Goal: Task Accomplishment & Management: Manage account settings

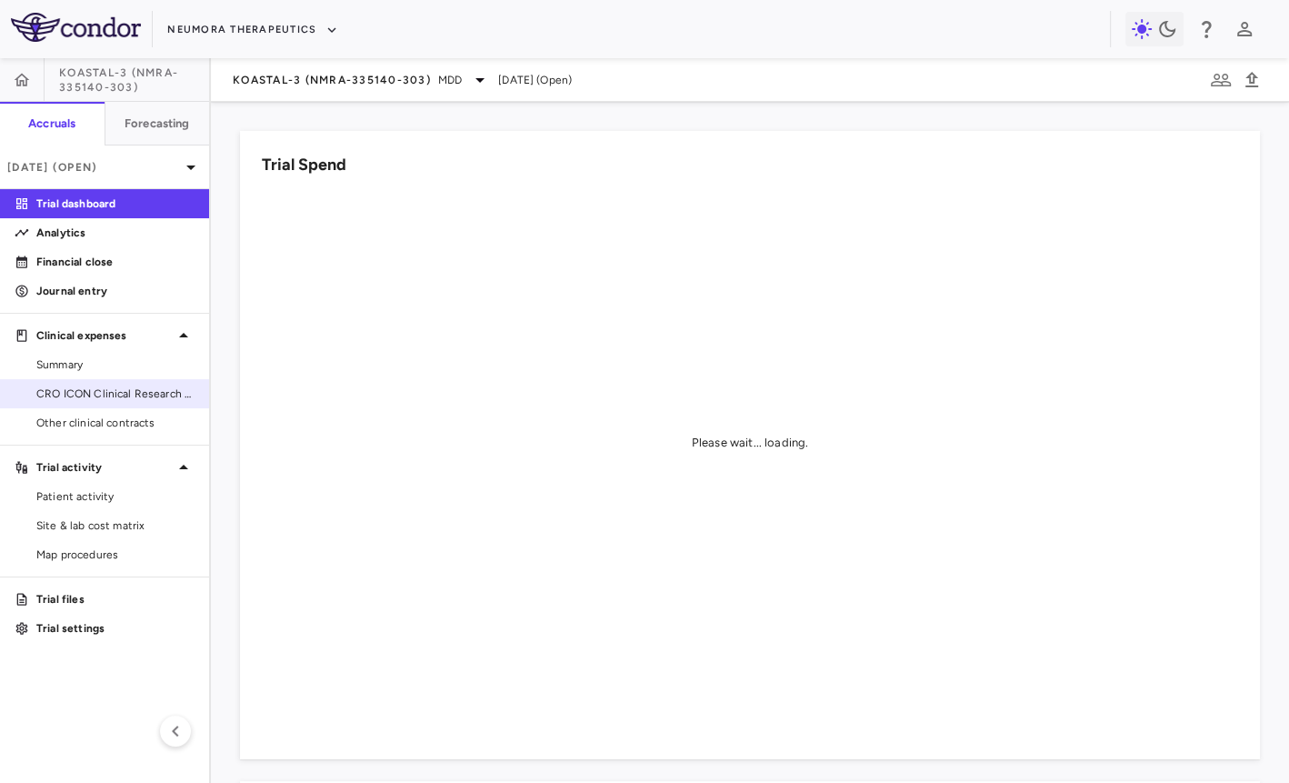
click at [147, 384] on link "CRO ICON Clinical Research Limited" at bounding box center [104, 393] width 209 height 27
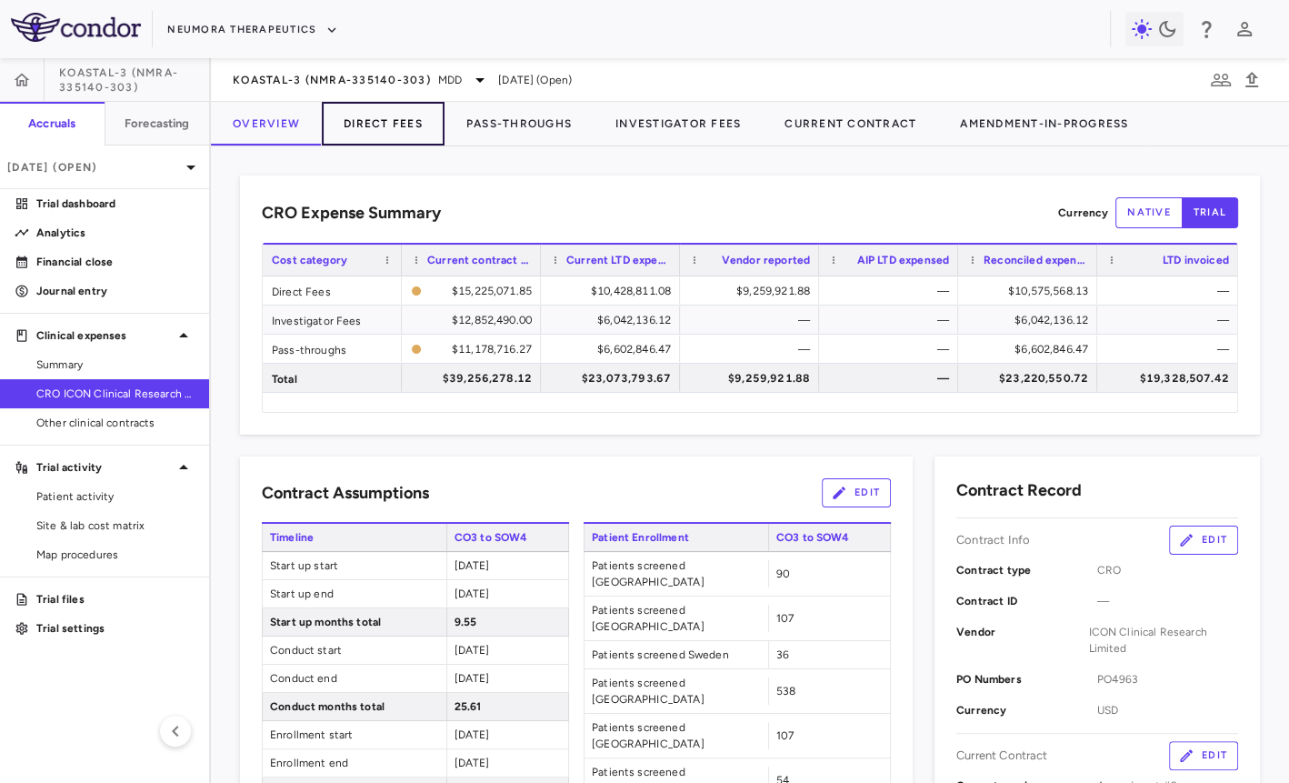
click at [411, 125] on button "Direct Fees" at bounding box center [383, 124] width 123 height 44
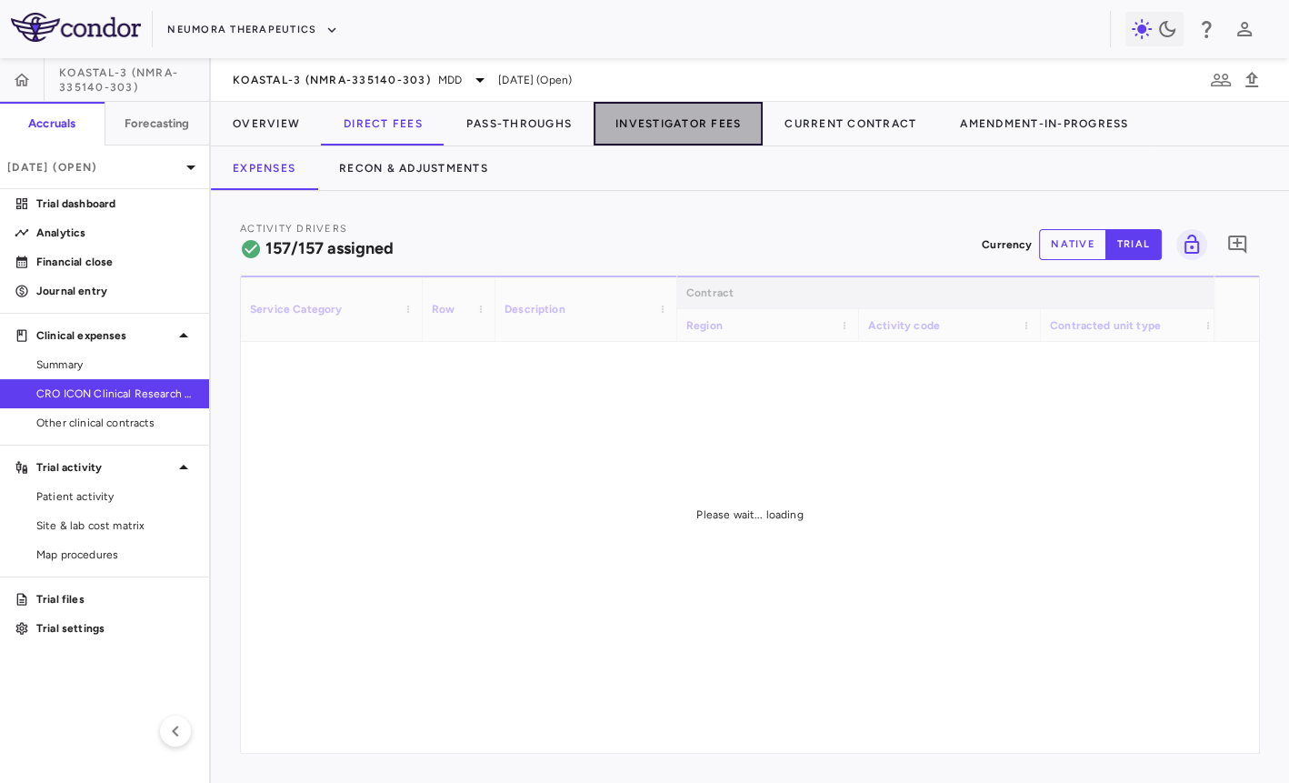
click at [691, 120] on button "Investigator Fees" at bounding box center [678, 124] width 169 height 44
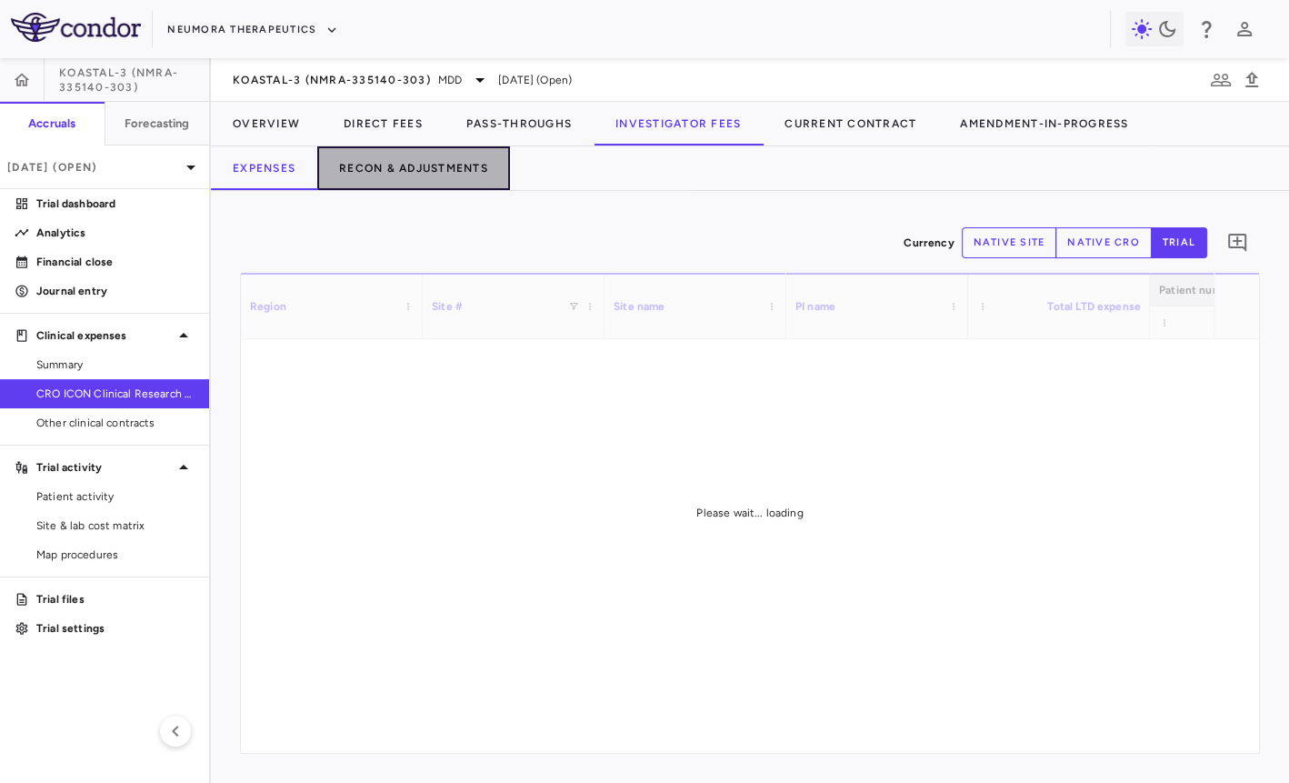
click at [455, 160] on button "Recon & Adjustments" at bounding box center [413, 168] width 193 height 44
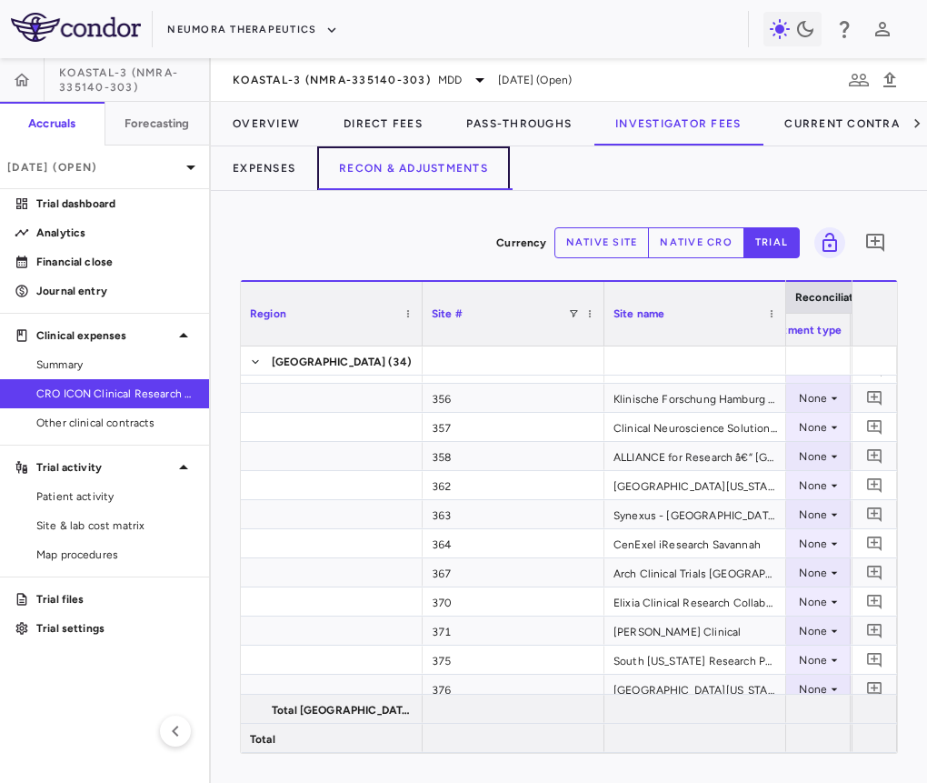
scroll to position [852, 0]
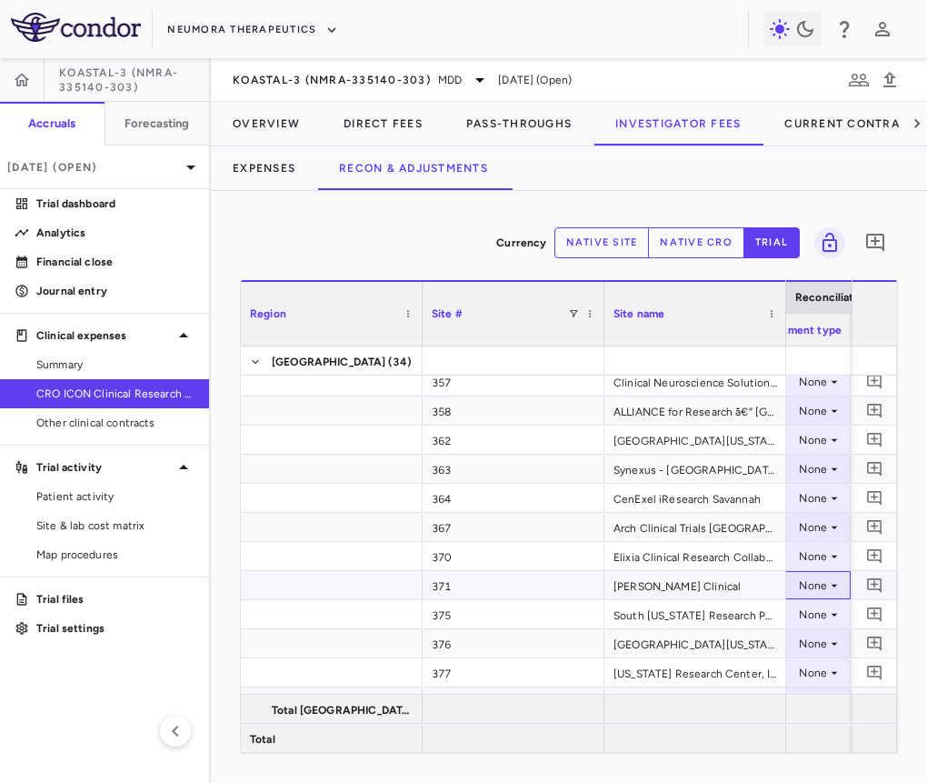
click at [809, 586] on div "None" at bounding box center [757, 585] width 142 height 29
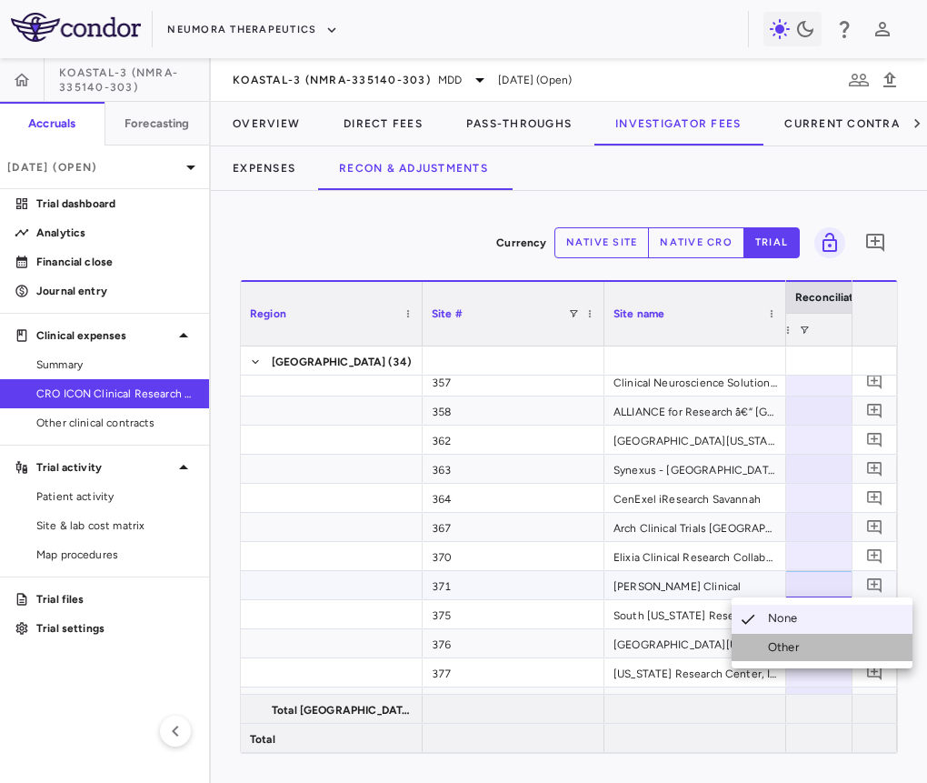
click at [796, 640] on div "Other" at bounding box center [787, 647] width 38 height 16
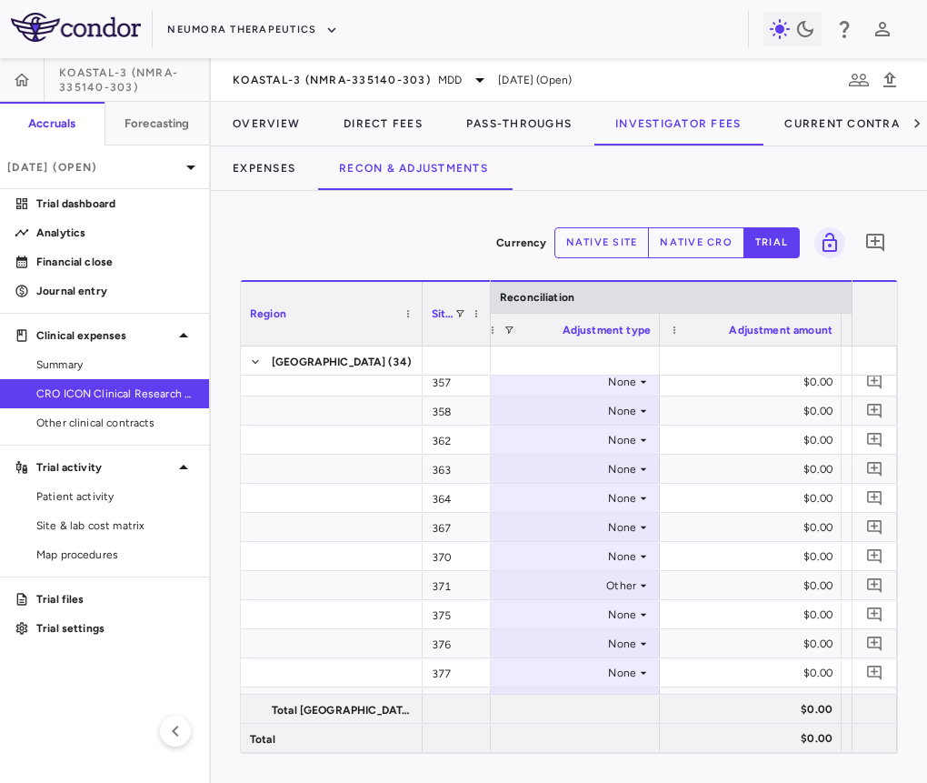
drag, startPoint x: 602, startPoint y: 336, endPoint x: 483, endPoint y: 338, distance: 119.1
click at [486, 338] on div at bounding box center [489, 314] width 7 height 64
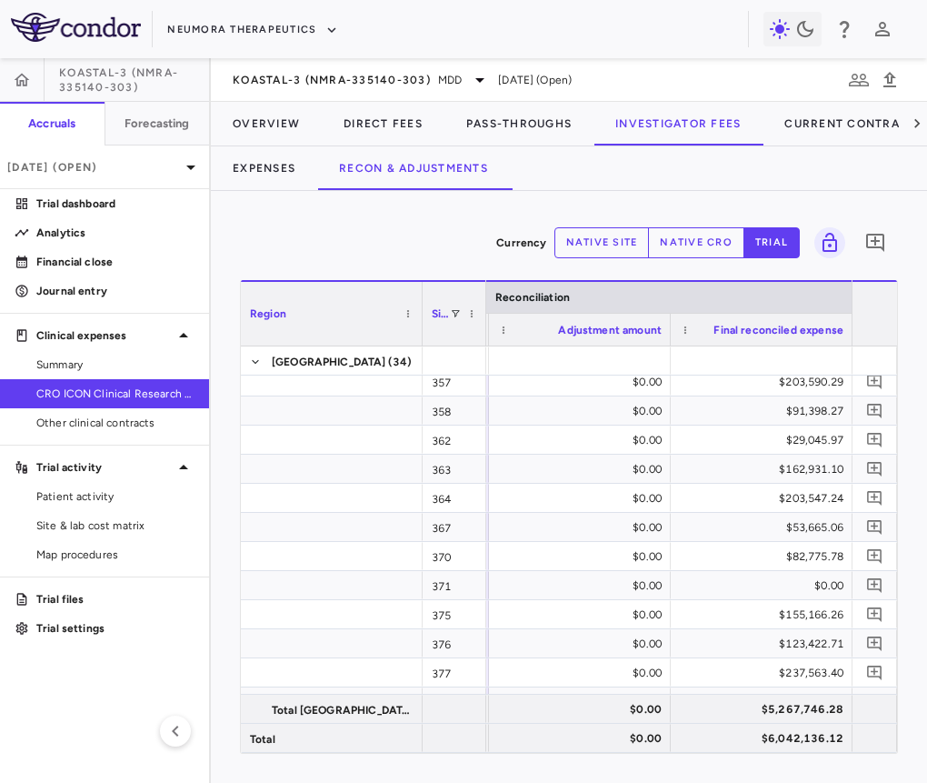
click at [692, 250] on button "native cro" at bounding box center [696, 242] width 96 height 31
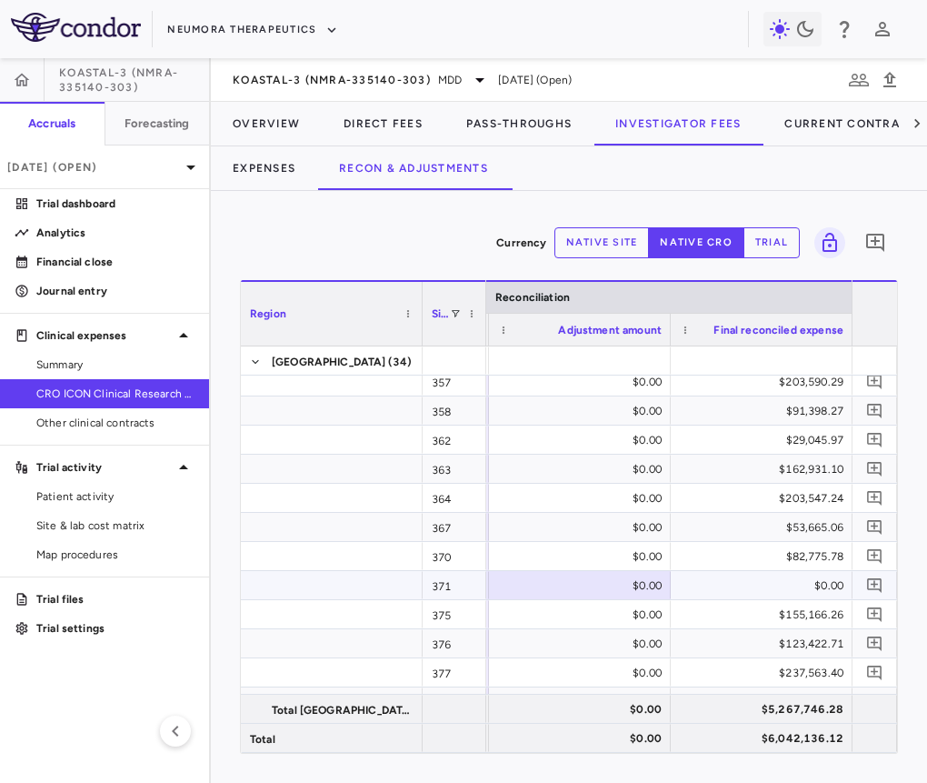
click at [629, 578] on div "$0.00" at bounding box center [584, 585] width 156 height 29
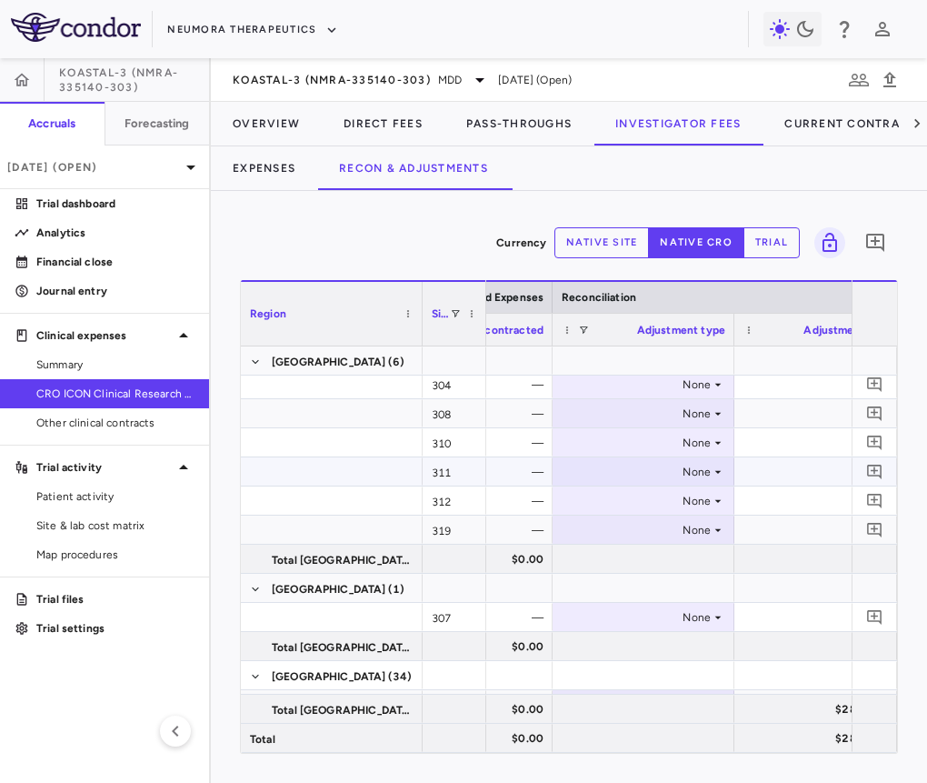
click at [654, 470] on div "None" at bounding box center [640, 471] width 142 height 29
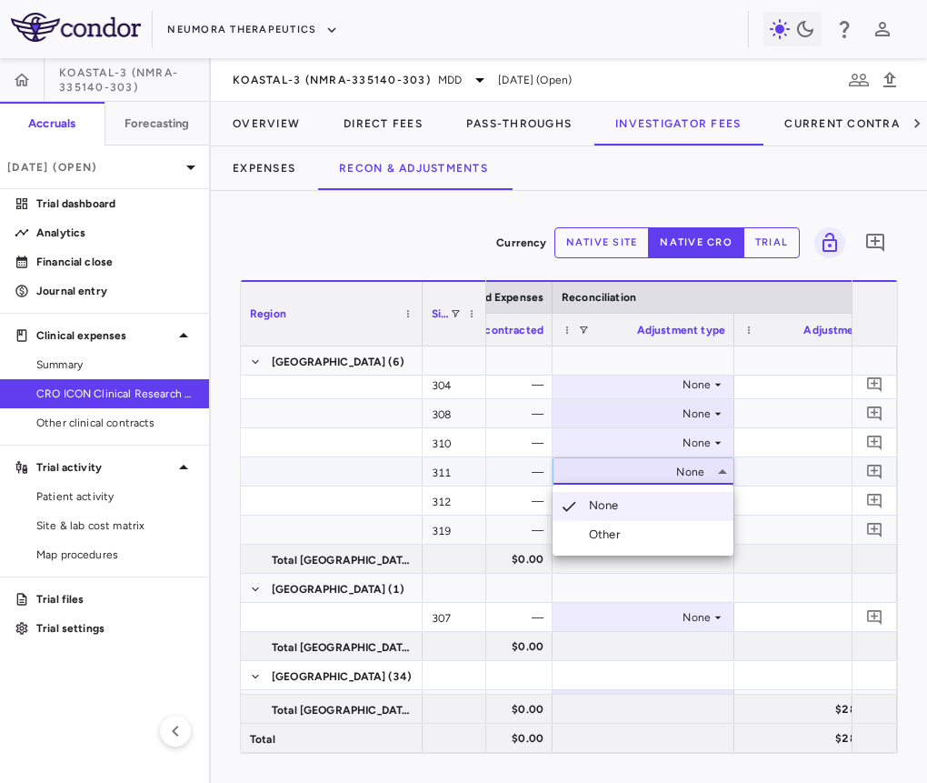
click at [644, 534] on li "Other" at bounding box center [643, 534] width 181 height 27
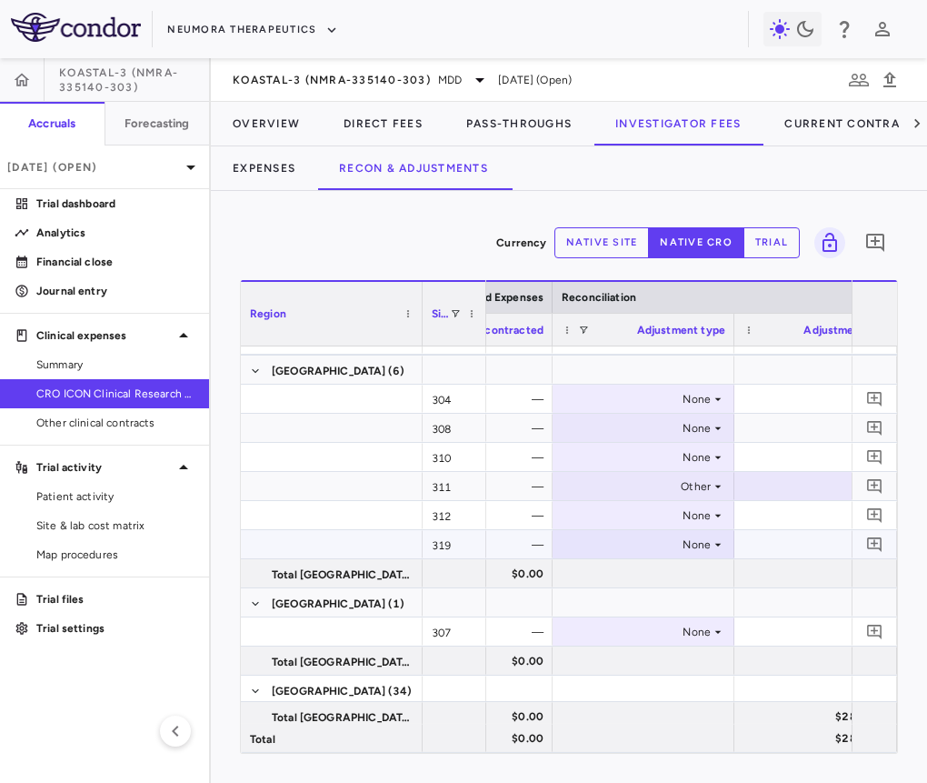
click at [635, 550] on div "None" at bounding box center [640, 544] width 142 height 29
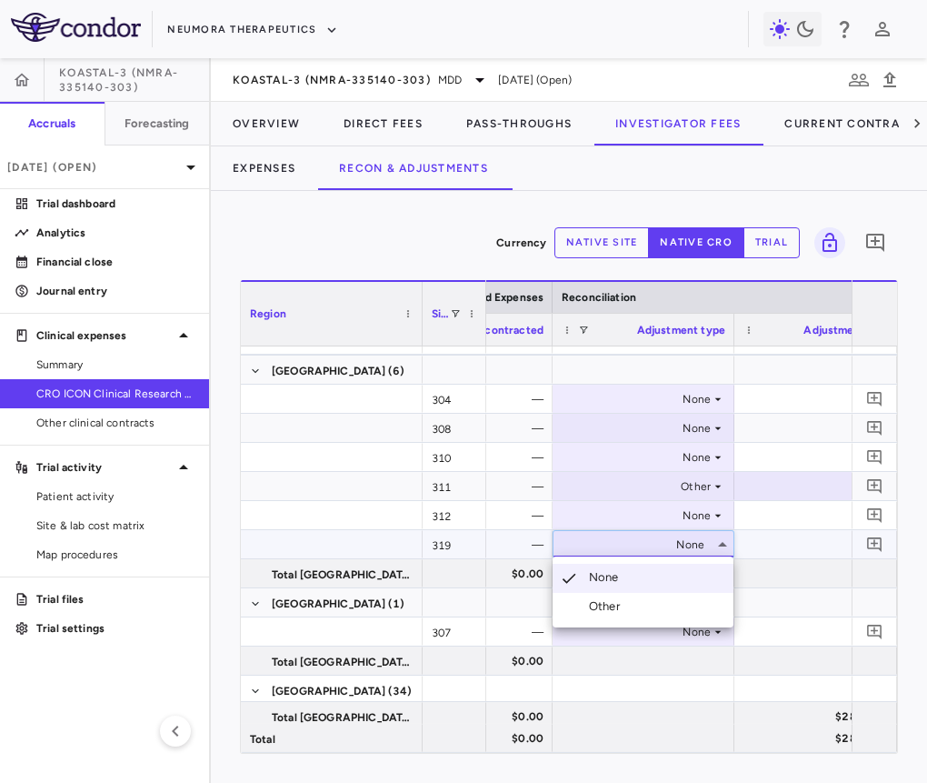
click at [642, 613] on li "Other" at bounding box center [643, 606] width 181 height 27
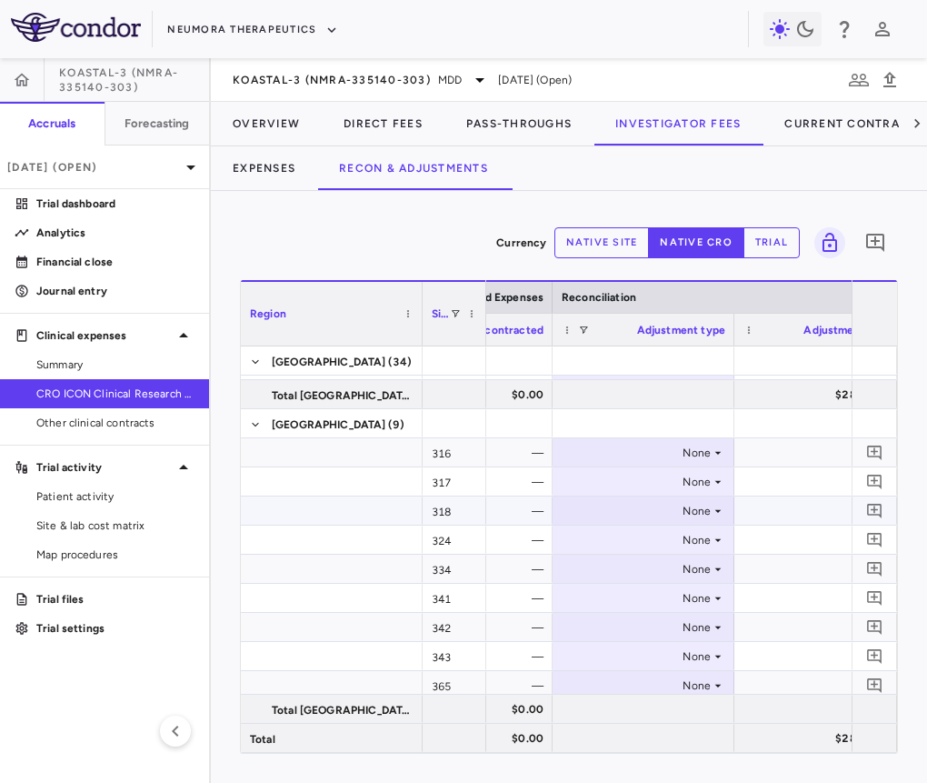
click at [634, 505] on div "None" at bounding box center [640, 510] width 142 height 29
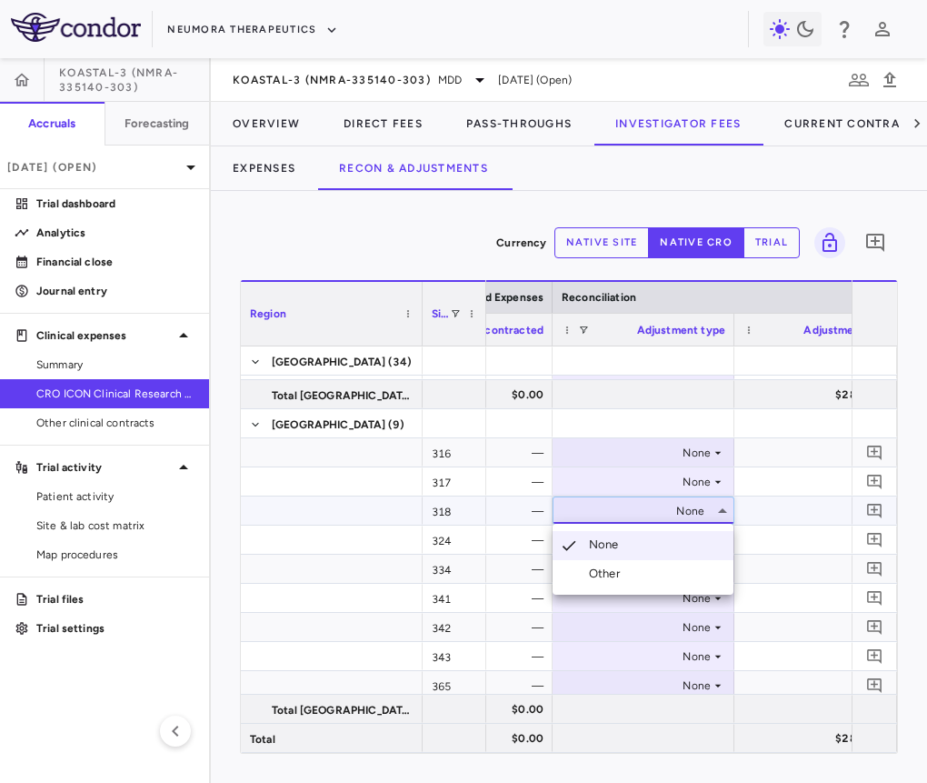
click at [613, 581] on div "Other" at bounding box center [608, 574] width 38 height 16
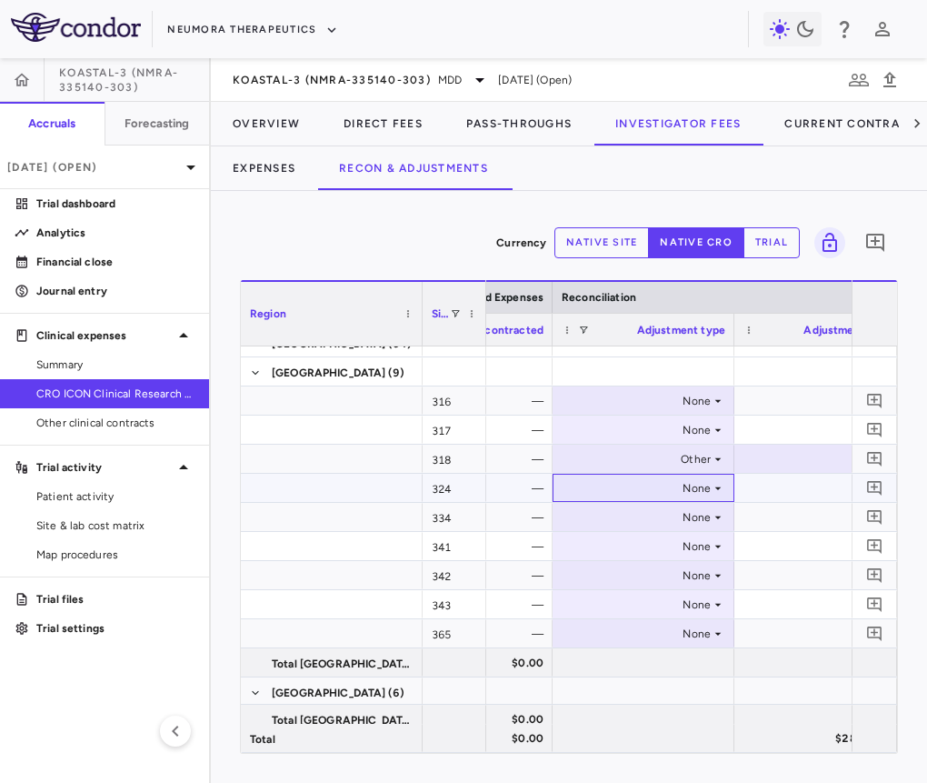
click at [607, 488] on div "None" at bounding box center [640, 488] width 142 height 29
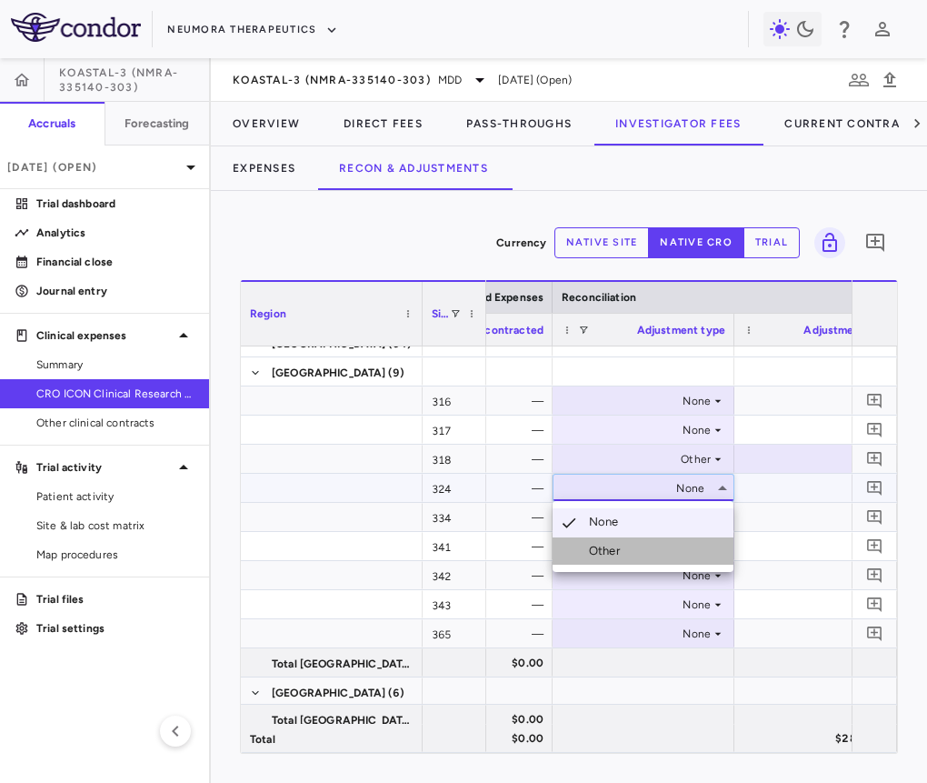
click at [610, 556] on div "Other" at bounding box center [608, 551] width 38 height 16
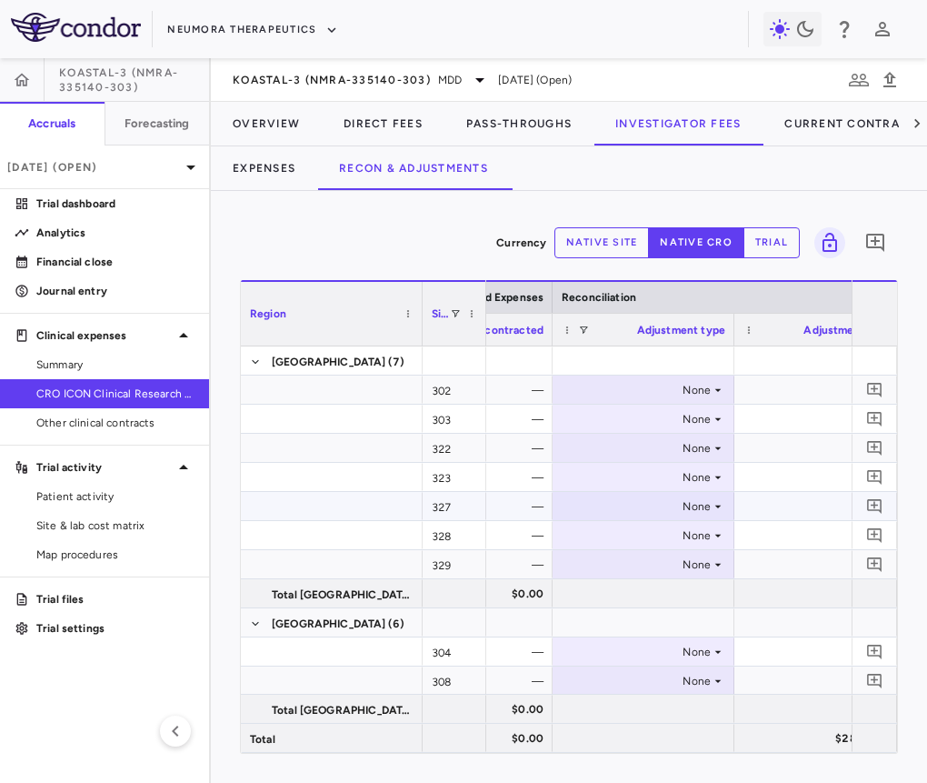
click at [616, 502] on div "None" at bounding box center [640, 506] width 142 height 29
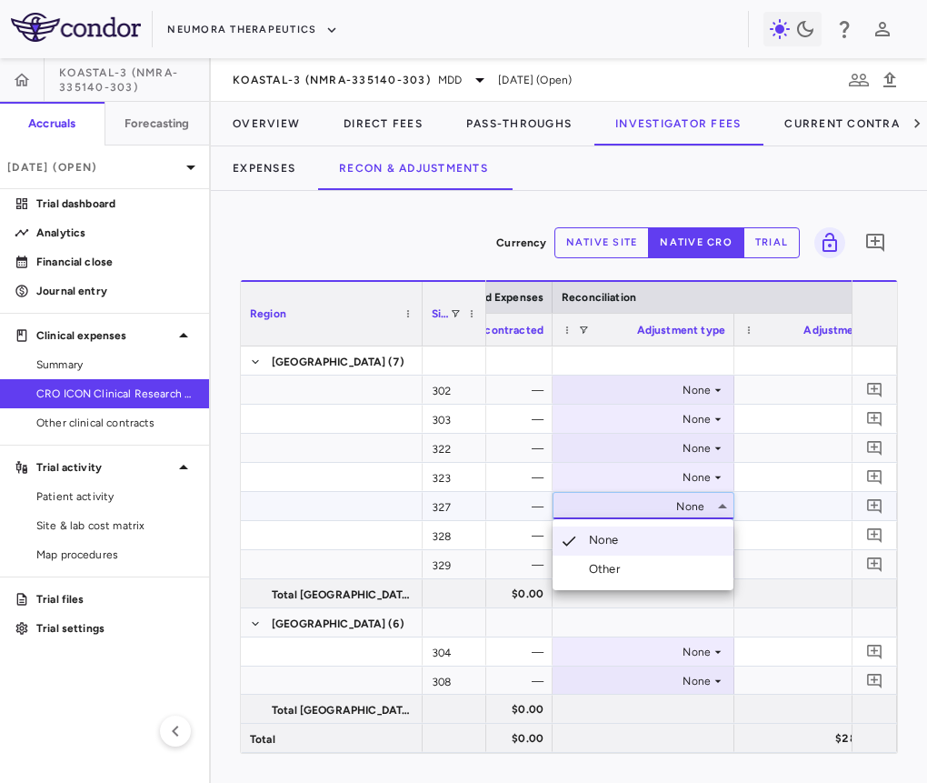
click at [613, 565] on div "Other" at bounding box center [608, 569] width 38 height 16
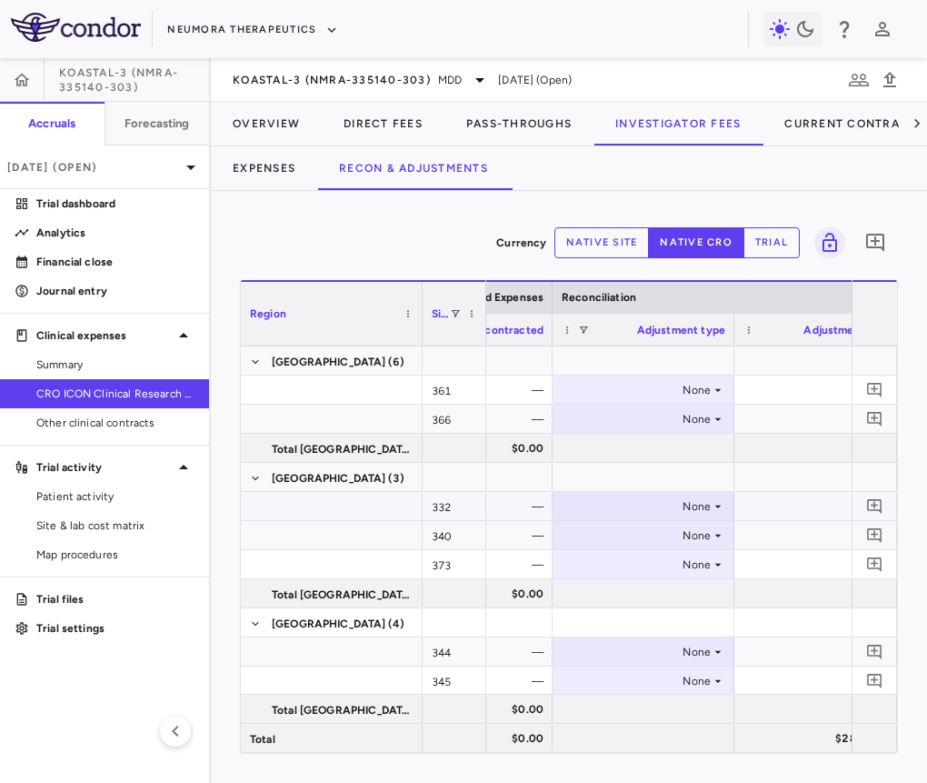
click at [628, 504] on div "None" at bounding box center [640, 506] width 142 height 29
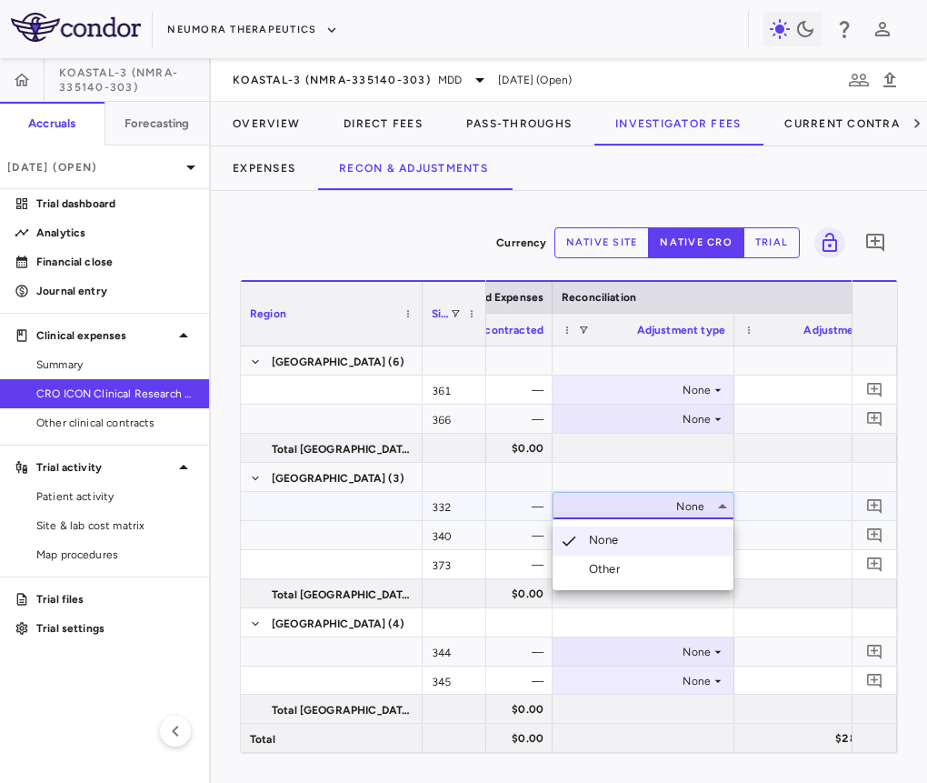
click at [636, 572] on li "Other" at bounding box center [643, 569] width 181 height 27
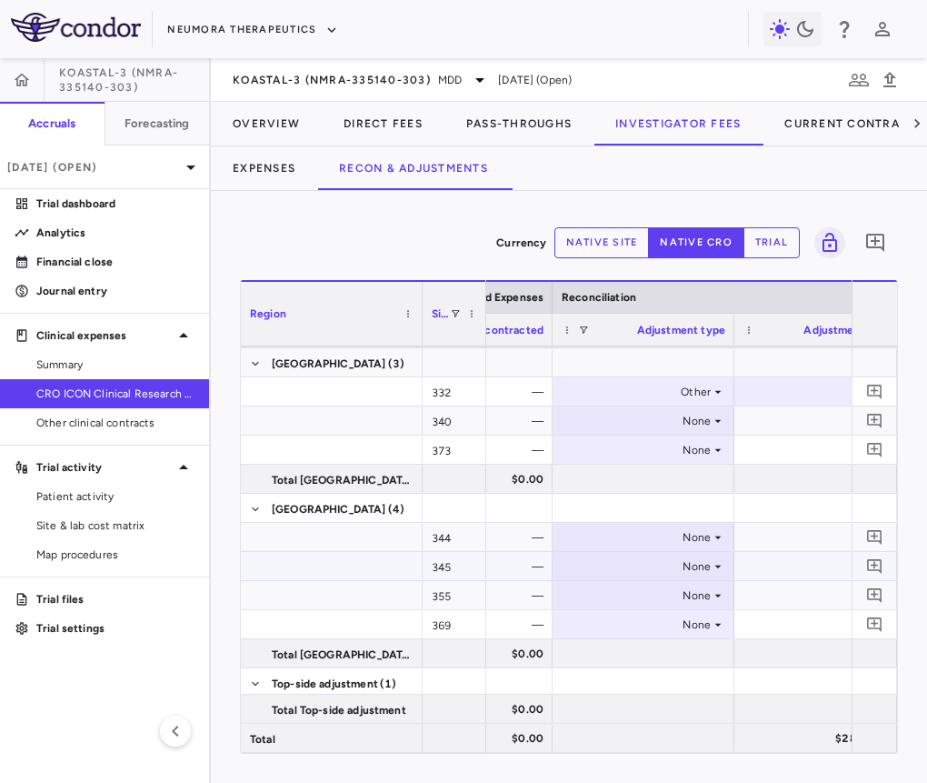
click at [620, 564] on div "None" at bounding box center [640, 566] width 142 height 29
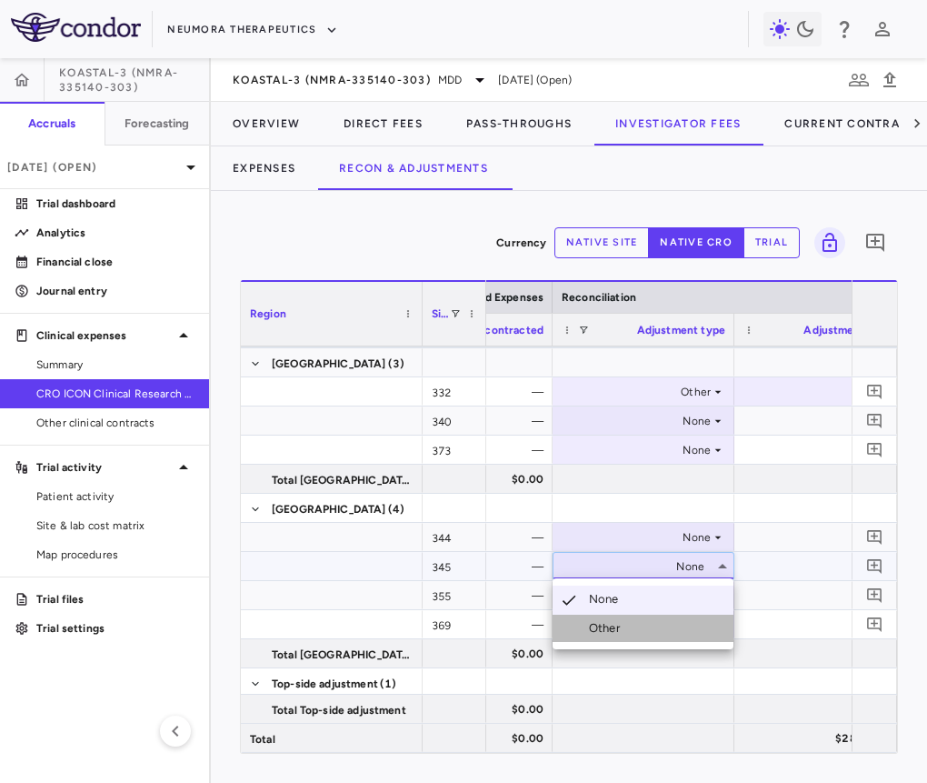
click at [605, 629] on div "Other" at bounding box center [608, 628] width 38 height 16
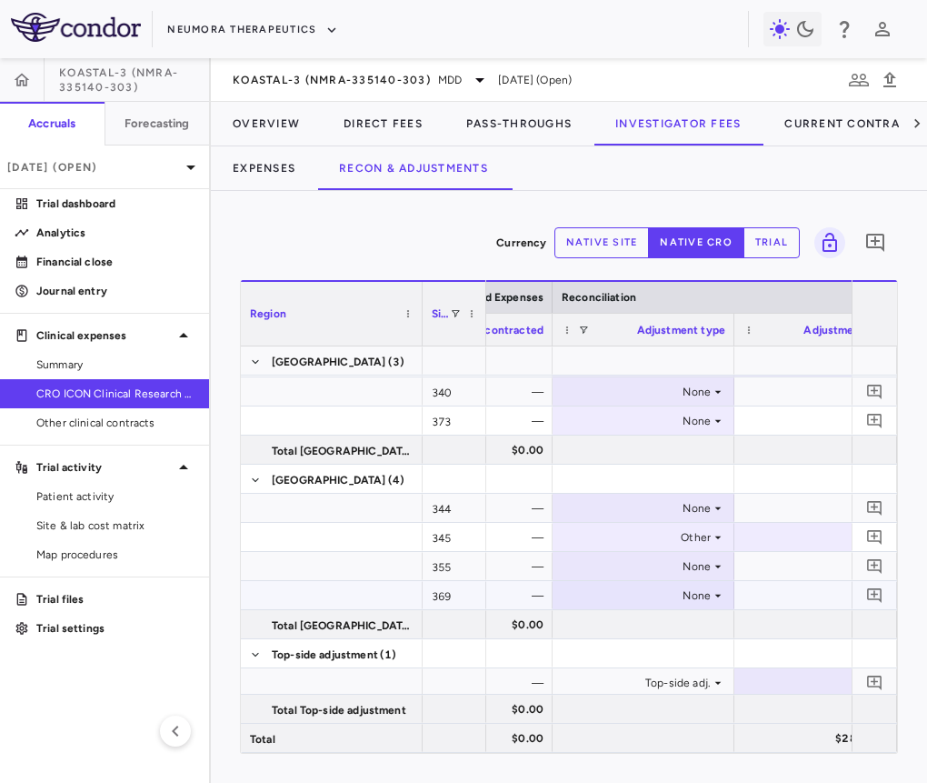
click at [634, 574] on div "None" at bounding box center [640, 566] width 142 height 29
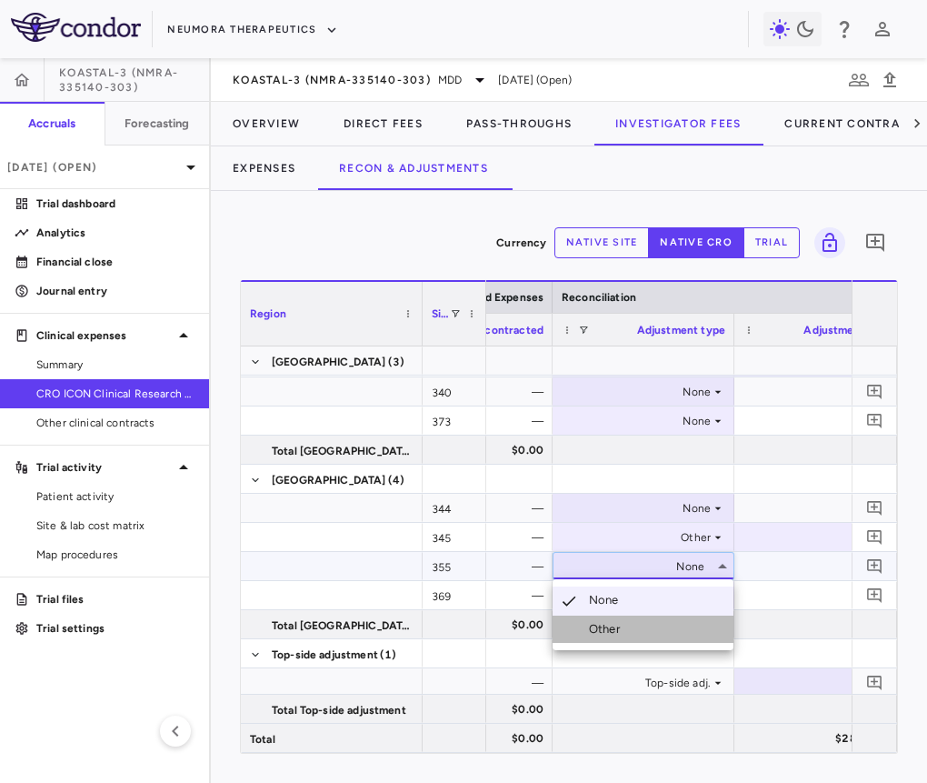
click at [629, 621] on li "Other" at bounding box center [643, 629] width 181 height 27
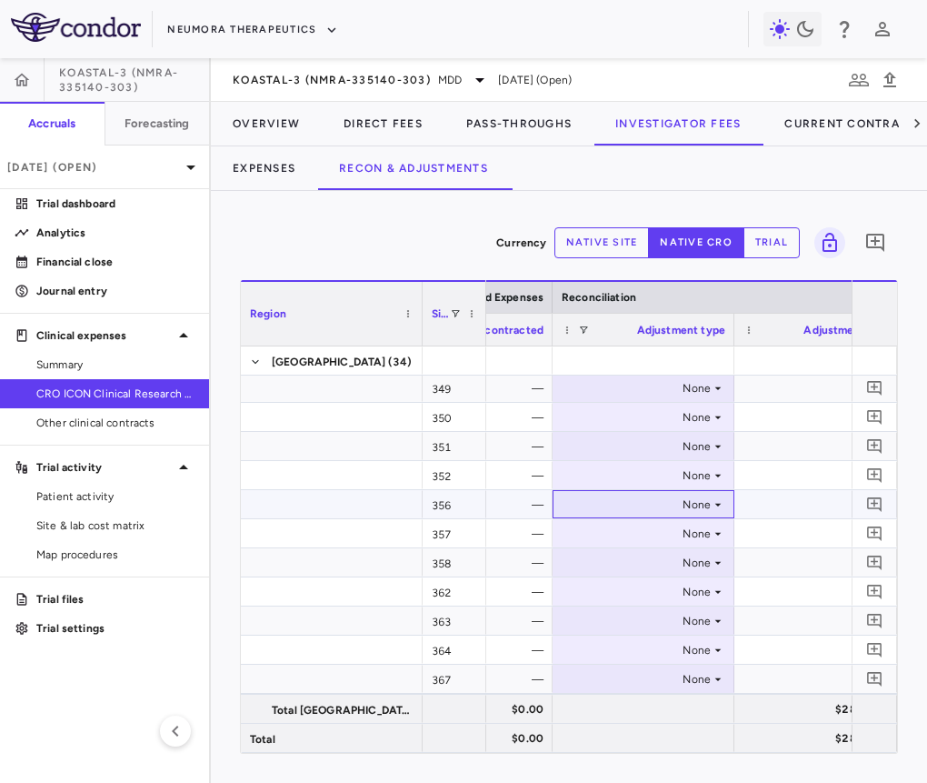
click at [687, 505] on div "None" at bounding box center [640, 504] width 142 height 29
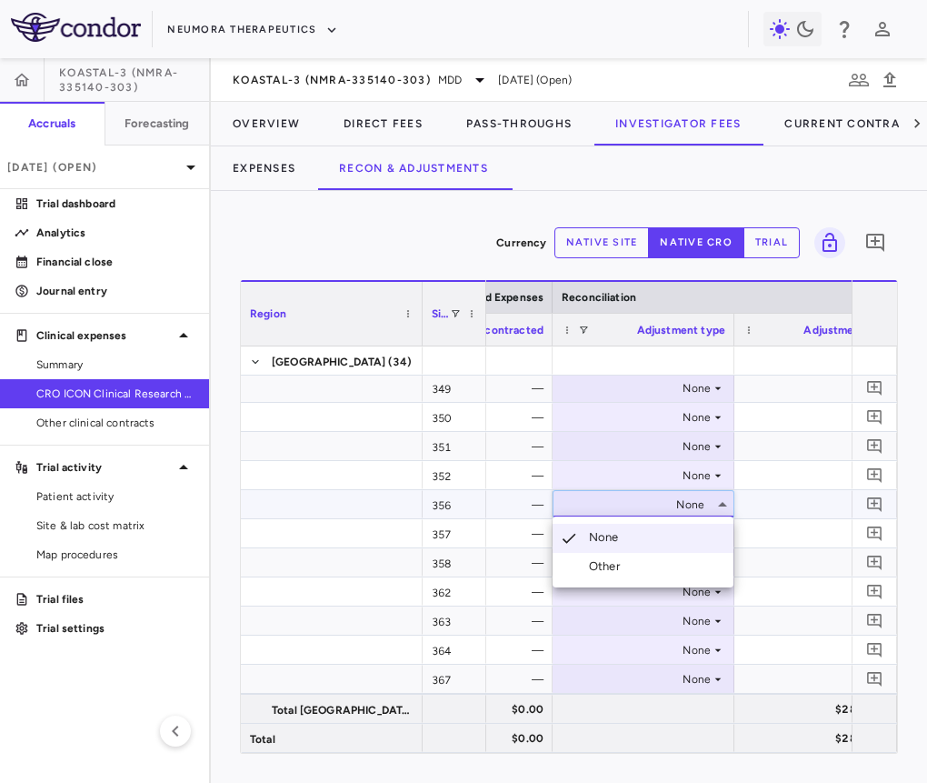
click at [678, 566] on li "Other" at bounding box center [643, 566] width 181 height 27
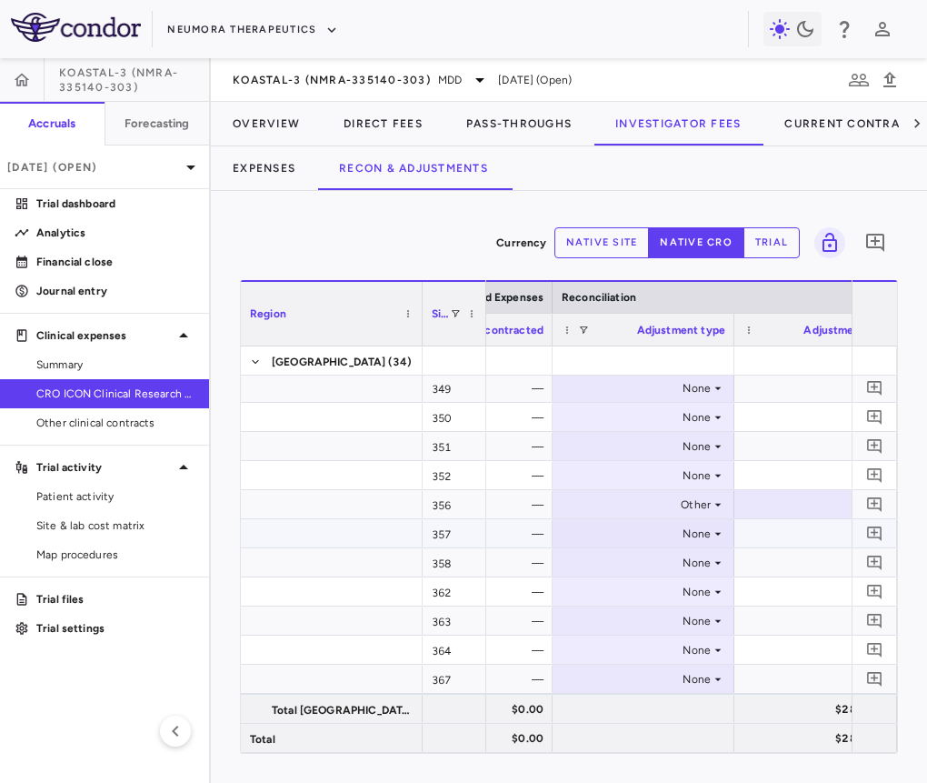
click at [649, 532] on div "None" at bounding box center [640, 533] width 142 height 29
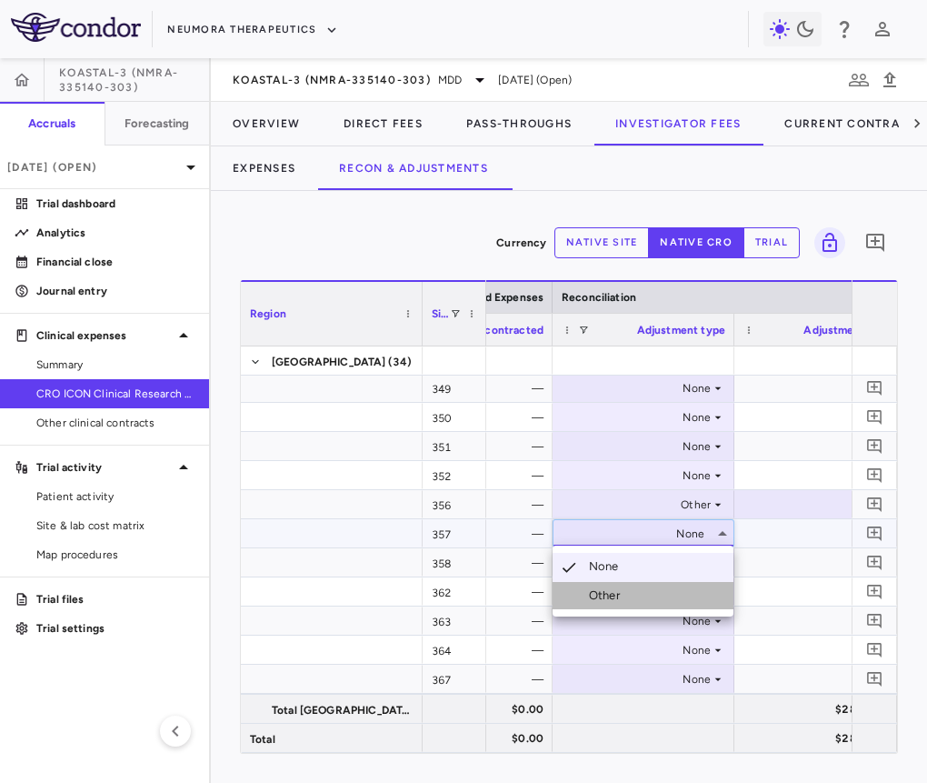
click at [642, 599] on li "Other" at bounding box center [643, 595] width 181 height 27
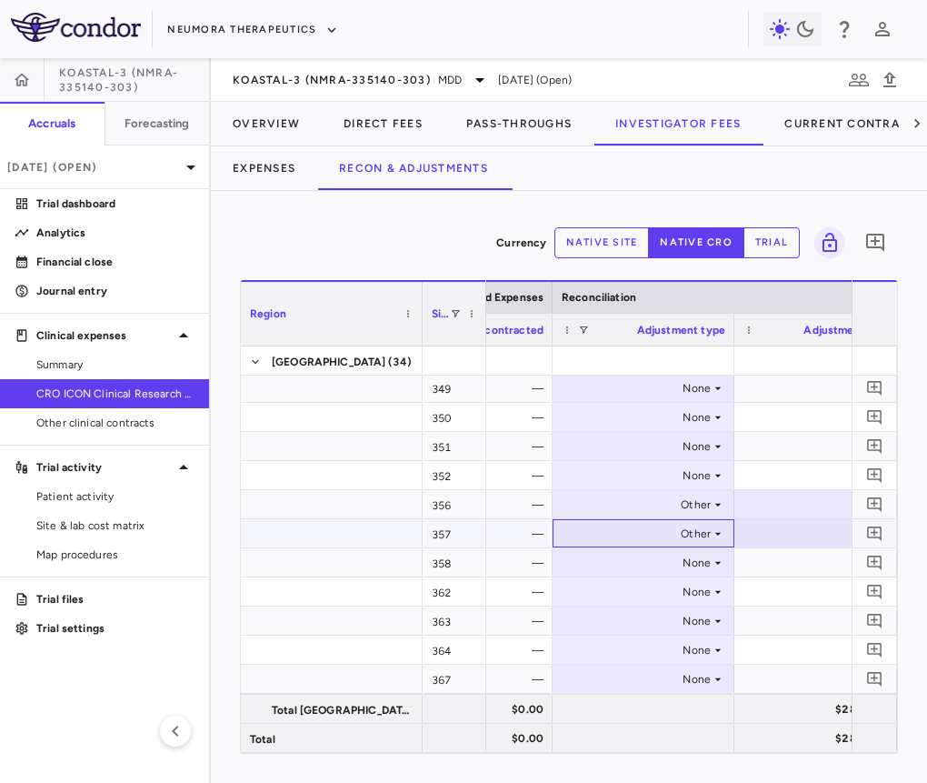
click at [626, 526] on div "Other" at bounding box center [640, 533] width 142 height 29
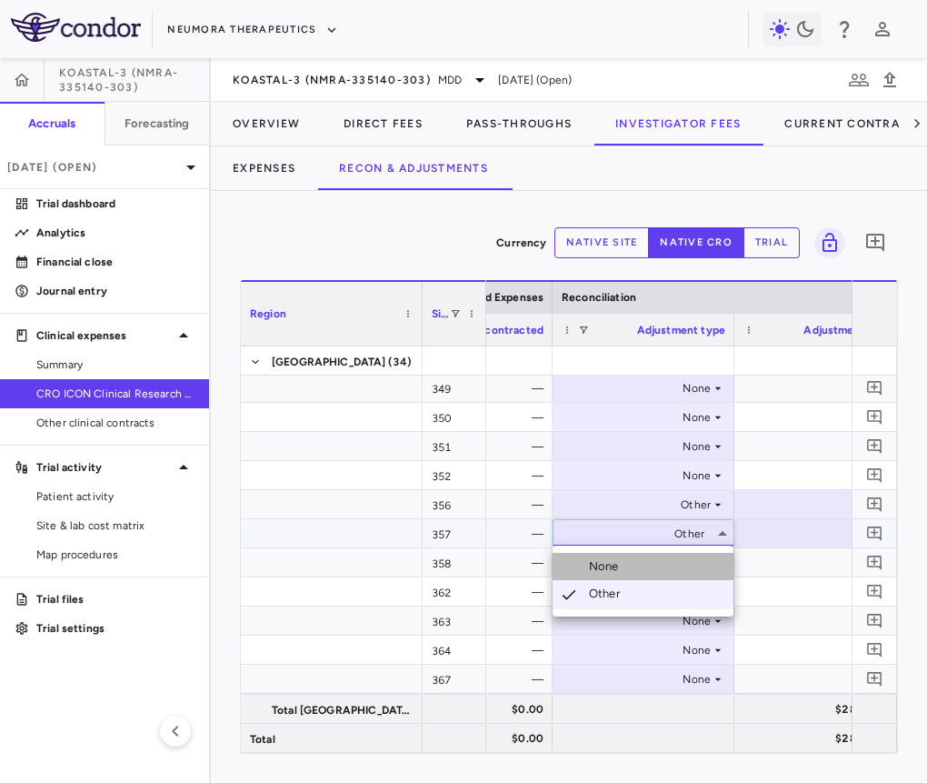
click at [616, 555] on li "None" at bounding box center [643, 566] width 181 height 27
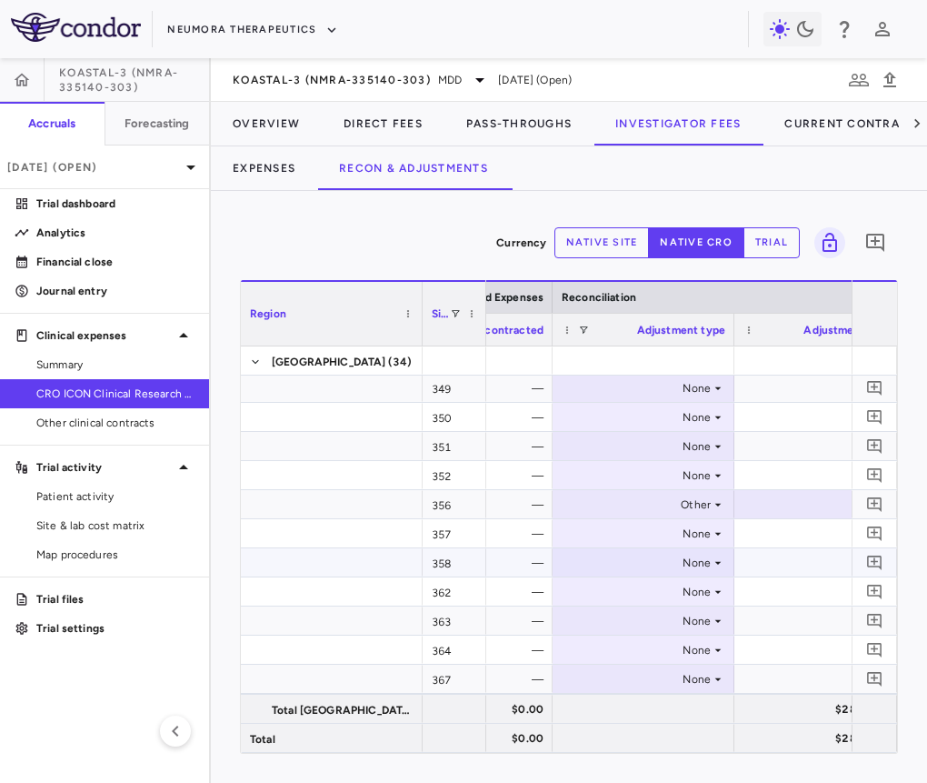
click at [612, 563] on div "None" at bounding box center [640, 562] width 142 height 29
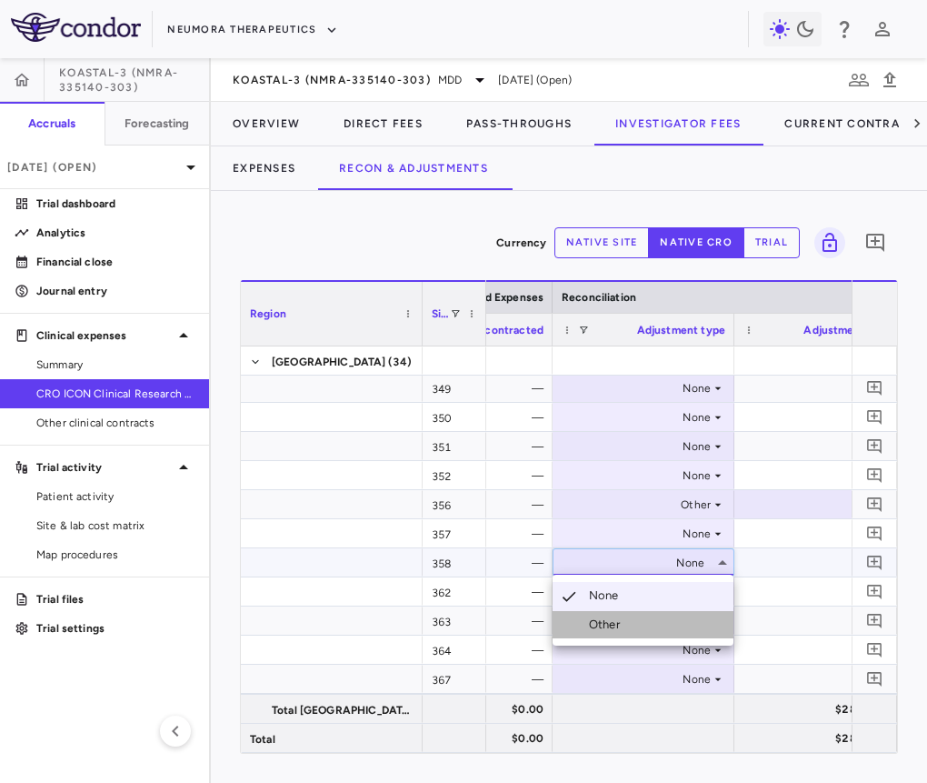
click at [606, 618] on div "Other" at bounding box center [608, 624] width 38 height 16
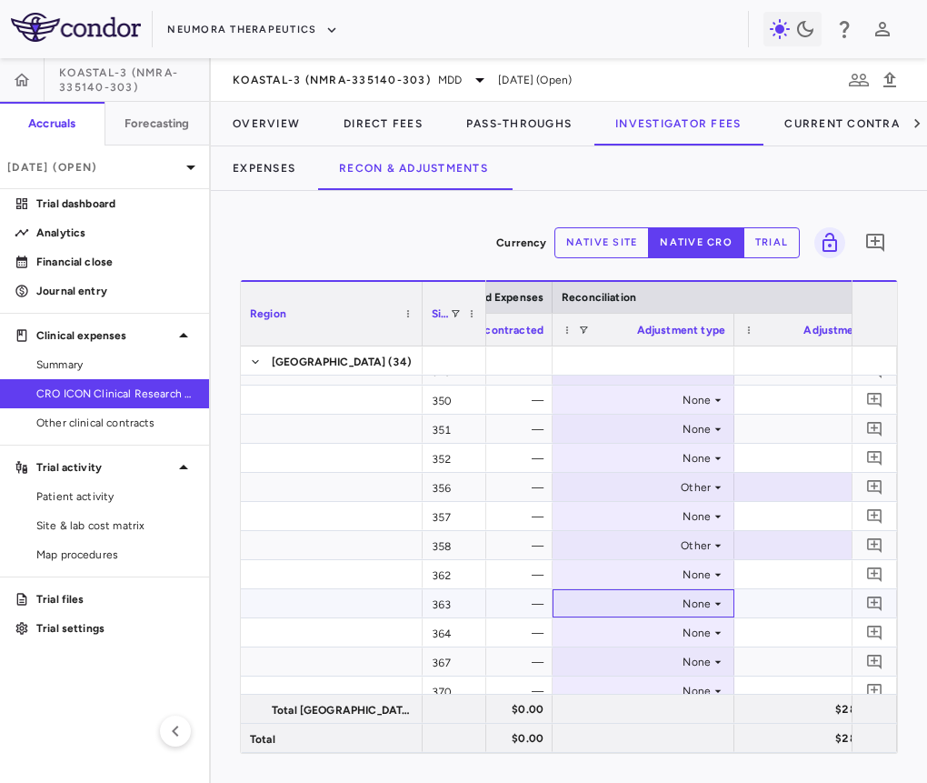
click at [609, 611] on div "None" at bounding box center [640, 603] width 142 height 29
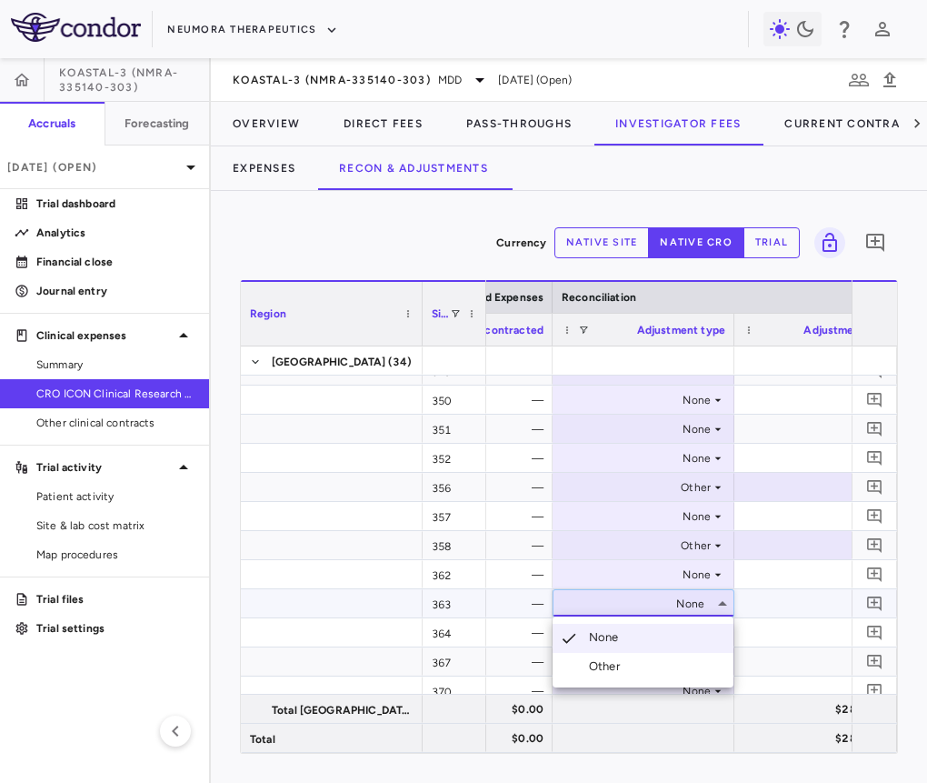
click at [603, 662] on div "Other" at bounding box center [608, 666] width 38 height 16
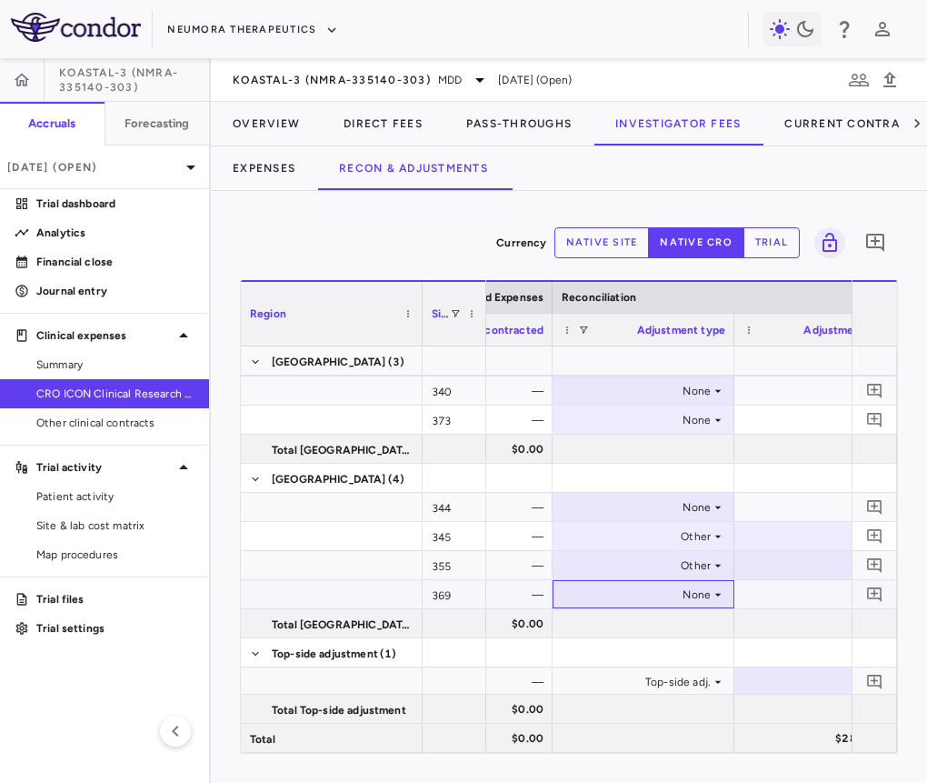
click at [647, 597] on div "None" at bounding box center [640, 594] width 142 height 29
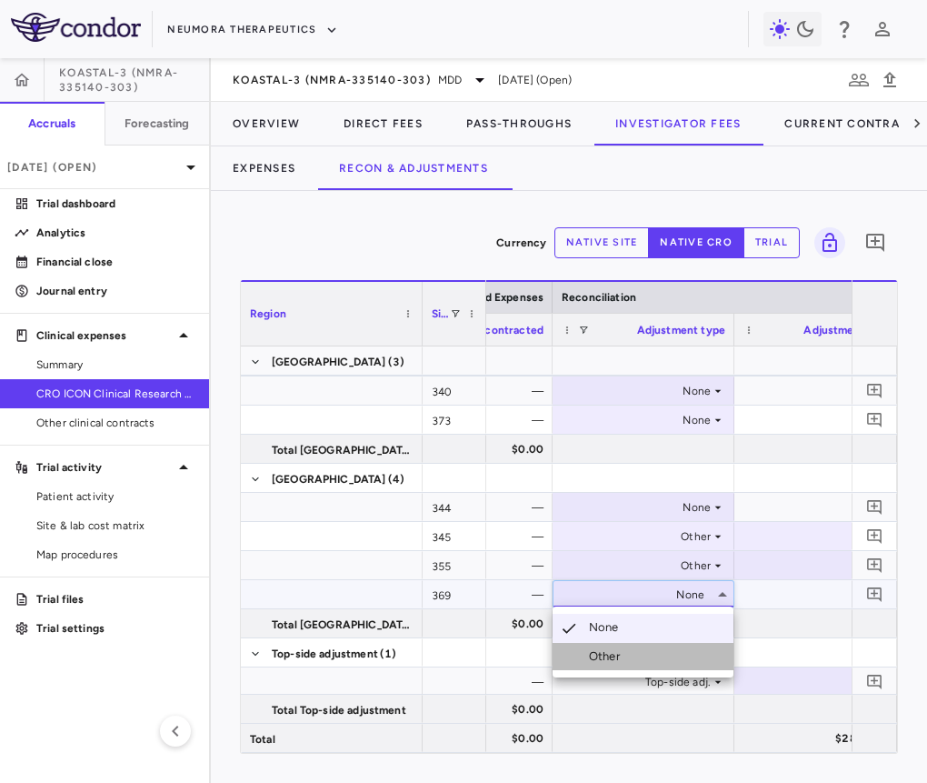
click at [623, 653] on div "Other" at bounding box center [608, 656] width 38 height 16
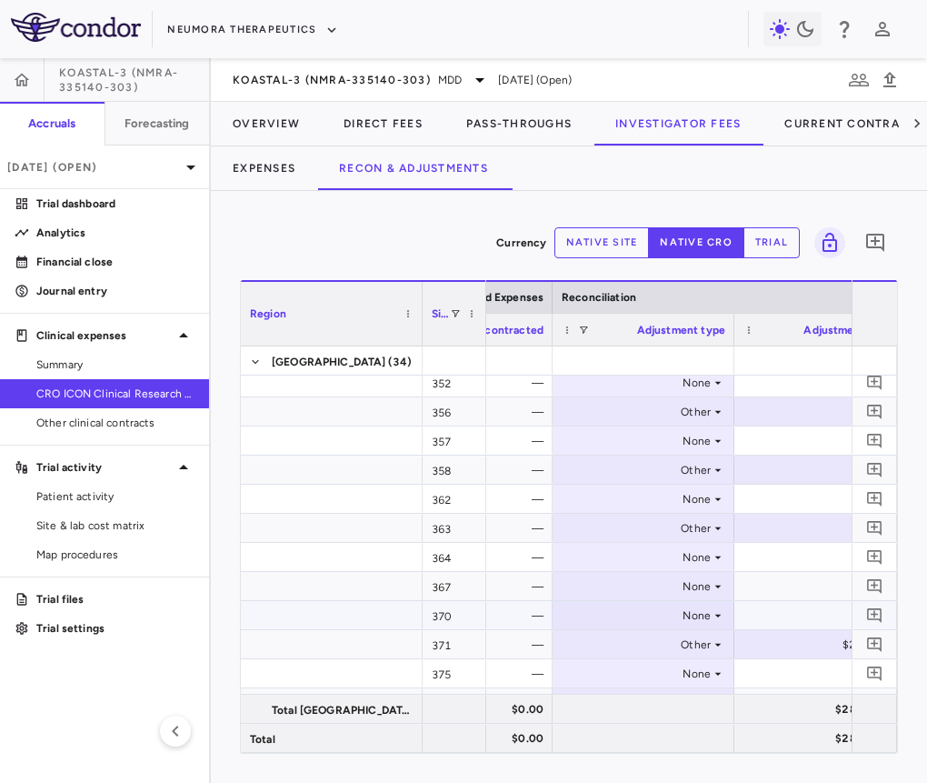
click at [636, 626] on div "None" at bounding box center [640, 615] width 142 height 29
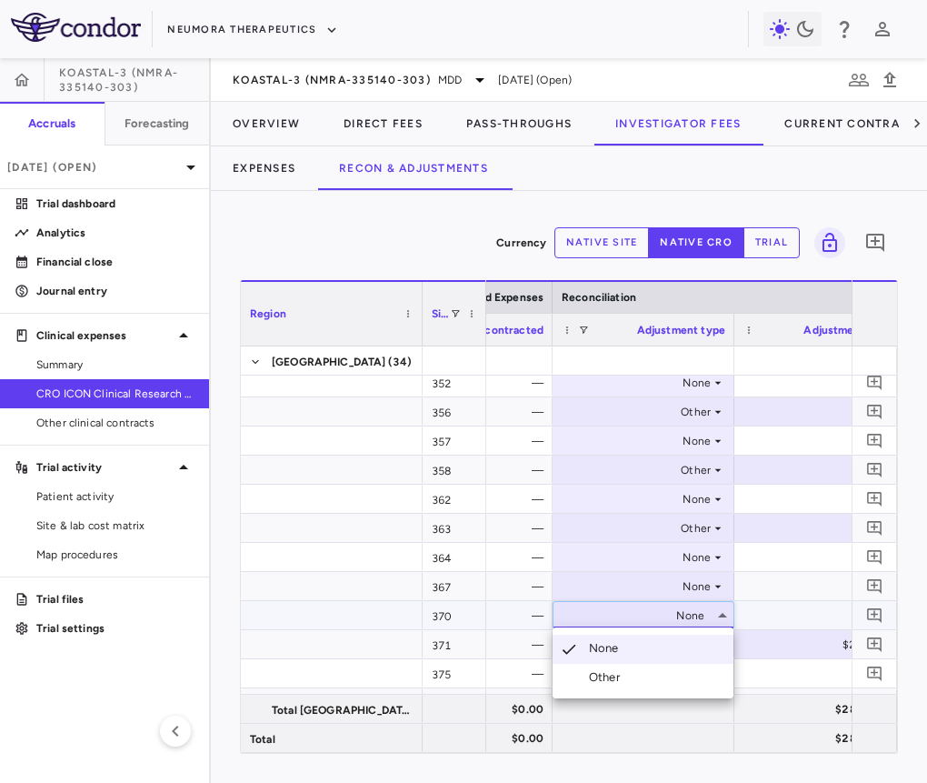
click at [620, 671] on div "Other" at bounding box center [608, 677] width 38 height 16
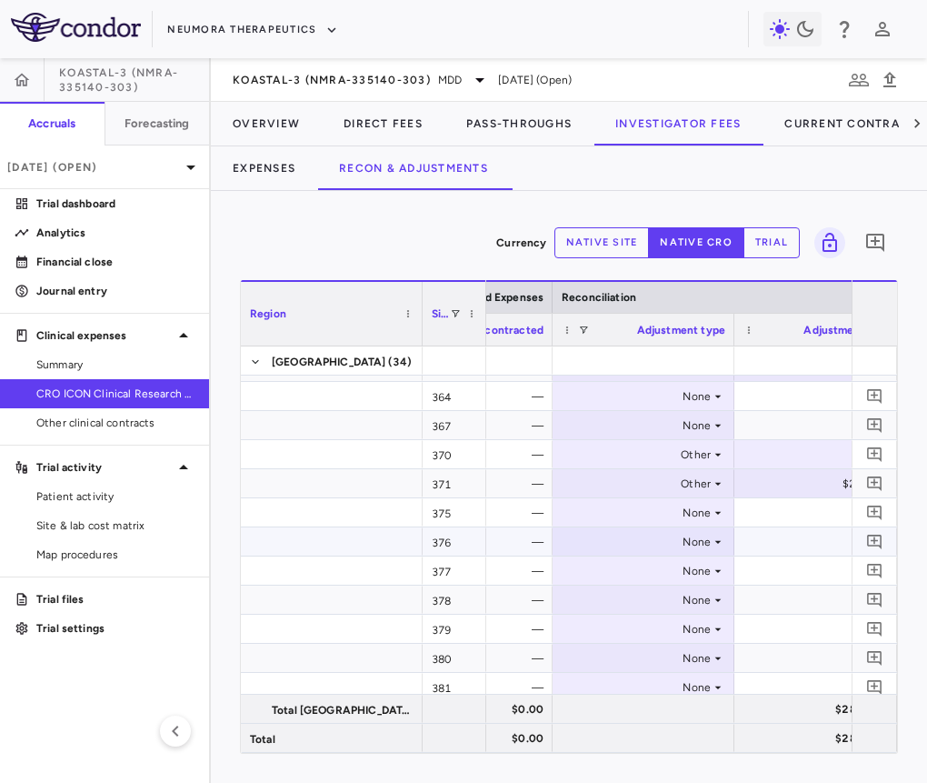
click at [678, 528] on div "None" at bounding box center [640, 541] width 142 height 29
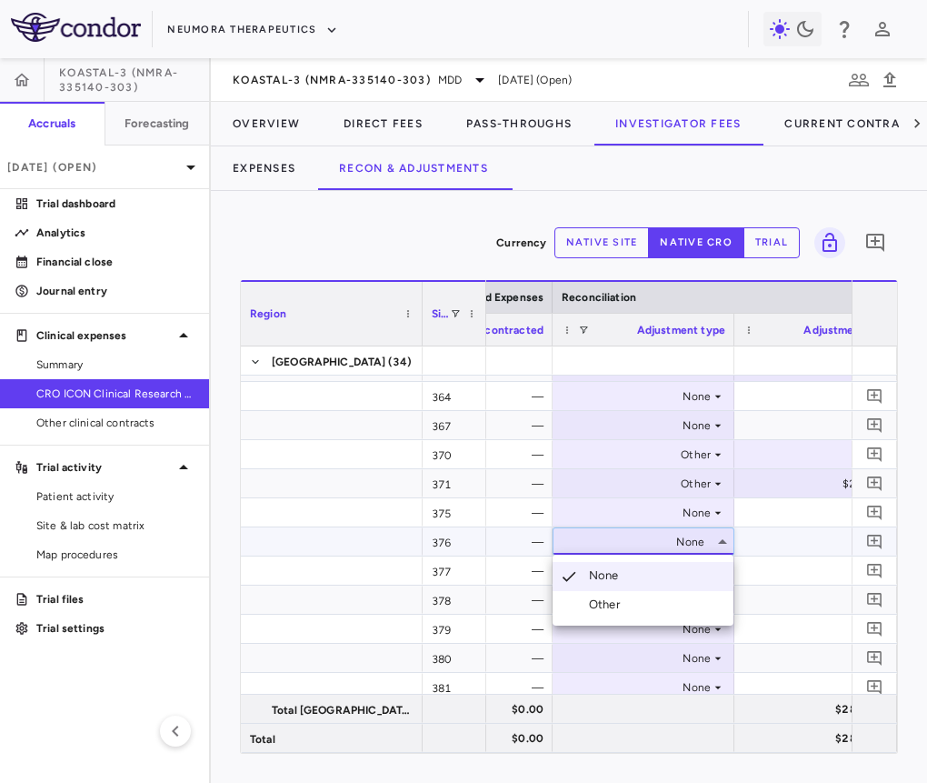
click at [666, 601] on li "Other" at bounding box center [643, 604] width 181 height 27
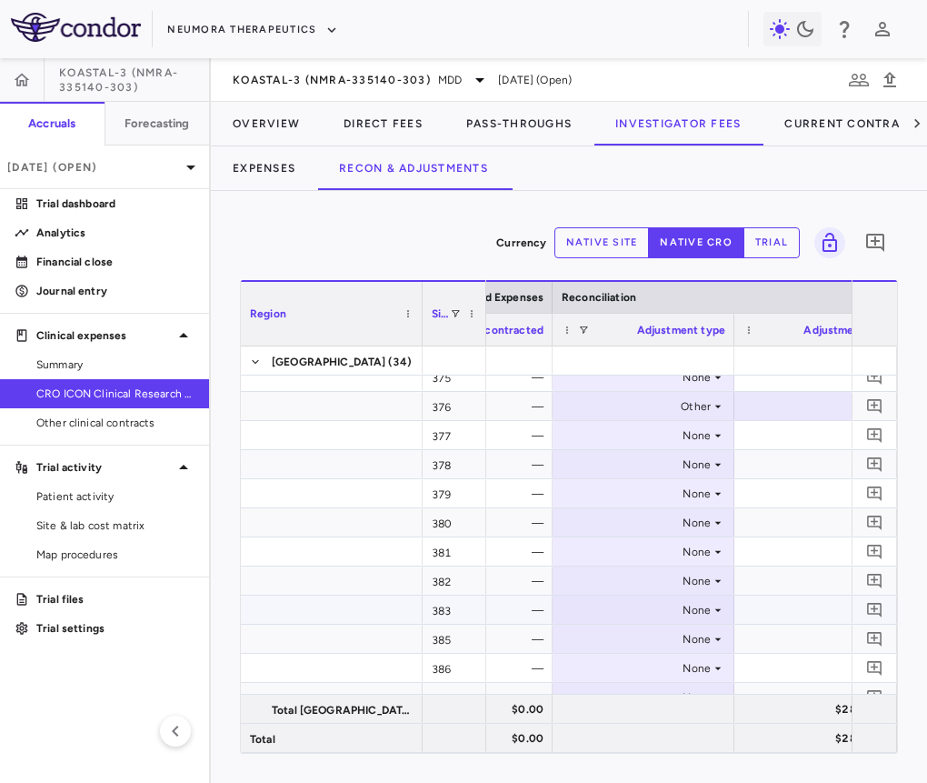
click at [670, 599] on div "None" at bounding box center [640, 610] width 142 height 29
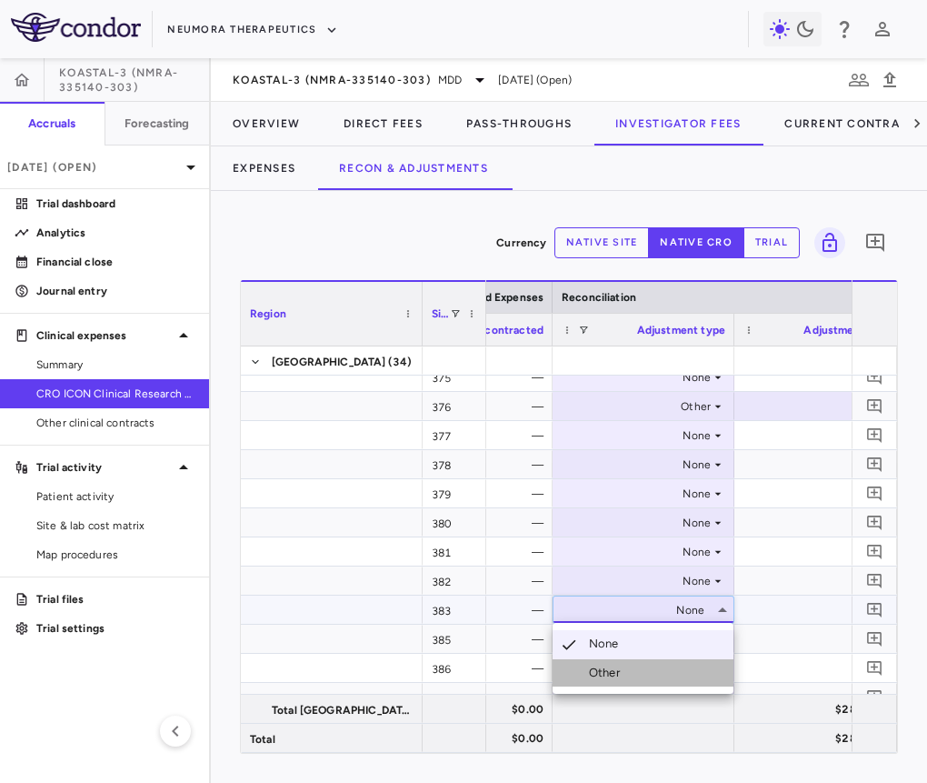
click at [645, 665] on li "Other" at bounding box center [643, 672] width 181 height 27
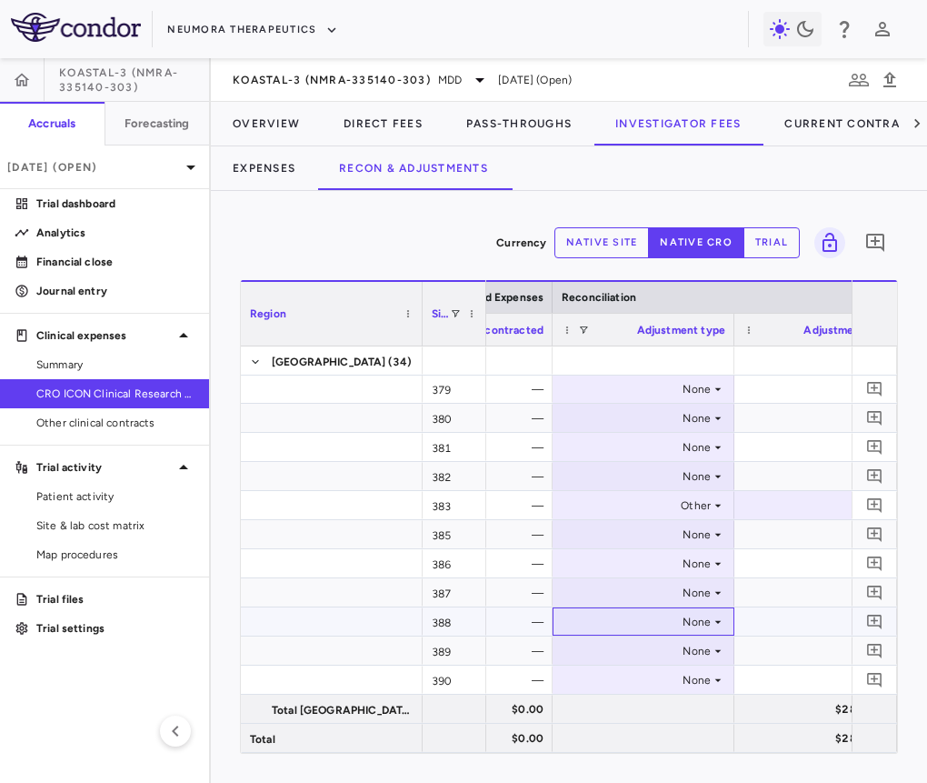
click at [640, 618] on div "None" at bounding box center [640, 621] width 142 height 29
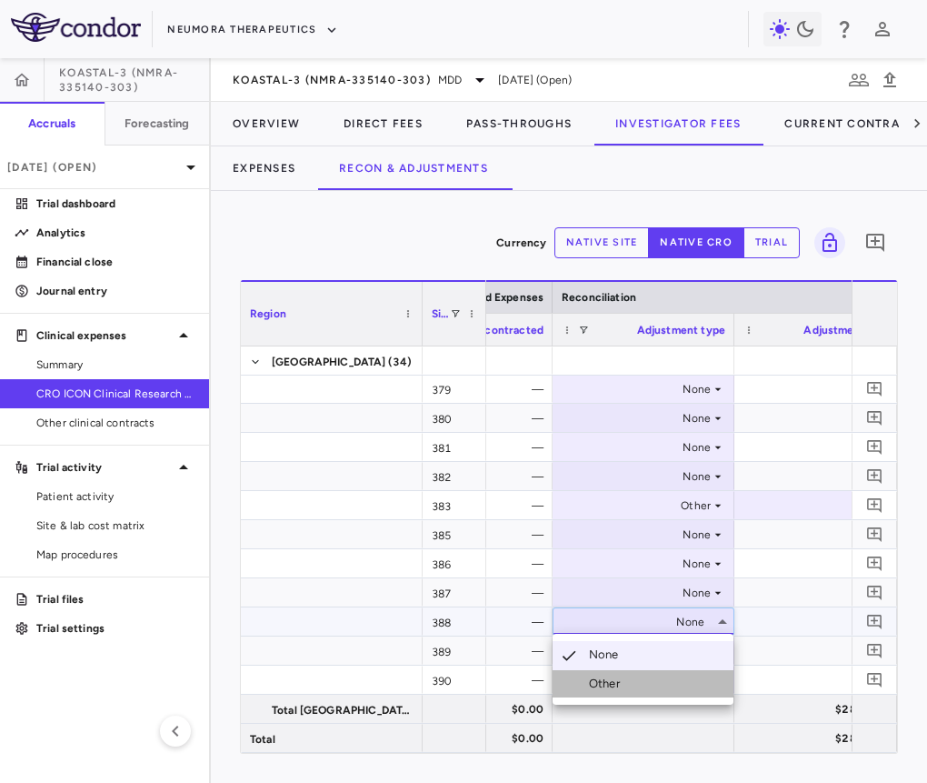
click at [622, 681] on div "Other" at bounding box center [608, 684] width 38 height 16
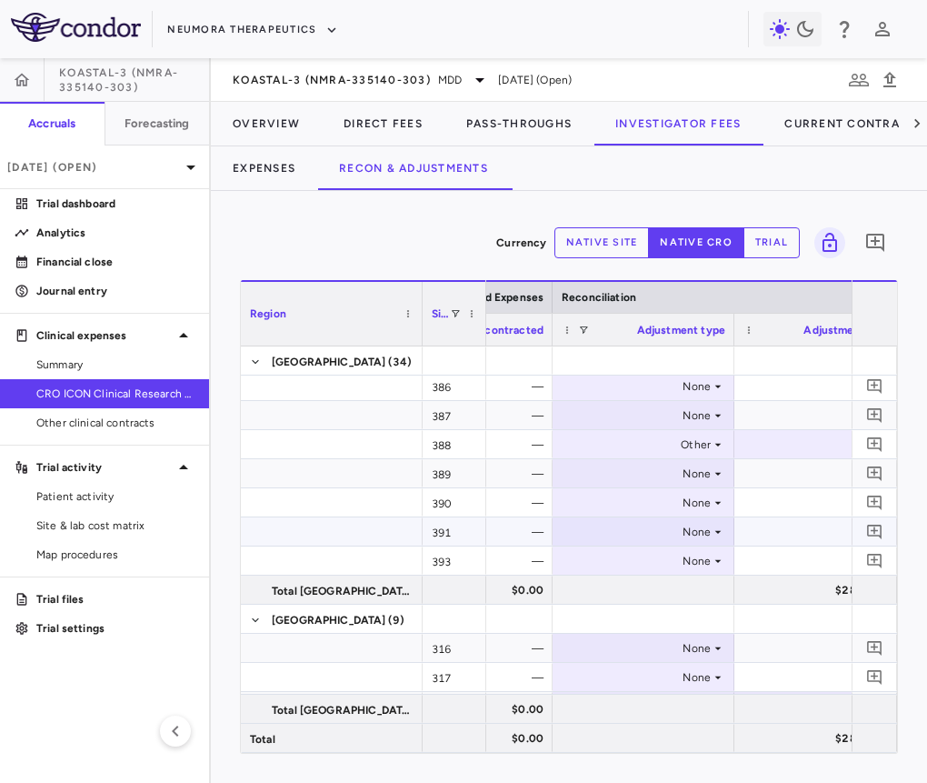
click at [664, 527] on div "None" at bounding box center [640, 531] width 142 height 29
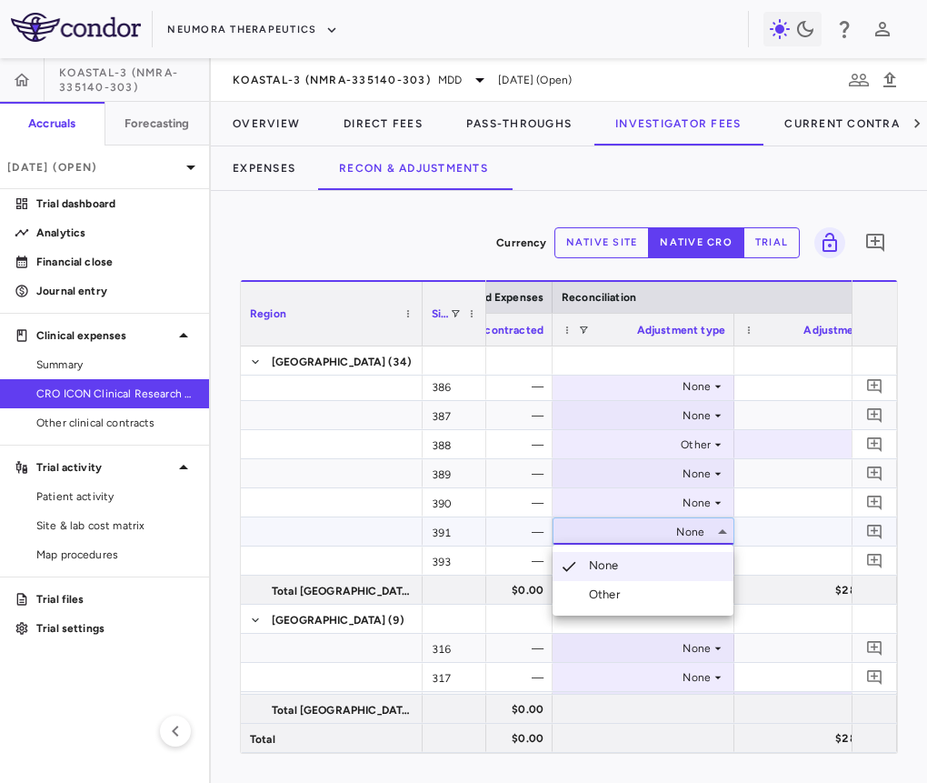
click at [644, 589] on li "Other" at bounding box center [643, 594] width 181 height 27
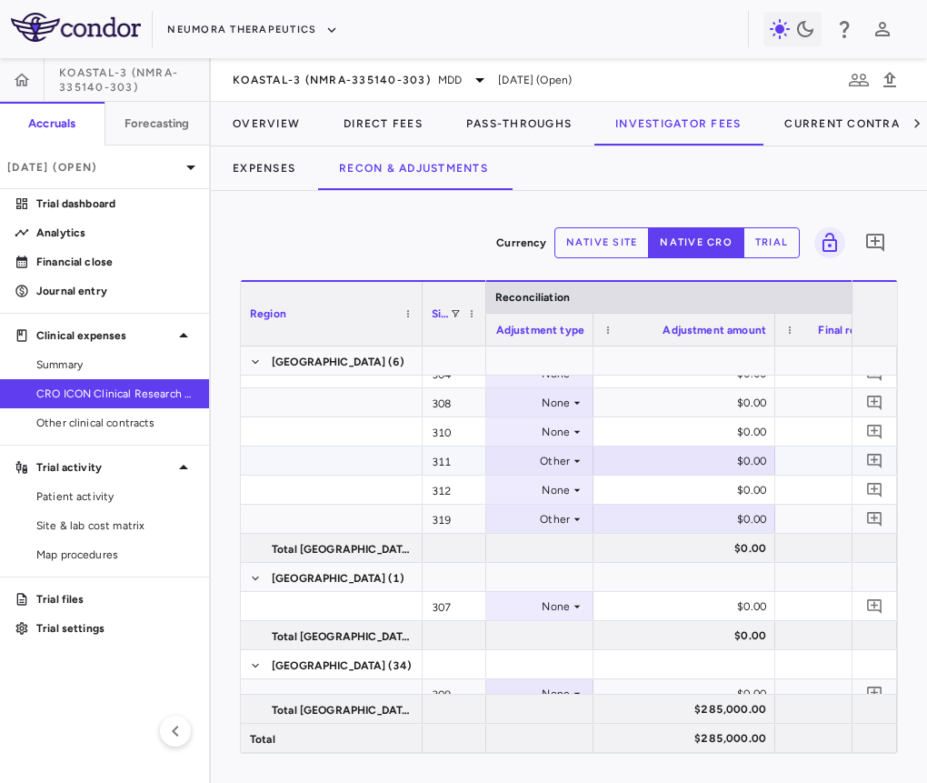
click at [716, 454] on div "$0.00" at bounding box center [688, 460] width 156 height 29
type input "********"
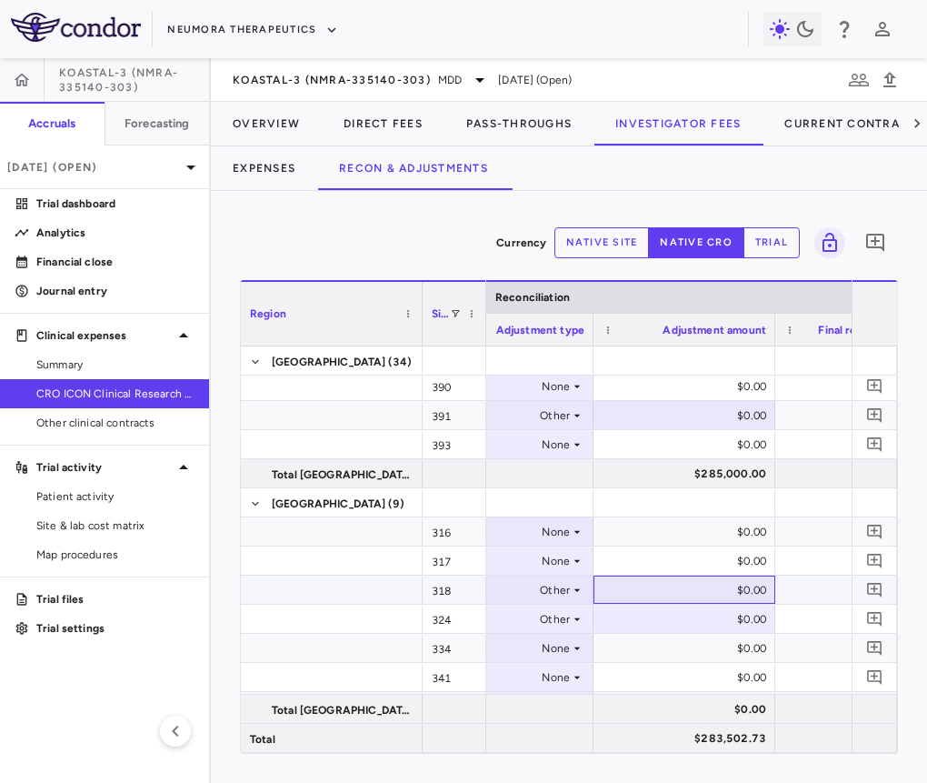
click at [699, 581] on div "$0.00" at bounding box center [688, 590] width 156 height 29
type input "********"
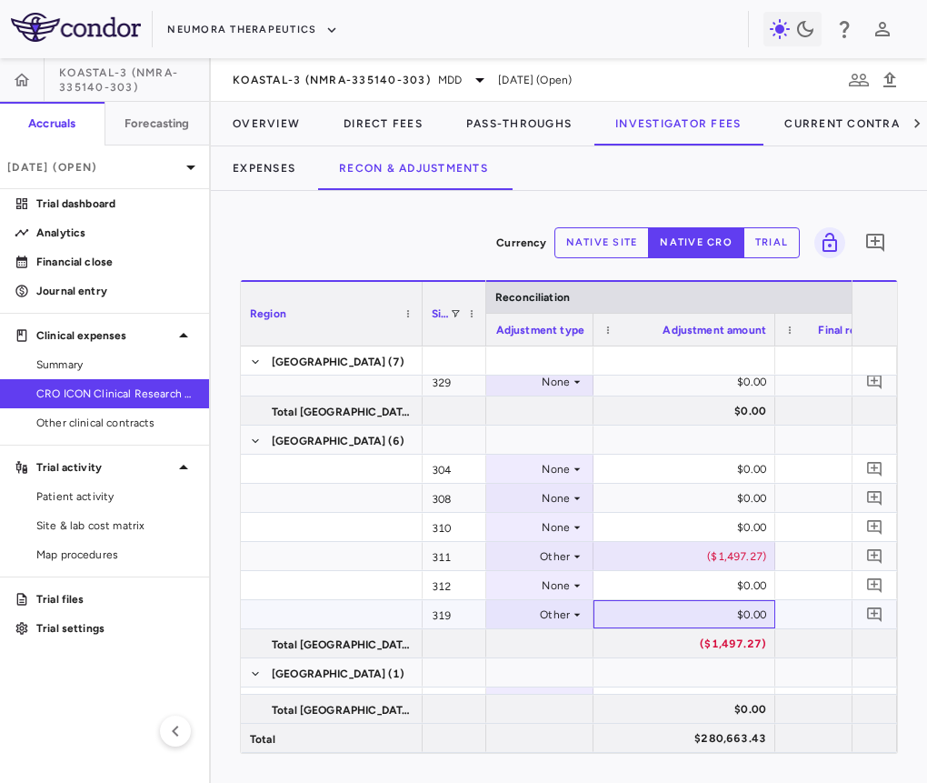
click at [710, 612] on div "$0.00" at bounding box center [688, 614] width 156 height 29
type input "********"
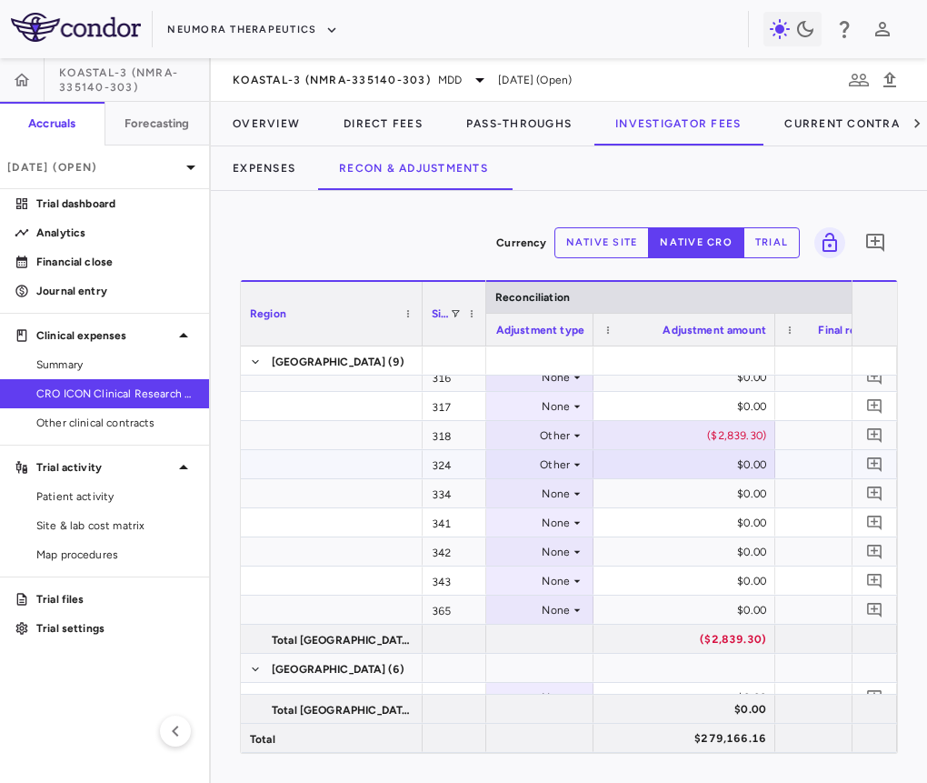
click at [722, 476] on div "$0.00" at bounding box center [688, 464] width 156 height 29
type input "********"
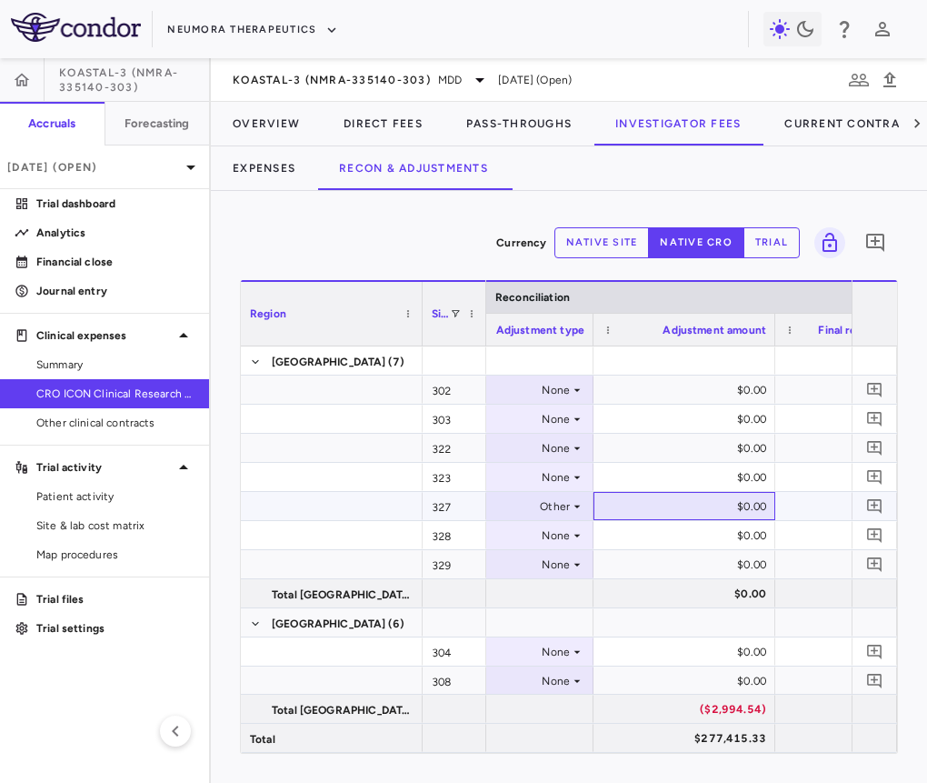
click at [702, 505] on div "$0.00" at bounding box center [688, 506] width 156 height 29
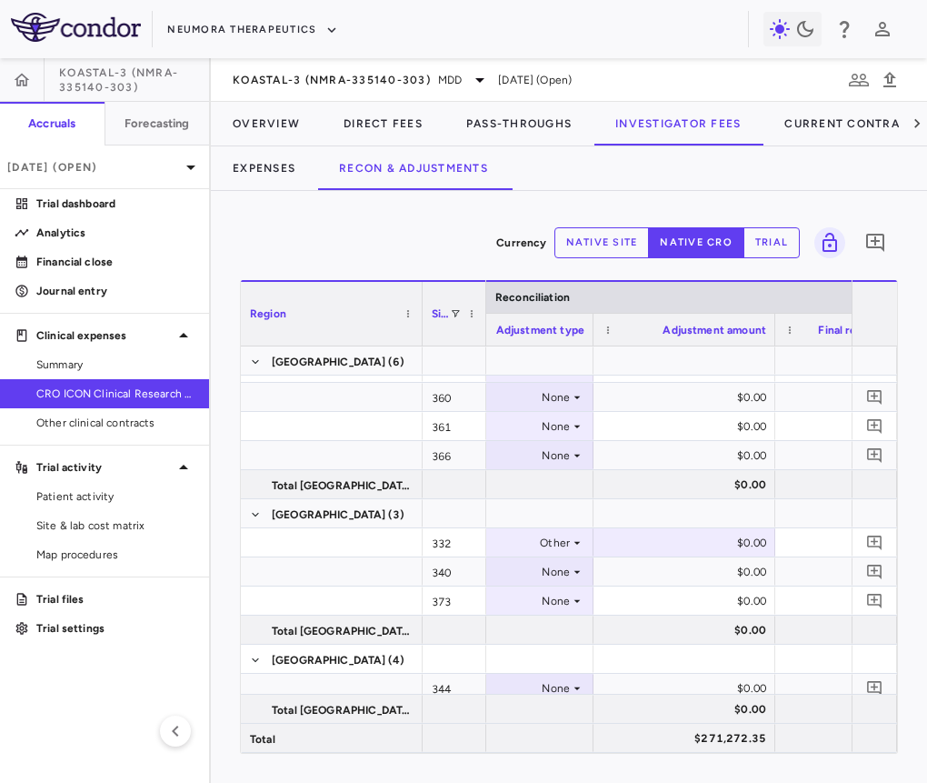
click at [692, 542] on div "$0.00" at bounding box center [688, 542] width 156 height 29
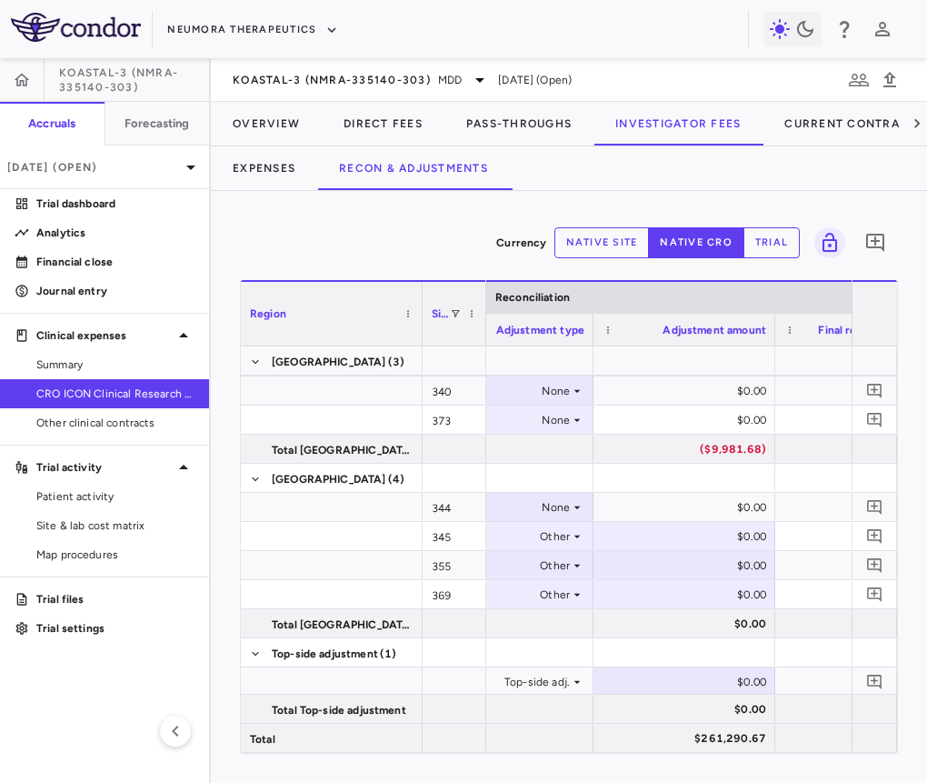
click at [714, 540] on div "$0.00" at bounding box center [688, 536] width 156 height 29
type input "*********"
click at [714, 565] on div "$0.00" at bounding box center [688, 565] width 156 height 29
click at [714, 565] on input "*" at bounding box center [698, 567] width 153 height 30
type input "*********"
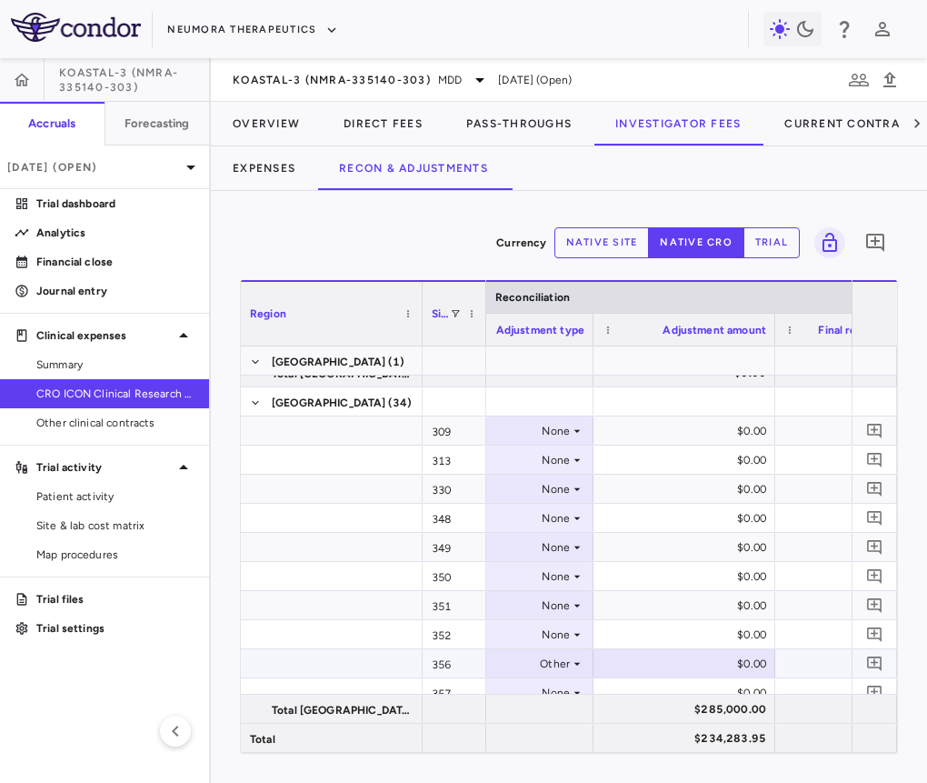
click at [718, 659] on div "$0.00" at bounding box center [688, 663] width 156 height 29
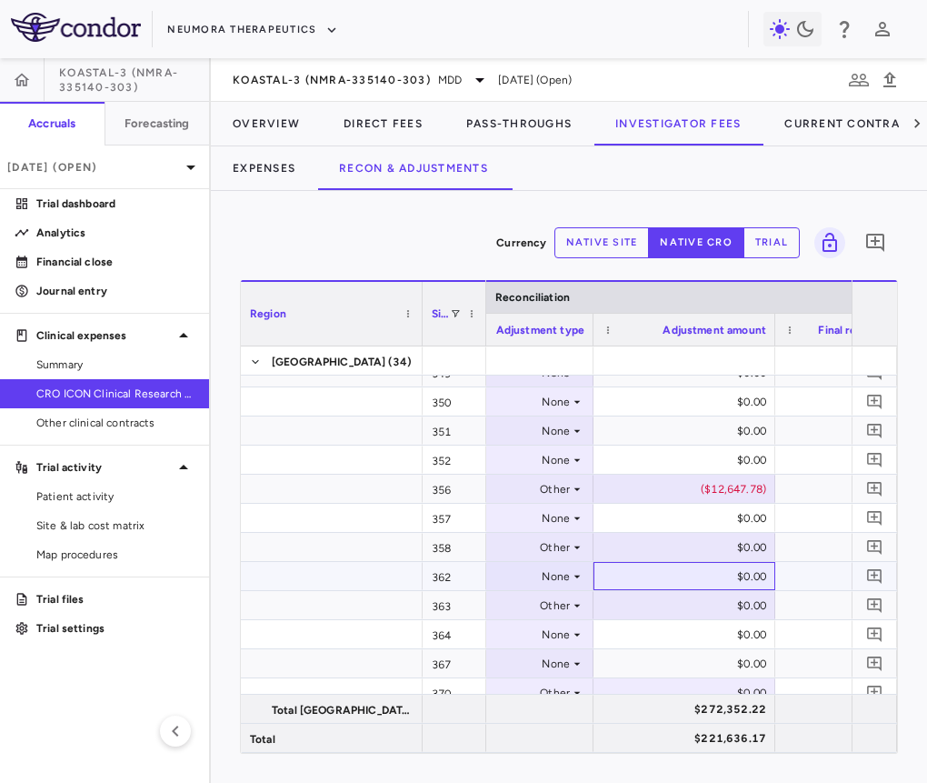
click at [674, 562] on div "$0.00" at bounding box center [685, 576] width 182 height 28
click at [679, 537] on div "$0.00" at bounding box center [688, 547] width 156 height 29
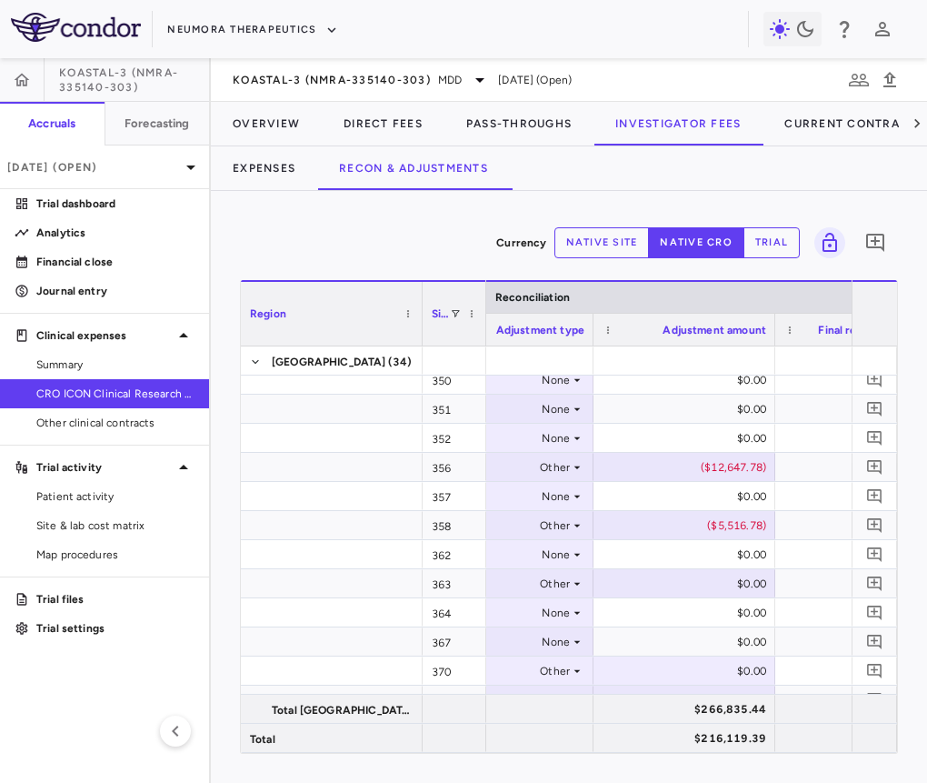
click at [680, 577] on div "$0.00" at bounding box center [688, 583] width 156 height 29
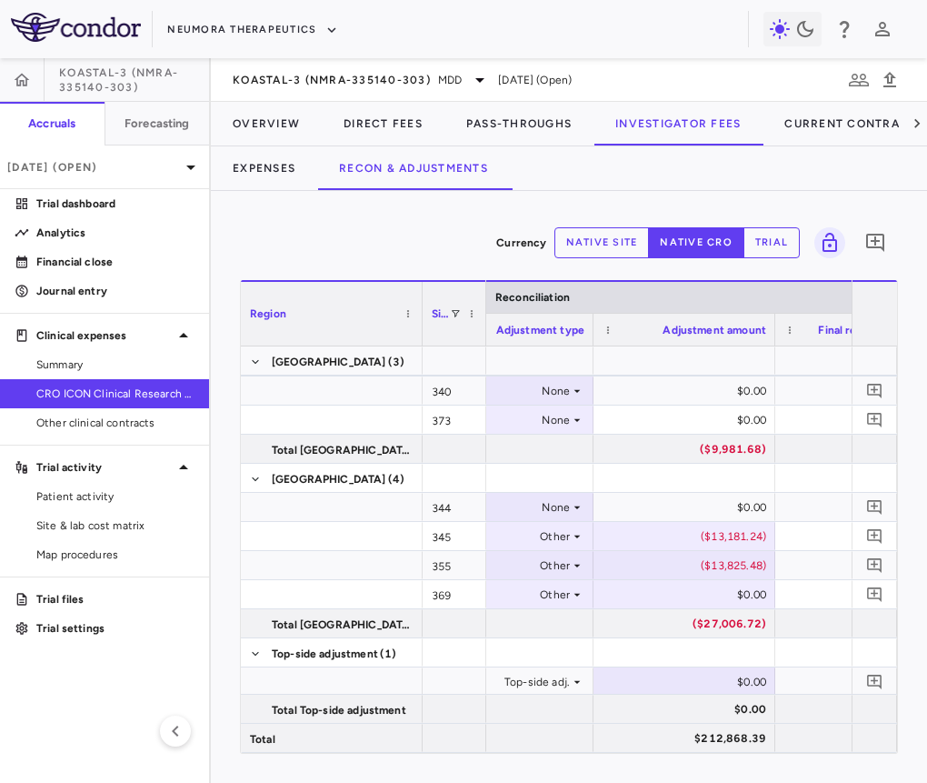
click at [704, 593] on div "$0.00" at bounding box center [688, 594] width 156 height 29
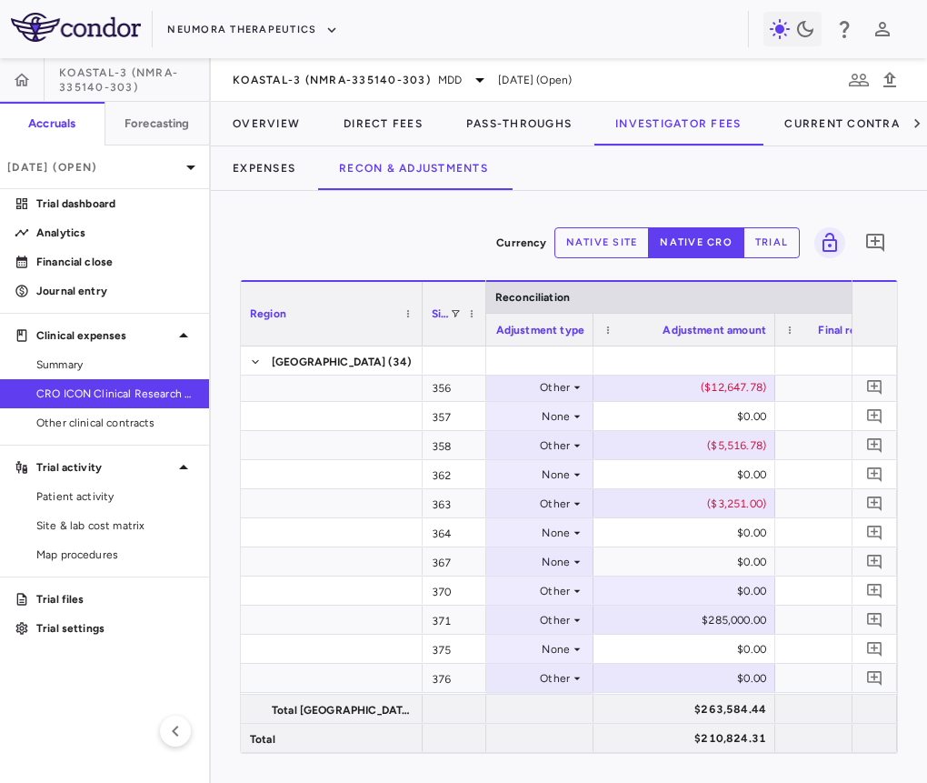
click at [714, 580] on div "$0.00" at bounding box center [688, 590] width 156 height 29
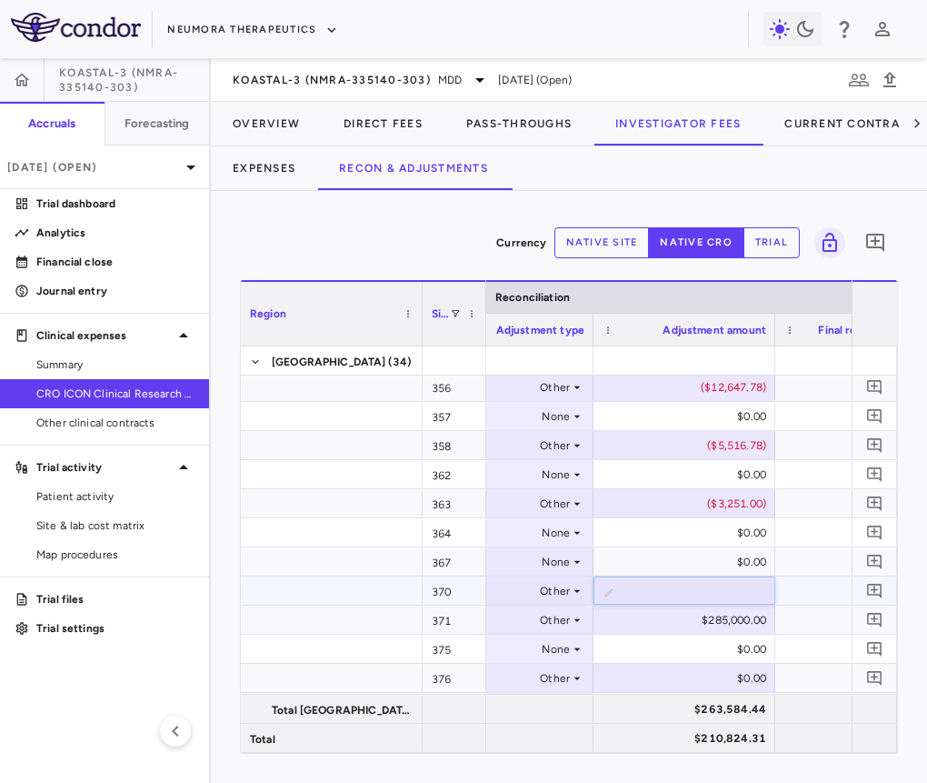
type input "*********"
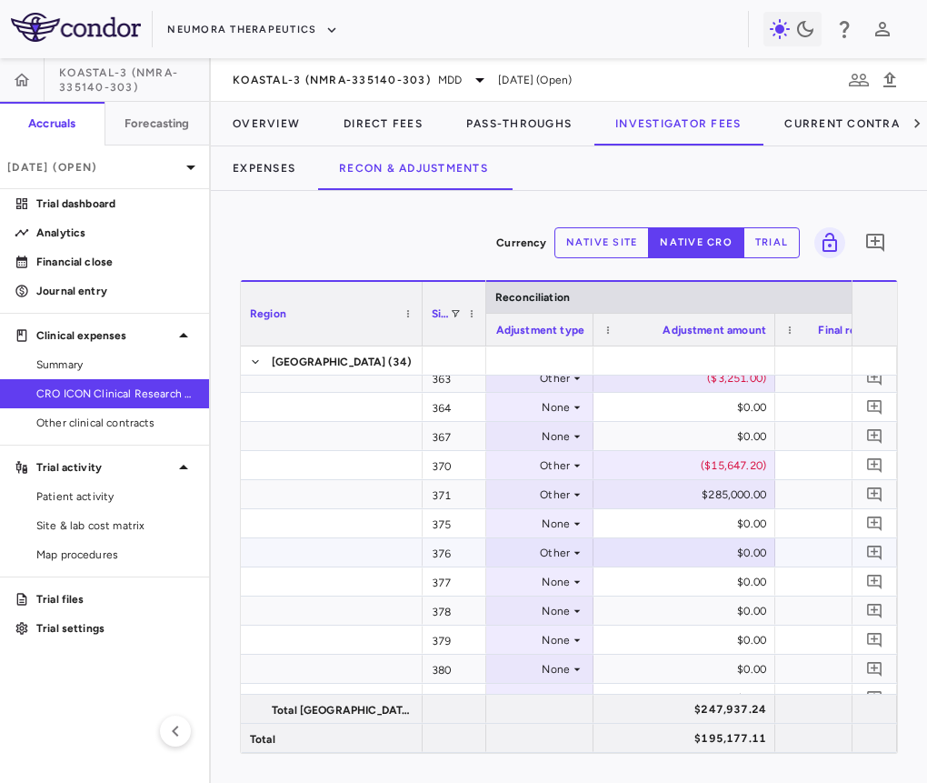
click at [702, 556] on div "$0.00" at bounding box center [688, 552] width 156 height 29
type input "*********"
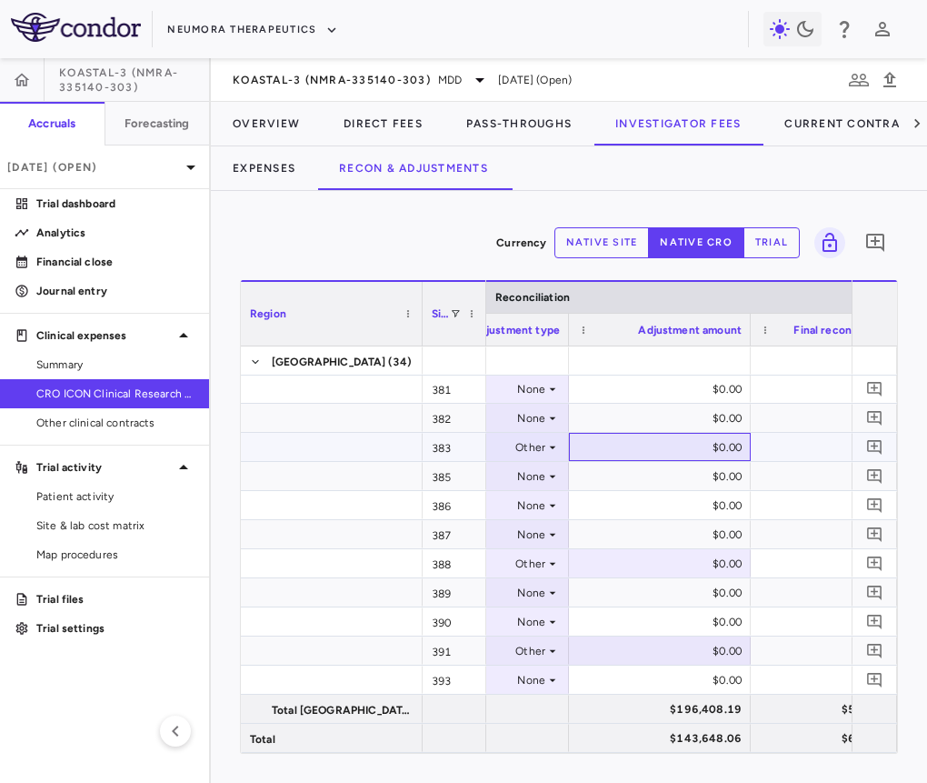
click at [667, 446] on div "$0.00" at bounding box center [664, 447] width 156 height 29
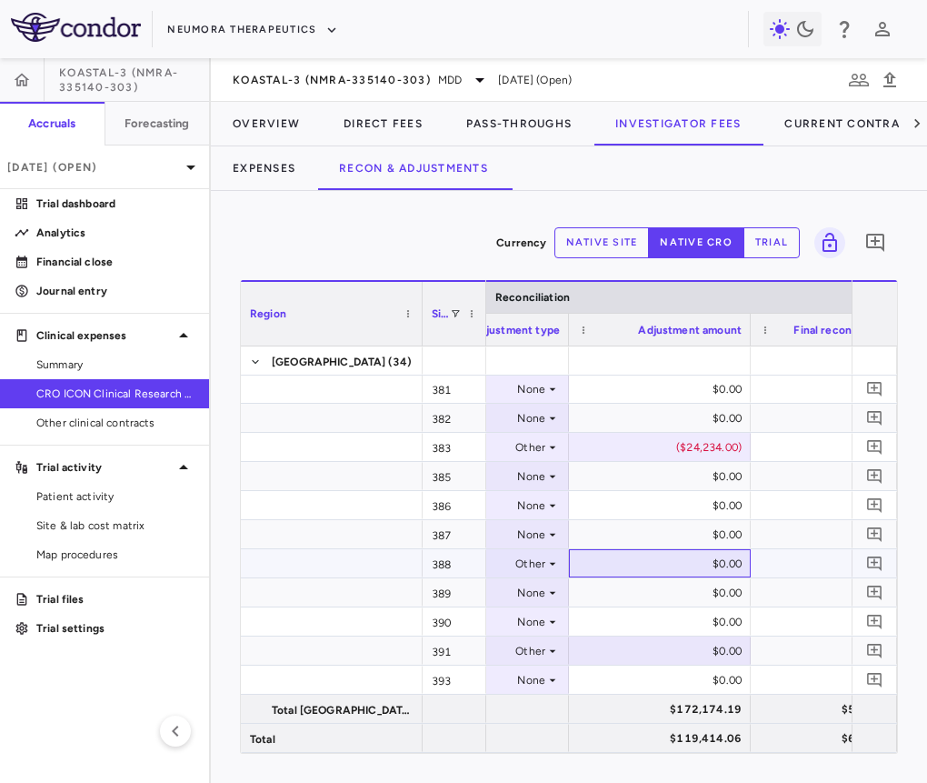
click at [661, 563] on div "$0.00" at bounding box center [664, 563] width 156 height 29
click at [656, 656] on div "$0.00" at bounding box center [664, 650] width 156 height 29
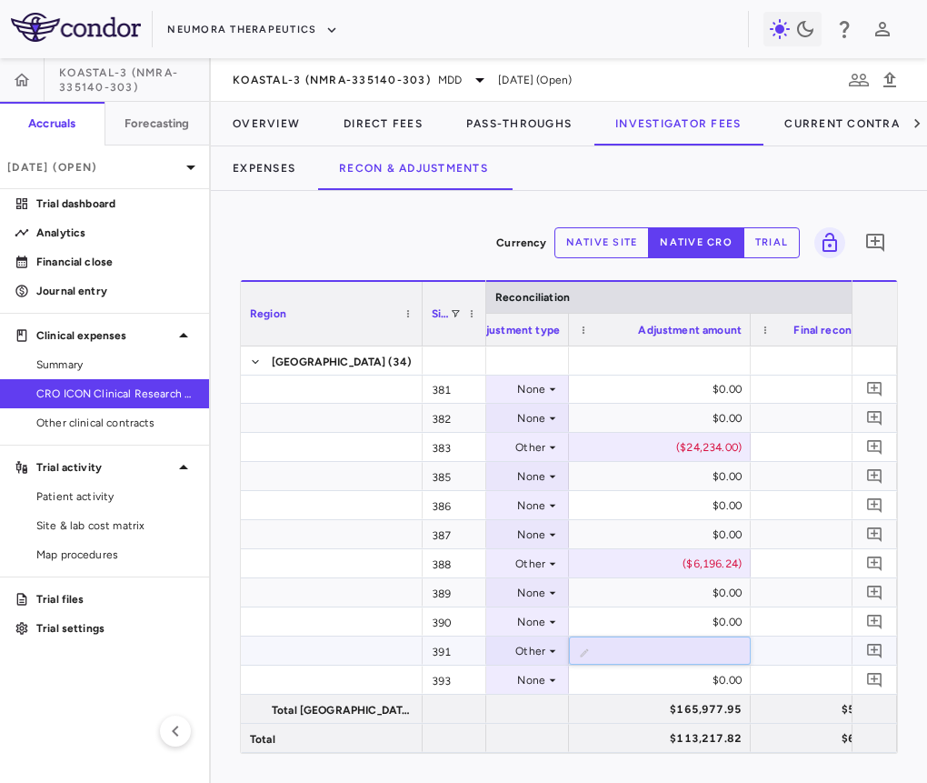
type input "********"
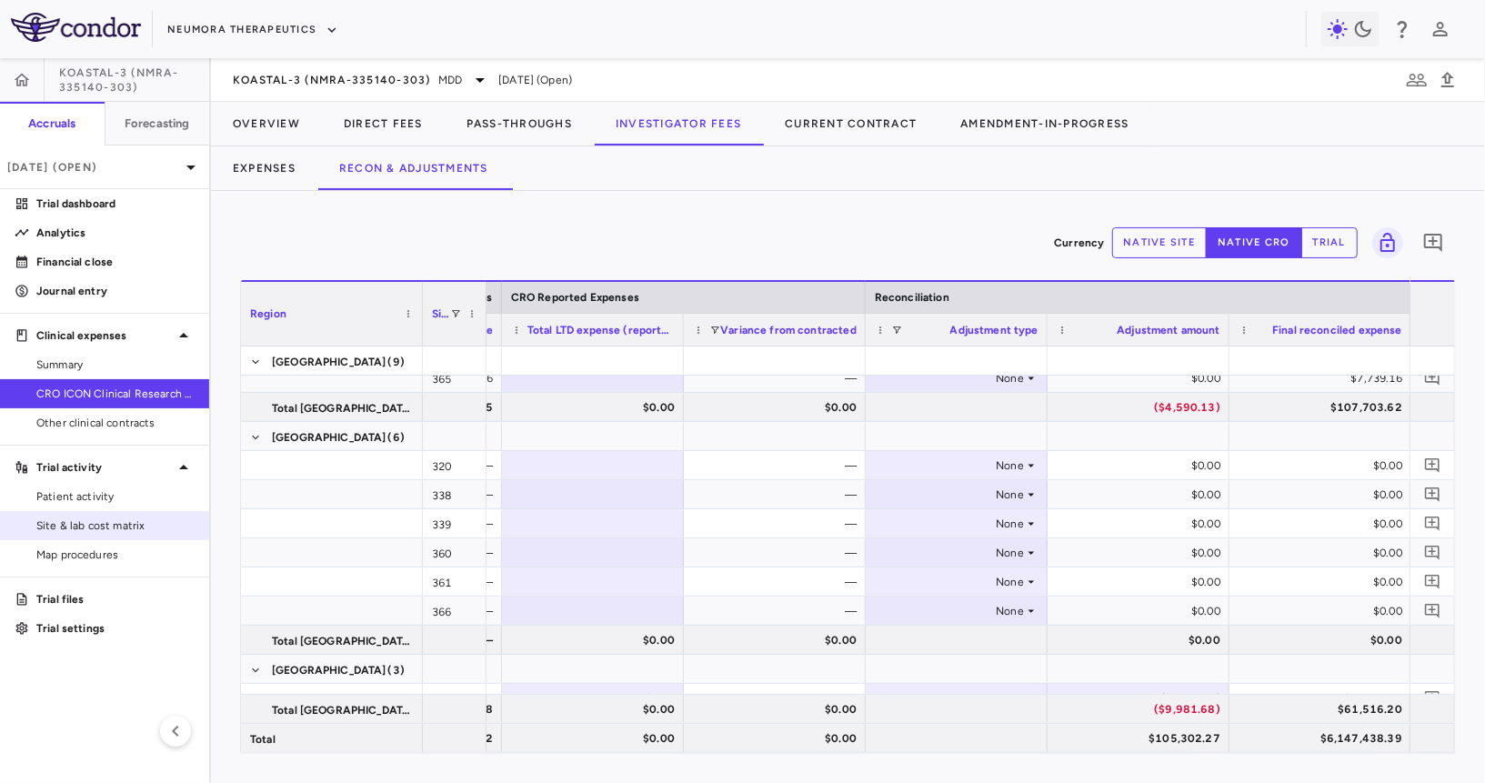
click at [96, 523] on span "Site & lab cost matrix" at bounding box center [115, 525] width 158 height 16
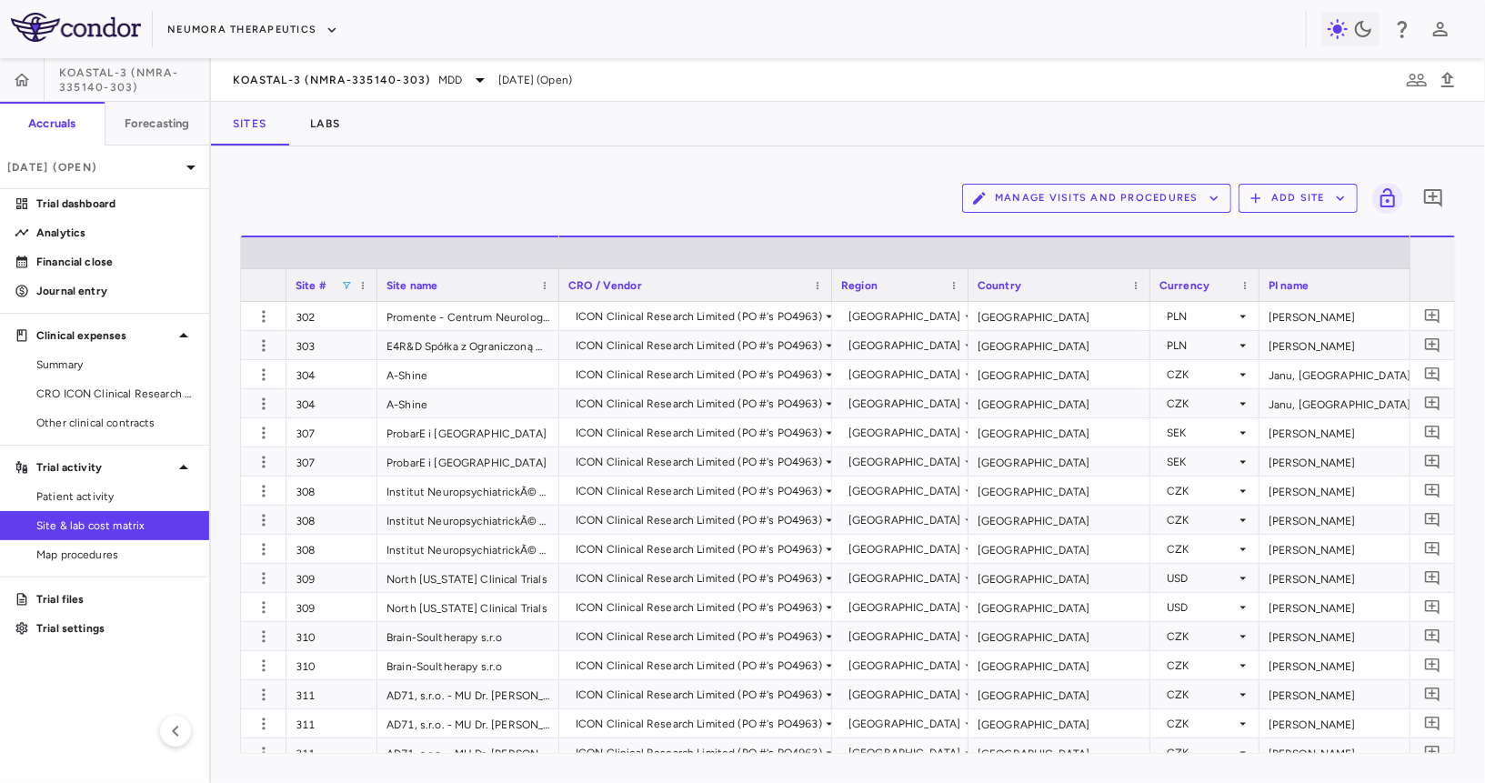
click at [347, 282] on span at bounding box center [346, 285] width 11 height 11
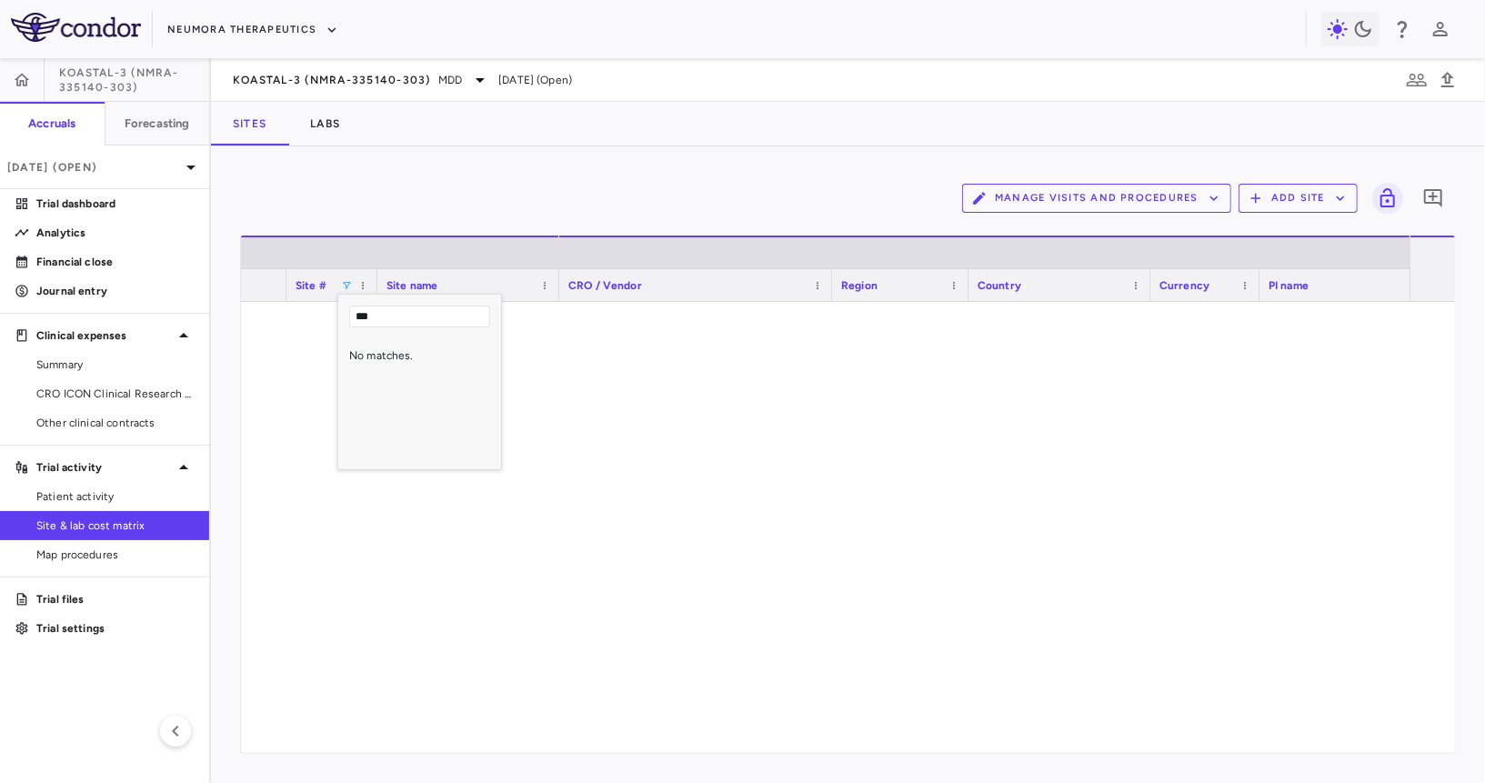
click at [384, 315] on input "***" at bounding box center [419, 316] width 141 height 22
click at [396, 324] on input "***" at bounding box center [429, 316] width 160 height 22
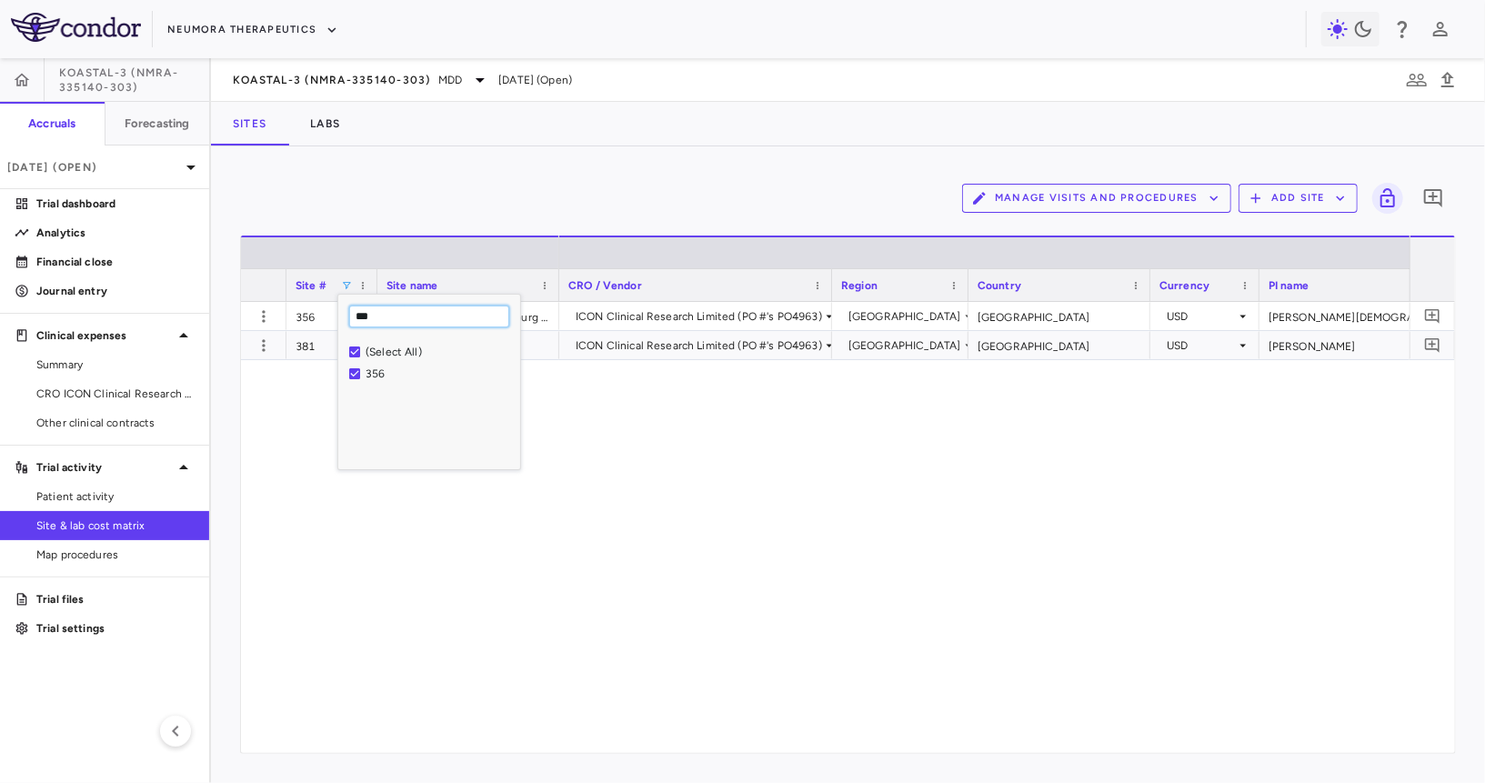
click at [399, 318] on input "***" at bounding box center [429, 316] width 160 height 22
type input "***"
click at [376, 373] on div "361" at bounding box center [440, 373] width 149 height 13
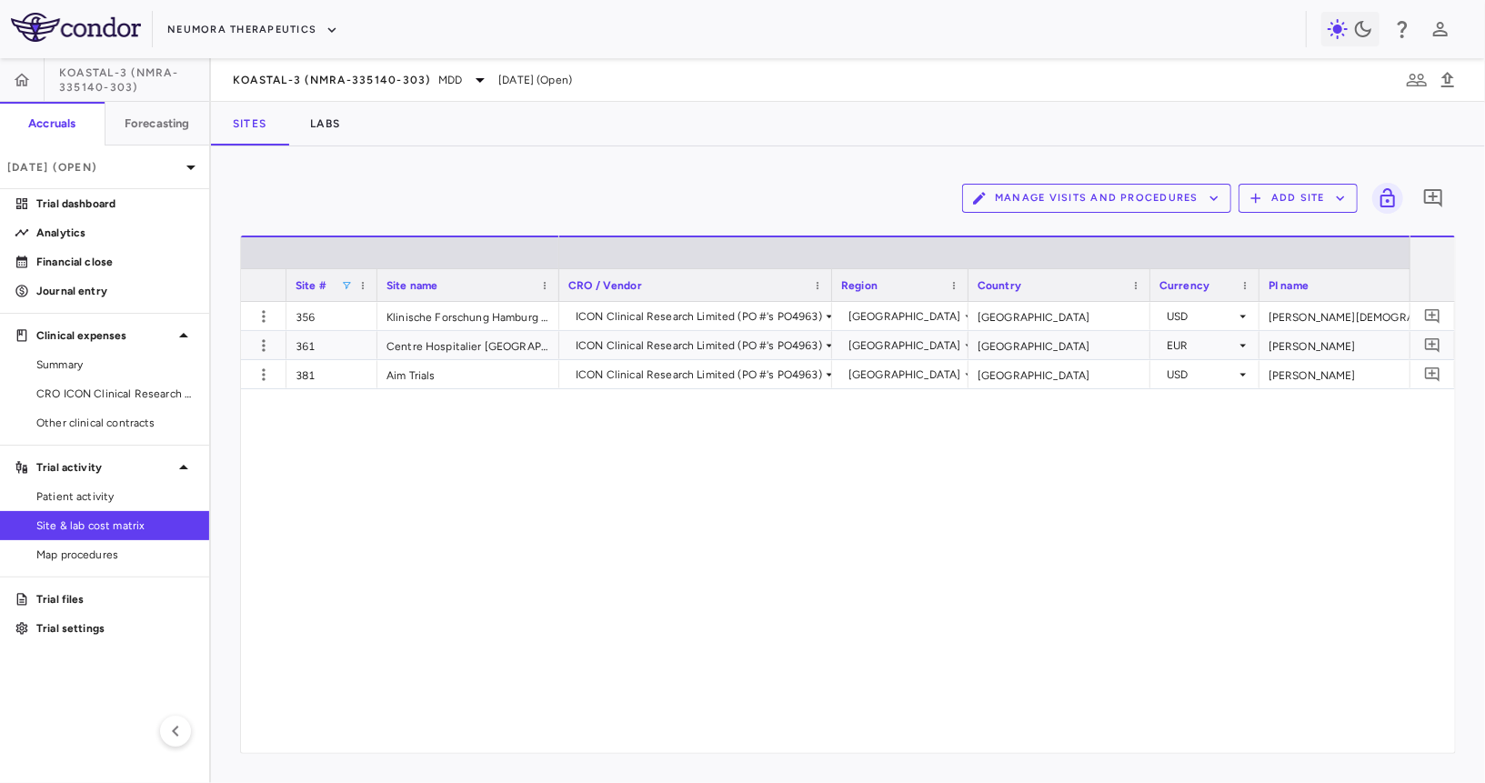
click at [715, 446] on div "ICON Clinical Research Limited (PO #'s PO4963) United States United States USD …" at bounding box center [984, 527] width 850 height 451
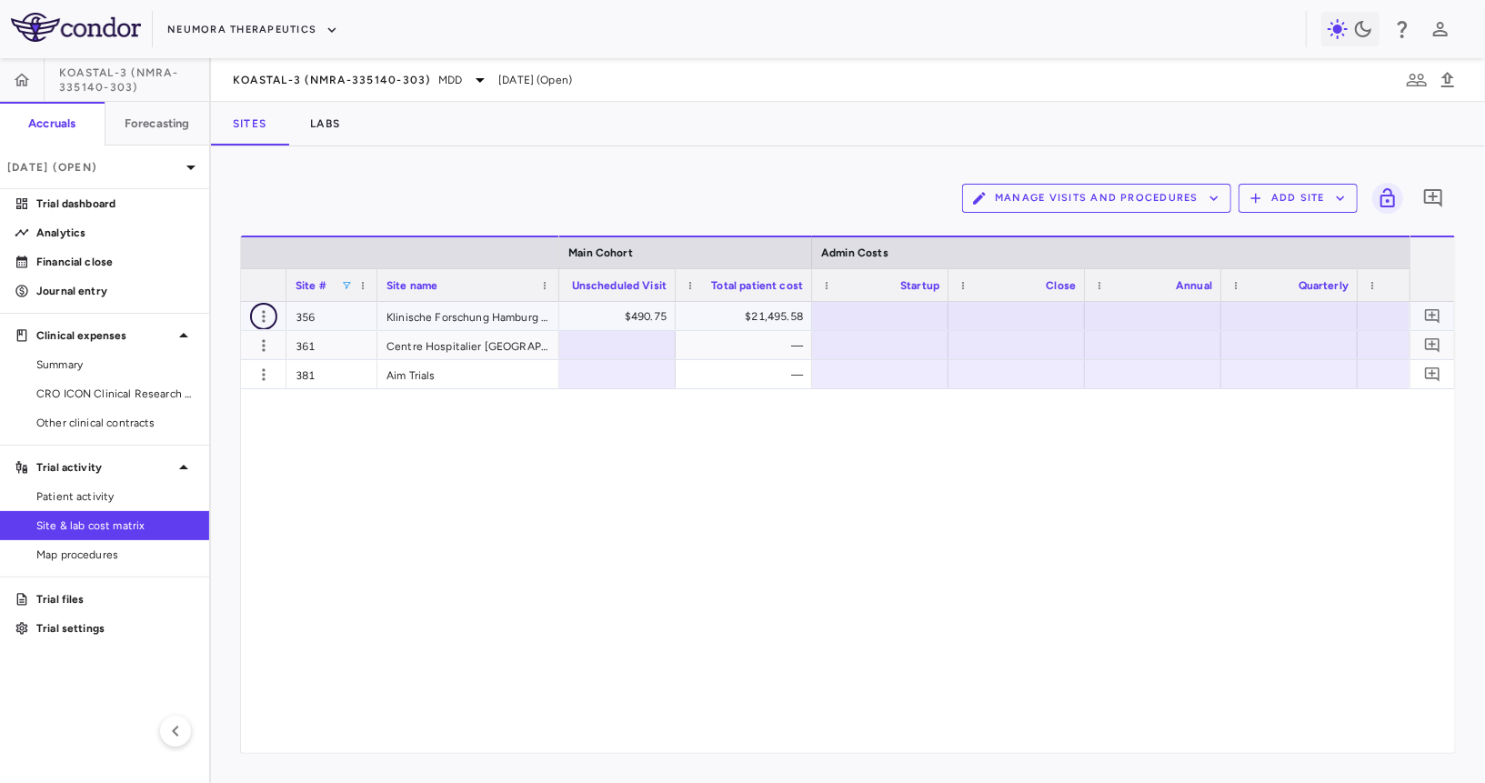
click at [265, 315] on icon "button" at bounding box center [264, 316] width 18 height 18
click at [218, 384] on div "Edit site" at bounding box center [192, 385] width 169 height 33
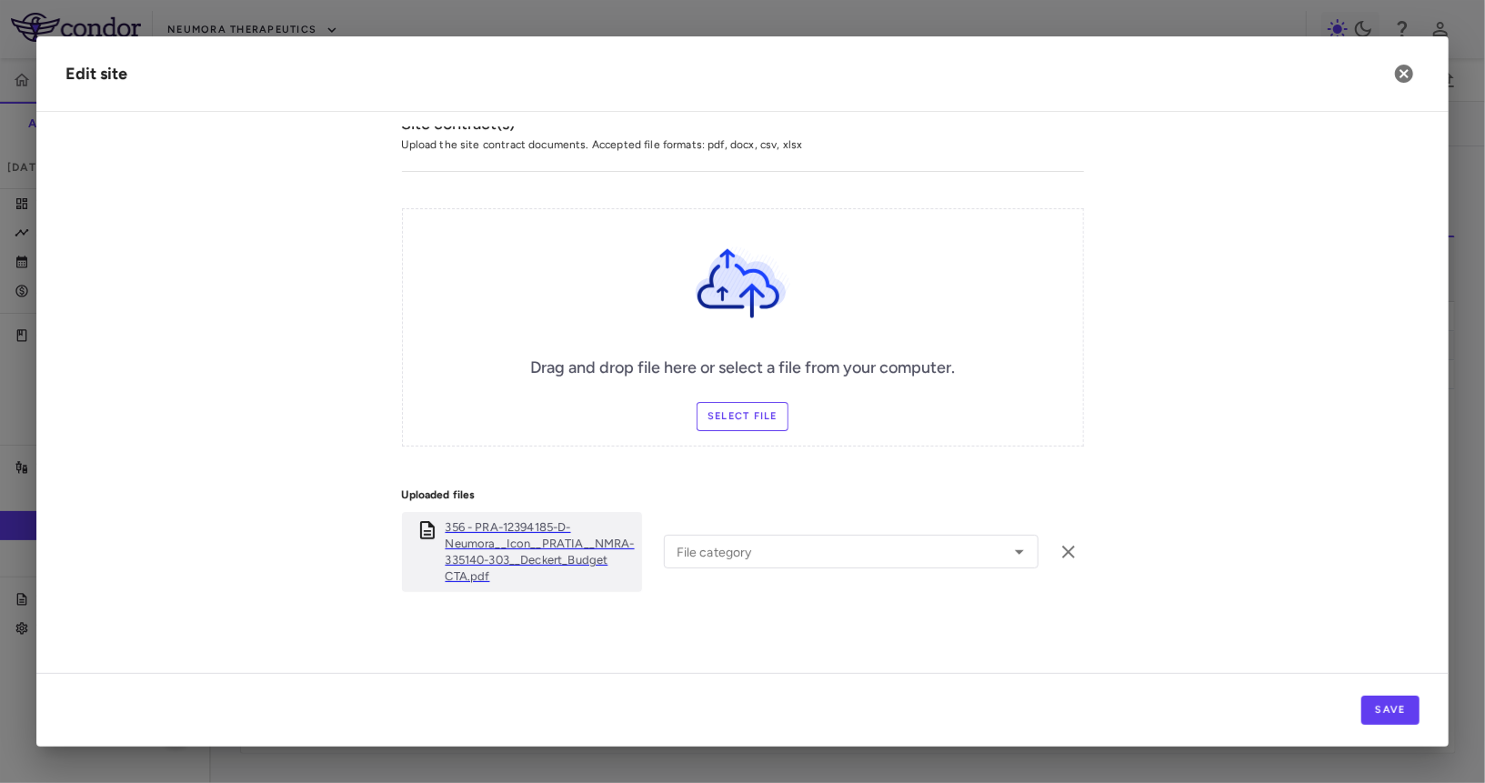
click at [488, 552] on p "356 - PRA-12394185-D-Neumora__Icon__PRATIA__NMRA-335140-303__Deckert_Budget CTA…" at bounding box center [540, 551] width 189 height 65
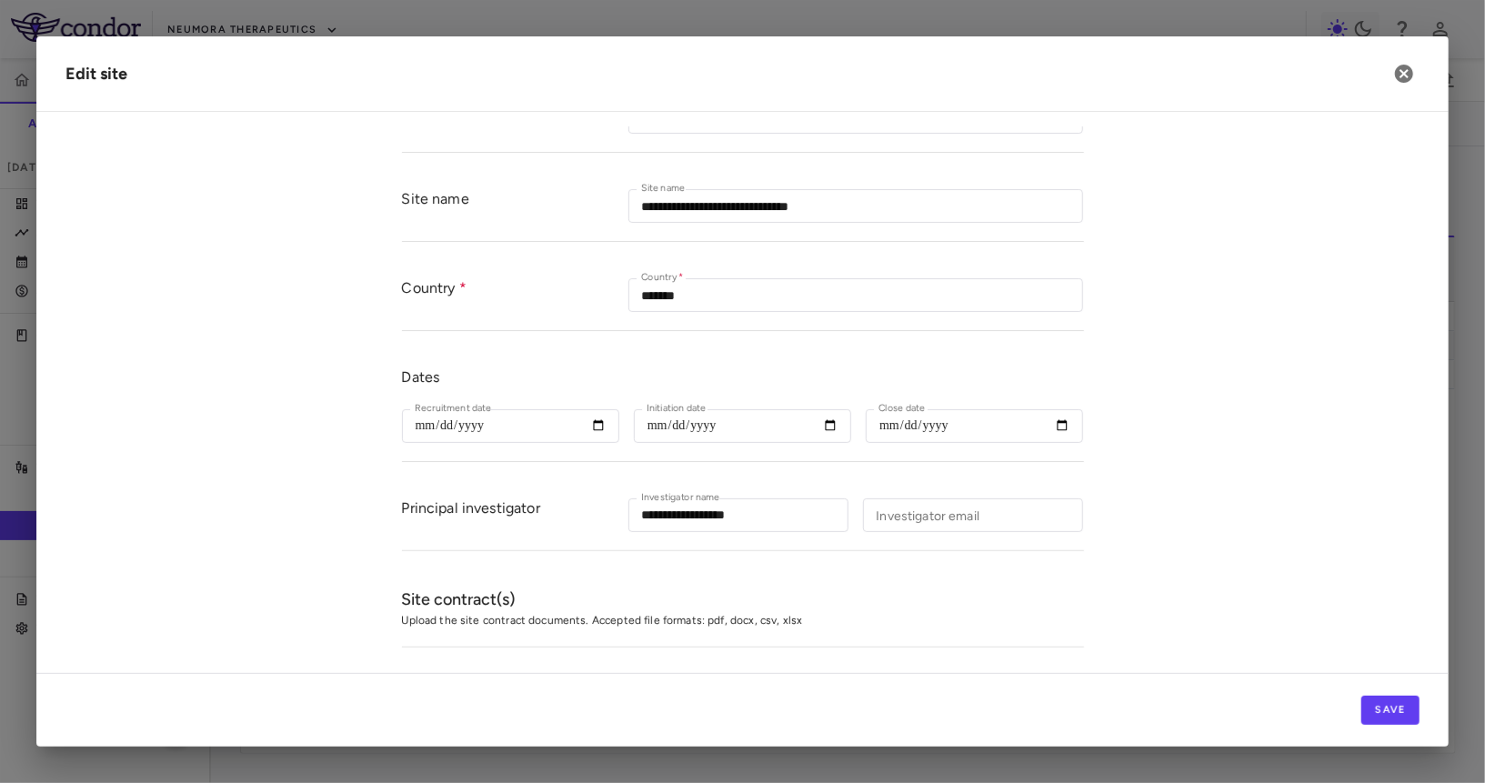
scroll to position [103, 0]
click at [1288, 67] on icon "button" at bounding box center [1404, 74] width 18 height 18
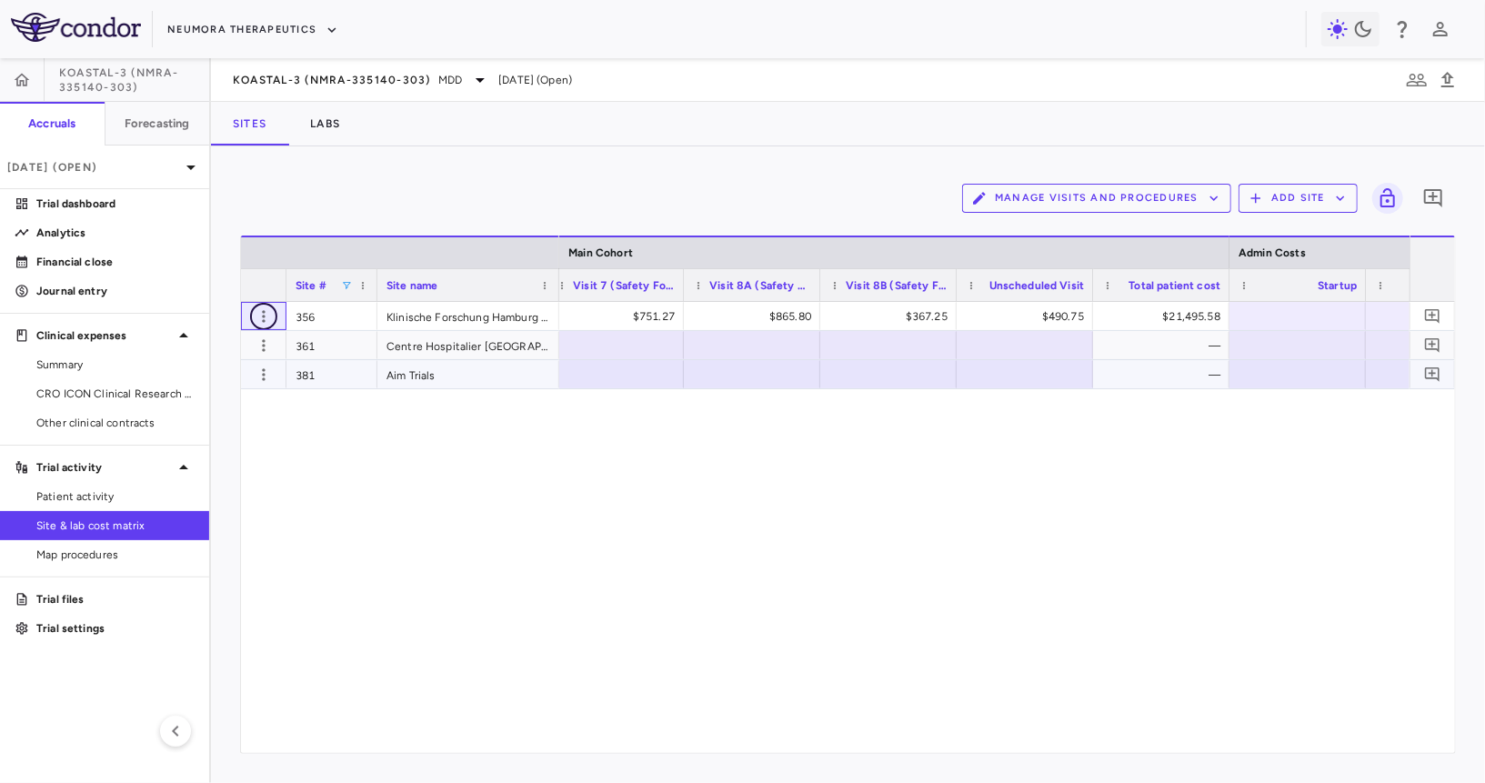
scroll to position [0, 2822]
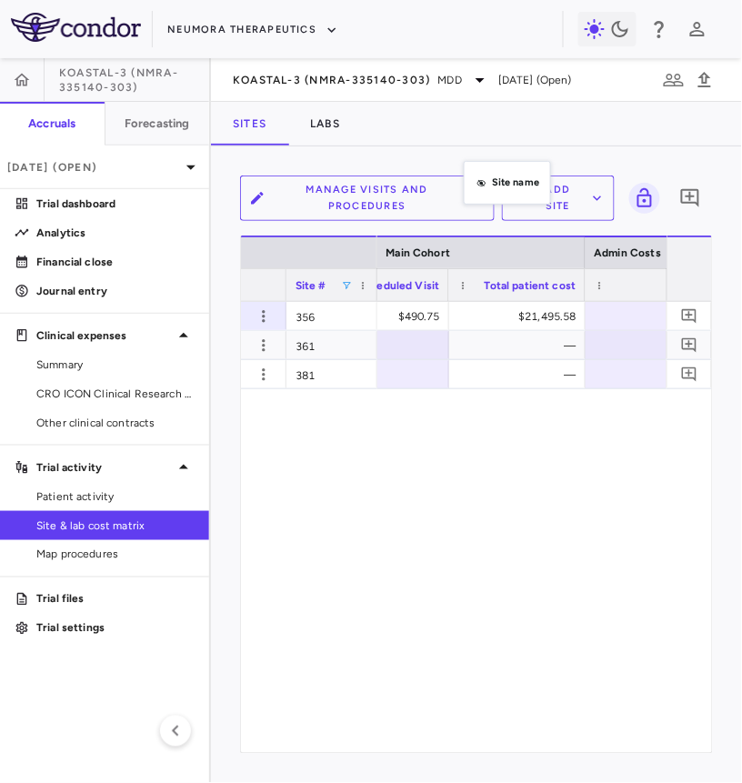
drag, startPoint x: 482, startPoint y: 283, endPoint x: 474, endPoint y: 161, distance: 122.1
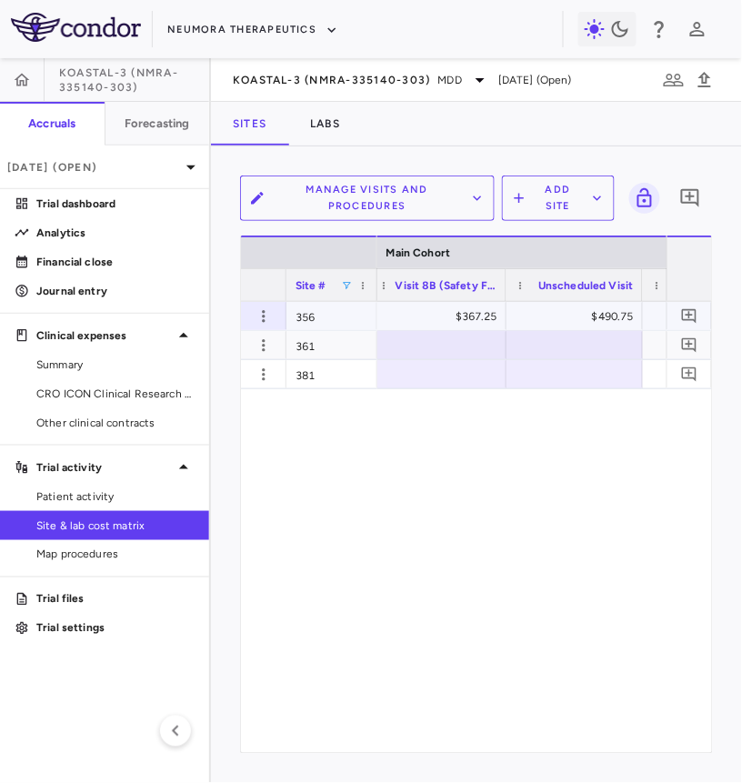
click at [486, 307] on div "$367.25" at bounding box center [441, 316] width 111 height 29
click at [576, 302] on div "$490.75" at bounding box center [578, 316] width 111 height 29
click at [574, 304] on input "******" at bounding box center [588, 318] width 107 height 30
type input "***"
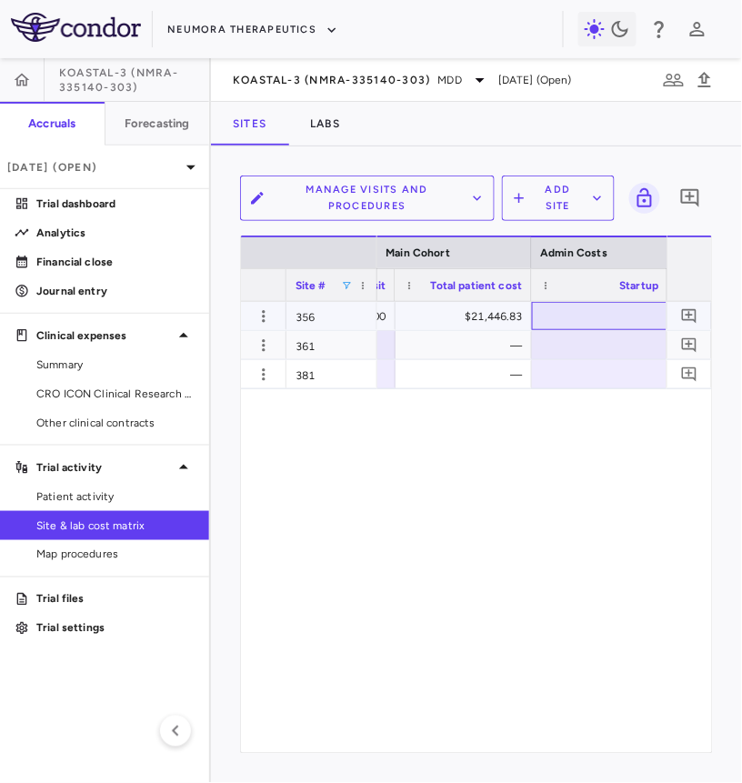
click at [592, 315] on div at bounding box center [600, 316] width 118 height 26
type input "********"
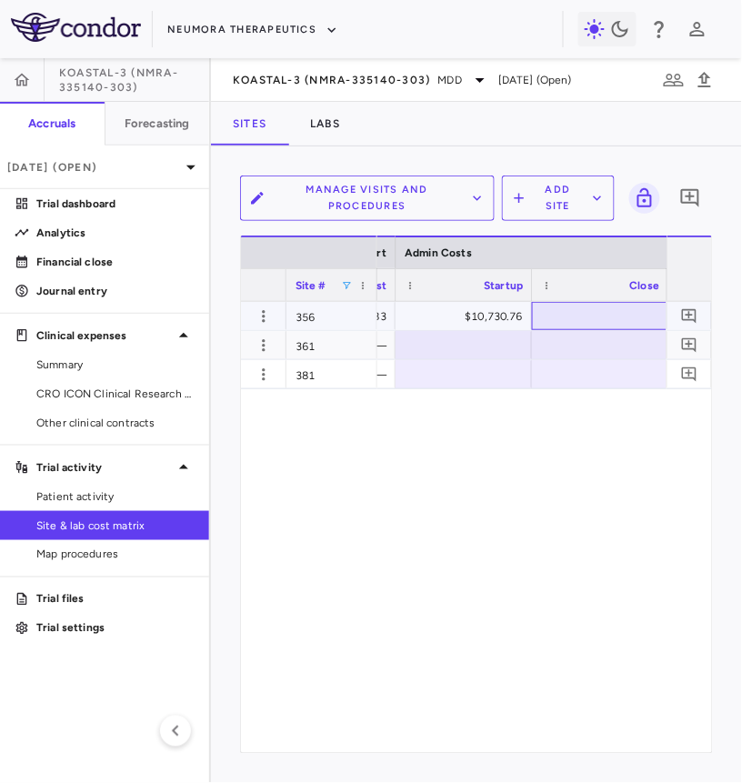
click at [591, 315] on div at bounding box center [600, 316] width 118 height 26
type input "****"
type input "***"
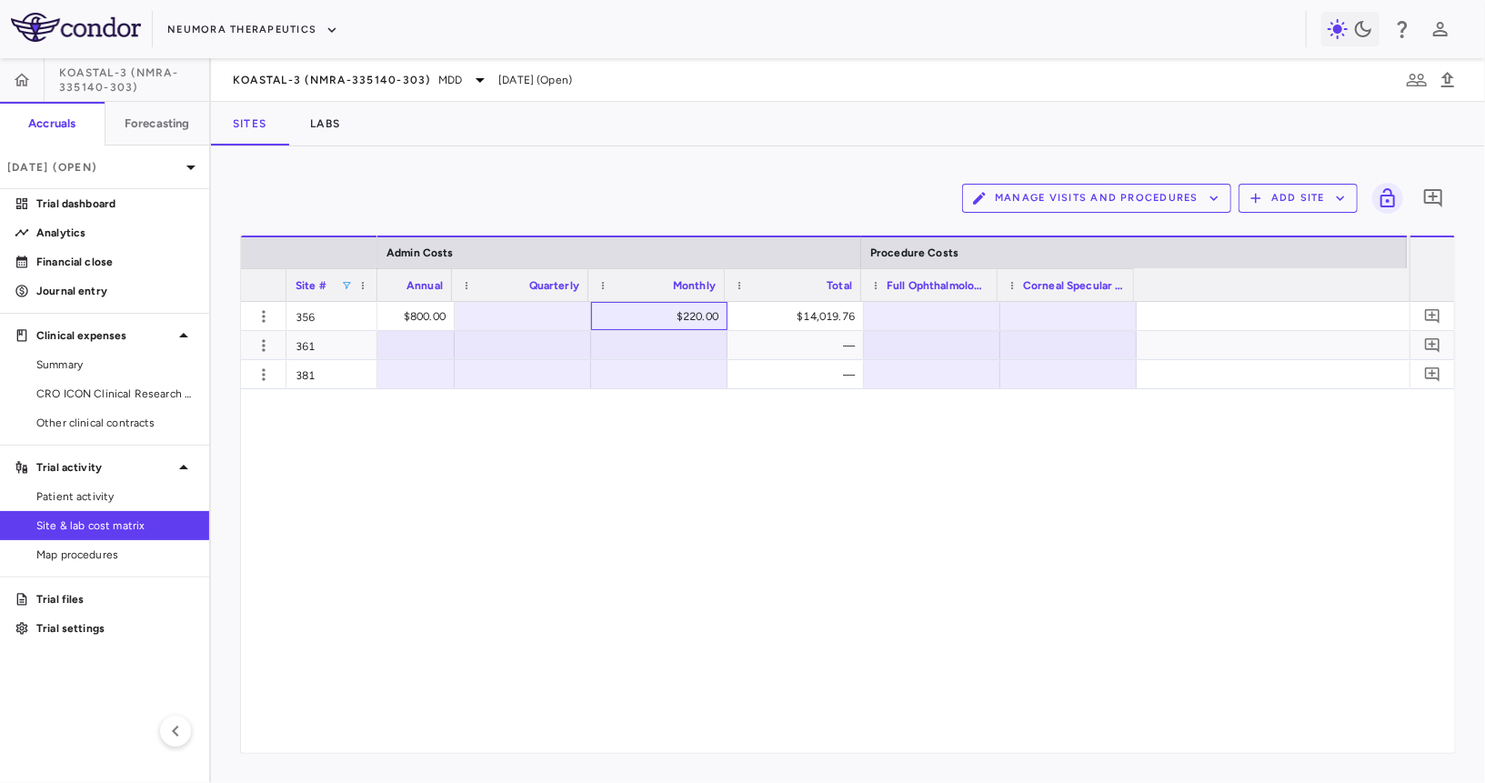
scroll to position [0, 4712]
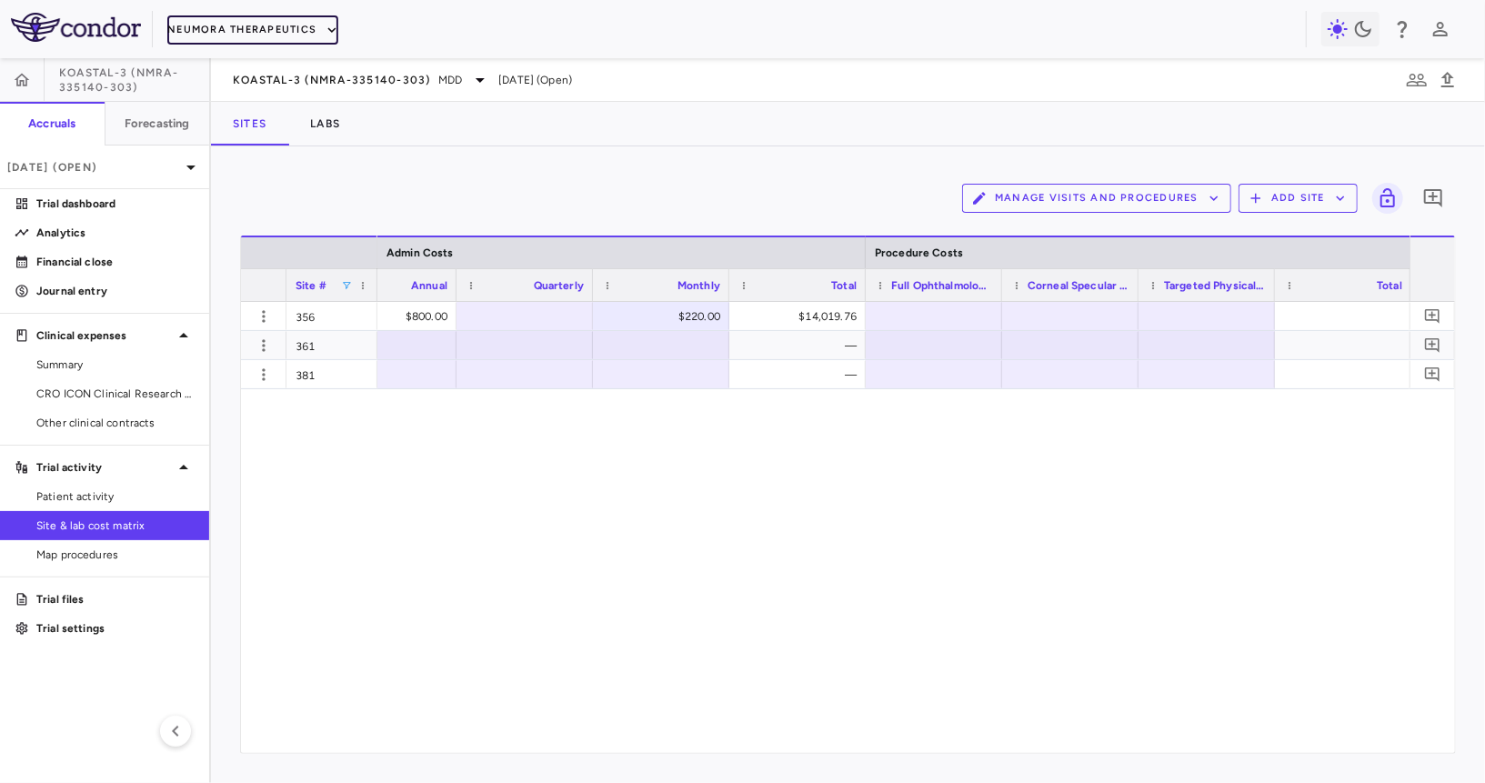
click at [250, 32] on button "Neumora Therapeutics" at bounding box center [252, 29] width 171 height 29
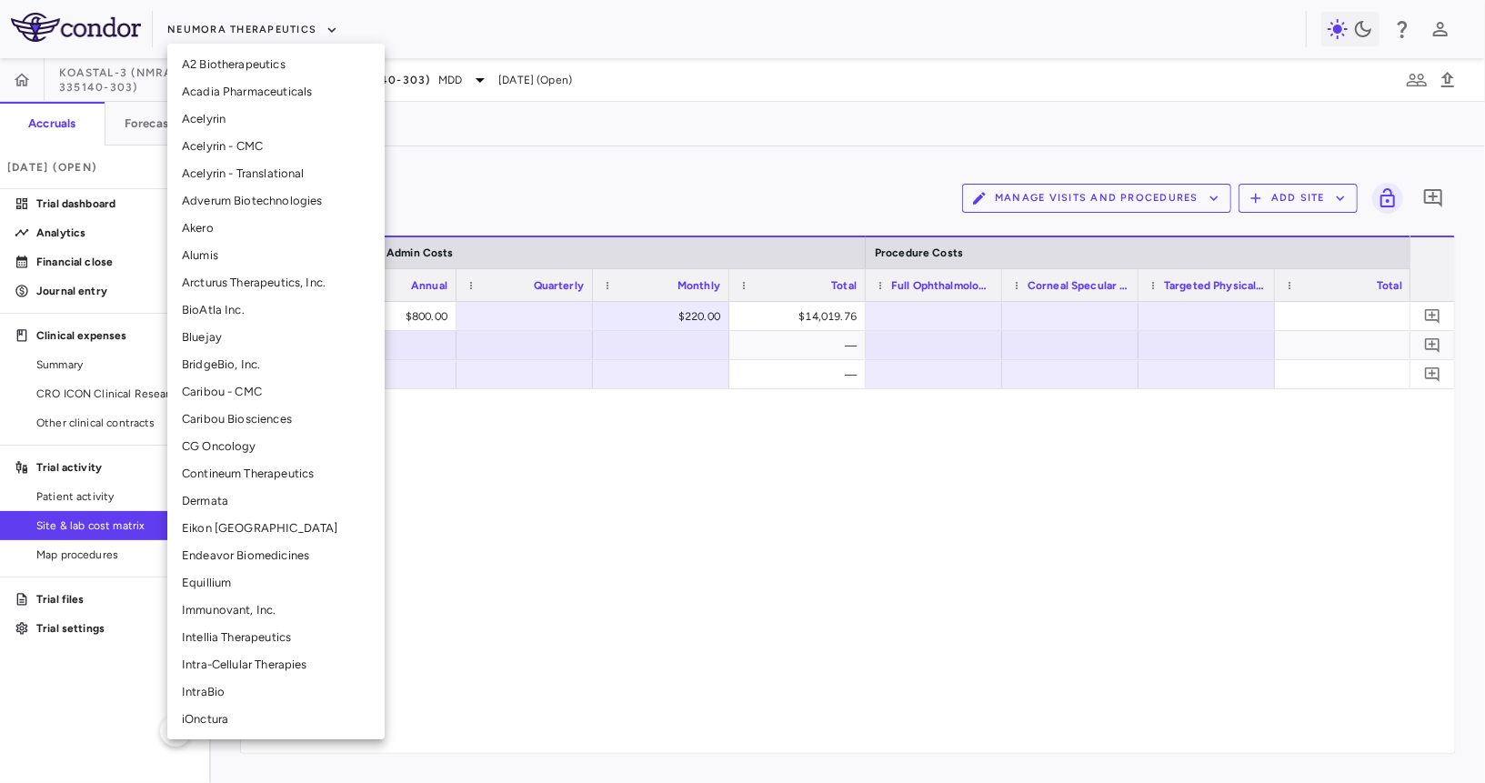
click at [217, 366] on li "BridgeBio, Inc." at bounding box center [275, 364] width 217 height 27
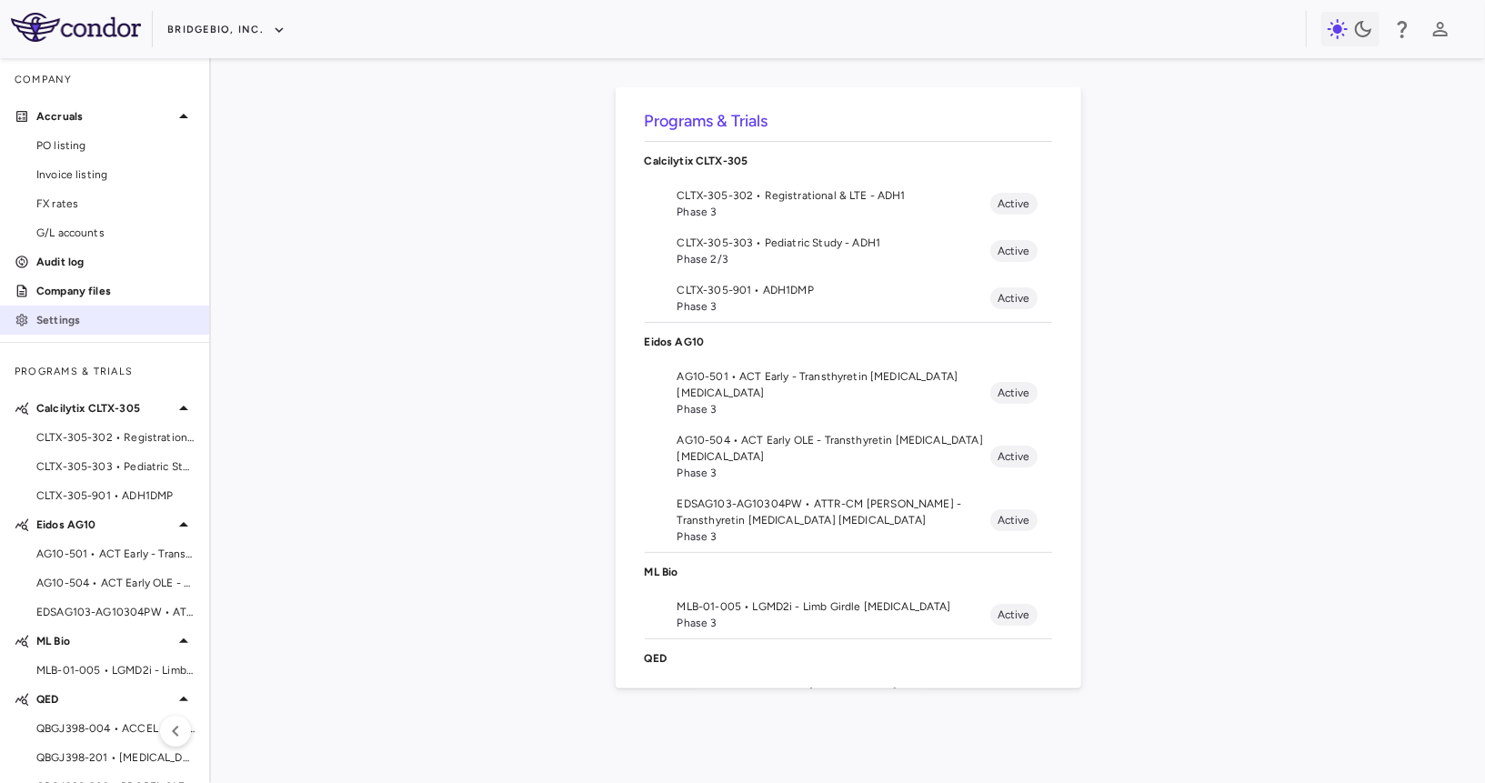
click at [54, 315] on p "Settings" at bounding box center [115, 320] width 158 height 16
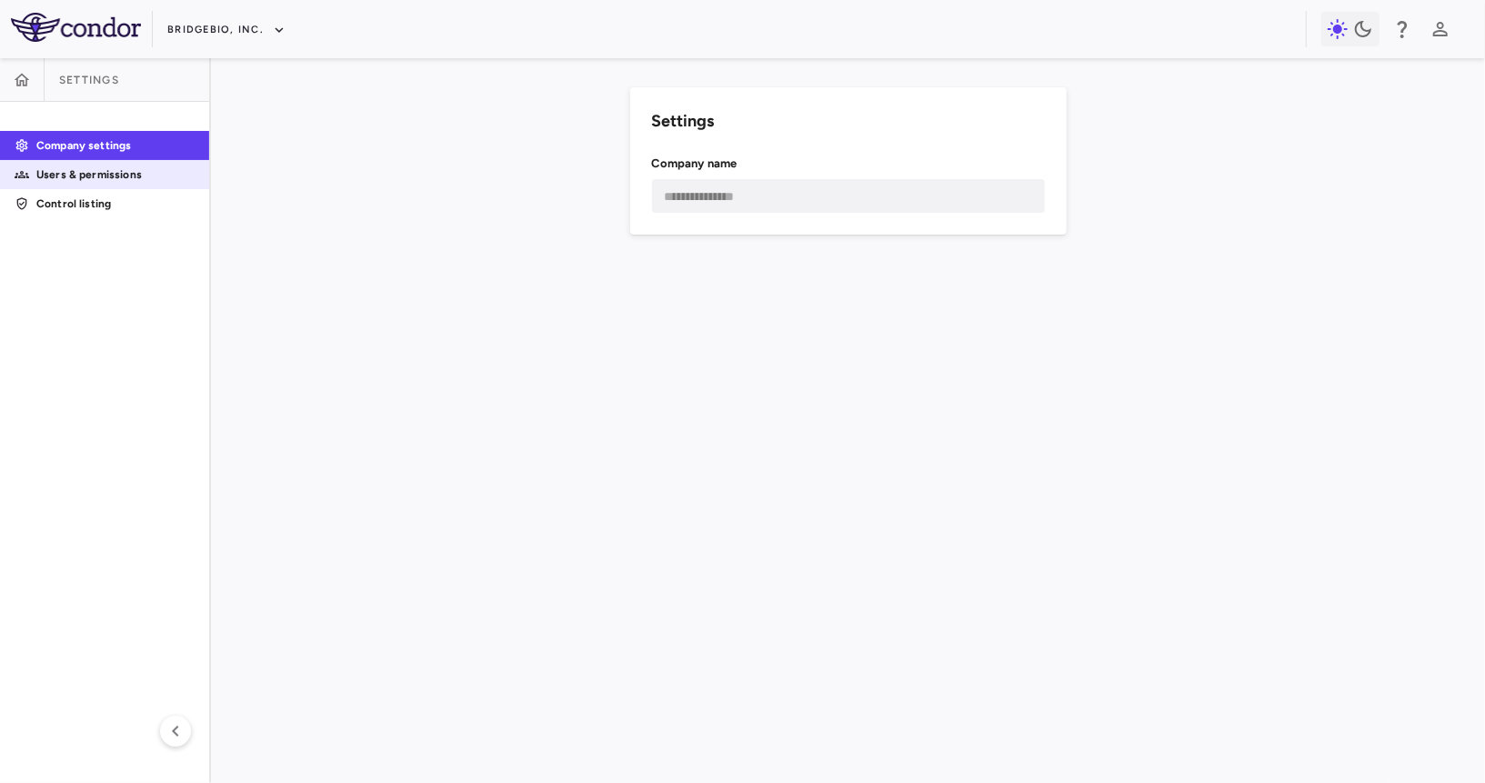
click at [114, 181] on p "Users & permissions" at bounding box center [115, 174] width 158 height 16
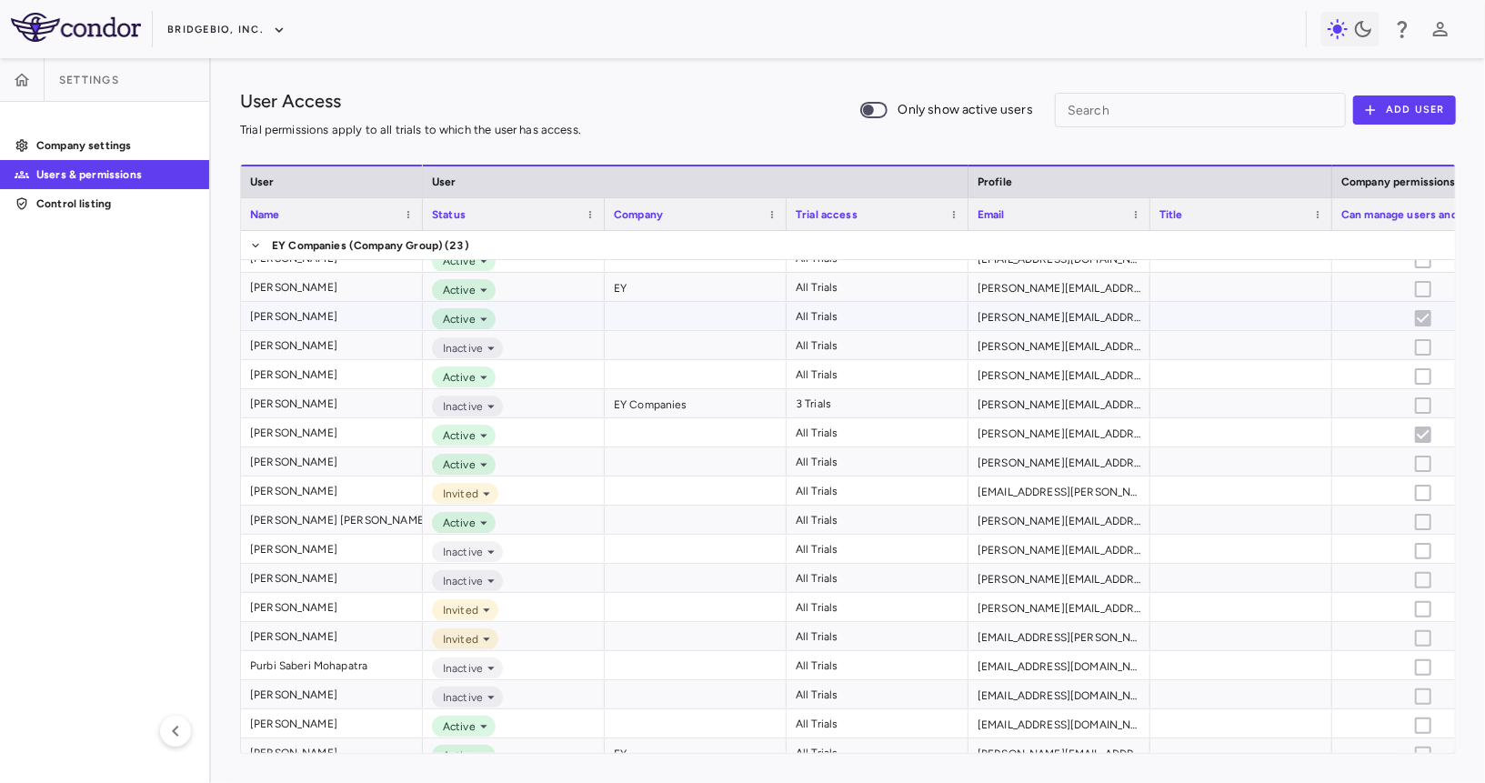
scroll to position [287, 0]
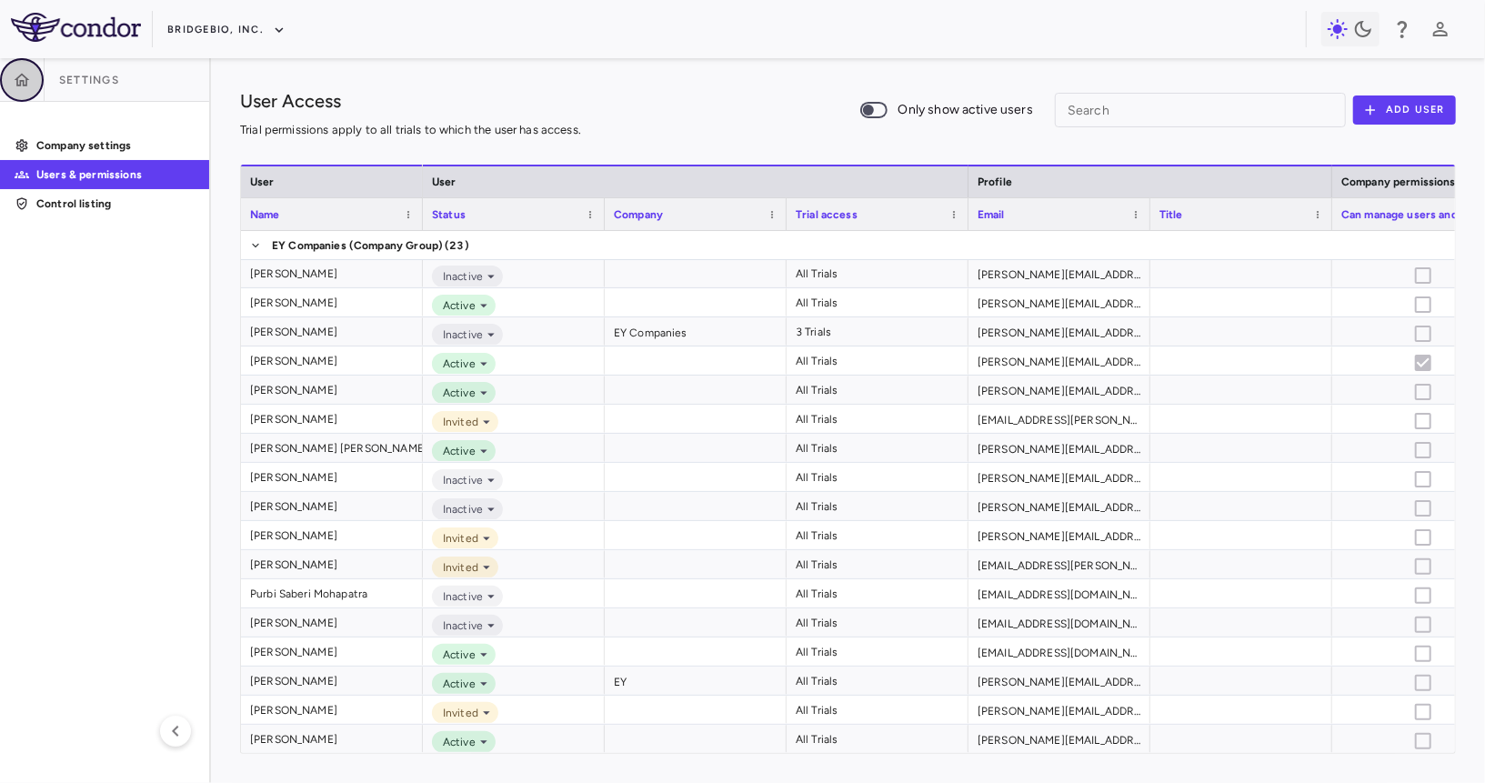
click at [21, 73] on icon "button" at bounding box center [22, 80] width 18 height 18
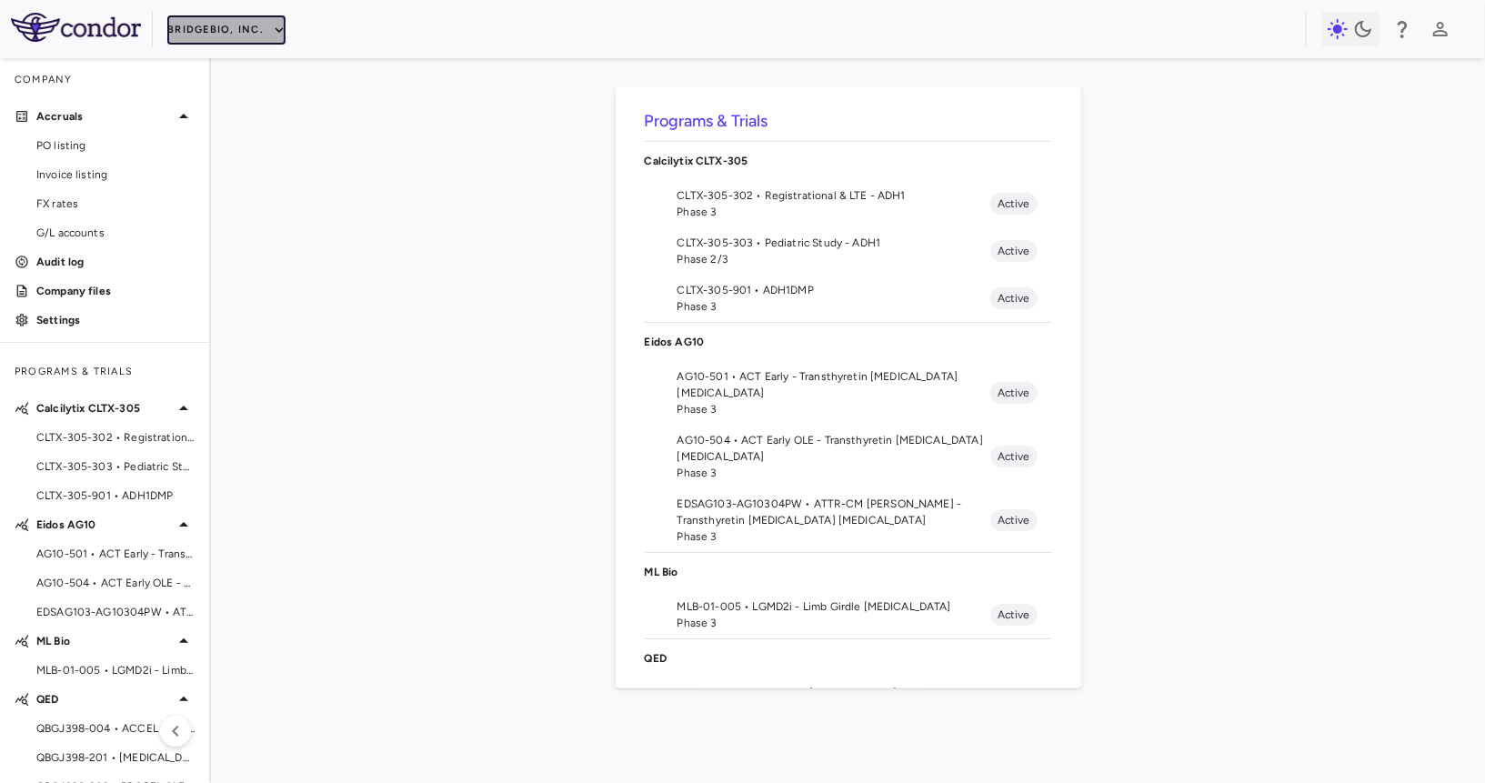
click at [248, 22] on button "BridgeBio, Inc." at bounding box center [226, 29] width 118 height 29
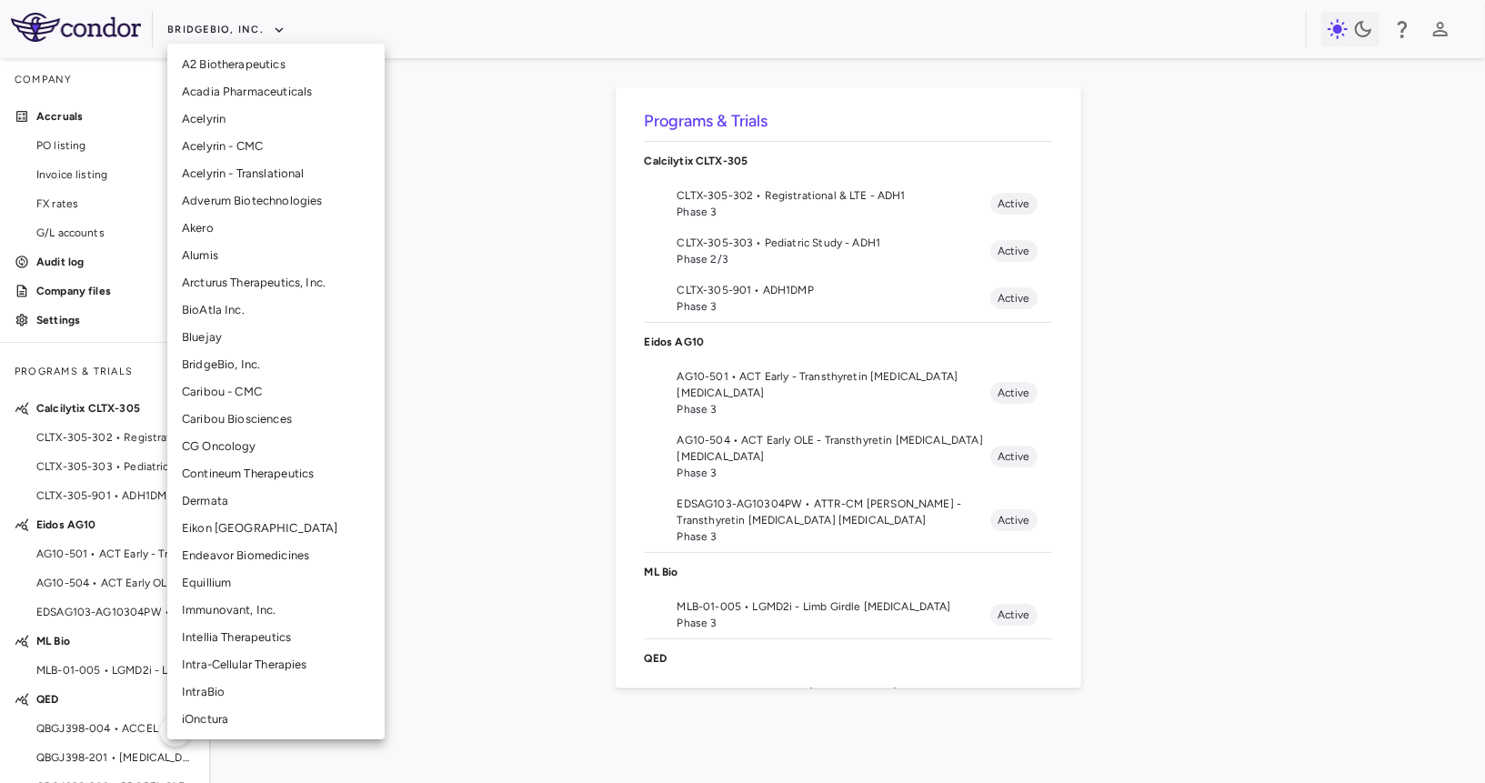
click at [224, 384] on li "Caribou - CMC" at bounding box center [275, 391] width 217 height 27
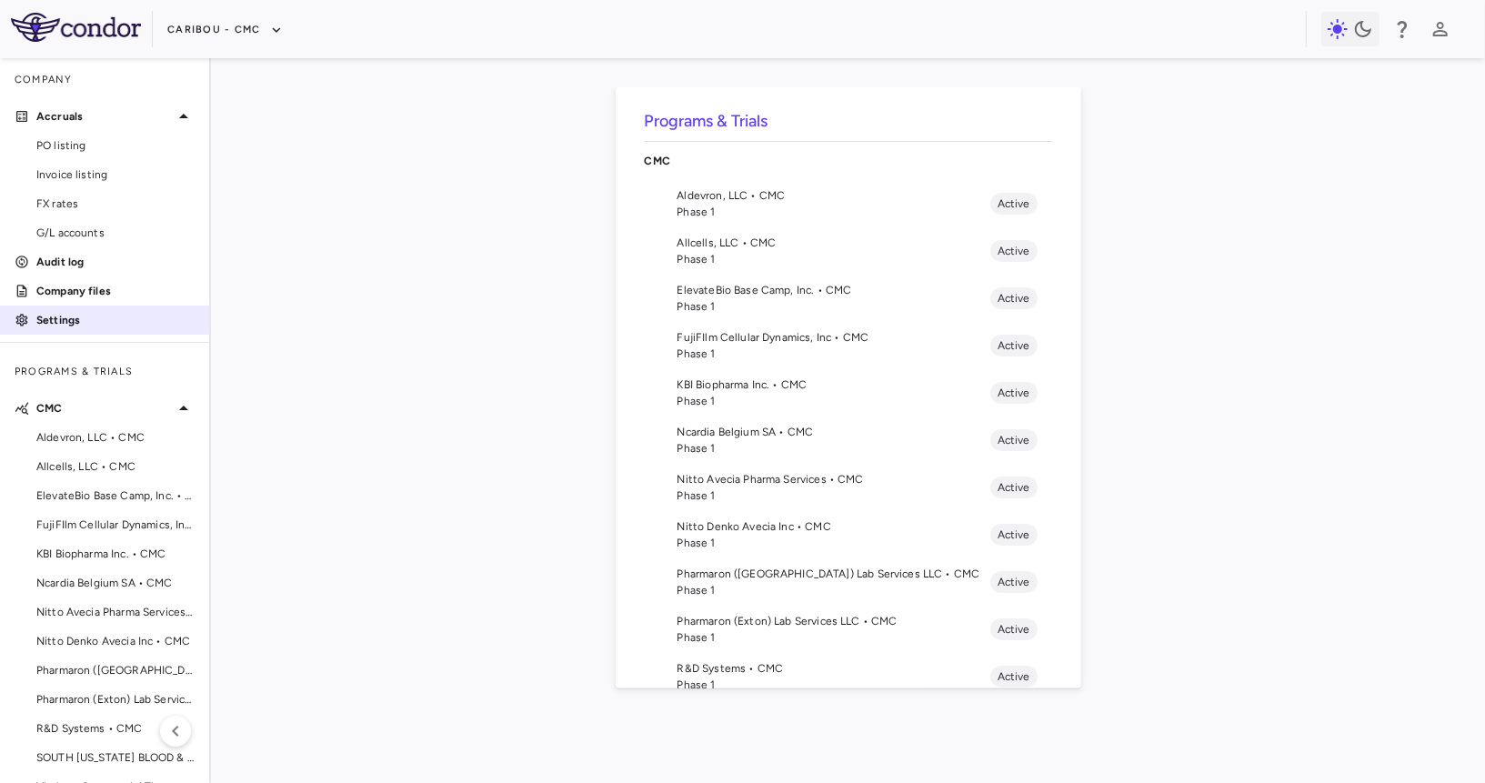
click at [97, 320] on p "Settings" at bounding box center [115, 320] width 158 height 16
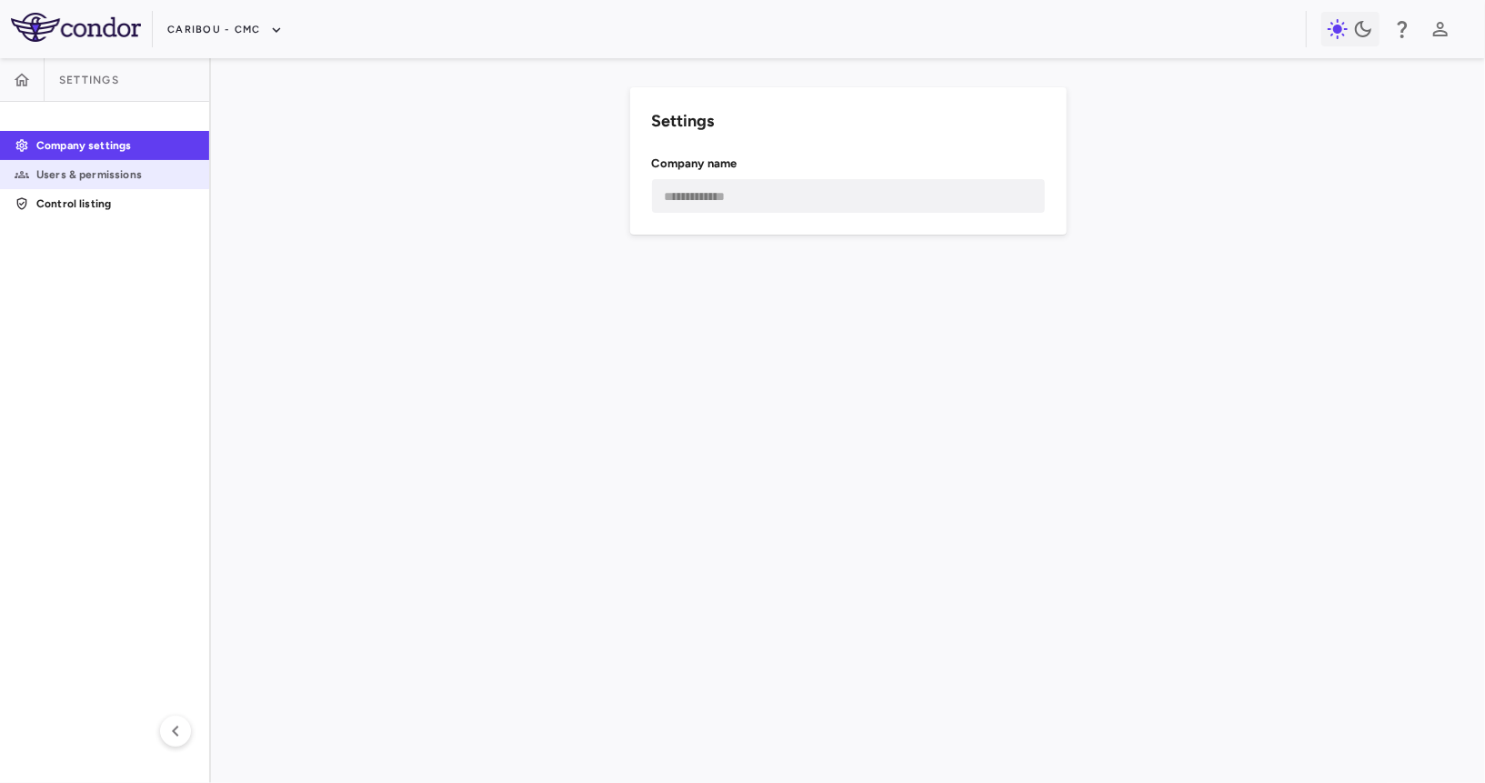
click at [145, 181] on p "Users & permissions" at bounding box center [115, 174] width 158 height 16
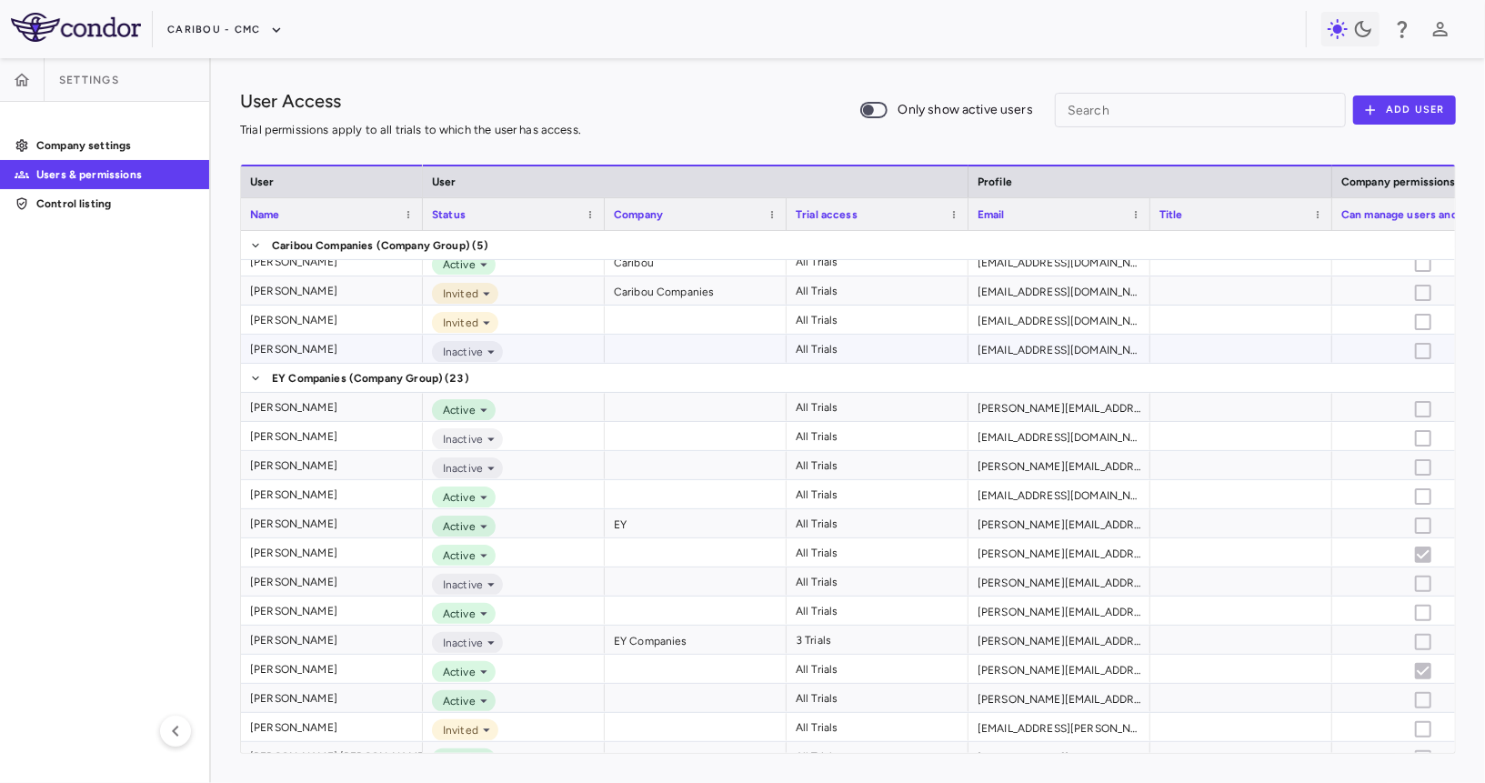
scroll to position [52, 0]
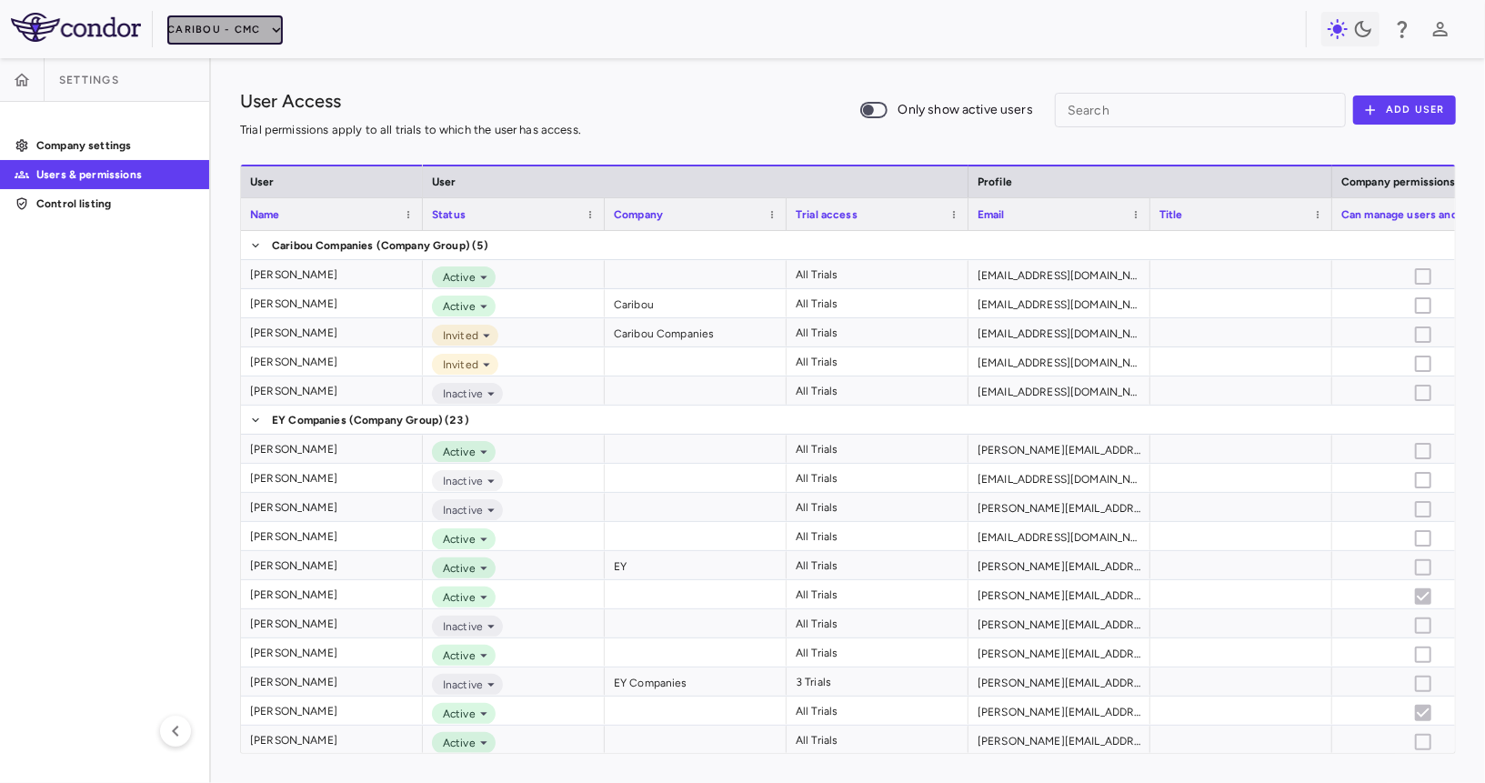
click at [207, 32] on button "Caribou - CMC" at bounding box center [224, 29] width 115 height 29
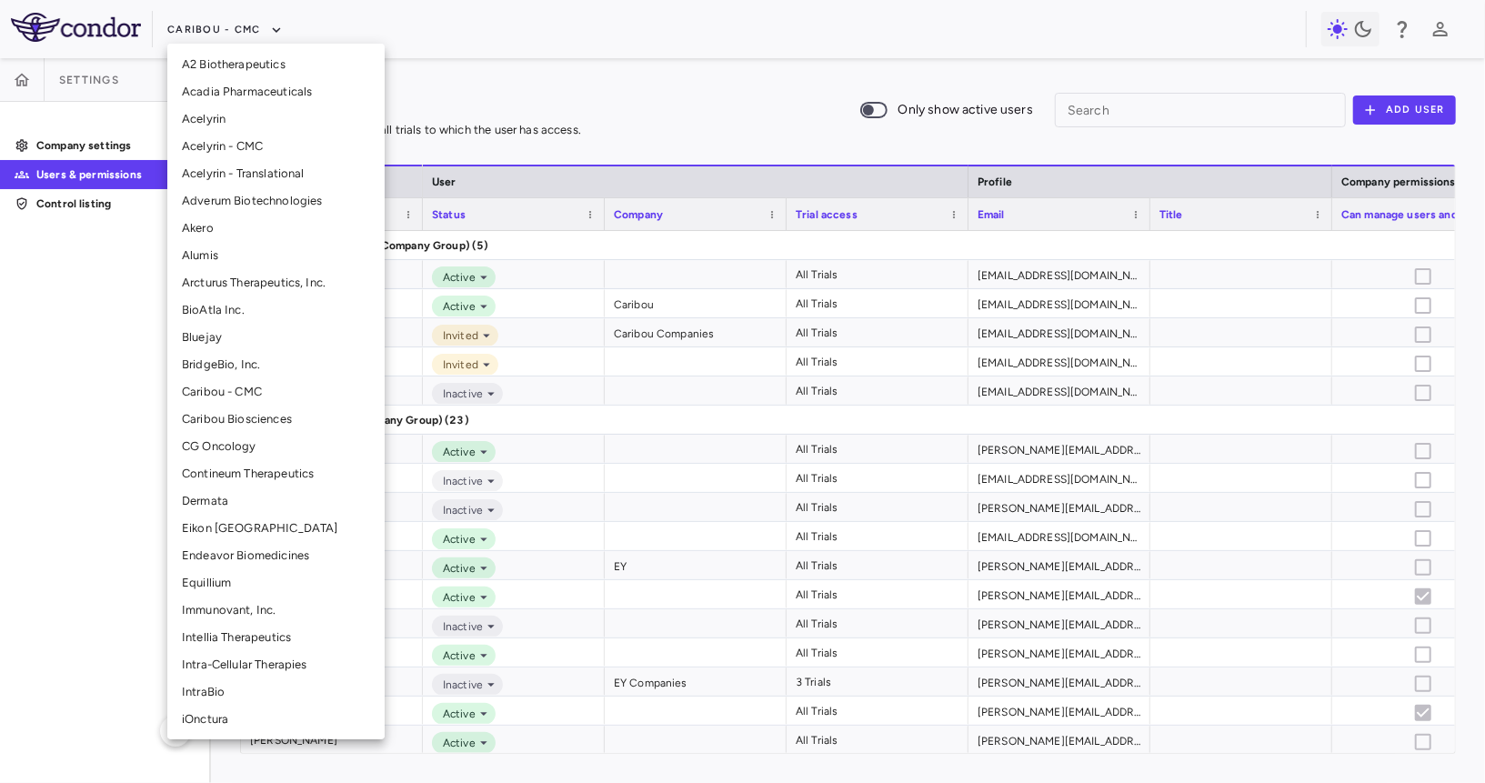
click at [225, 417] on li "Caribou Biosciences" at bounding box center [275, 419] width 217 height 27
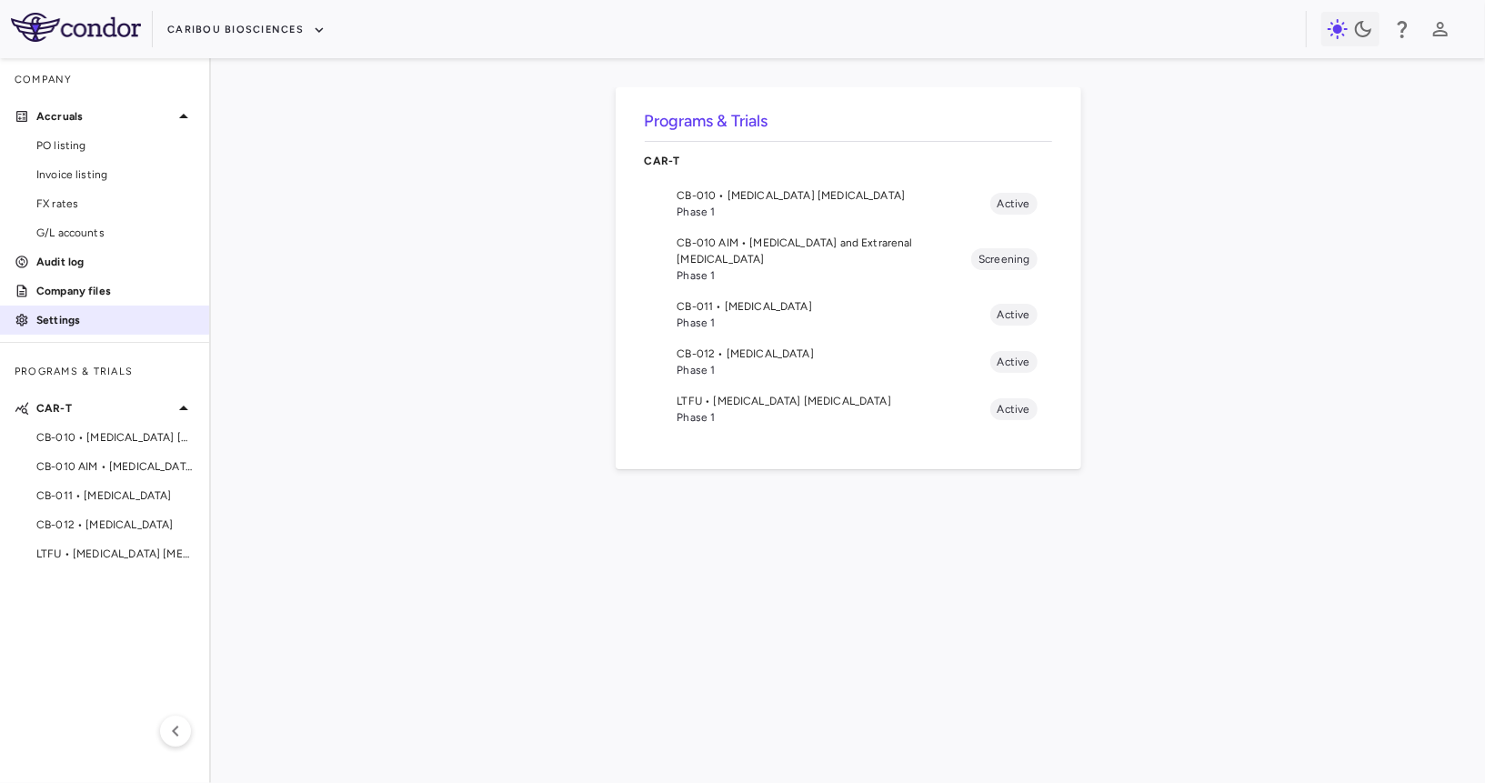
click at [88, 315] on p "Settings" at bounding box center [115, 320] width 158 height 16
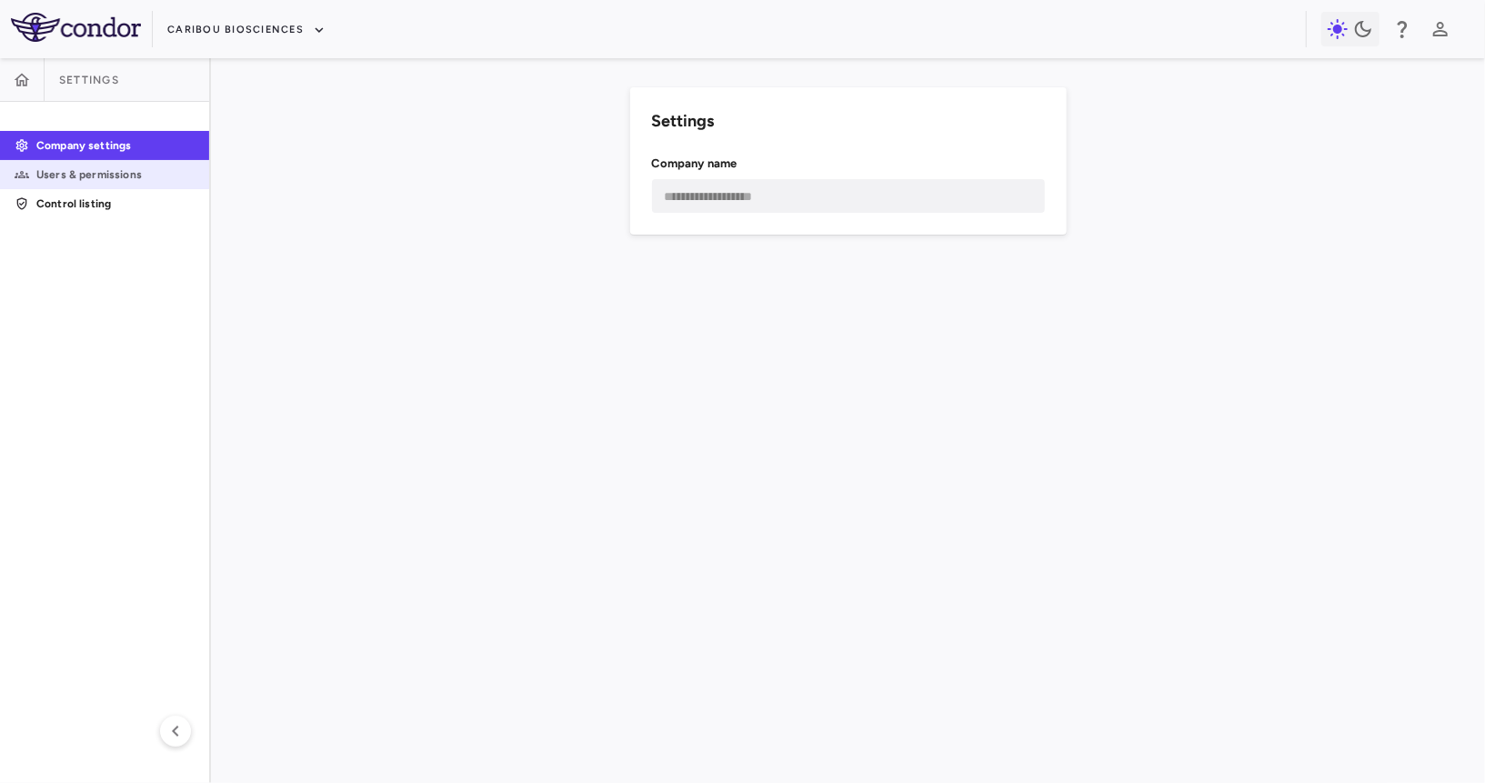
click at [126, 175] on p "Users & permissions" at bounding box center [115, 174] width 158 height 16
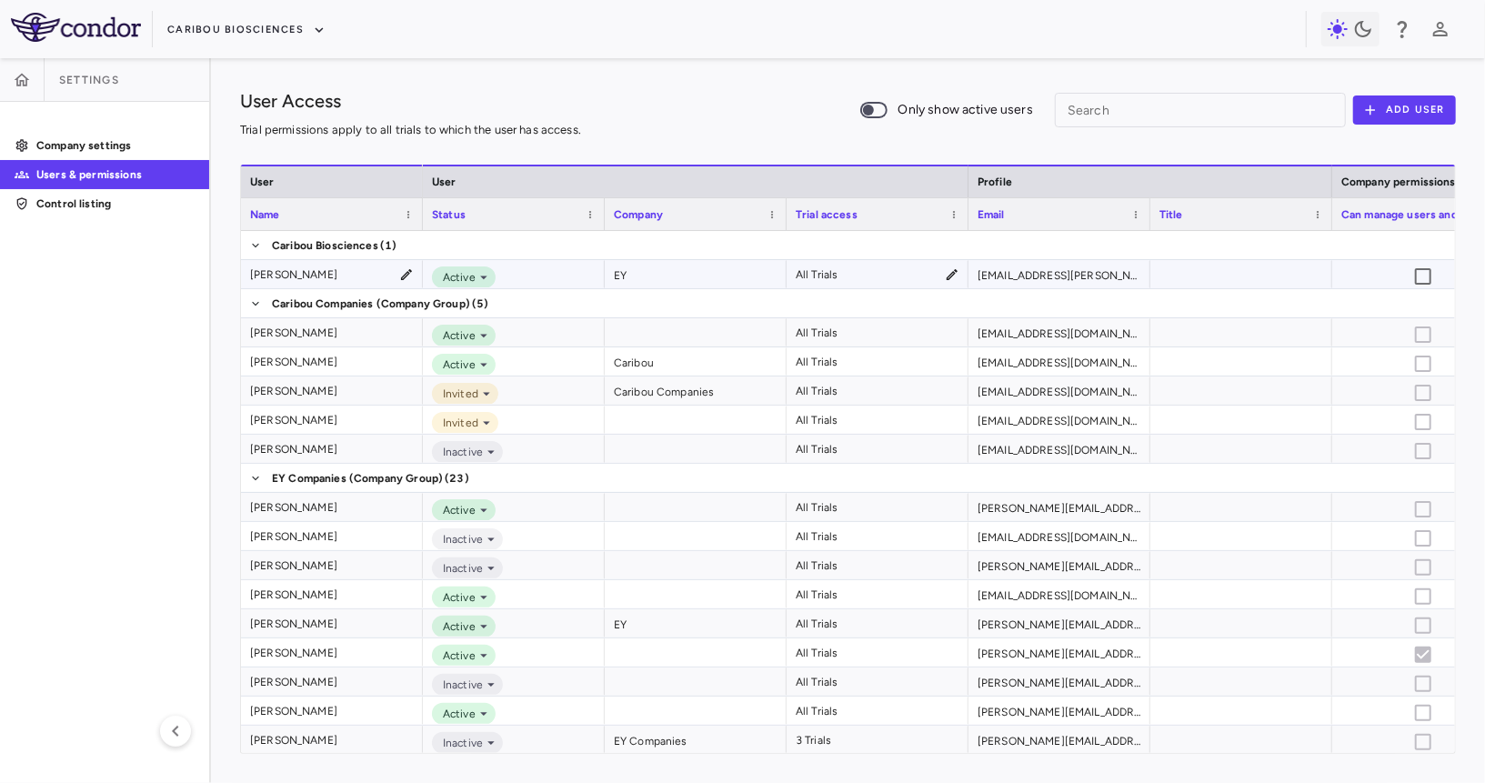
click at [405, 277] on icon at bounding box center [406, 274] width 11 height 11
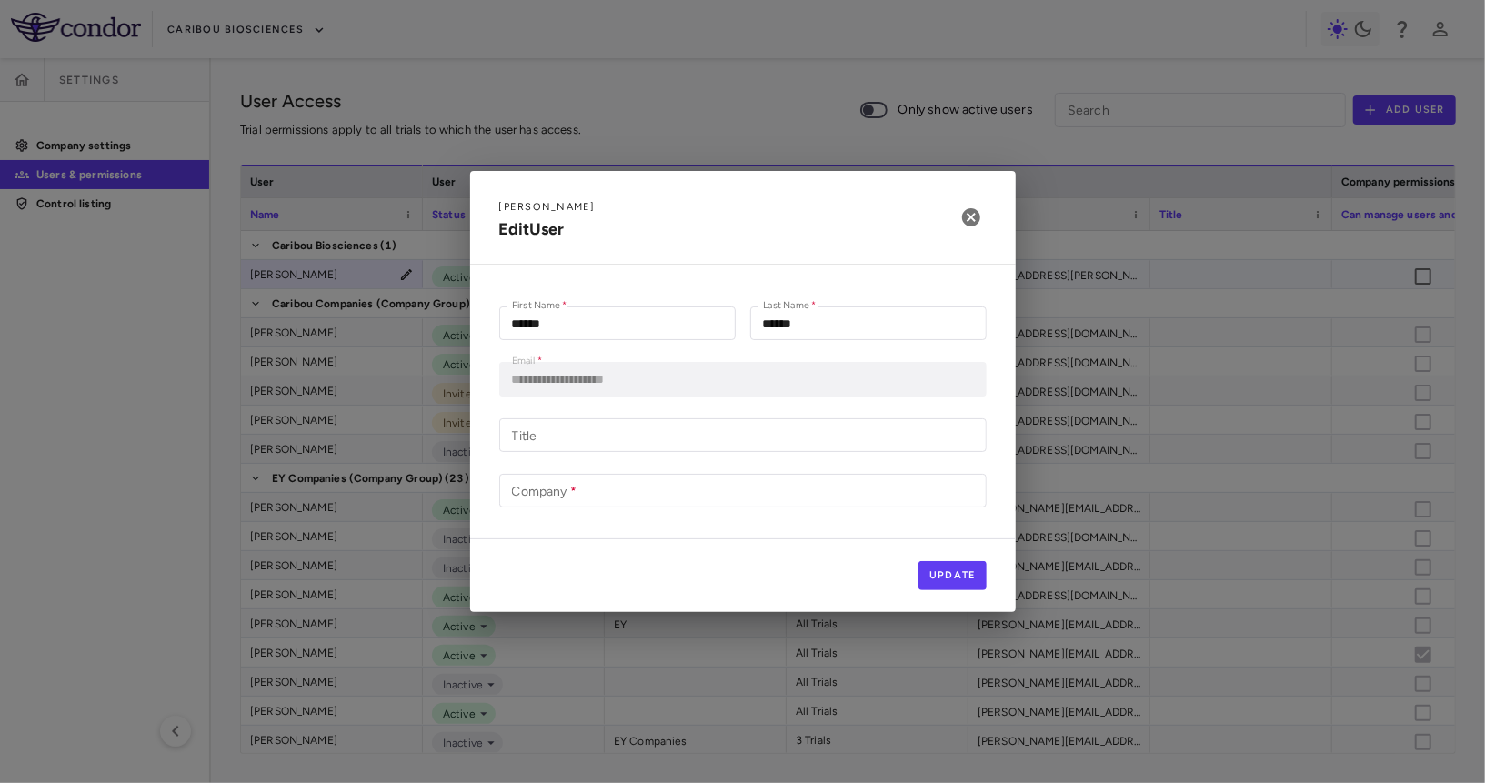
type input "**"
click at [966, 217] on icon "button" at bounding box center [971, 217] width 18 height 18
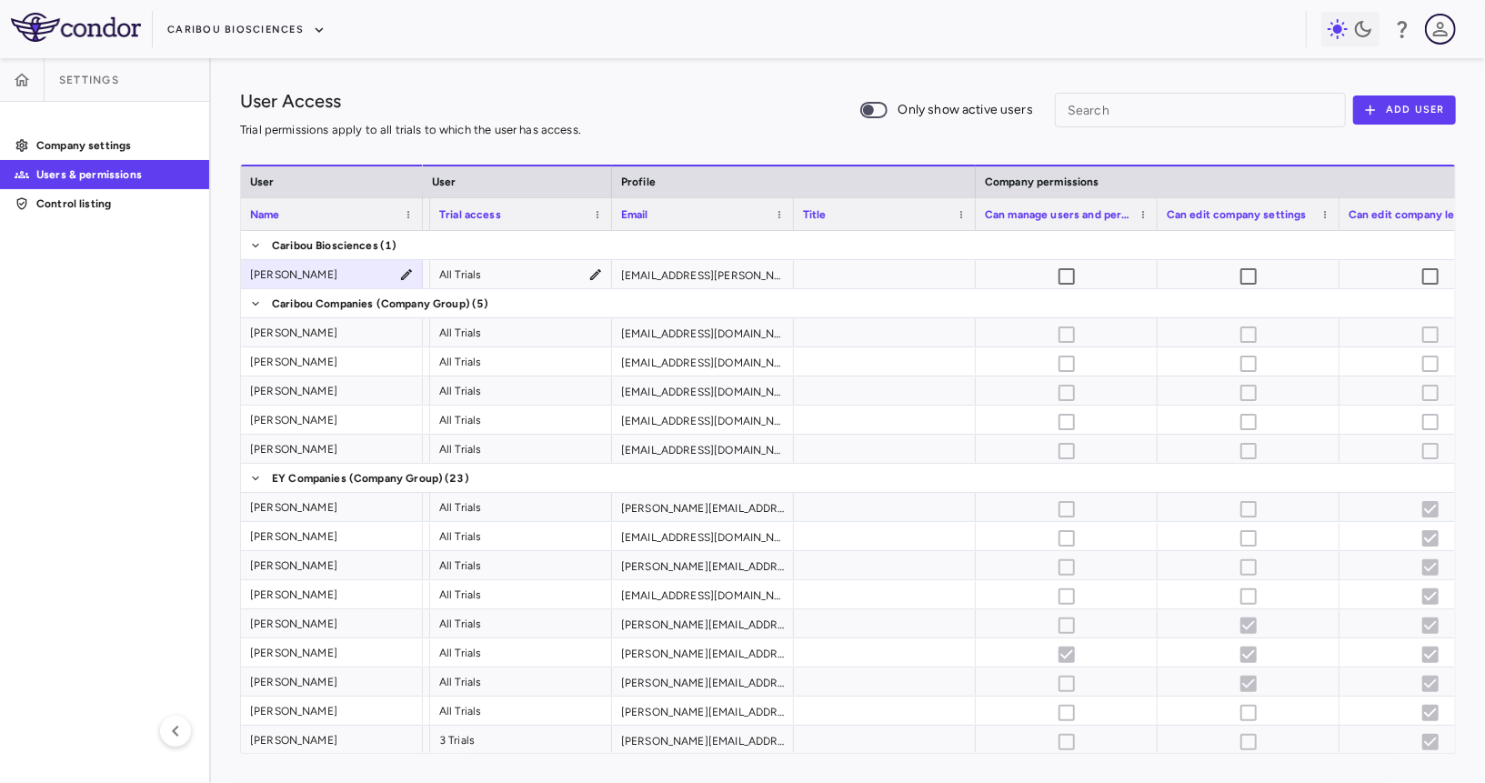
click at [1288, 34] on icon "button" at bounding box center [1440, 29] width 22 height 22
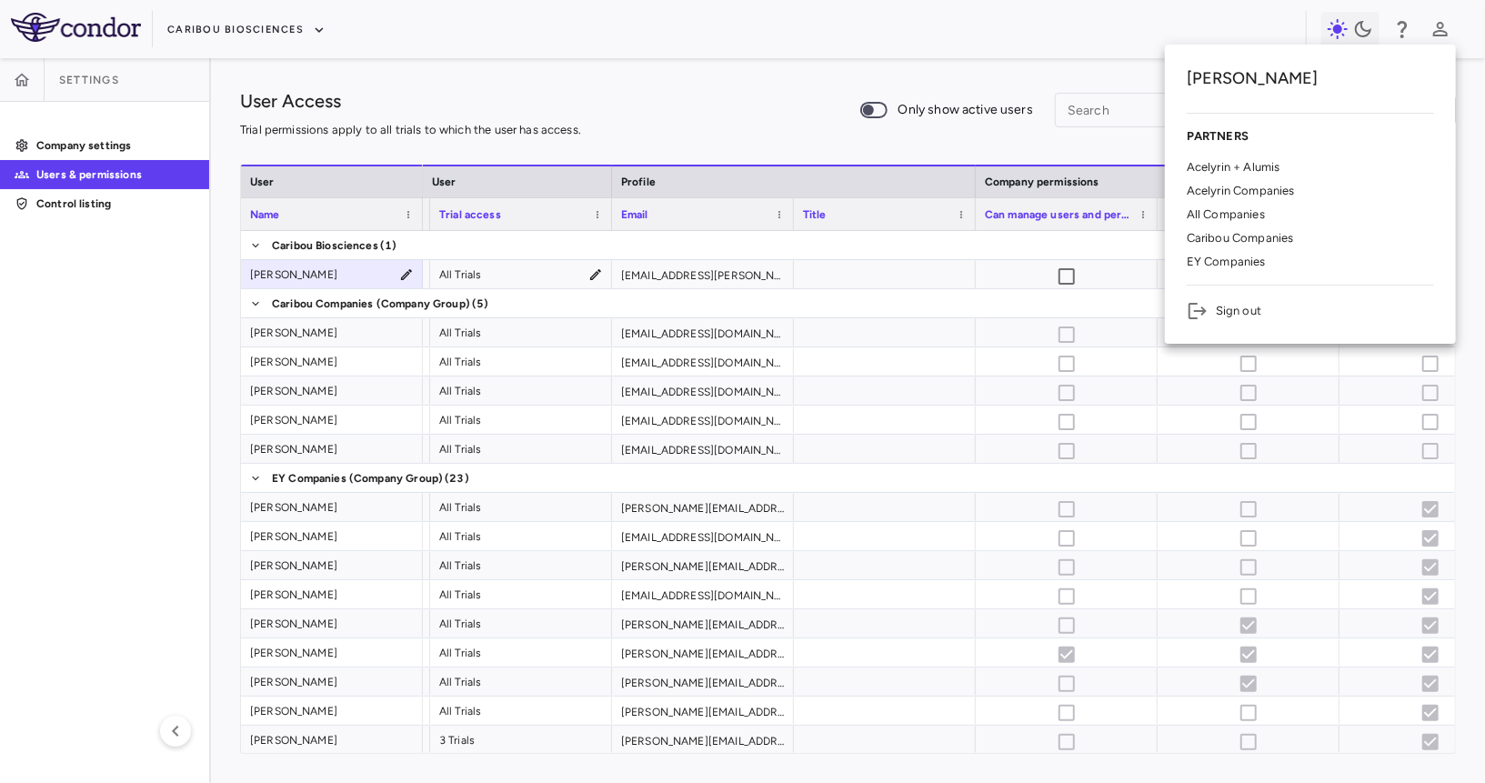
click at [1220, 258] on p "EY Companies" at bounding box center [1226, 262] width 79 height 16
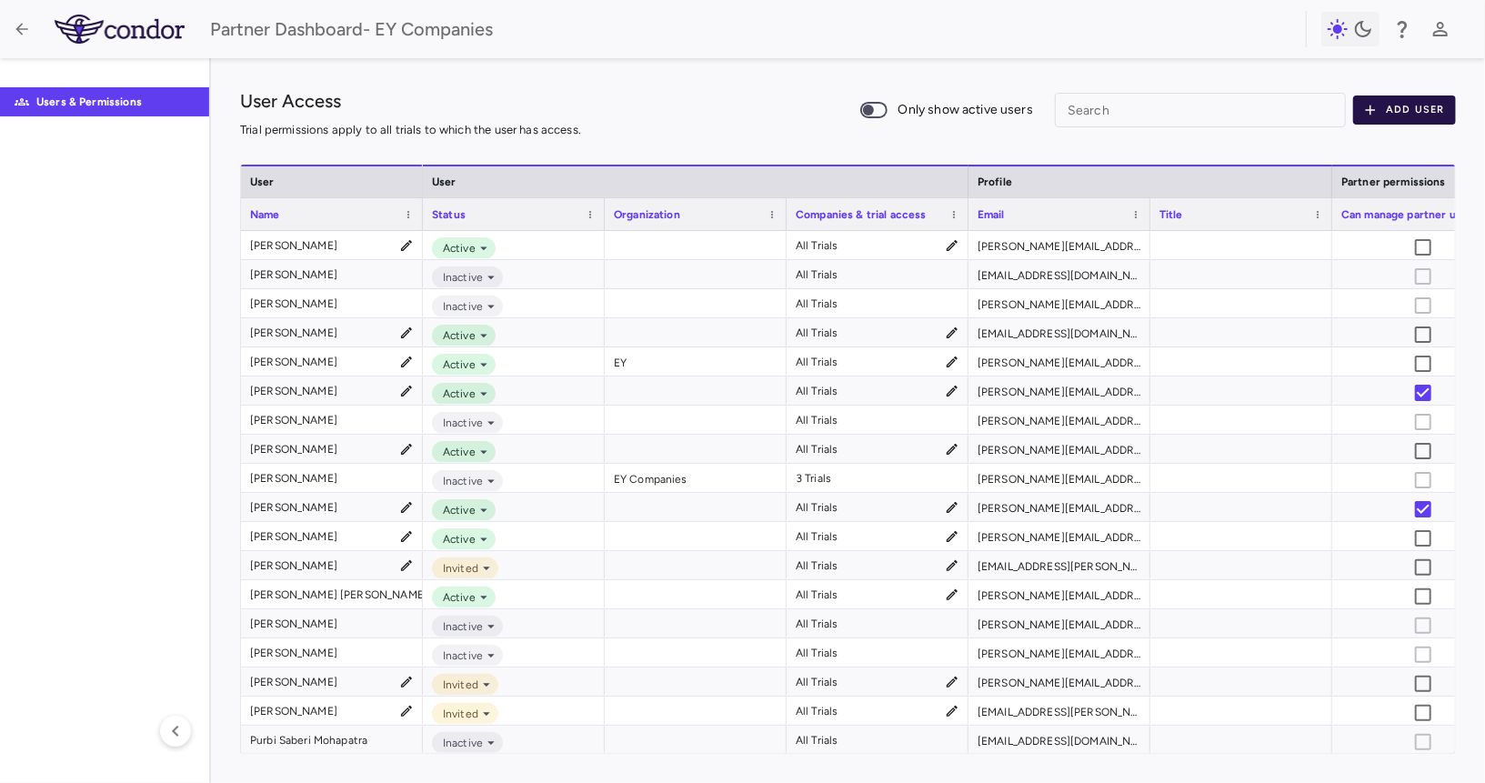
click at [1288, 99] on button "Add User" at bounding box center [1404, 109] width 103 height 29
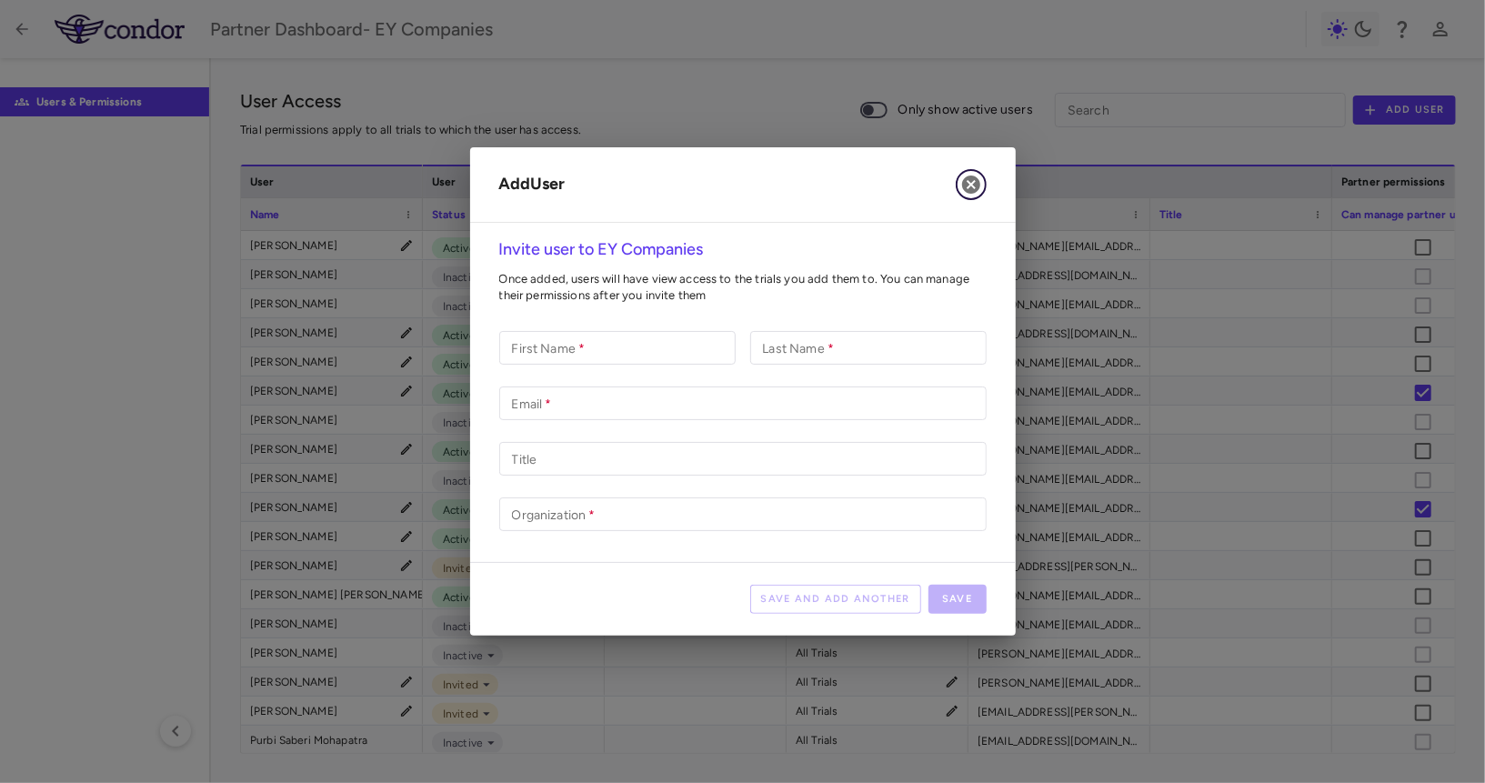
click at [965, 192] on icon "button" at bounding box center [971, 185] width 22 height 22
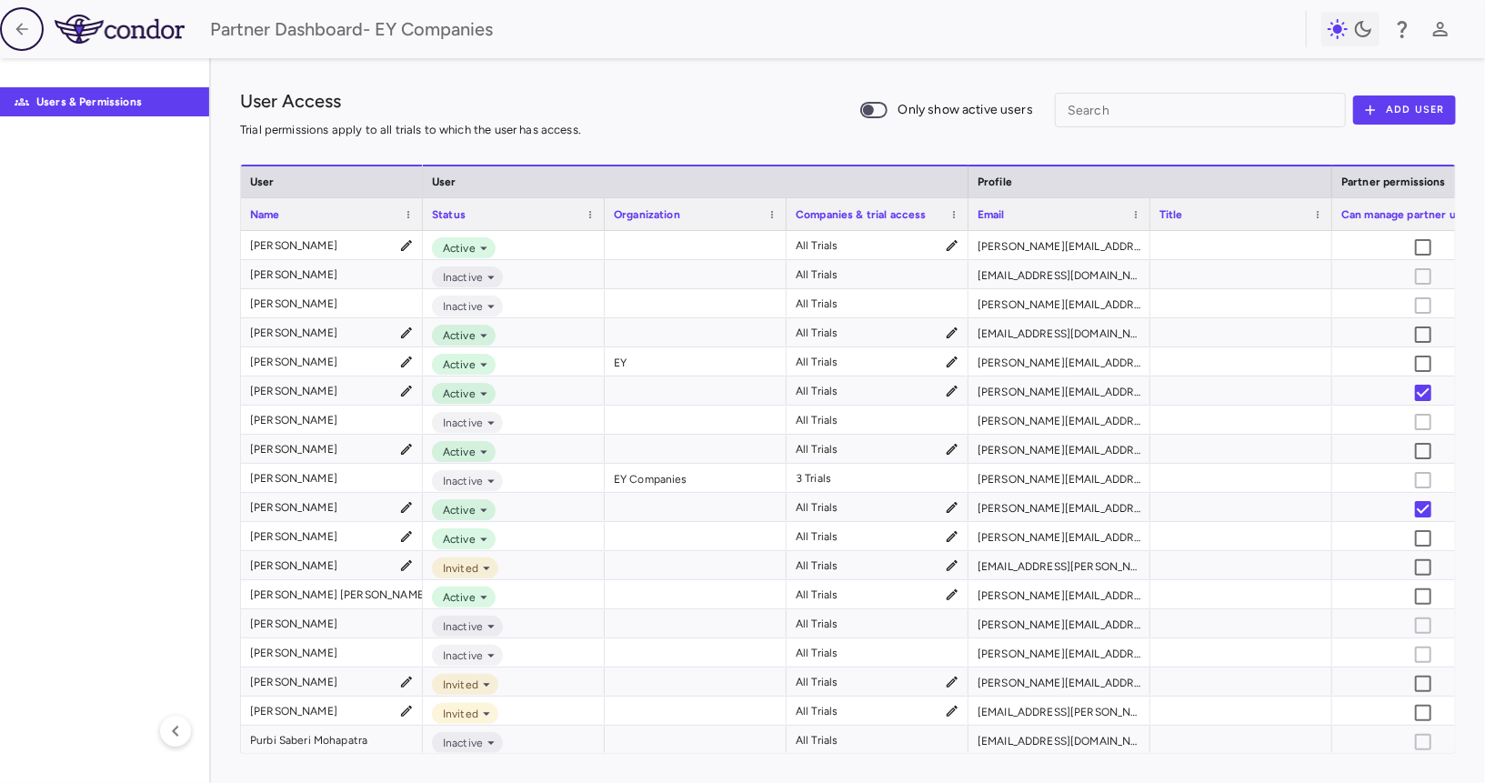
click at [34, 31] on button "button" at bounding box center [22, 29] width 44 height 44
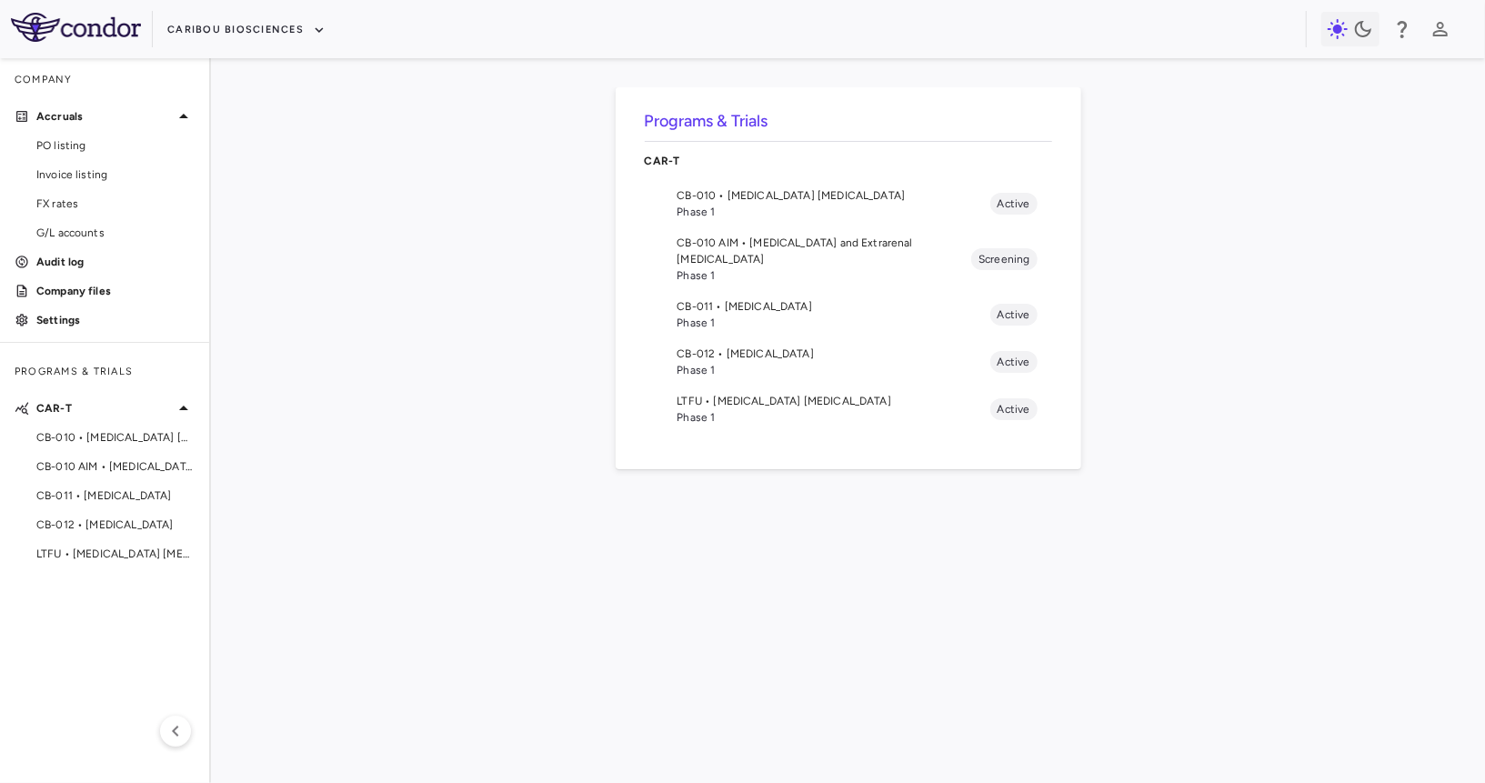
click at [275, 12] on div "Caribou Biosciences" at bounding box center [742, 29] width 1485 height 58
click at [263, 32] on button "Caribou Biosciences" at bounding box center [246, 29] width 158 height 29
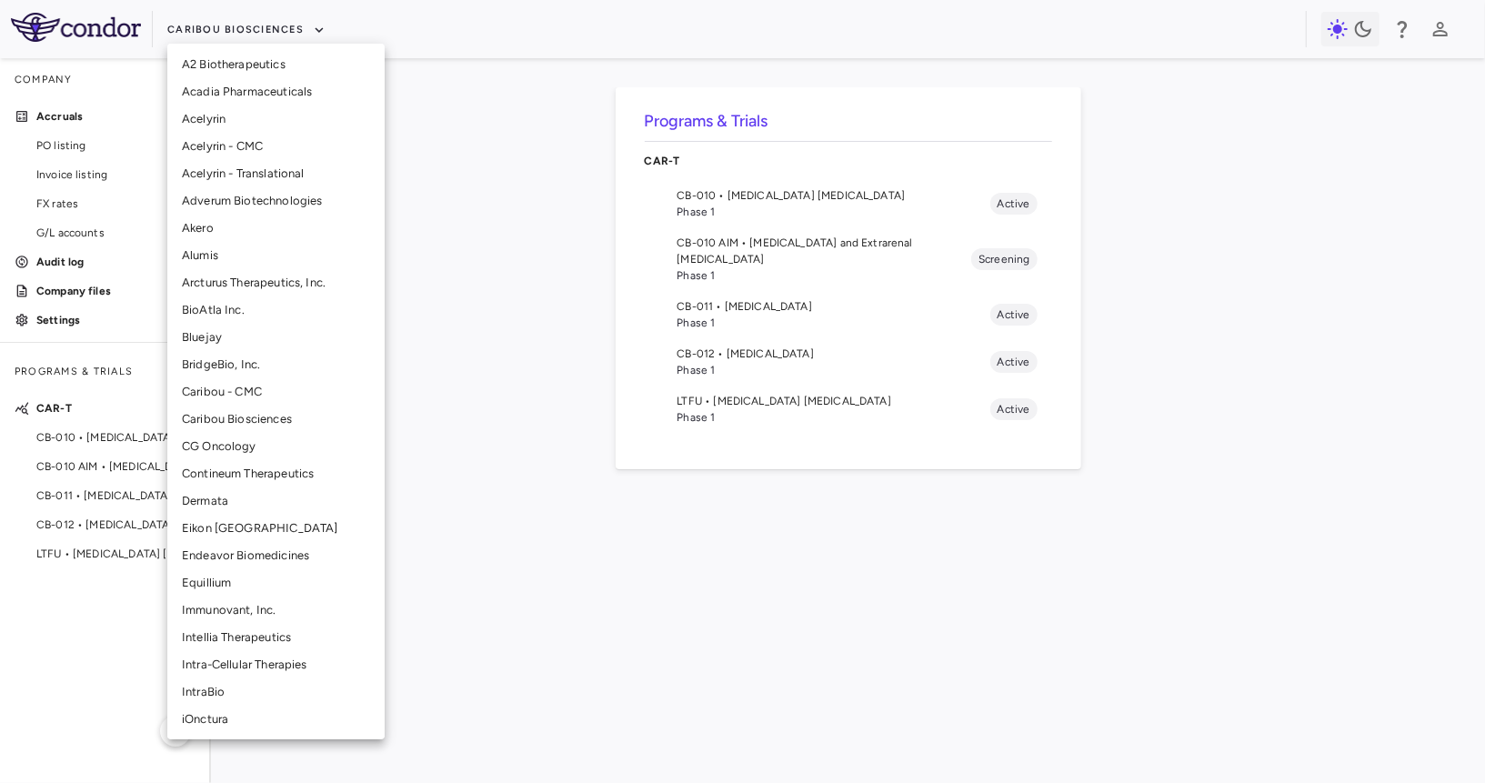
scroll to position [106, 0]
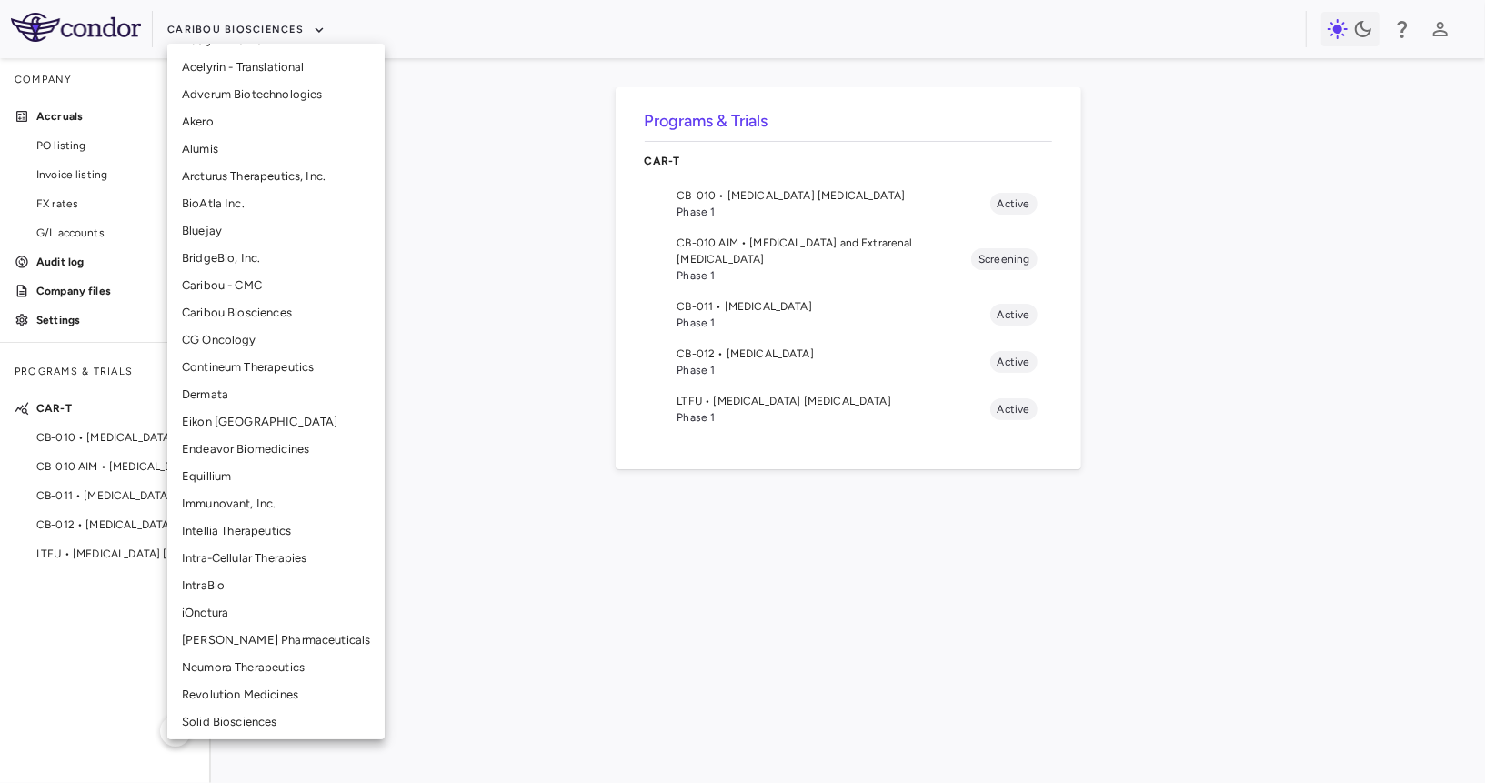
click at [218, 666] on li "Neumora Therapeutics" at bounding box center [275, 667] width 217 height 27
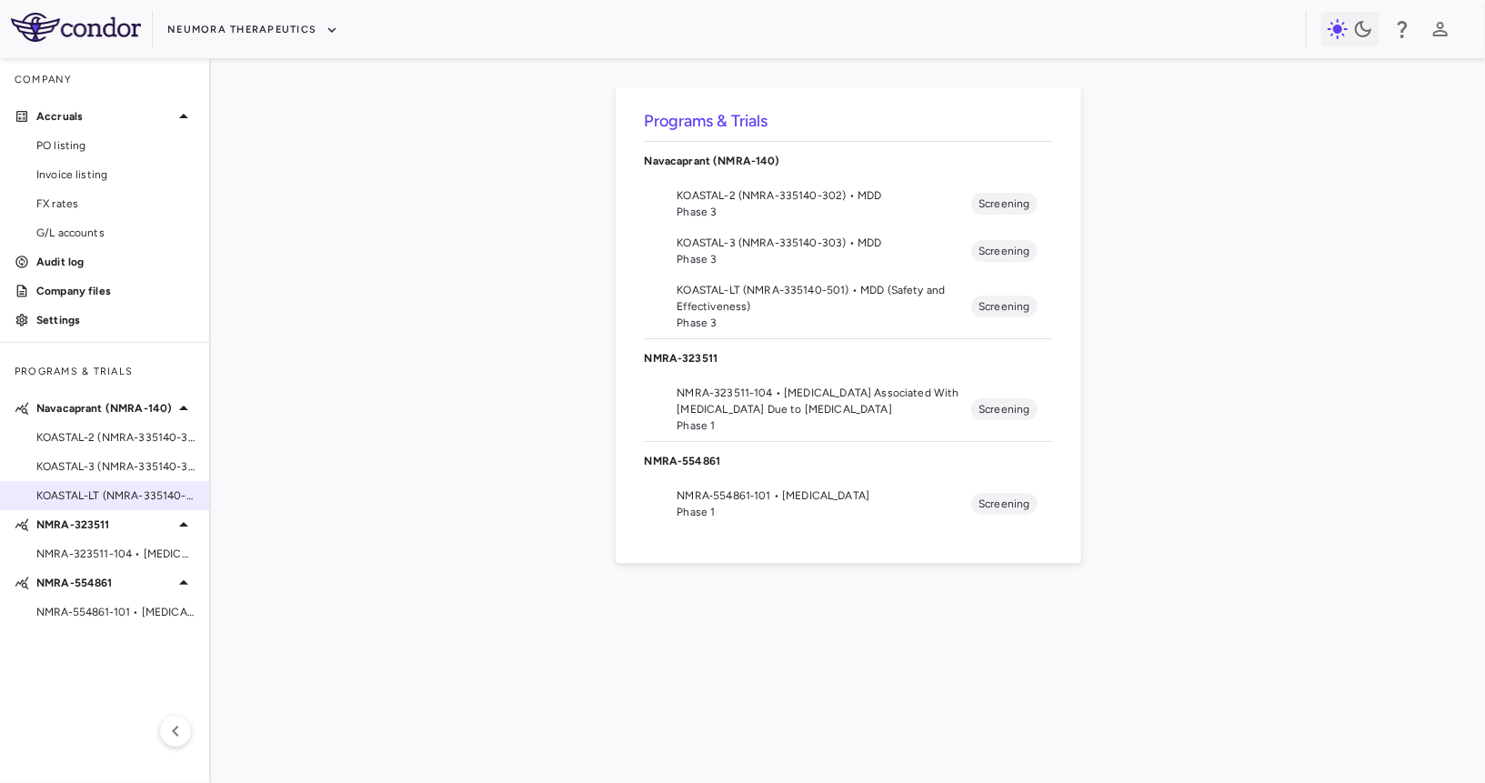
click at [120, 487] on span "KOASTAL-LT (NMRA-335140-501) • MDD (Safety and Effectiveness)" at bounding box center [115, 495] width 158 height 16
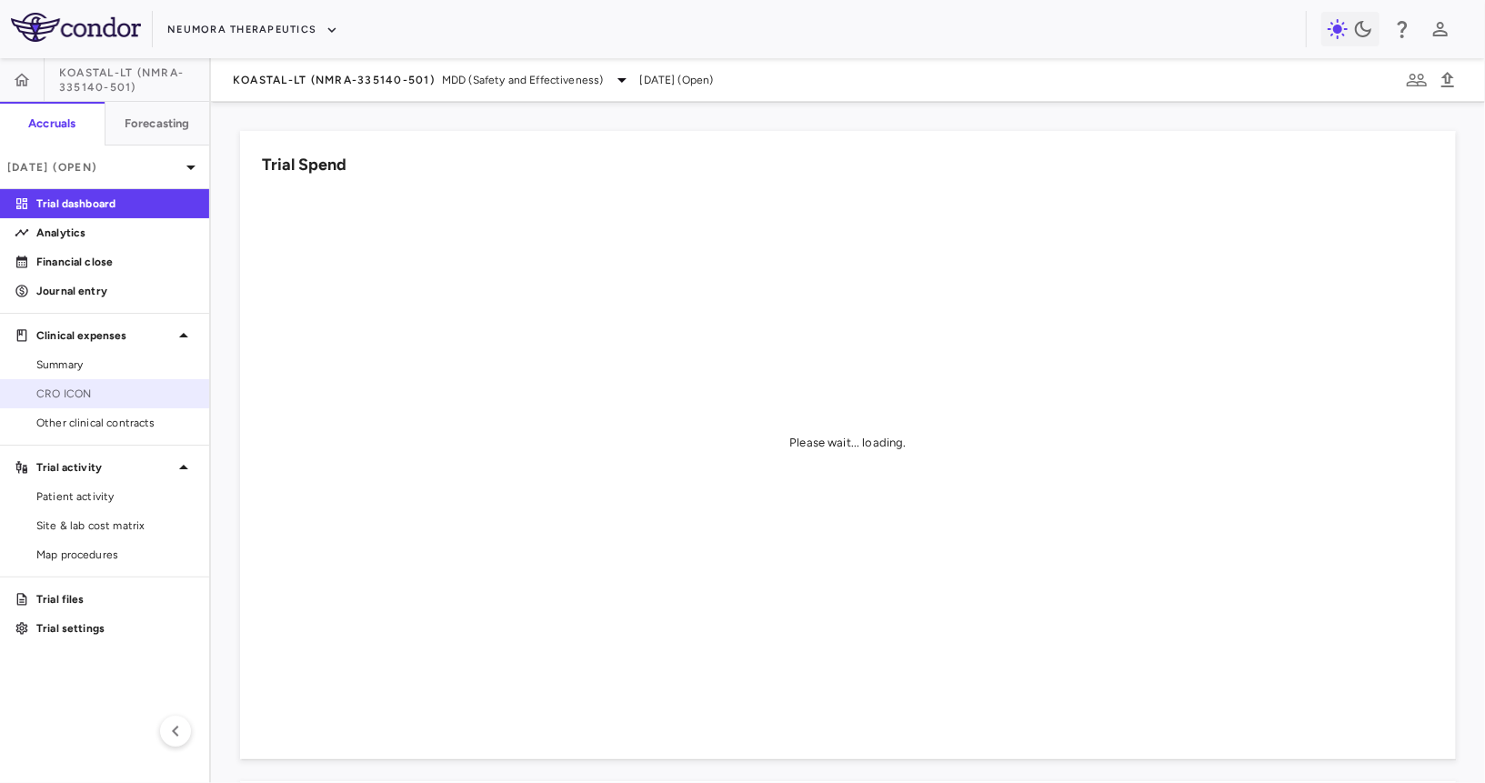
click at [116, 386] on span "CRO ICON" at bounding box center [115, 394] width 158 height 16
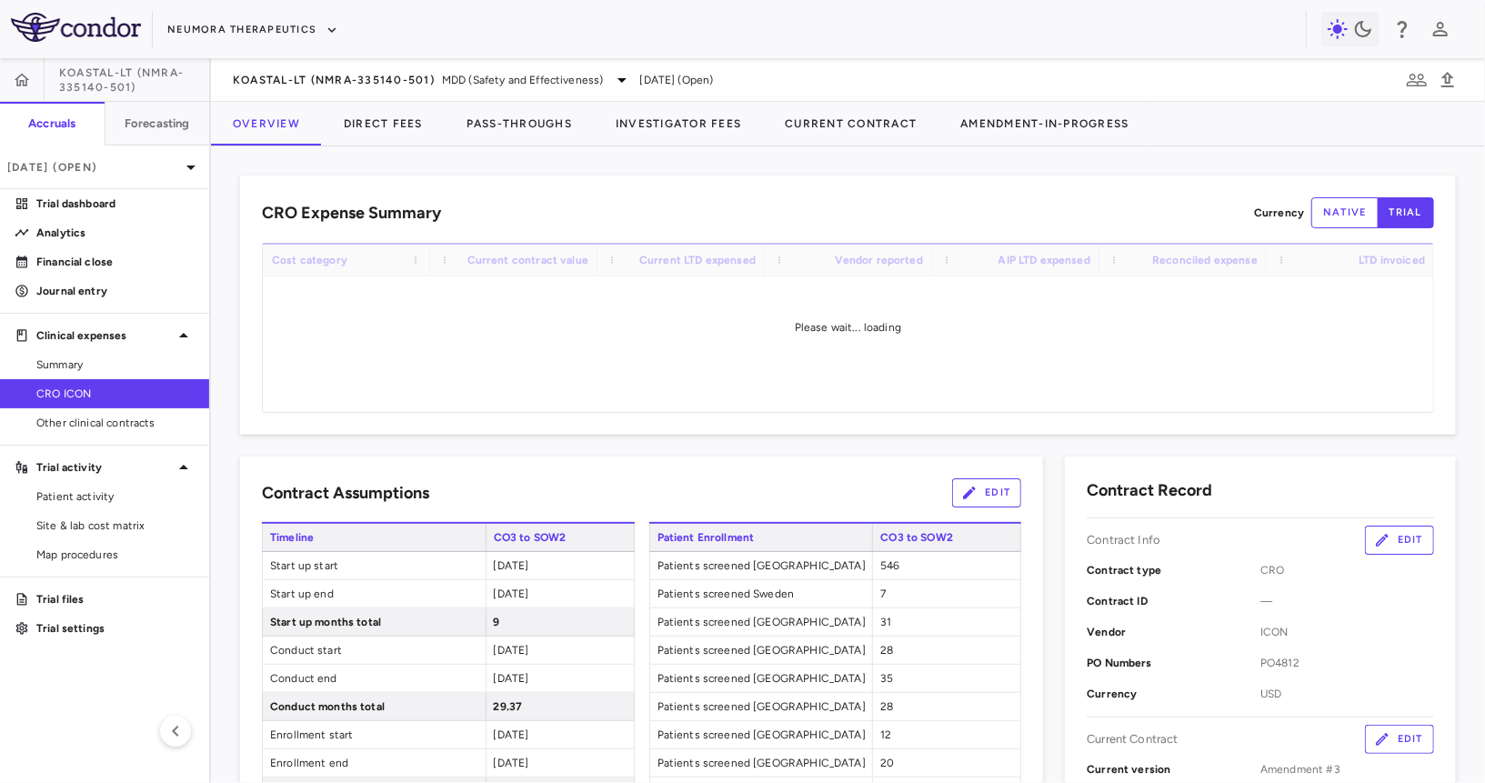
click at [409, 147] on div "CRO Expense Summary Currency native trial Drag here to set row groups Drag here…" at bounding box center [848, 464] width 1274 height 636
click at [406, 128] on button "Direct Fees" at bounding box center [383, 124] width 123 height 44
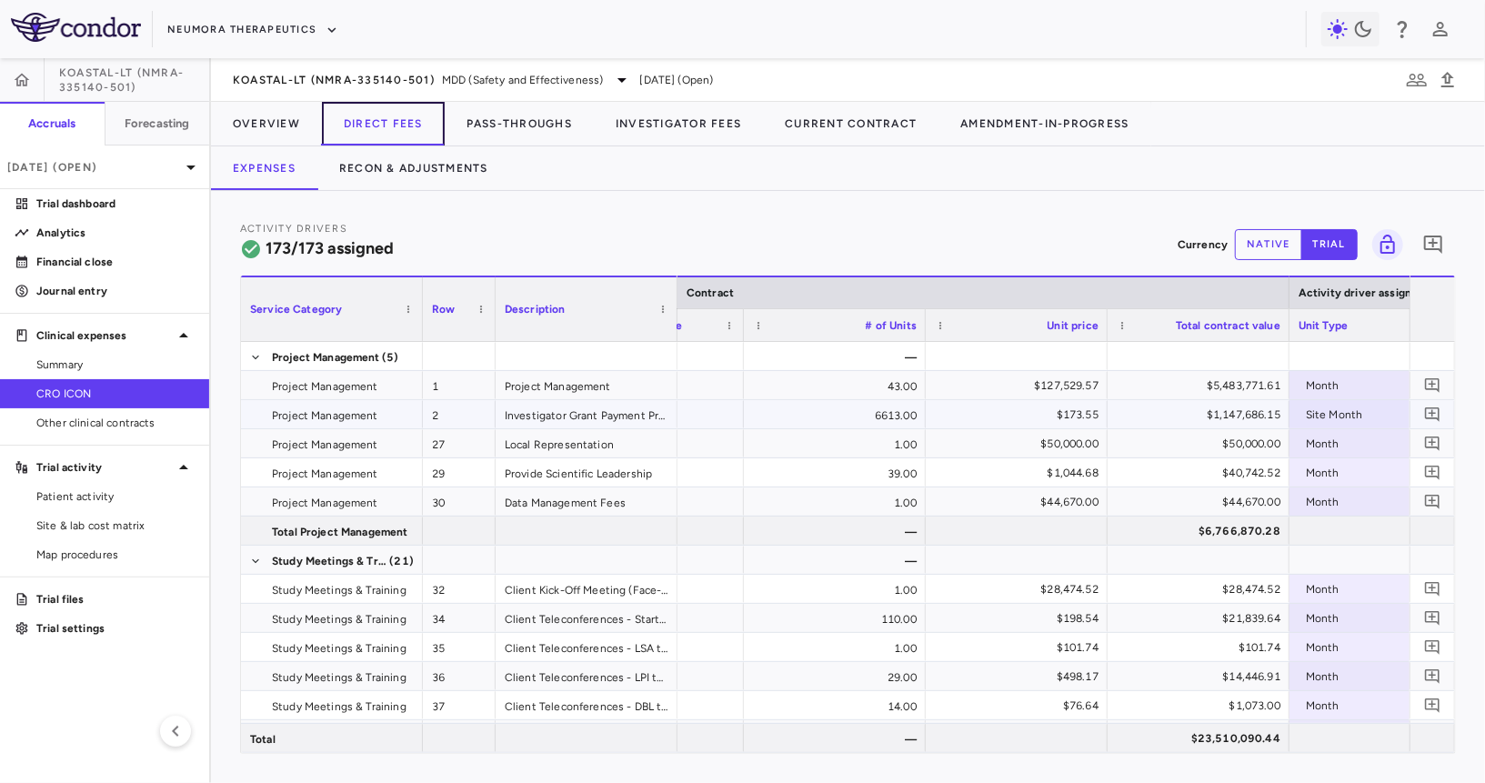
scroll to position [0, 500]
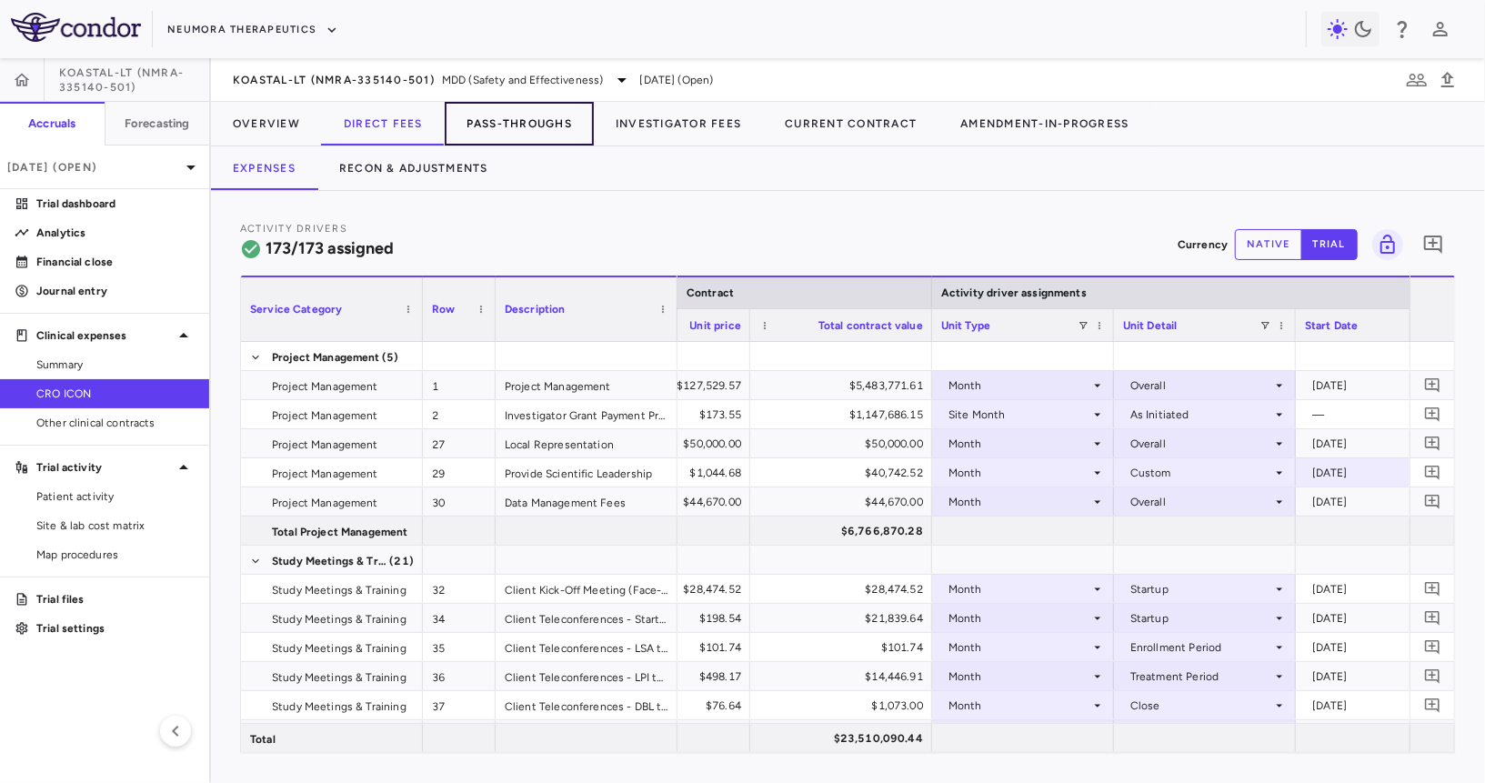
click at [506, 128] on button "Pass-Throughs" at bounding box center [519, 124] width 149 height 44
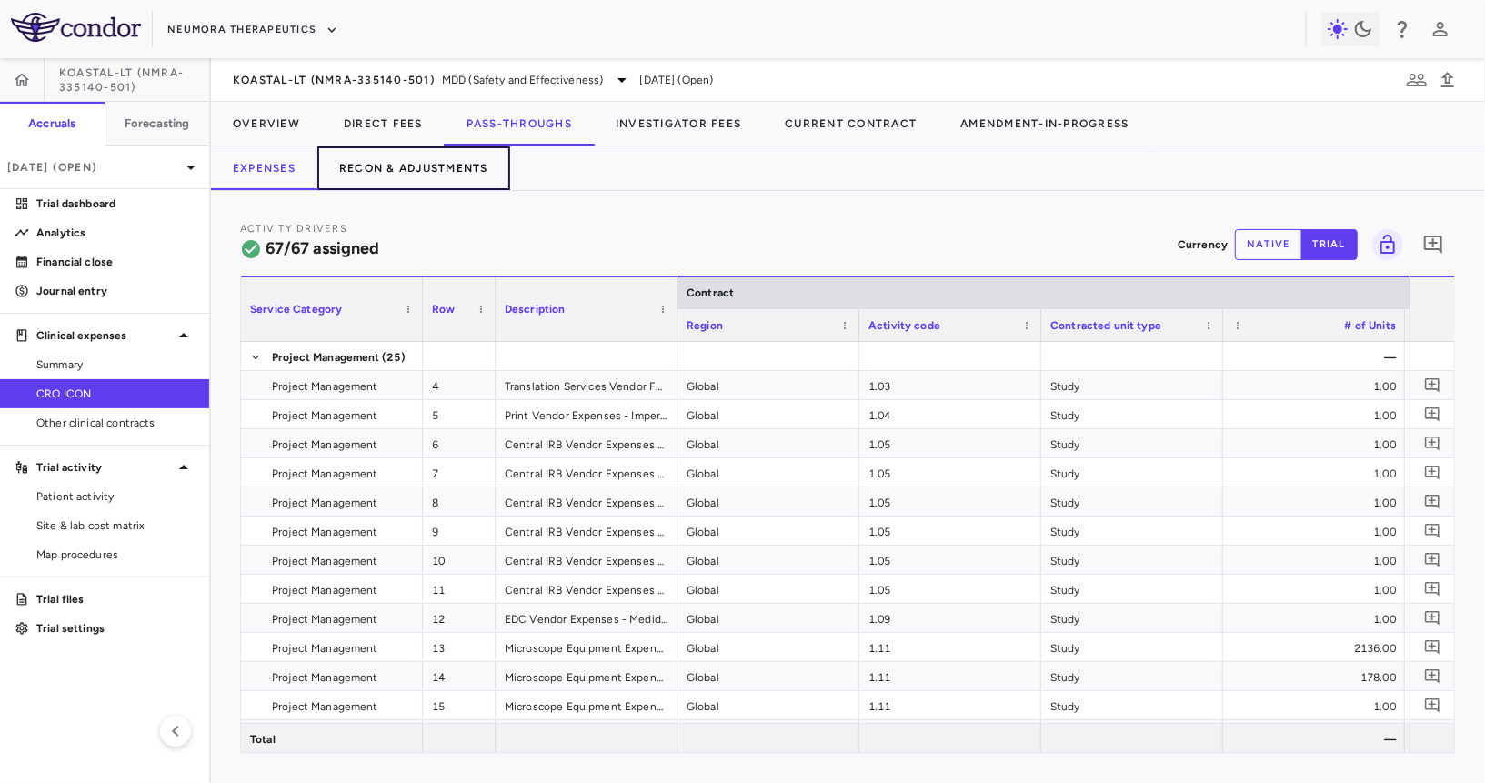
click at [471, 166] on button "Recon & Adjustments" at bounding box center [413, 168] width 193 height 44
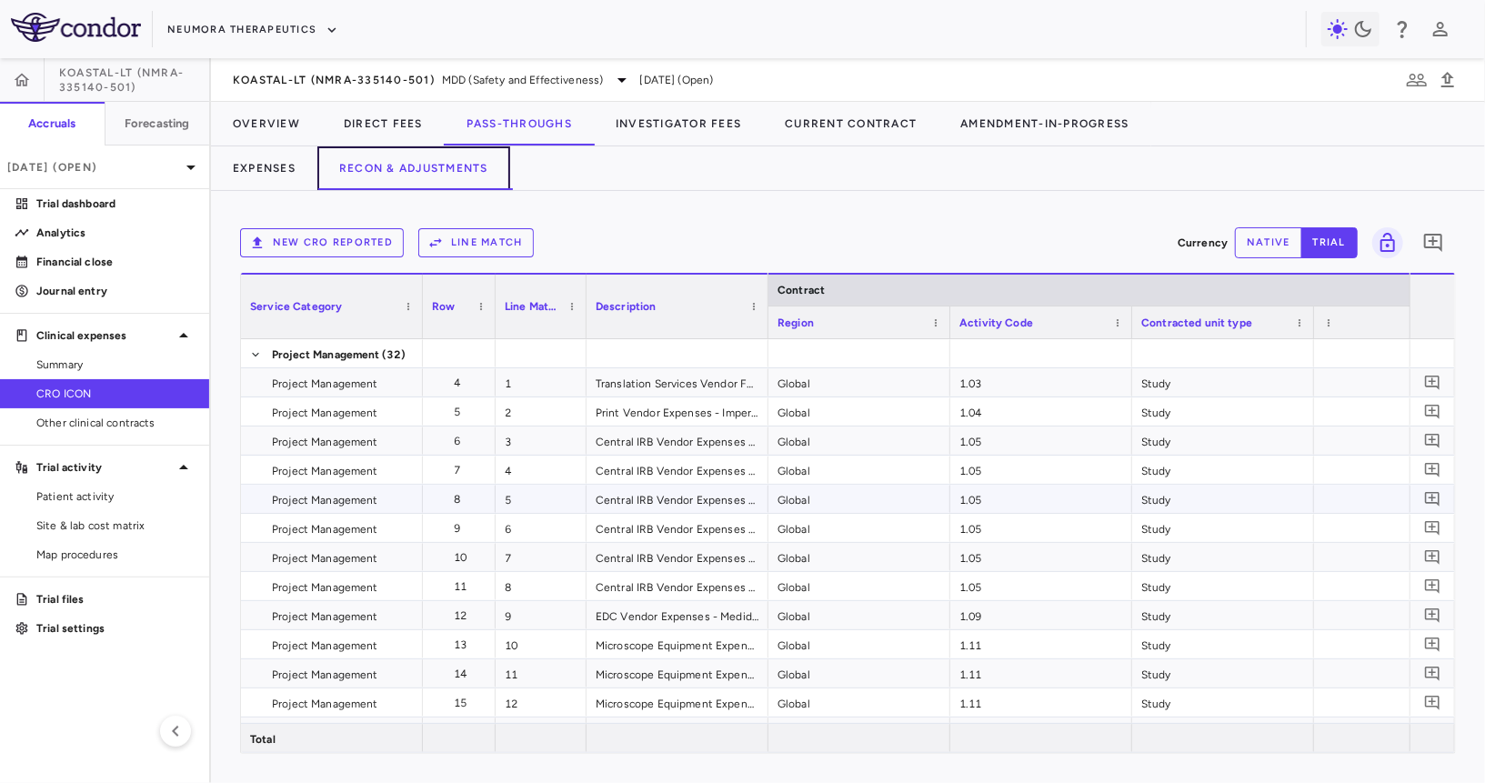
scroll to position [0, 629]
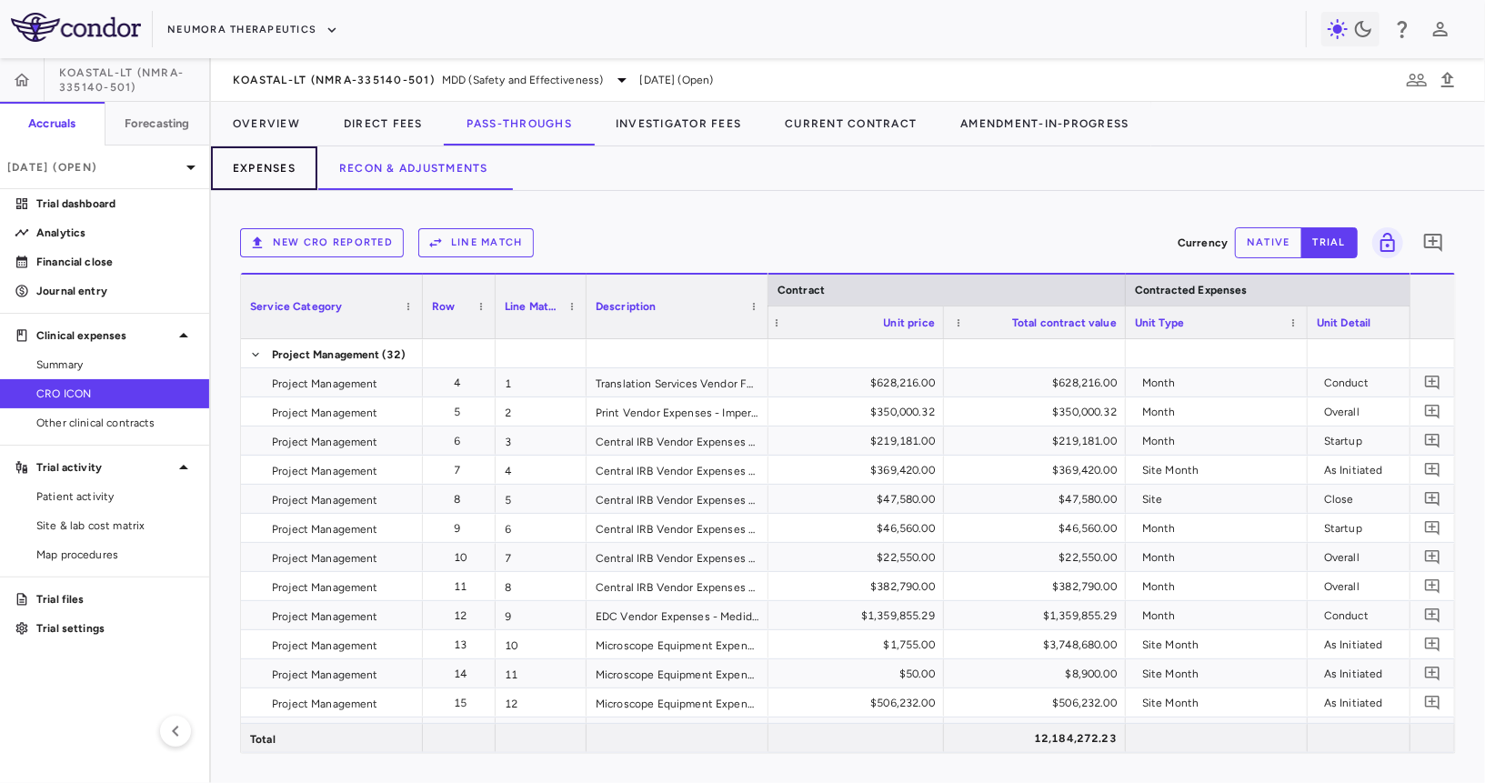
click at [249, 155] on button "Expenses" at bounding box center [264, 168] width 106 height 44
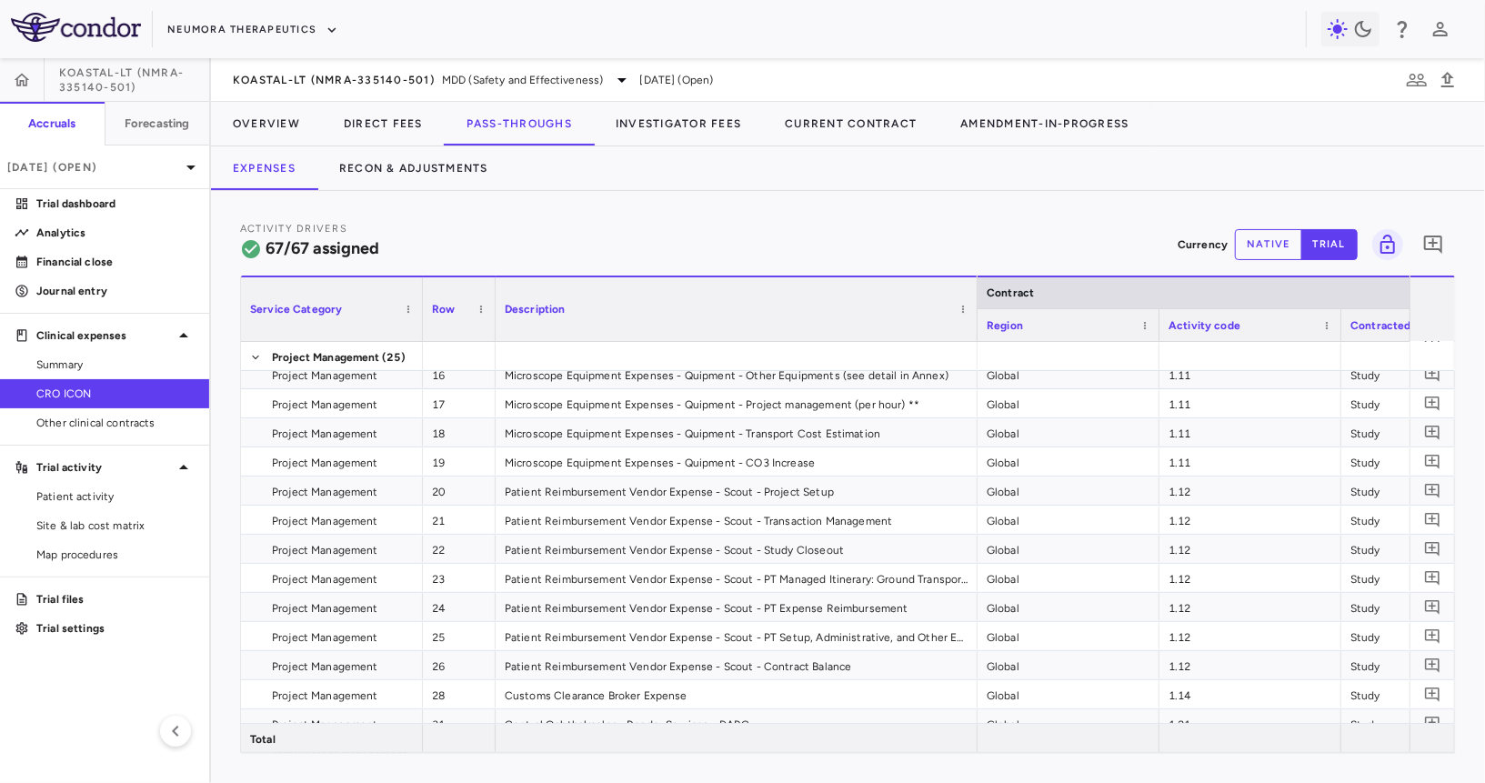
drag, startPoint x: 674, startPoint y: 325, endPoint x: 977, endPoint y: 382, distance: 308.9
click at [977, 383] on div "Service Category Row Description Contract" at bounding box center [848, 513] width 1214 height 477
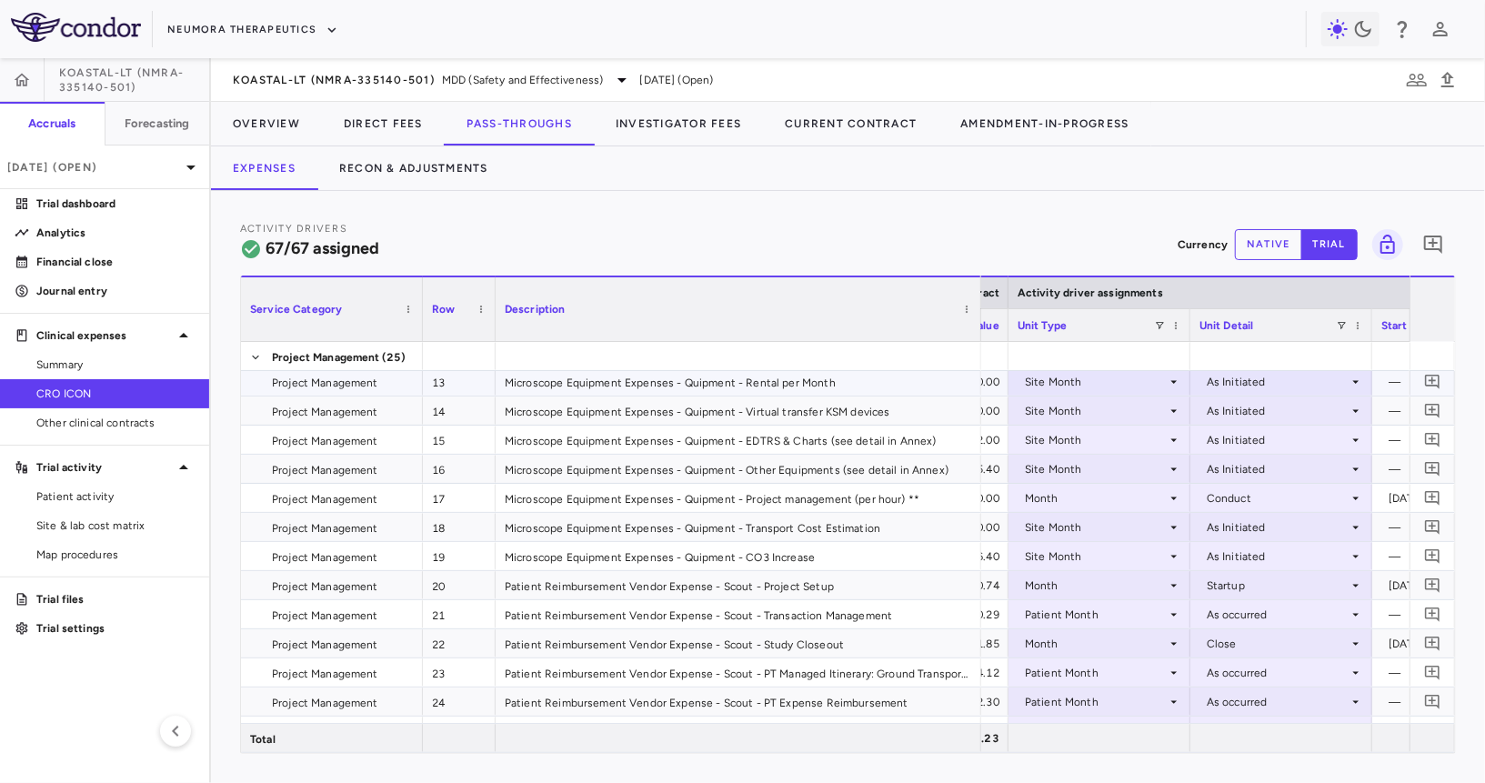
click at [1148, 379] on div "Site Month" at bounding box center [1096, 381] width 142 height 29
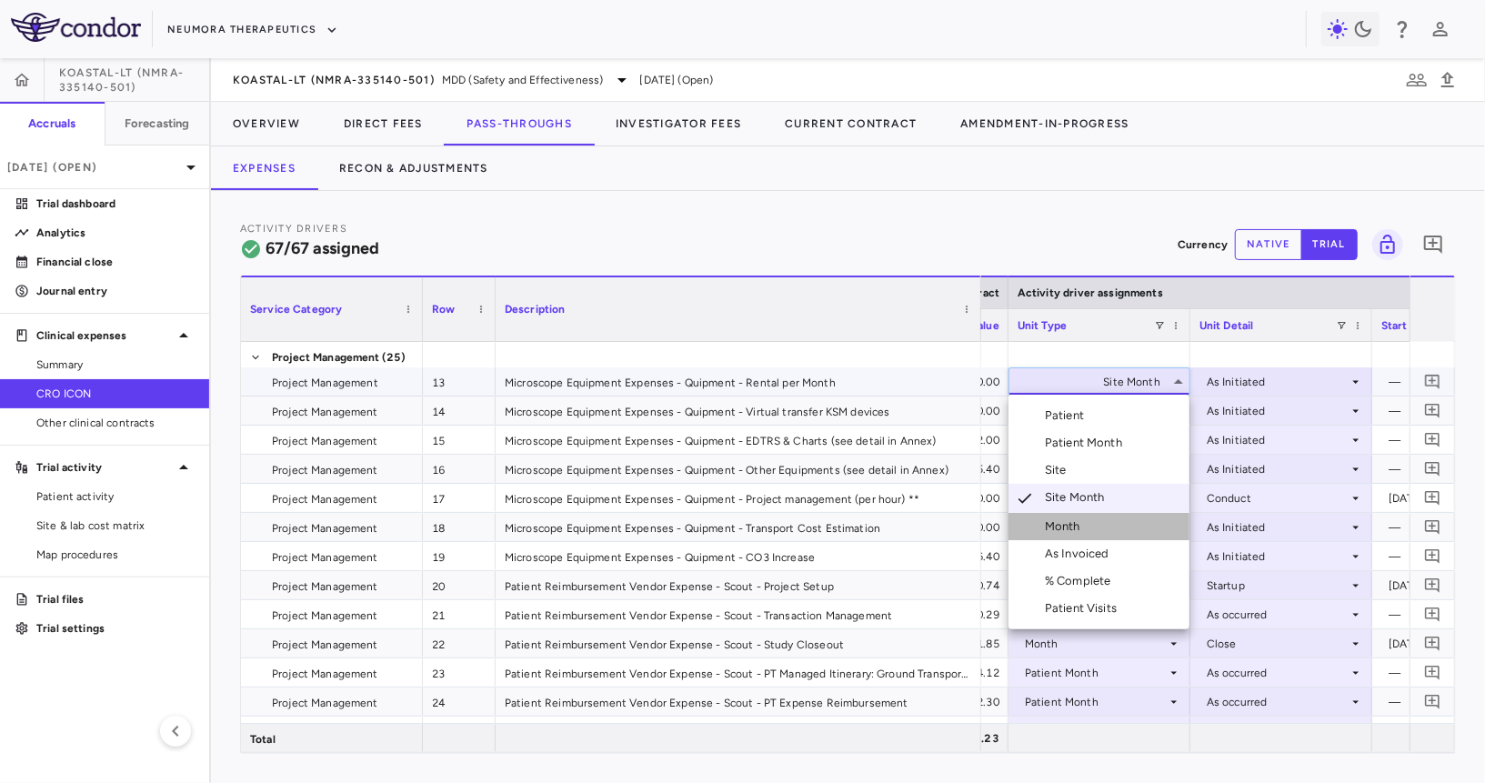
click at [1064, 522] on div "Month" at bounding box center [1066, 526] width 43 height 16
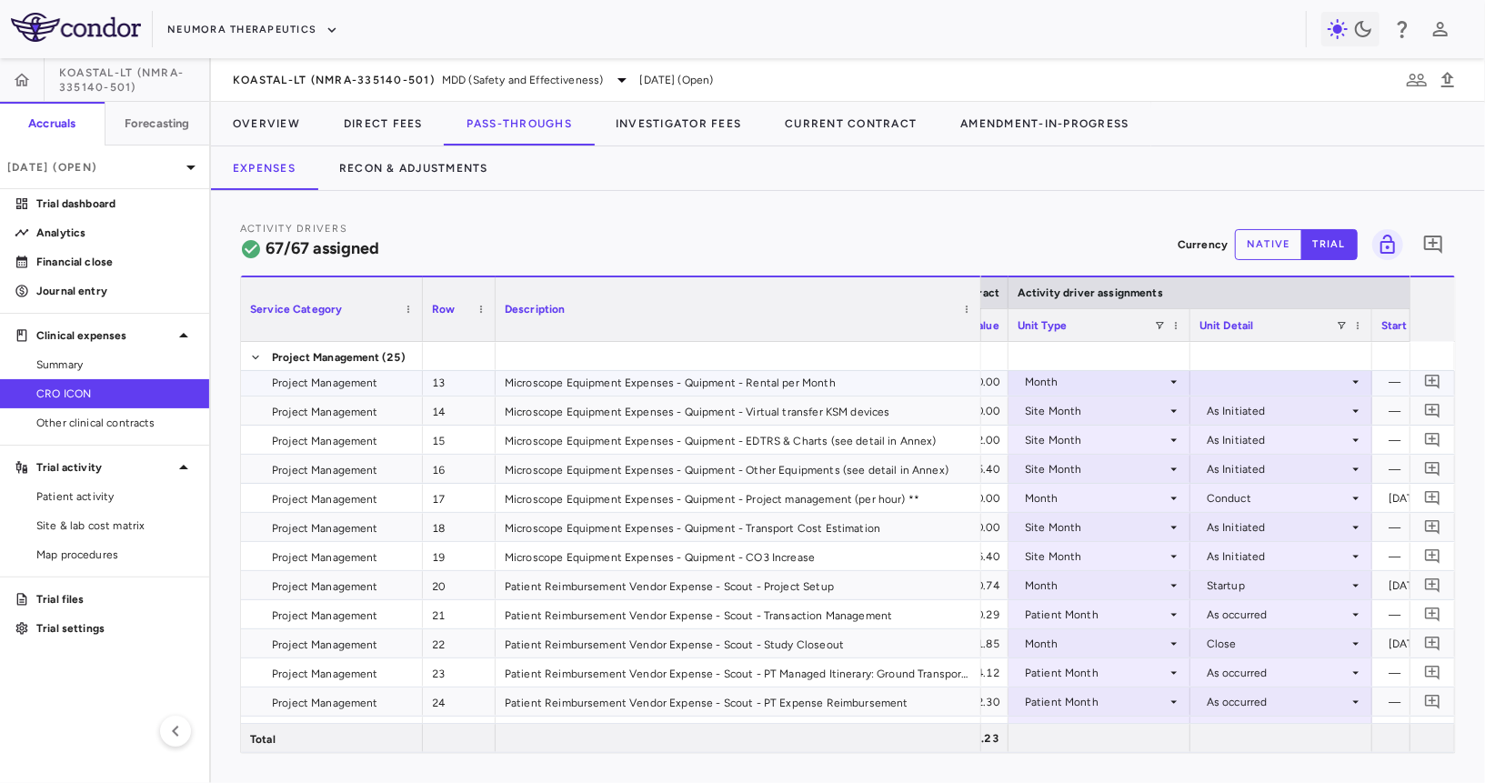
click at [1247, 384] on div at bounding box center [1281, 381] width 164 height 26
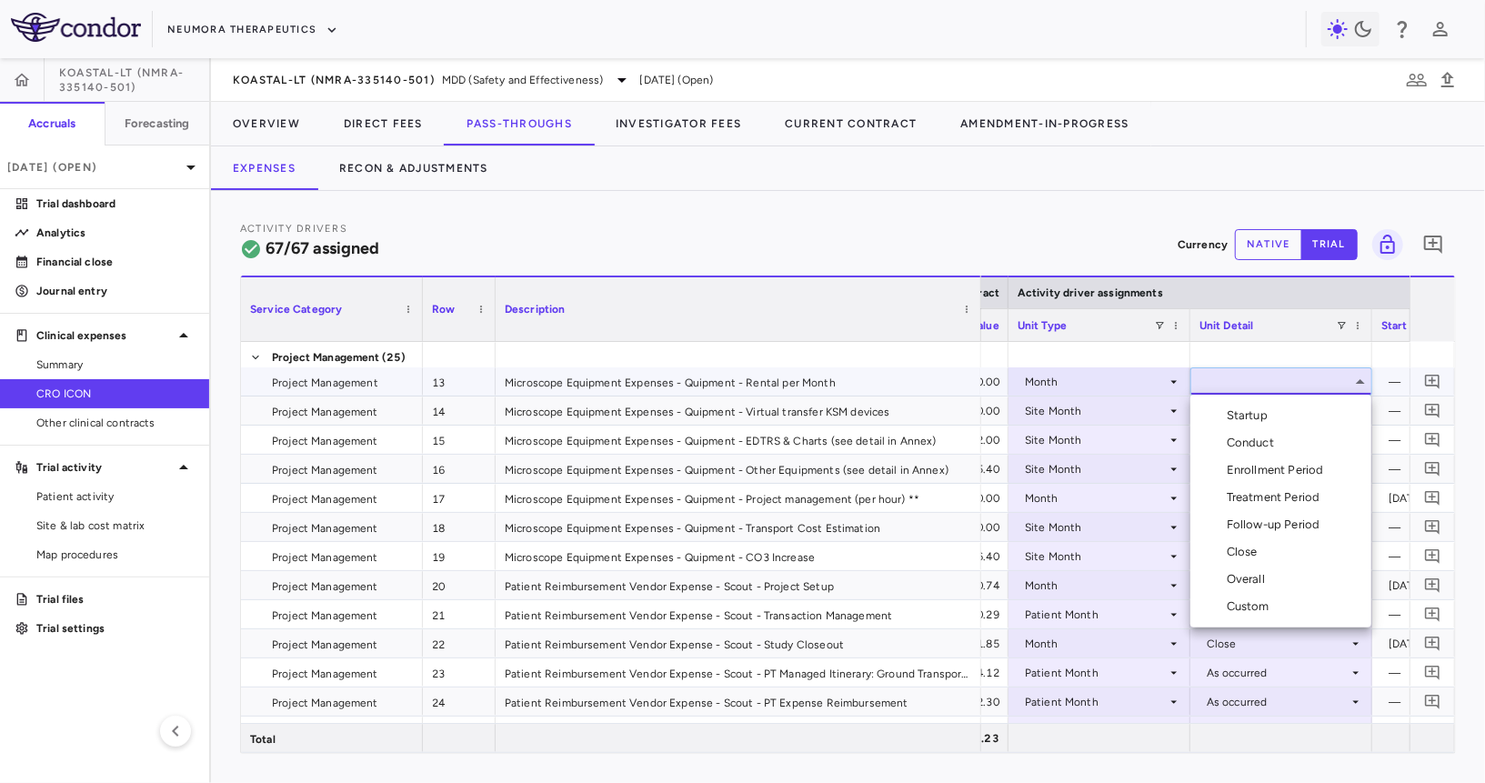
click at [1247, 606] on div "Custom" at bounding box center [1252, 606] width 50 height 16
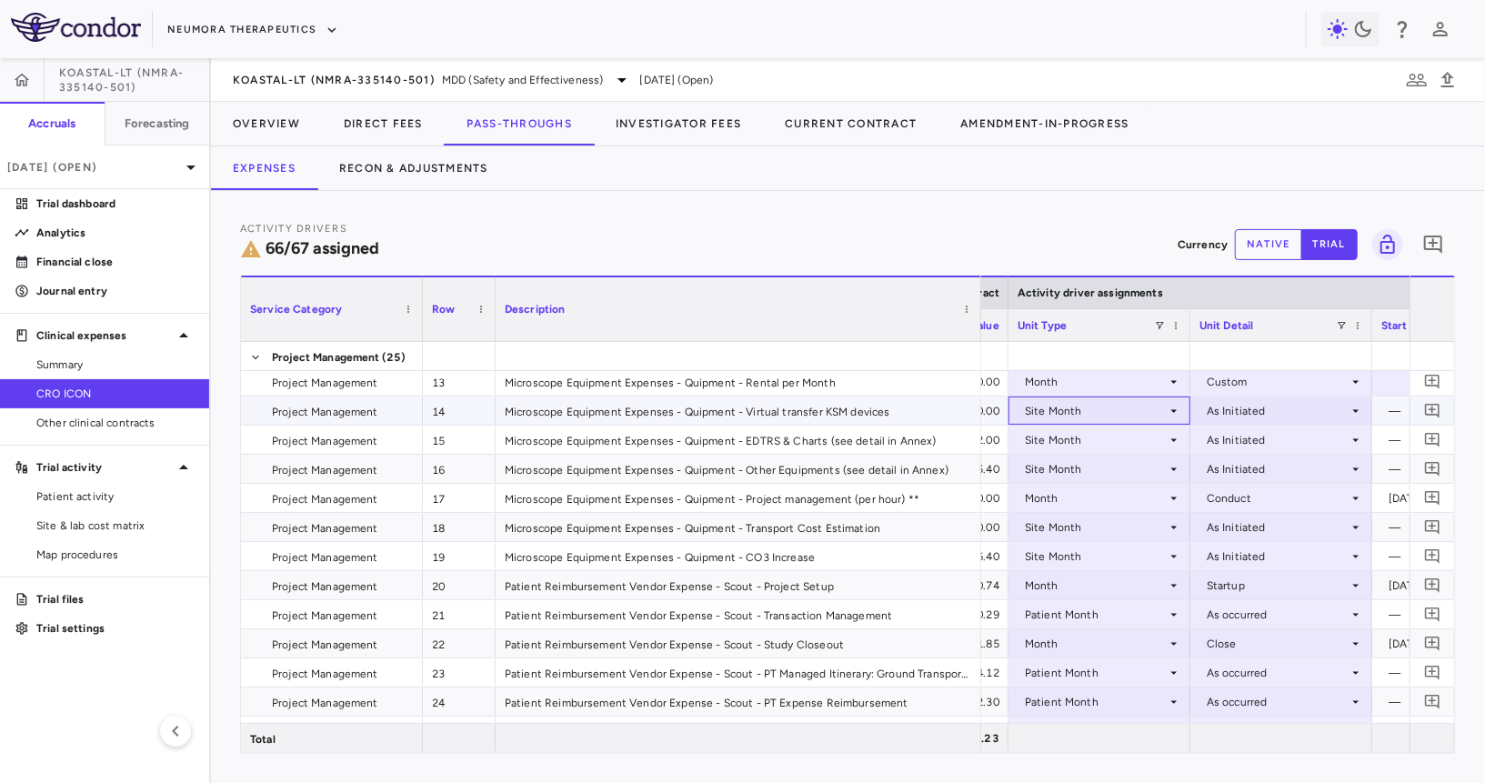
click at [1118, 406] on div "Site Month" at bounding box center [1096, 410] width 142 height 29
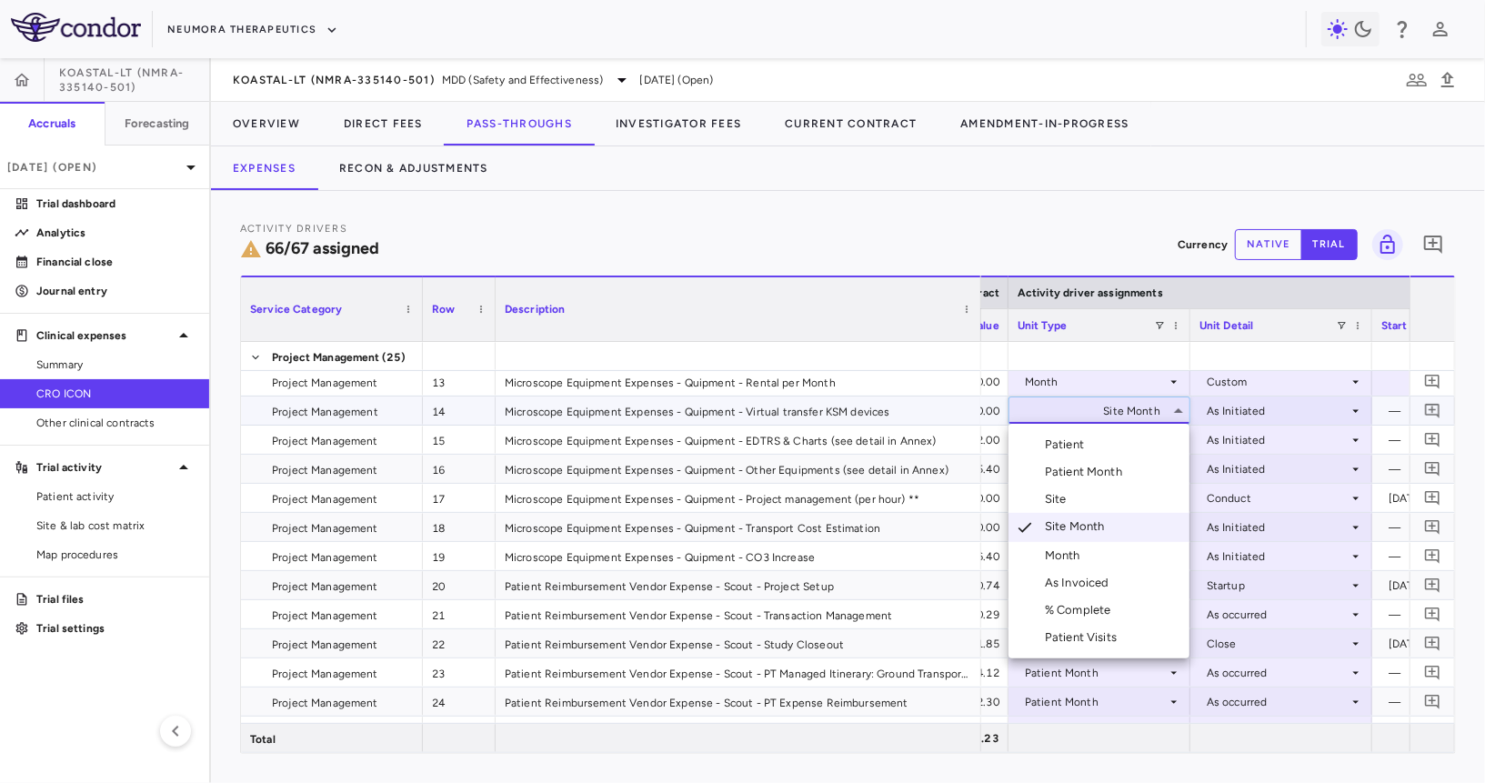
click at [1084, 546] on li "Month" at bounding box center [1098, 555] width 181 height 27
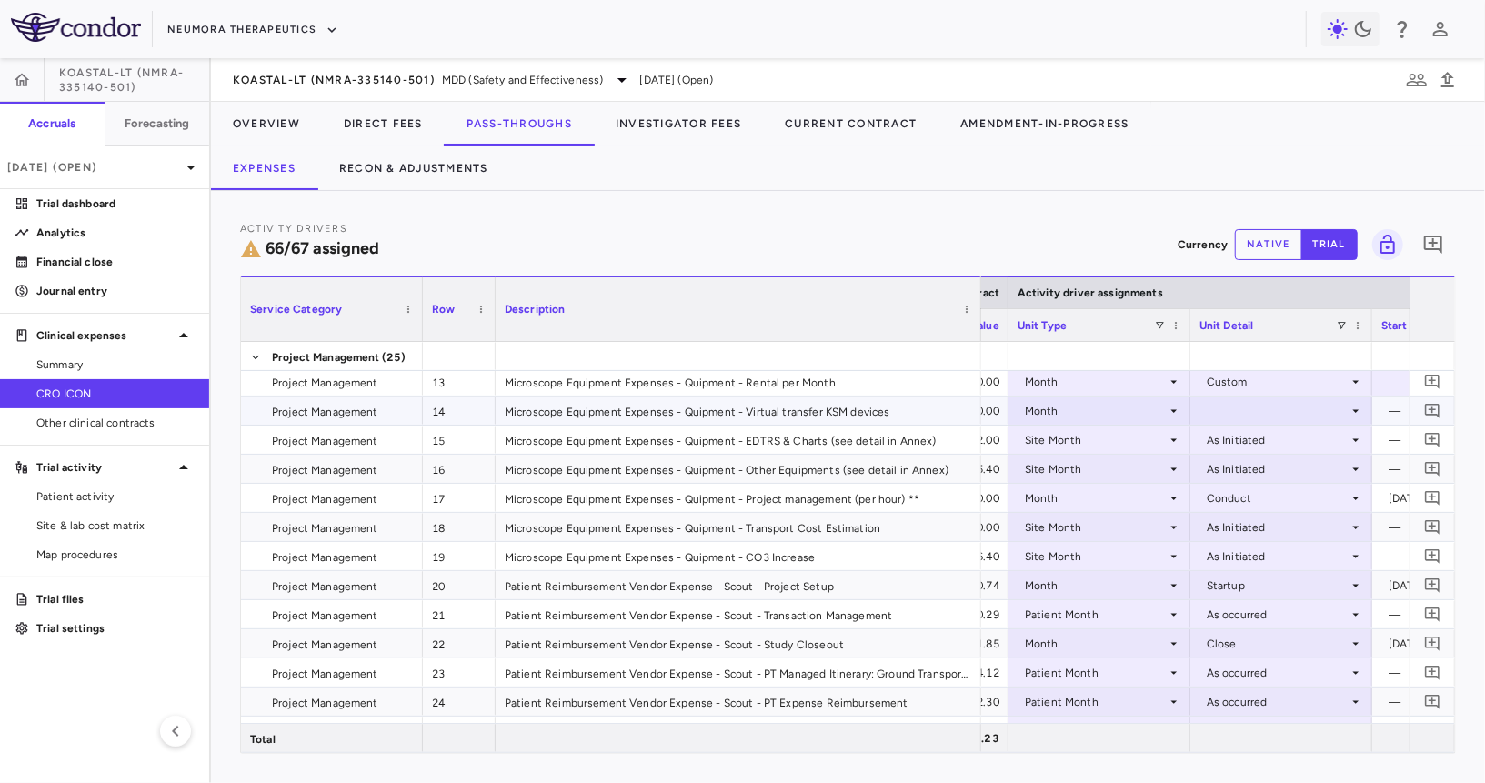
click at [1227, 410] on div at bounding box center [1281, 410] width 164 height 26
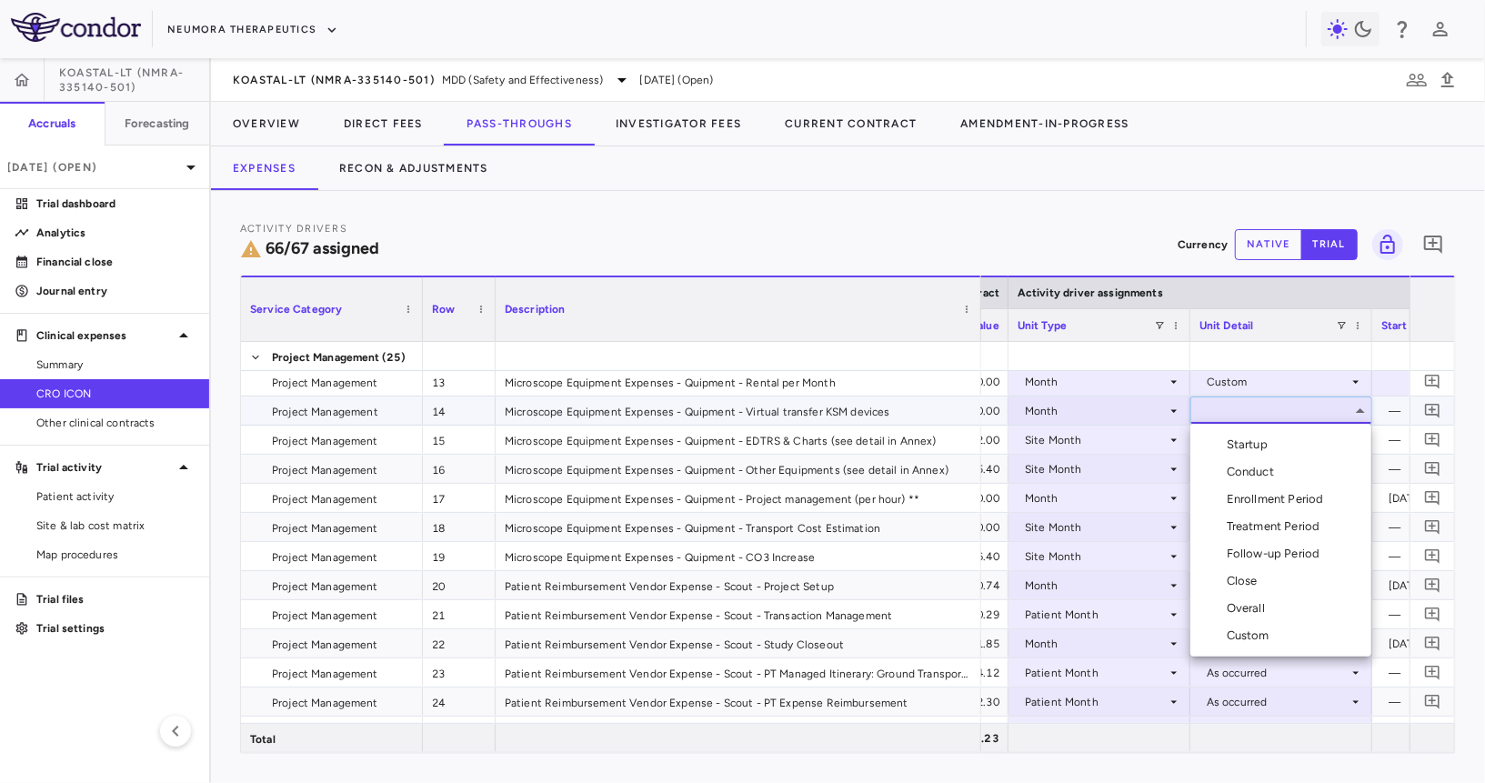
click at [1241, 639] on div "Custom" at bounding box center [1252, 635] width 50 height 16
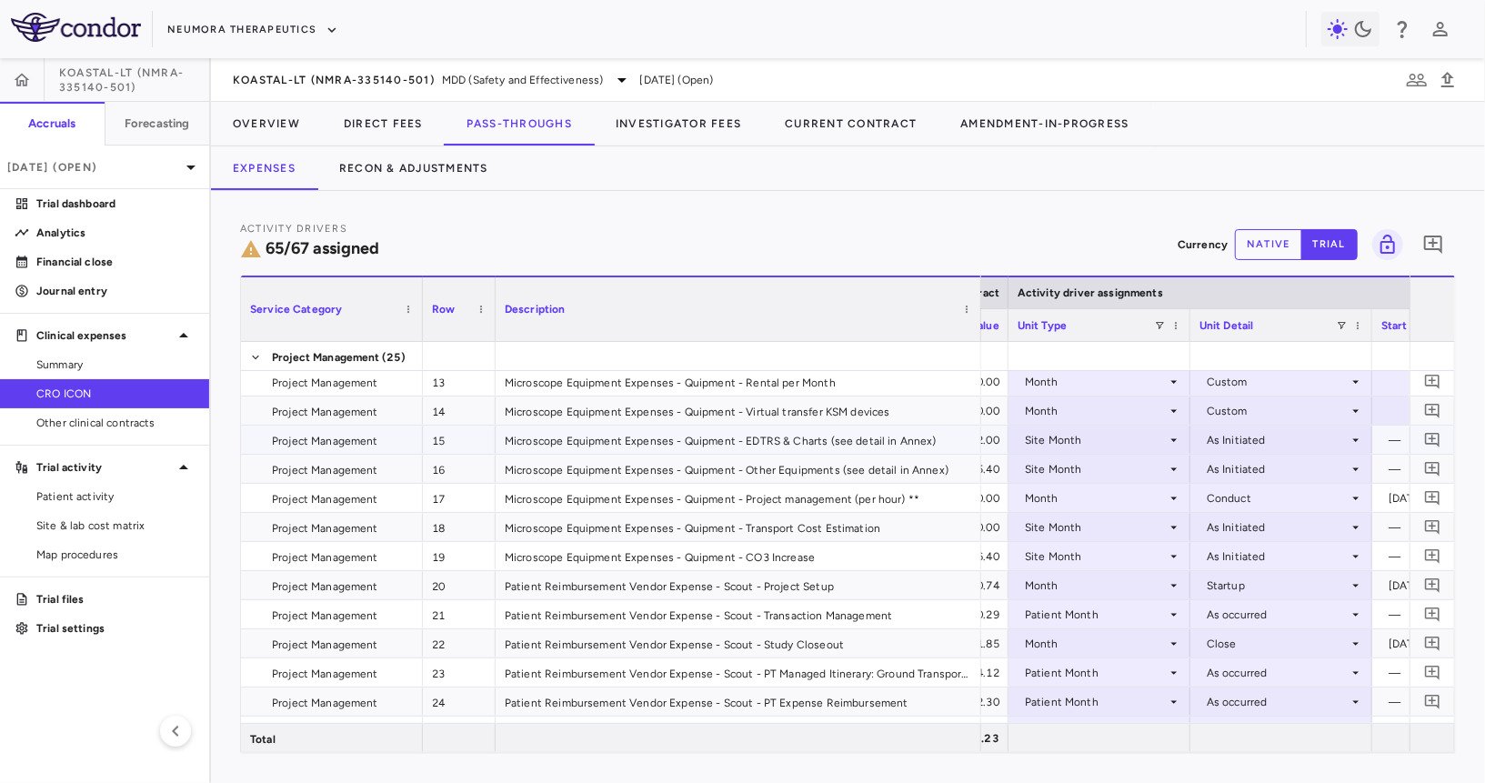
click at [1098, 435] on div "Site Month" at bounding box center [1096, 440] width 142 height 29
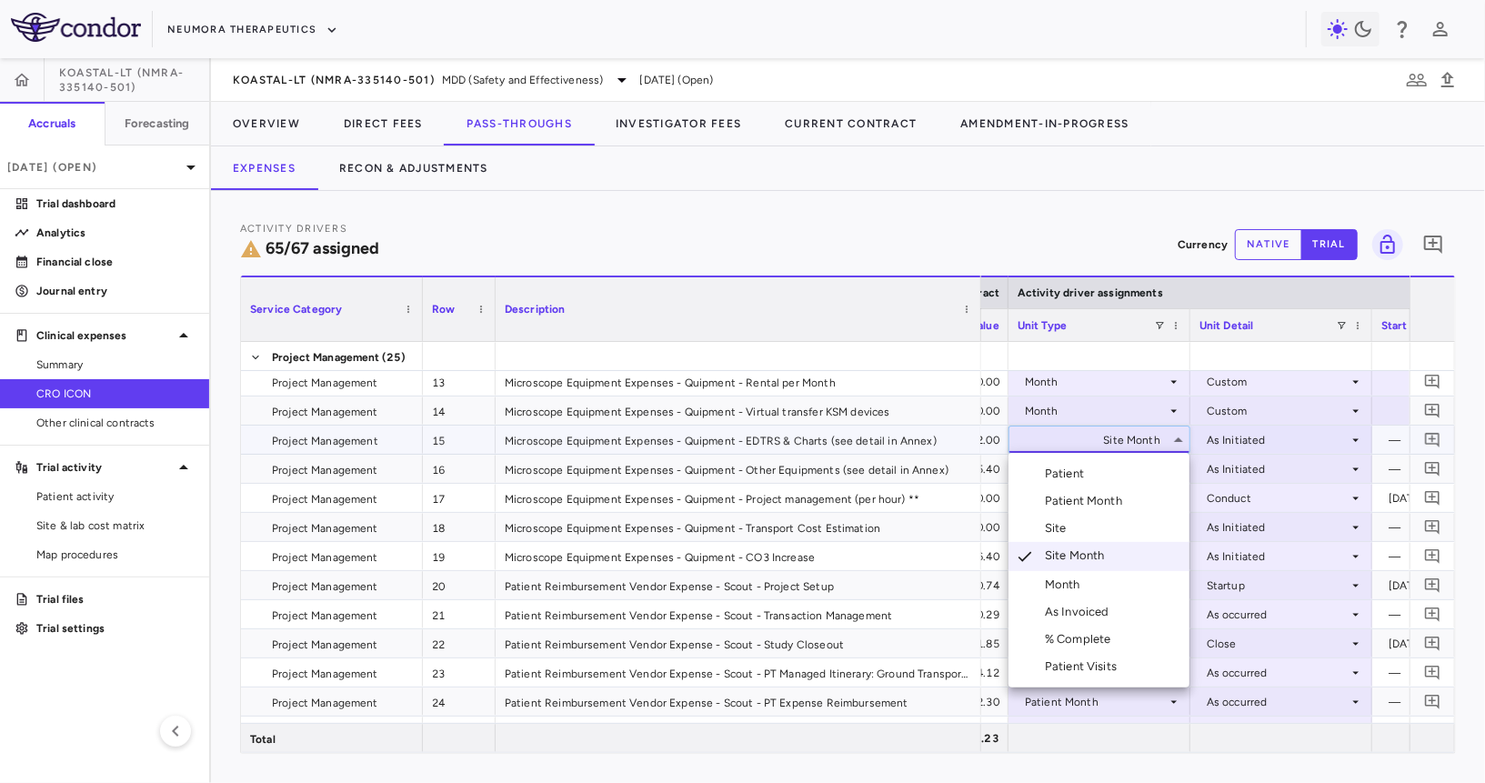
click at [1066, 582] on div "Month" at bounding box center [1066, 584] width 43 height 16
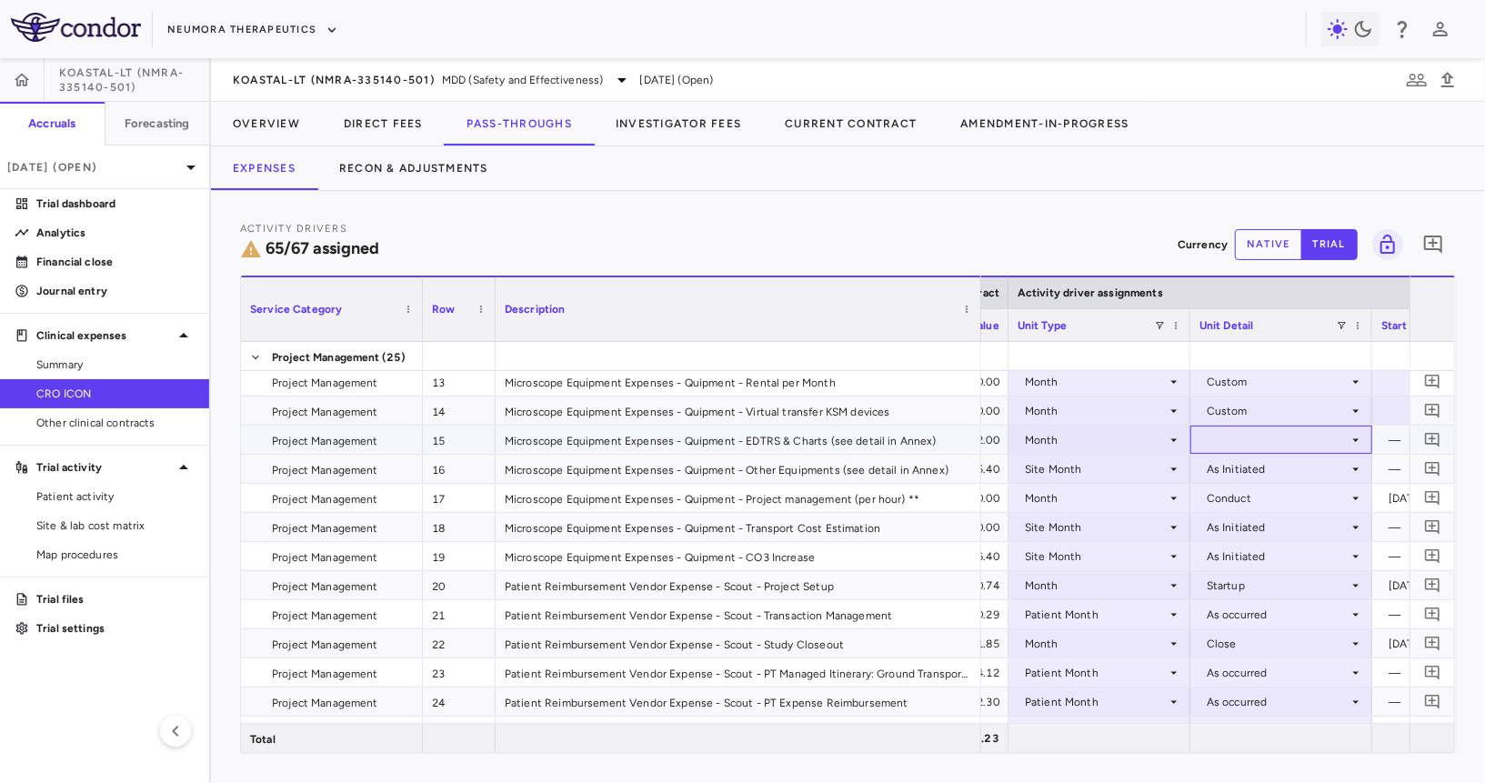
click at [1217, 446] on div at bounding box center [1281, 439] width 164 height 26
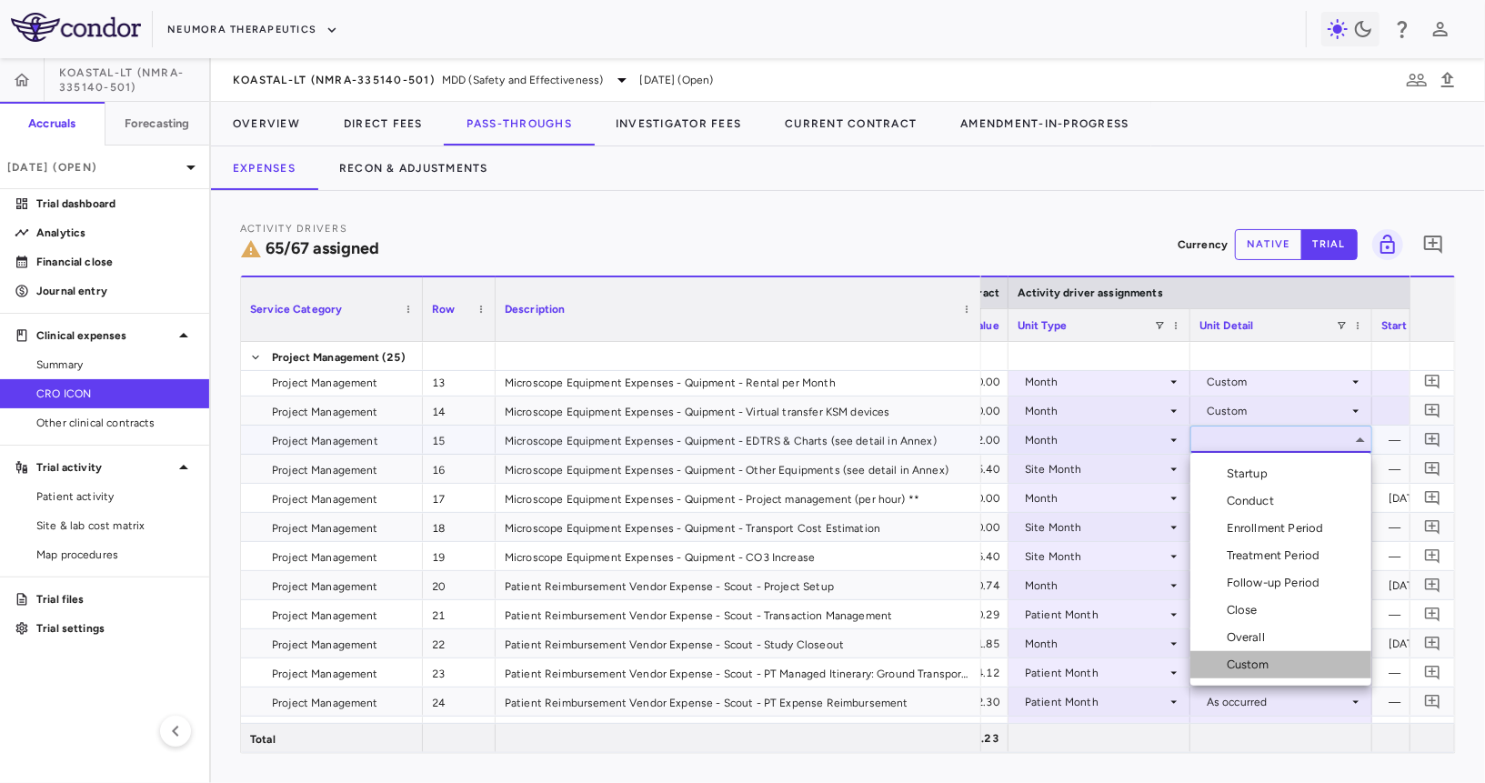
click at [1247, 657] on div "Custom" at bounding box center [1252, 664] width 50 height 16
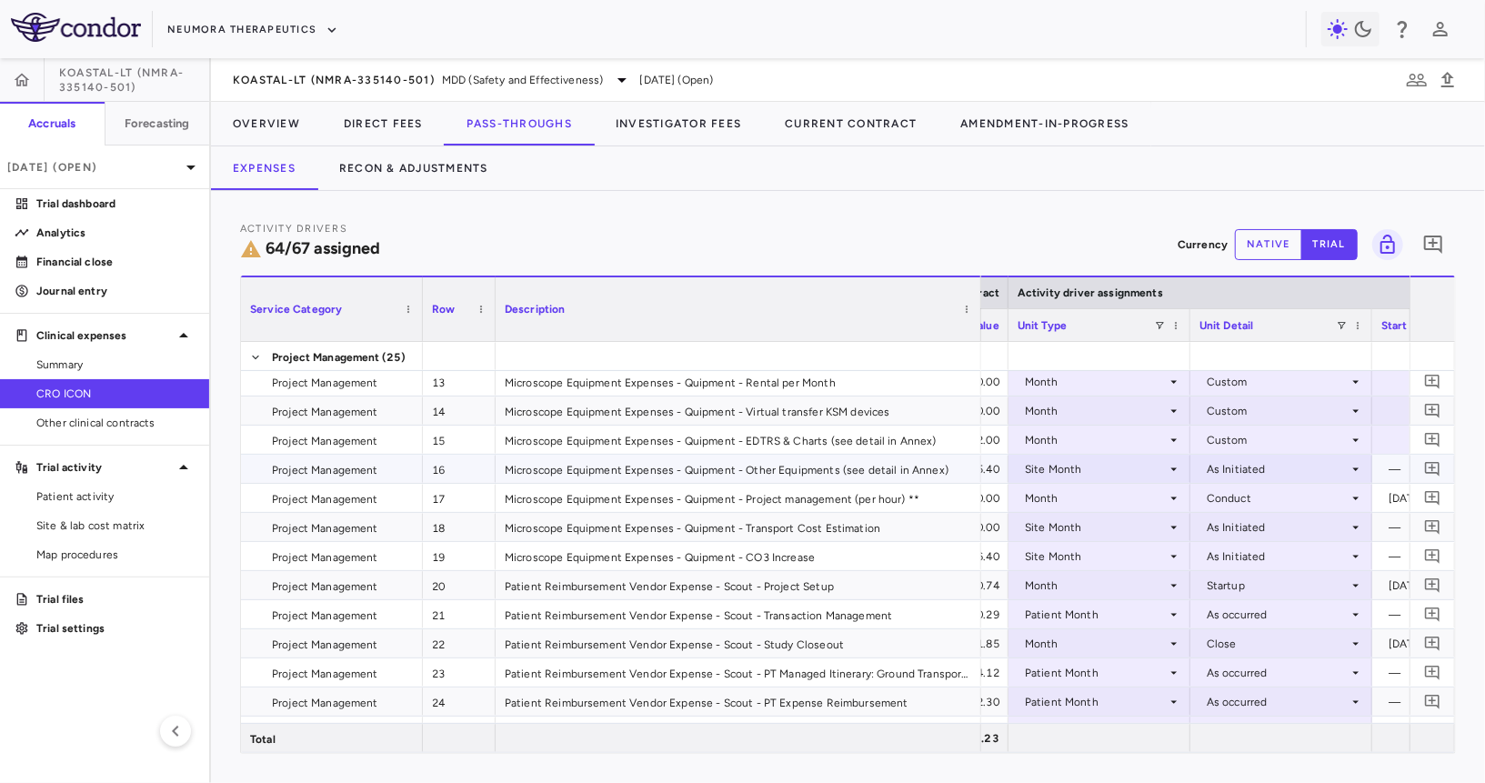
click at [1108, 472] on div "Site Month" at bounding box center [1096, 469] width 142 height 29
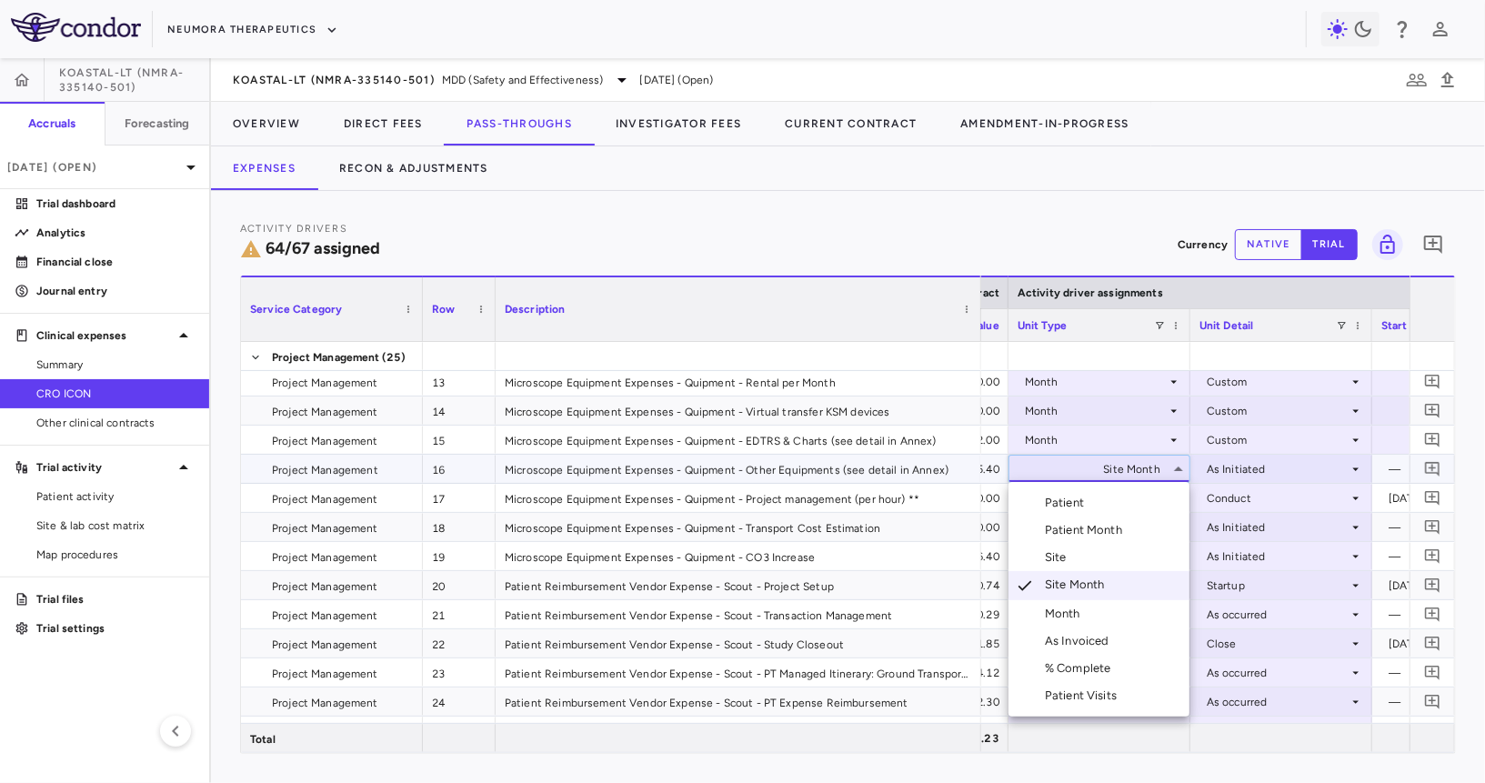
click at [1062, 613] on div "Month" at bounding box center [1066, 614] width 43 height 16
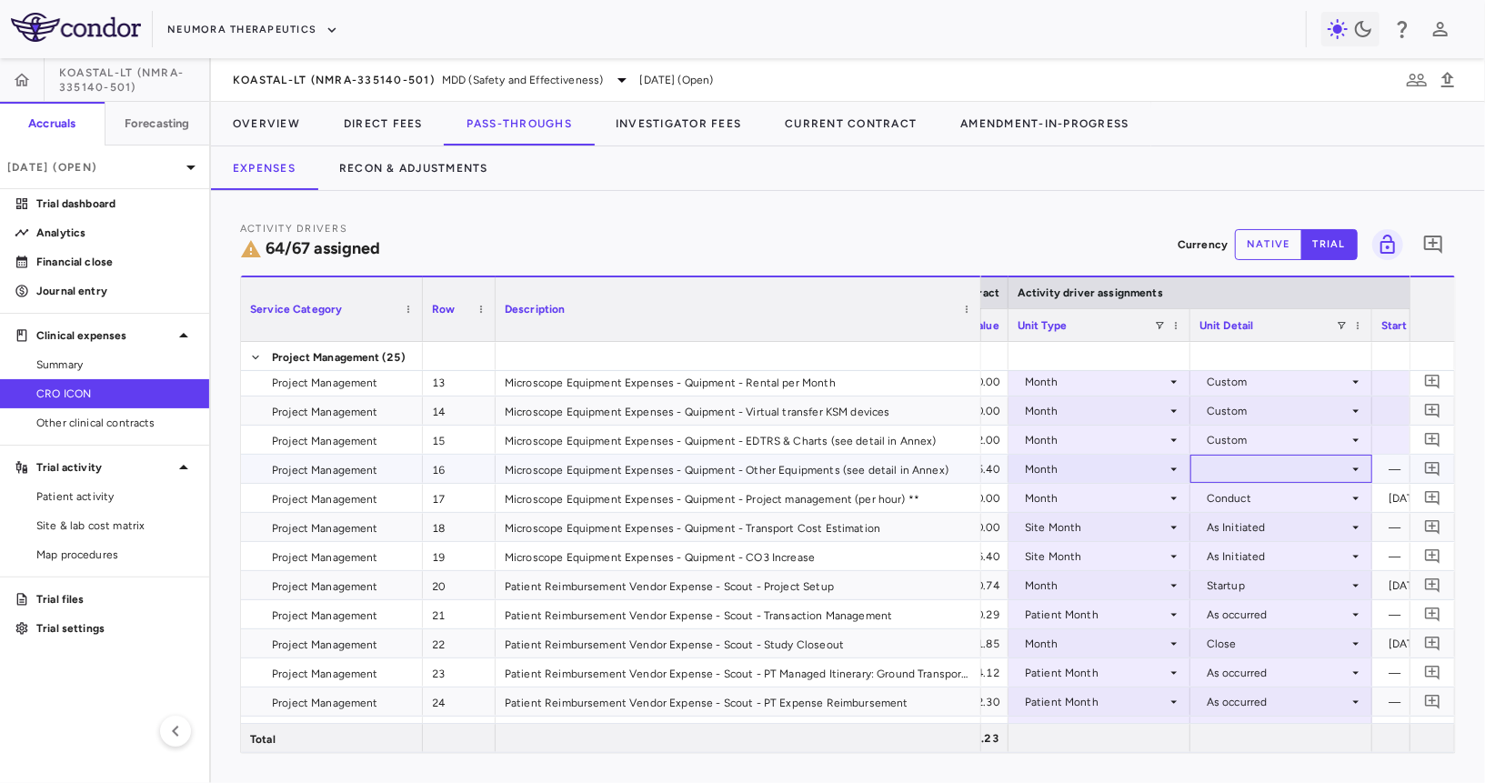
click at [1202, 473] on div at bounding box center [1281, 469] width 164 height 26
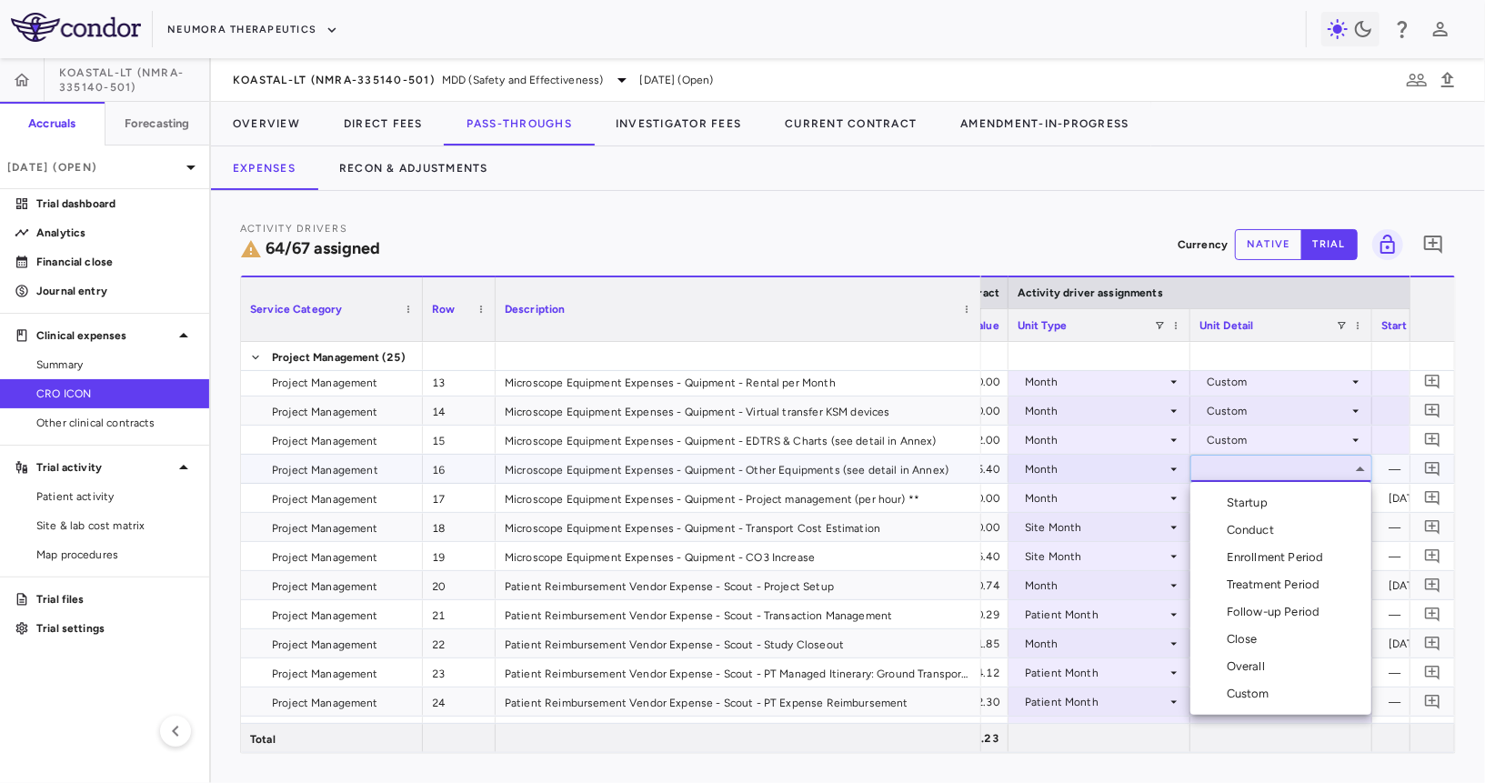
click at [1266, 694] on div "Custom" at bounding box center [1252, 694] width 50 height 16
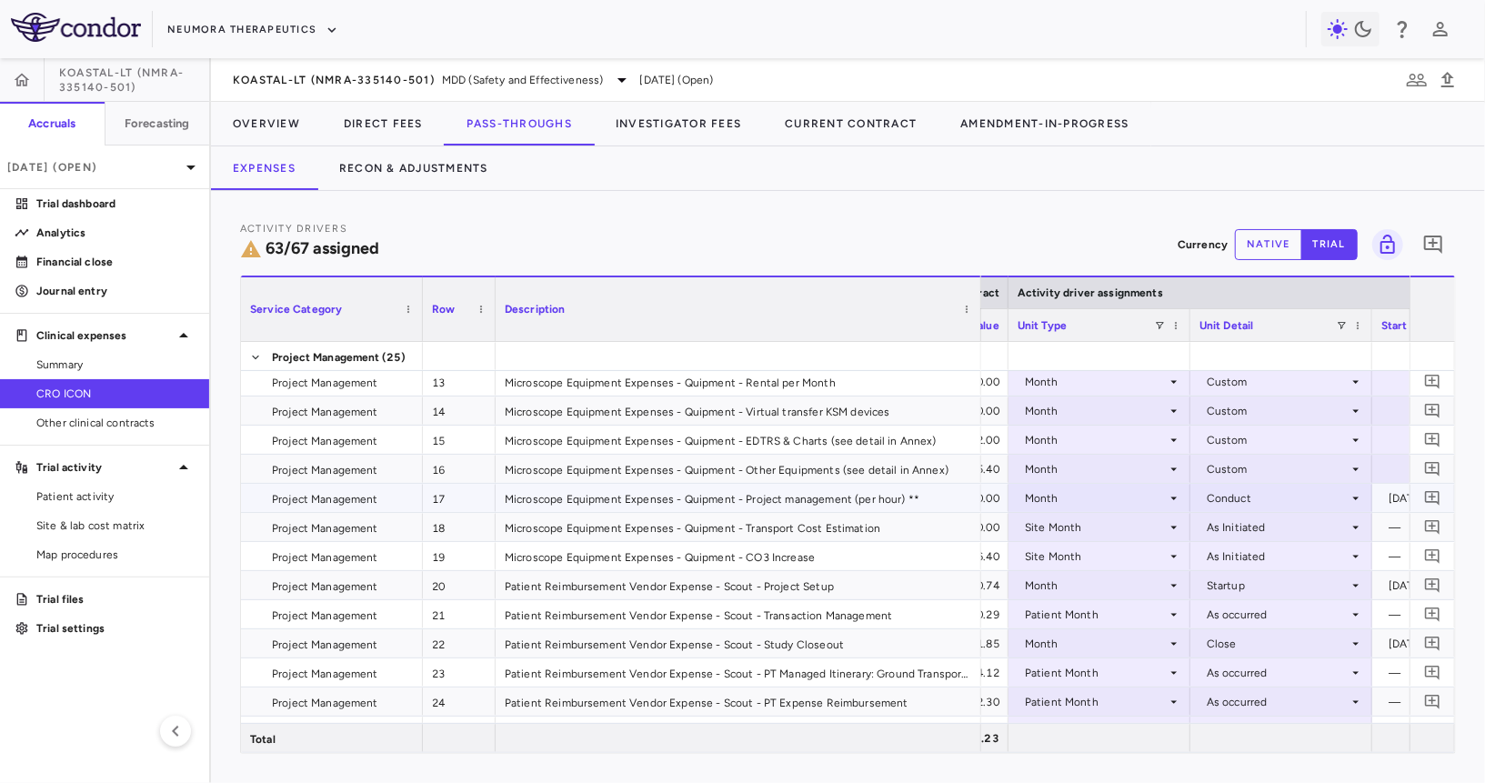
click at [1121, 508] on div "Month" at bounding box center [1096, 498] width 142 height 29
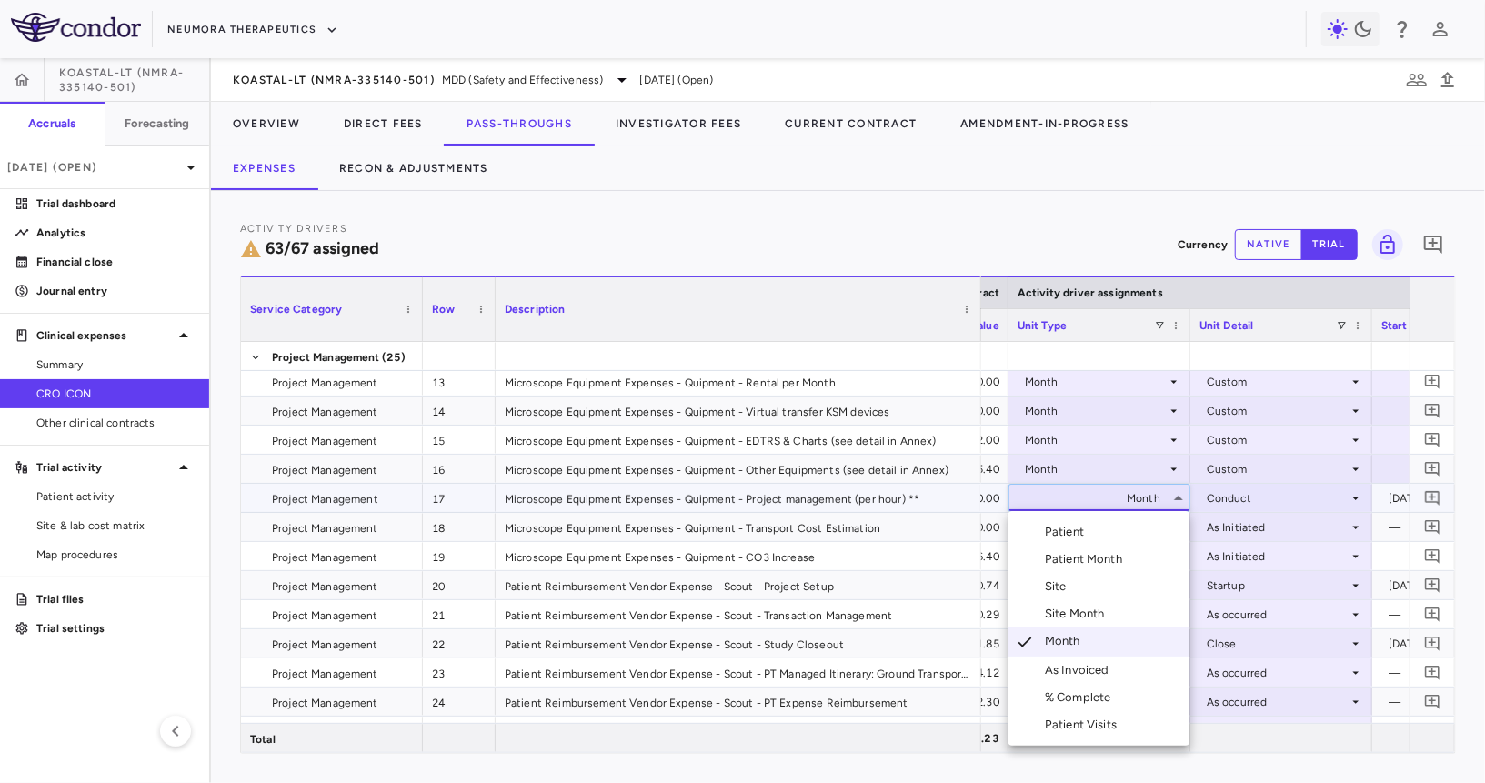
click at [1217, 510] on div at bounding box center [742, 391] width 1485 height 783
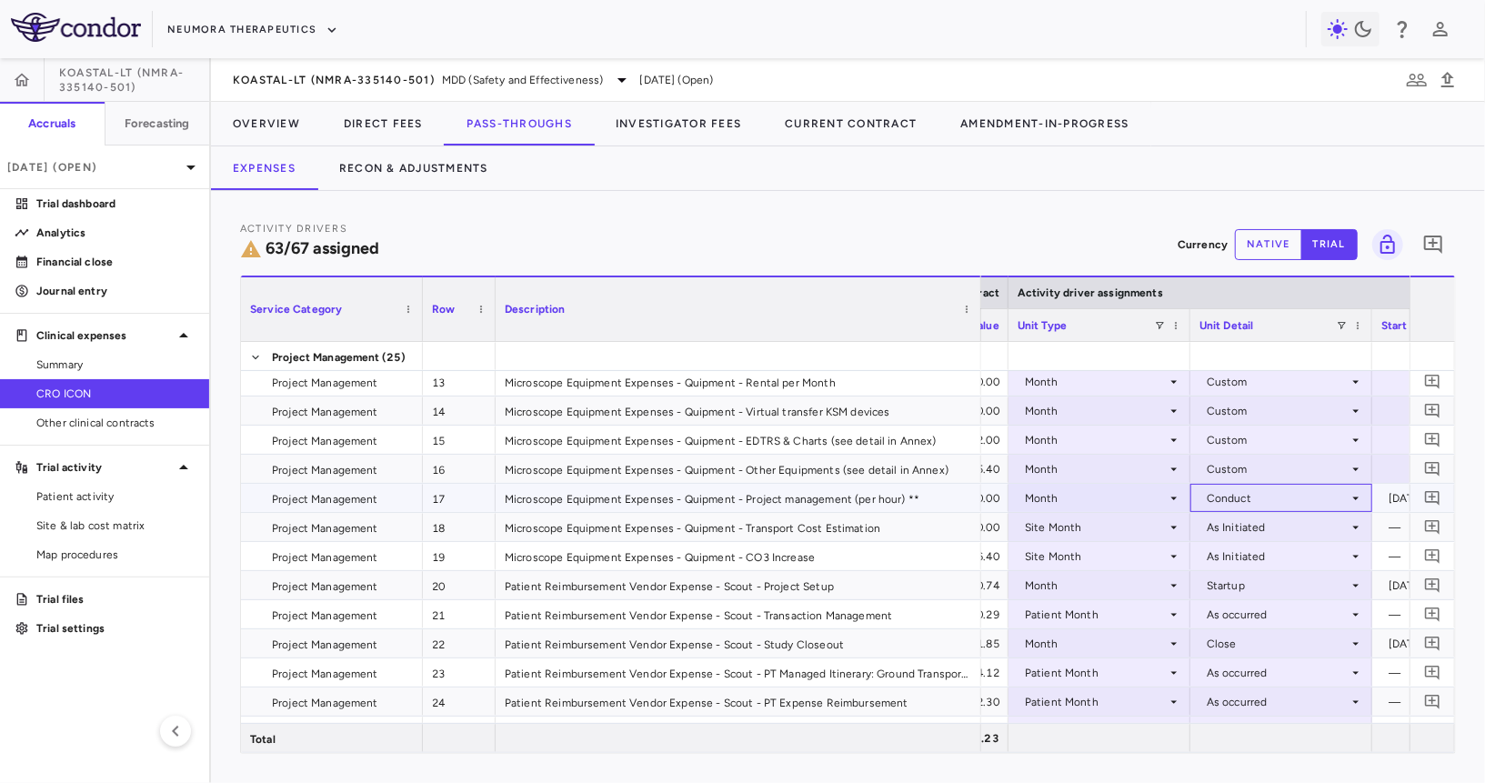
click at [1226, 495] on div "Conduct" at bounding box center [1278, 498] width 142 height 29
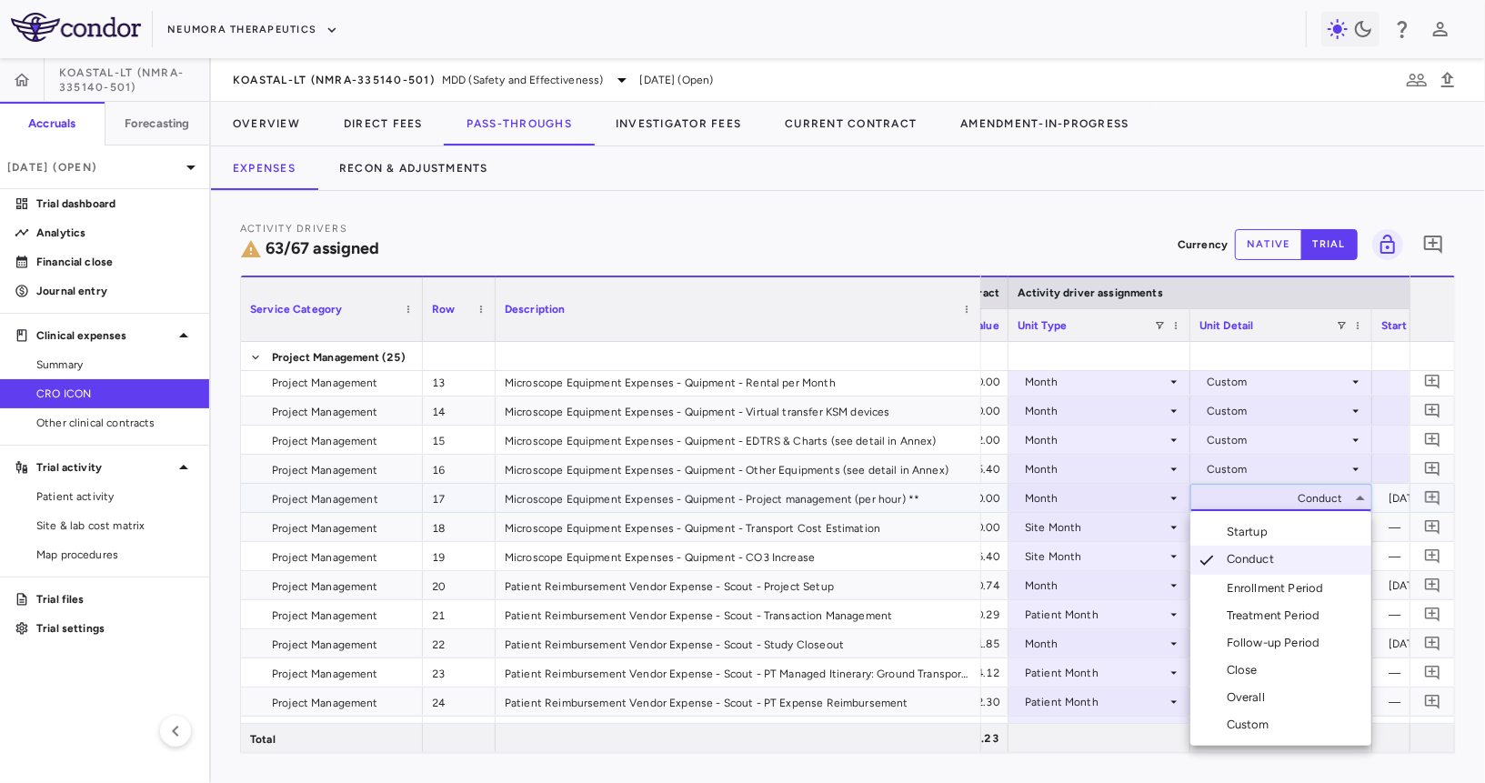
click at [1235, 493] on div at bounding box center [742, 391] width 1485 height 783
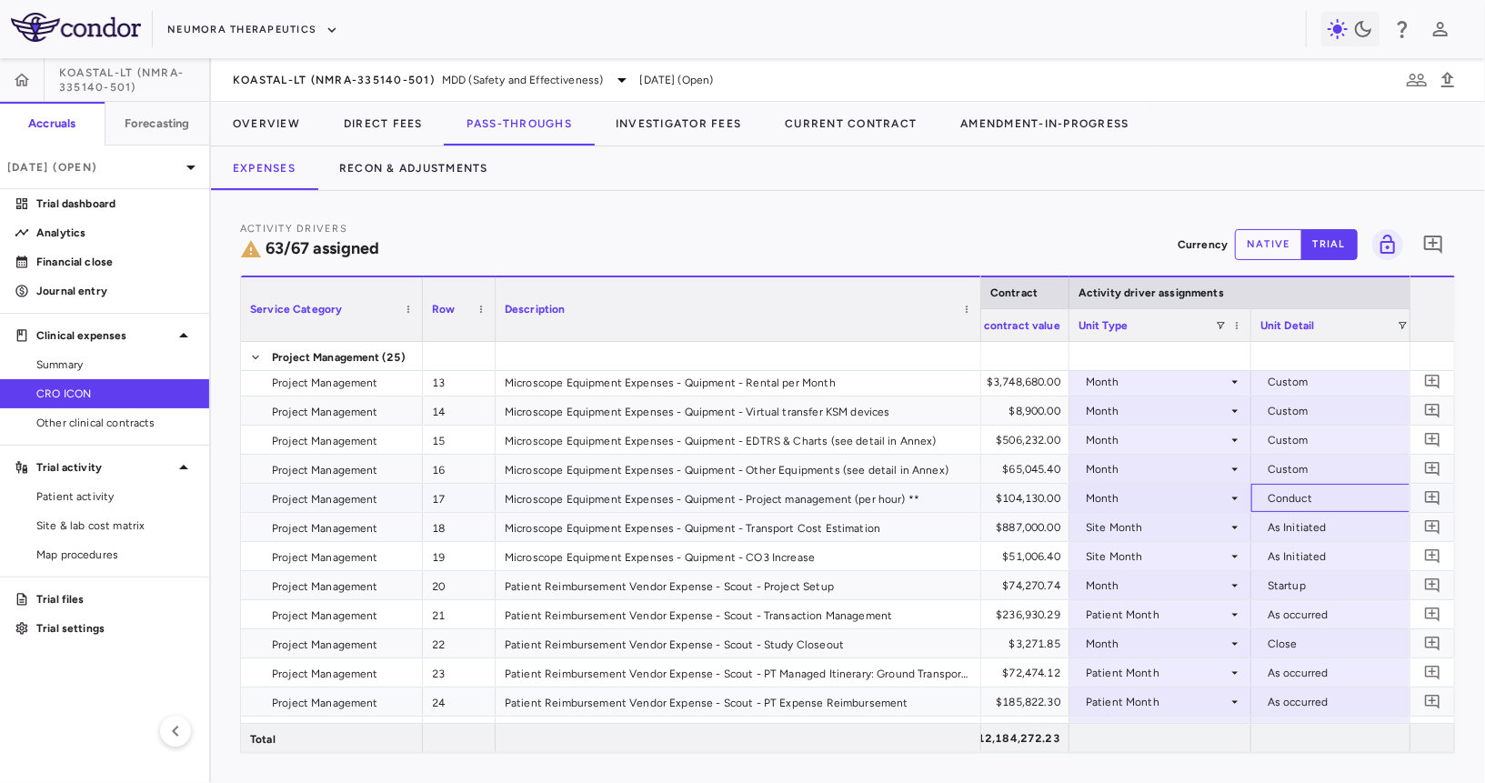
click at [1288, 496] on div "Conduct" at bounding box center [1338, 498] width 142 height 29
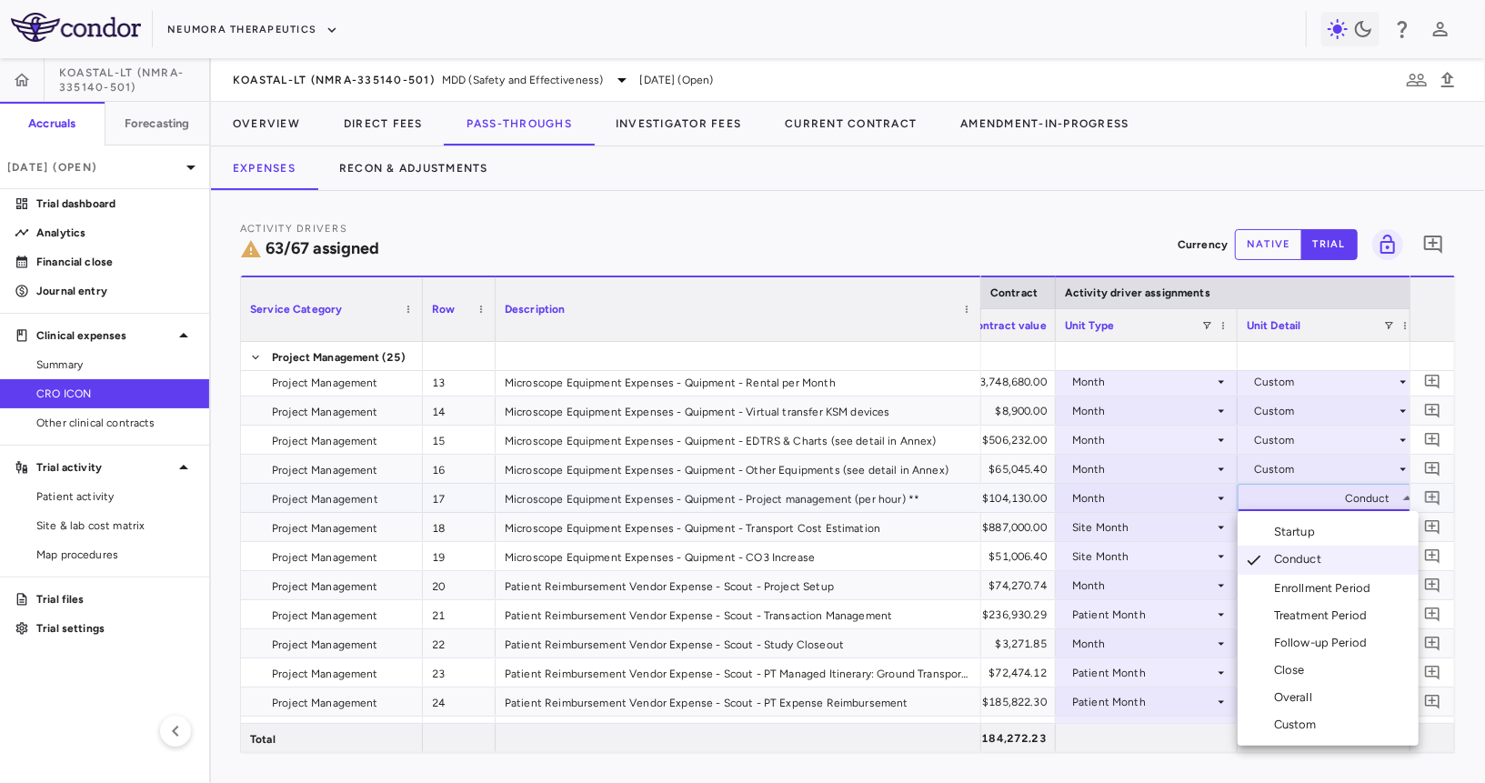
click at [1274, 726] on div "Custom" at bounding box center [1299, 724] width 50 height 16
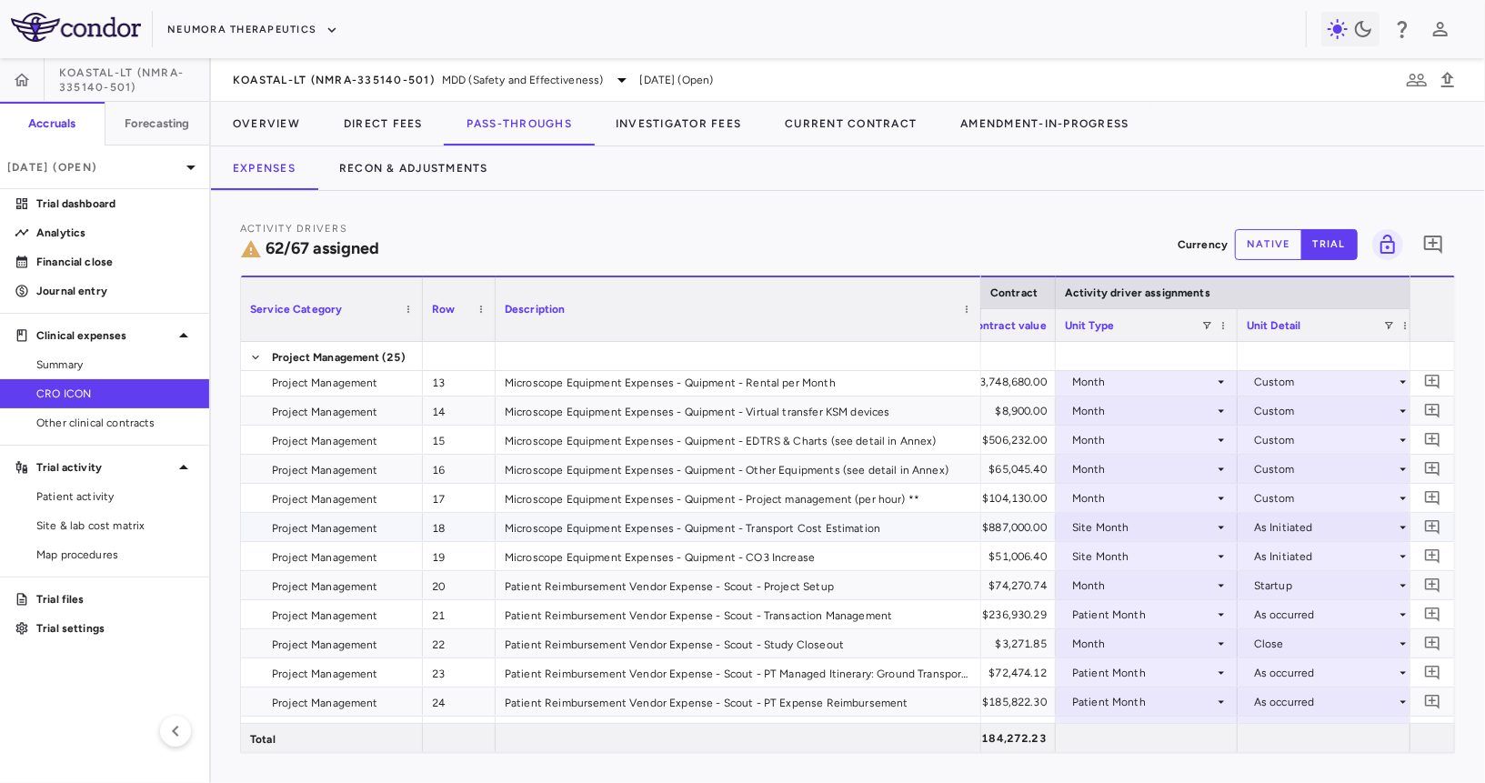
click at [1192, 528] on div "Site Month" at bounding box center [1143, 527] width 142 height 29
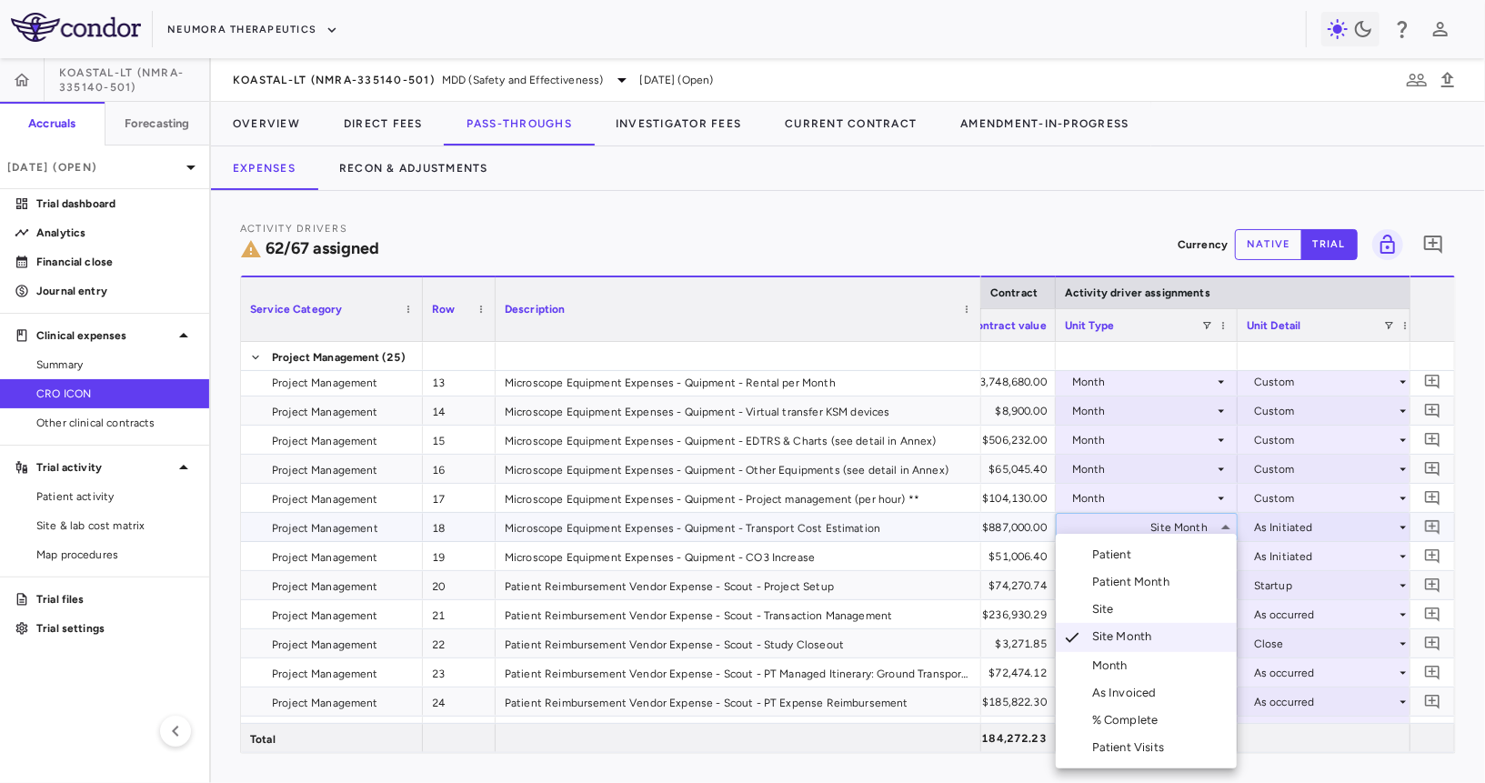
click at [1136, 656] on li "Month" at bounding box center [1146, 665] width 181 height 27
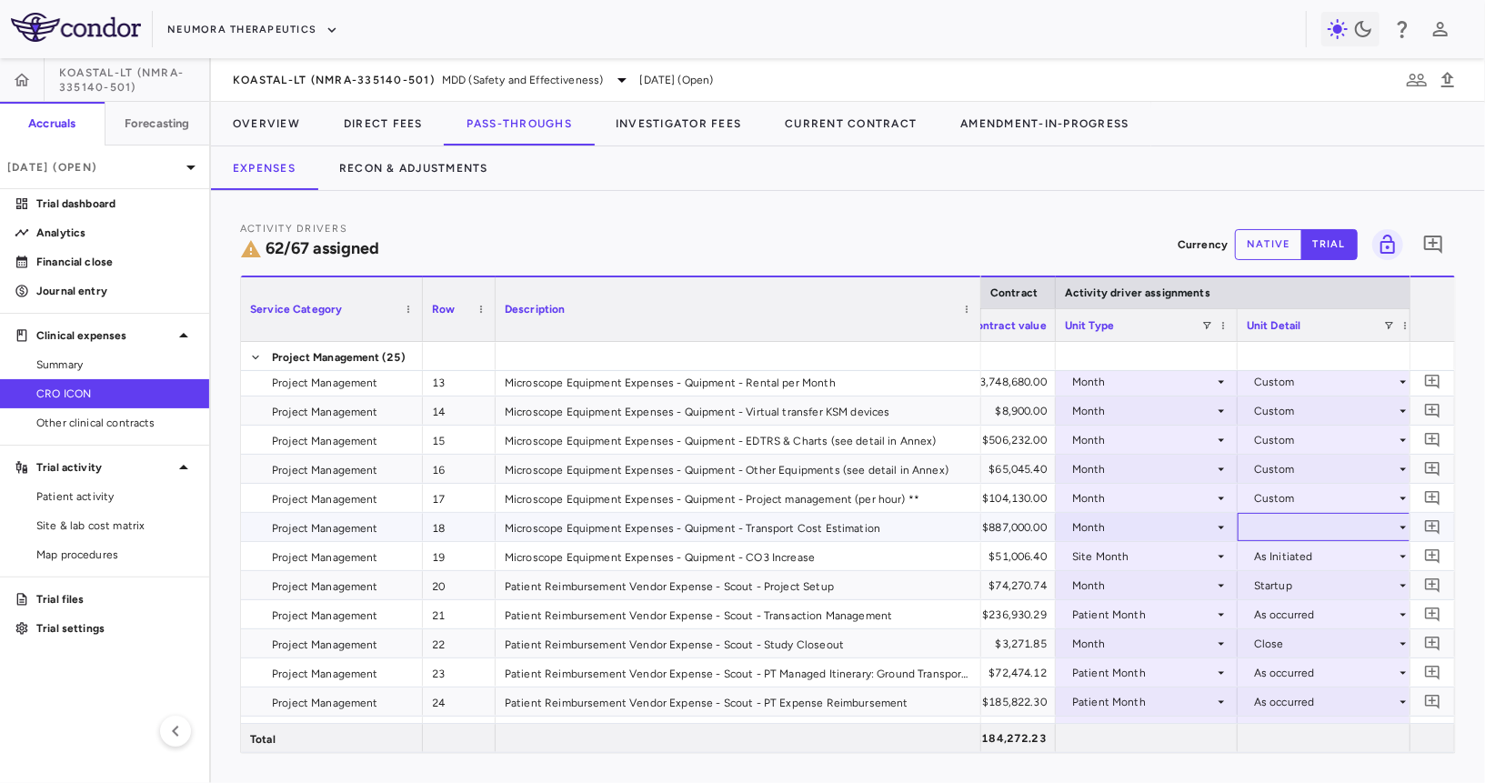
click at [1281, 521] on div at bounding box center [1329, 527] width 164 height 26
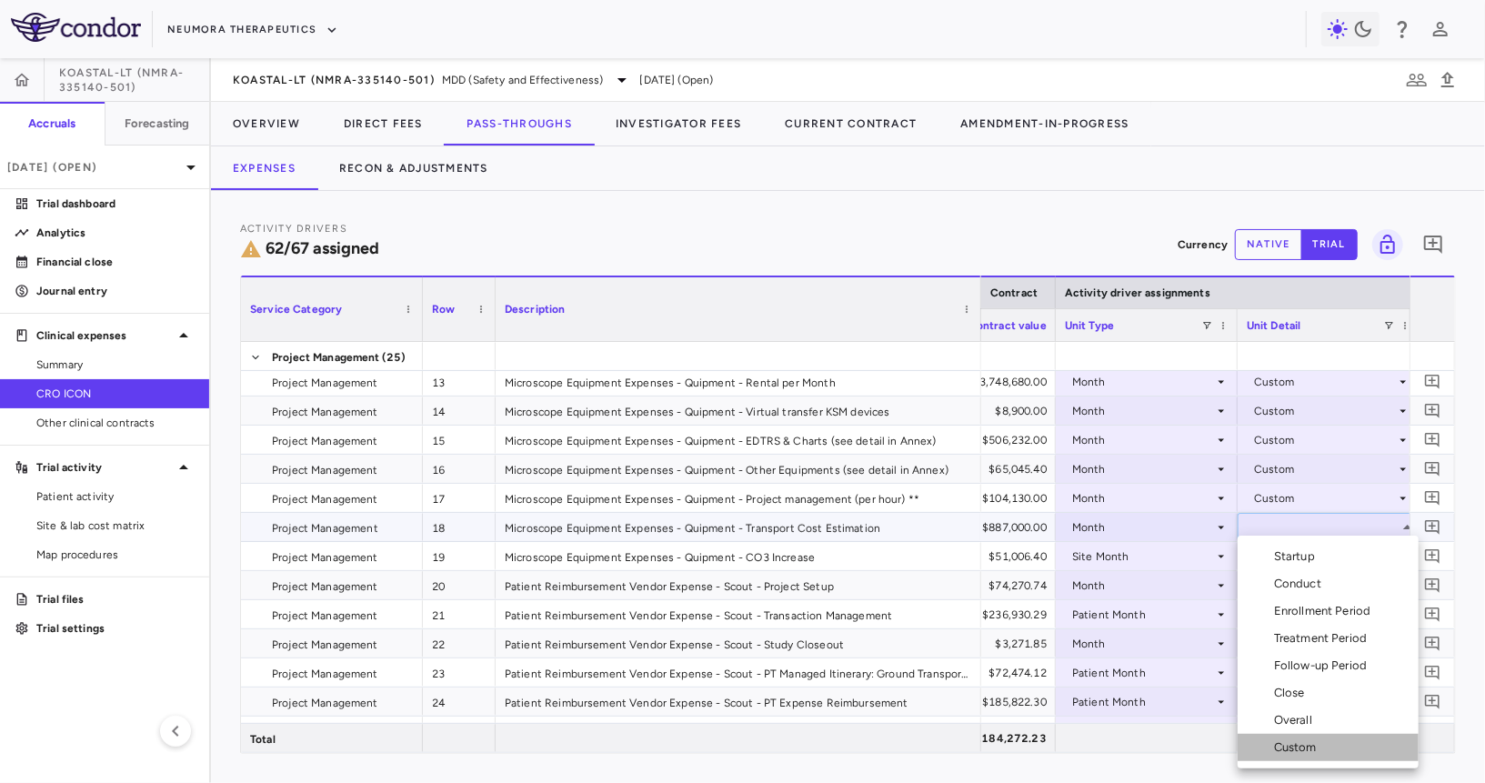
click at [1287, 743] on div "Custom" at bounding box center [1299, 747] width 50 height 16
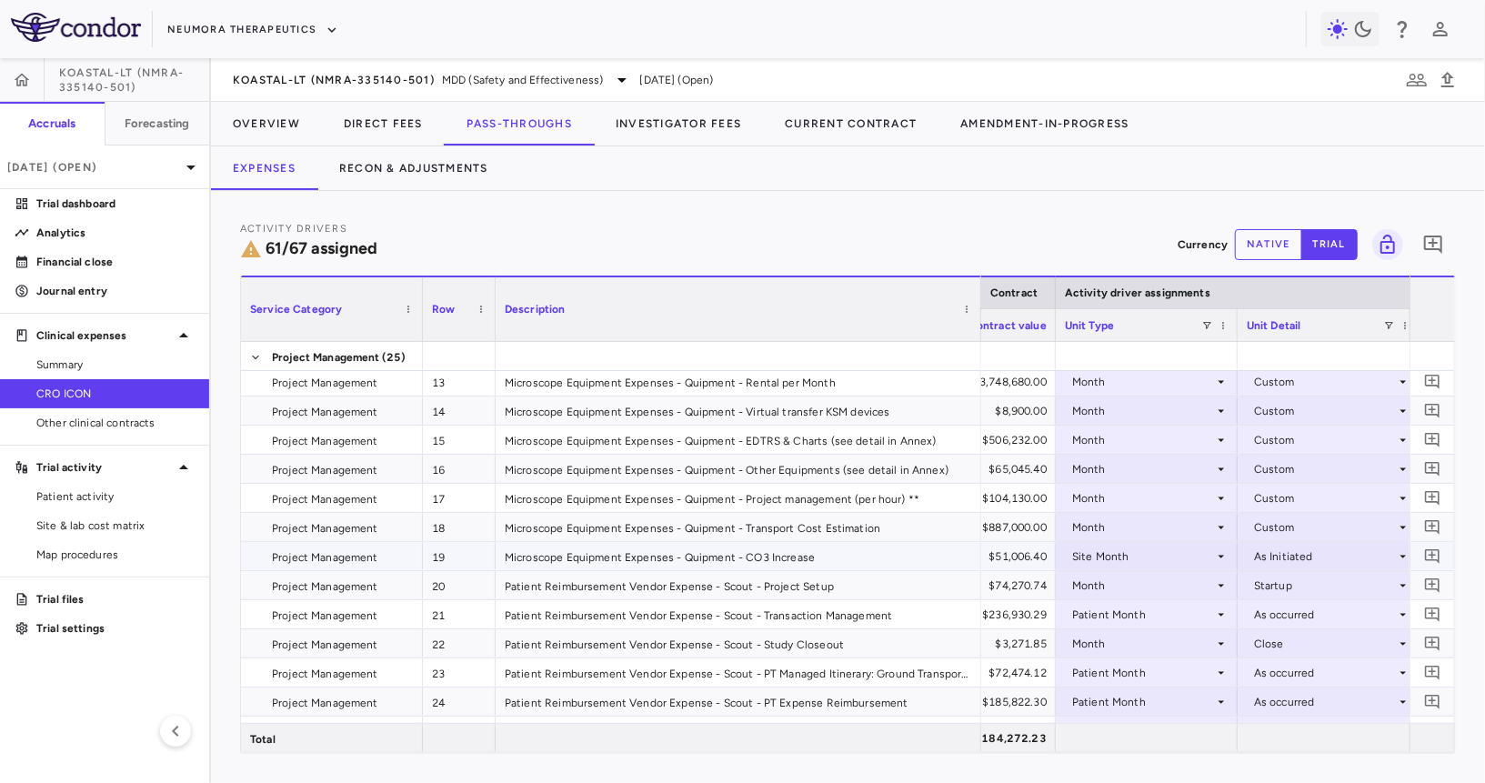
click at [1170, 560] on div "Site Month" at bounding box center [1143, 556] width 142 height 29
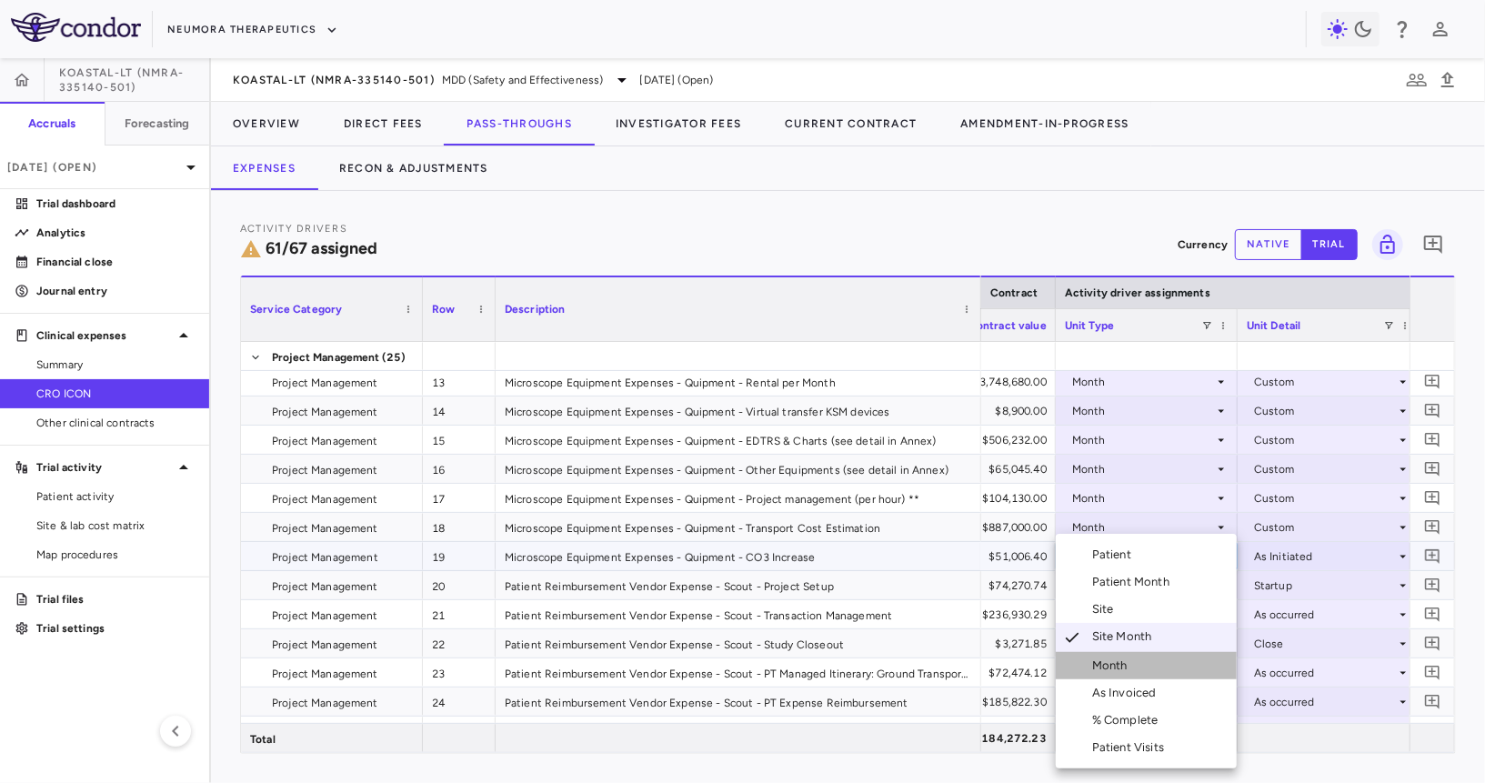
click at [1112, 675] on li "Month" at bounding box center [1146, 665] width 181 height 27
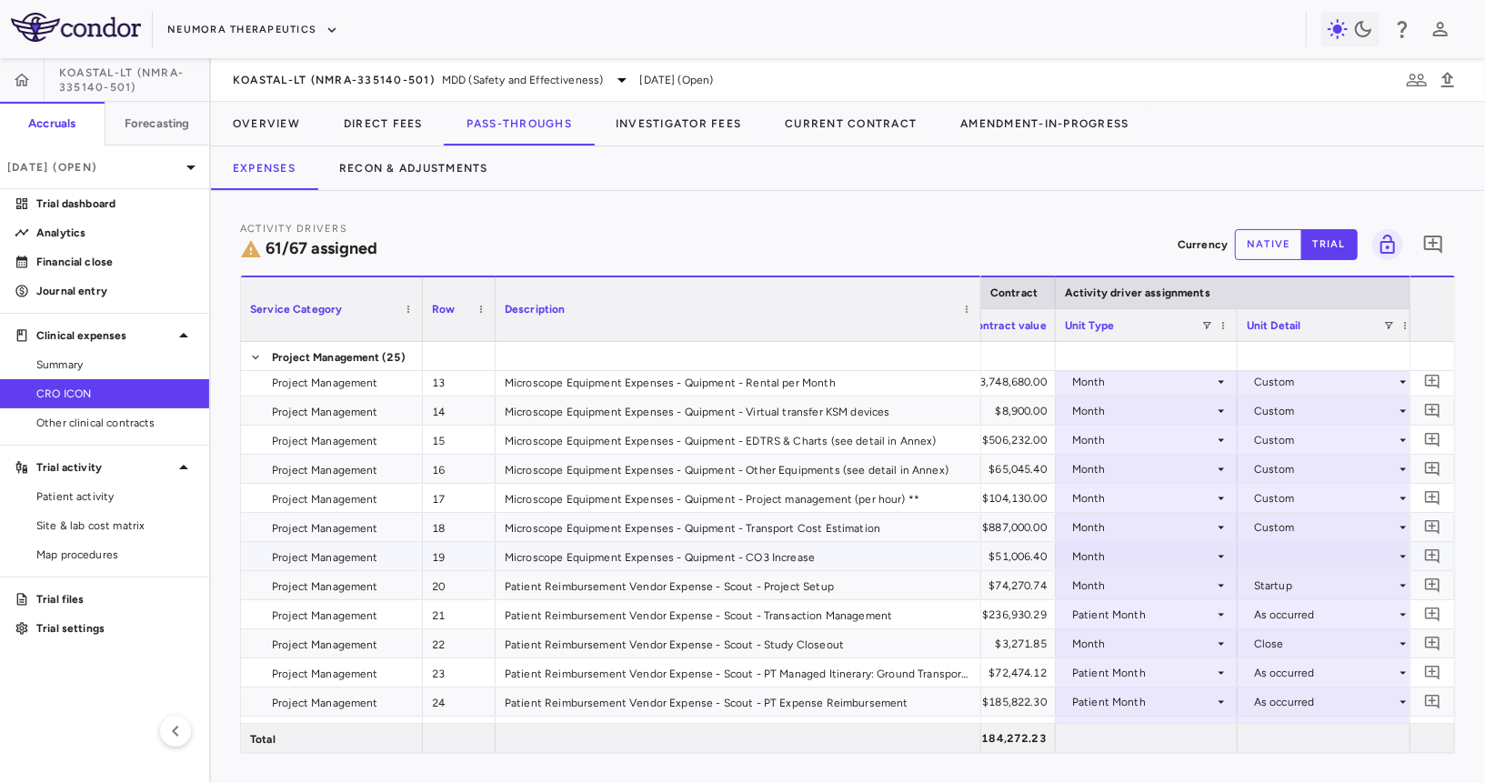
click at [1275, 556] on div at bounding box center [1329, 556] width 164 height 26
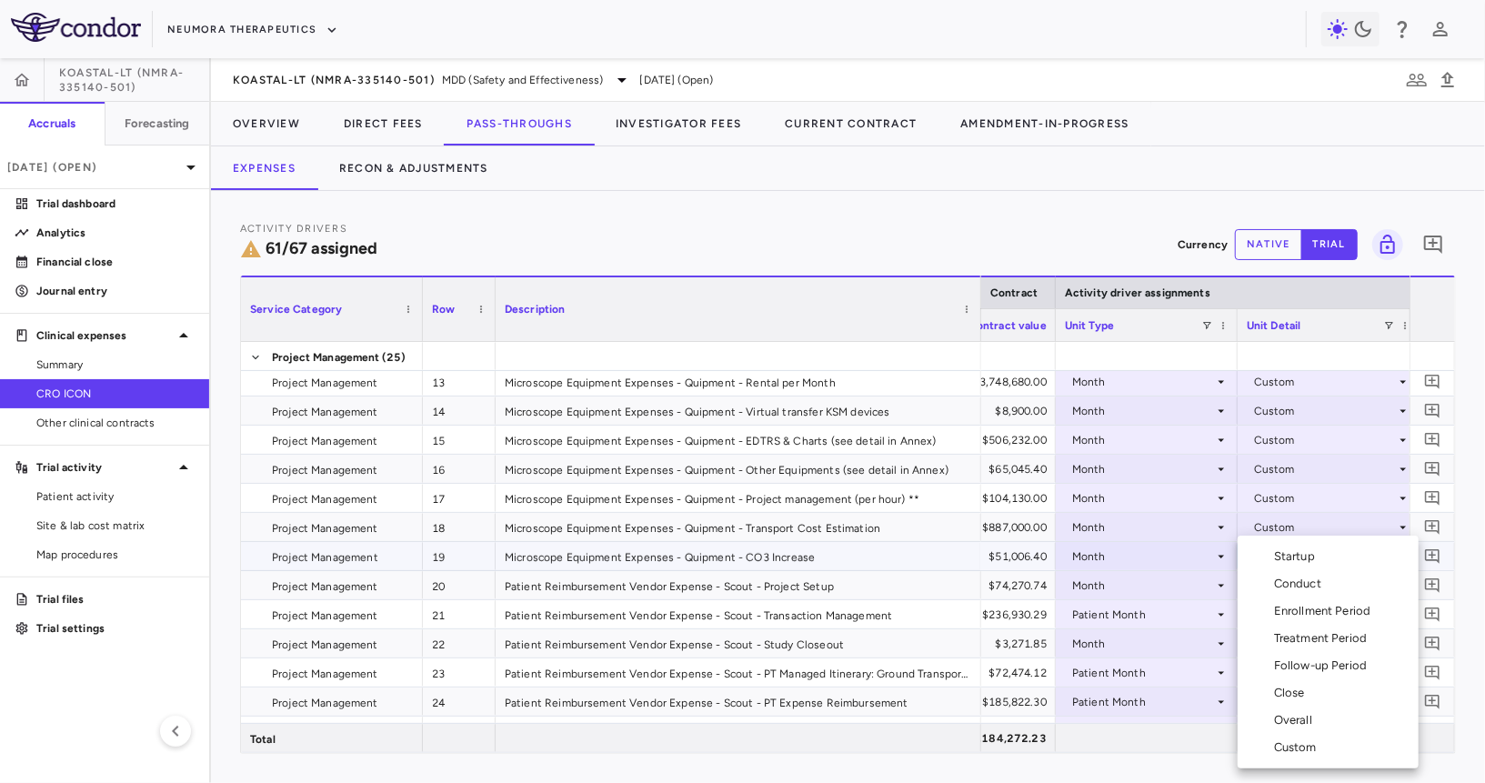
click at [1288, 743] on div "Custom" at bounding box center [1299, 747] width 50 height 16
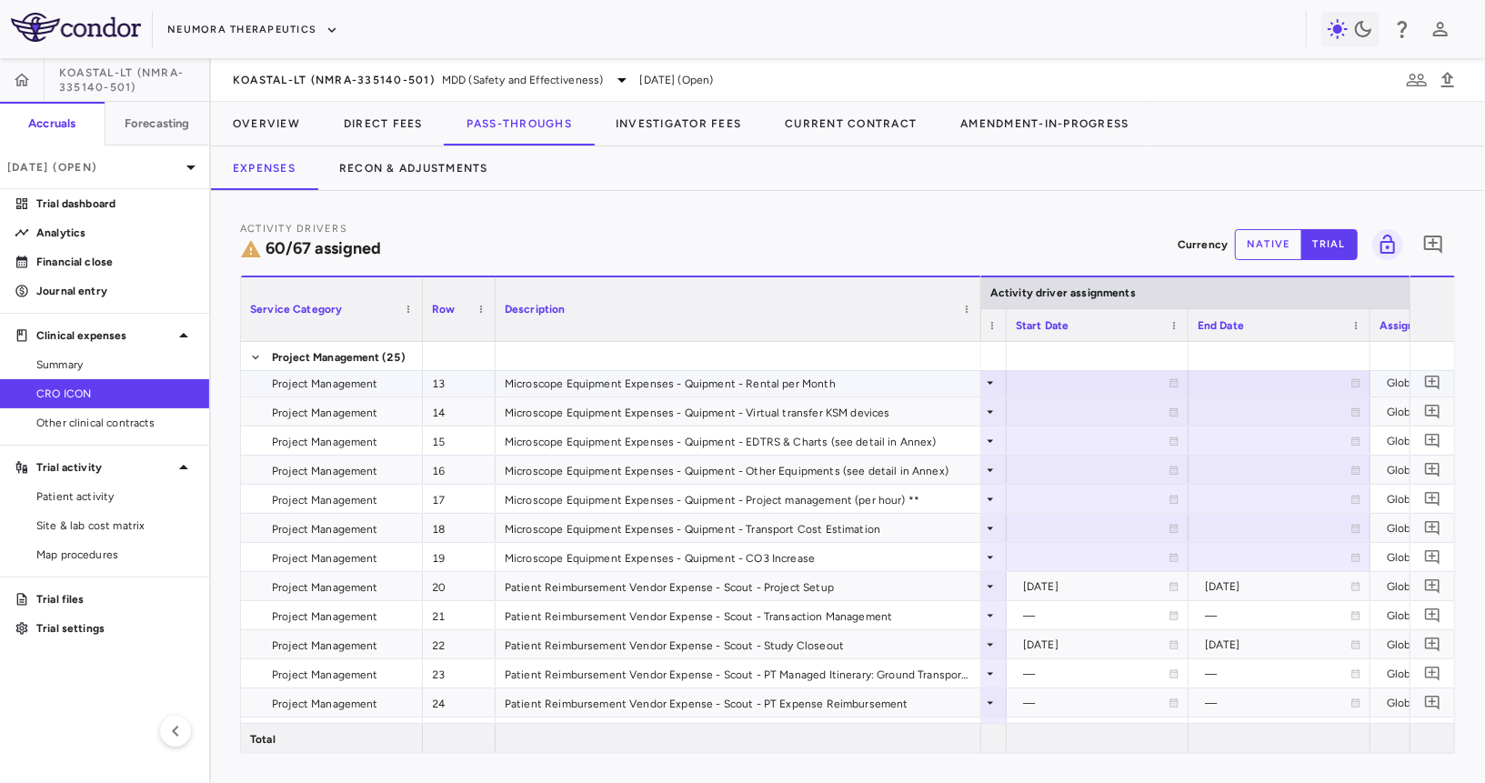
click at [1061, 382] on div at bounding box center [1098, 382] width 164 height 26
click at [1069, 382] on input "**********" at bounding box center [1080, 384] width 147 height 30
type input "**********"
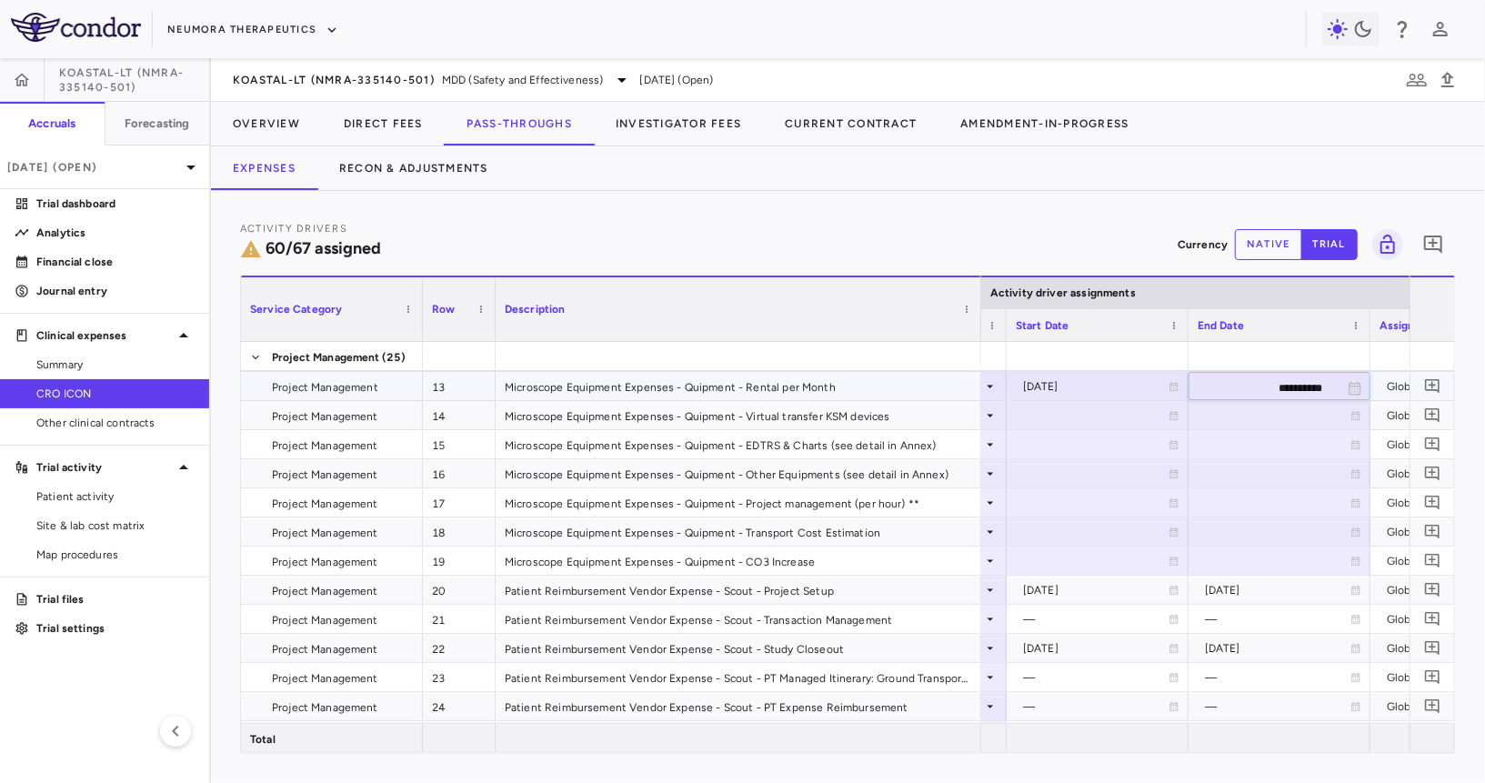
click at [1025, 392] on div "2023-01-01" at bounding box center [1095, 386] width 145 height 29
click at [1025, 386] on input "**********" at bounding box center [1080, 388] width 147 height 30
type input "**********"
click at [1235, 382] on div at bounding box center [1279, 386] width 164 height 26
click at [1216, 385] on input "**********" at bounding box center [1262, 388] width 147 height 30
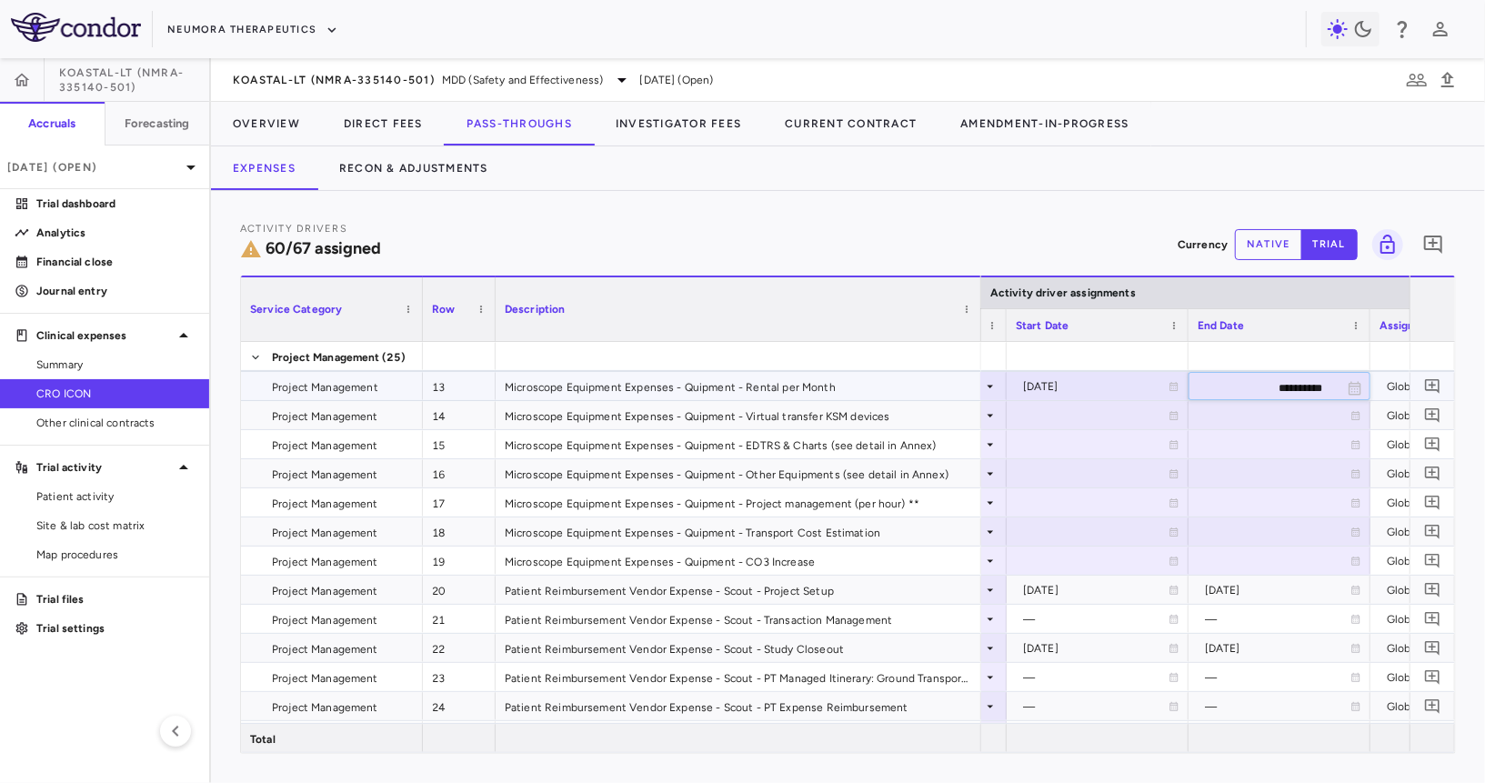
type input "**********"
click at [1284, 387] on div "2027-04-03" at bounding box center [1277, 386] width 145 height 29
click at [1277, 384] on div "2027-04-03" at bounding box center [1277, 386] width 145 height 29
click at [1288, 386] on input "**********" at bounding box center [1262, 388] width 147 height 30
type input "**********"
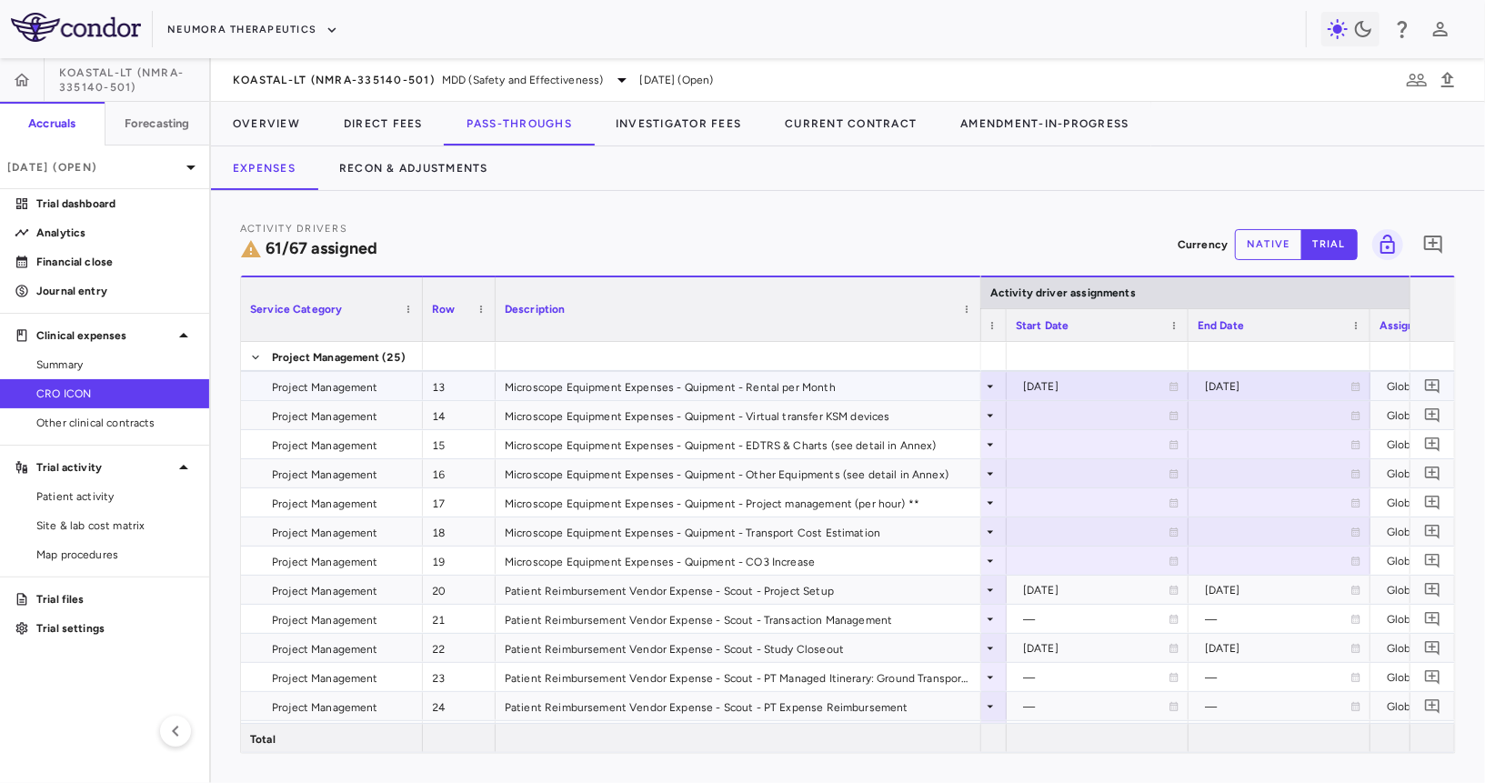
click at [1125, 378] on div "2025-01-01" at bounding box center [1095, 386] width 145 height 29
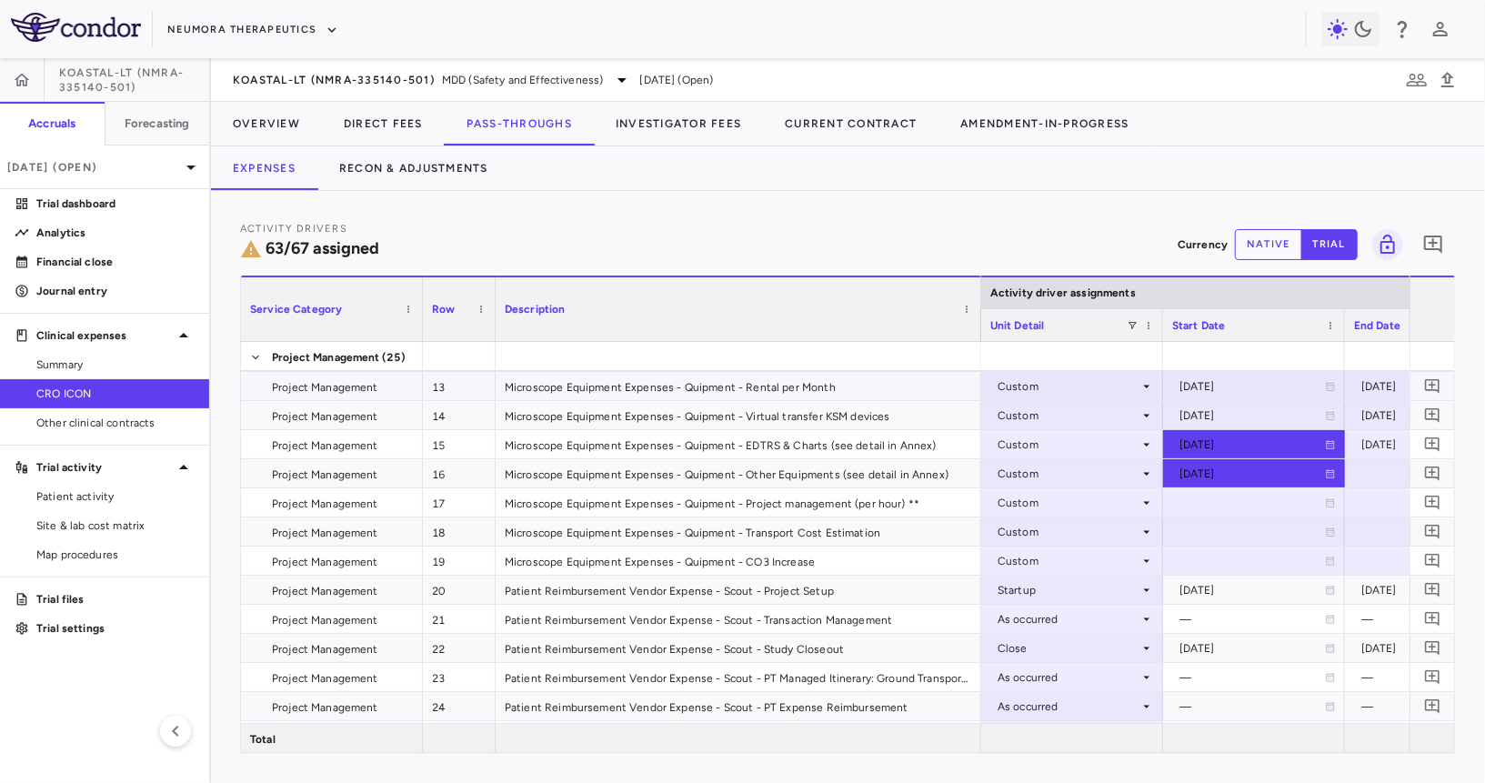
scroll to position [0, 1388]
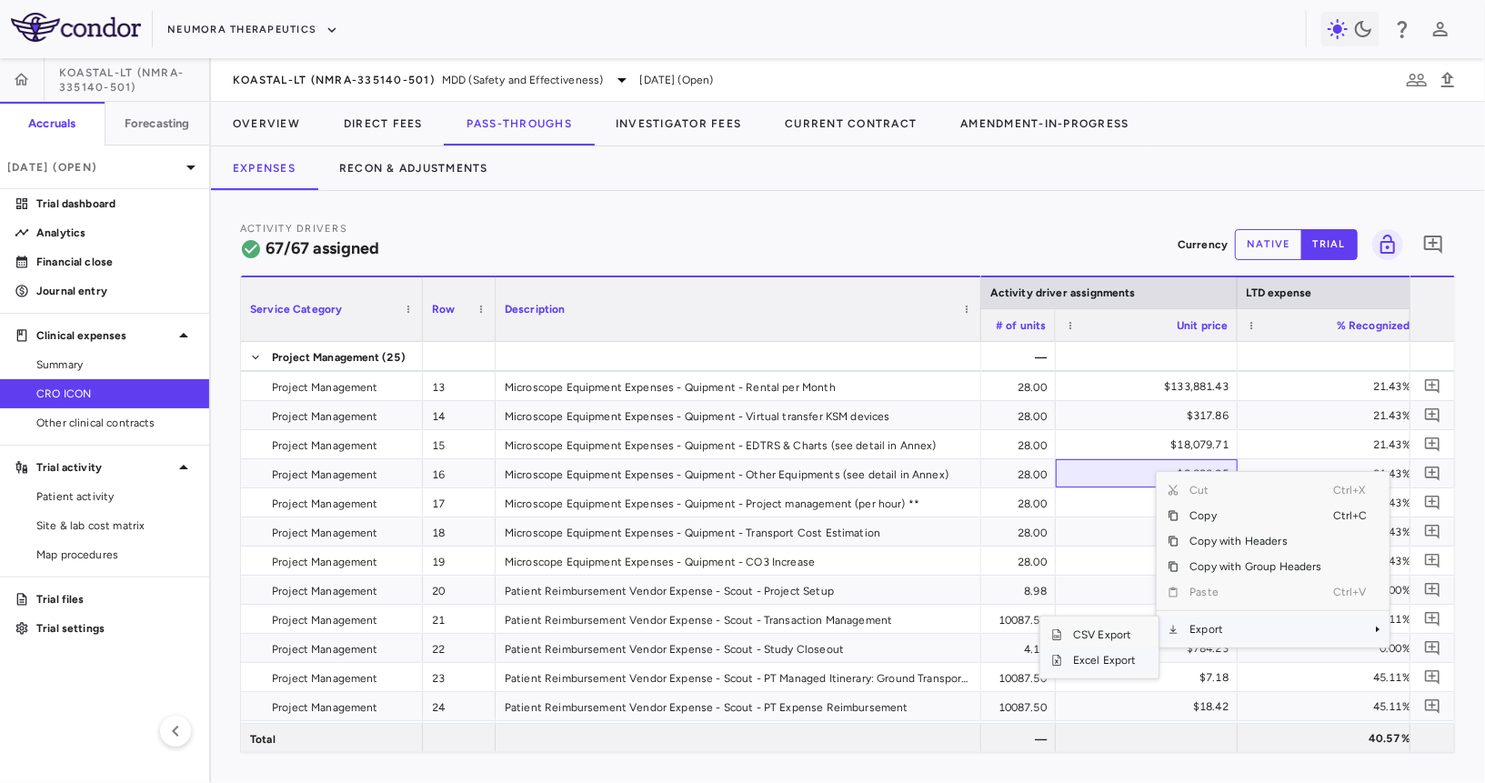
click at [1104, 655] on span "Excel Export" at bounding box center [1104, 659] width 85 height 25
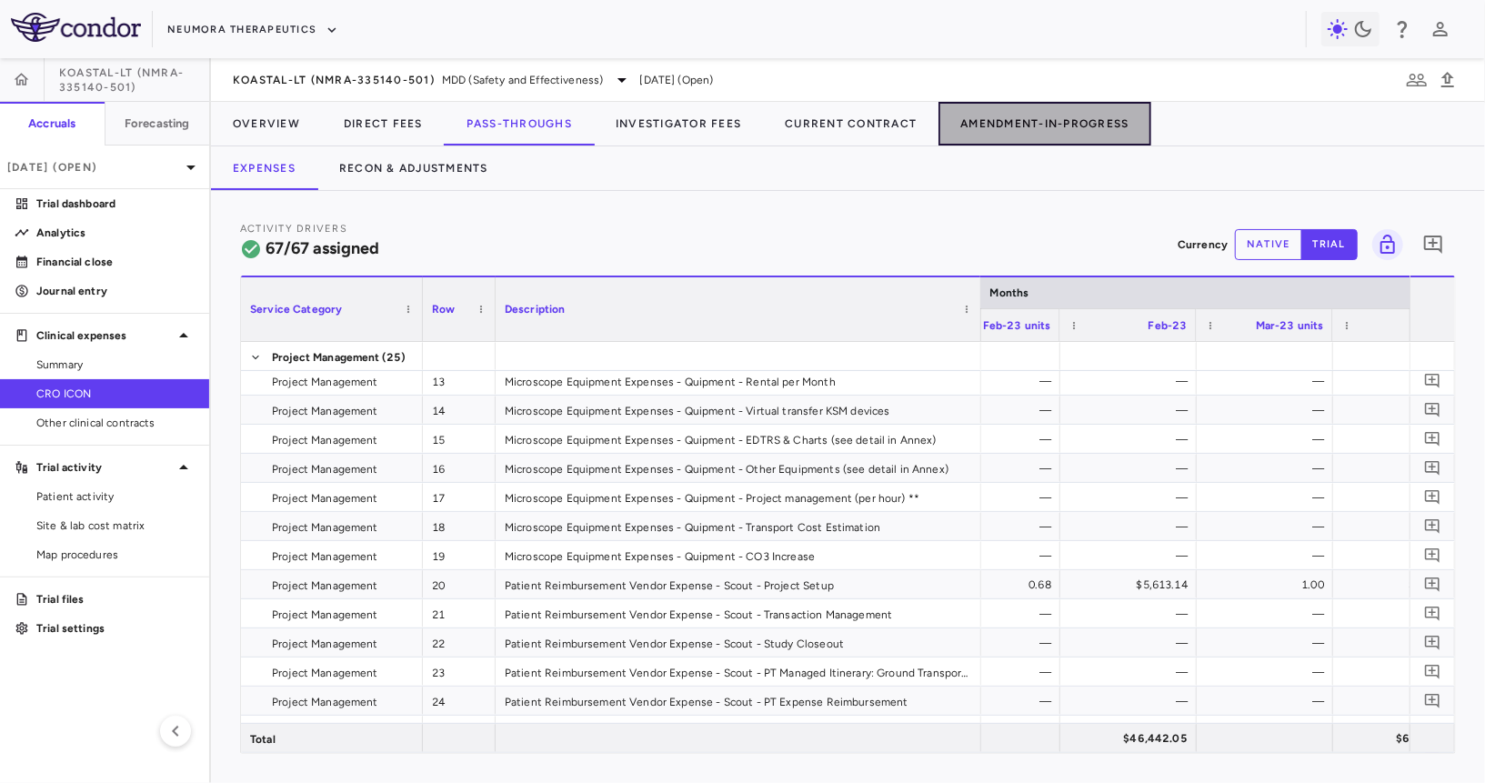
click at [1007, 115] on button "Amendment-In-Progress" at bounding box center [1044, 124] width 212 height 44
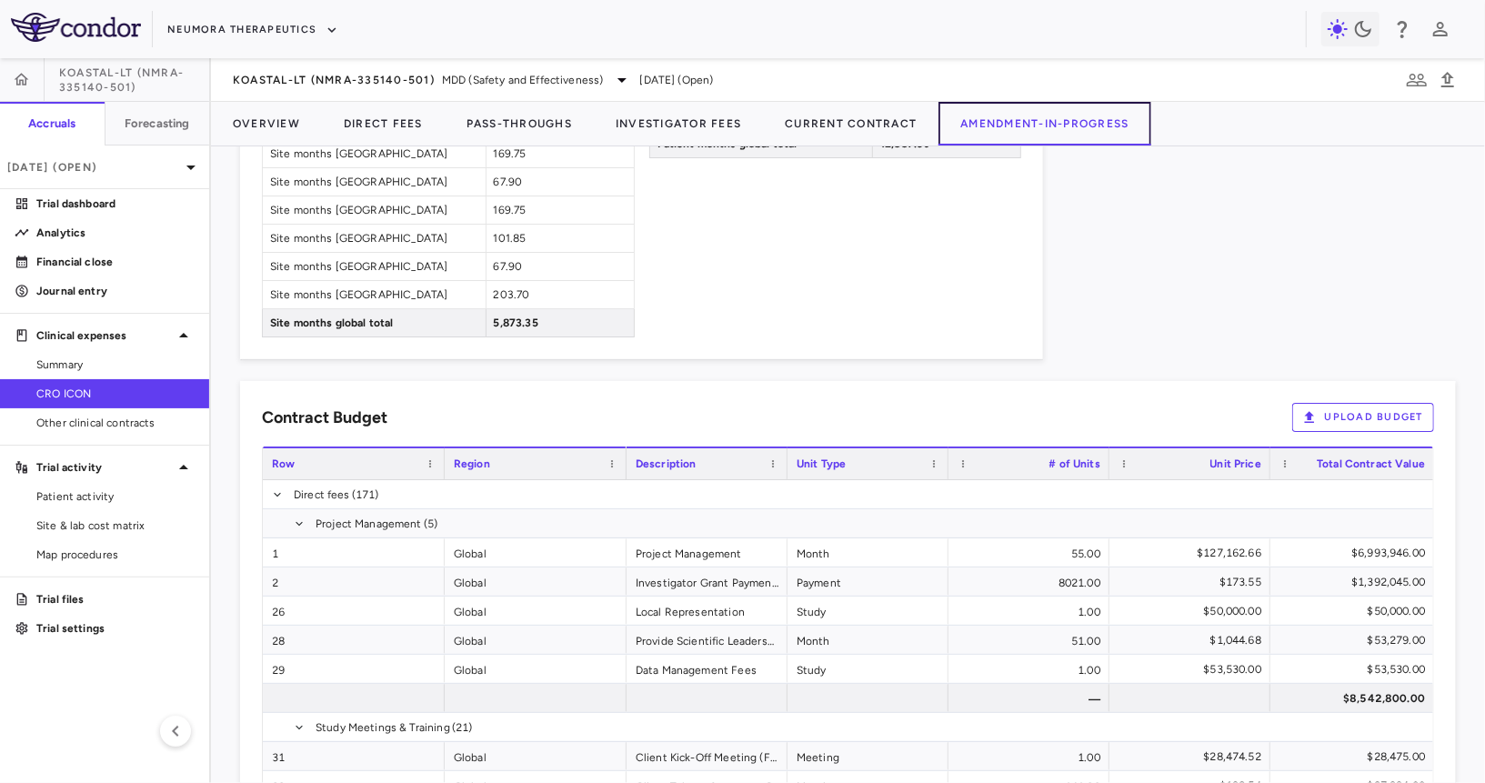
scroll to position [1858, 0]
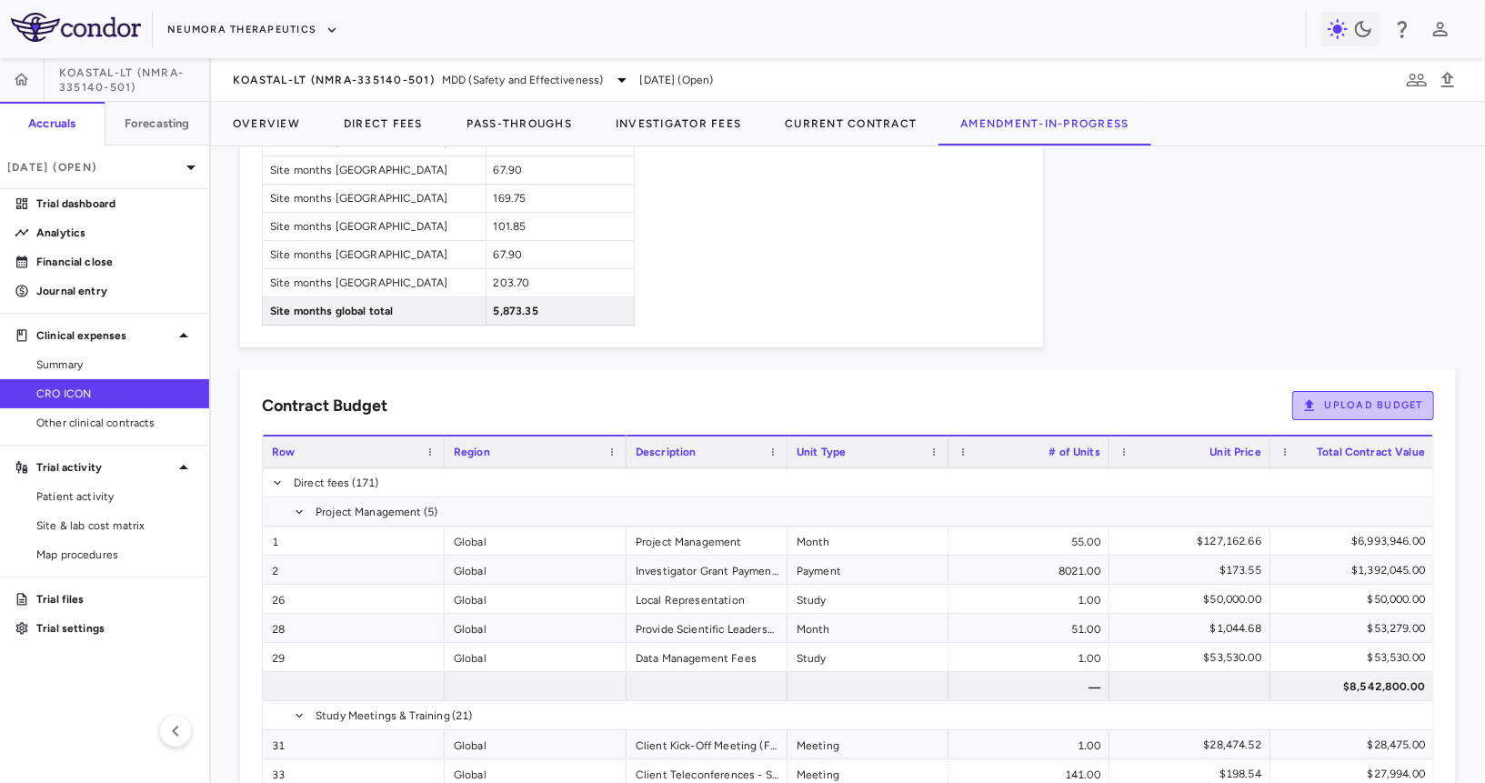
click at [1370, 391] on button "Upload Budget" at bounding box center [1363, 405] width 142 height 29
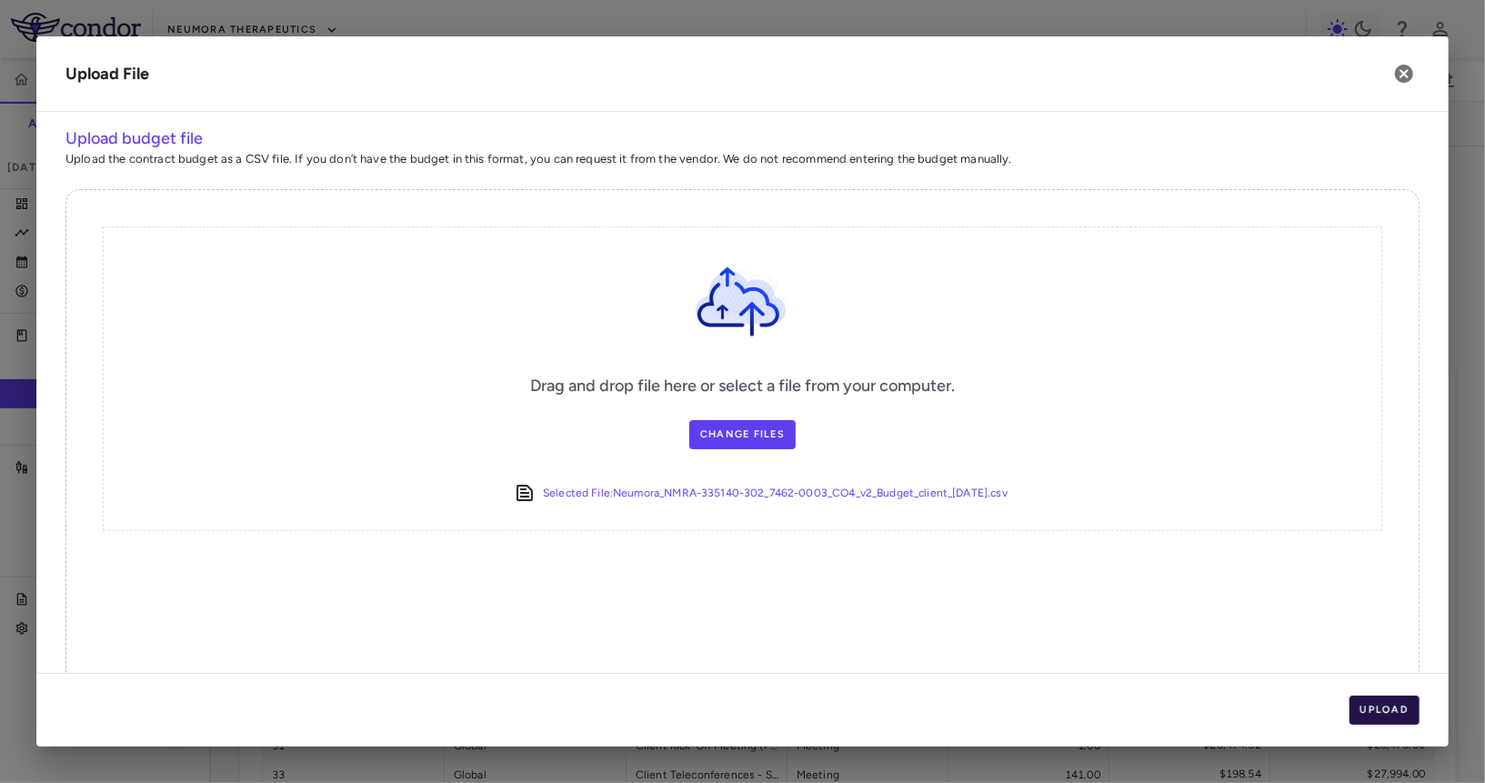
click at [1387, 705] on button "Upload" at bounding box center [1384, 710] width 71 height 29
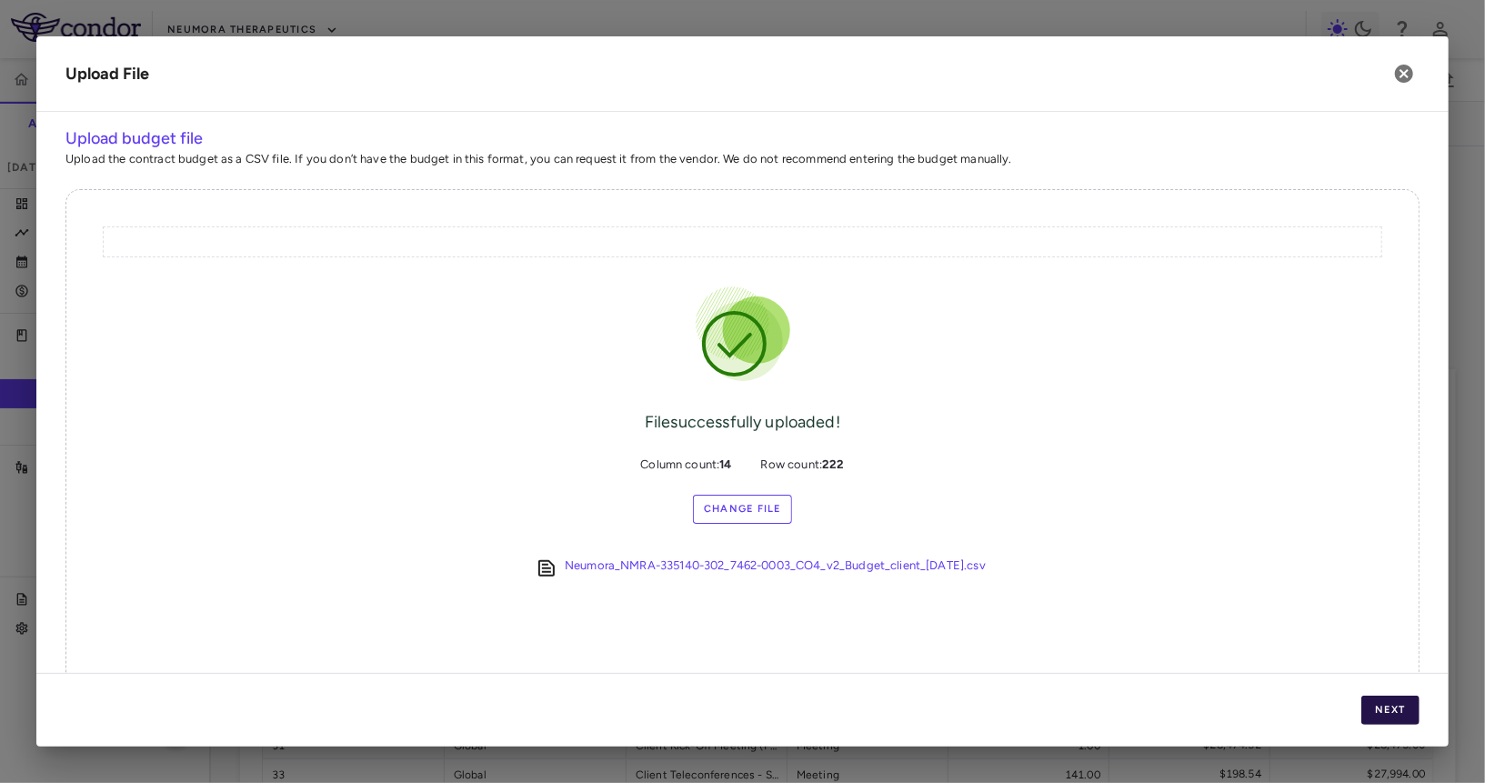
click at [1387, 705] on button "Next" at bounding box center [1390, 710] width 58 height 29
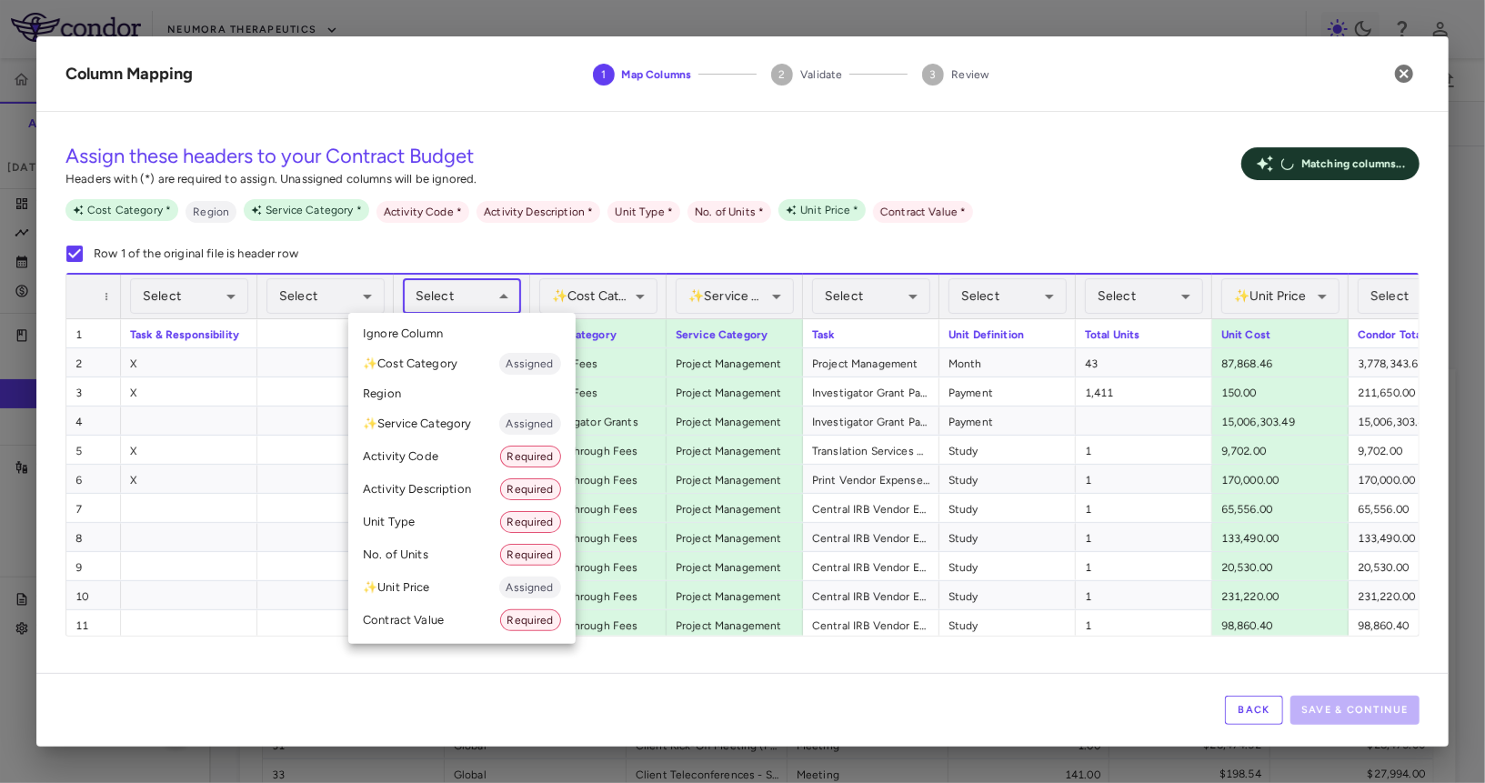
click at [488, 295] on body "Skip to sidebar Skip to main content Neumora Therapeutics KOASTAL-LT (NMRA-3351…" at bounding box center [742, 391] width 1485 height 783
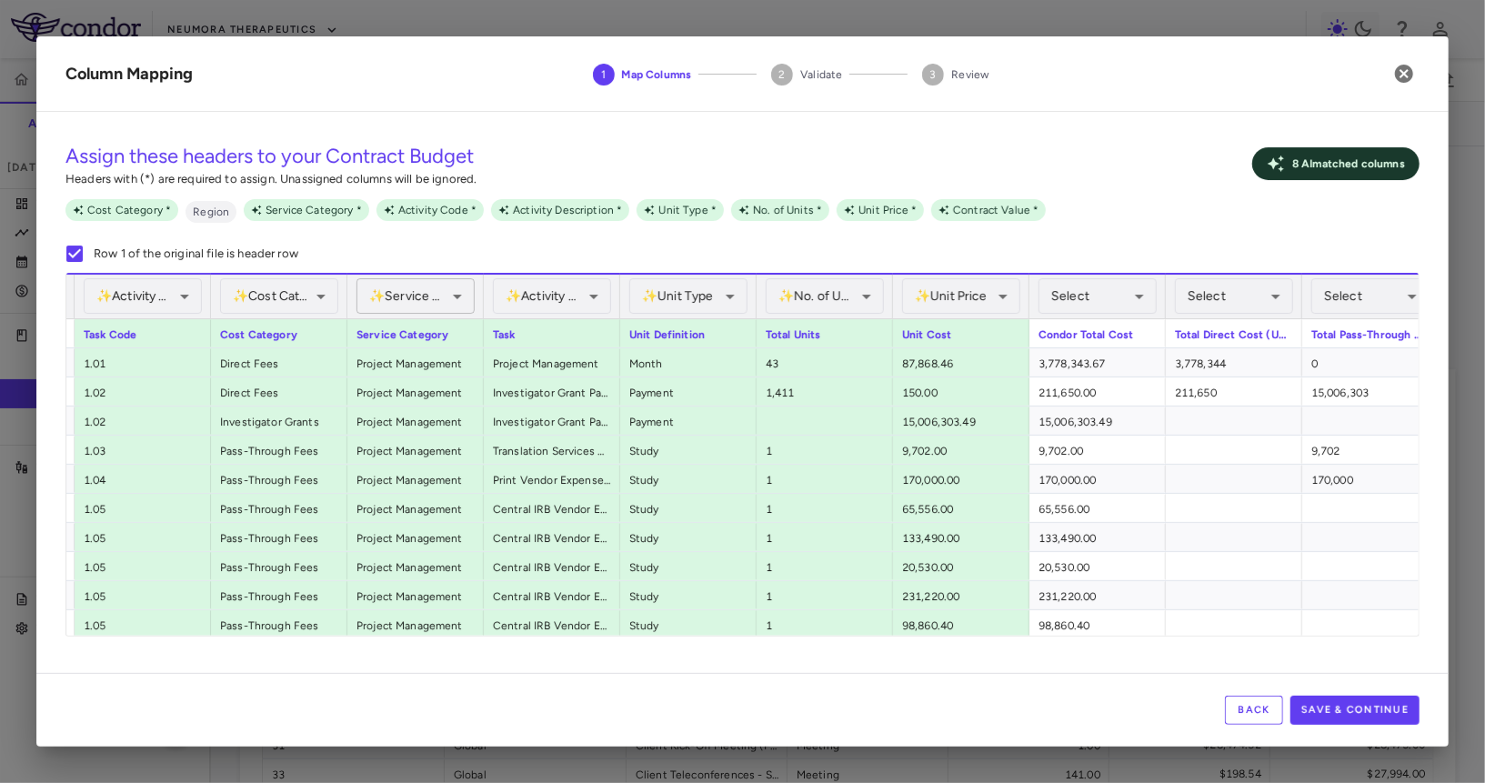
scroll to position [0, 385]
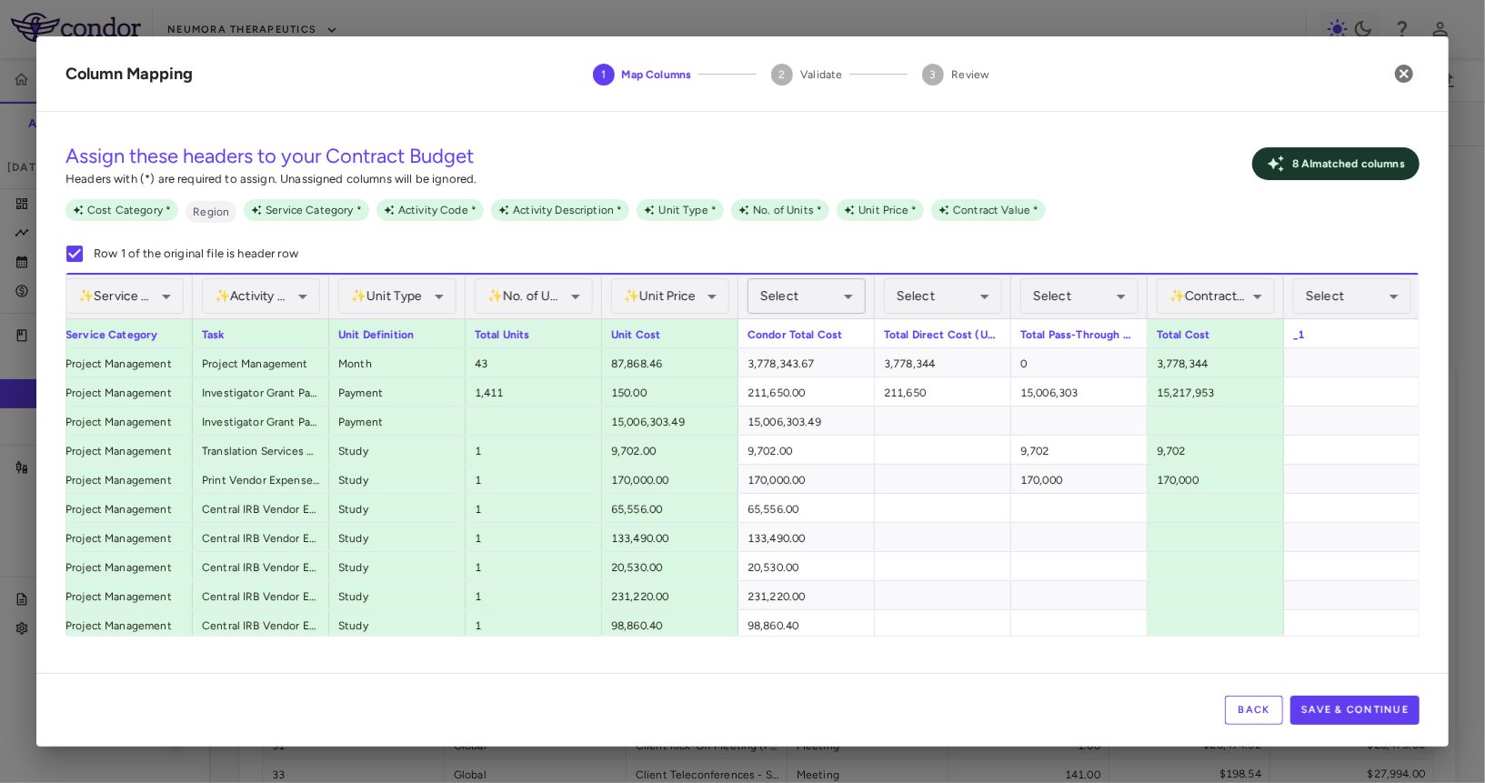
click at [807, 311] on body "Skip to sidebar Skip to main content Neumora Therapeutics KOASTAL-LT (NMRA-3351…" at bounding box center [742, 391] width 1485 height 783
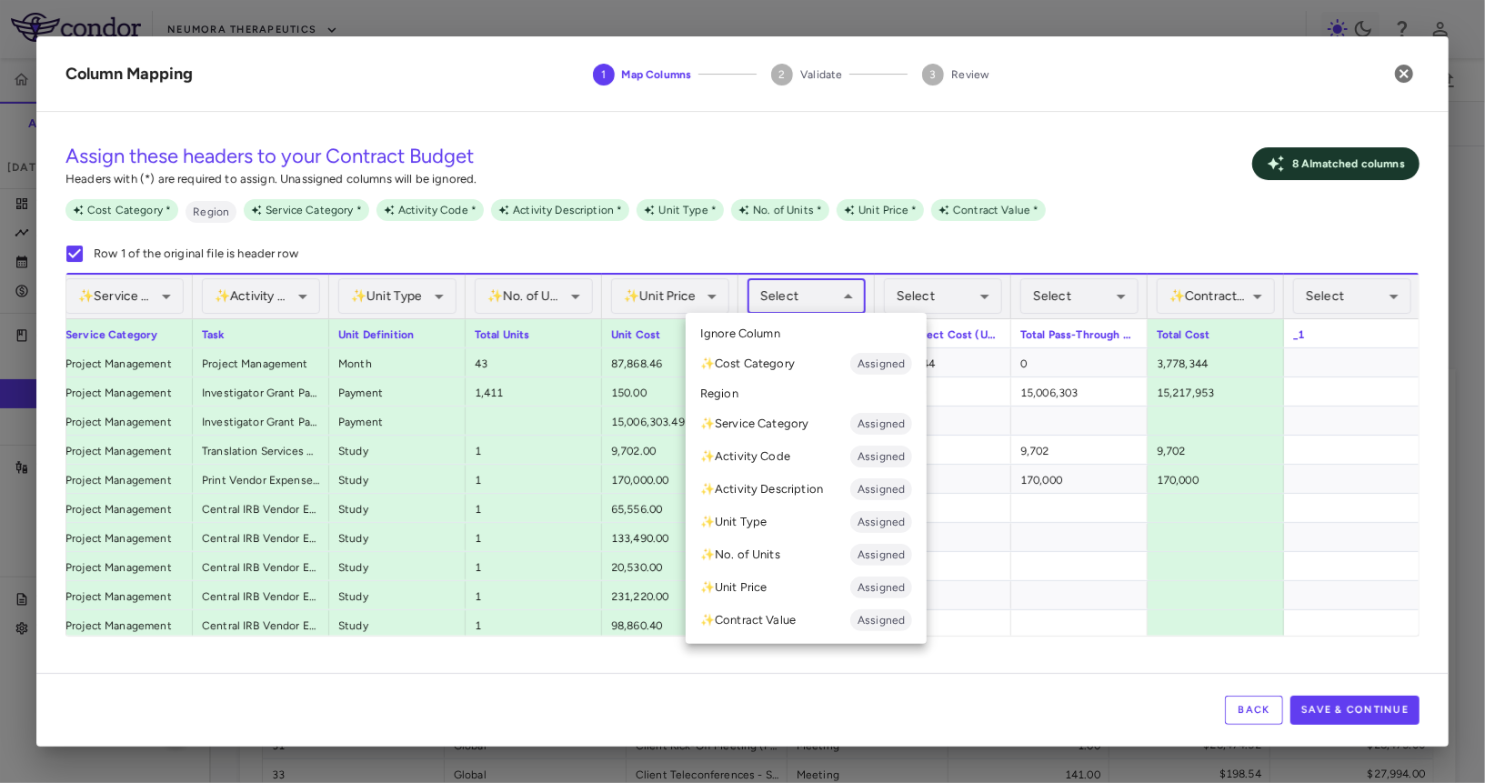
click at [764, 615] on li "✨ Contract Value Assigned" at bounding box center [806, 620] width 241 height 33
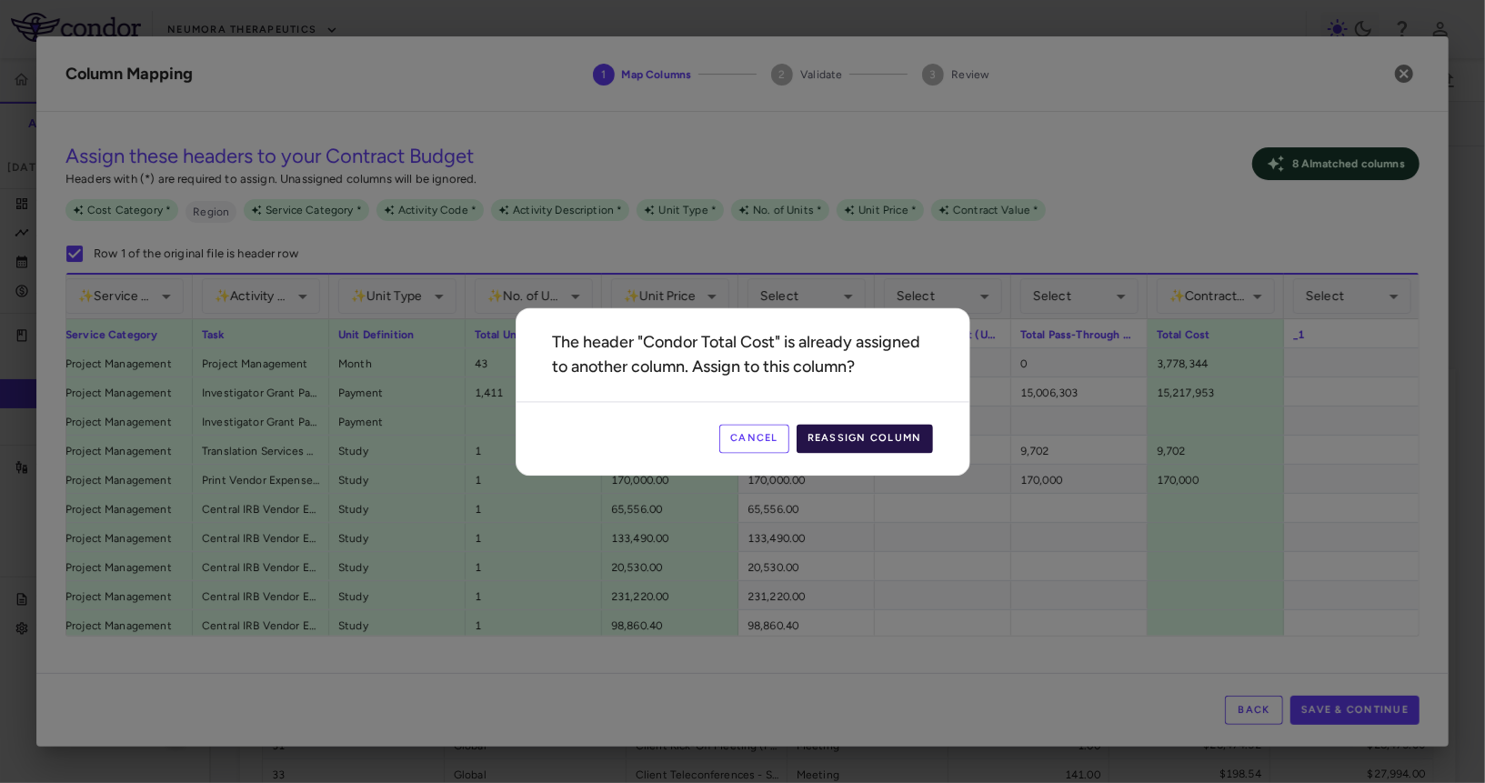
click at [883, 449] on button "Reassign Column" at bounding box center [864, 438] width 136 height 29
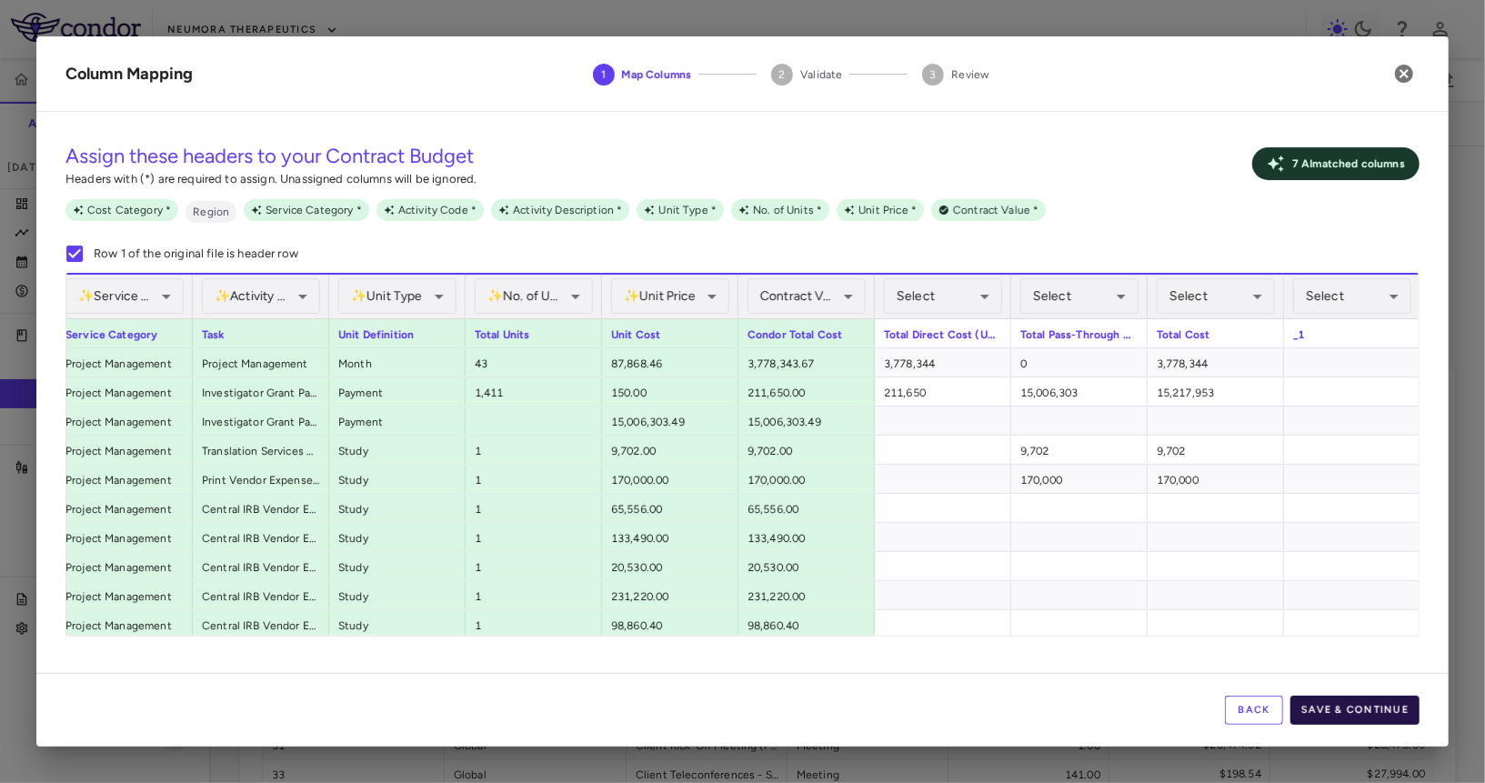
click at [1325, 710] on button "Save & Continue" at bounding box center [1354, 710] width 129 height 29
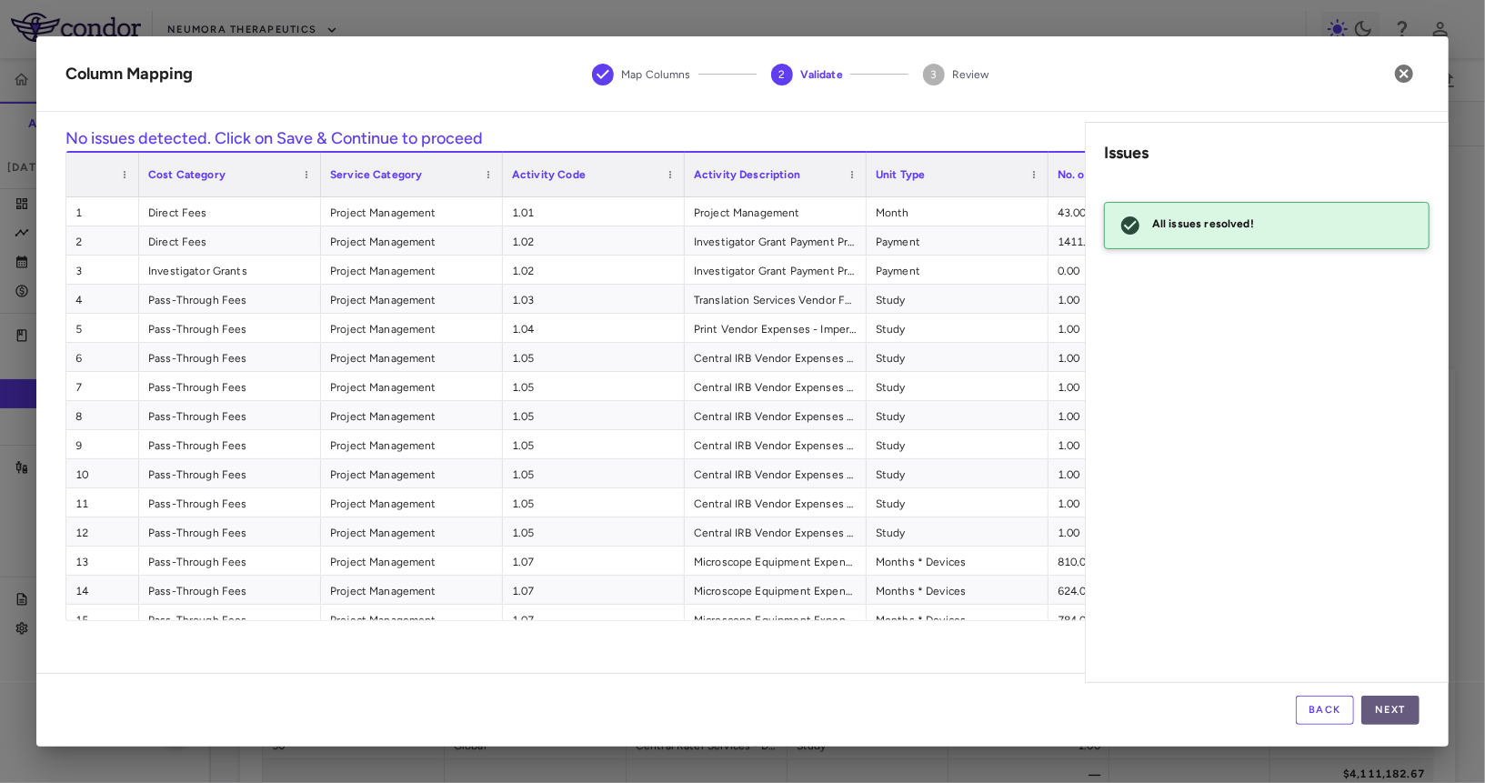
click at [1379, 702] on button "Next" at bounding box center [1390, 710] width 58 height 29
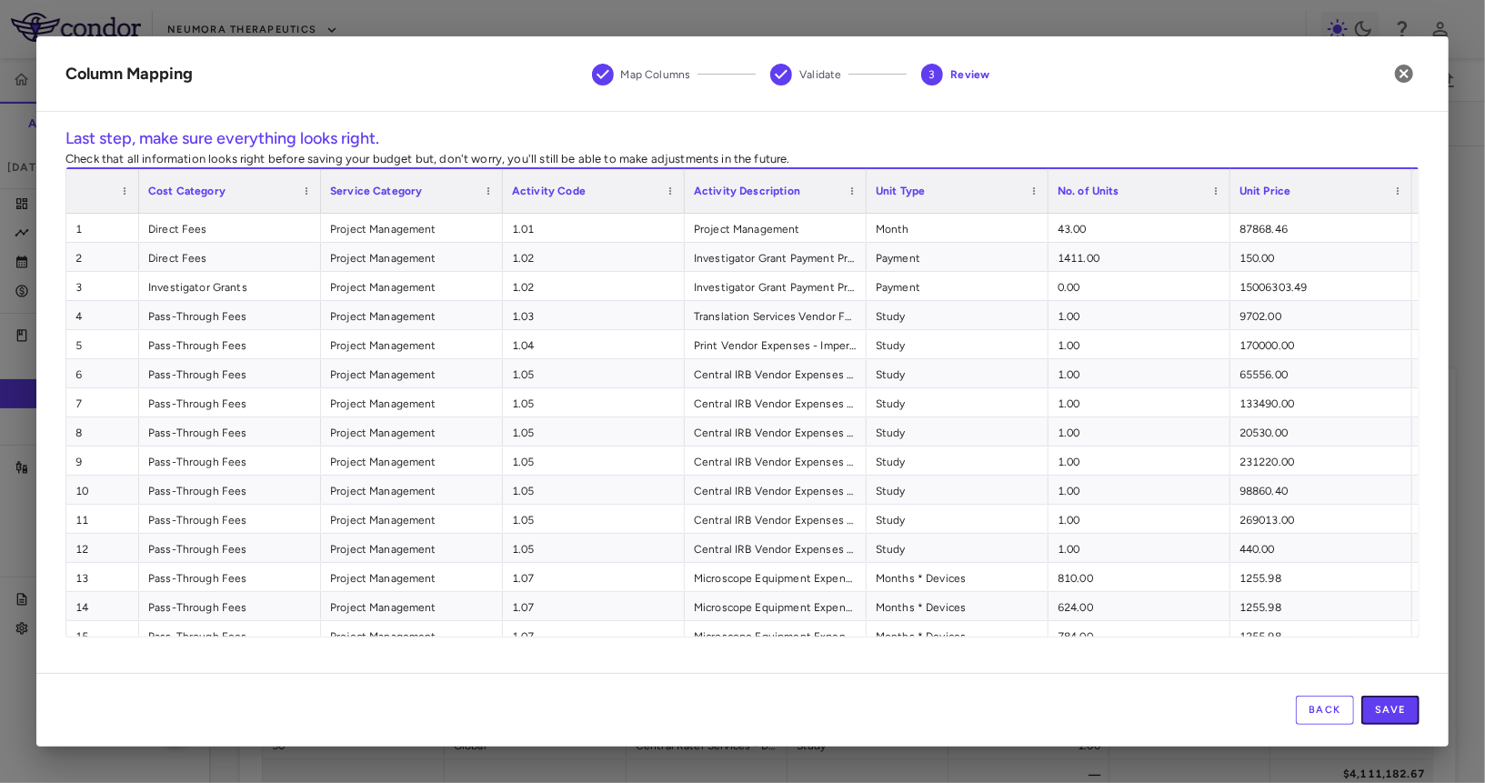
click at [1379, 702] on button "Save" at bounding box center [1390, 710] width 58 height 29
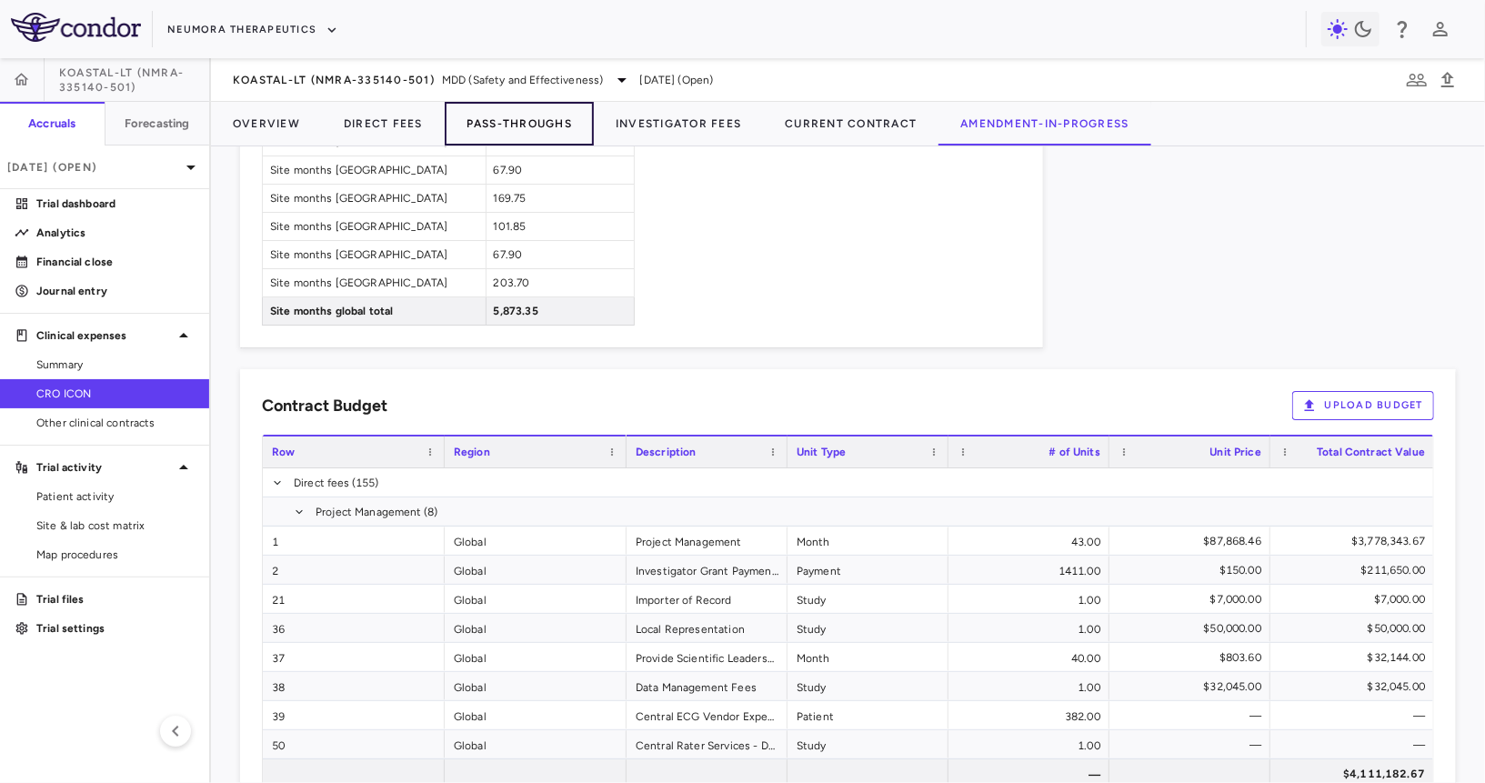
click at [476, 131] on button "Pass-Throughs" at bounding box center [519, 124] width 149 height 44
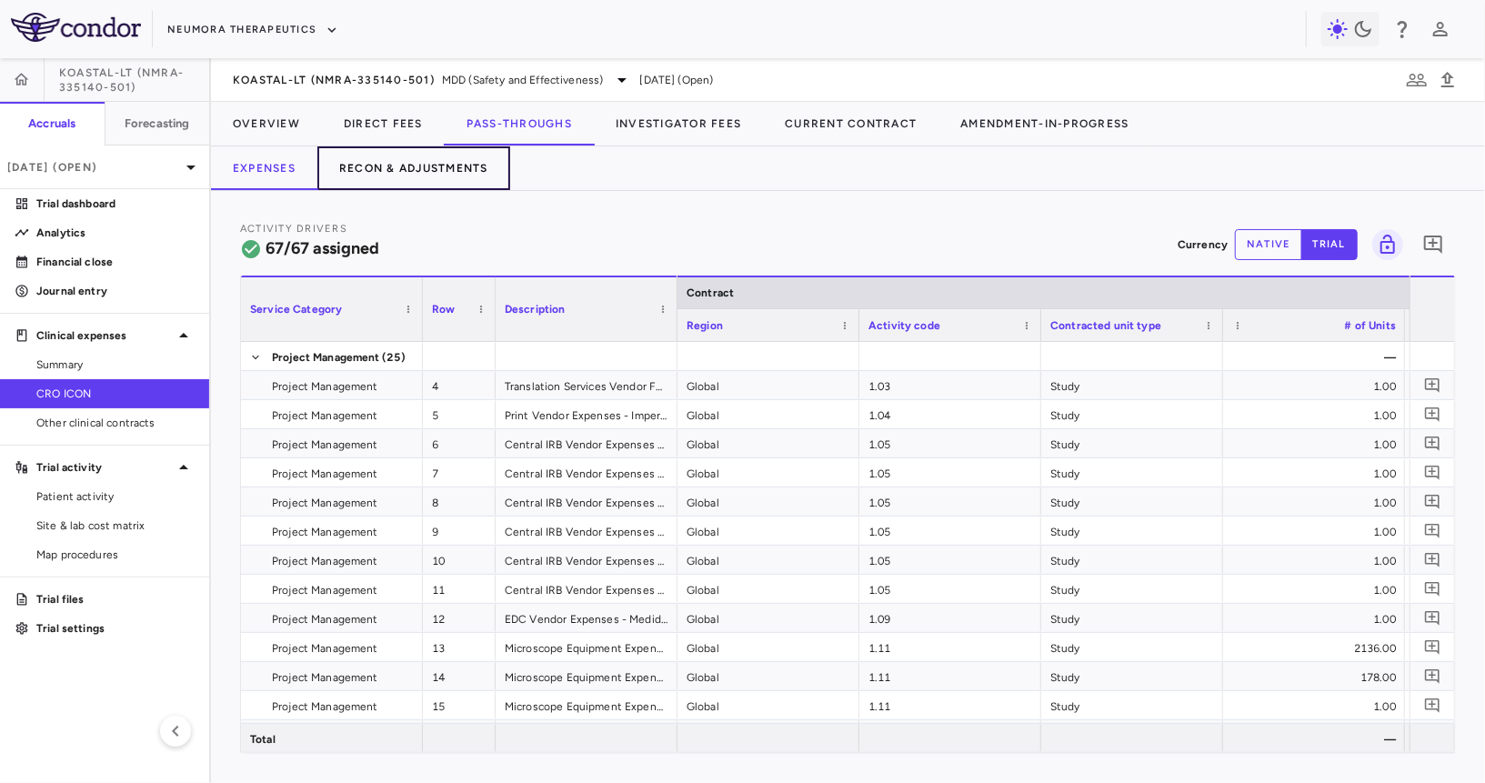
click at [423, 162] on button "Recon & Adjustments" at bounding box center [413, 168] width 193 height 44
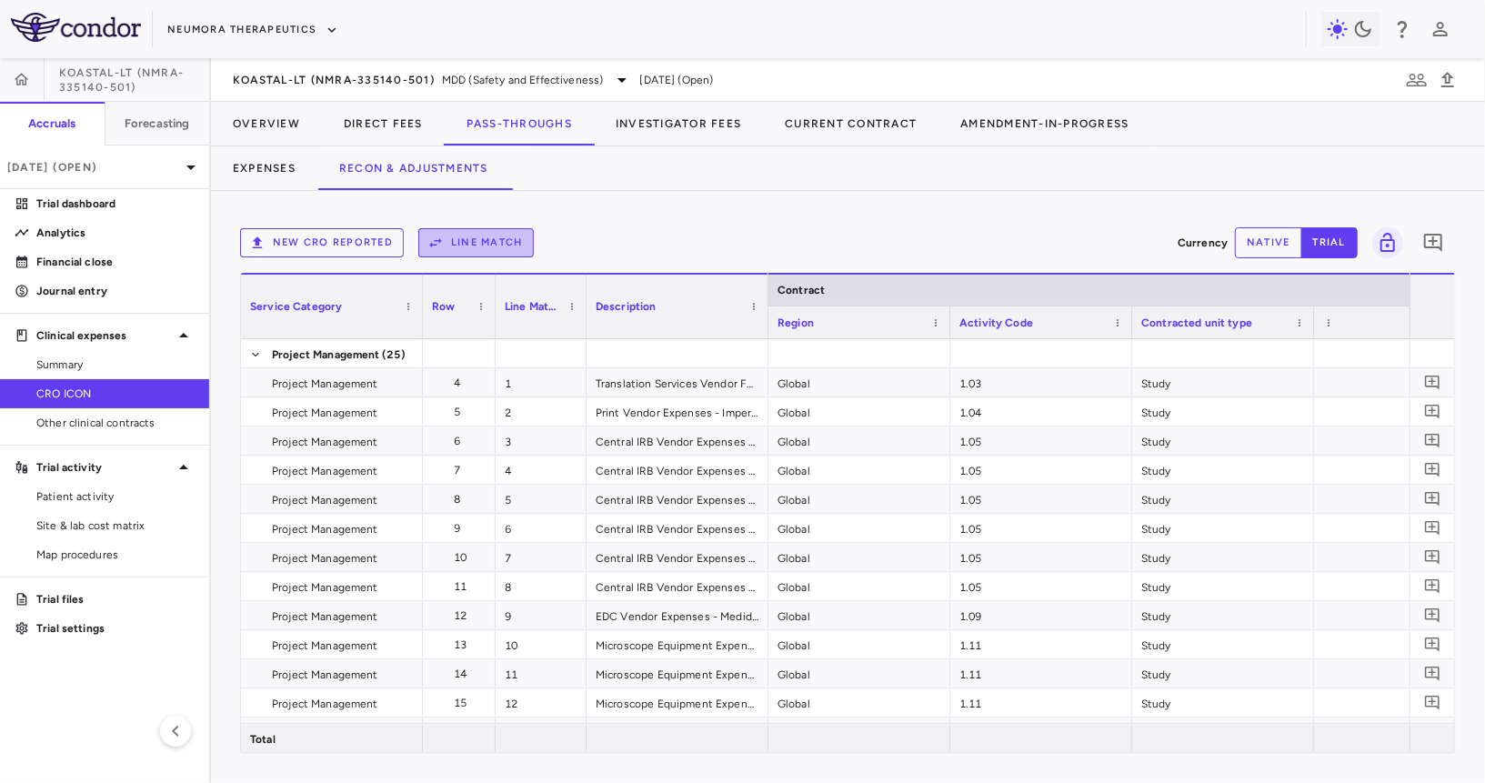
click at [494, 242] on button "Line Match" at bounding box center [475, 242] width 115 height 29
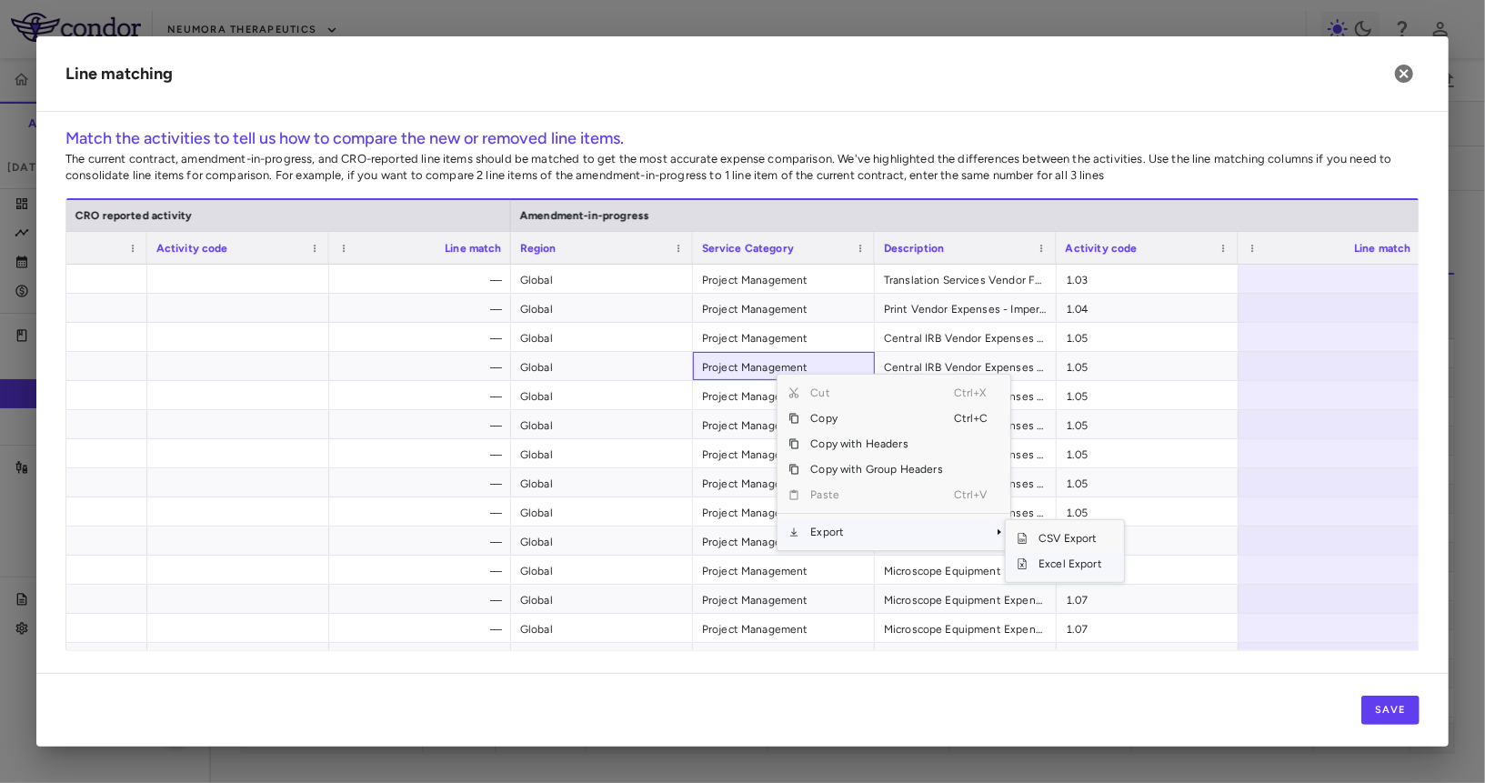
click at [1054, 572] on span "Excel Export" at bounding box center [1069, 563] width 85 height 25
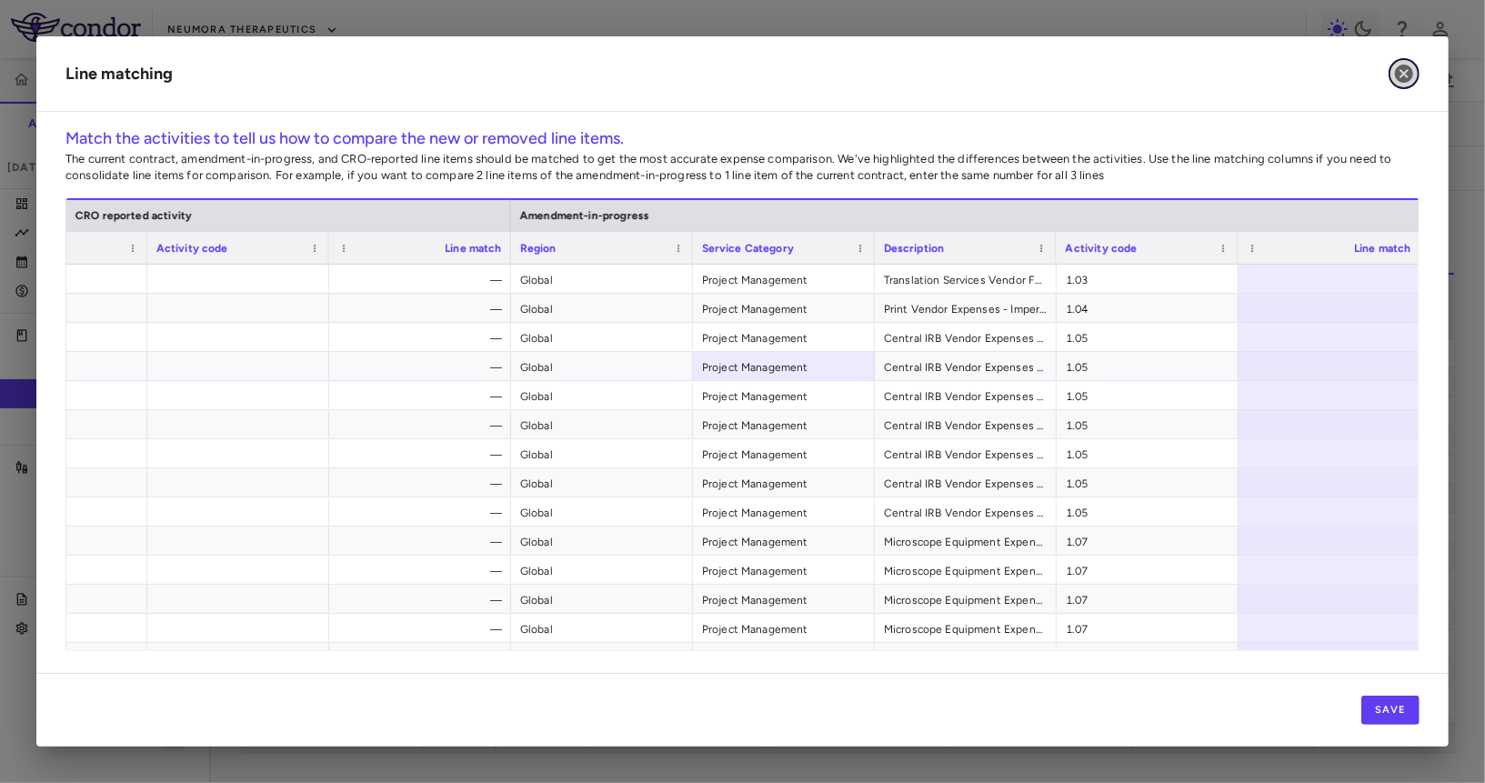
click at [1409, 75] on icon "button" at bounding box center [1404, 74] width 18 height 18
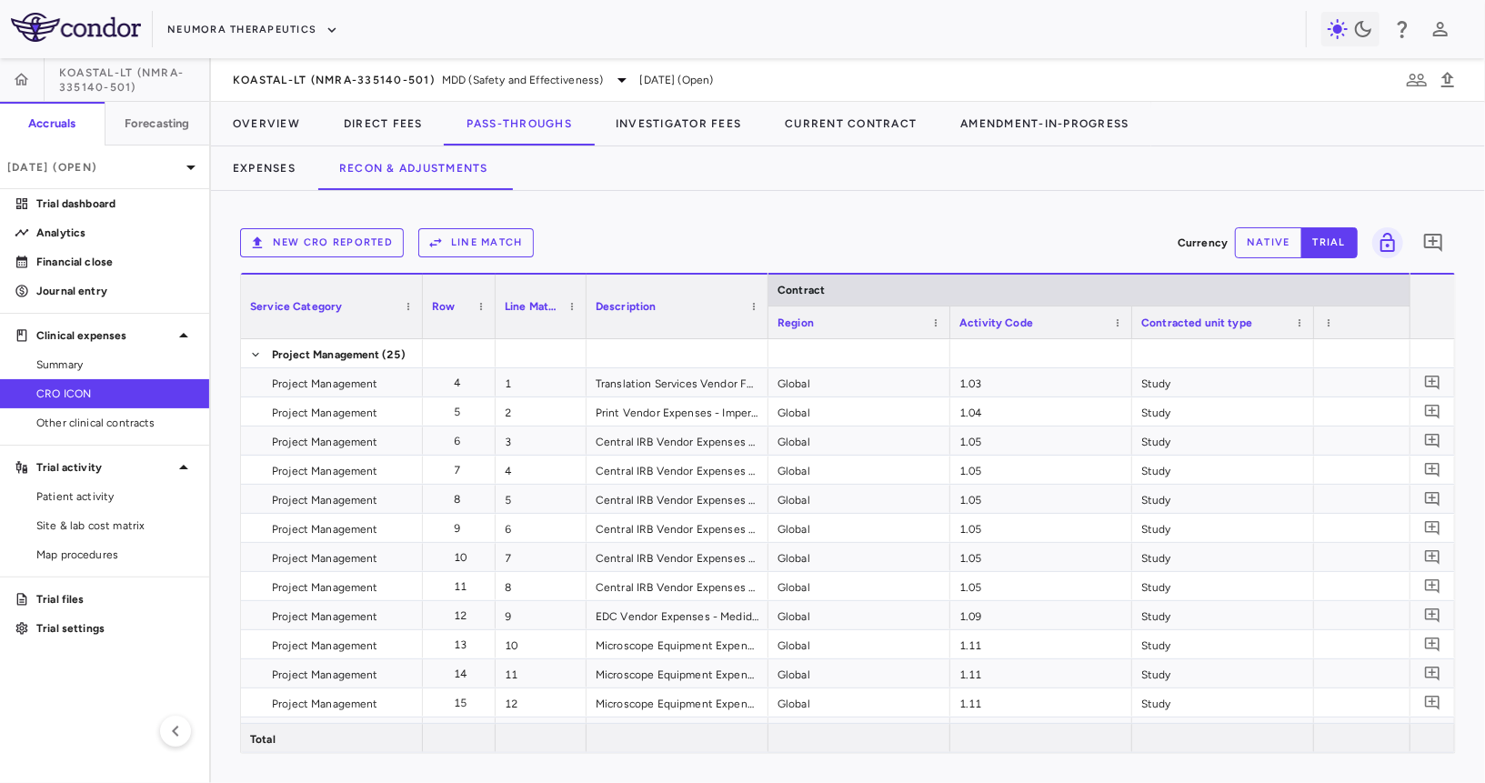
click at [340, 59] on div "KOASTAL-LT (NMRA-335140-501) MDD (Safety and Effectiveness) Jun 2025 (Open)" at bounding box center [848, 80] width 1274 height 44
click at [141, 157] on div "Jun 2025 (Open)" at bounding box center [104, 167] width 209 height 44
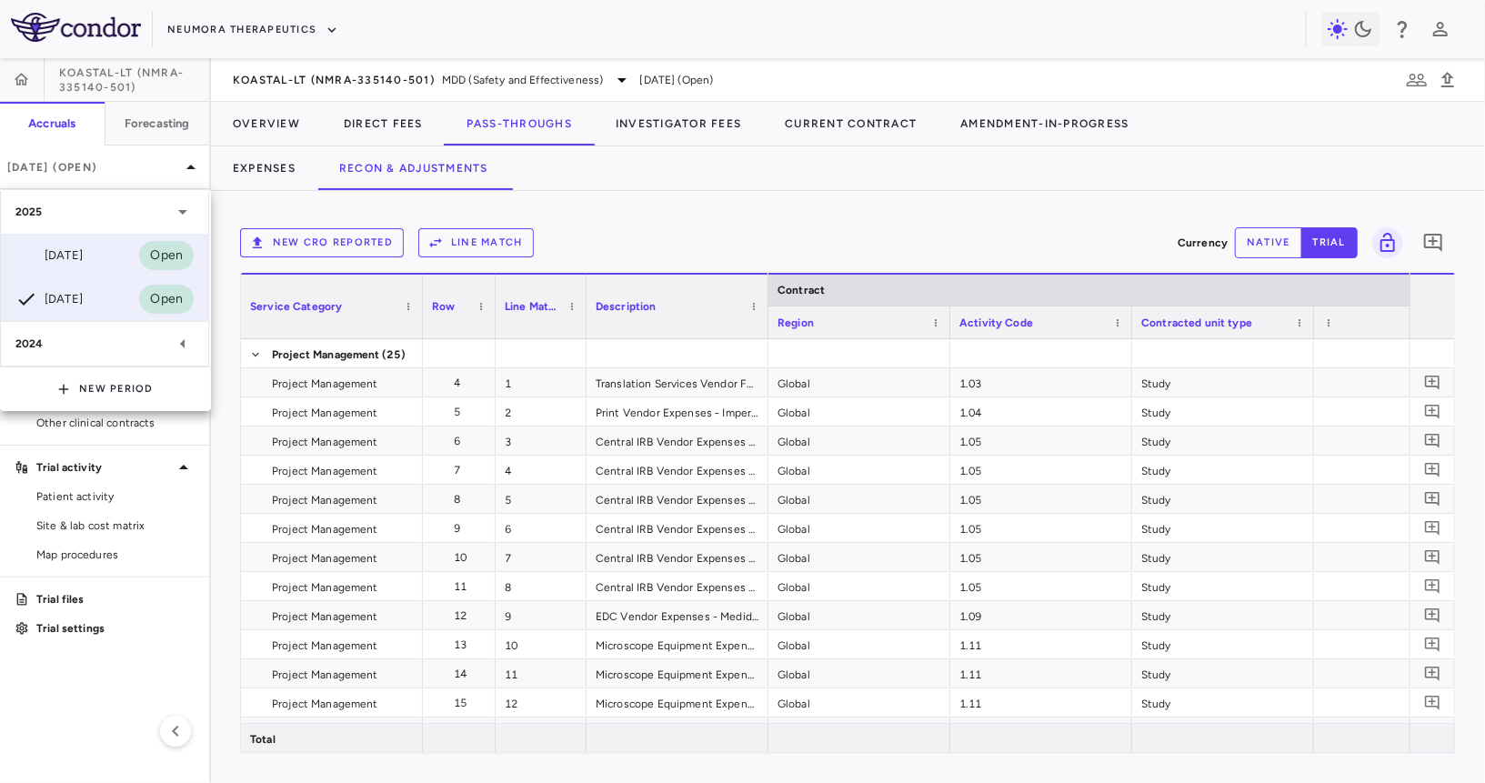
click at [98, 245] on div "Aug 2025 Open" at bounding box center [104, 256] width 207 height 44
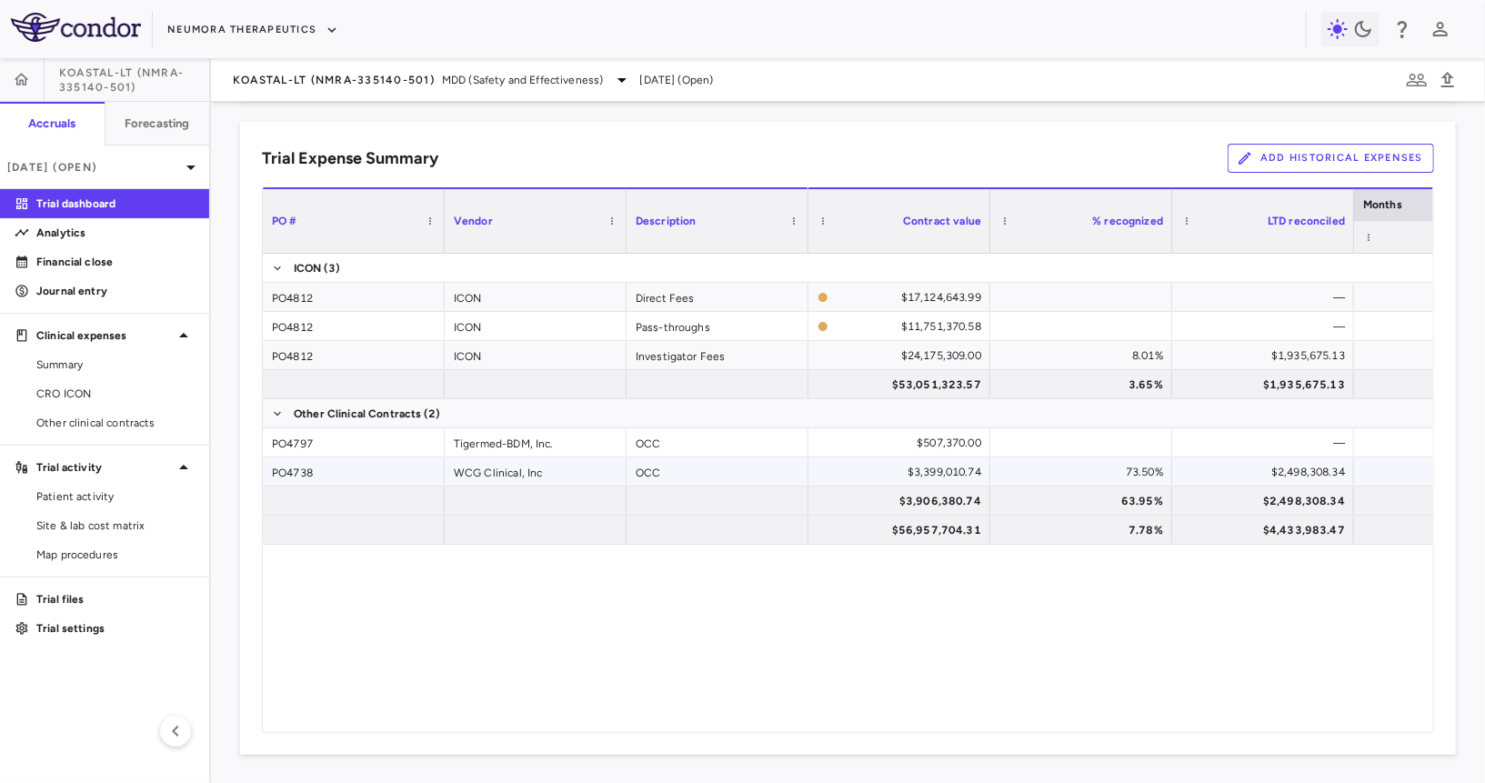
scroll to position [939, 0]
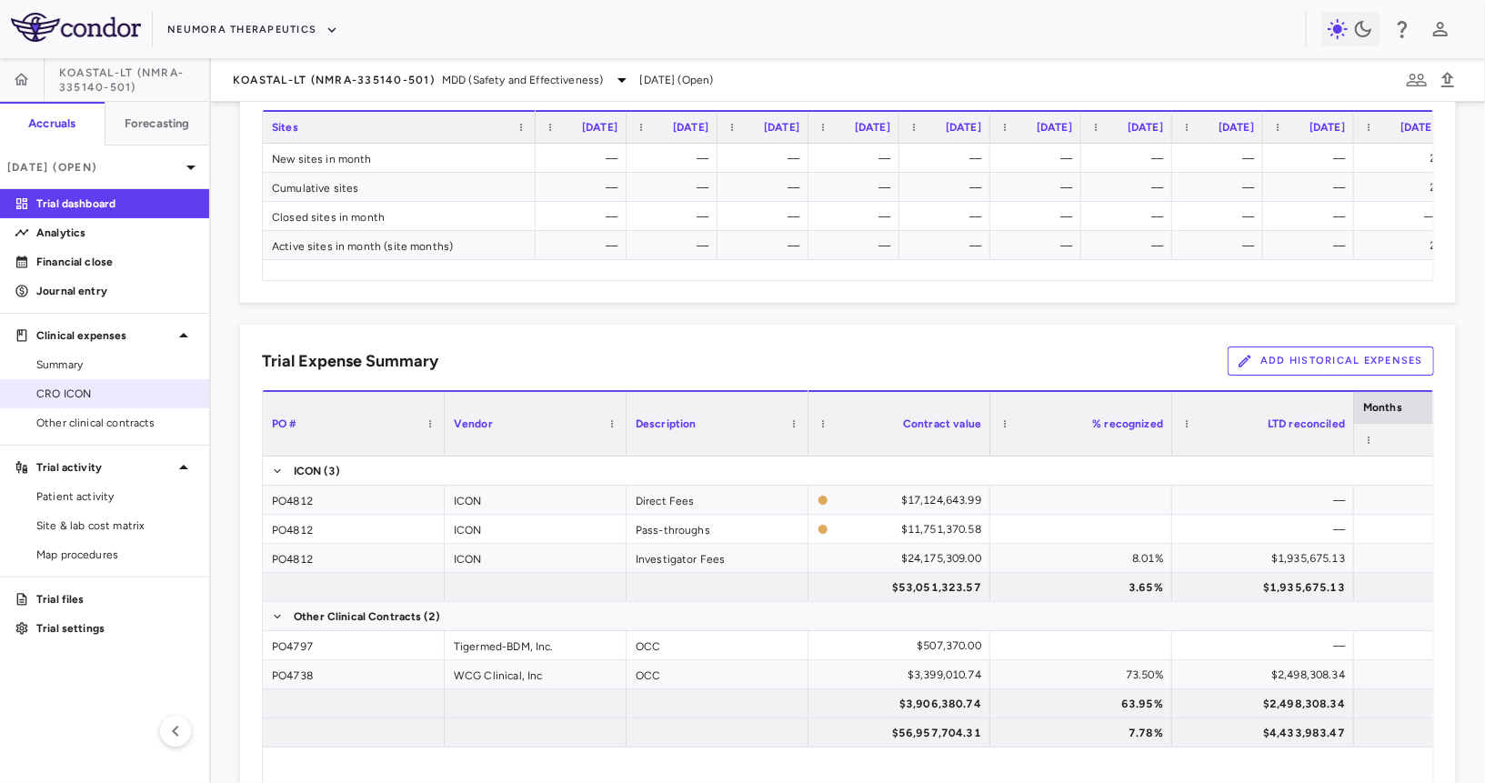
click at [118, 386] on span "CRO ICON" at bounding box center [115, 394] width 158 height 16
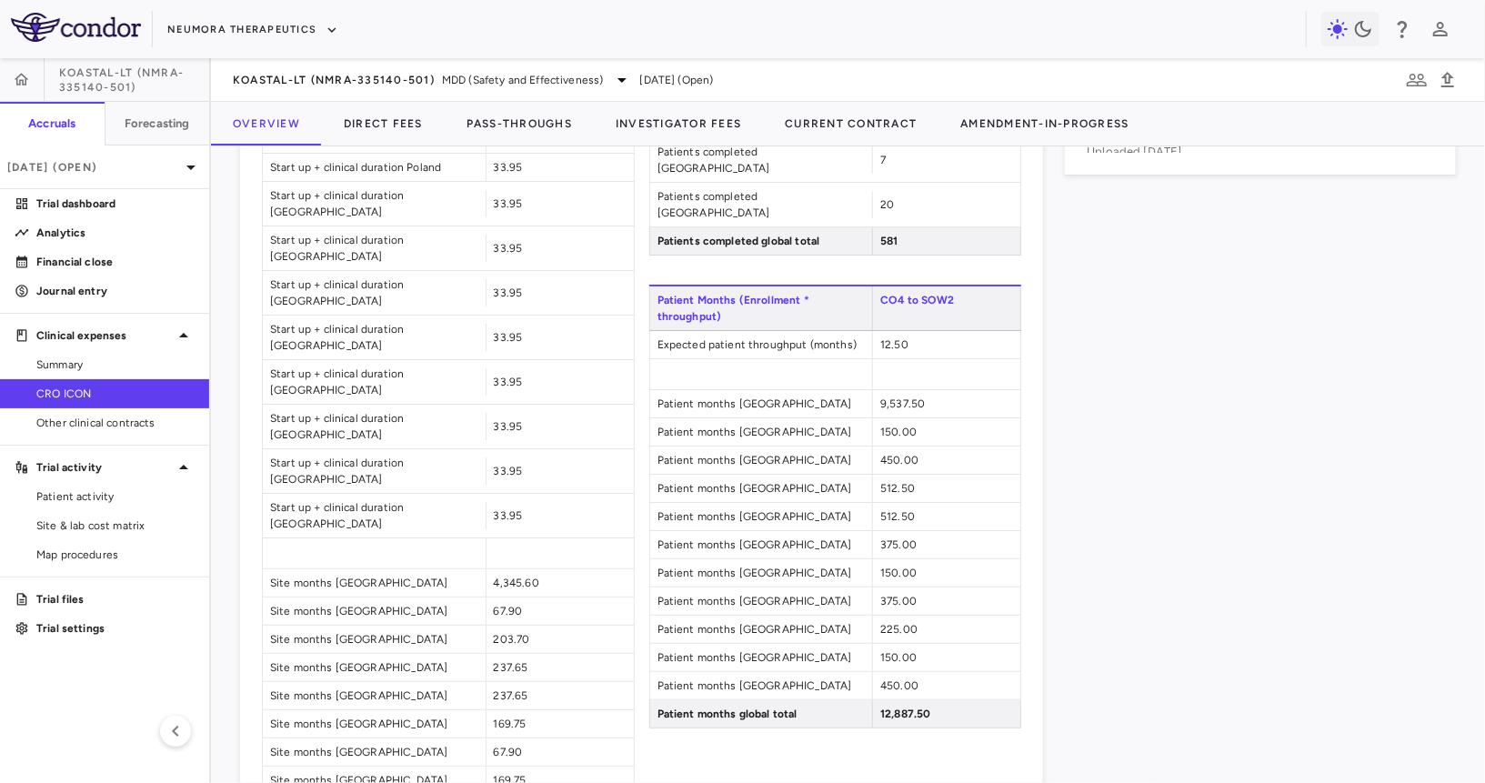
scroll to position [1773, 0]
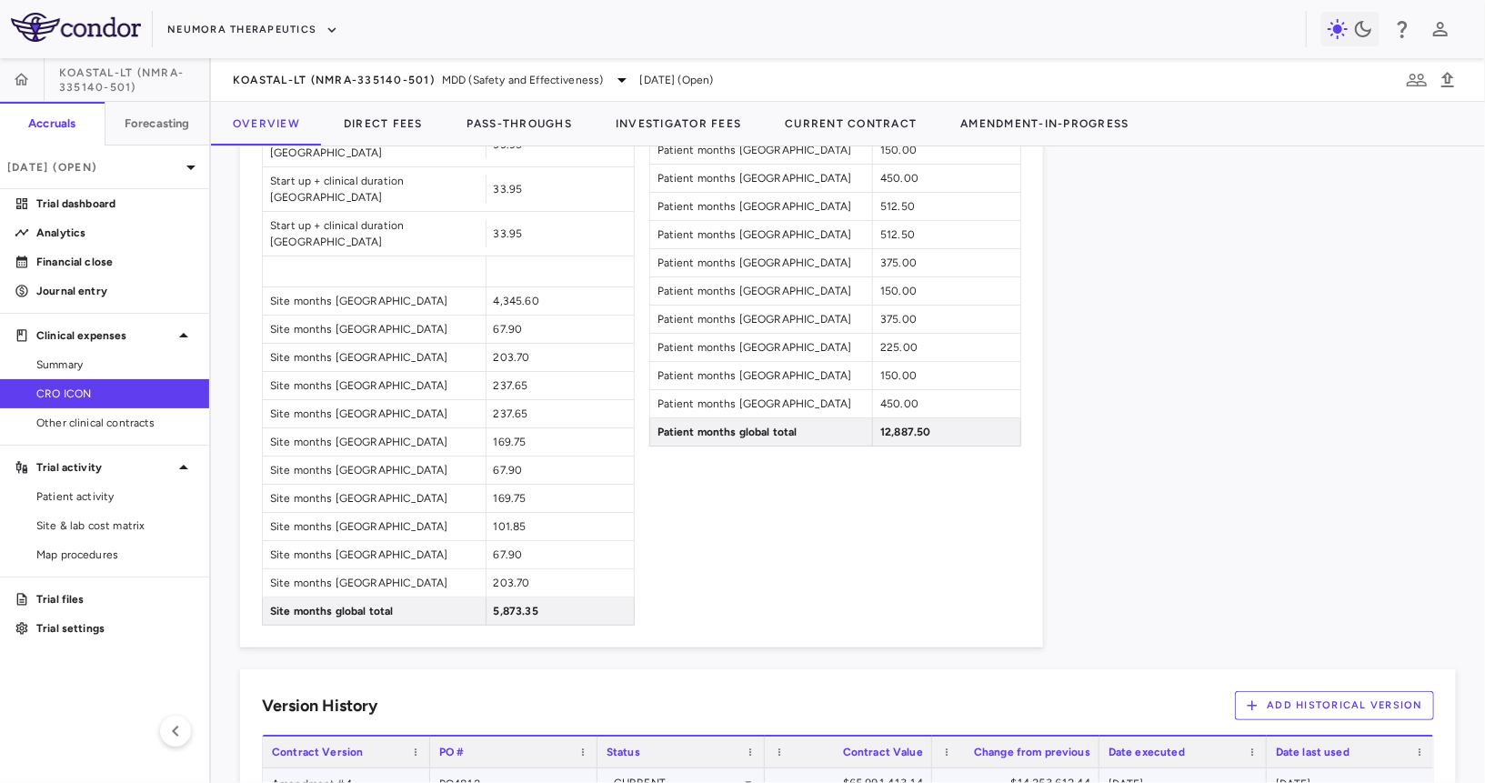
click at [332, 768] on div "Amendment #4" at bounding box center [346, 782] width 167 height 28
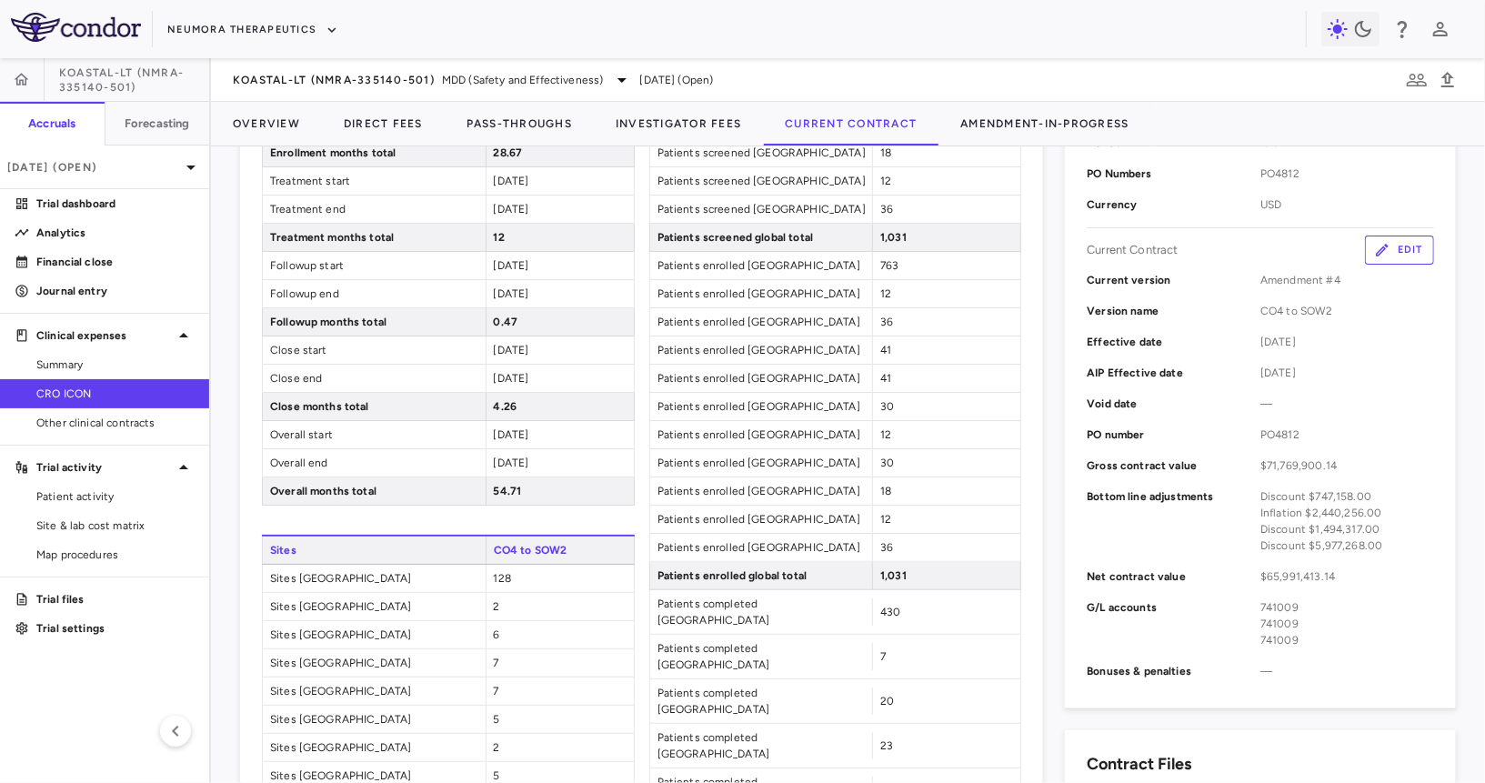
scroll to position [407, 0]
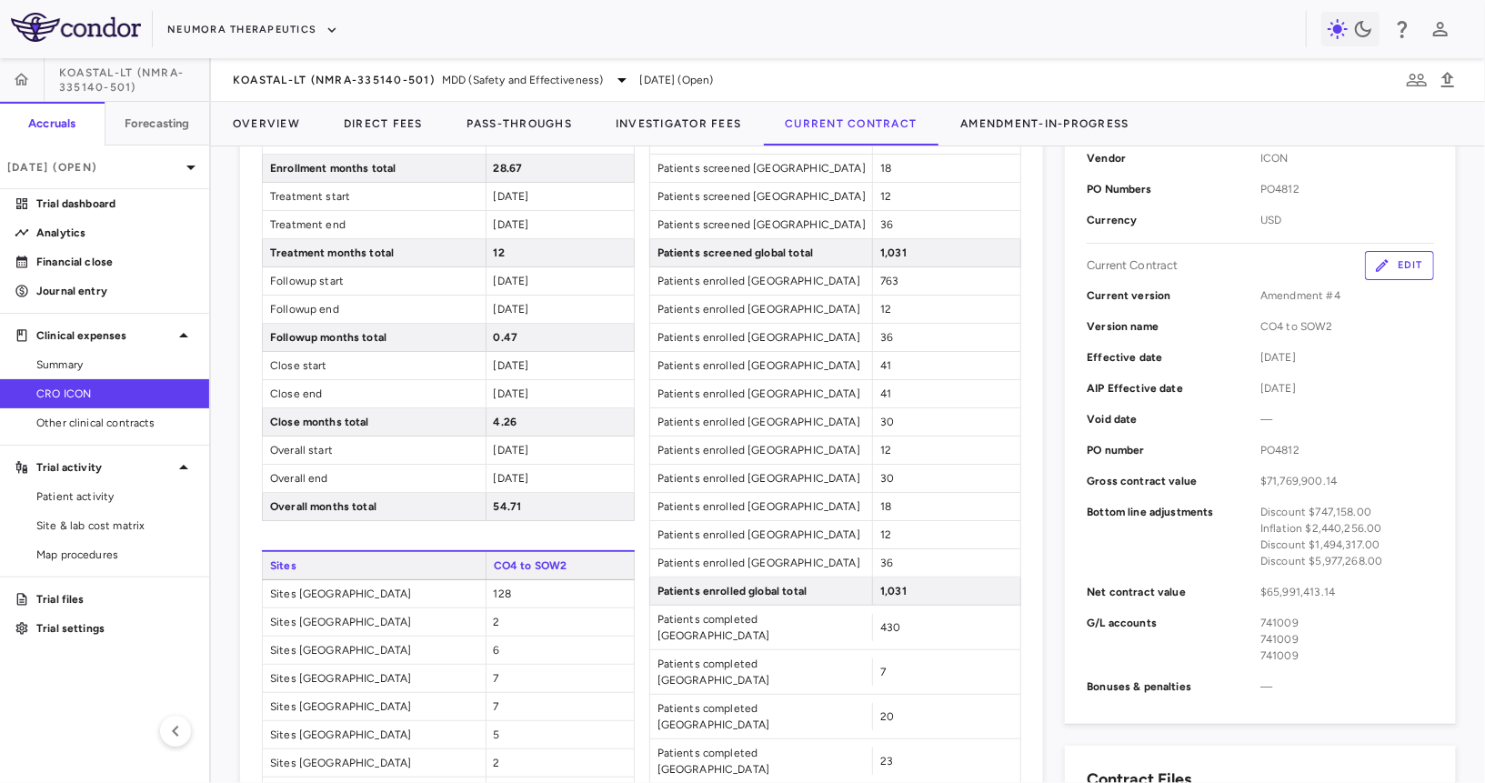
click at [1403, 264] on button "Edit" at bounding box center [1399, 265] width 69 height 29
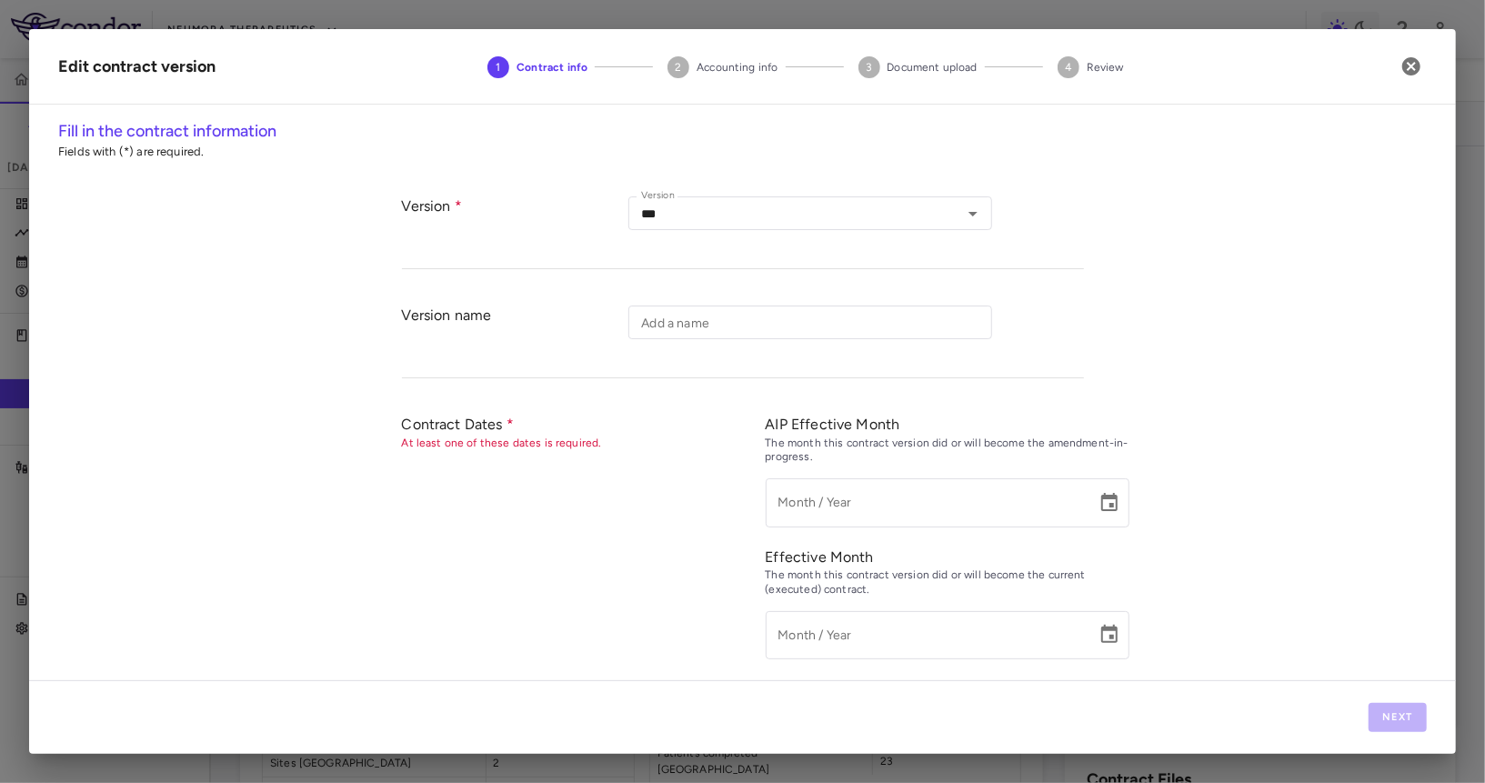
type input "**********"
type input "*********"
type input "******"
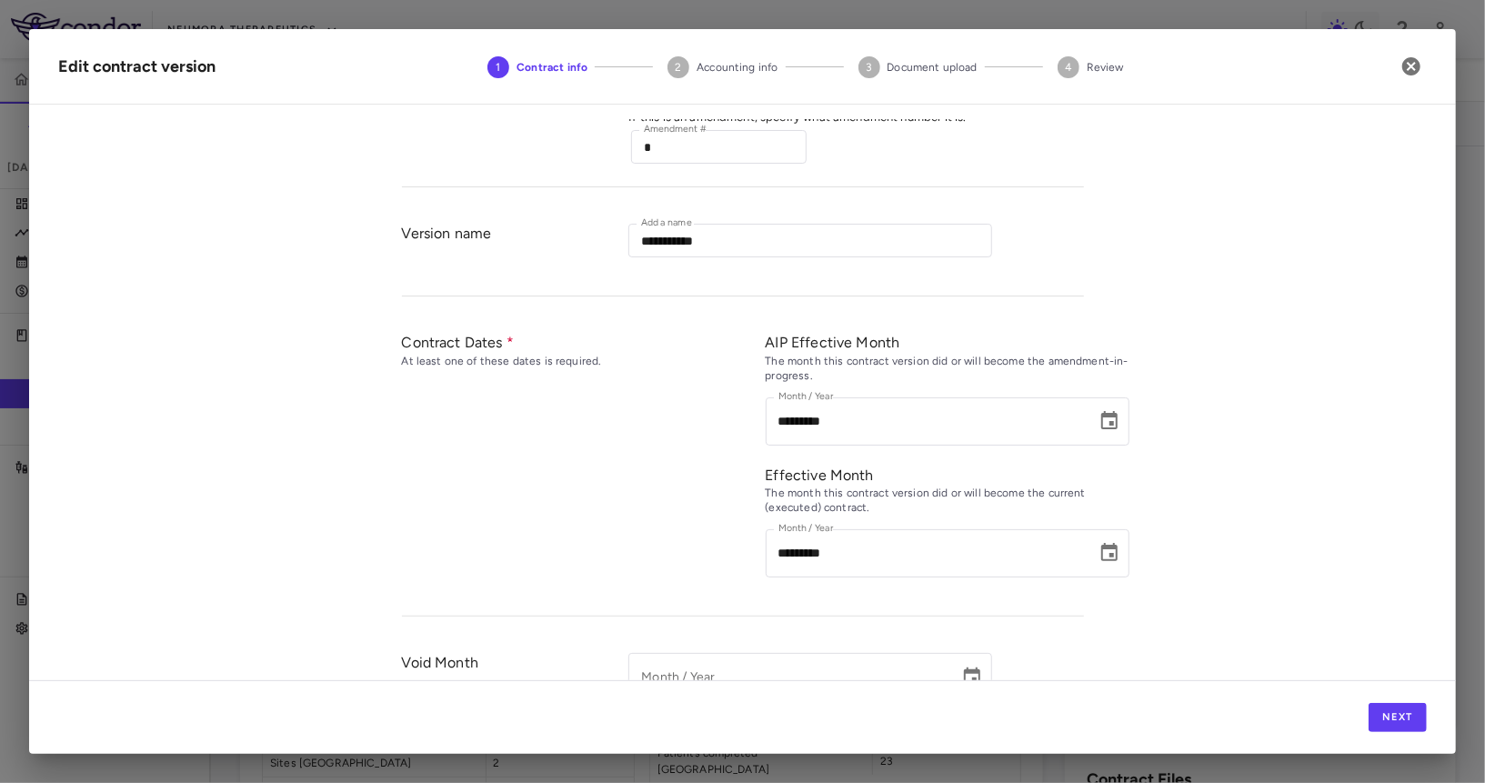
scroll to position [267, 0]
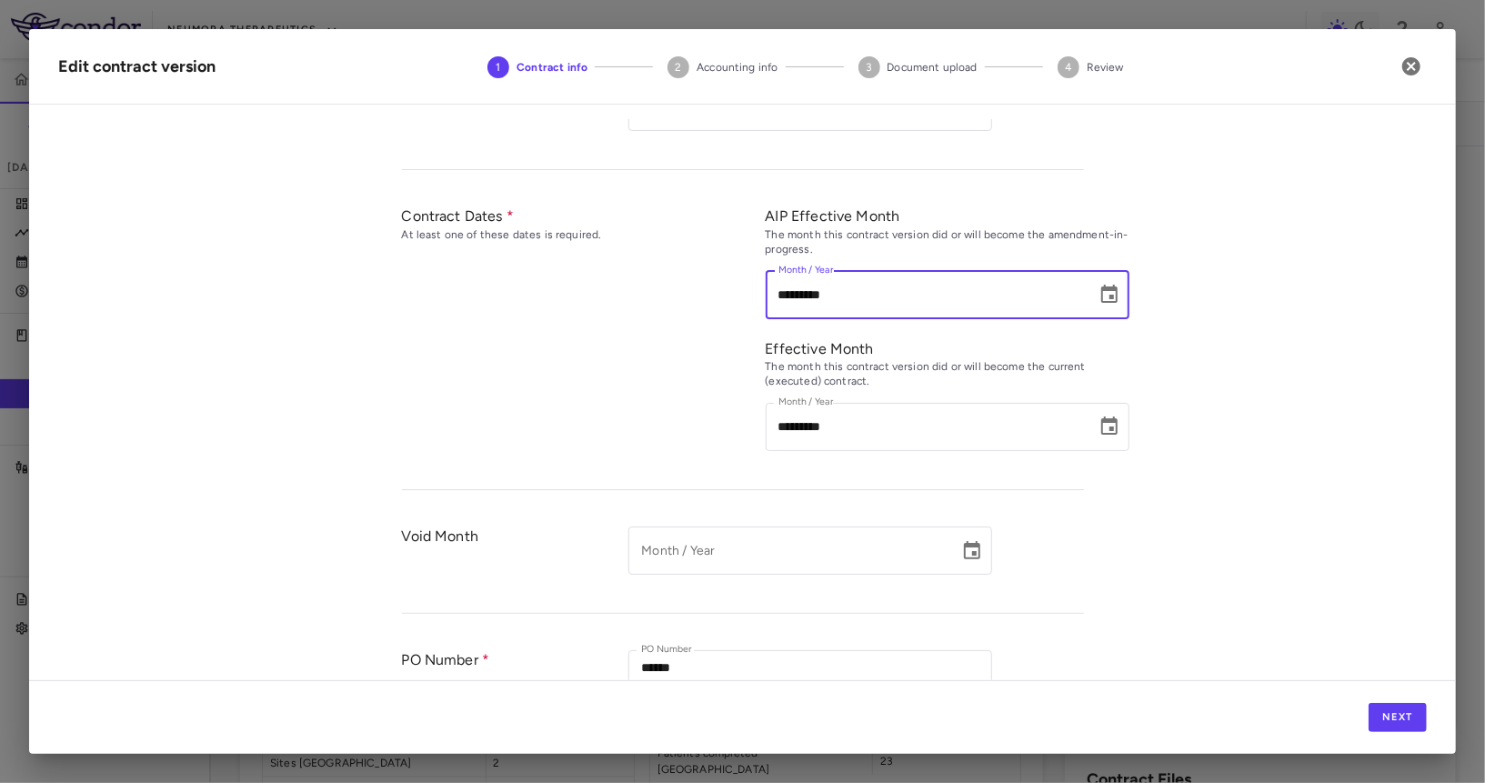
click at [790, 285] on input "*********" at bounding box center [925, 295] width 318 height 48
type input "*********"
click at [1232, 437] on div "**********" at bounding box center [742, 399] width 1427 height 561
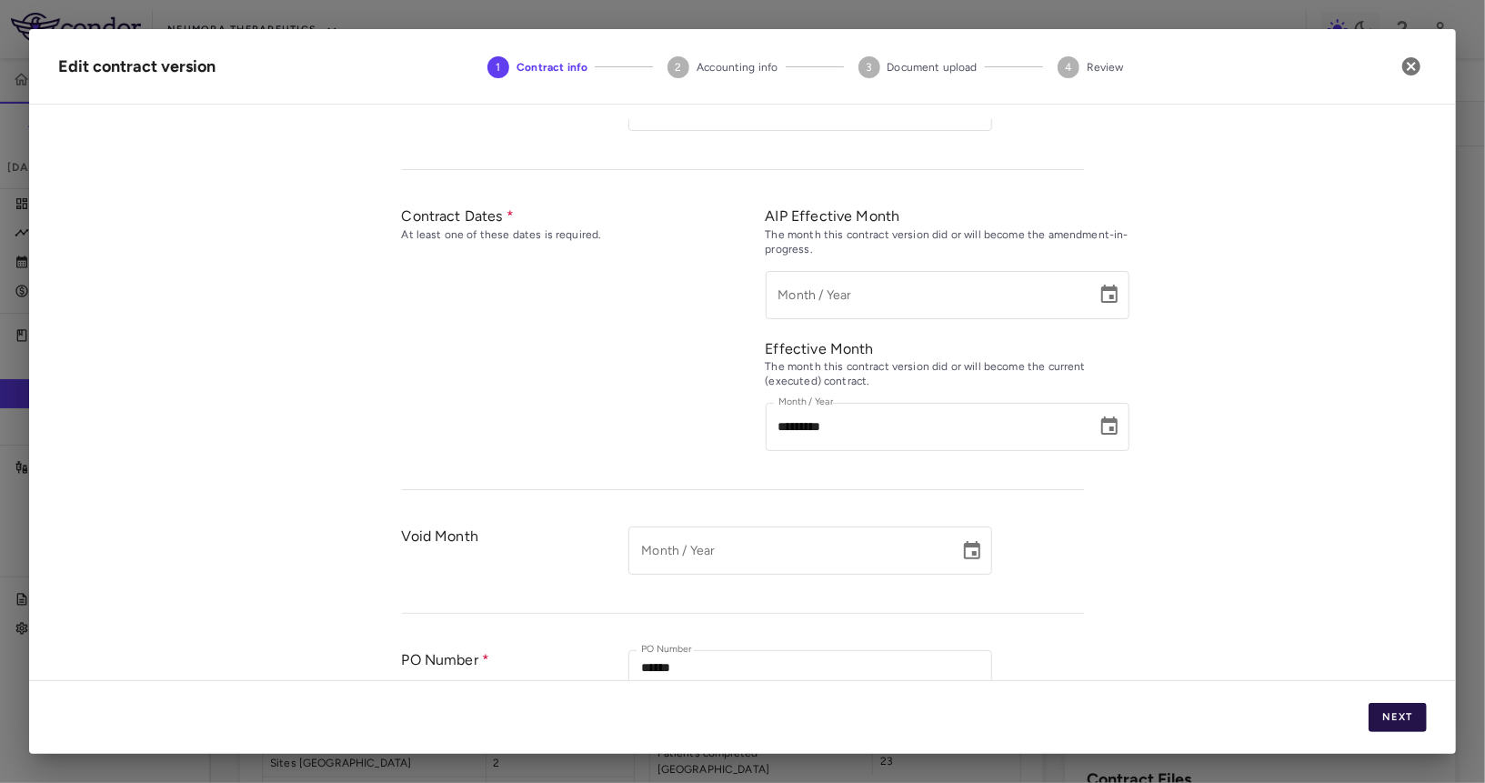
click at [1387, 711] on button "Next" at bounding box center [1397, 717] width 58 height 29
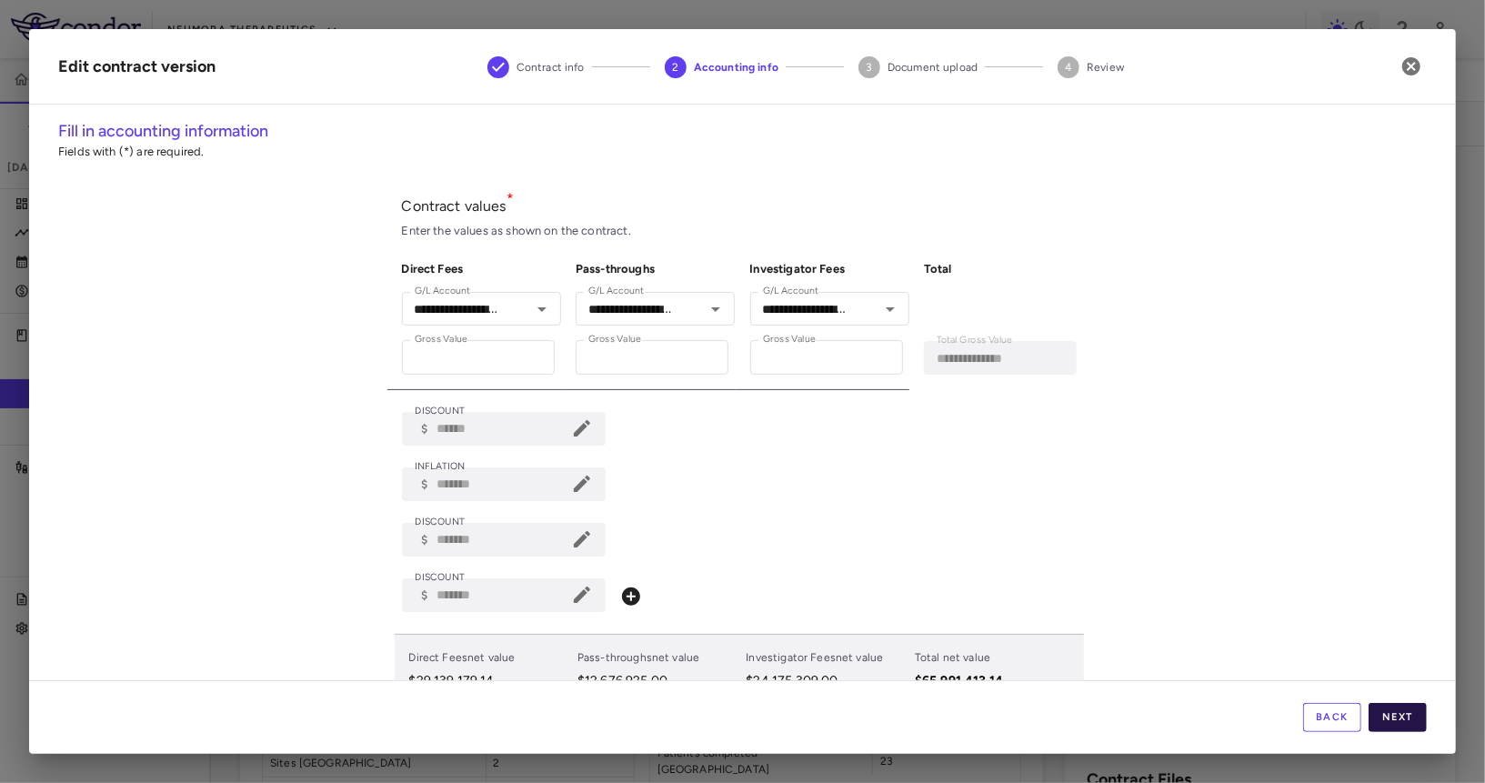
click at [1387, 712] on button "Next" at bounding box center [1397, 717] width 58 height 29
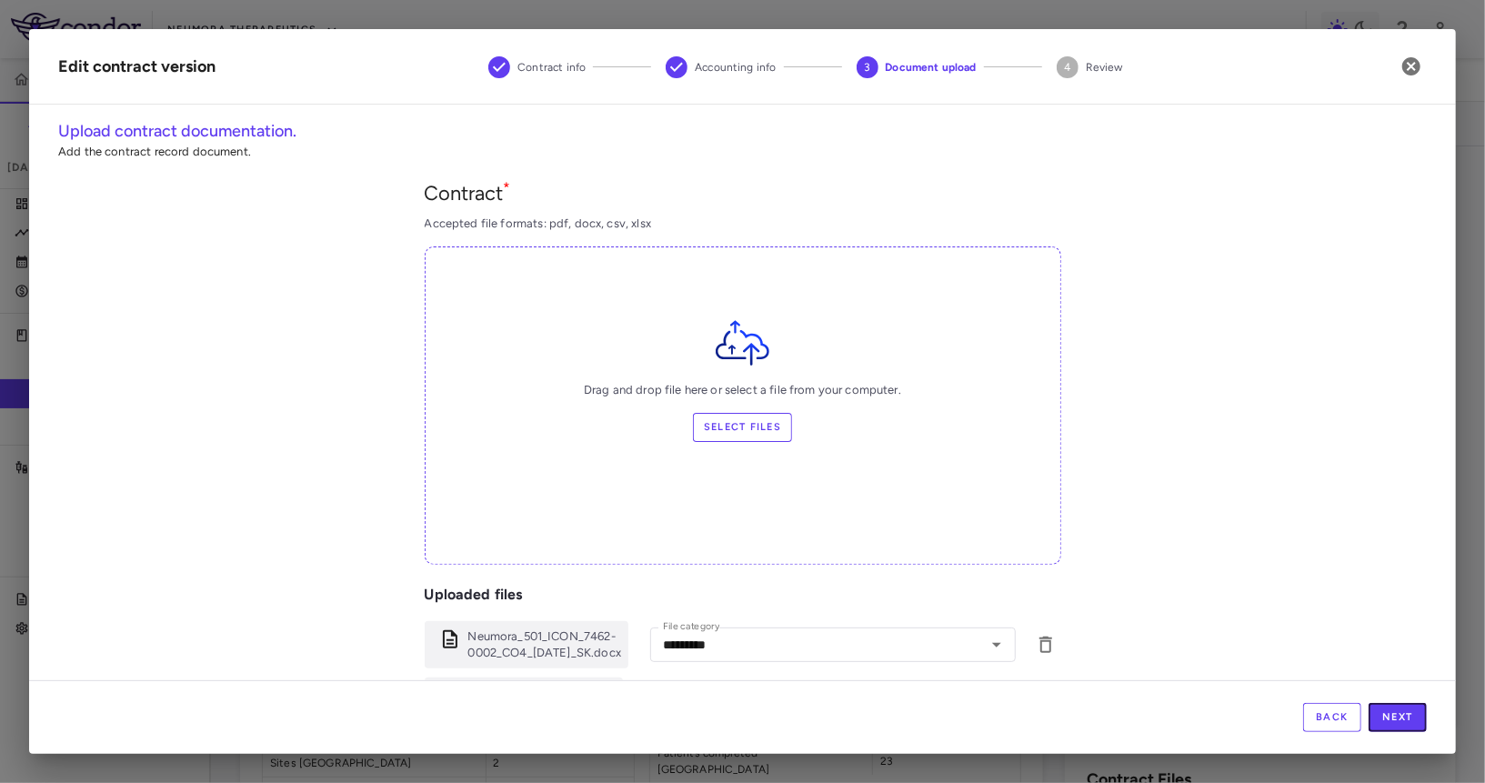
click at [1387, 712] on button "Next" at bounding box center [1397, 717] width 58 height 29
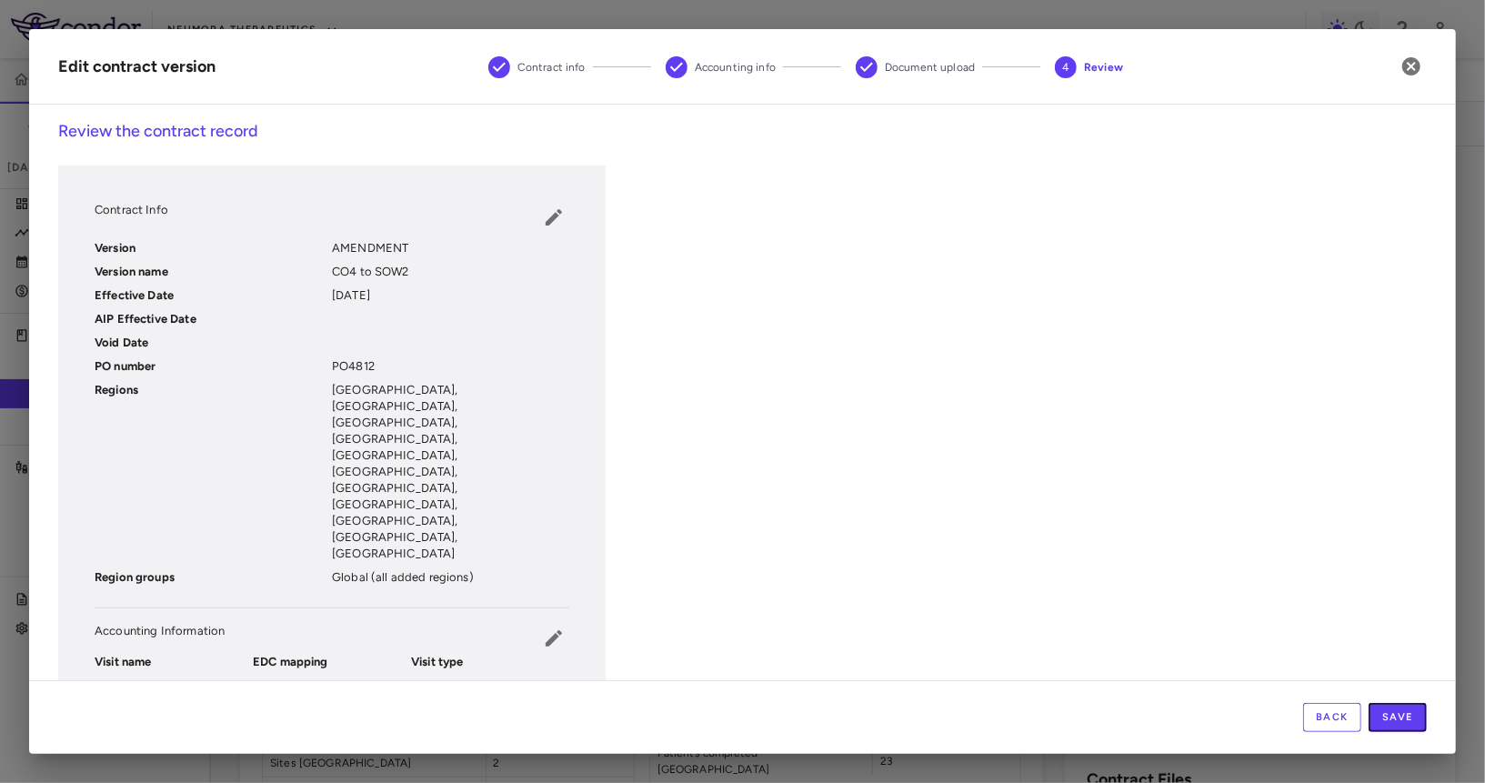
click at [1387, 712] on button "Save" at bounding box center [1397, 717] width 58 height 29
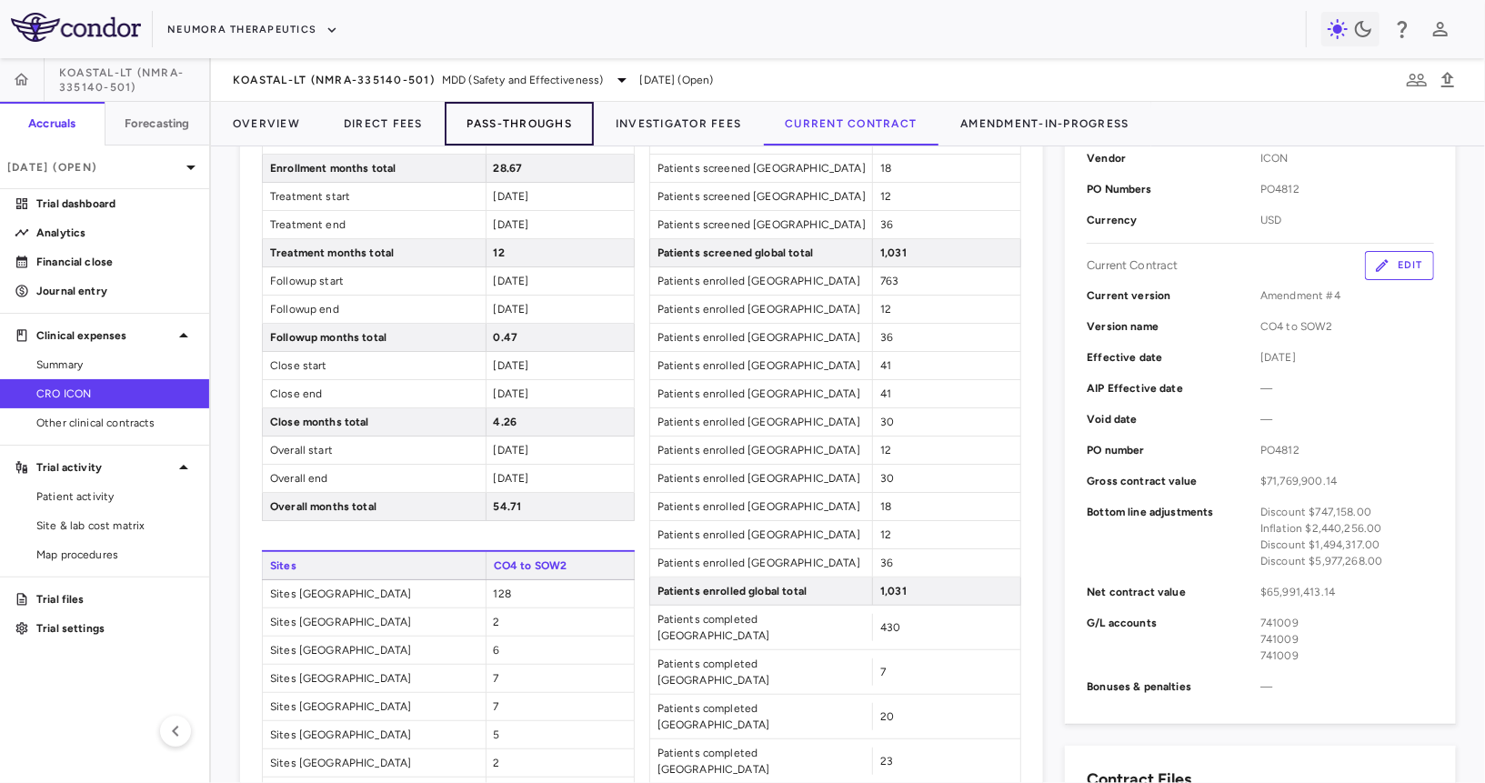
click at [501, 144] on button "Pass-Throughs" at bounding box center [519, 124] width 149 height 44
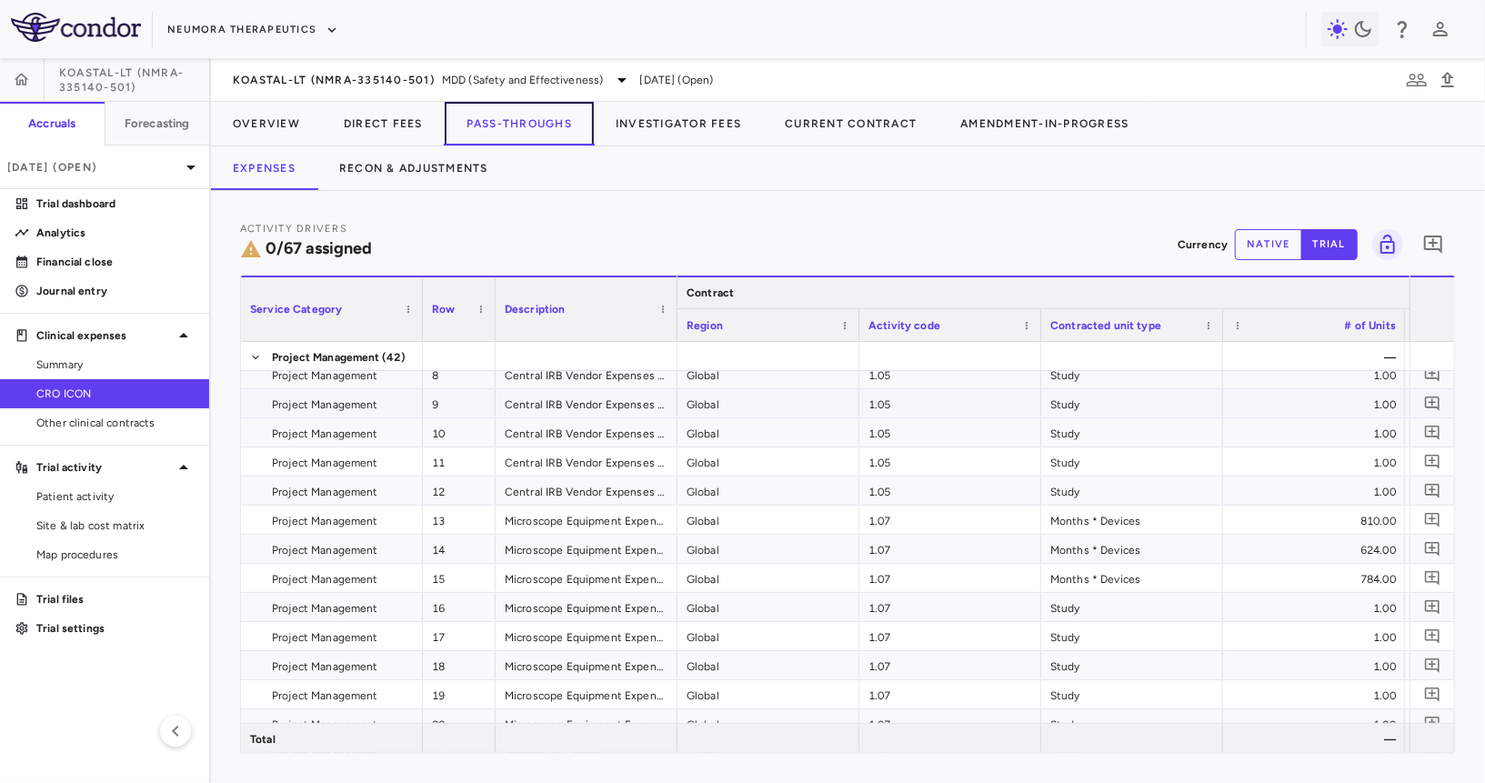
scroll to position [141, 0]
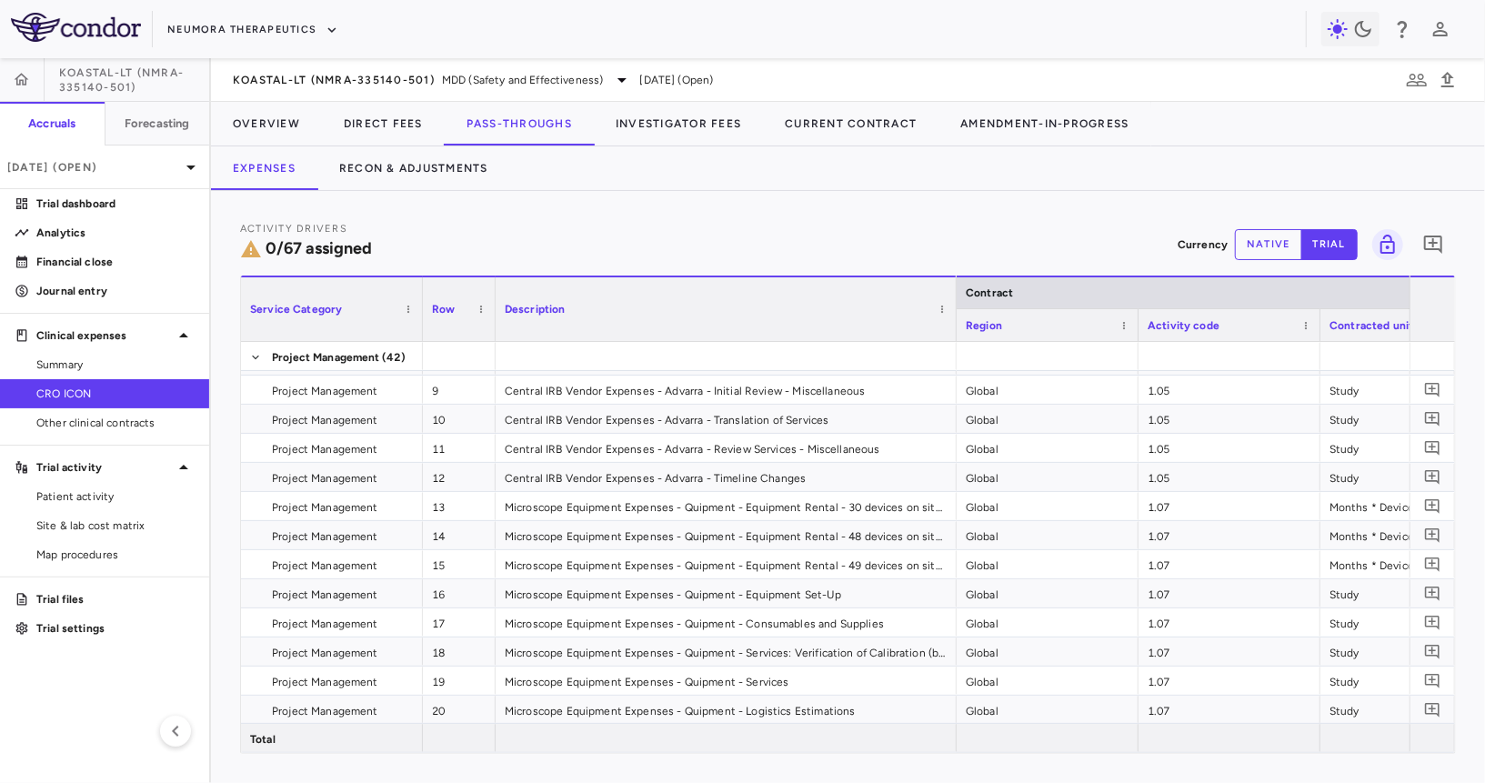
drag, startPoint x: 675, startPoint y: 304, endPoint x: 955, endPoint y: 353, distance: 284.3
click at [955, 353] on div "Service Category Row Description Contract" at bounding box center [848, 513] width 1214 height 477
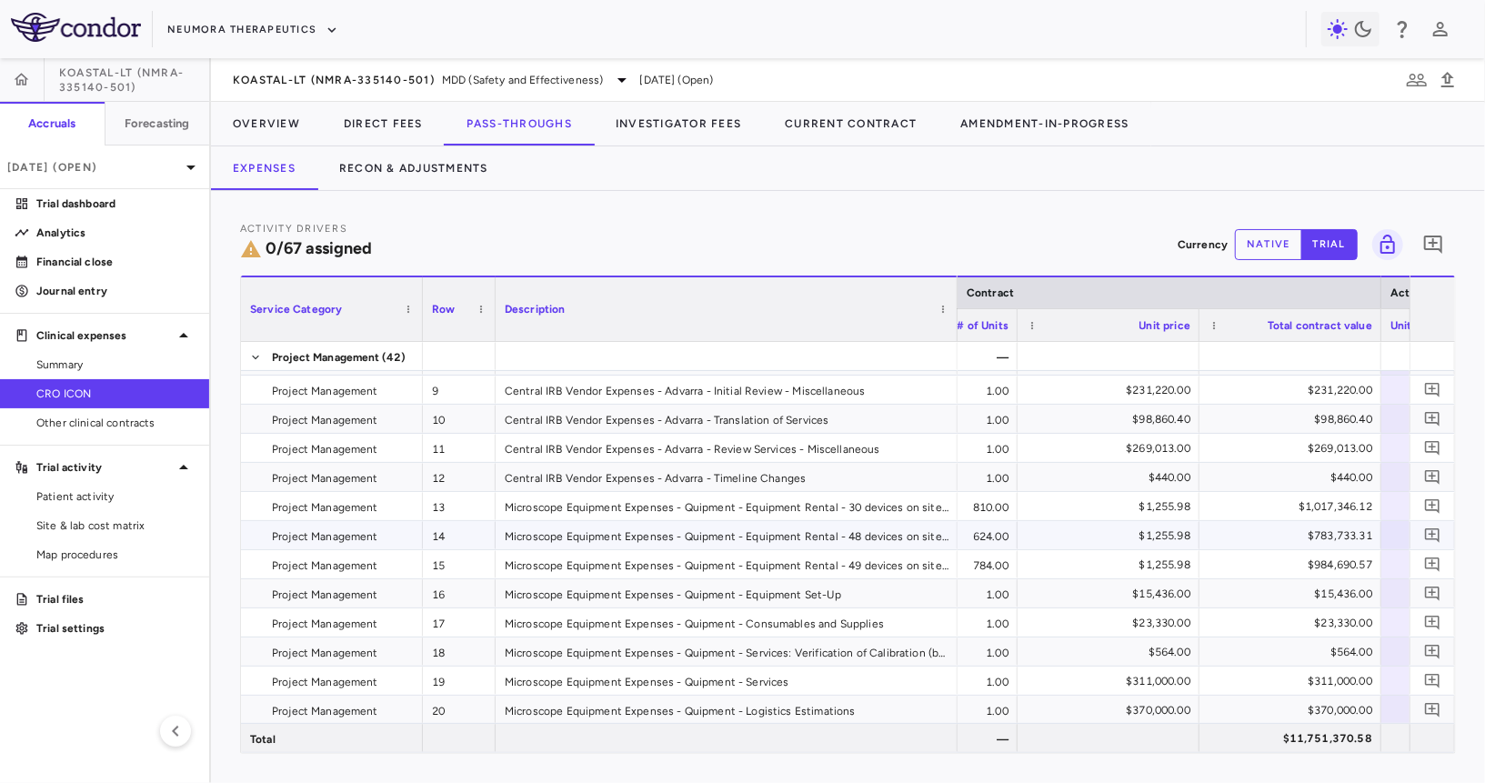
scroll to position [0, 706]
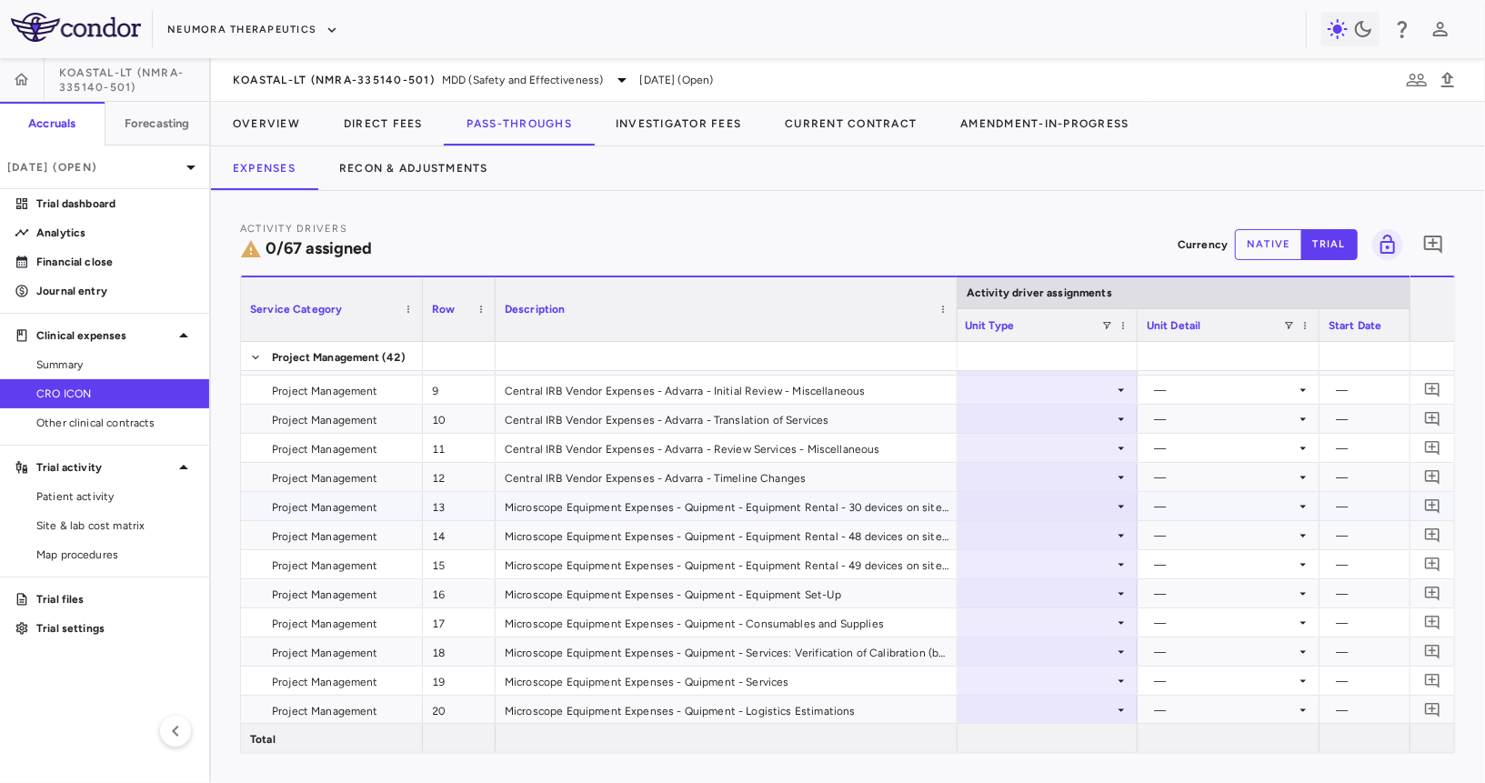
click at [1063, 498] on div at bounding box center [1047, 506] width 164 height 26
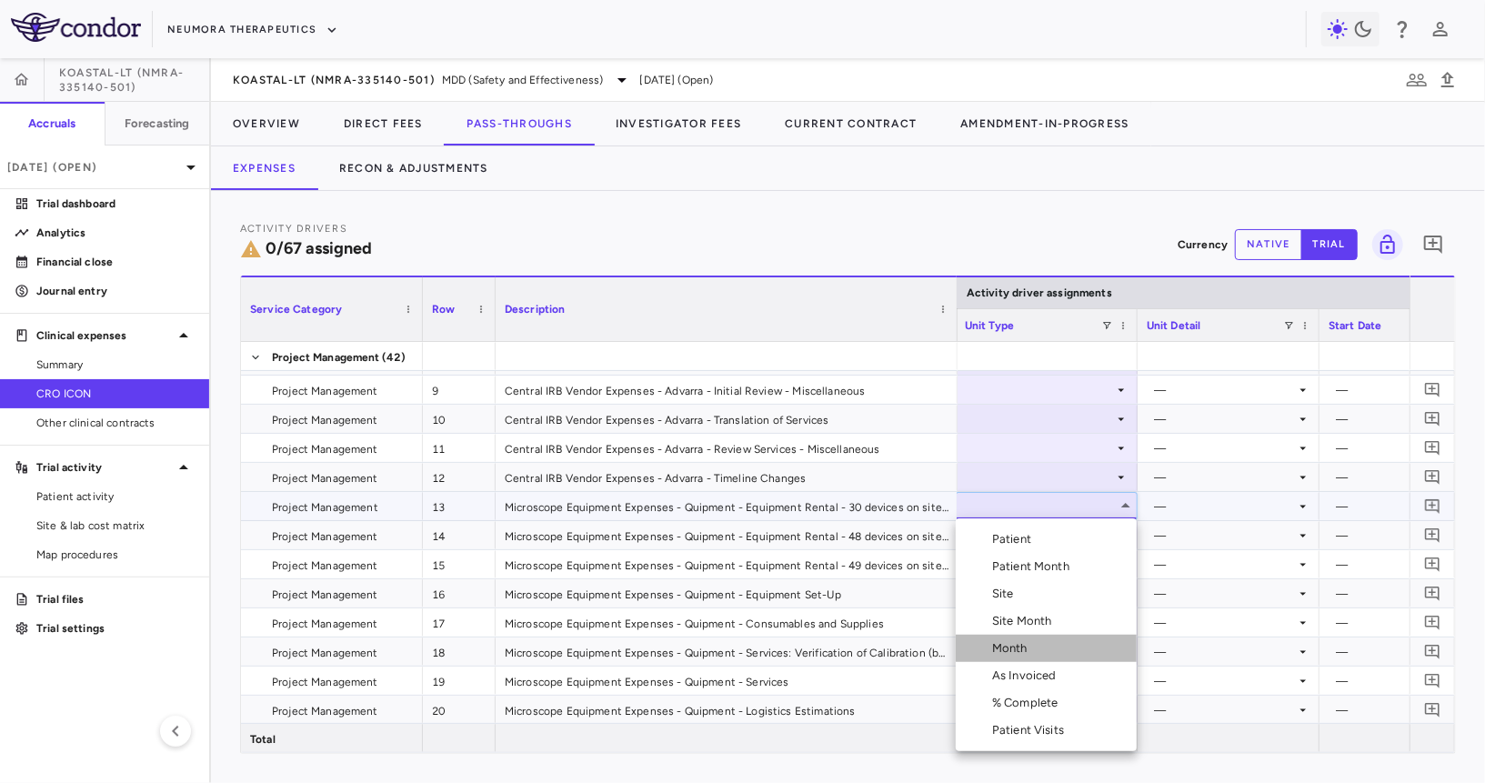
click at [1031, 645] on div "Month" at bounding box center [1013, 648] width 43 height 16
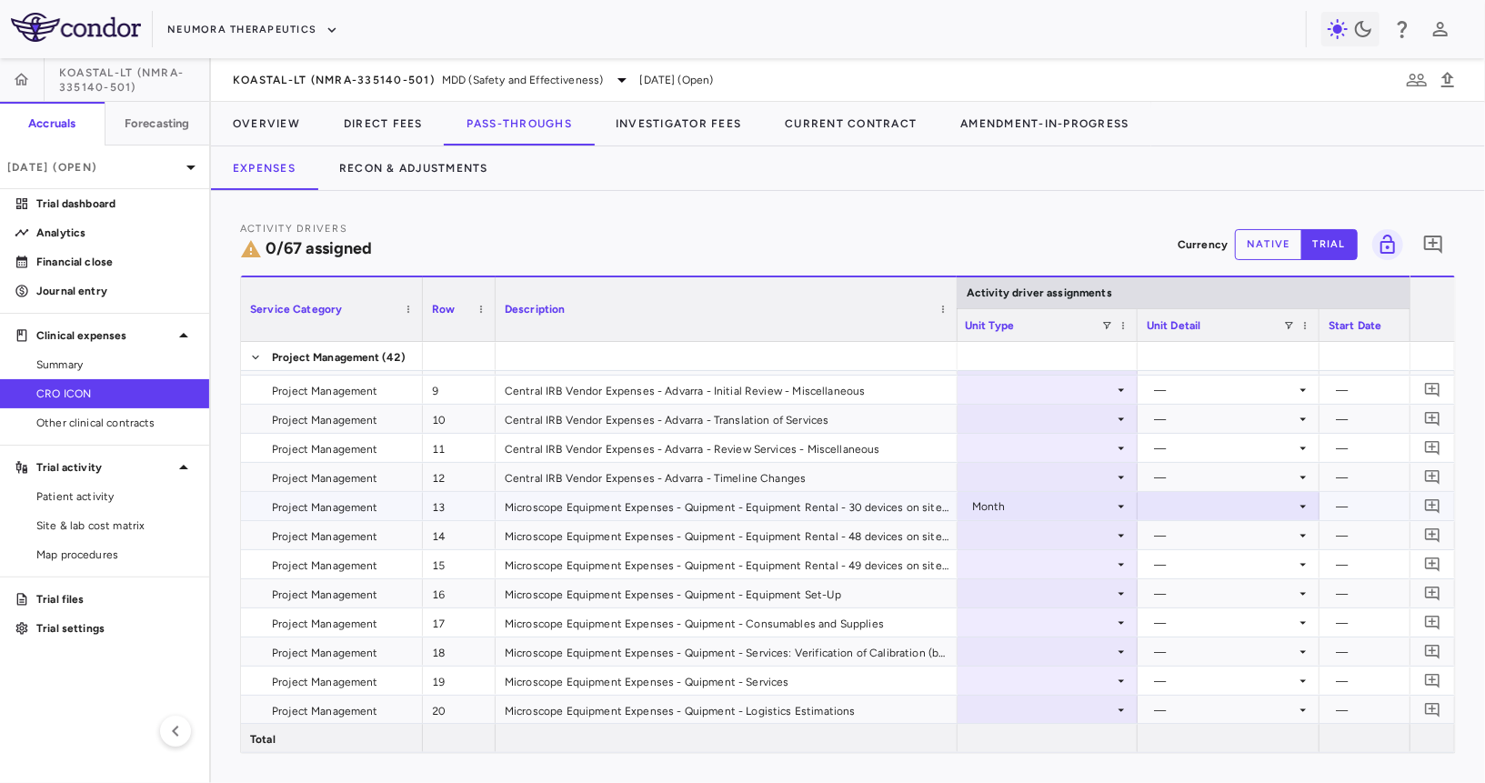
click at [1190, 510] on div at bounding box center [1229, 506] width 164 height 26
click at [1206, 725] on div "Custom" at bounding box center [1199, 730] width 50 height 16
click at [1045, 535] on div at bounding box center [1047, 535] width 164 height 26
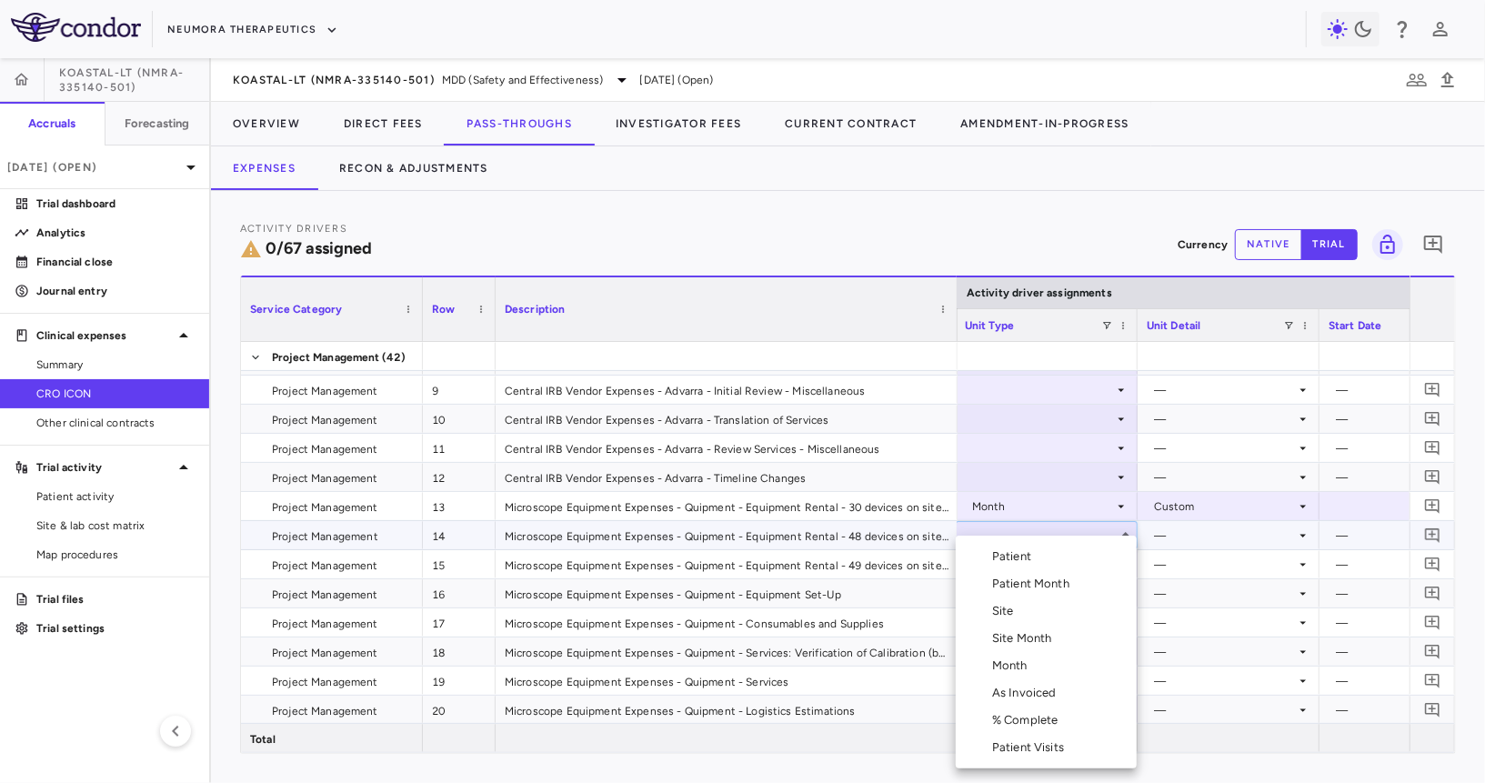
click at [1018, 660] on div "Month" at bounding box center [1013, 665] width 43 height 16
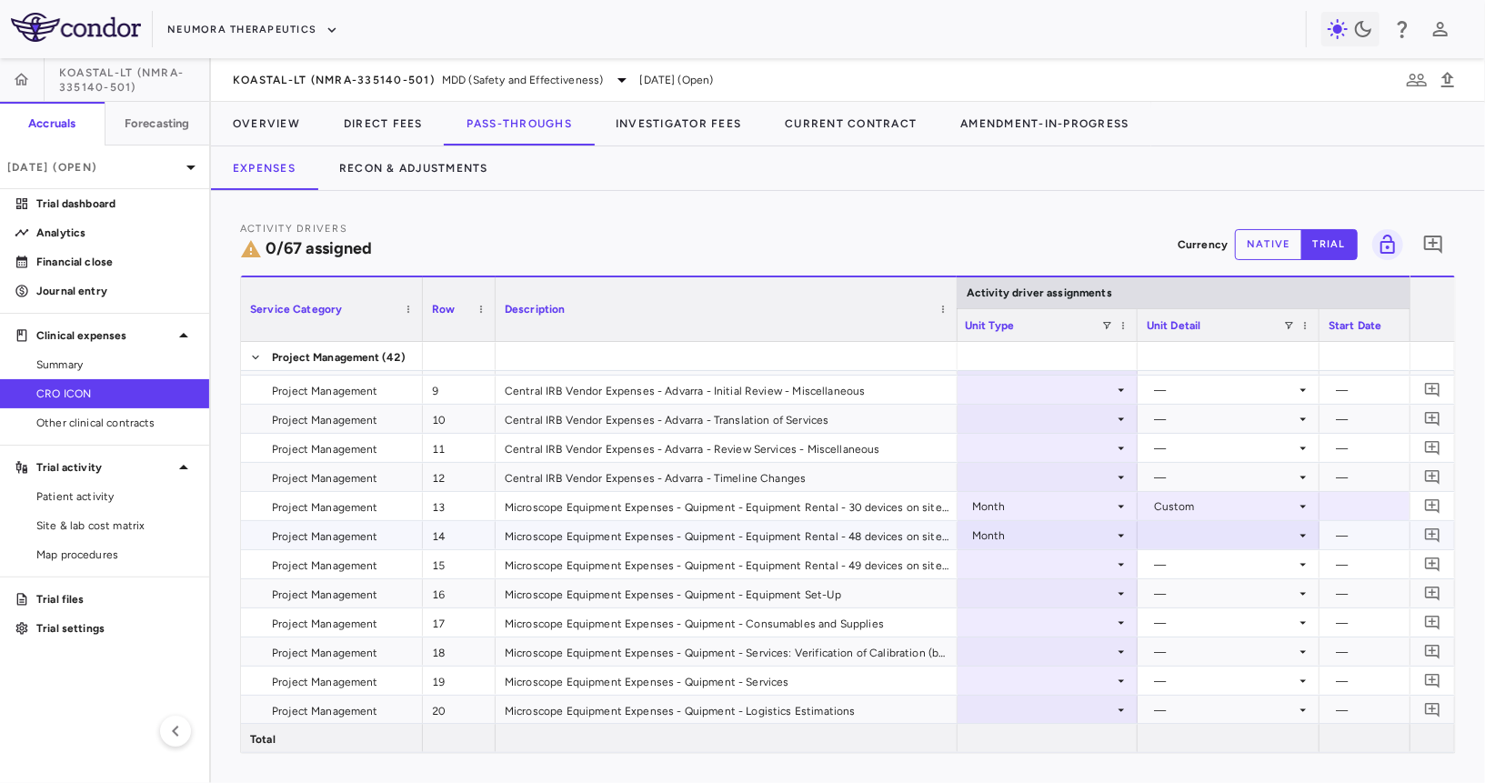
click at [1185, 534] on div at bounding box center [1229, 535] width 164 height 26
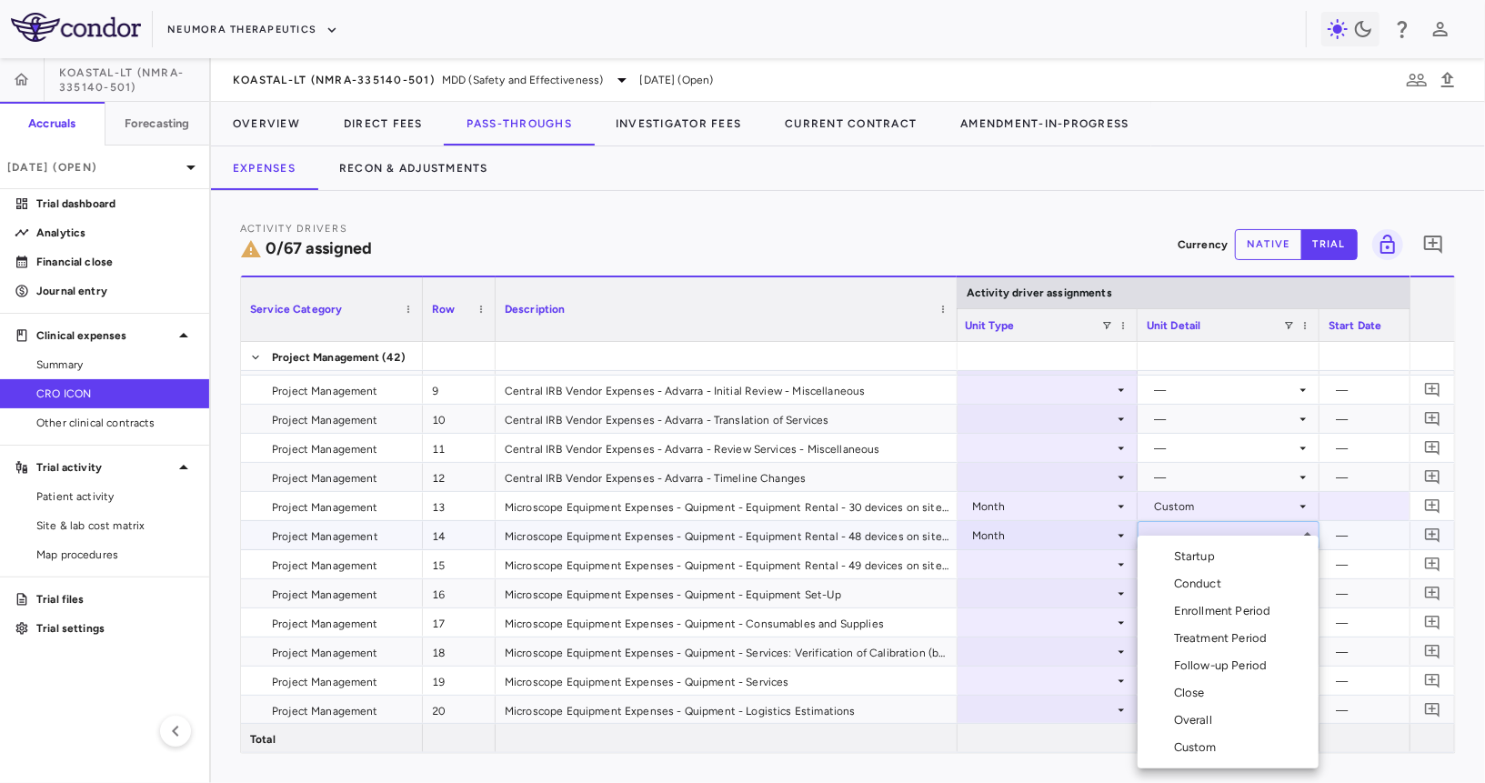
click at [1197, 740] on div "Custom" at bounding box center [1199, 747] width 50 height 16
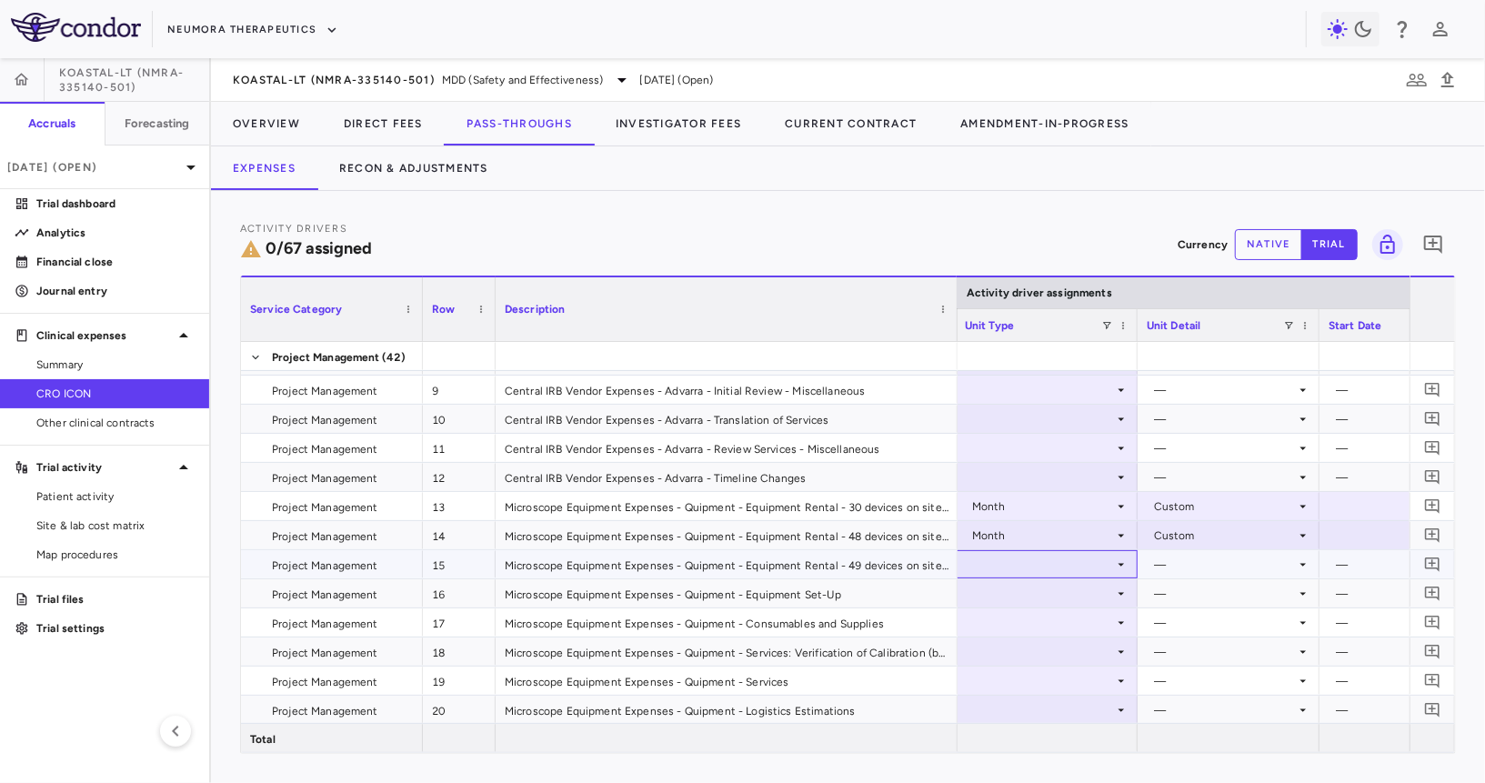
click at [1063, 561] on div at bounding box center [1047, 564] width 164 height 26
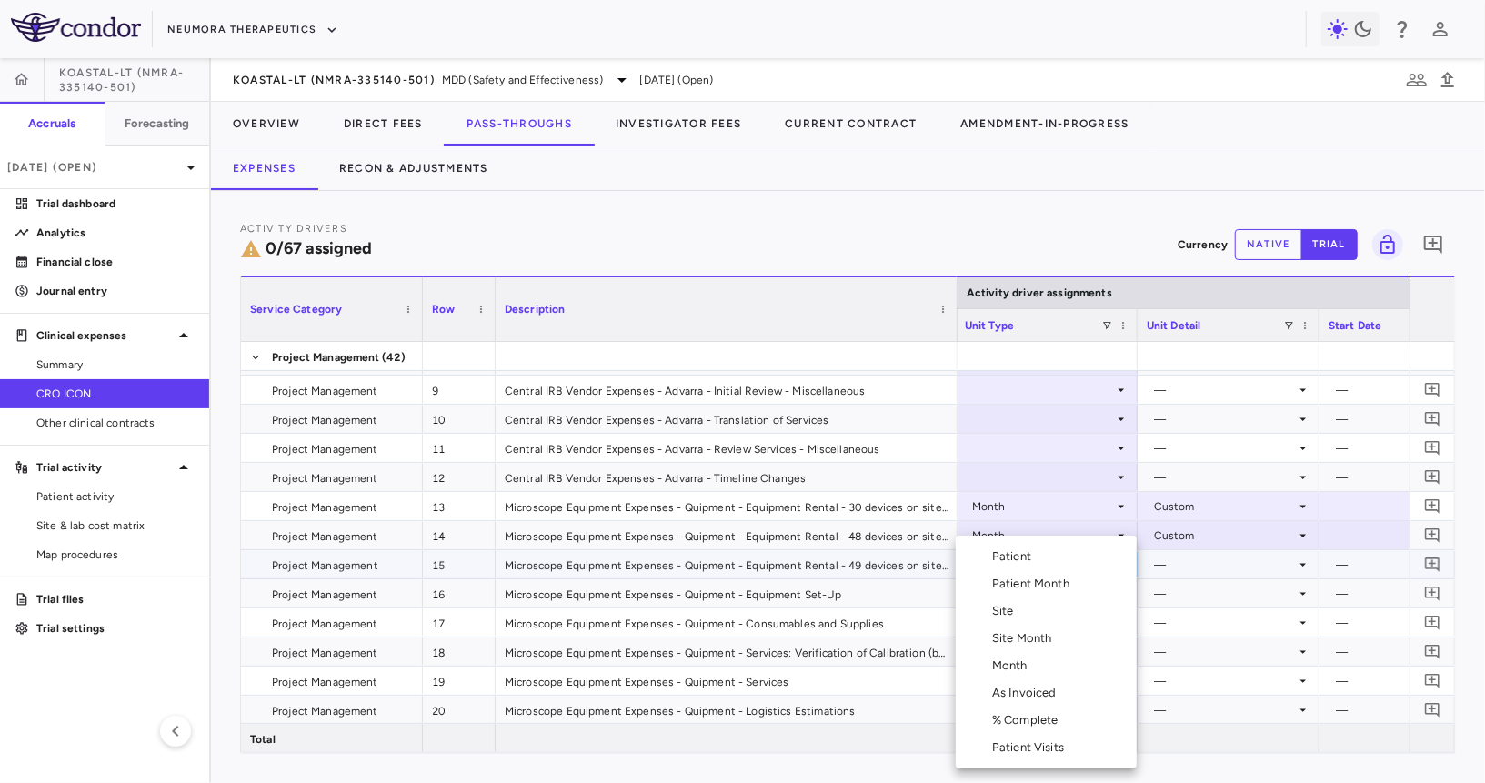
click at [1045, 661] on li "Month" at bounding box center [1046, 665] width 181 height 27
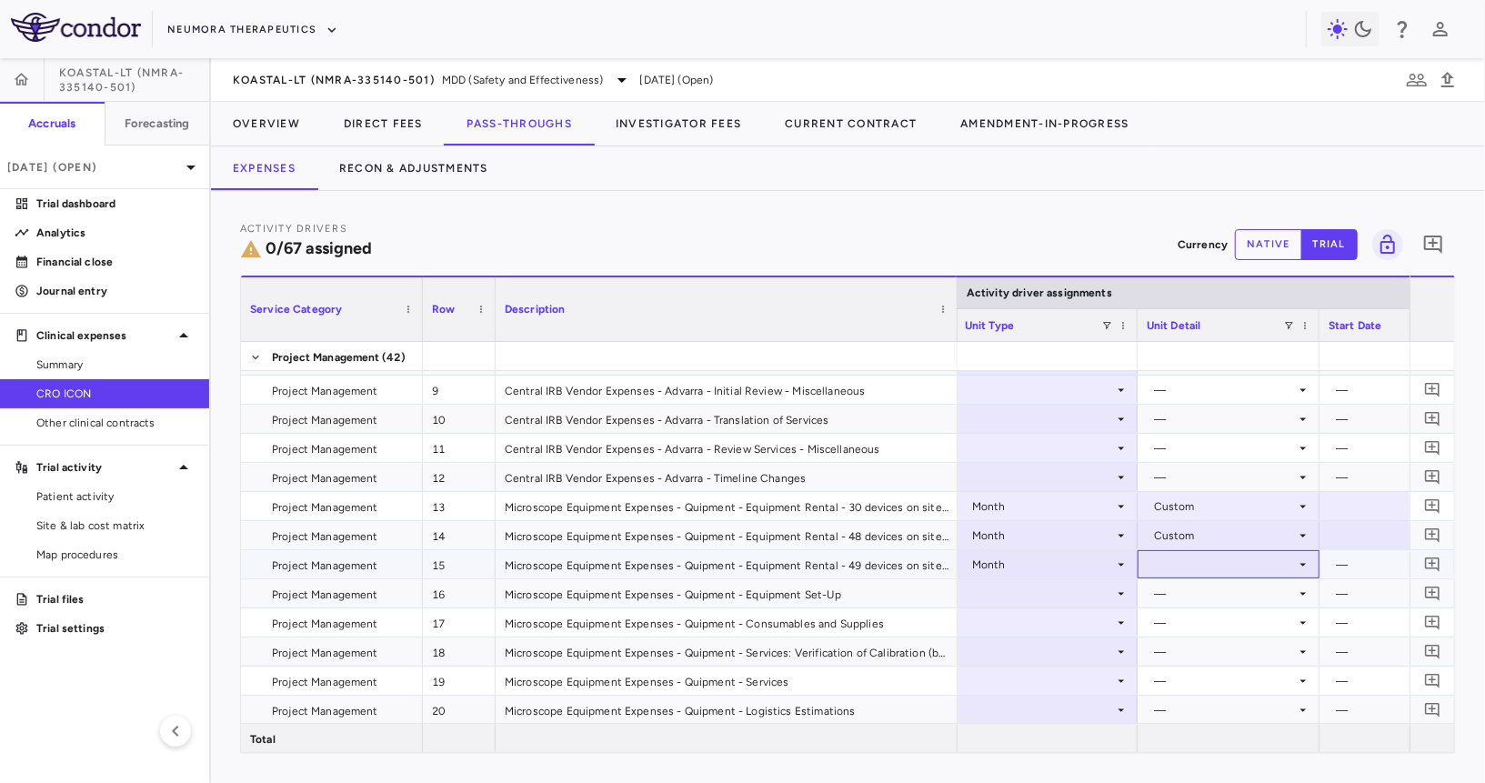
click at [1190, 553] on div at bounding box center [1229, 564] width 164 height 26
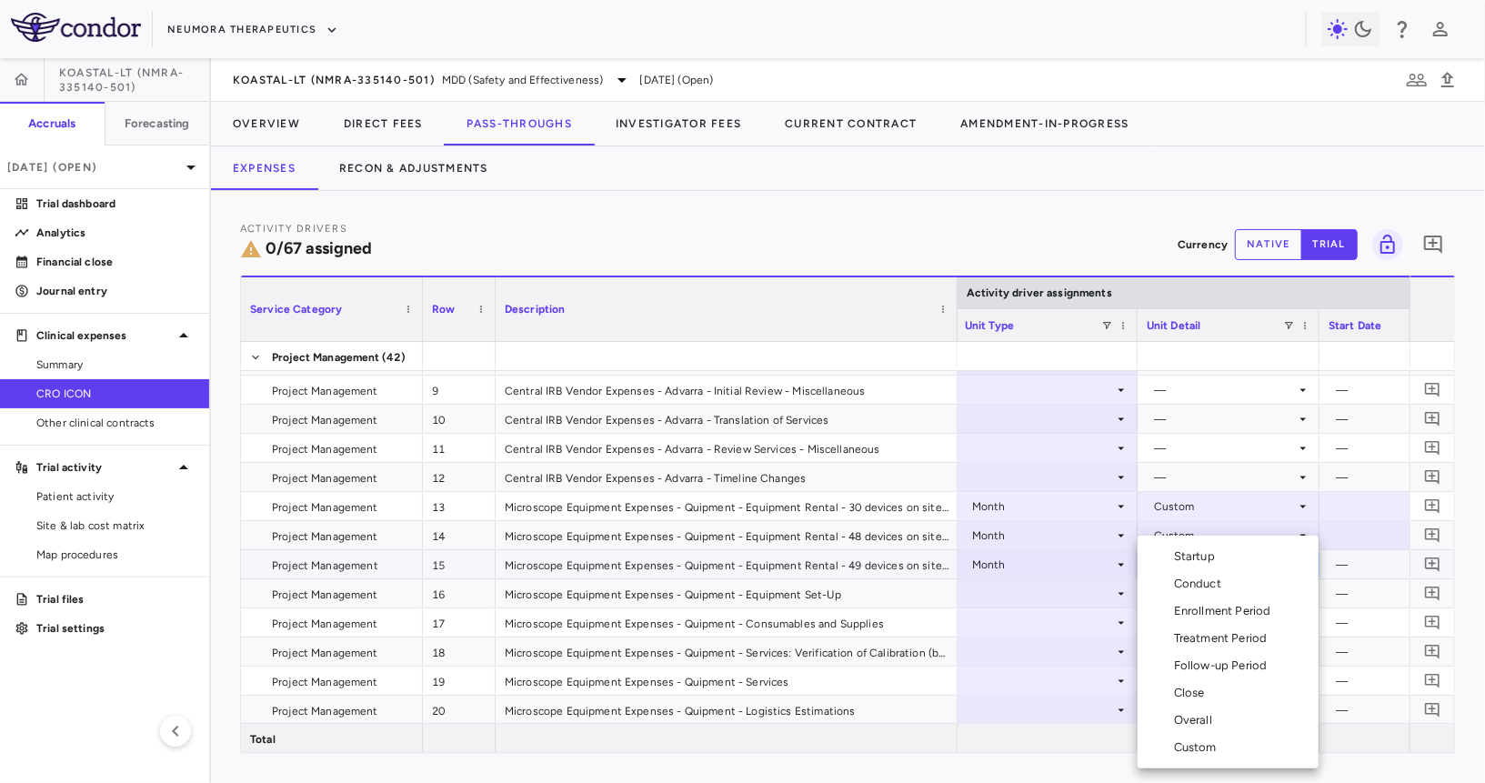
click at [1199, 752] on div "Custom" at bounding box center [1199, 747] width 50 height 16
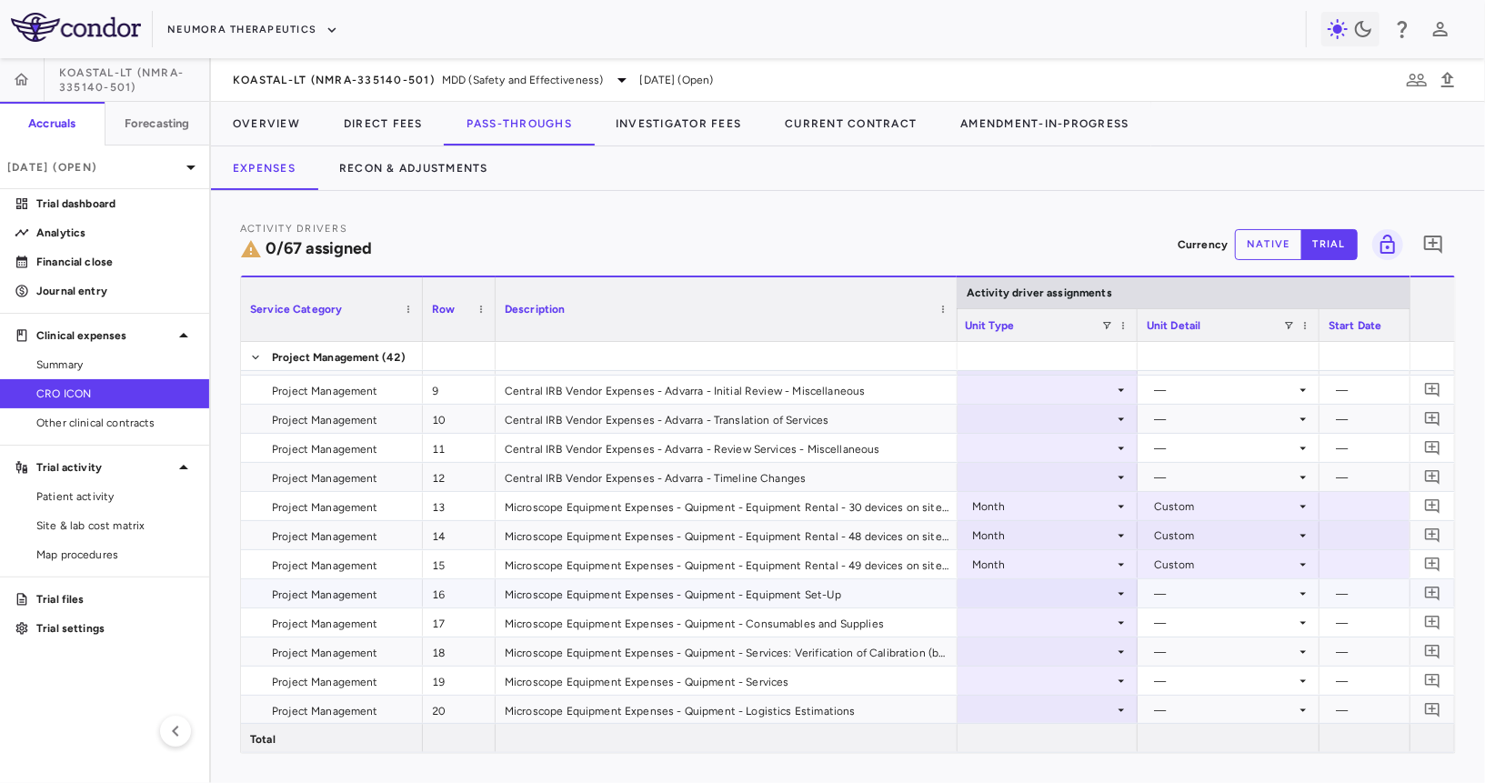
click at [1082, 597] on div at bounding box center [1047, 593] width 164 height 26
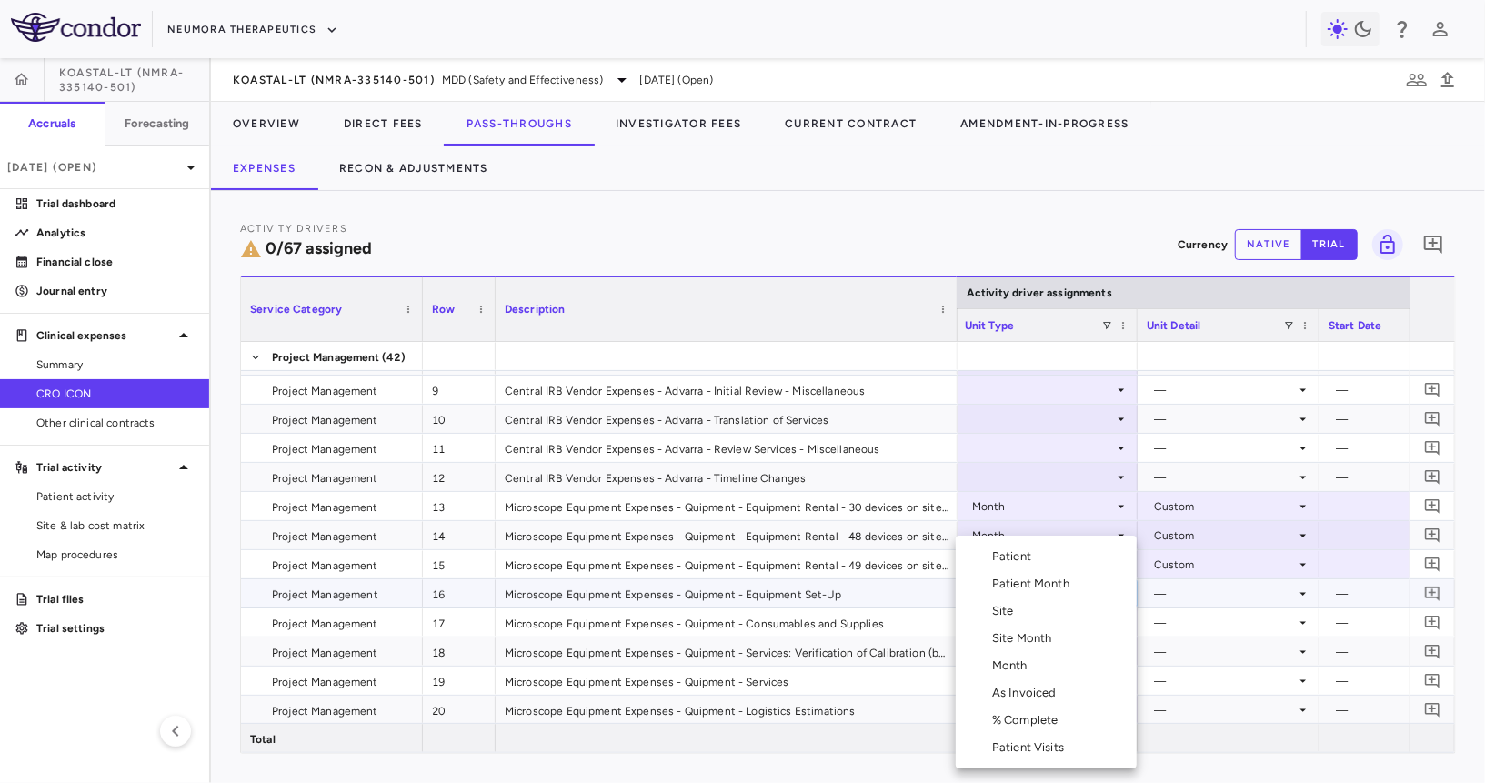
click at [1035, 666] on li "Month" at bounding box center [1046, 665] width 181 height 27
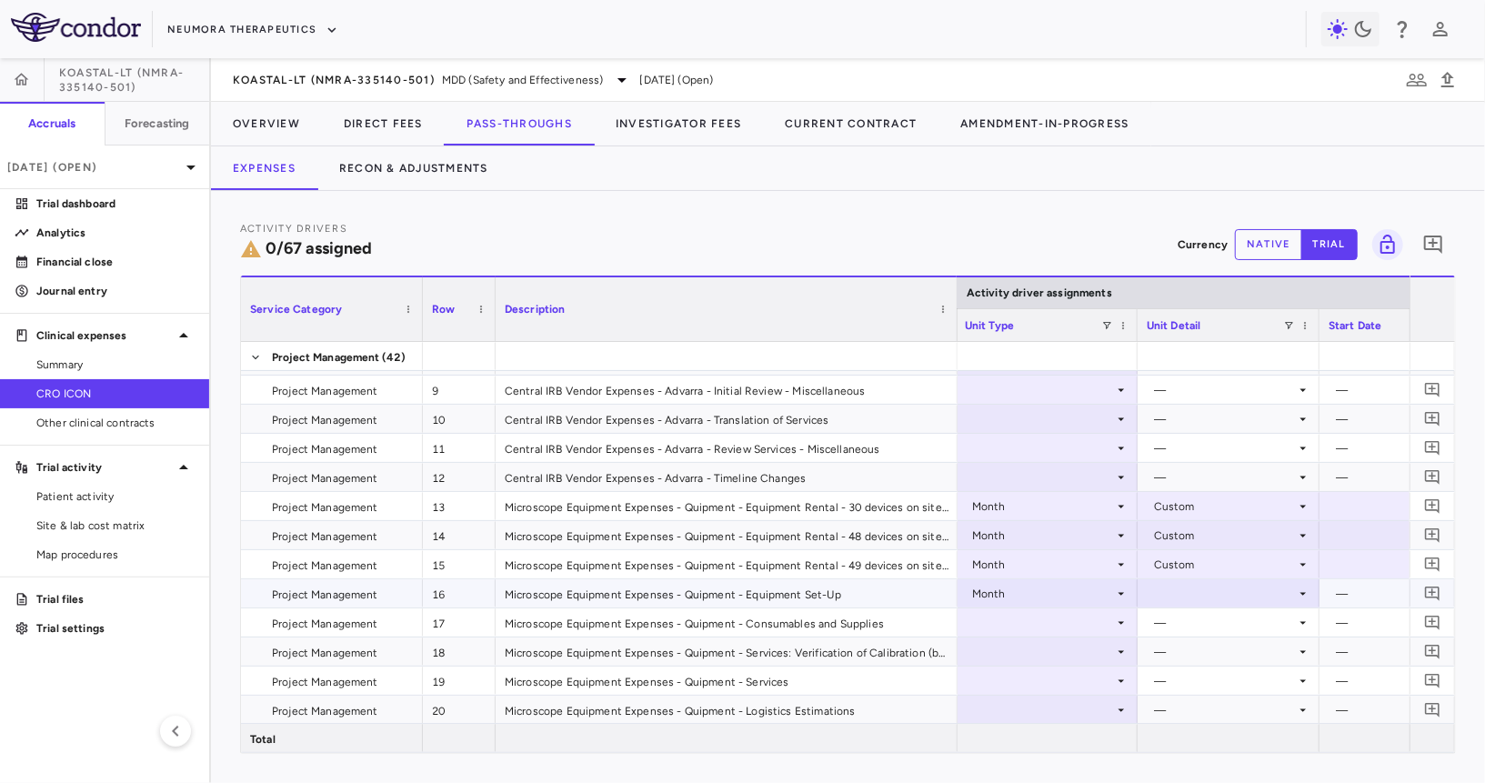
click at [1165, 597] on div at bounding box center [1229, 593] width 164 height 26
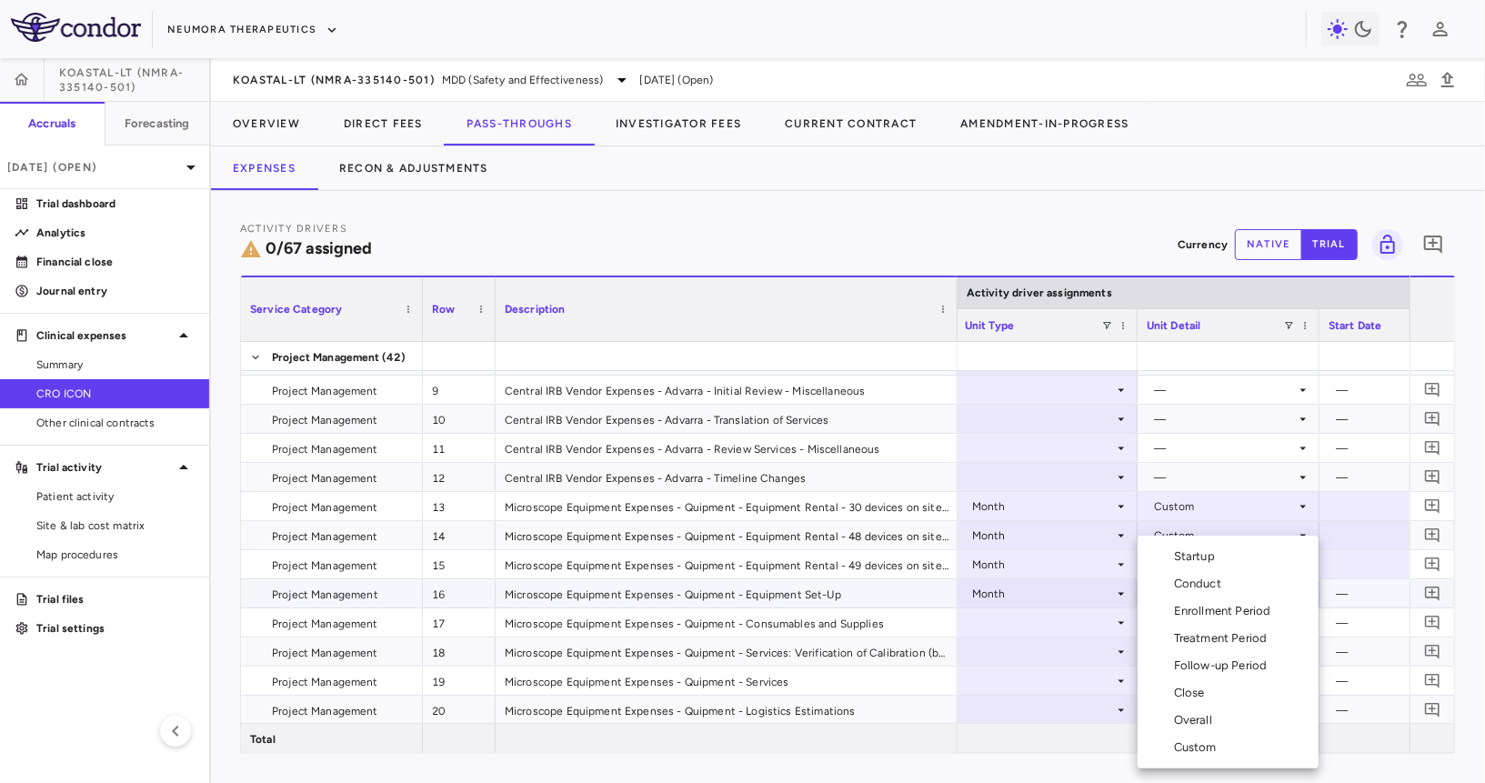
click at [1231, 755] on li "Custom" at bounding box center [1227, 747] width 181 height 27
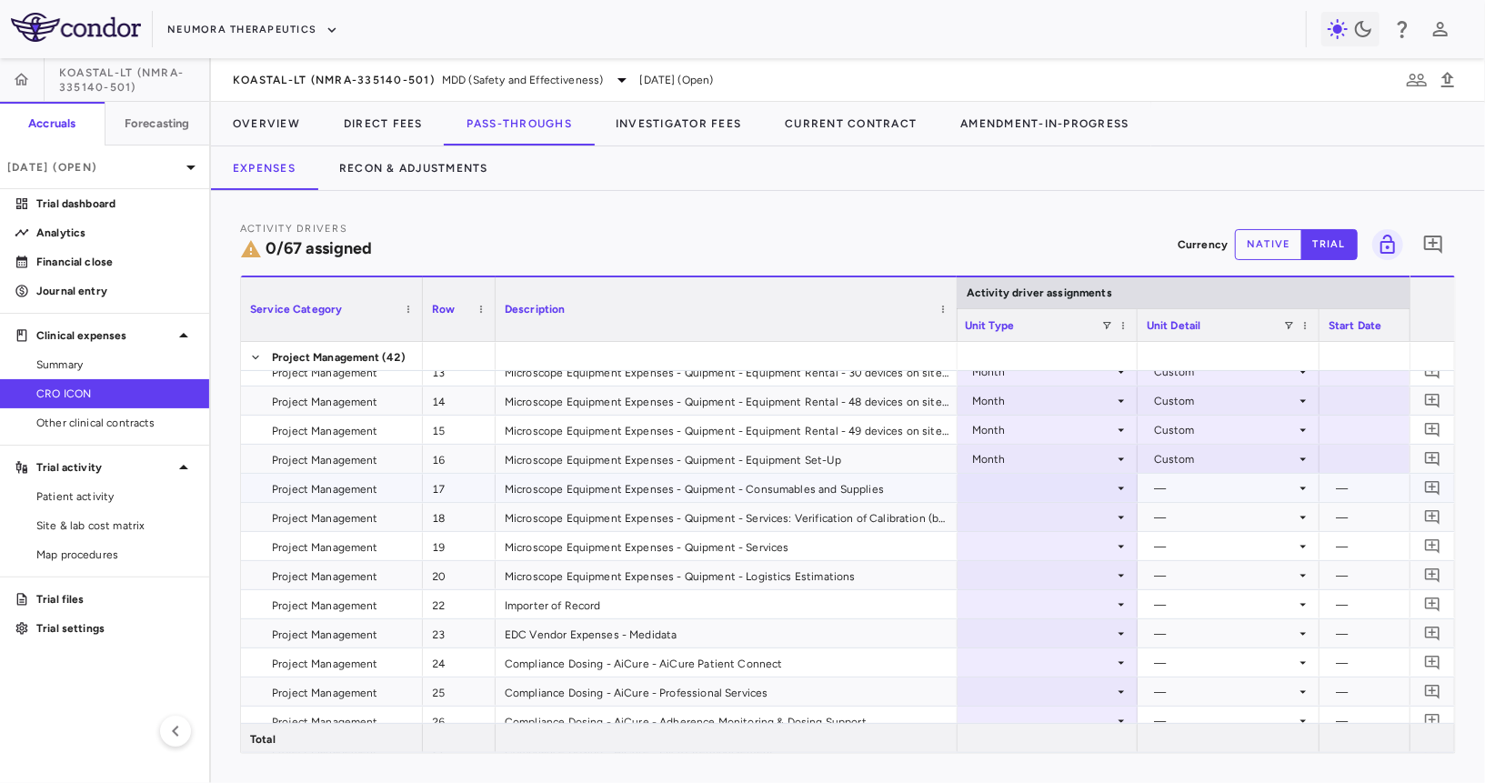
click at [1070, 489] on div at bounding box center [1047, 488] width 164 height 26
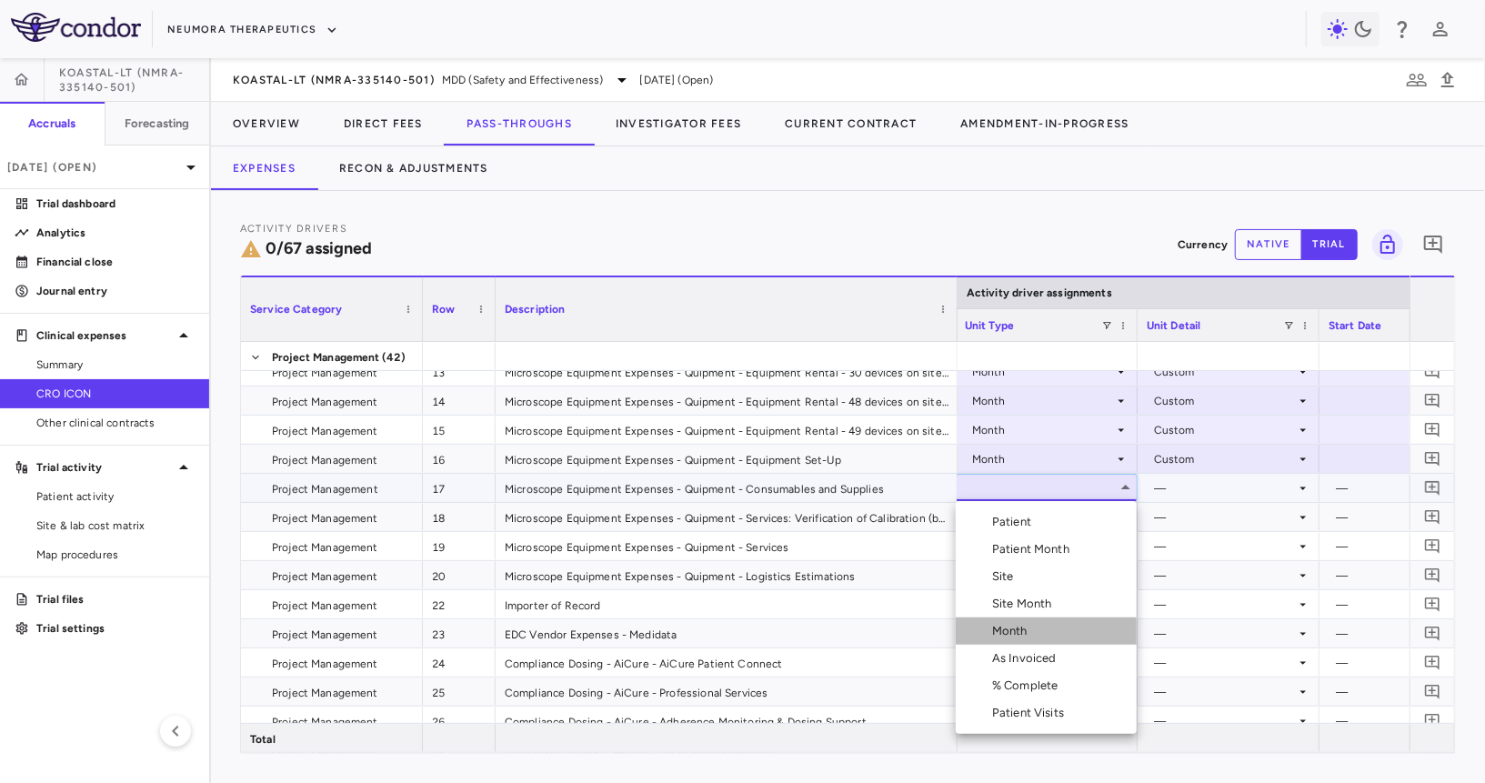
click at [1050, 623] on li "Month" at bounding box center [1046, 630] width 181 height 27
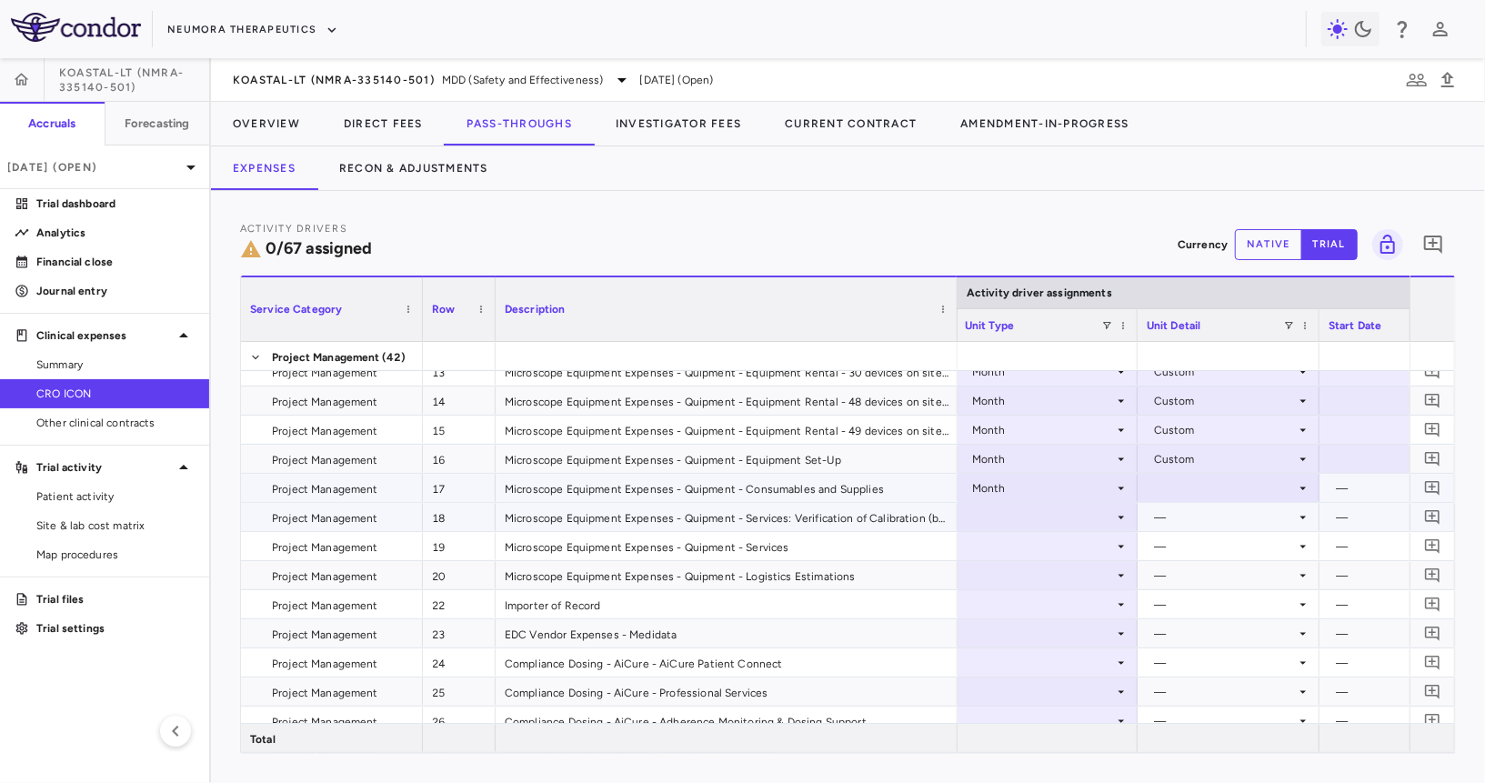
click at [1203, 505] on div "—" at bounding box center [1225, 517] width 142 height 29
click at [1203, 486] on div at bounding box center [1229, 488] width 164 height 26
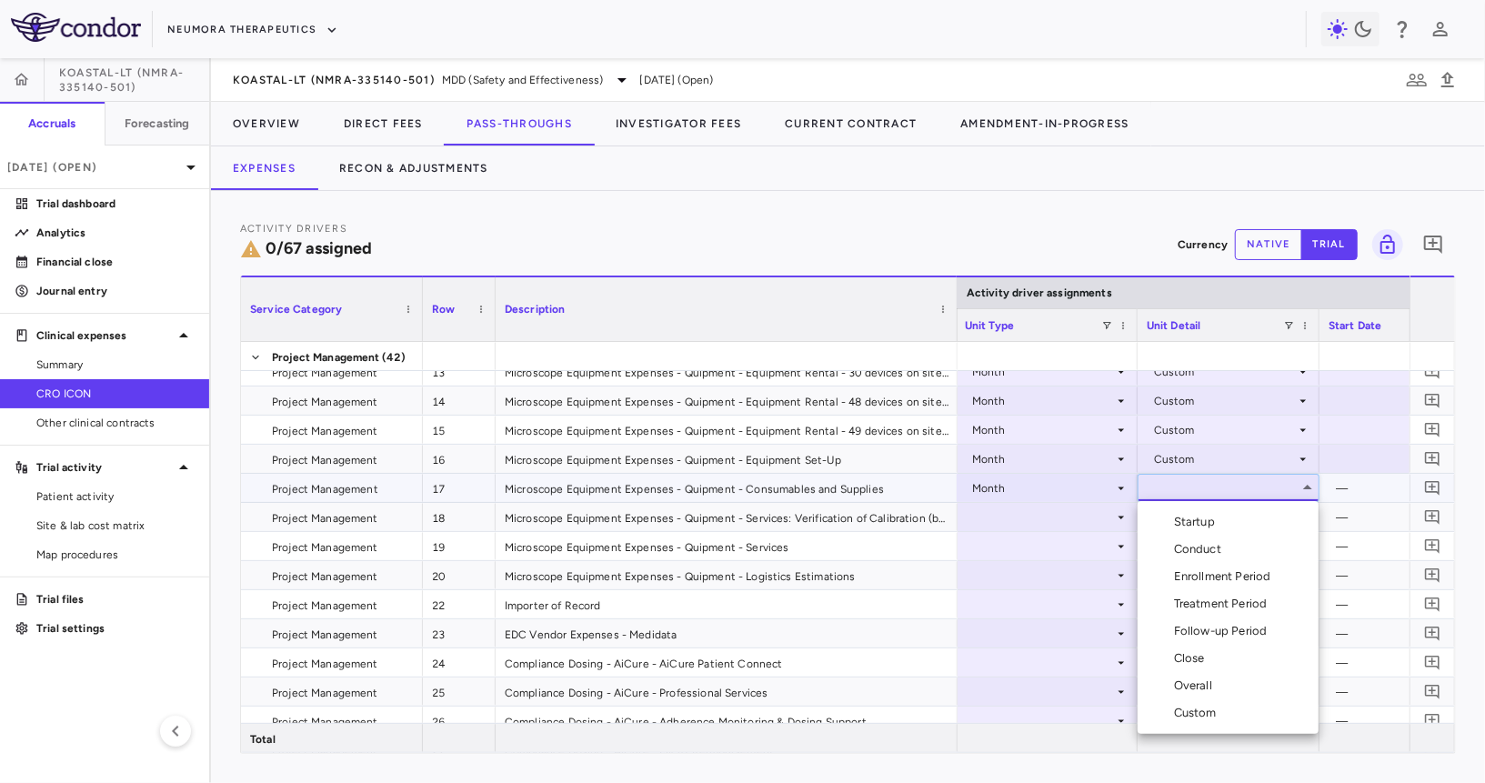
click at [1209, 715] on div "Custom" at bounding box center [1199, 713] width 50 height 16
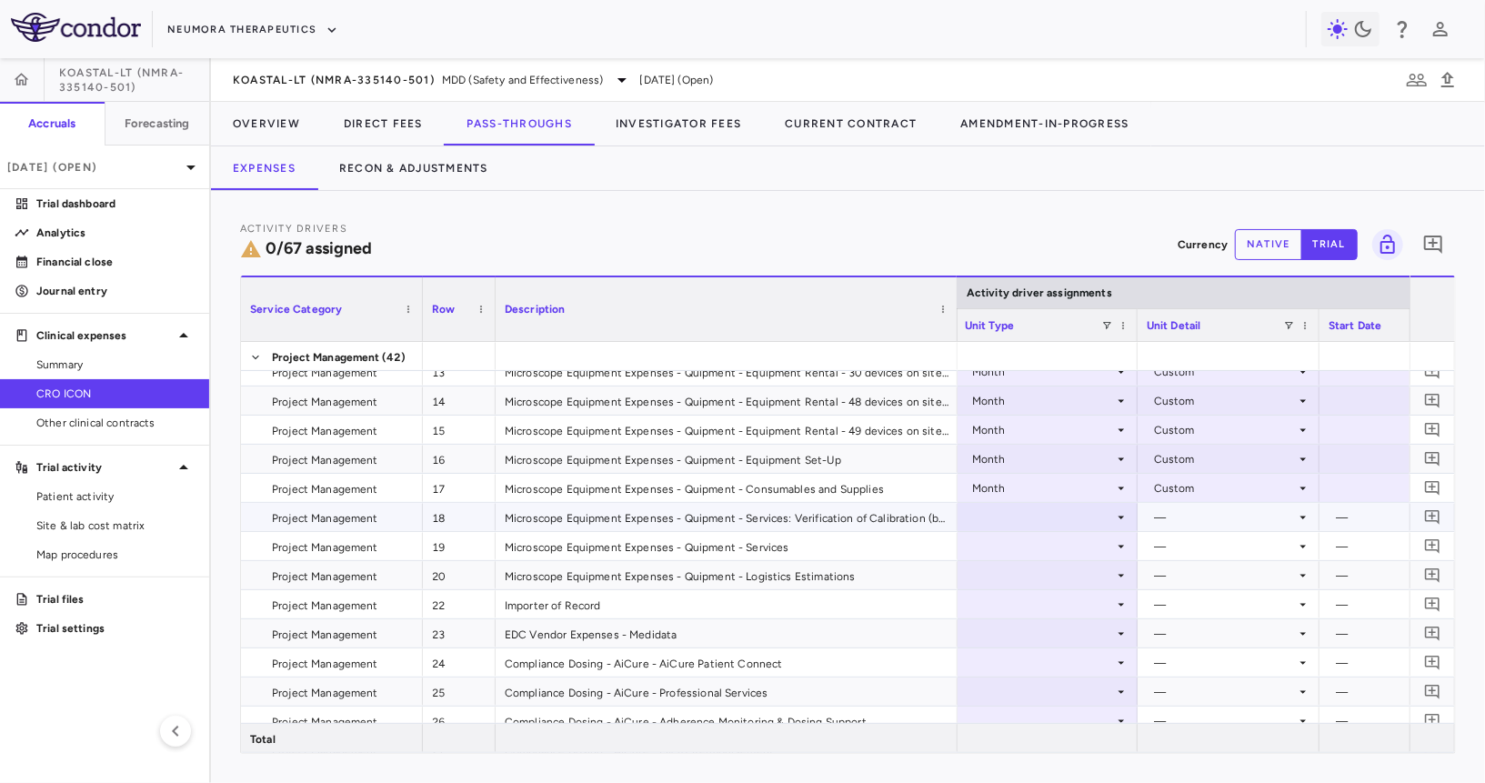
click at [1092, 507] on div at bounding box center [1047, 517] width 164 height 26
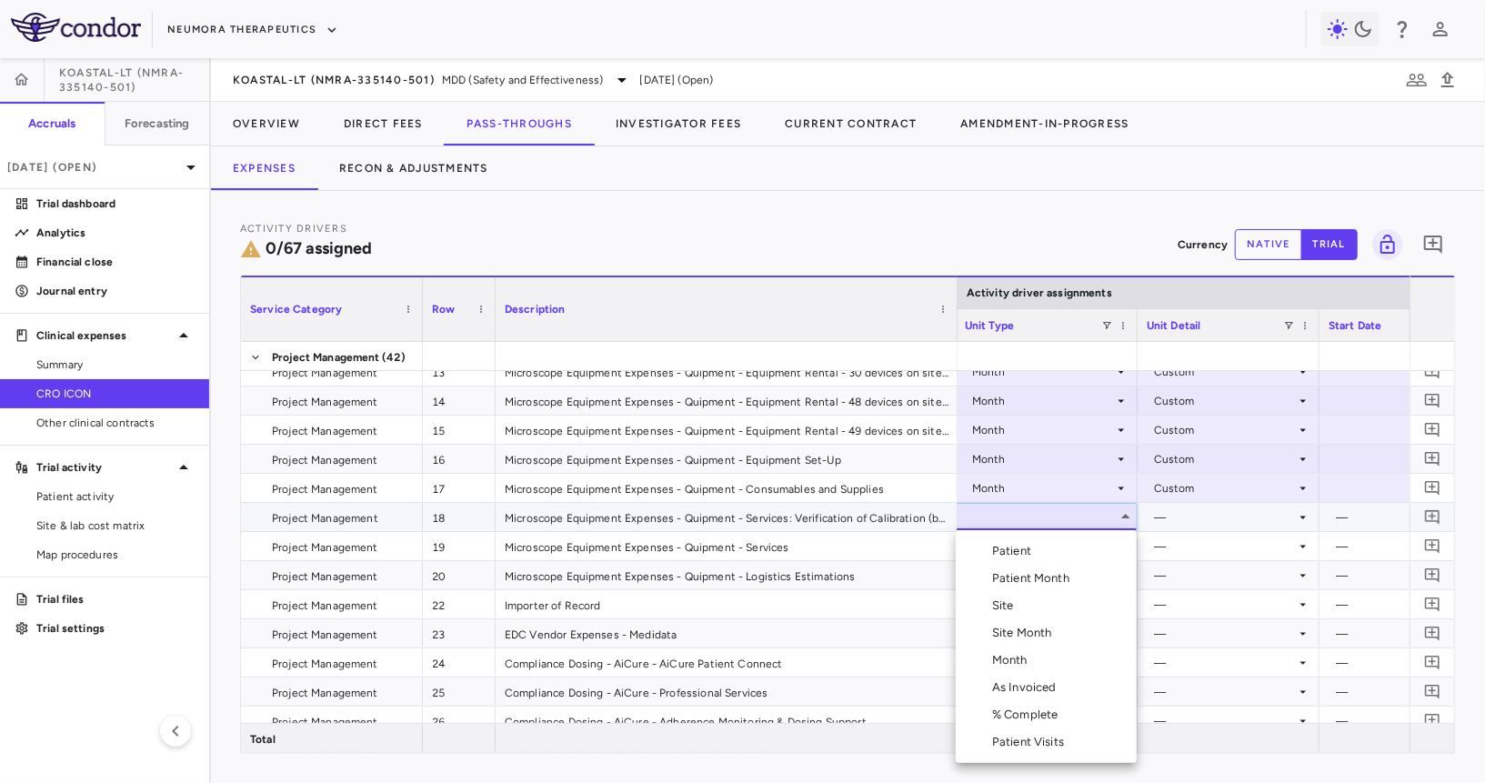
click at [1042, 655] on li "Month" at bounding box center [1046, 659] width 181 height 27
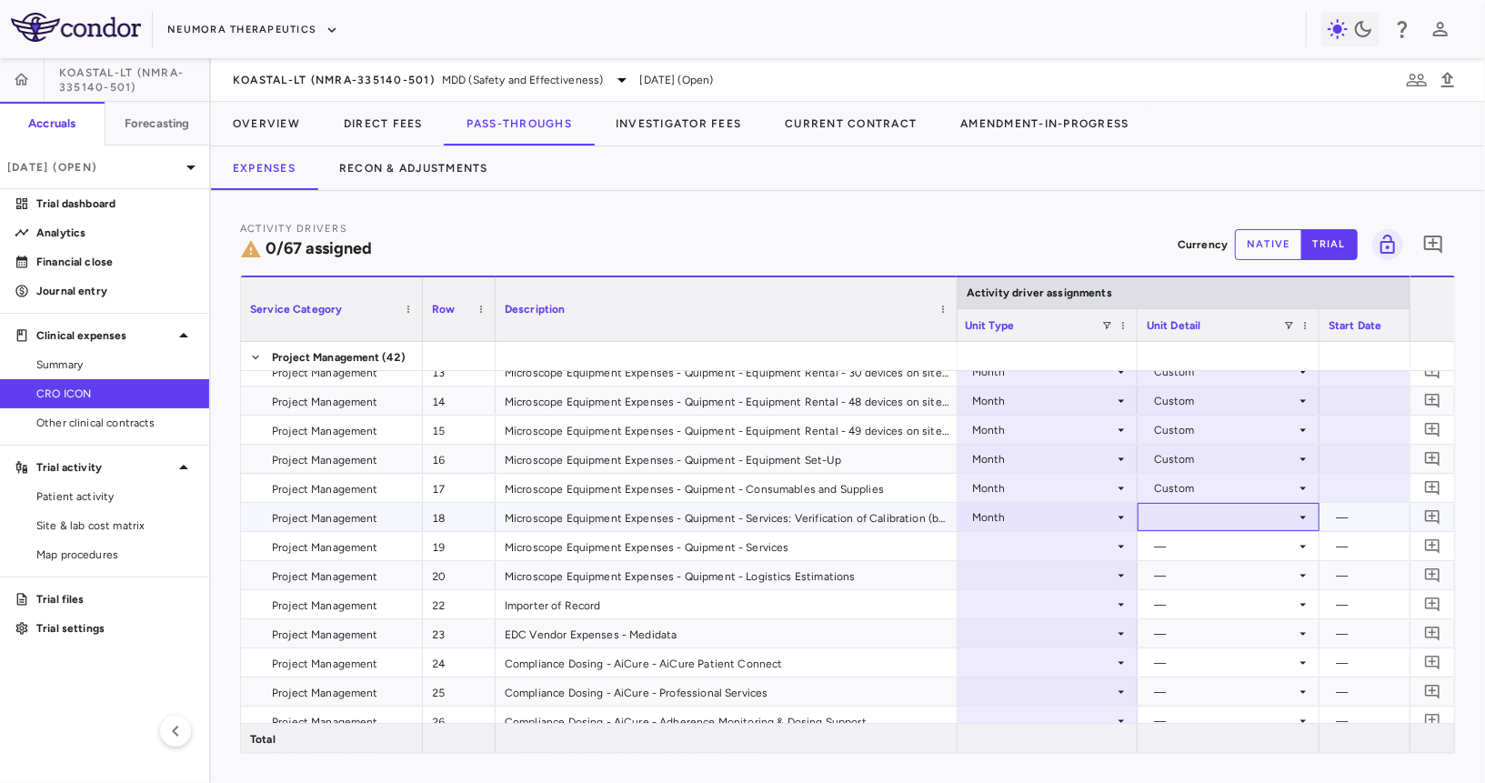
click at [1178, 516] on div at bounding box center [1229, 517] width 164 height 26
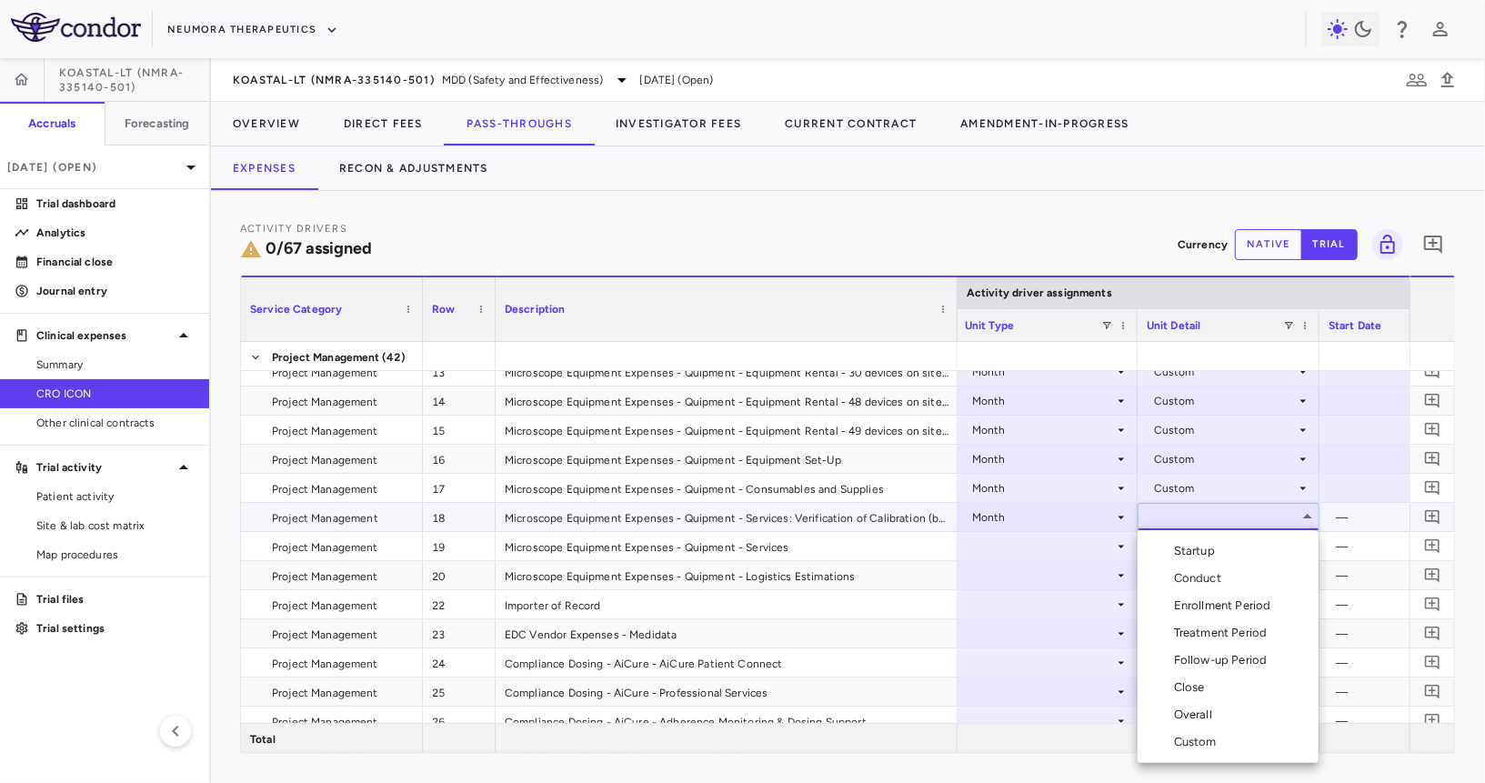
click at [1191, 745] on div "Custom" at bounding box center [1199, 742] width 50 height 16
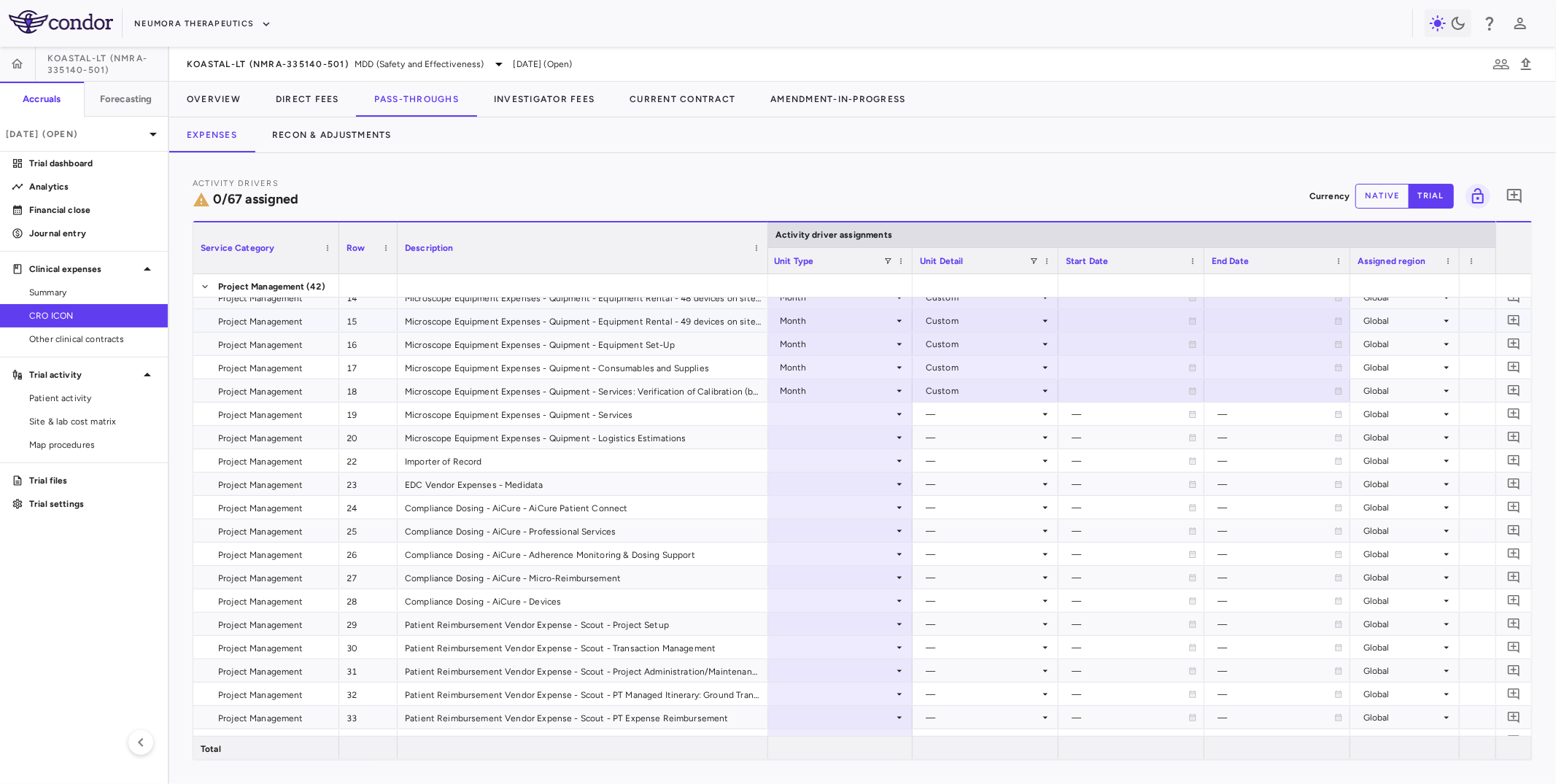
scroll to position [257, 0]
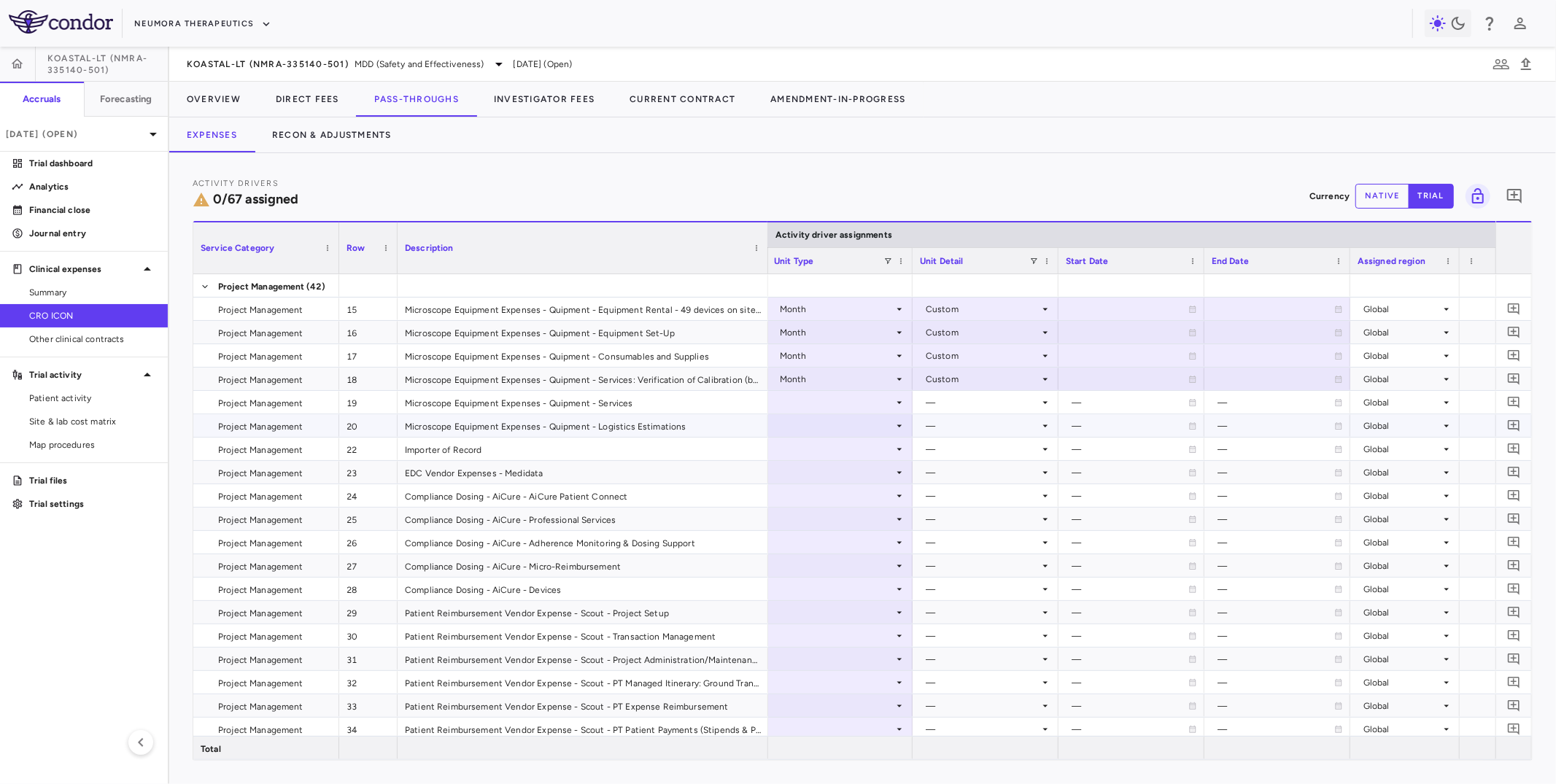
click at [846, 408] on div at bounding box center [840, 402] width 132 height 21
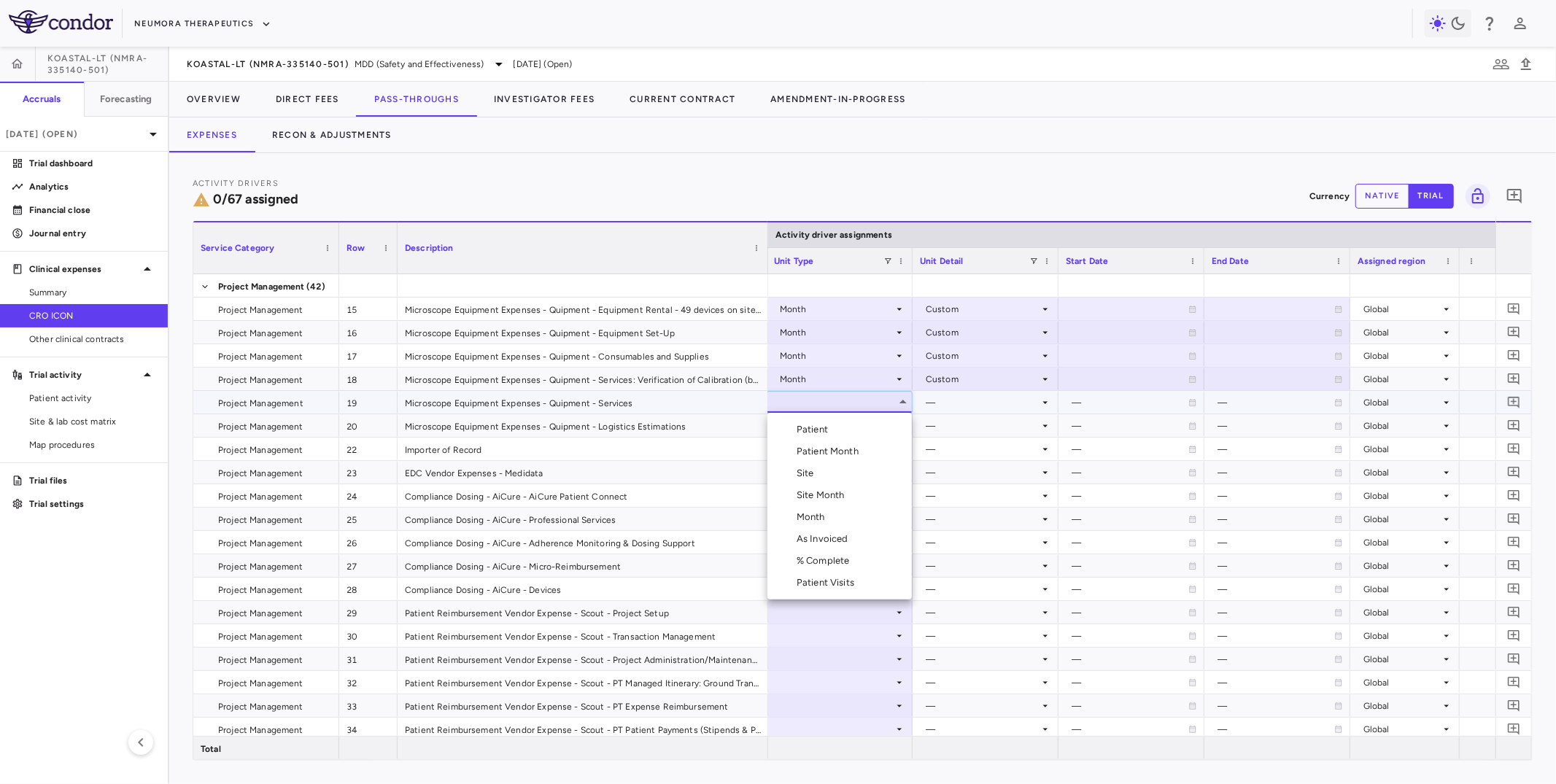
click at [814, 508] on li "Month" at bounding box center [839, 517] width 144 height 22
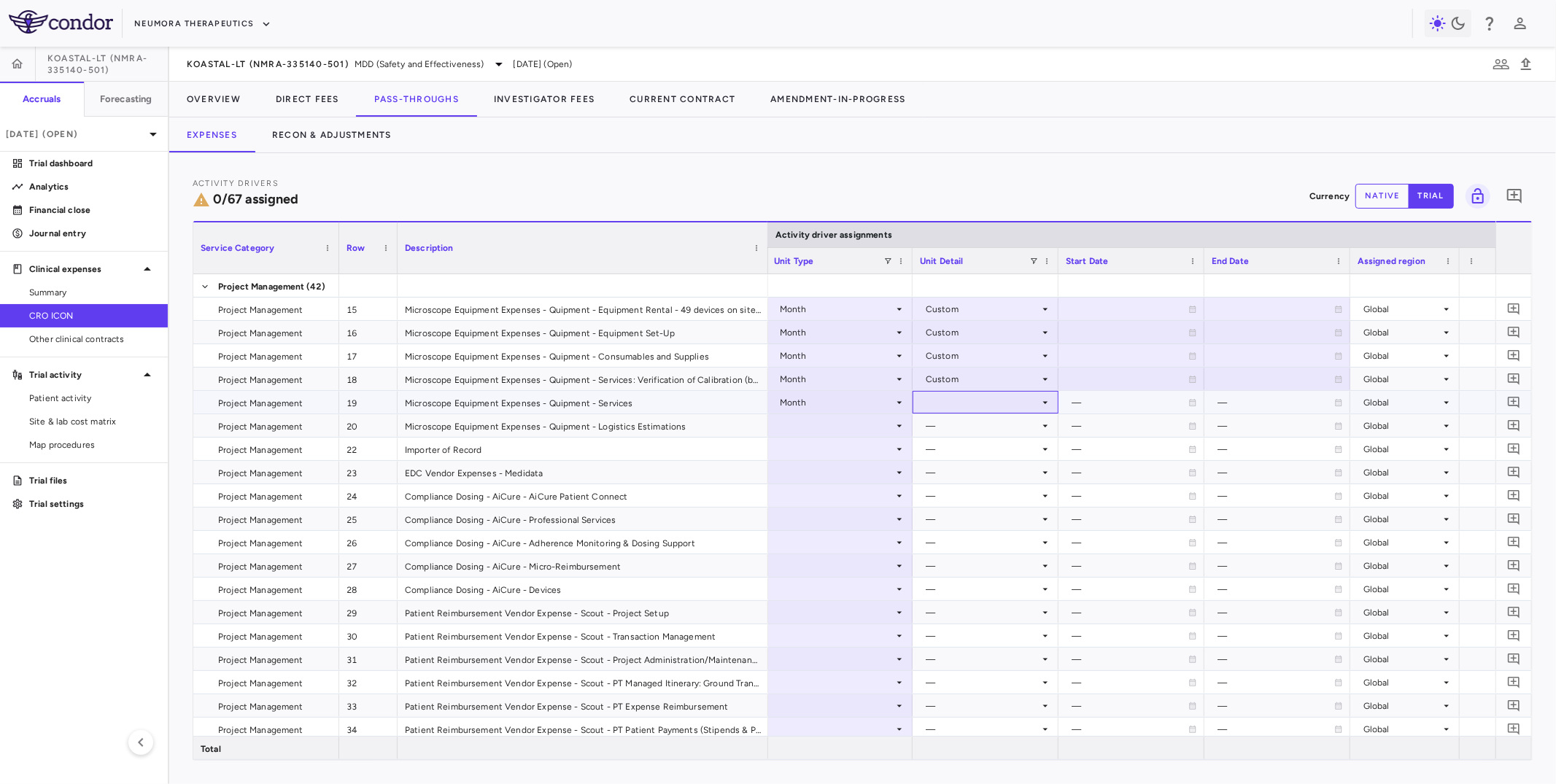
click at [949, 409] on div at bounding box center [986, 402] width 132 height 21
click at [952, 580] on div "Custom" at bounding box center [963, 583] width 40 height 13
click at [867, 422] on div at bounding box center [840, 425] width 132 height 21
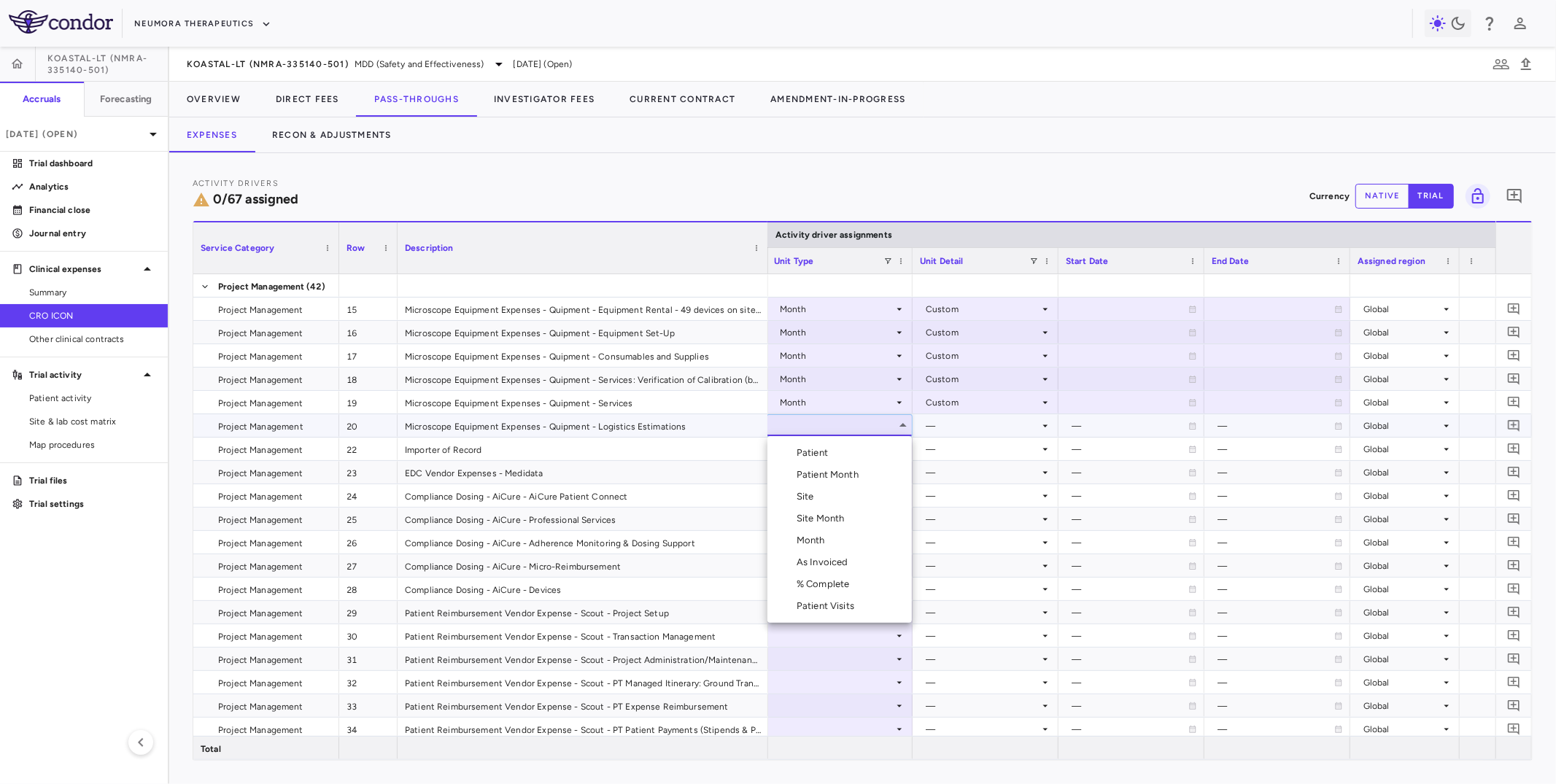
click at [815, 538] on div "Month" at bounding box center [814, 541] width 35 height 13
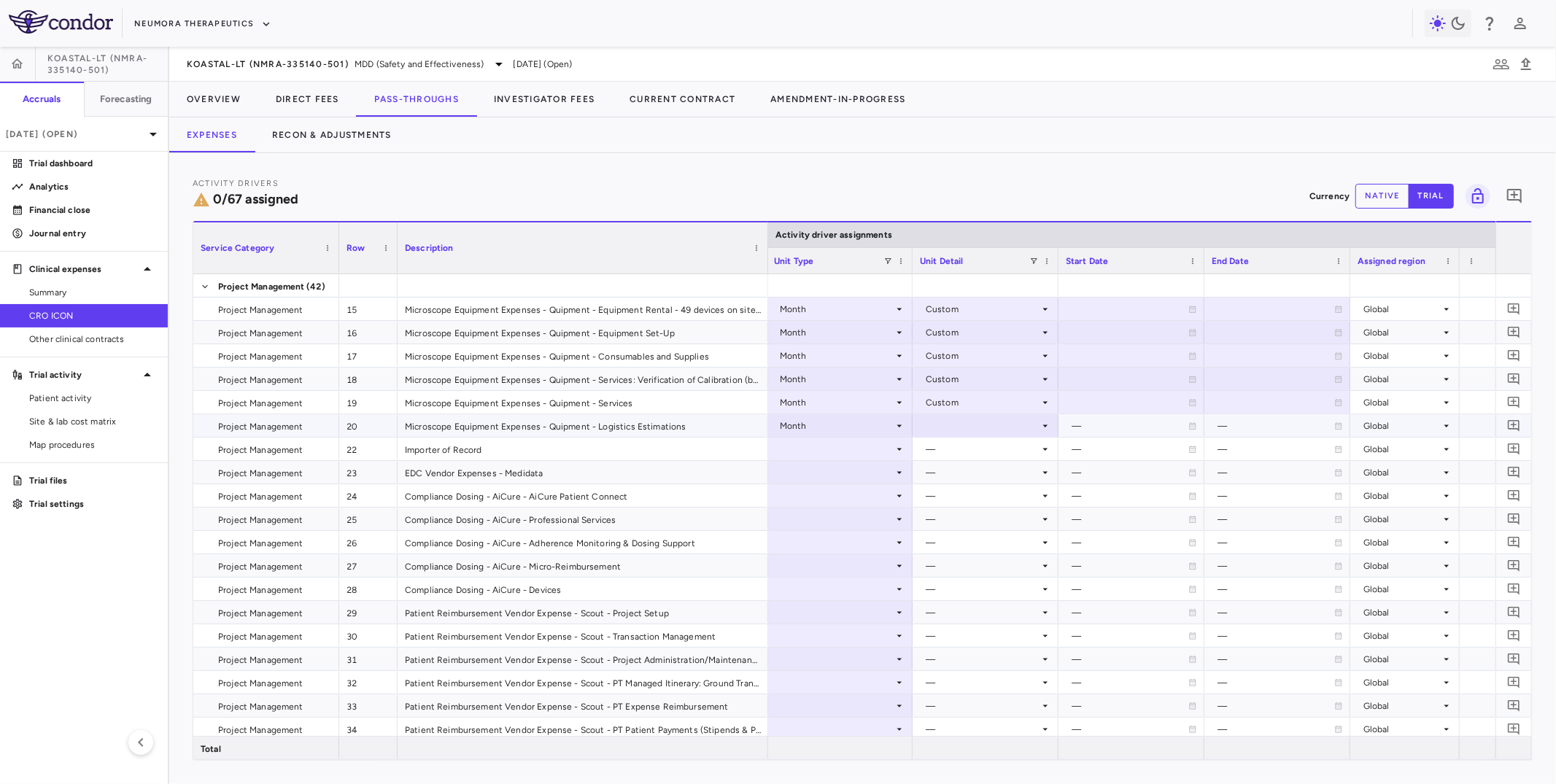
click at [945, 428] on div at bounding box center [986, 425] width 132 height 21
click at [954, 603] on div "Custom" at bounding box center [963, 606] width 40 height 13
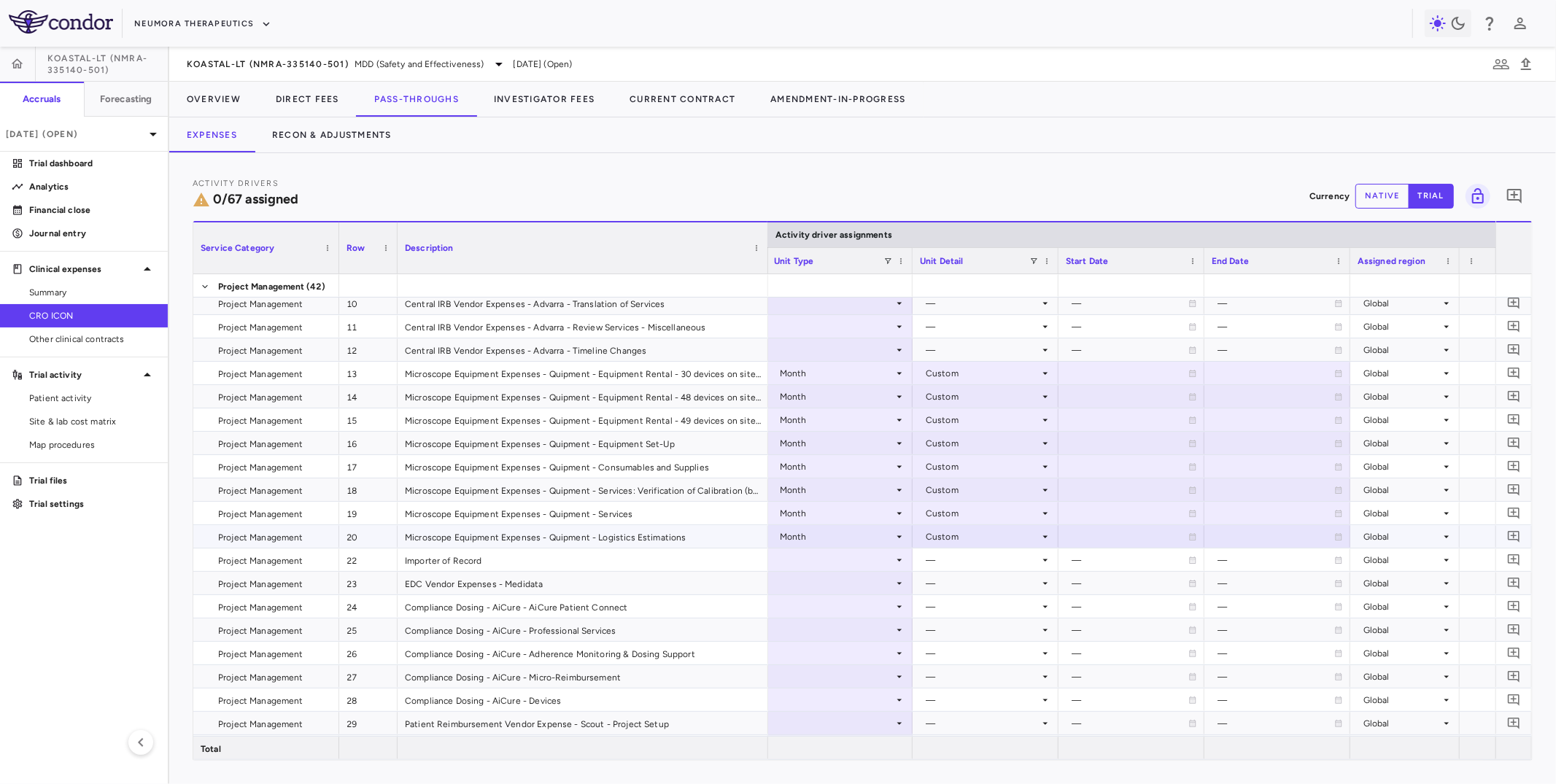
scroll to position [135, 0]
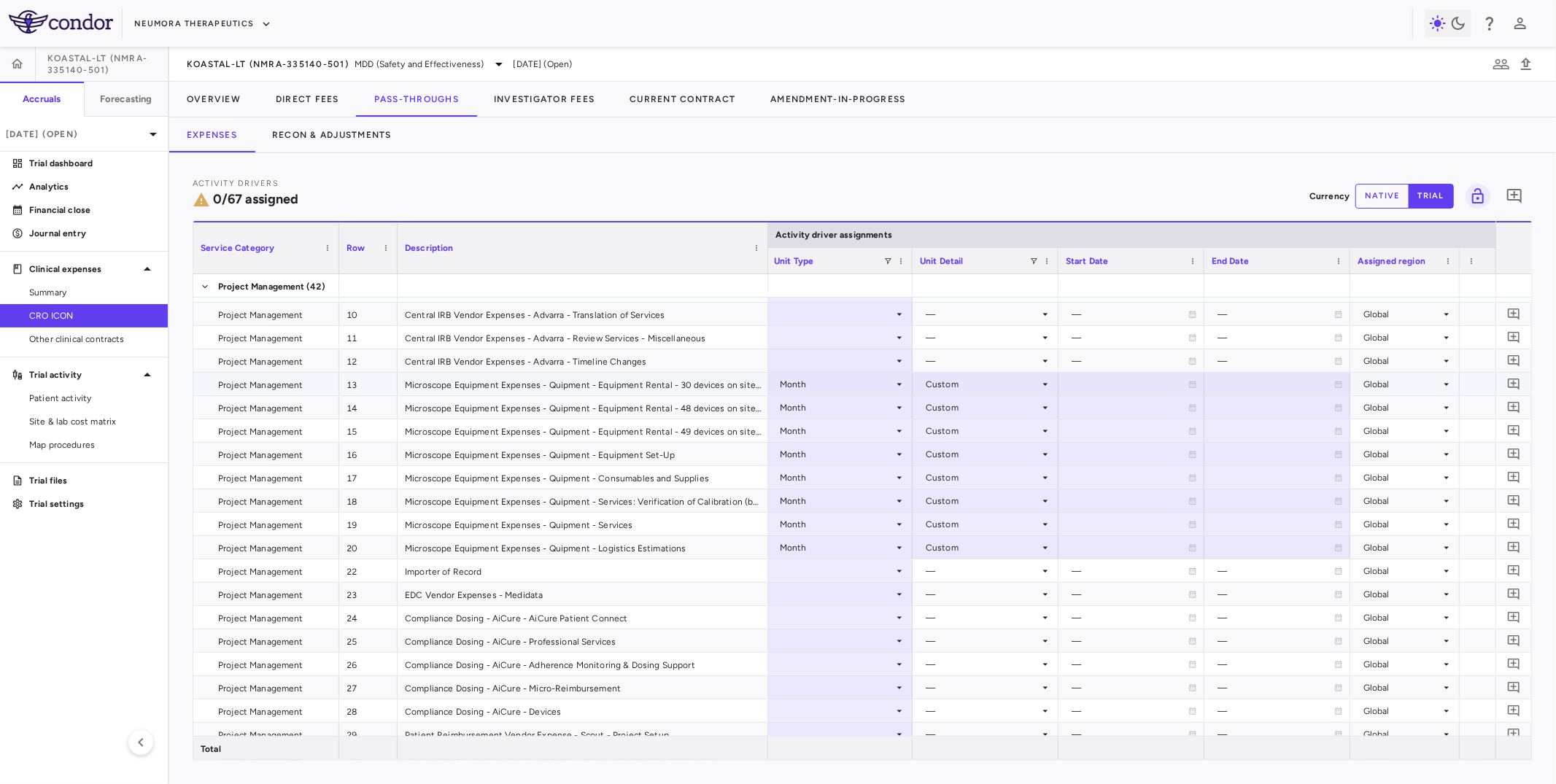
click at [1112, 385] on div at bounding box center [1131, 384] width 132 height 21
click at [1110, 386] on input "**********" at bounding box center [1118, 386] width 118 height 24
type input "**********"
click at [1147, 409] on input "**********" at bounding box center [1118, 409] width 118 height 24
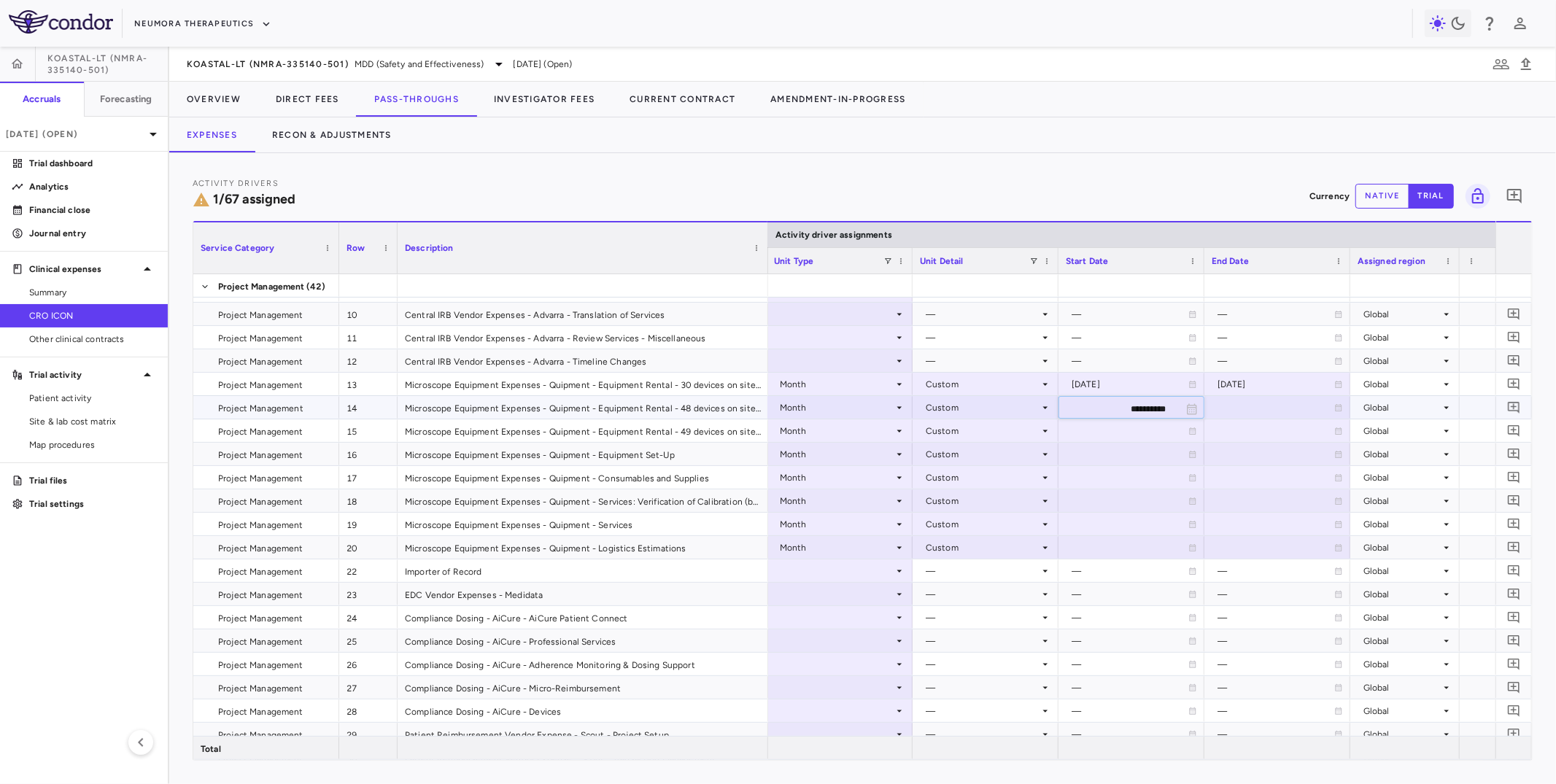
type input "**********"
click at [1084, 403] on div "2026-01-01" at bounding box center [1130, 408] width 116 height 23
click at [1084, 403] on input "**********" at bounding box center [1118, 409] width 118 height 24
type input "**********"
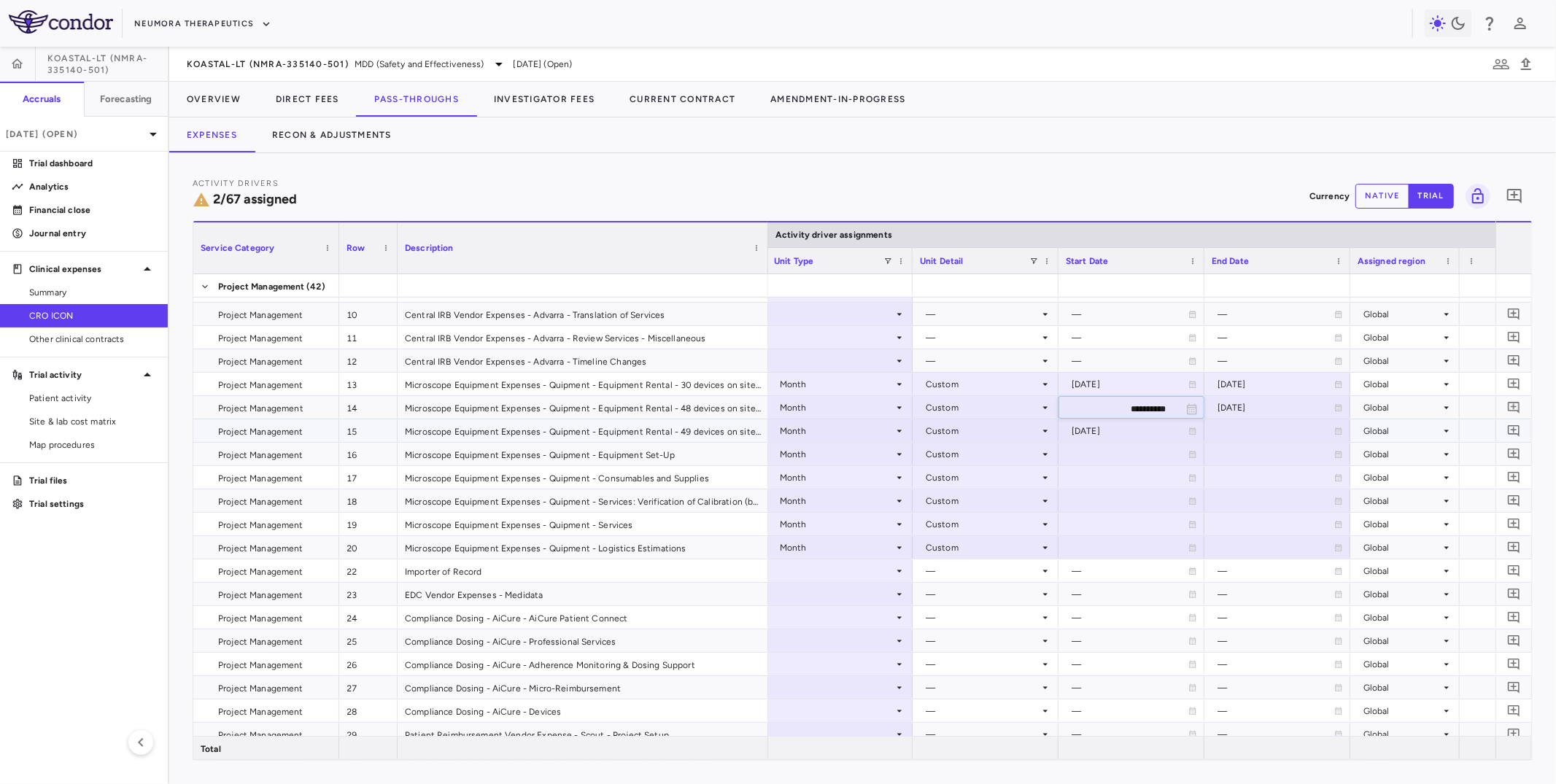
click at [1110, 431] on div "2026-01-01" at bounding box center [1130, 431] width 116 height 23
click at [1124, 429] on input "**********" at bounding box center [1118, 433] width 118 height 24
type input "**********"
click at [1095, 427] on div "2027-01-01" at bounding box center [1130, 431] width 116 height 23
click at [1105, 433] on input "**********" at bounding box center [1118, 433] width 118 height 24
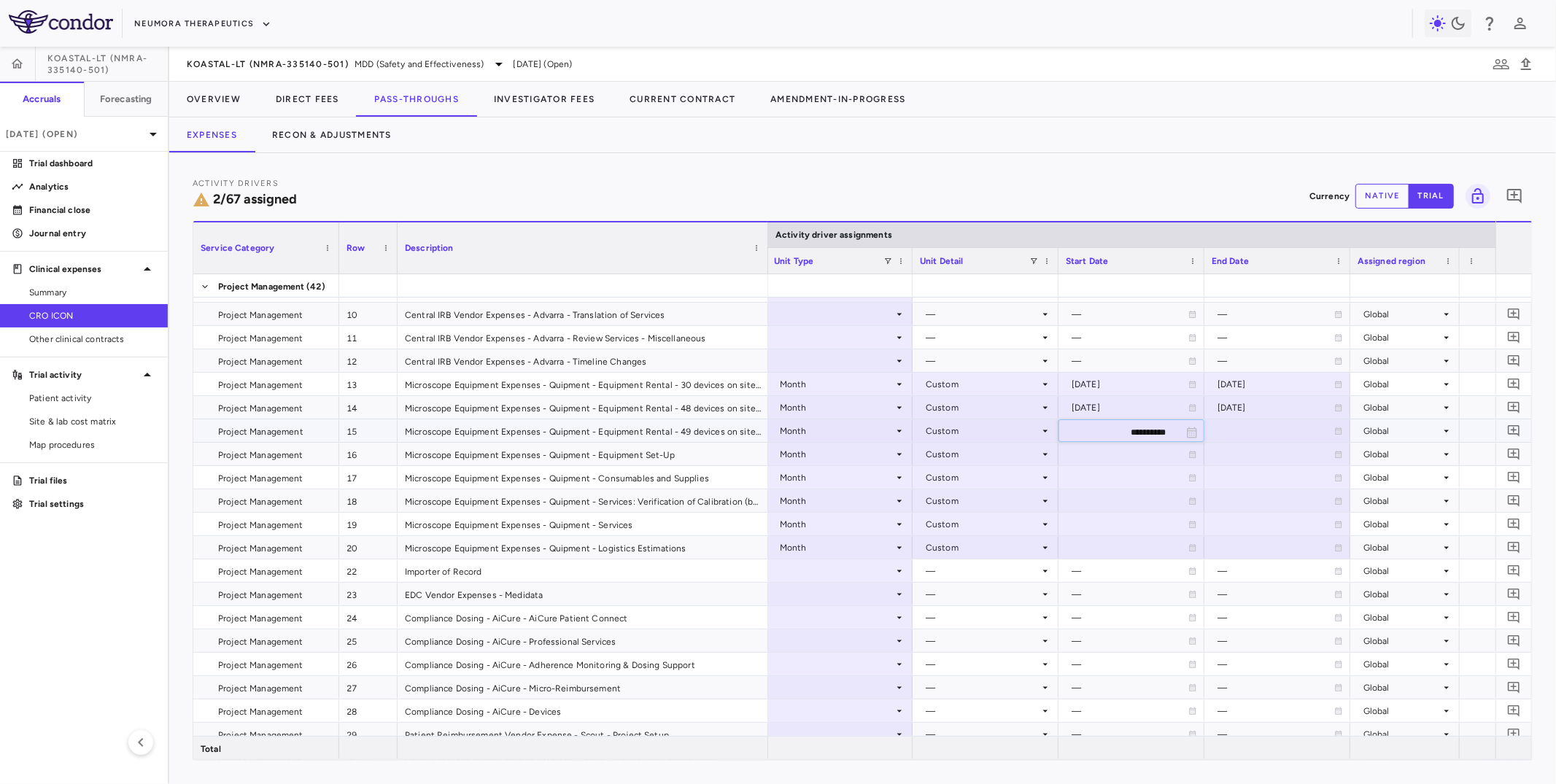
click at [1148, 431] on input "**********" at bounding box center [1118, 433] width 118 height 24
type input "**********"
click at [1066, 426] on div "2027-04-01" at bounding box center [1131, 431] width 132 height 21
click at [1104, 425] on div "2027-04-01" at bounding box center [1130, 431] width 116 height 23
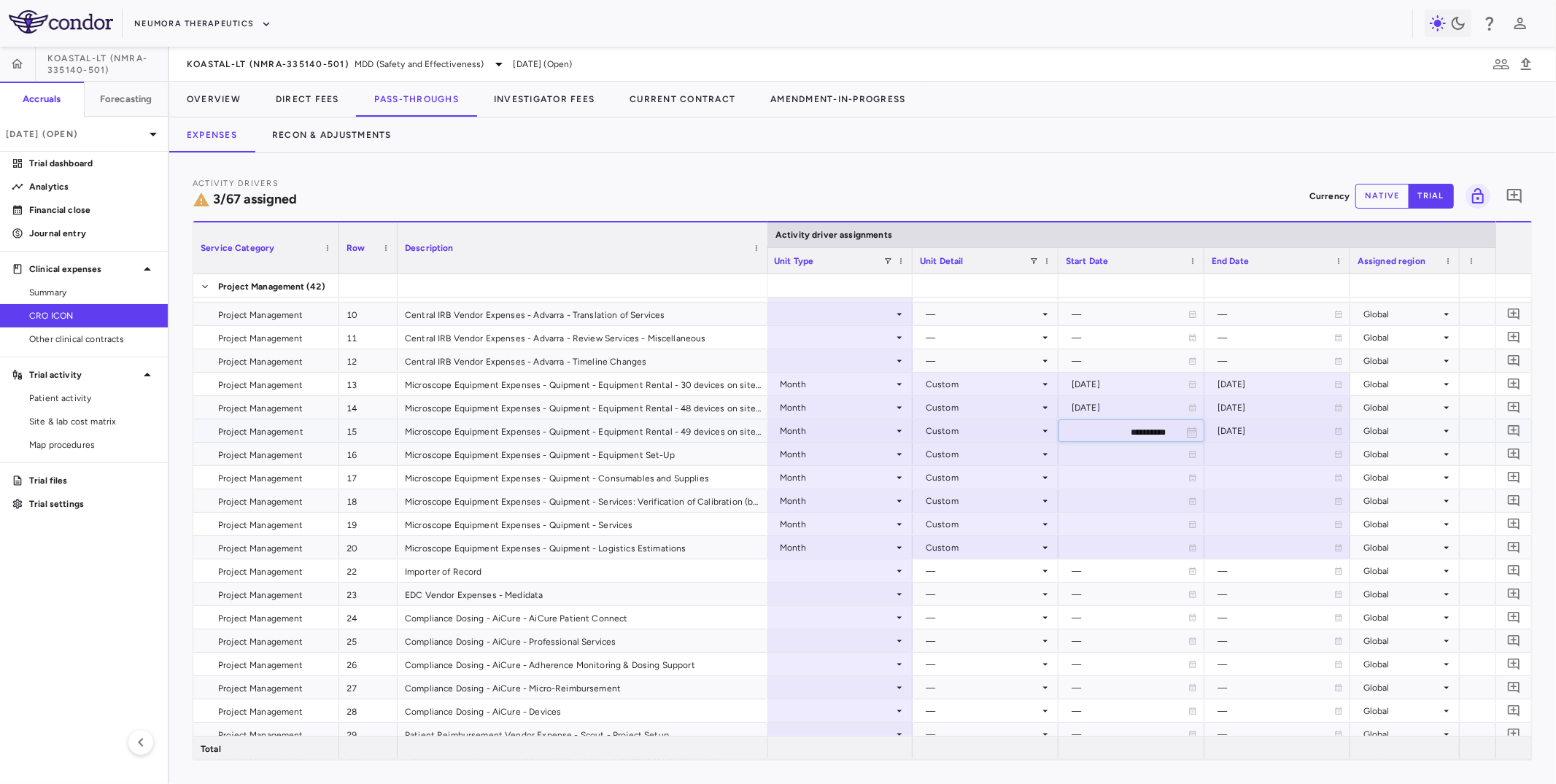
click at [1115, 433] on input "**********" at bounding box center [1118, 433] width 118 height 24
type input "**********"
click at [1119, 195] on div "Activity Drivers 3/67 assigned Currency native trial 0" at bounding box center [863, 196] width 1340 height 39
click at [1123, 203] on div "Activity Drivers 3/67 assigned Currency native trial 0" at bounding box center [863, 196] width 1340 height 39
click at [1132, 181] on div "Activity Drivers 3/67 assigned Currency native trial 0" at bounding box center [863, 196] width 1340 height 39
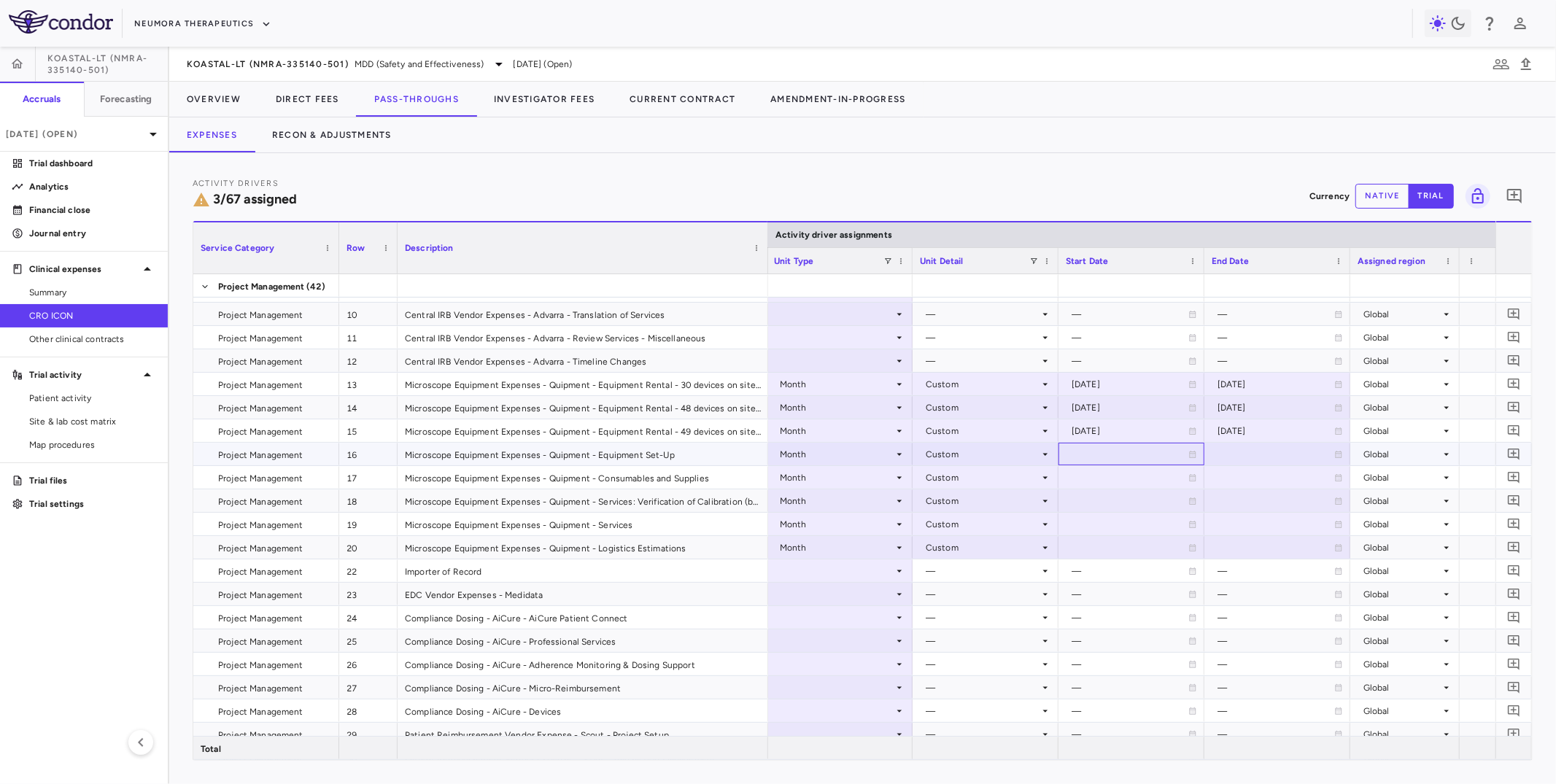
click at [1110, 457] on div at bounding box center [1131, 454] width 132 height 21
click at [1093, 181] on div "Activity Drivers 3/67 assigned Currency native trial 0" at bounding box center [863, 196] width 1340 height 39
click at [839, 182] on div "Activity Drivers 3/67 assigned Currency native trial 0" at bounding box center [863, 196] width 1340 height 39
click at [245, 51] on div "KOASTAL-LT (NMRA-335140-501) MDD (Safety and Effectiveness) Aug 2025 (Open)" at bounding box center [863, 64] width 1387 height 35
click at [236, 60] on span "KOASTAL-LT (NMRA-335140-501)" at bounding box center [268, 64] width 162 height 12
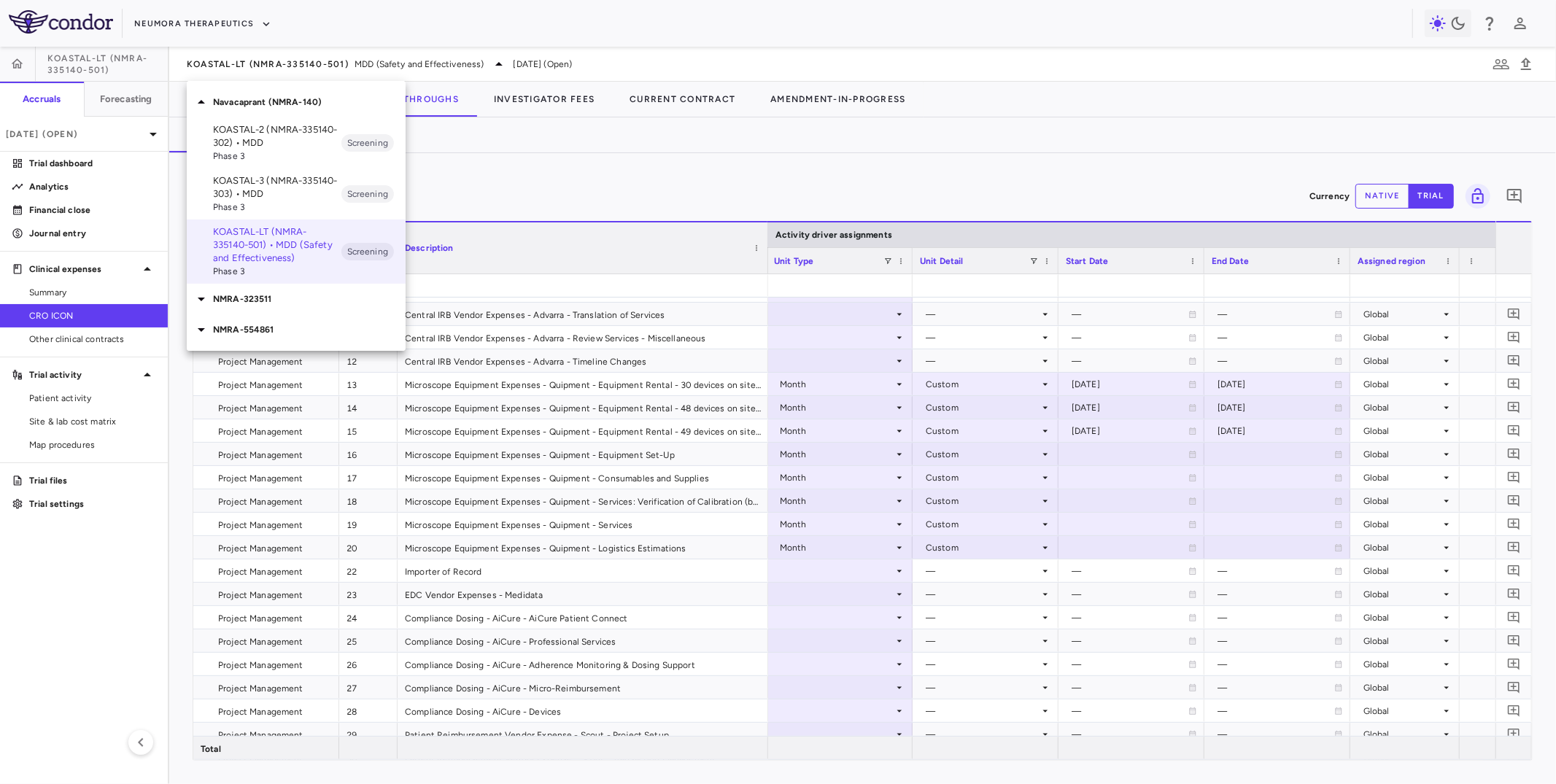
click at [246, 157] on span "Phase 3" at bounding box center [277, 156] width 128 height 13
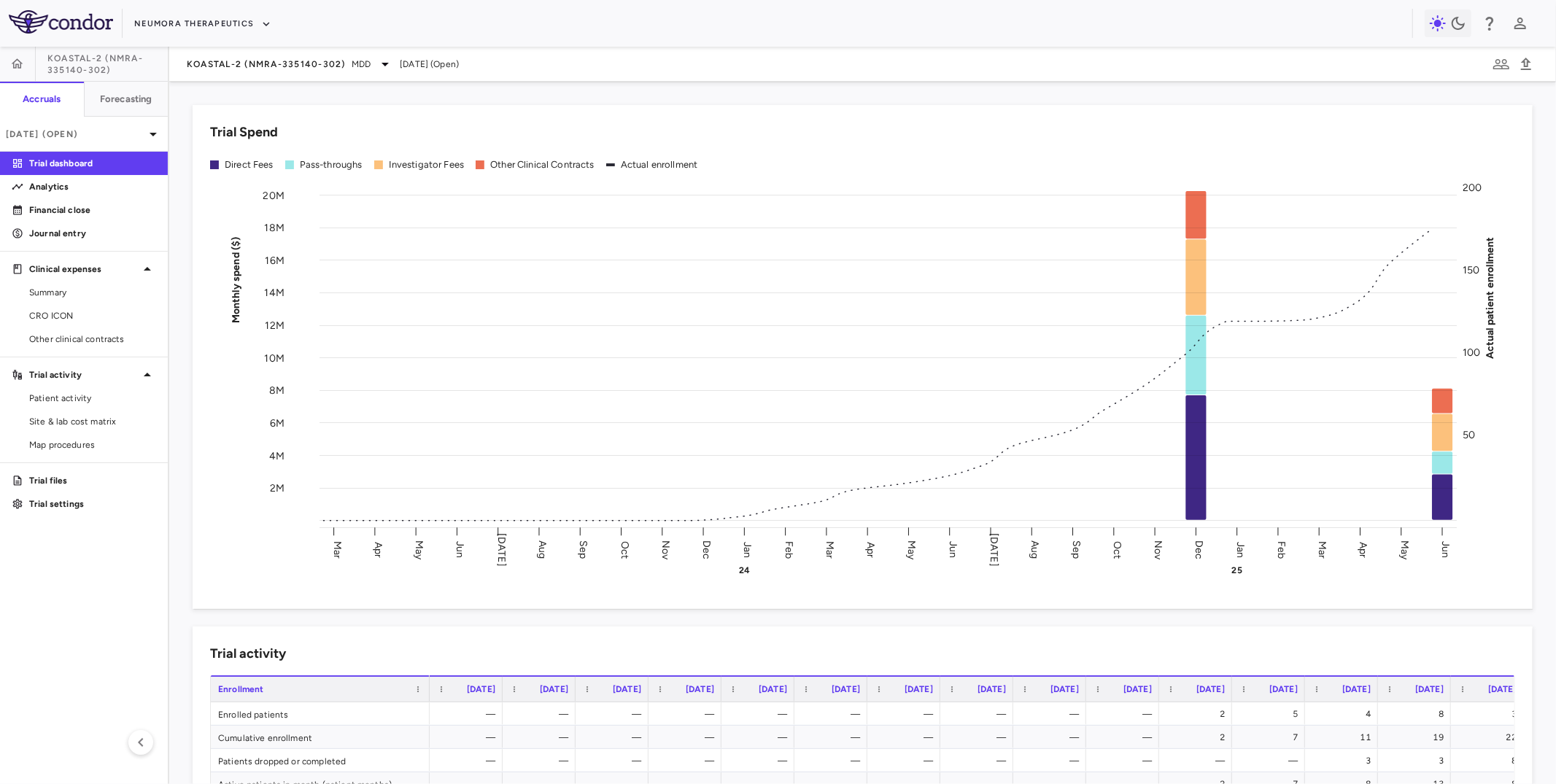
click at [238, 73] on div "KOASTAL-2 (NMRA-335140-302) MDD Jun 2025 (Open)" at bounding box center [863, 64] width 1387 height 35
click at [238, 59] on span "KOASTAL-2 (NMRA-335140-302)" at bounding box center [266, 64] width 159 height 12
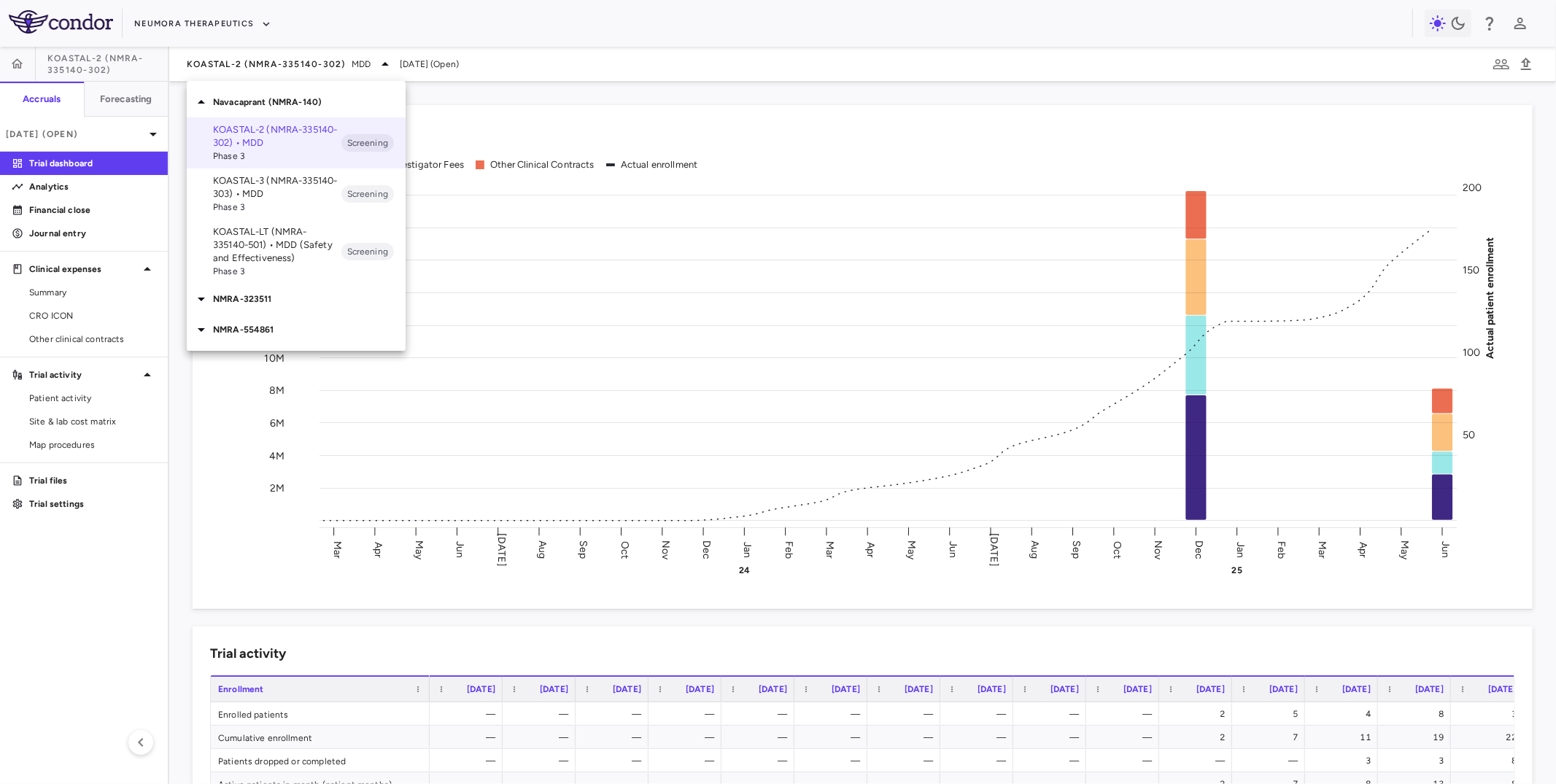
click at [245, 180] on p "KOASTAL-3 (NMRA-335140-303) • MDD" at bounding box center [277, 187] width 128 height 26
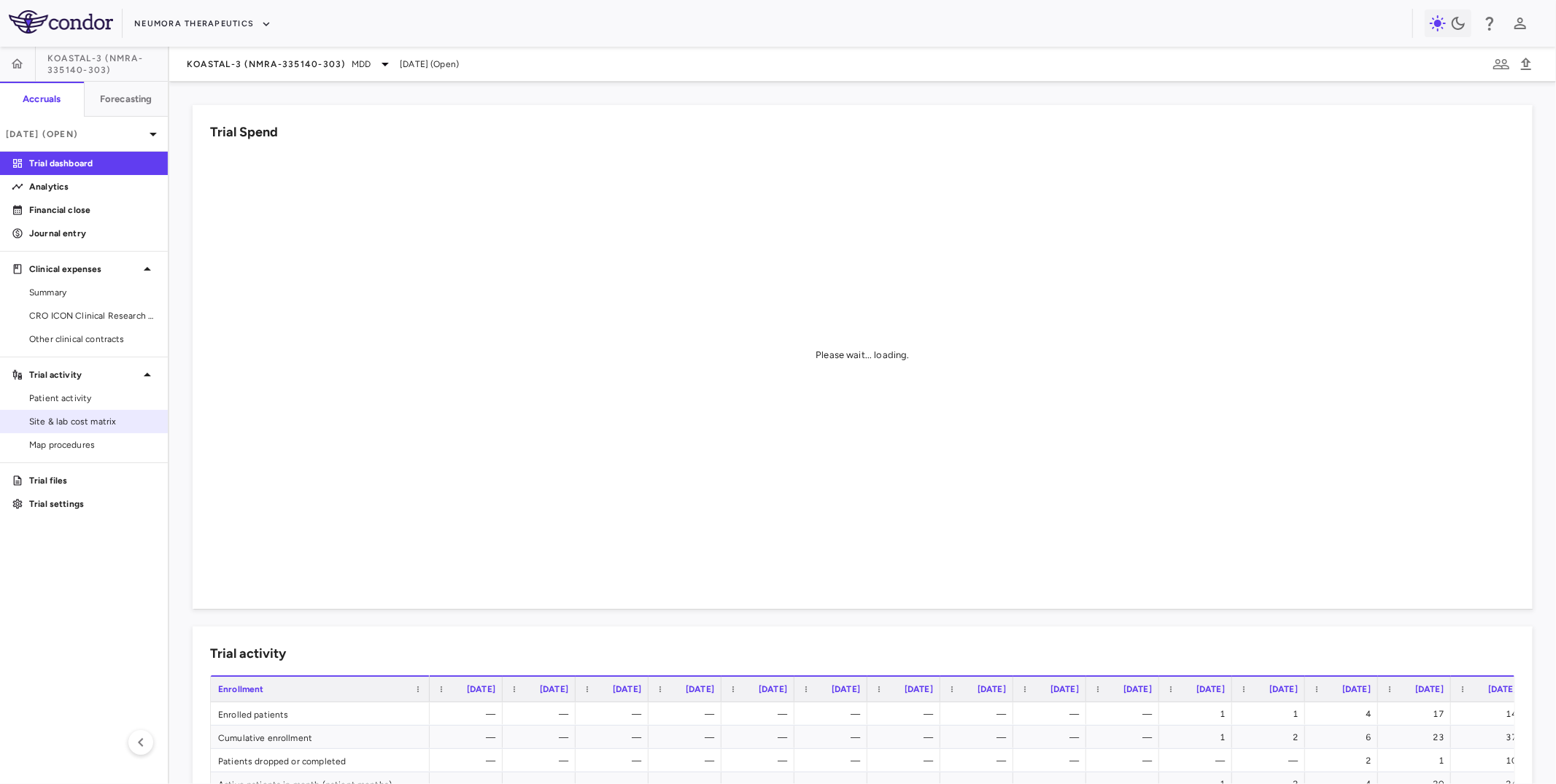
click at [90, 428] on span "Site & lab cost matrix" at bounding box center [92, 421] width 127 height 13
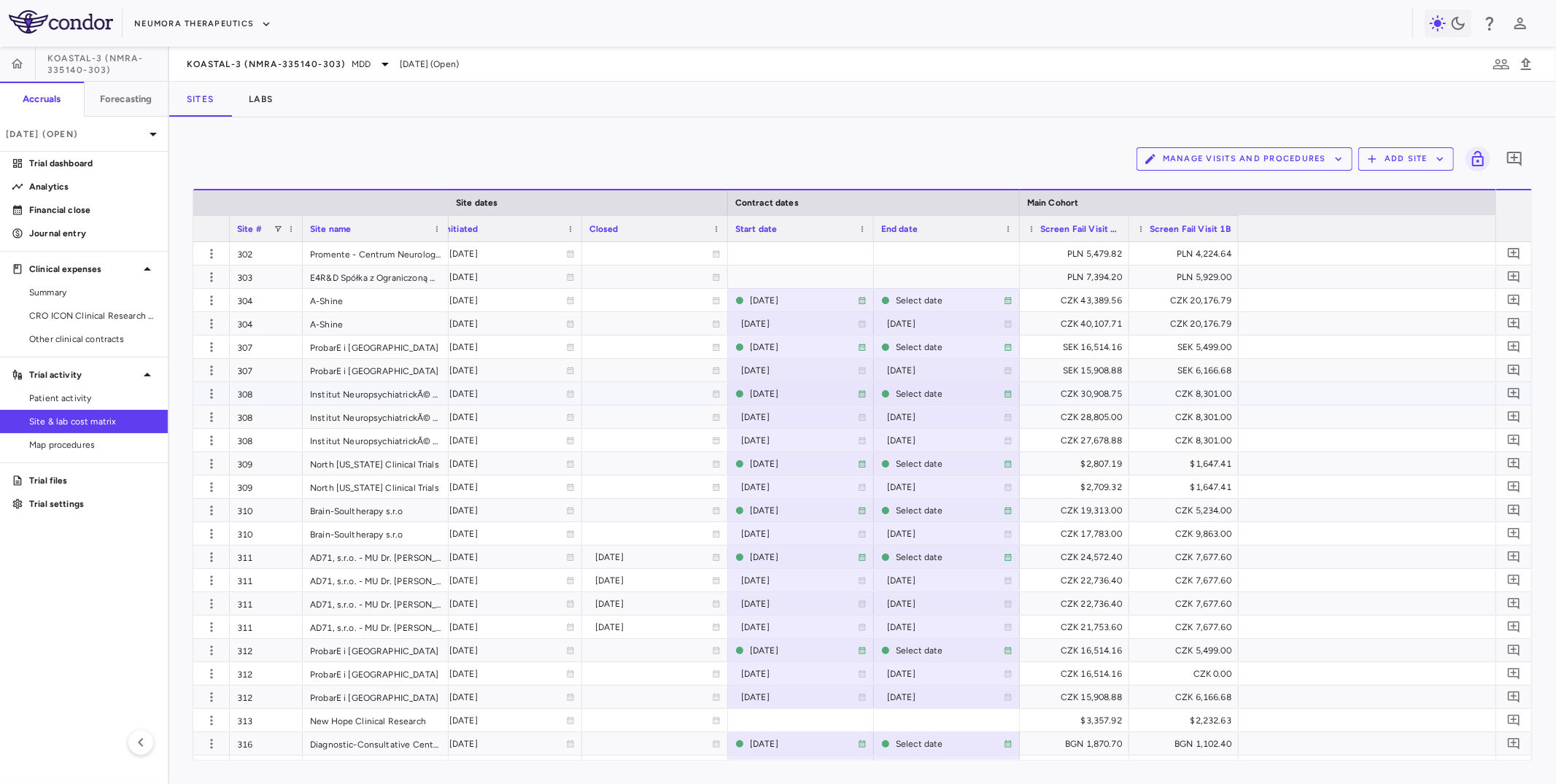
scroll to position [0, 451]
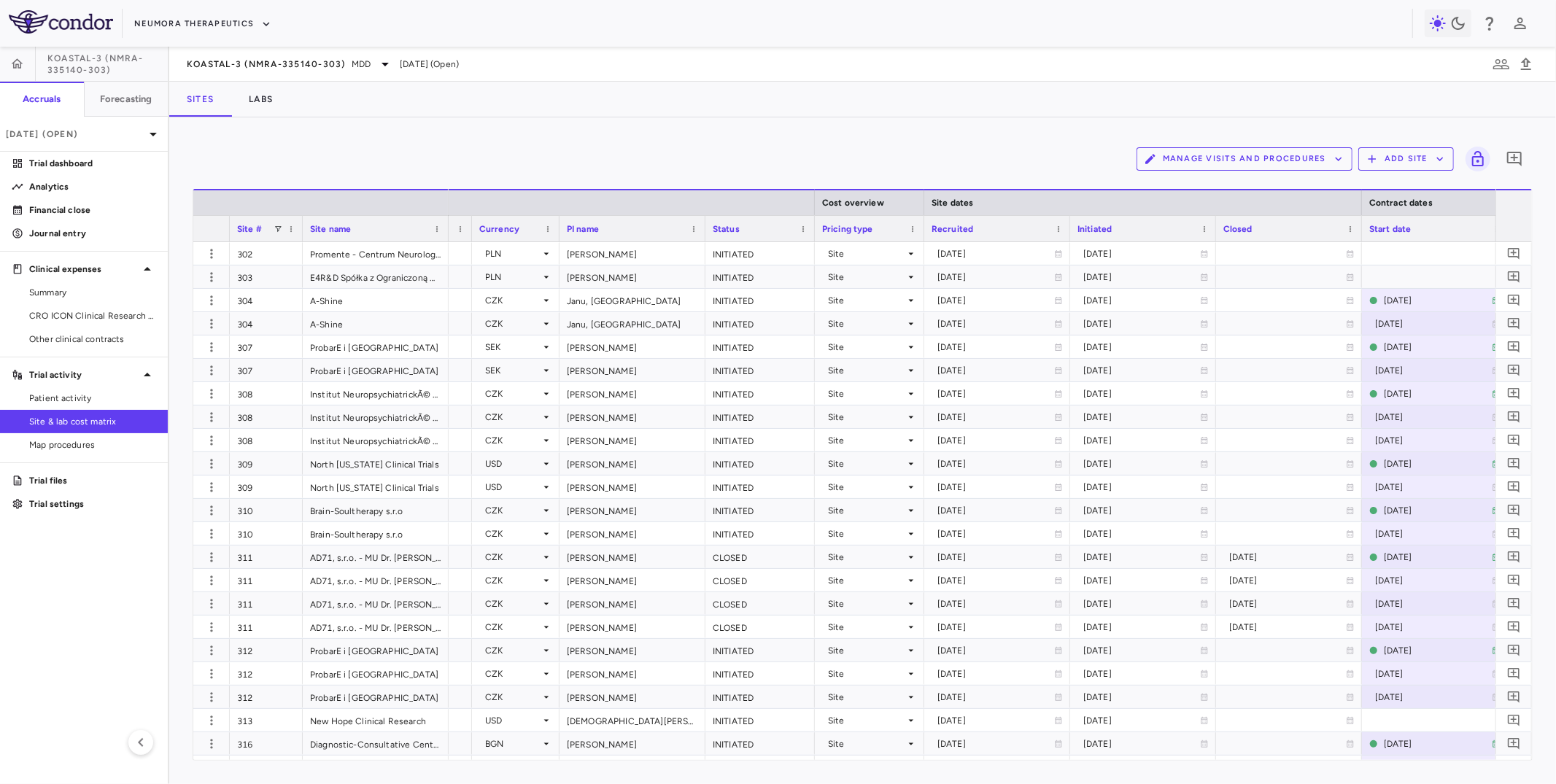
click at [1121, 225] on div "Initiated" at bounding box center [1136, 229] width 118 height 18
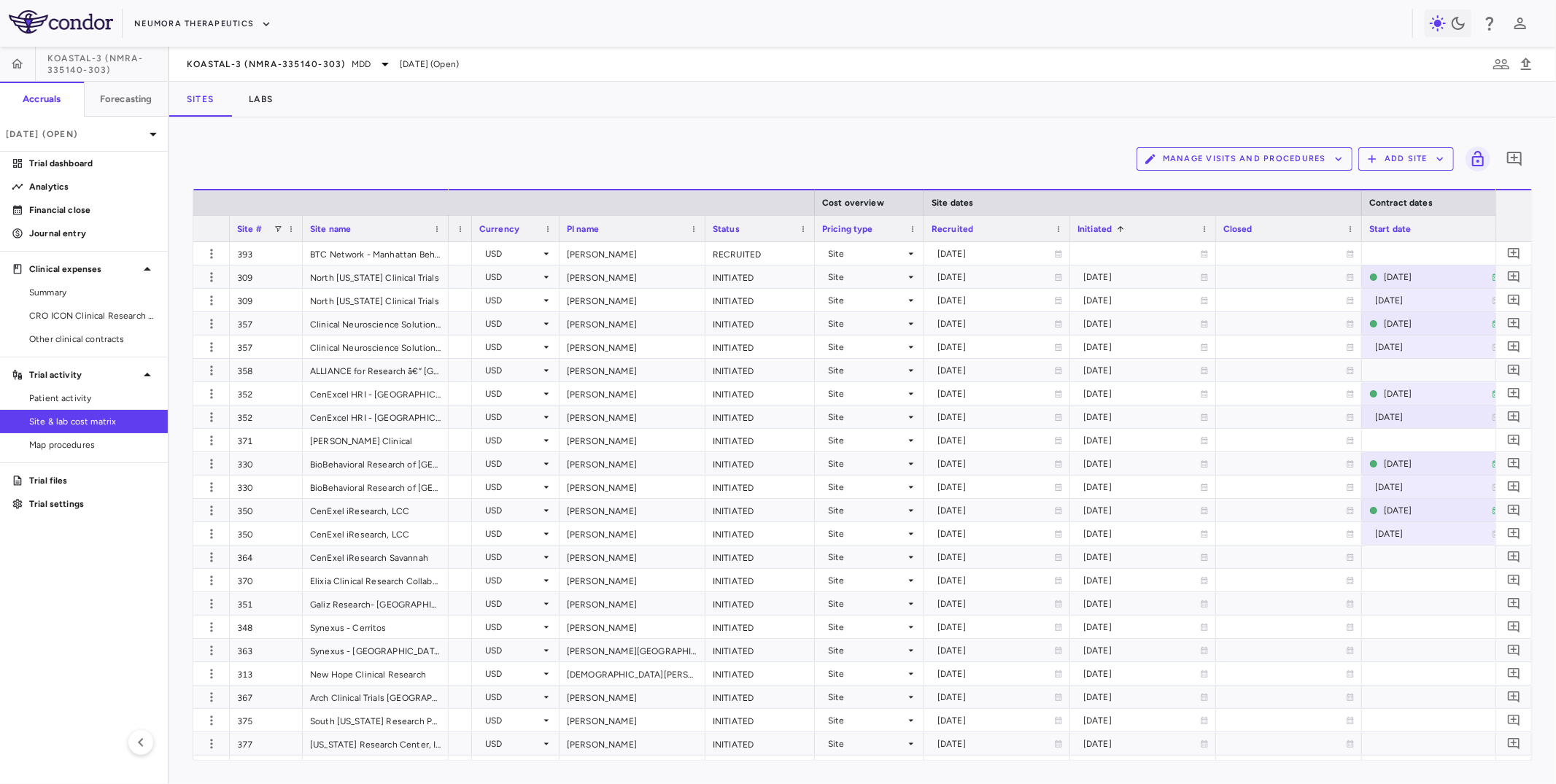
click at [1129, 238] on div "Initiated 1" at bounding box center [1144, 229] width 132 height 26
click at [1146, 226] on div "Initiated 1" at bounding box center [1136, 229] width 118 height 18
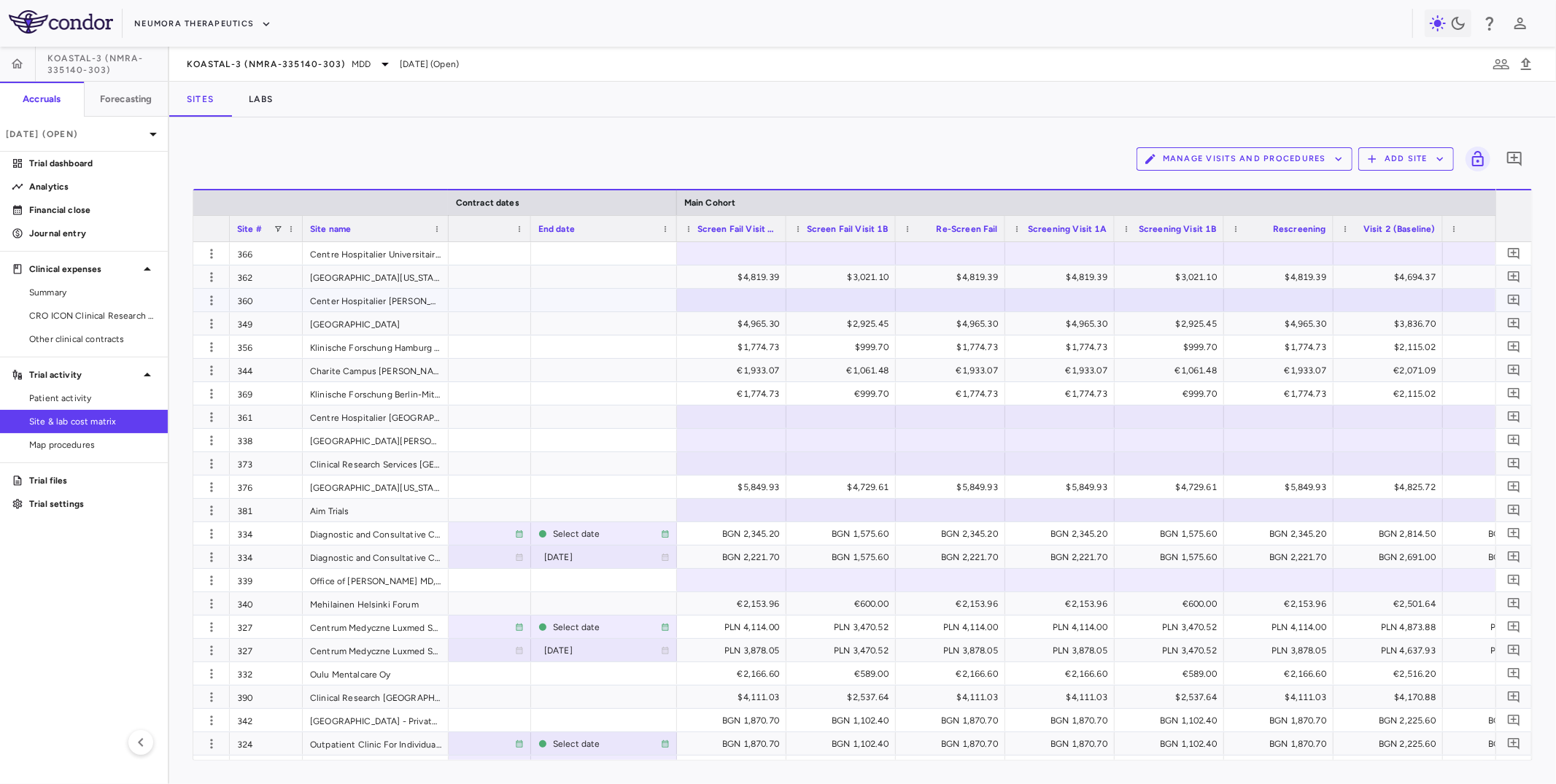
scroll to position [0, 1126]
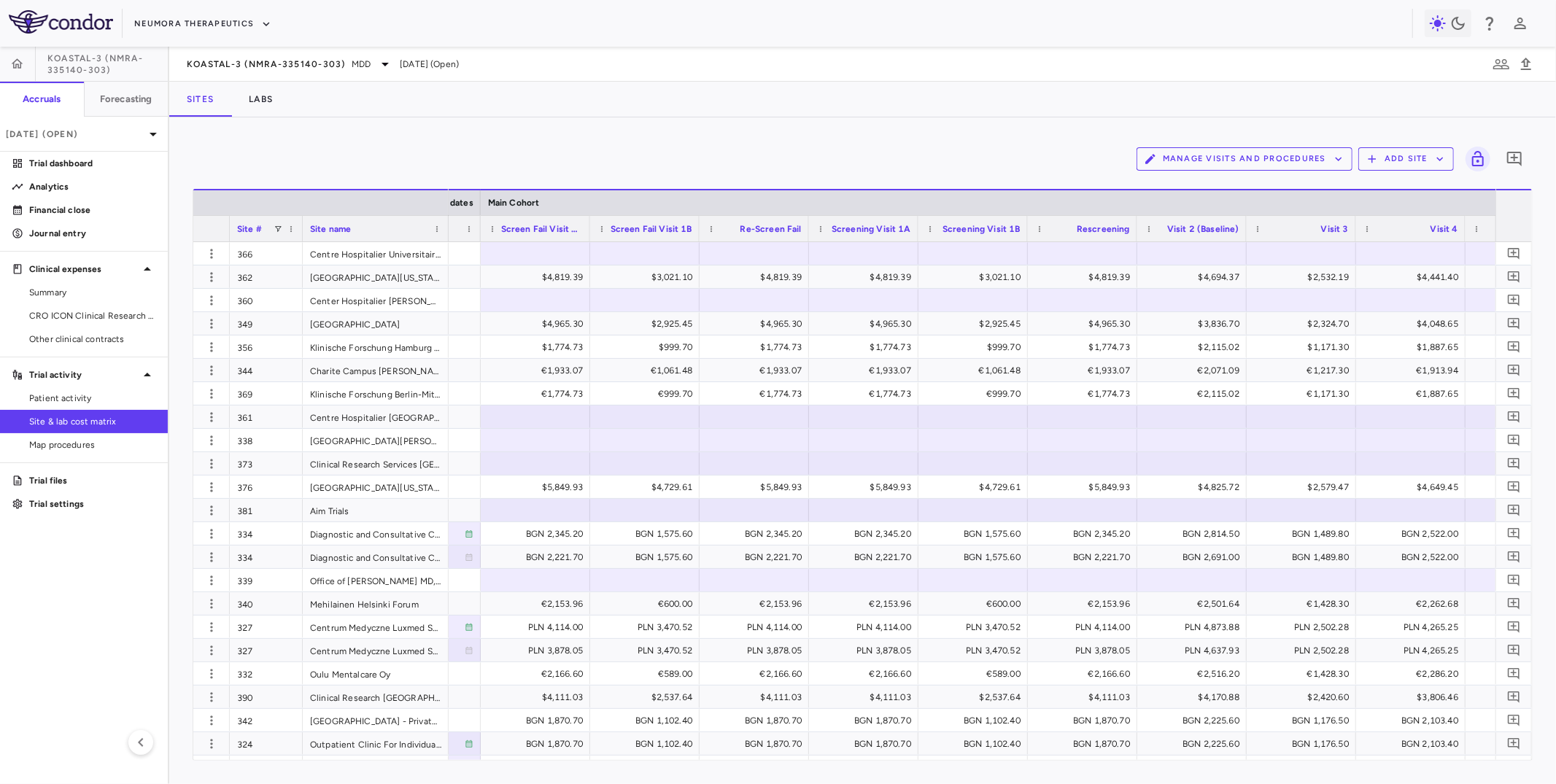
click at [732, 233] on div "Re-Screen Fail" at bounding box center [761, 229] width 82 height 18
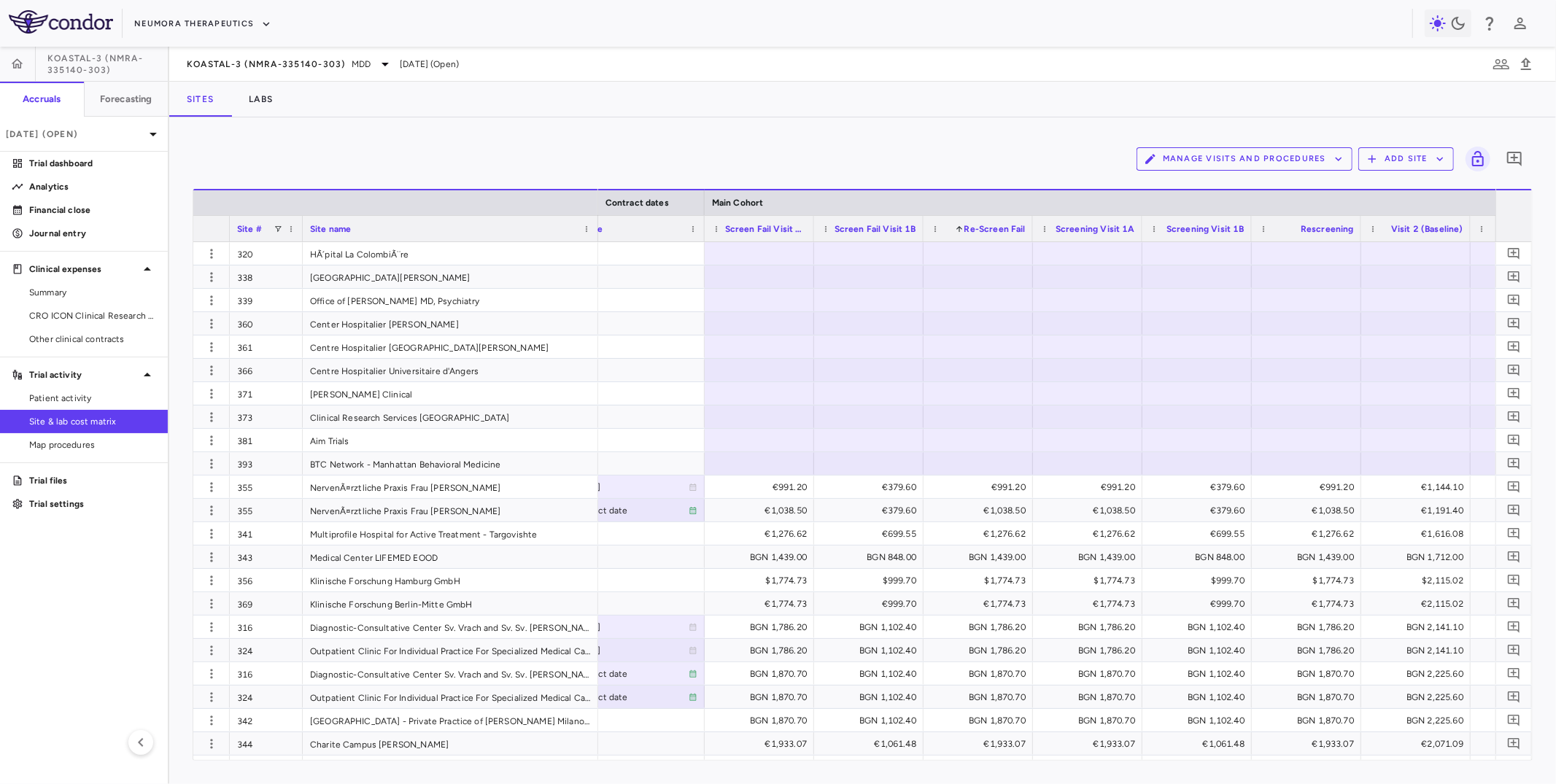
drag, startPoint x: 446, startPoint y: 224, endPoint x: 595, endPoint y: 240, distance: 149.9
click at [595, 240] on div at bounding box center [597, 229] width 6 height 26
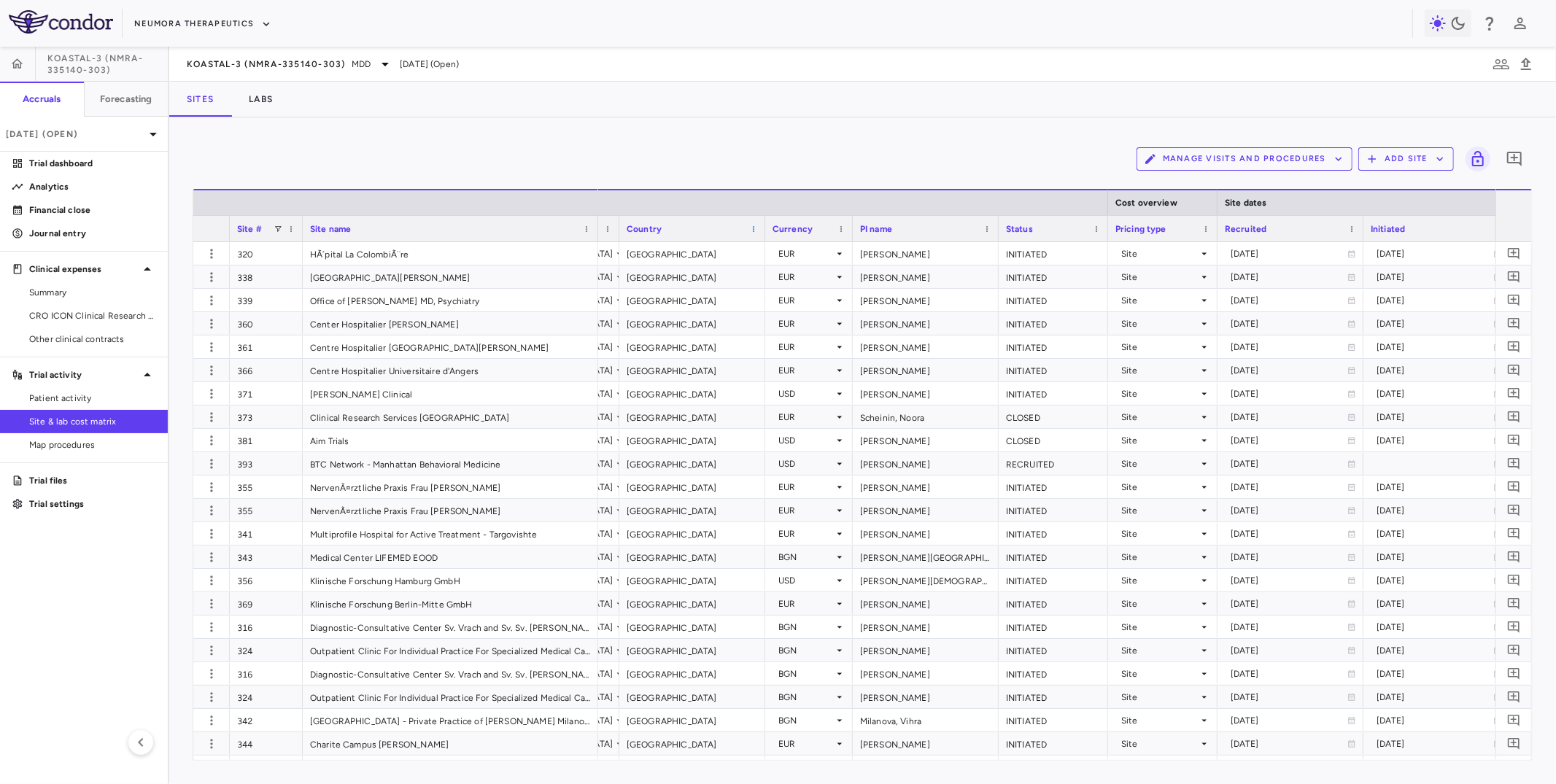
click at [751, 228] on span at bounding box center [754, 229] width 9 height 9
click at [916, 322] on span "Pin Left" at bounding box center [931, 327] width 55 height 20
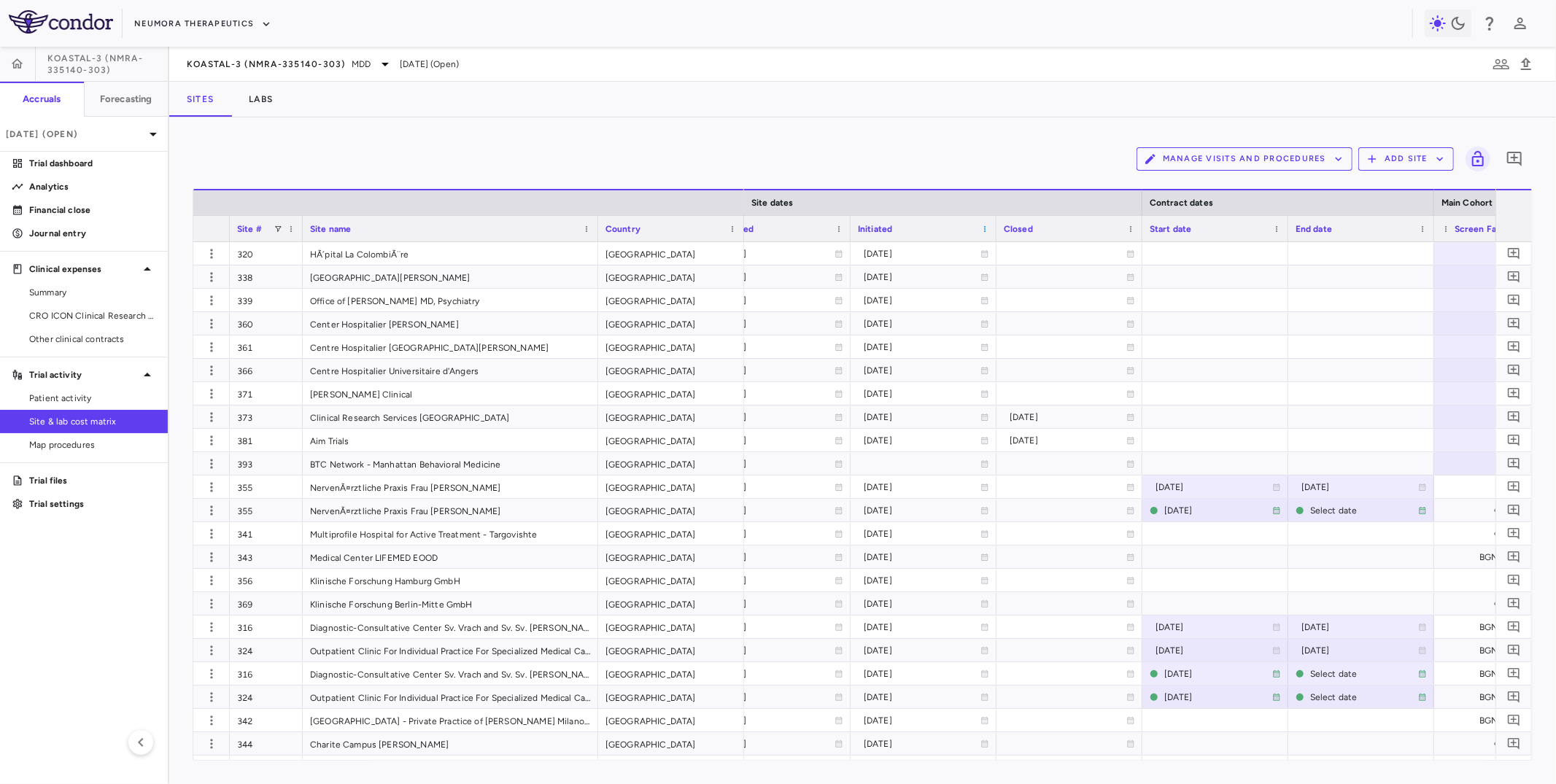
click at [985, 228] on span at bounding box center [985, 229] width 9 height 9
click at [1153, 325] on span "Pin Left" at bounding box center [1162, 327] width 55 height 20
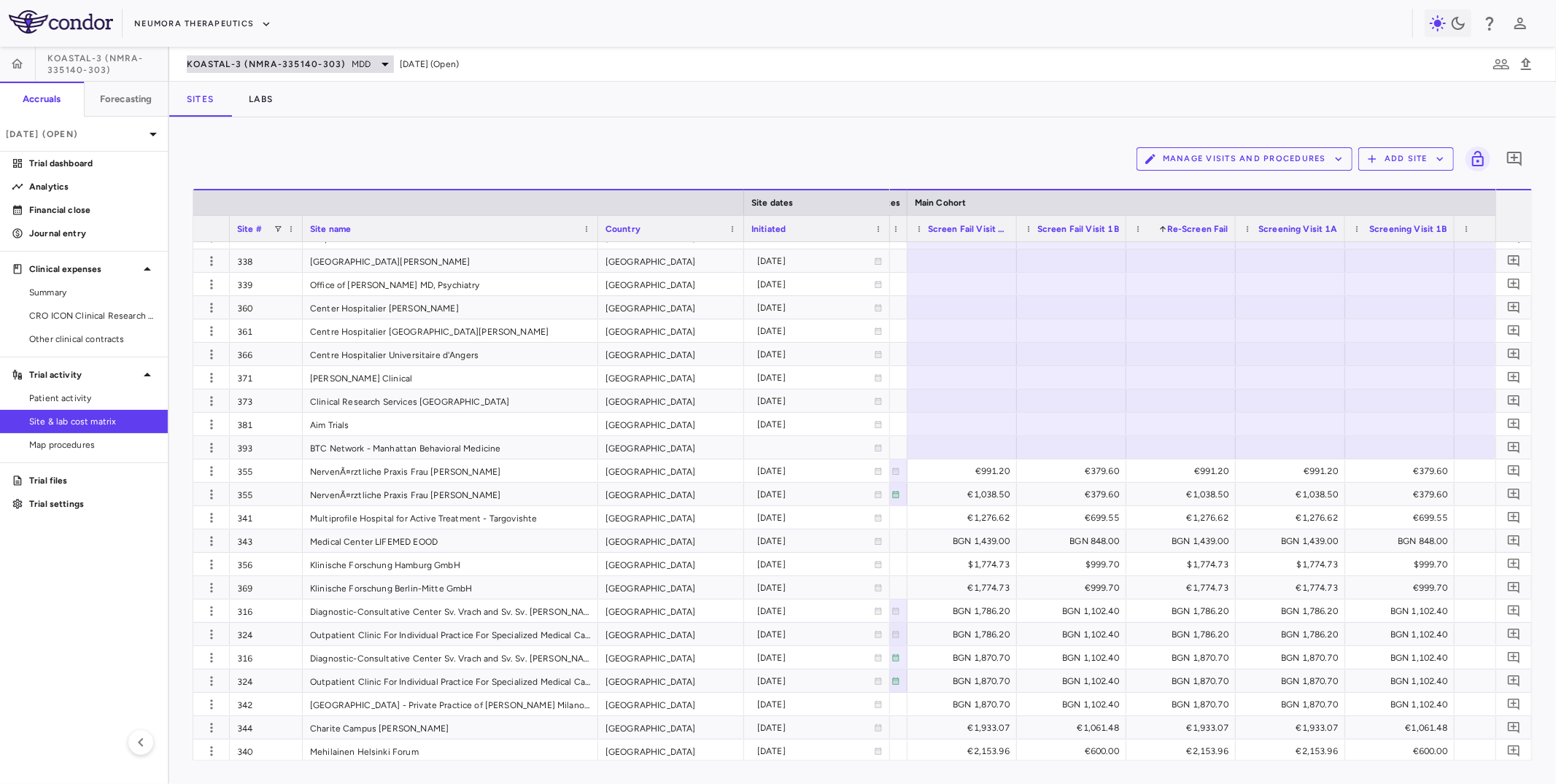
click at [297, 70] on div "KOASTAL-3 (NMRA-335140-303) MDD" at bounding box center [290, 64] width 207 height 18
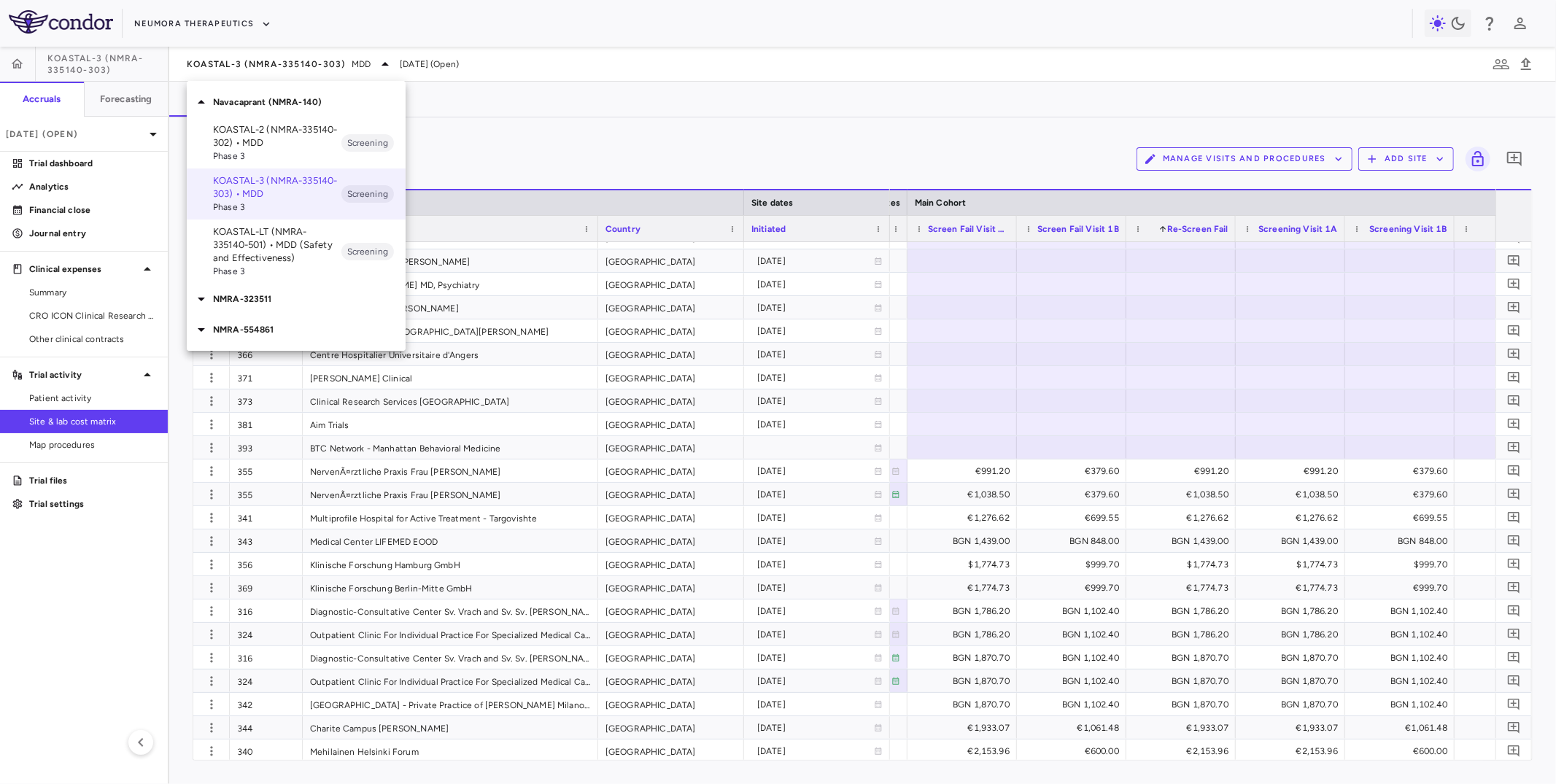
click at [275, 263] on div "KOASTAL-LT (NMRA-335140-501) • MDD (Safety and Effectiveness) Phase 3" at bounding box center [277, 251] width 128 height 52
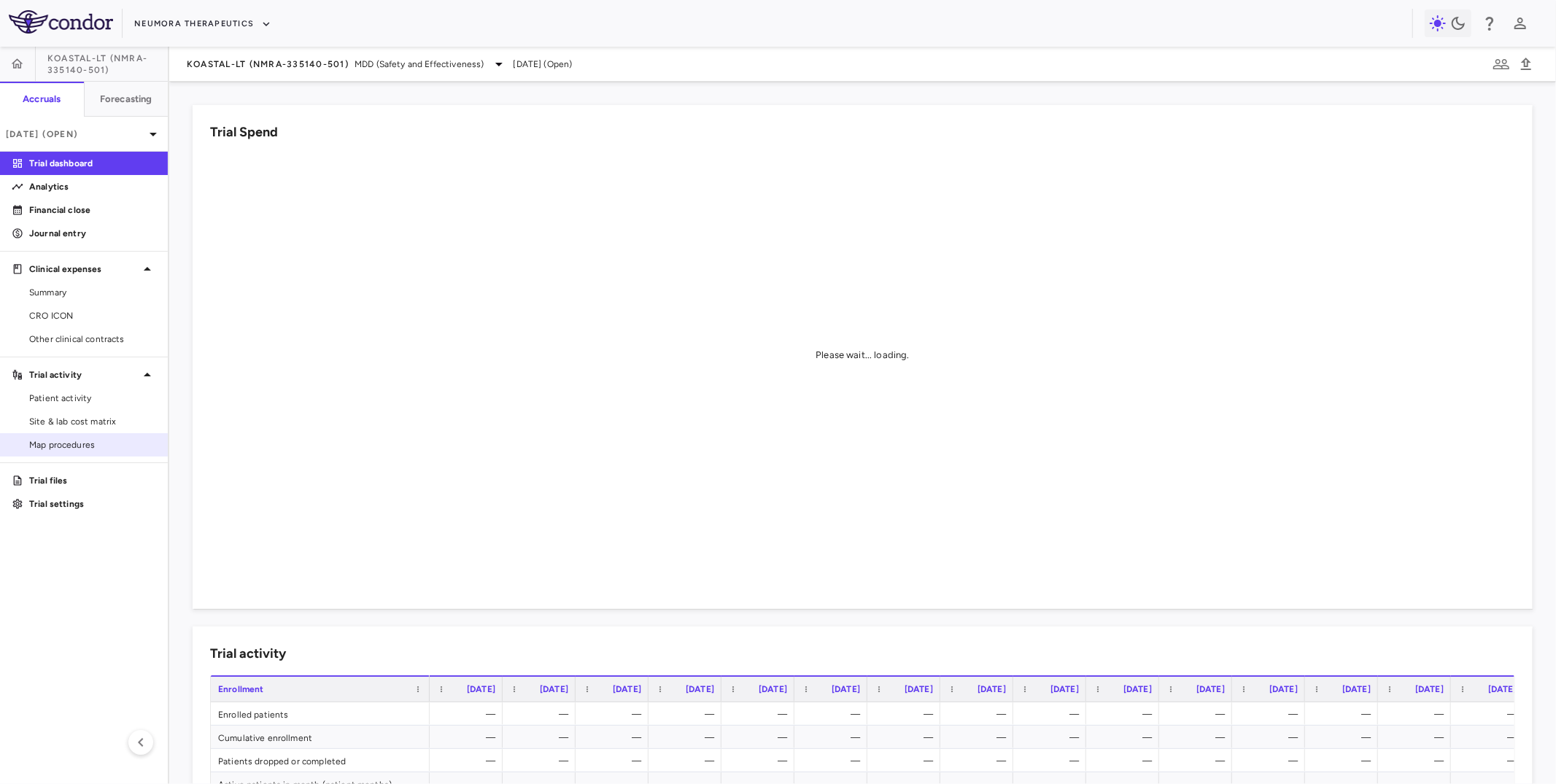
click at [95, 433] on div "Map procedures" at bounding box center [83, 445] width 168 height 23
click at [99, 421] on span "Site & lab cost matrix" at bounding box center [92, 421] width 127 height 13
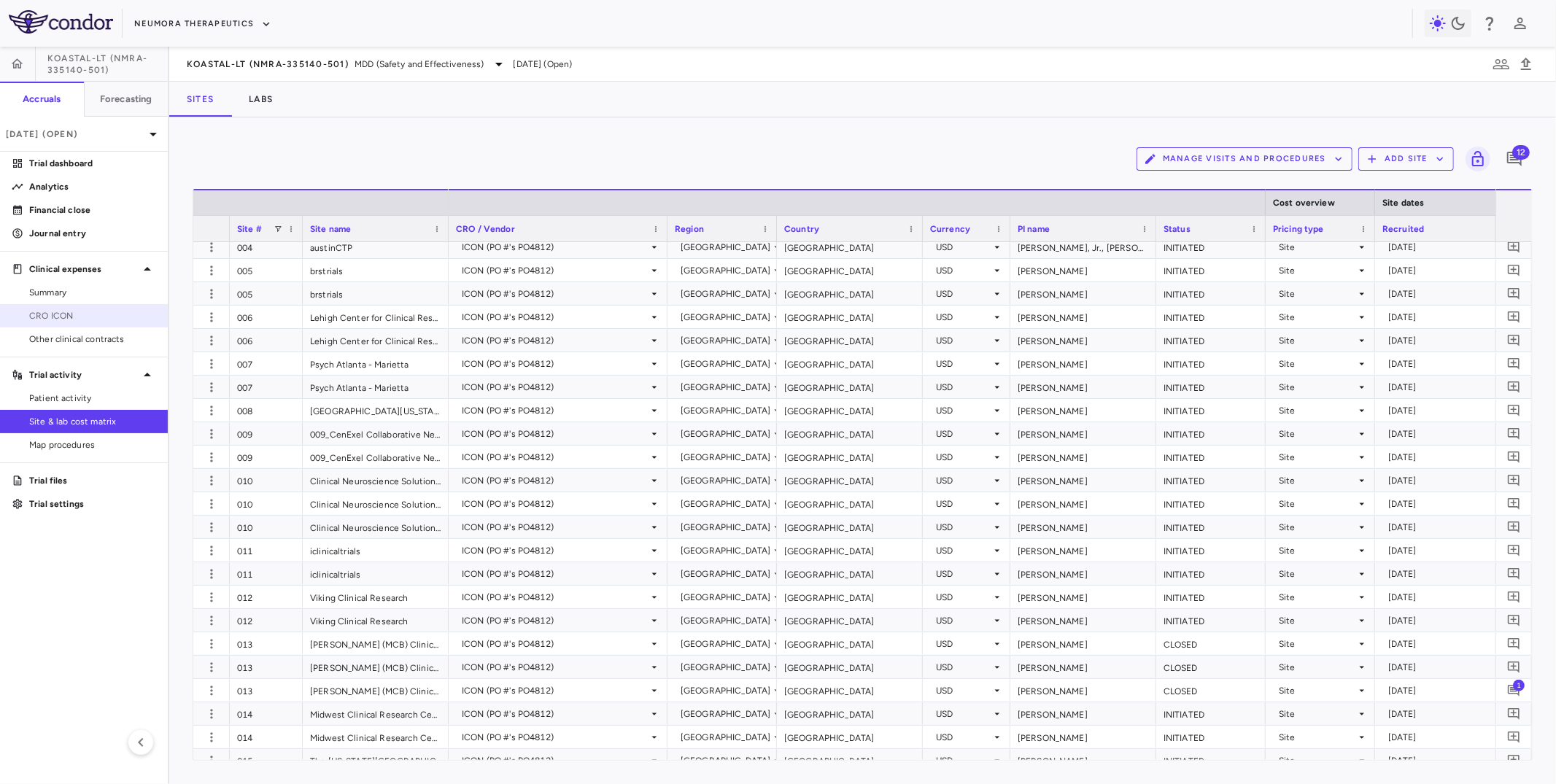
click at [87, 314] on span "CRO ICON" at bounding box center [92, 316] width 127 height 13
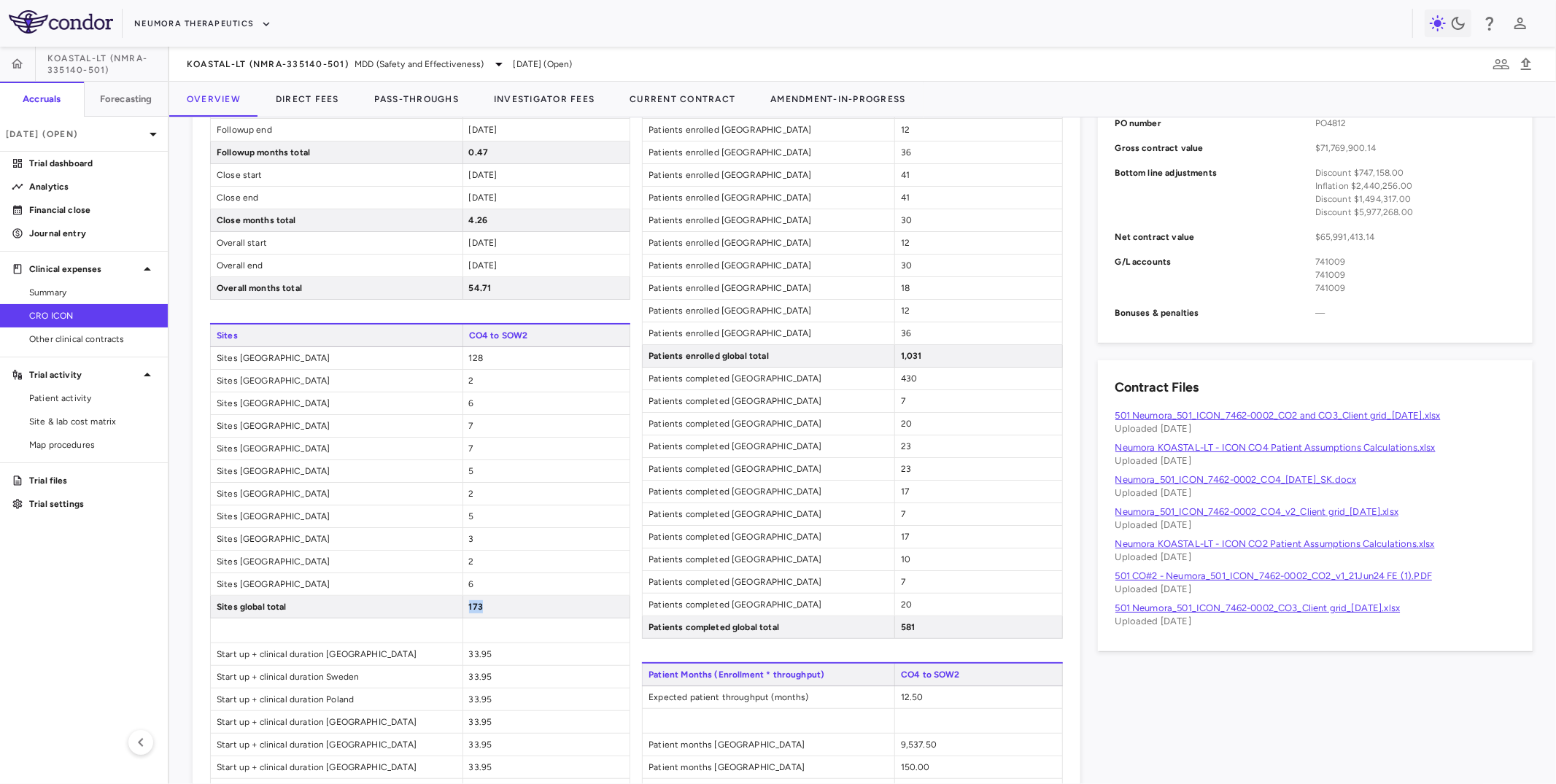
drag, startPoint x: 466, startPoint y: 636, endPoint x: 510, endPoint y: 634, distance: 44.0
click at [510, 618] on div "173" at bounding box center [546, 607] width 168 height 22
click at [101, 420] on span "Site & lab cost matrix" at bounding box center [92, 421] width 127 height 13
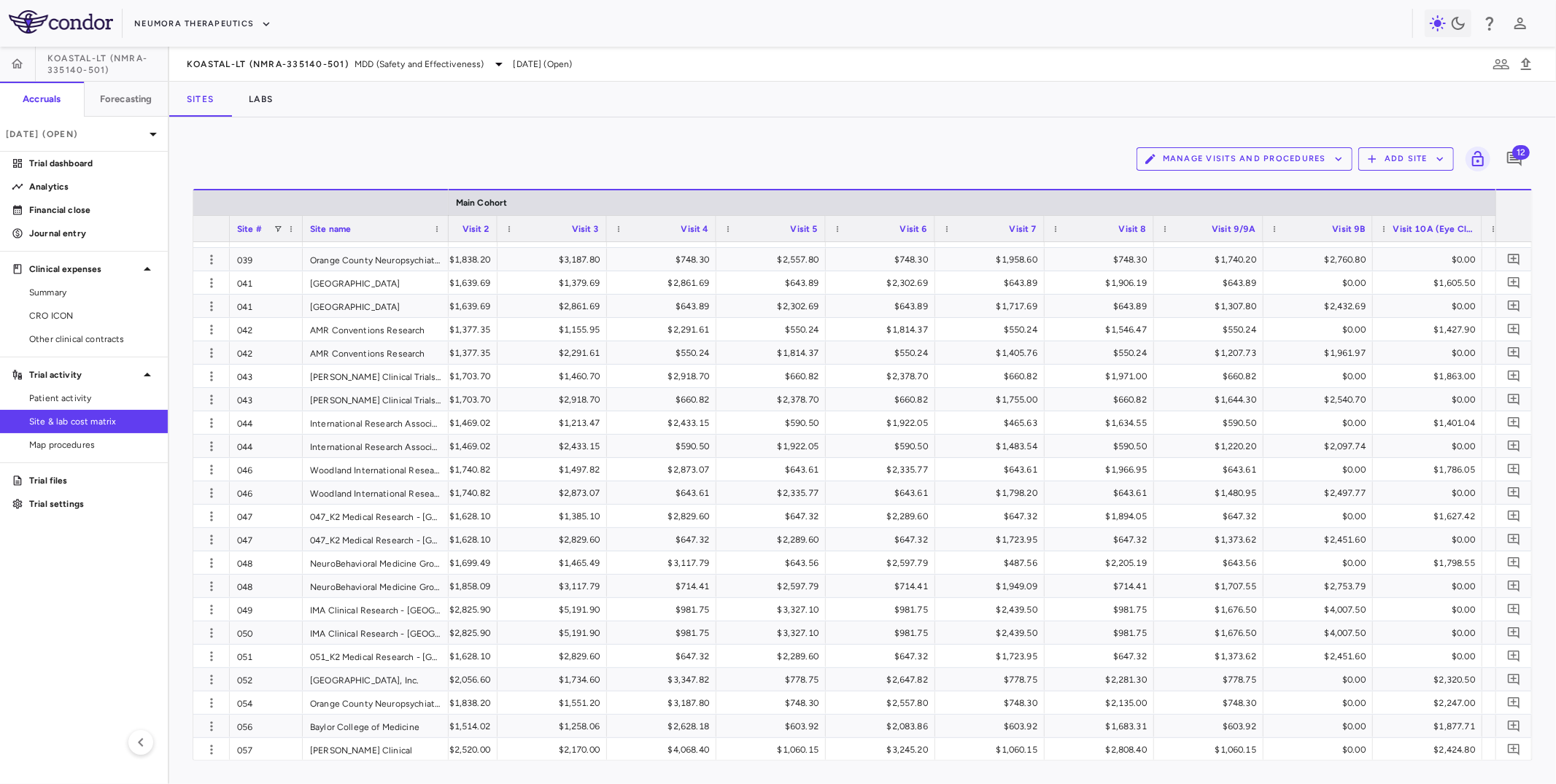
click at [660, 234] on div "Visit 4" at bounding box center [668, 229] width 82 height 18
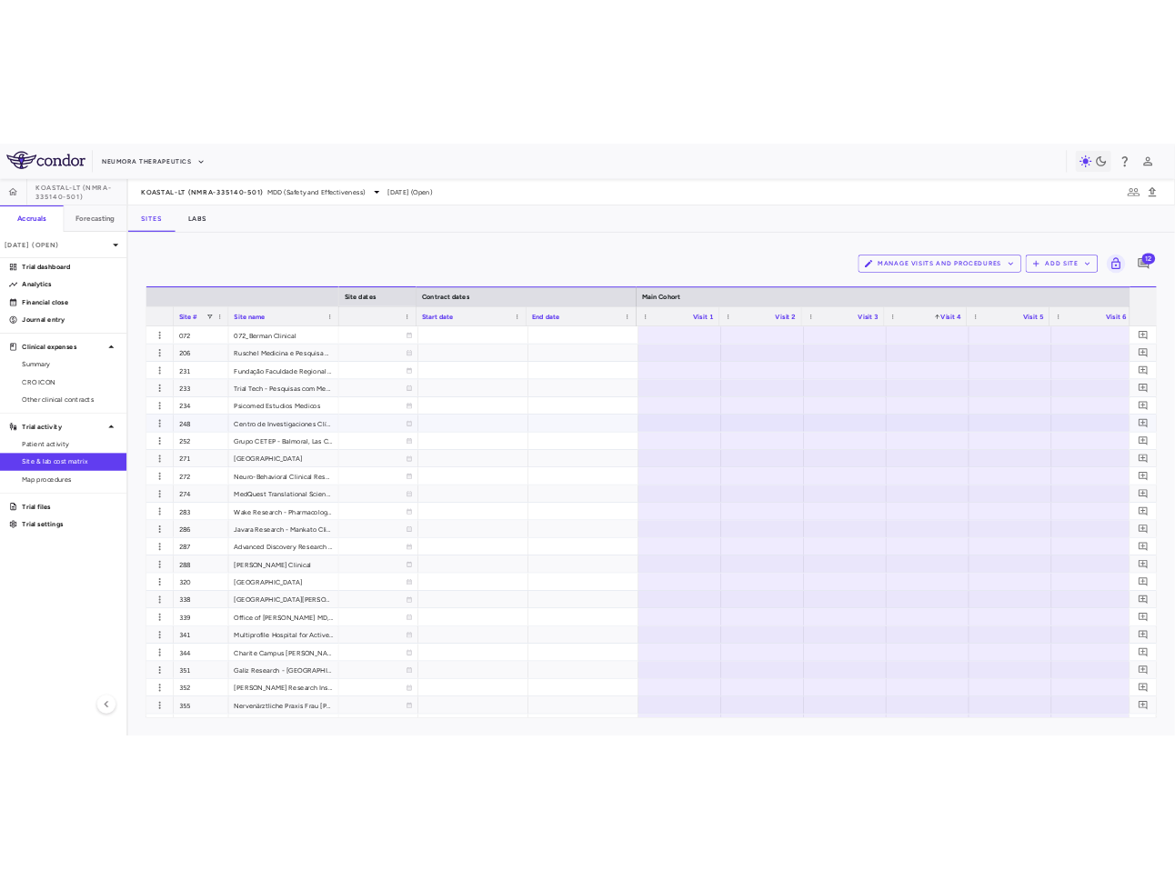
scroll to position [0, 1569]
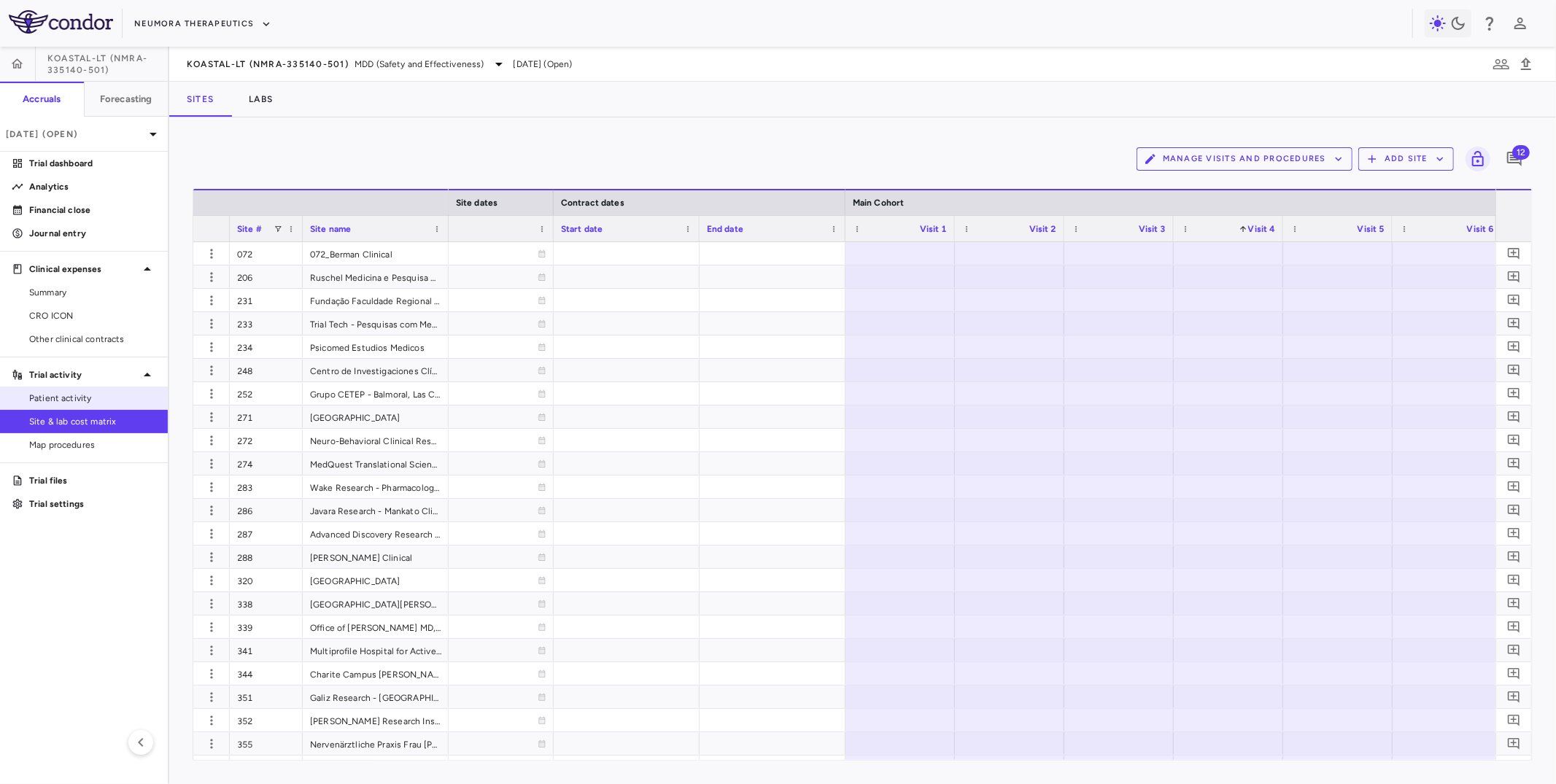
click at [104, 390] on link "Patient activity" at bounding box center [83, 398] width 168 height 22
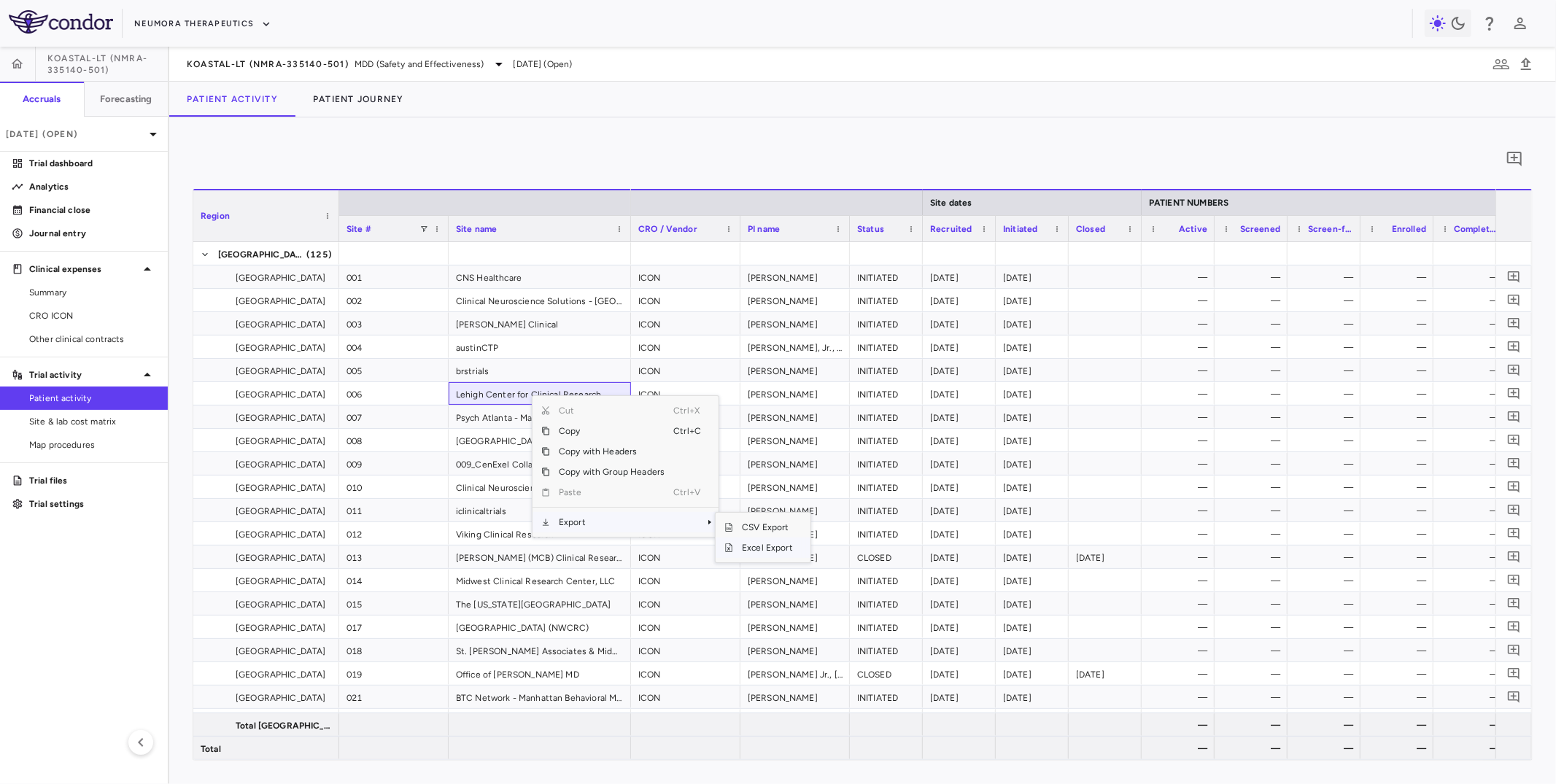
click at [746, 547] on span "Excel Export" at bounding box center [767, 547] width 68 height 20
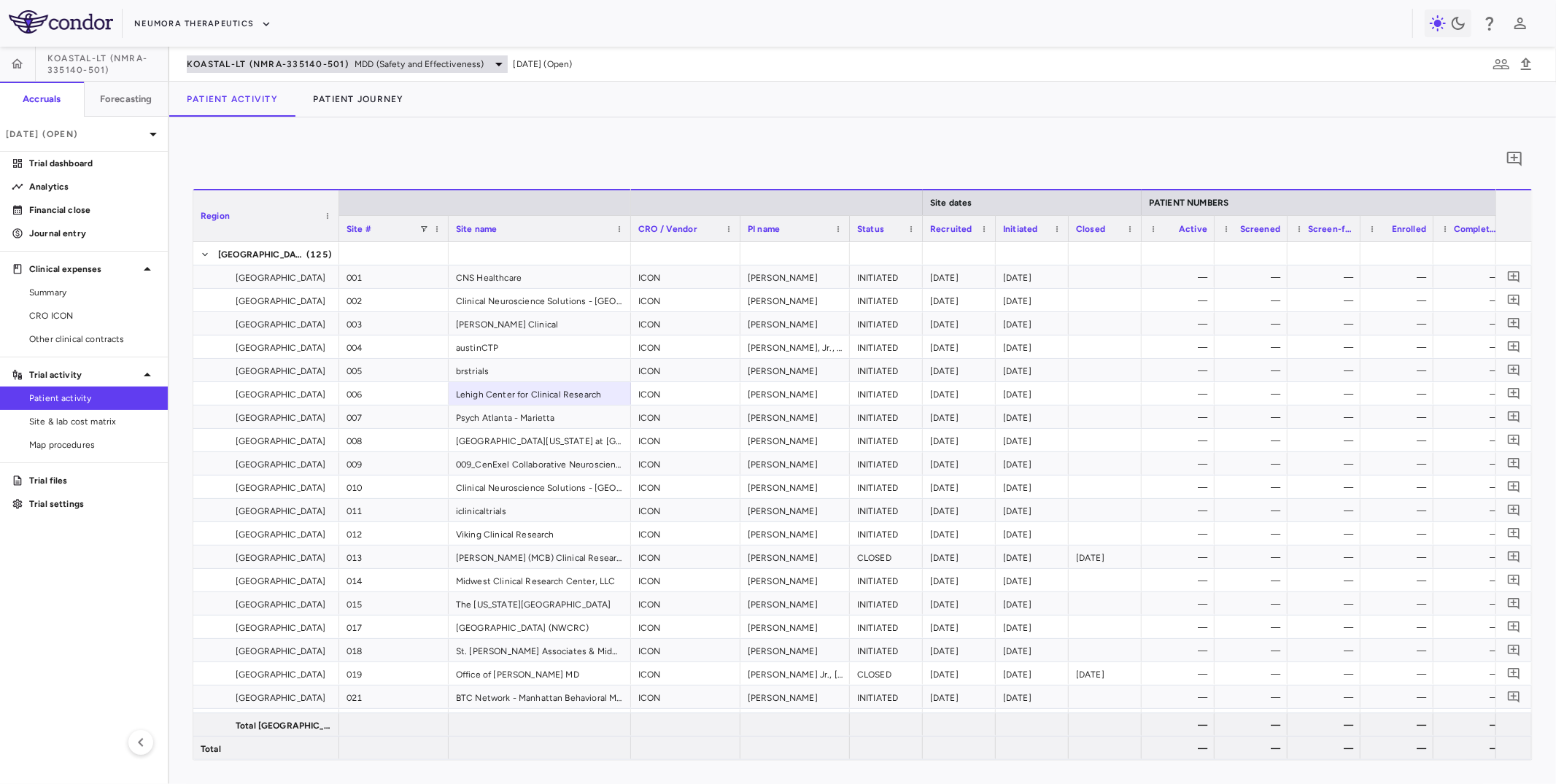
click at [258, 55] on div "KOASTAL-LT (NMRA-335140-501) MDD (Safety and Effectiveness)" at bounding box center [347, 64] width 321 height 18
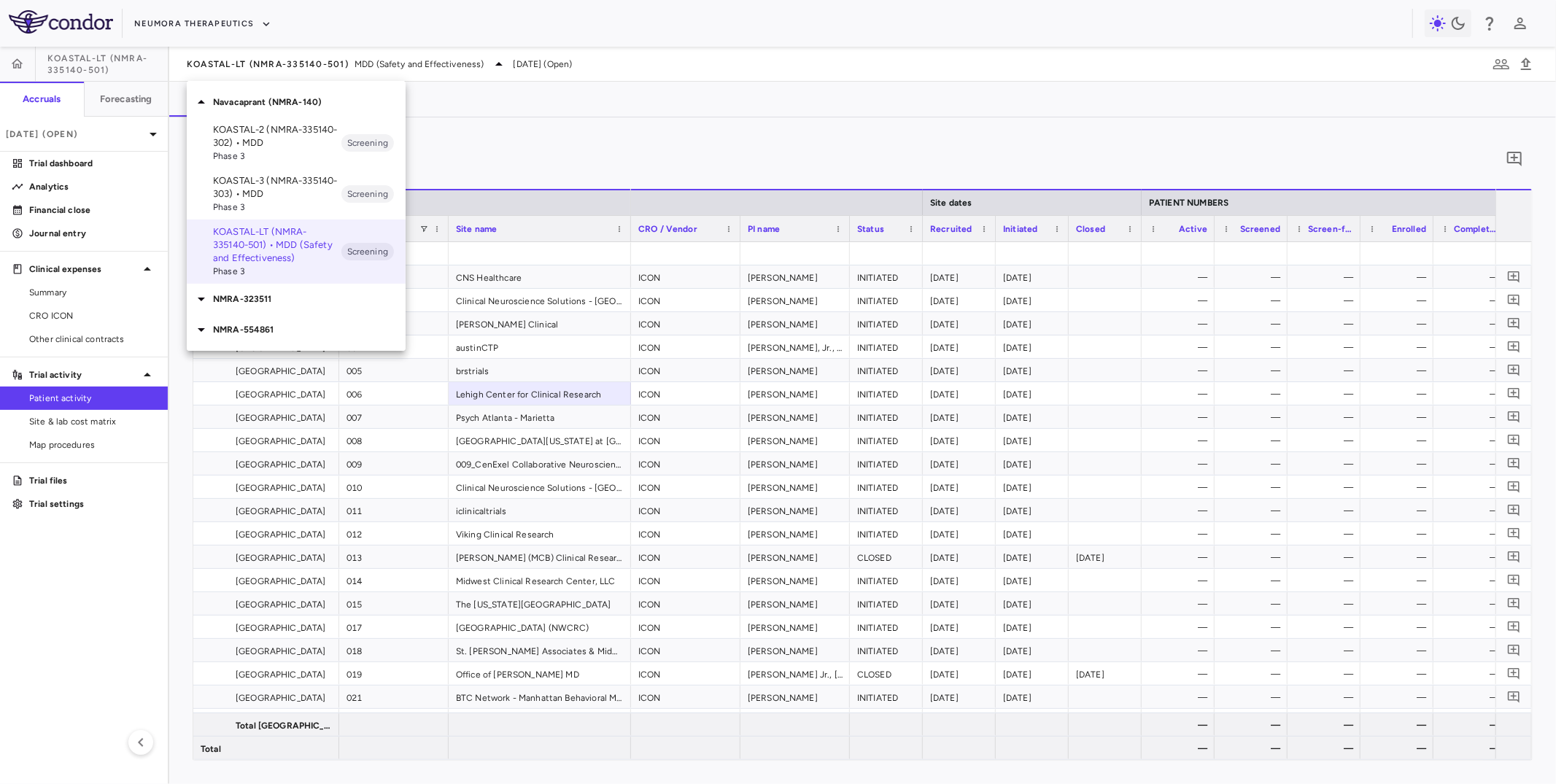
click at [253, 132] on p "KOASTAL-2 (NMRA-335140-302) • MDD" at bounding box center [277, 136] width 128 height 26
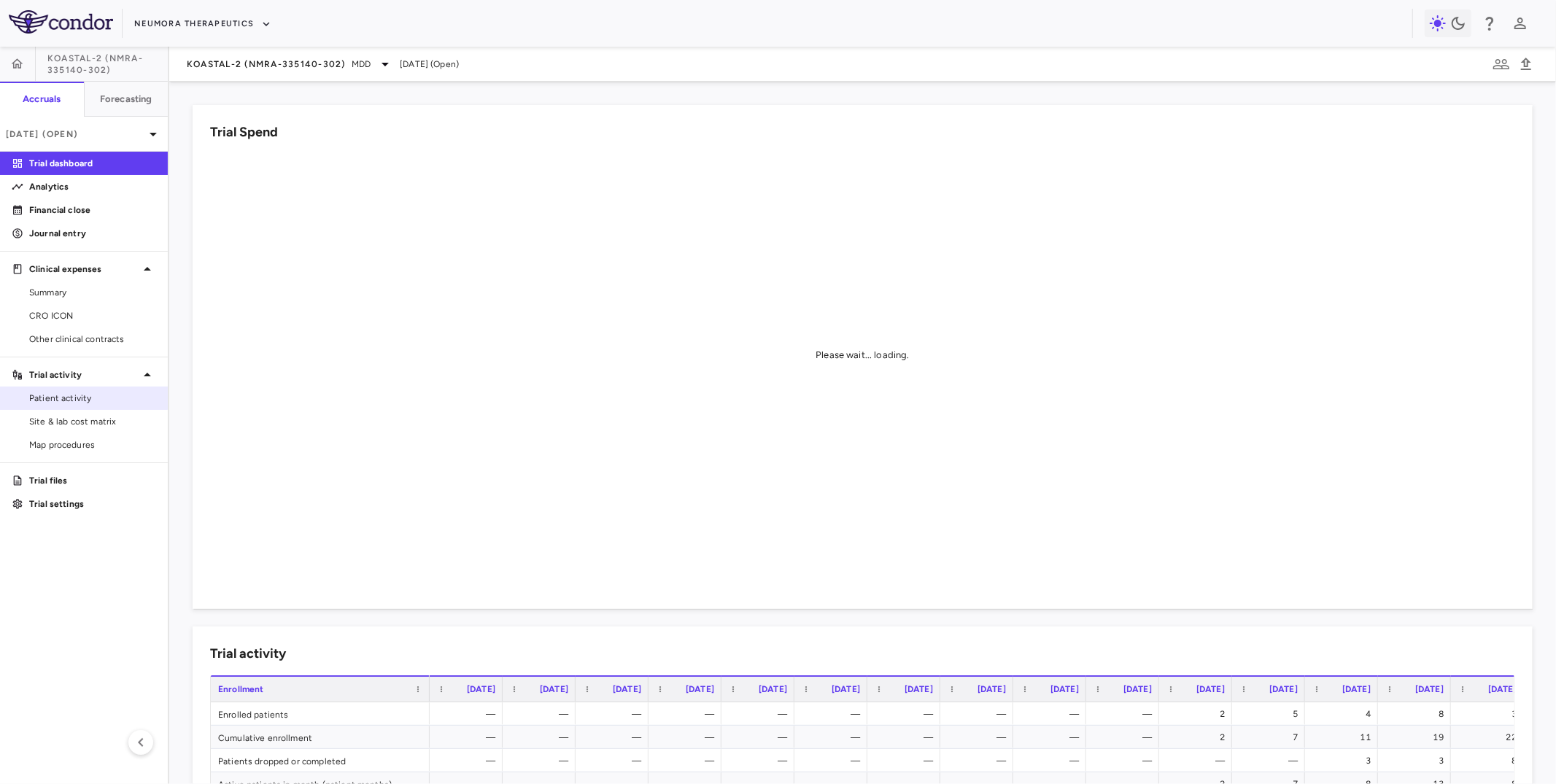
click at [85, 400] on span "Patient activity" at bounding box center [92, 398] width 127 height 13
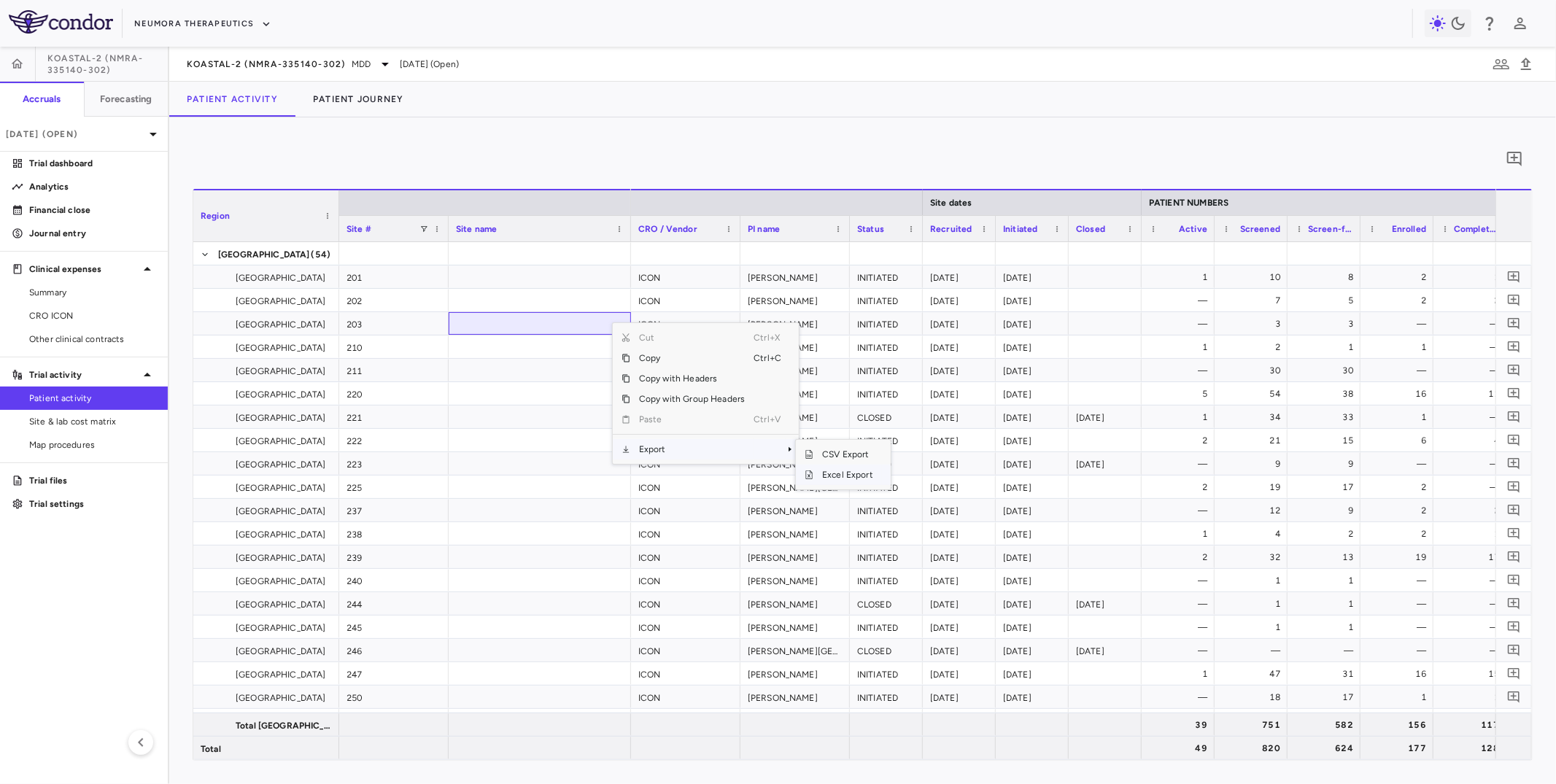
click at [846, 474] on span "Excel Export" at bounding box center [847, 474] width 68 height 20
click at [116, 424] on span "Site & lab cost matrix" at bounding box center [92, 421] width 127 height 13
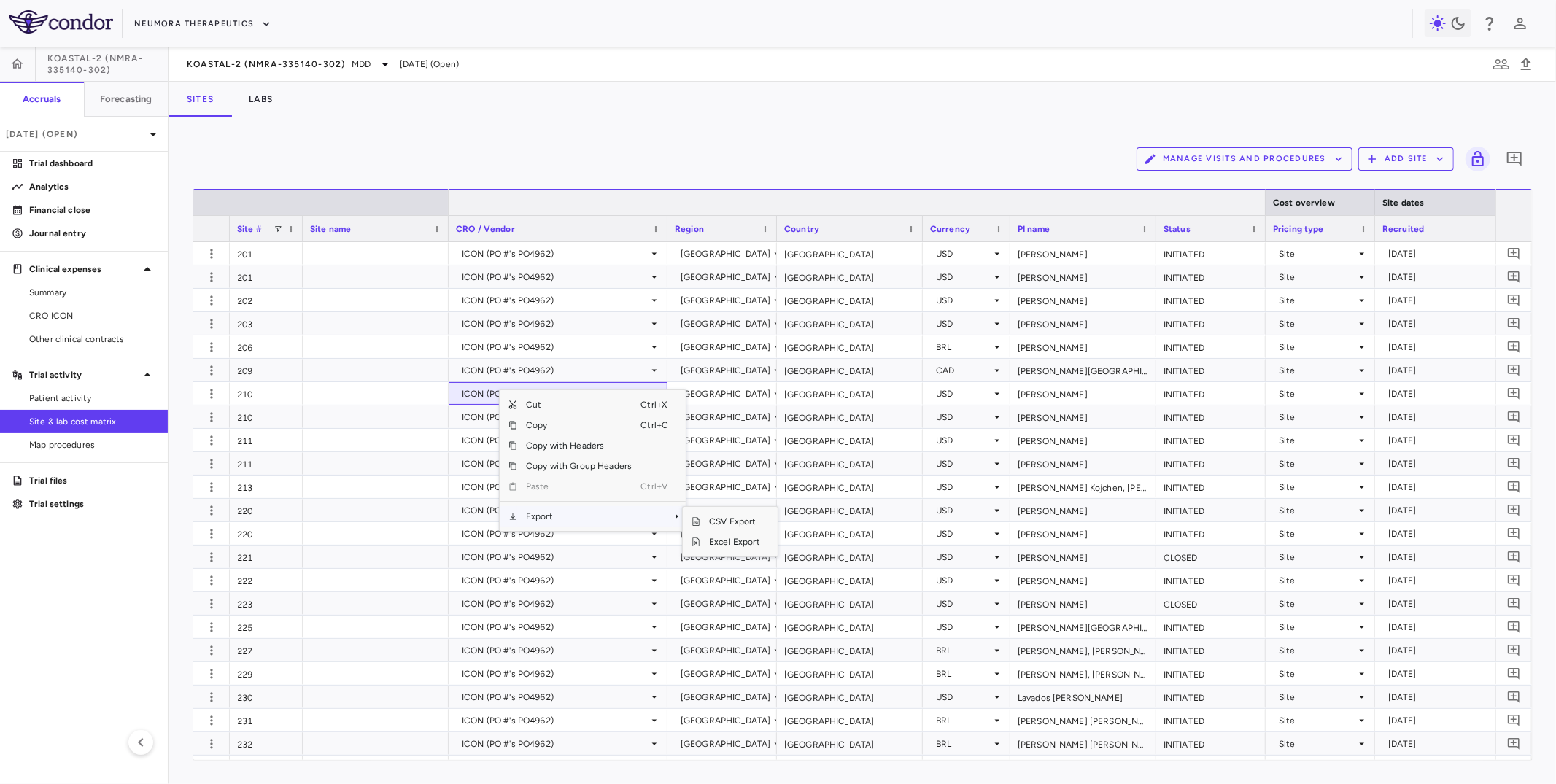
click at [819, 196] on div at bounding box center [857, 201] width 817 height 26
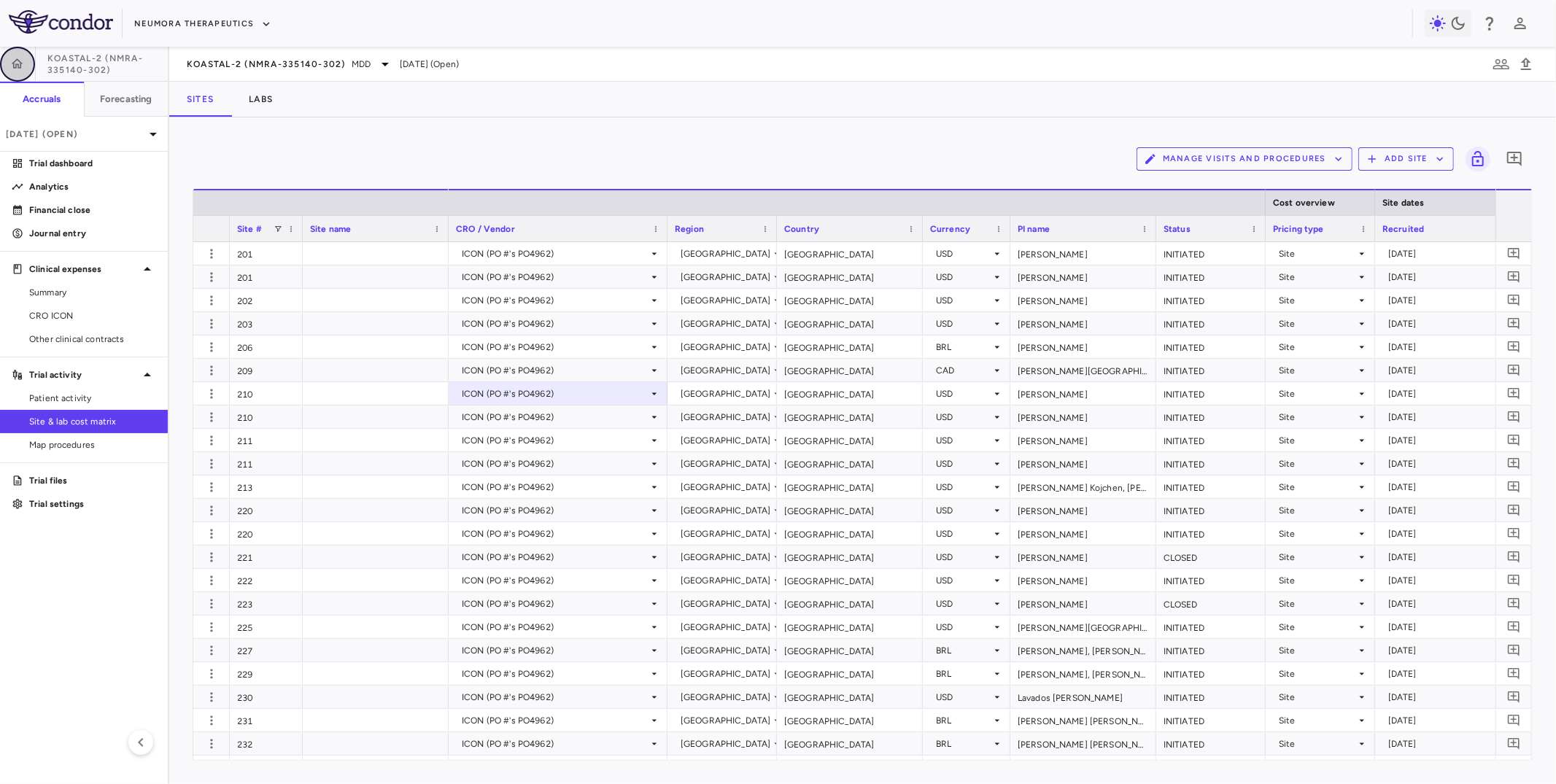
click at [17, 66] on icon "button" at bounding box center [18, 64] width 14 height 14
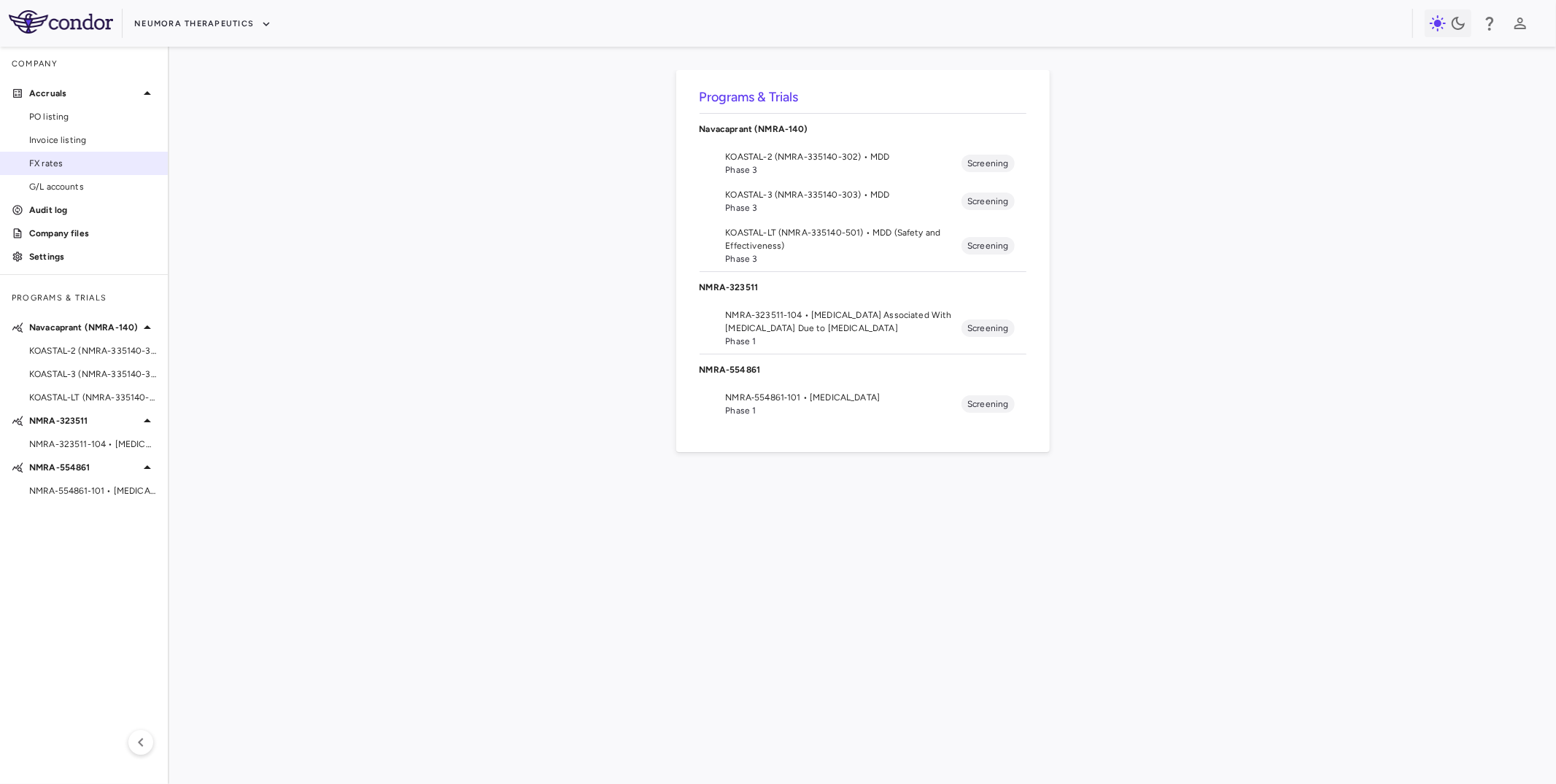
click at [55, 165] on span "FX rates" at bounding box center [92, 163] width 127 height 13
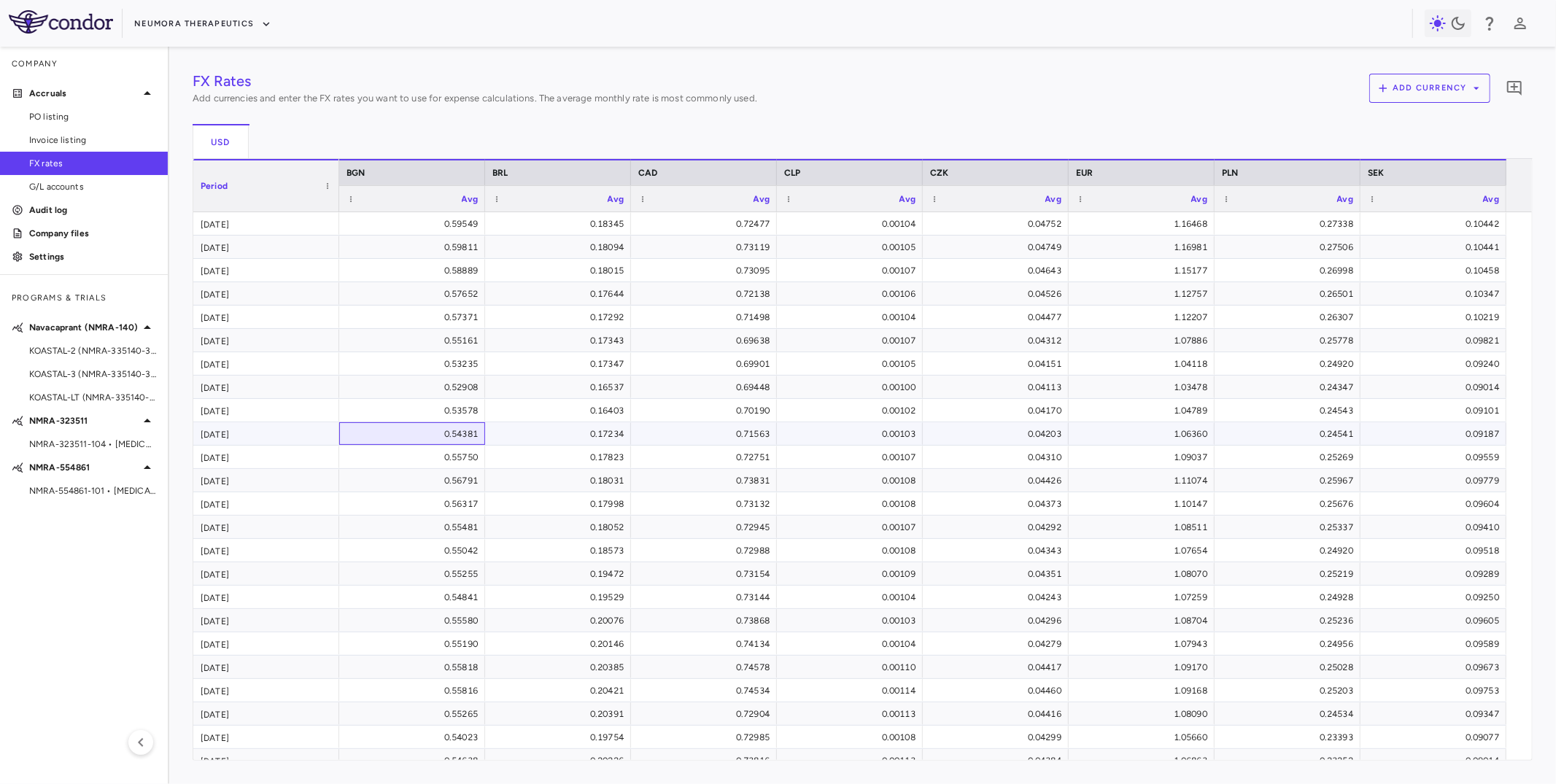
click at [357, 433] on div "0.54381" at bounding box center [415, 433] width 125 height 23
click at [100, 351] on span "KOASTAL-2 (NMRA-335140-302) • MDD" at bounding box center [92, 351] width 127 height 13
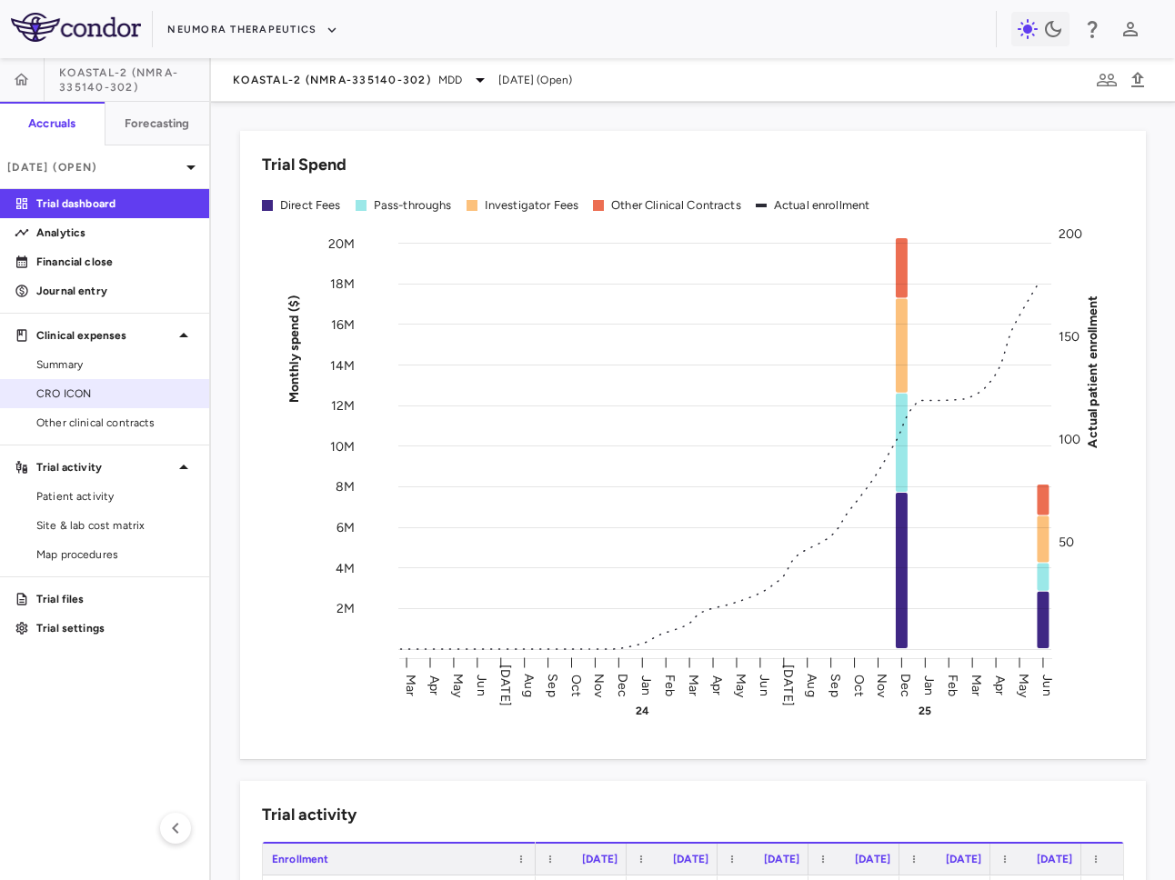
click at [64, 391] on span "CRO ICON" at bounding box center [115, 394] width 158 height 16
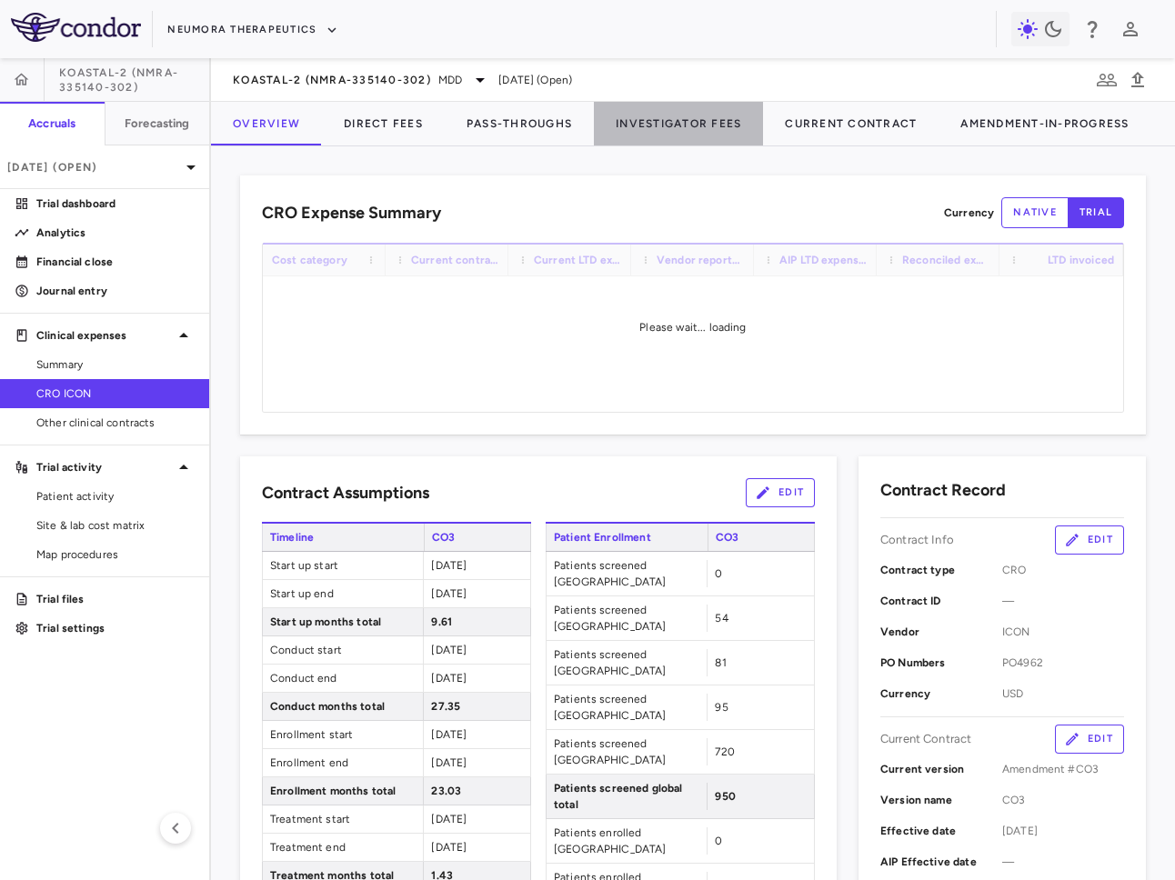
click at [666, 122] on button "Investigator Fees" at bounding box center [678, 124] width 169 height 44
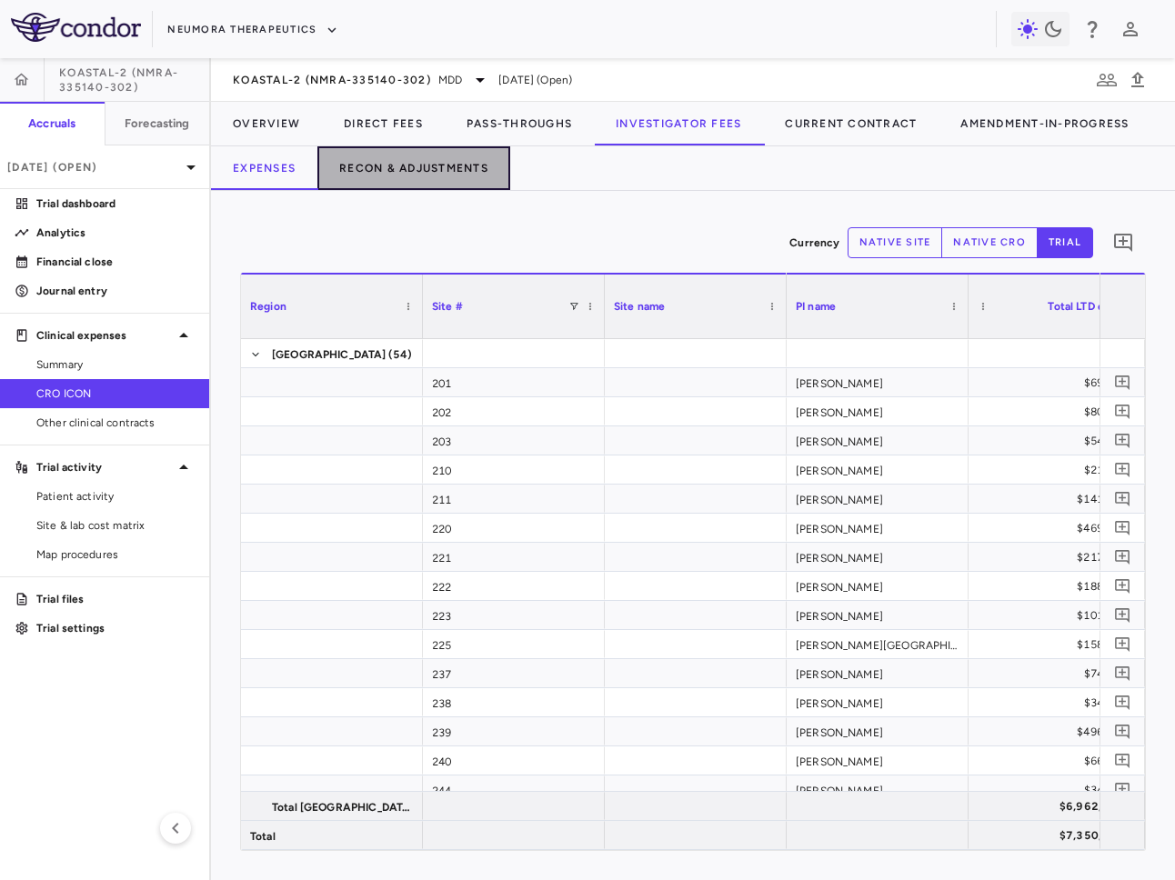
click at [395, 165] on button "Recon & Adjustments" at bounding box center [413, 168] width 193 height 44
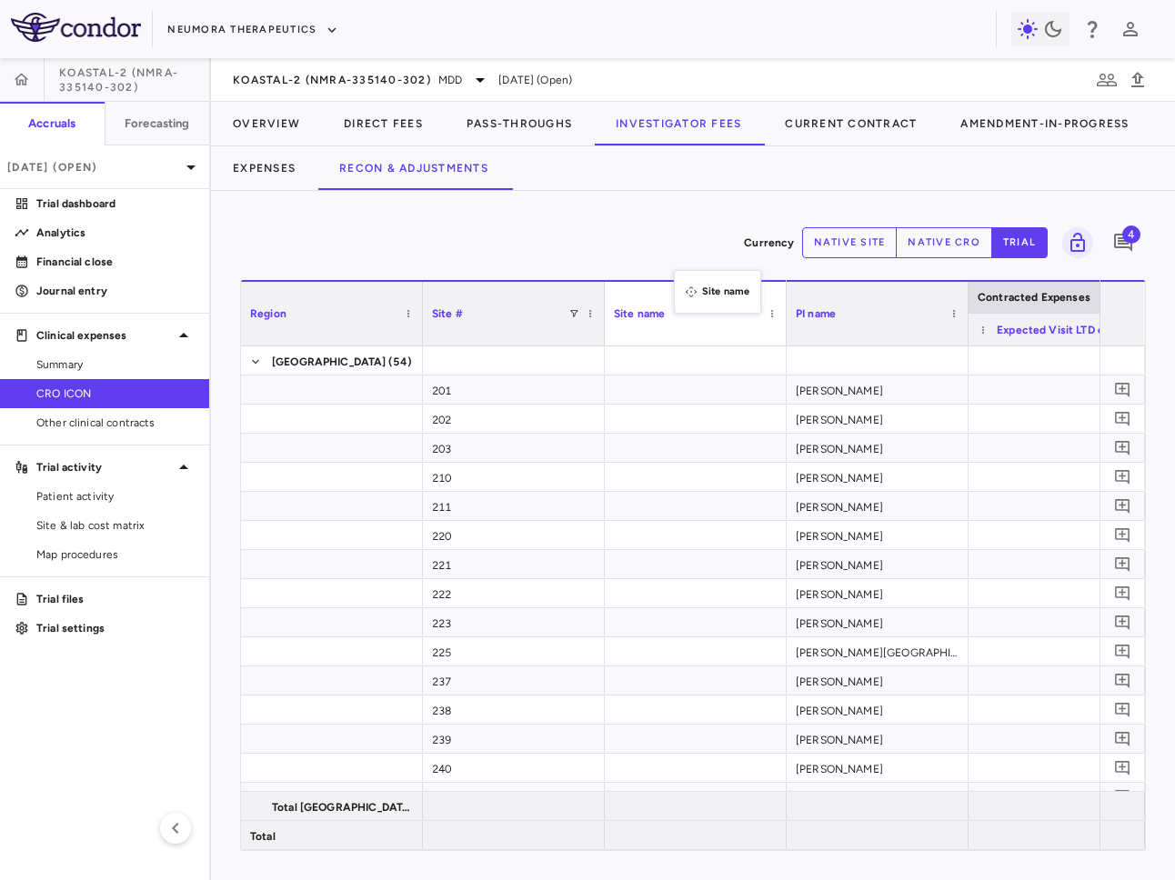
drag, startPoint x: 686, startPoint y: 321, endPoint x: 671, endPoint y: 223, distance: 99.4
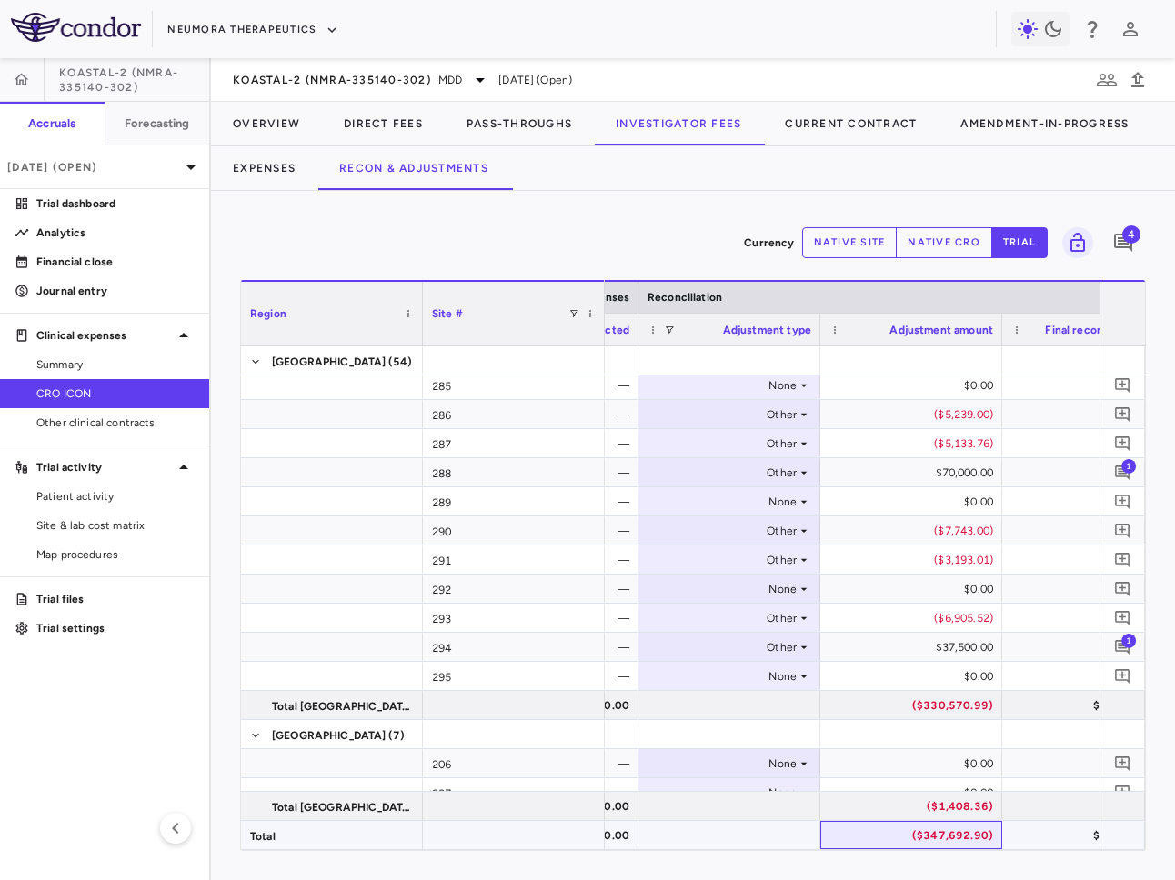
click at [939, 845] on div "($347,692.90)" at bounding box center [914, 835] width 156 height 29
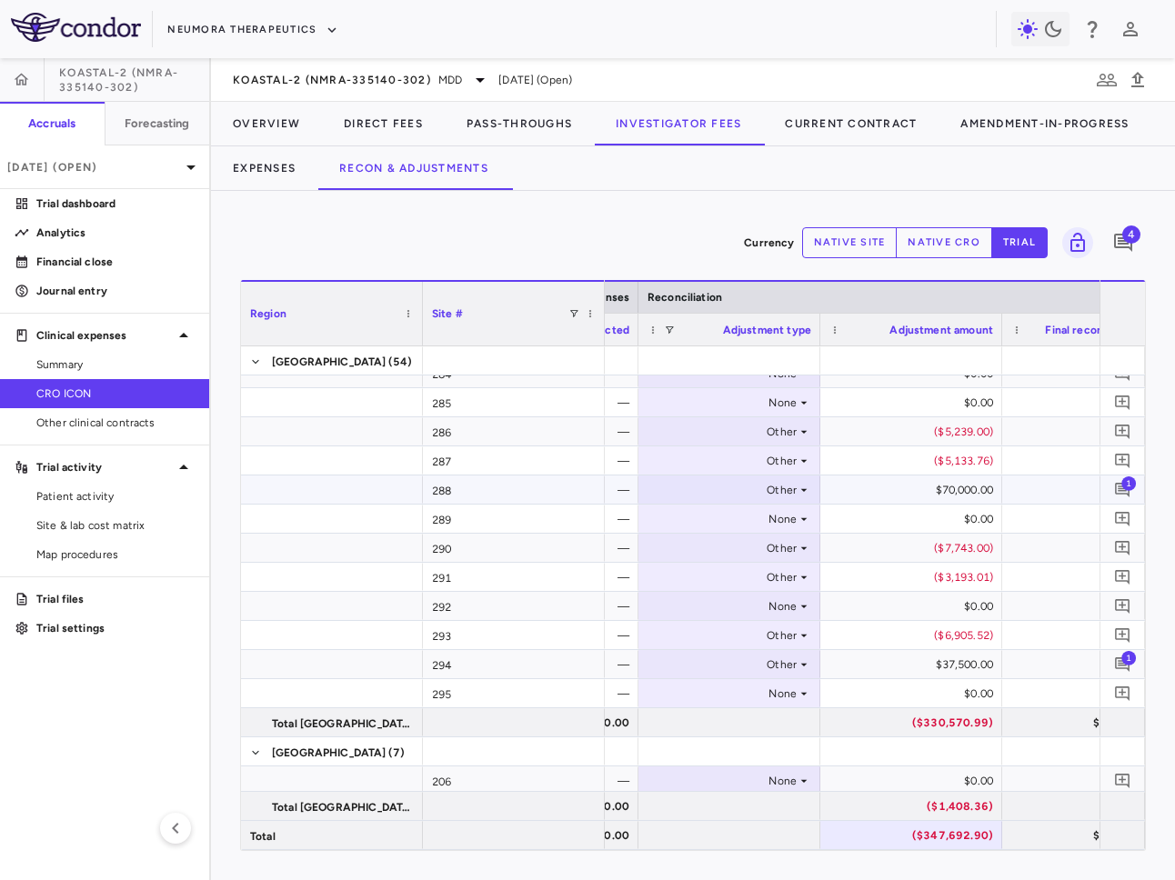
click at [936, 486] on div "$70,000.00" at bounding box center [914, 490] width 156 height 29
click at [952, 236] on button "native cro" at bounding box center [944, 242] width 96 height 31
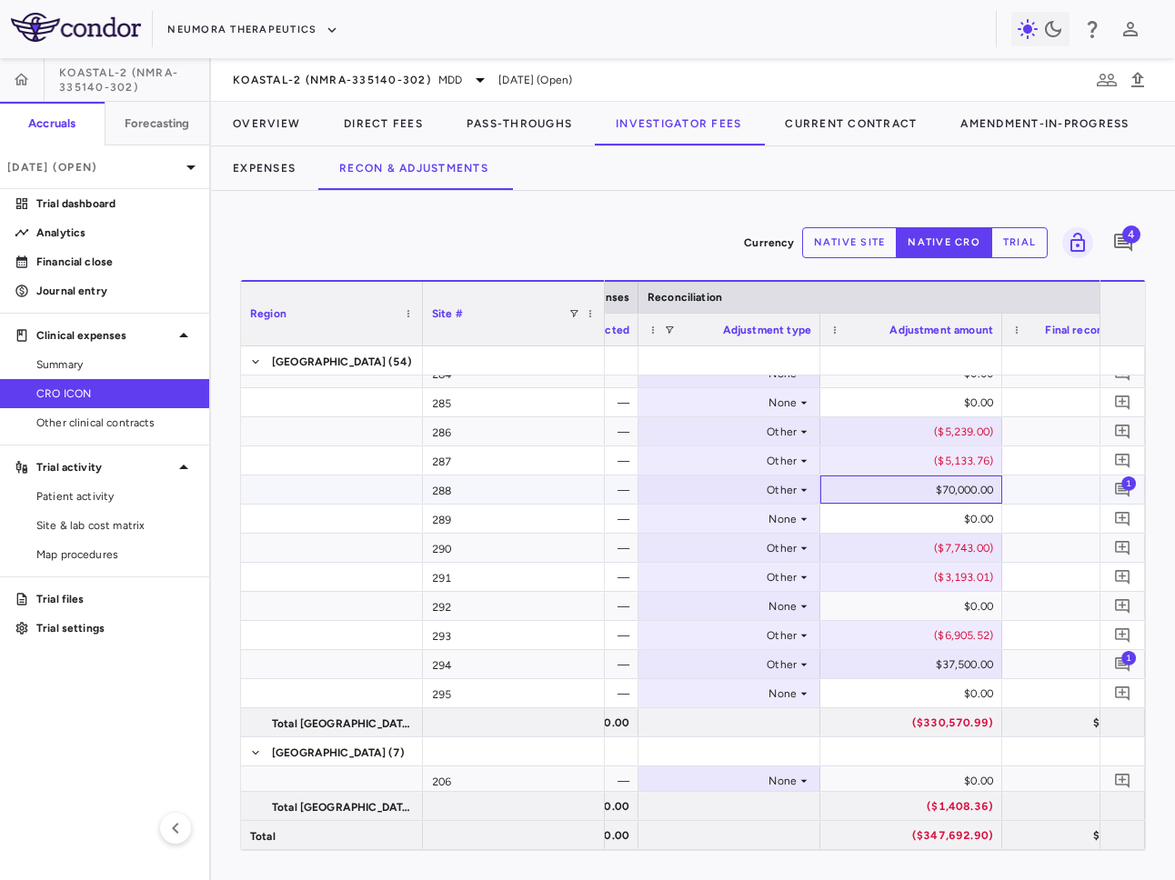
click at [948, 490] on div "$70,000.00" at bounding box center [914, 490] width 156 height 29
click at [946, 494] on input "*****" at bounding box center [924, 491] width 153 height 30
type input "*****"
click at [952, 492] on div "$20,000.00" at bounding box center [914, 490] width 156 height 29
click at [949, 492] on input "*****" at bounding box center [924, 491] width 153 height 30
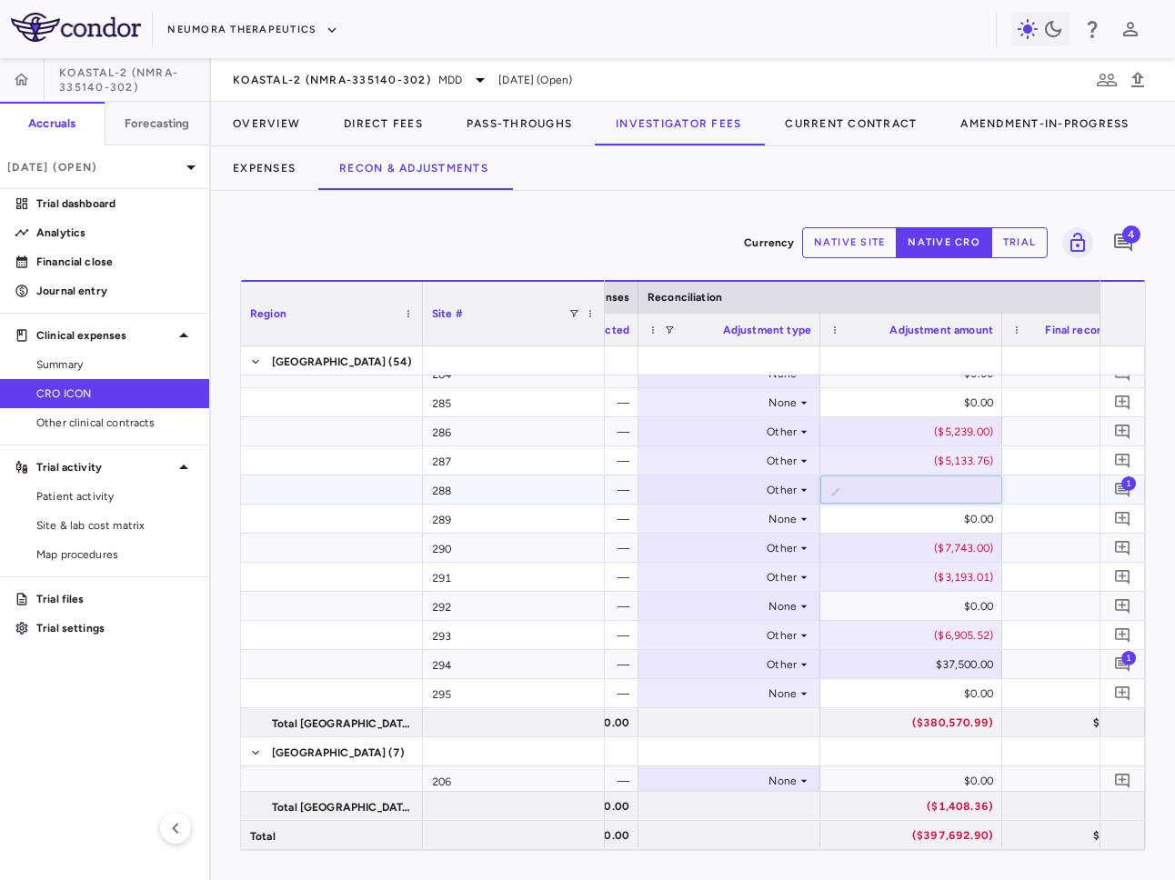
click at [947, 492] on input "*****" at bounding box center [924, 491] width 153 height 30
type input "*****"
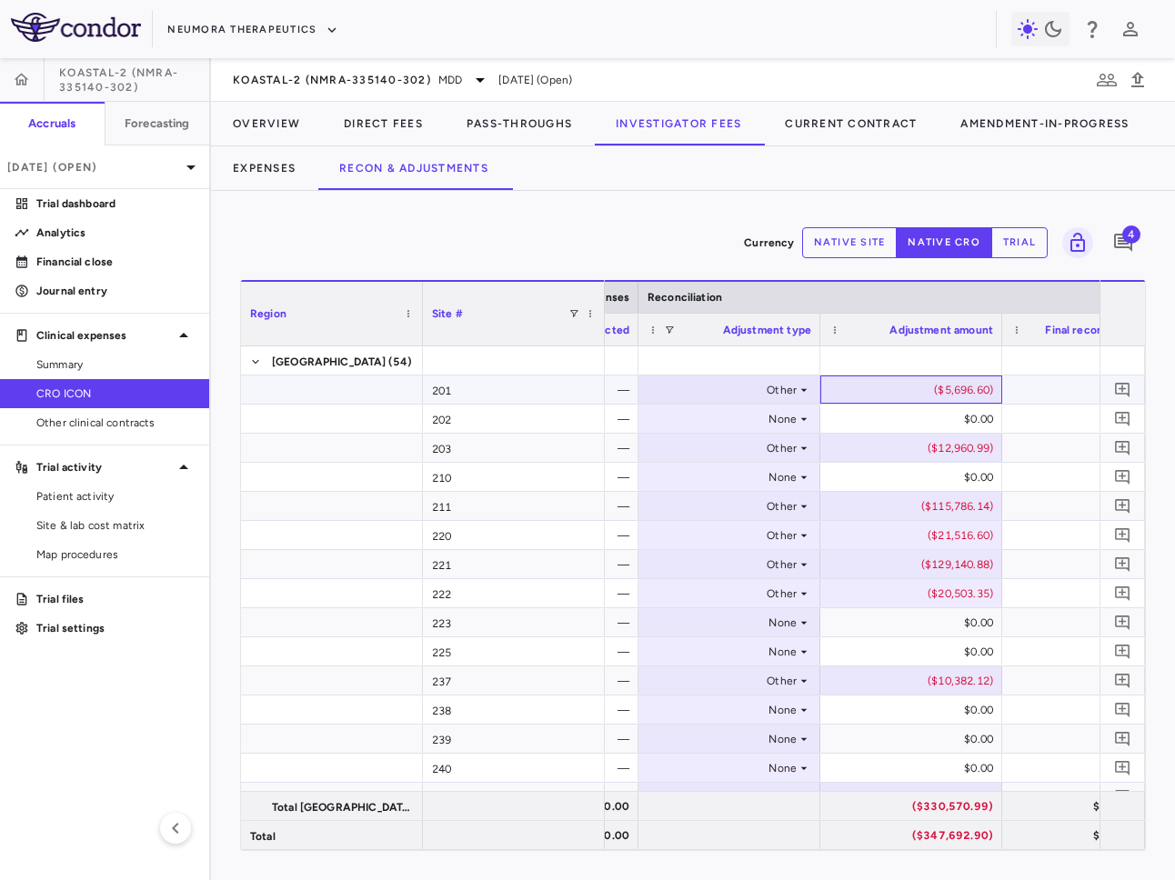
click at [936, 384] on div "($5,696.60)" at bounding box center [914, 390] width 156 height 29
click at [918, 394] on input "*******" at bounding box center [924, 391] width 153 height 30
type input "******"
click at [918, 394] on input "******" at bounding box center [924, 391] width 153 height 30
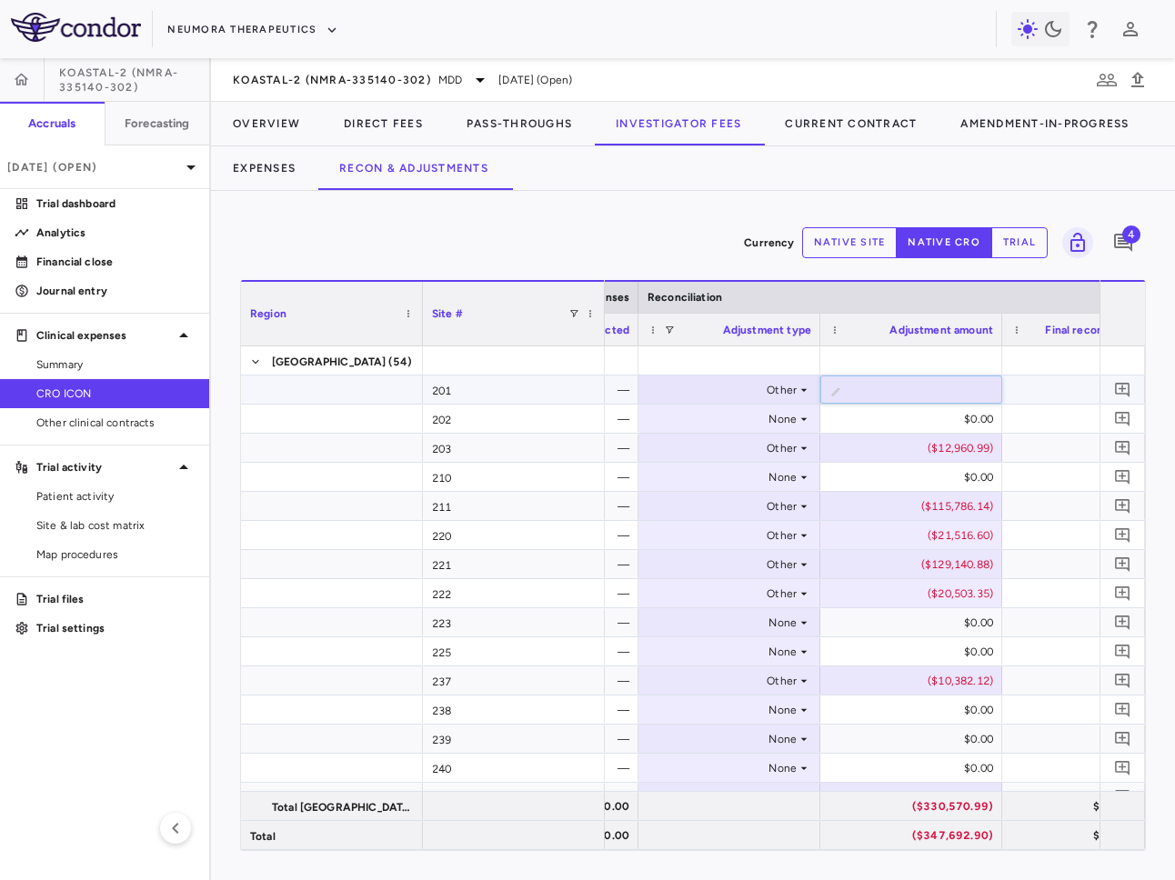
click at [918, 394] on input "******" at bounding box center [924, 391] width 153 height 30
paste input "********"
type input "********"
click at [894, 392] on div "($5,696.60)" at bounding box center [914, 390] width 156 height 29
click at [916, 394] on input "*******" at bounding box center [924, 391] width 153 height 30
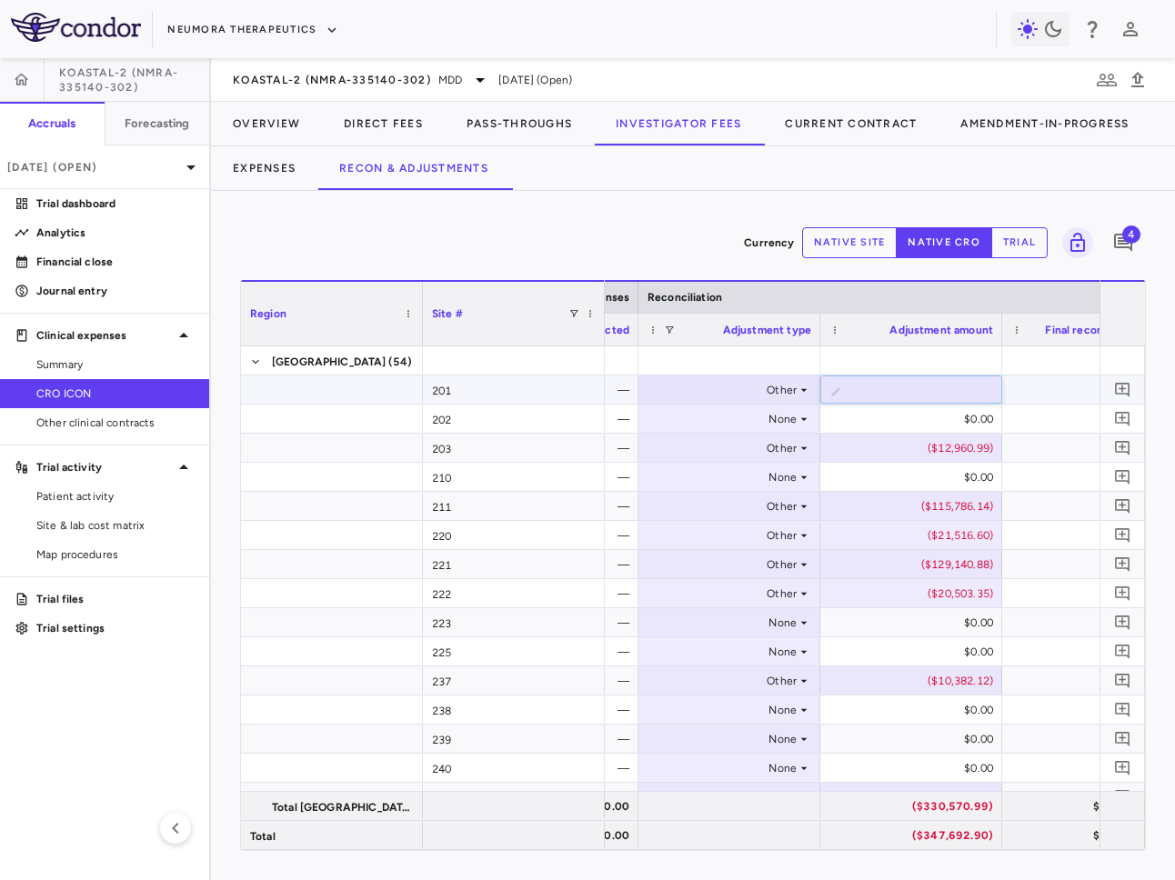
click at [916, 391] on input "*******" at bounding box center [924, 391] width 153 height 30
click at [926, 389] on div "$5,696.60" at bounding box center [914, 390] width 156 height 29
click at [926, 389] on input "******" at bounding box center [924, 391] width 153 height 30
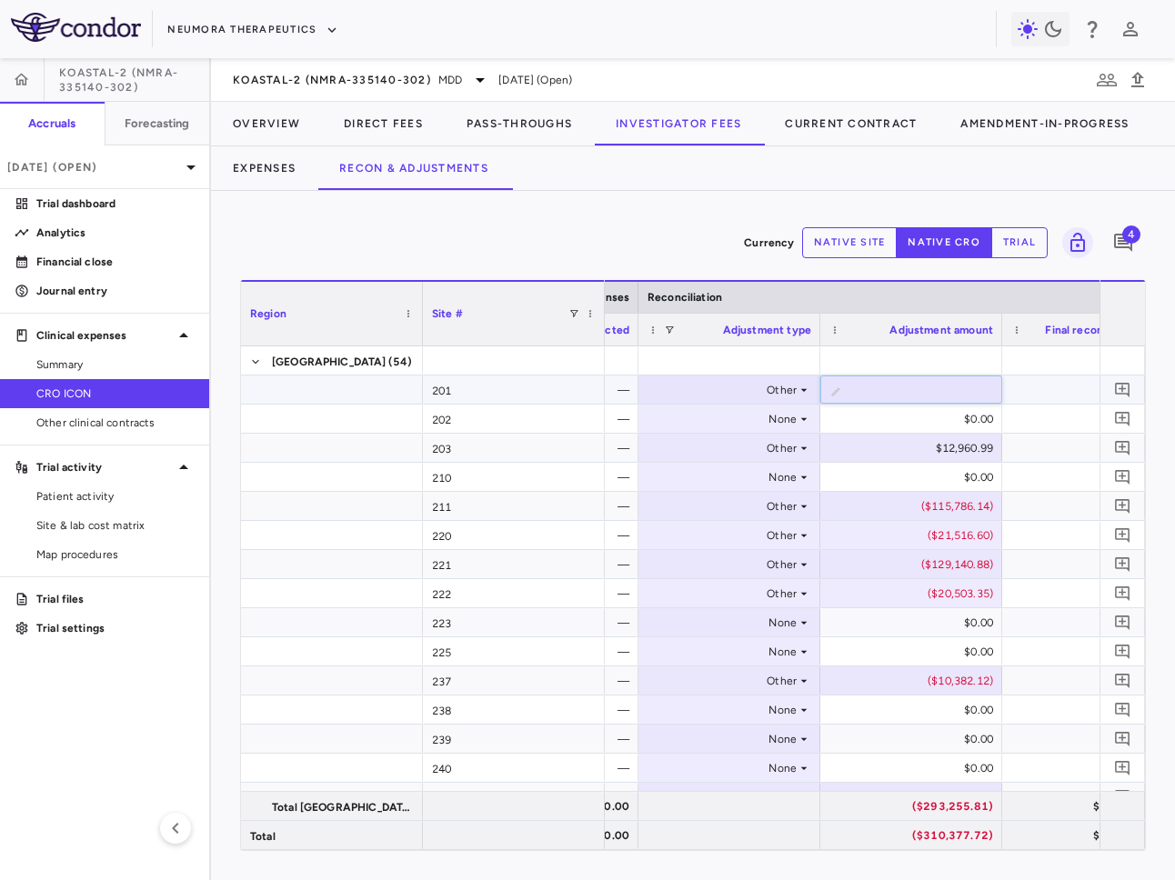
click at [928, 390] on input "******" at bounding box center [924, 391] width 153 height 30
type input "*******"
click at [920, 450] on div "$12,960.99" at bounding box center [914, 448] width 156 height 29
click at [917, 449] on input "********" at bounding box center [924, 450] width 153 height 30
type input "*********"
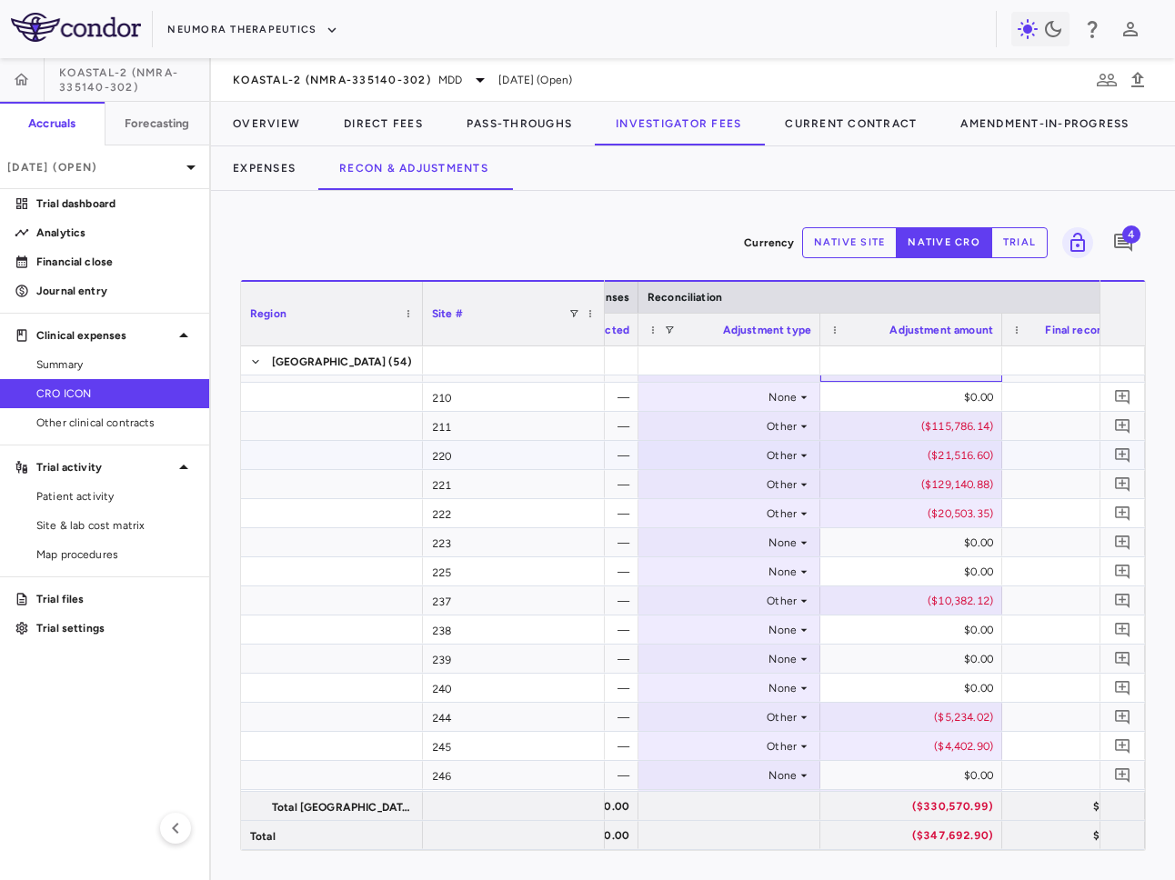
scroll to position [88, 0]
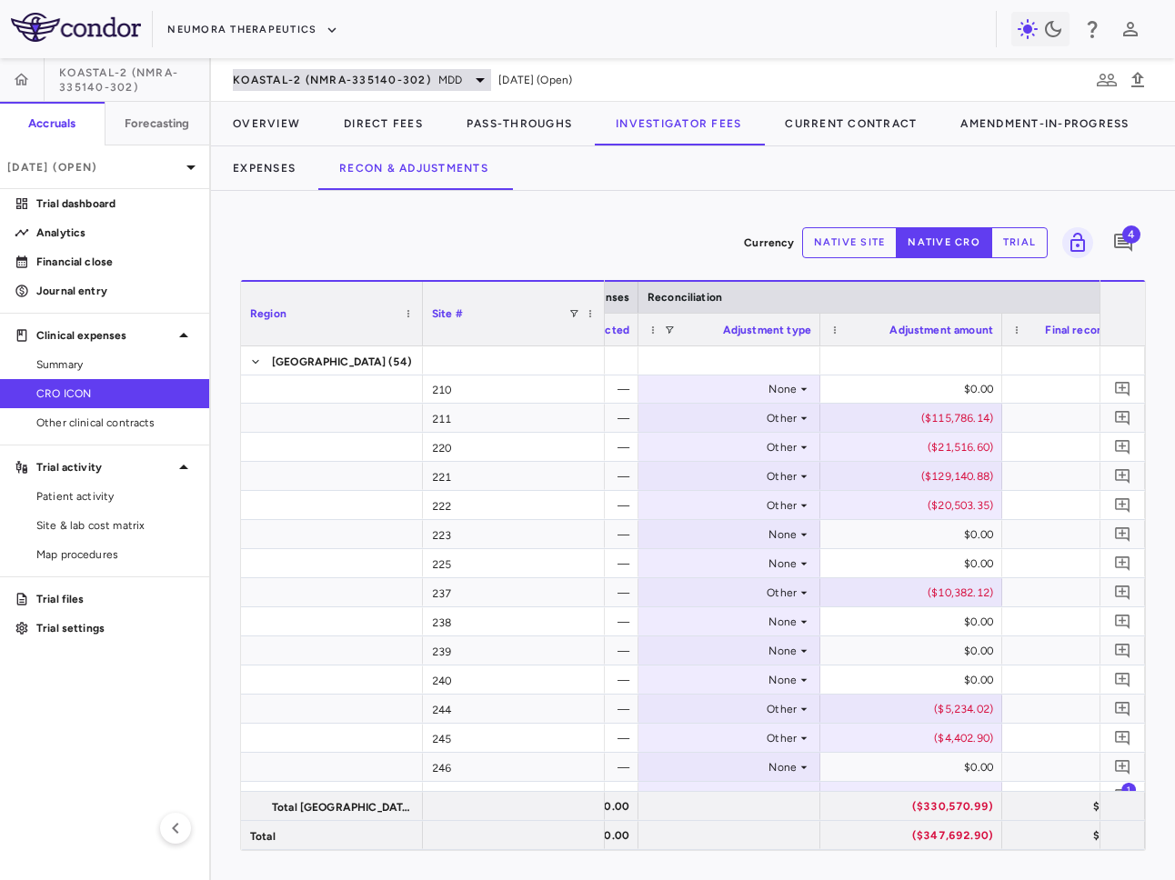
click at [292, 81] on span "KOASTAL-2 (NMRA-335140-302)" at bounding box center [332, 80] width 198 height 15
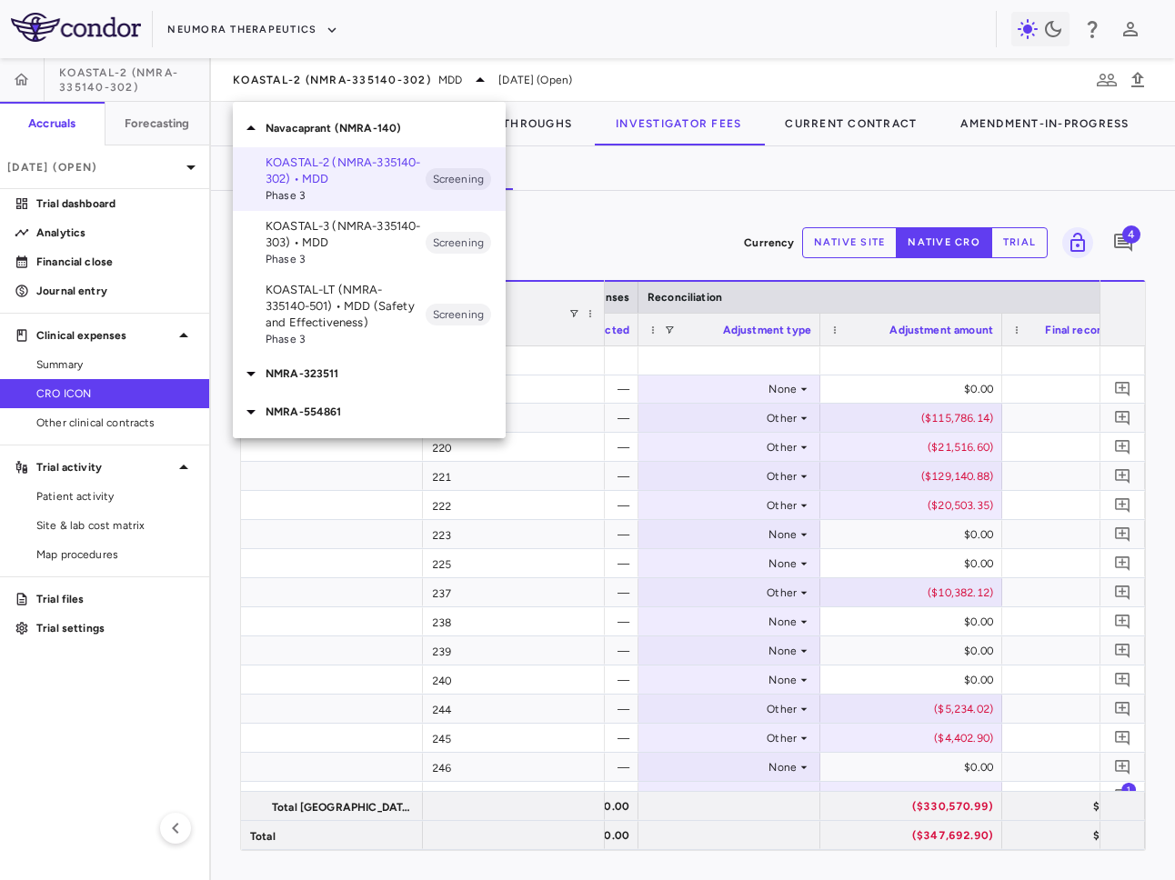
click at [307, 364] on div "NMRA-323511" at bounding box center [369, 374] width 273 height 38
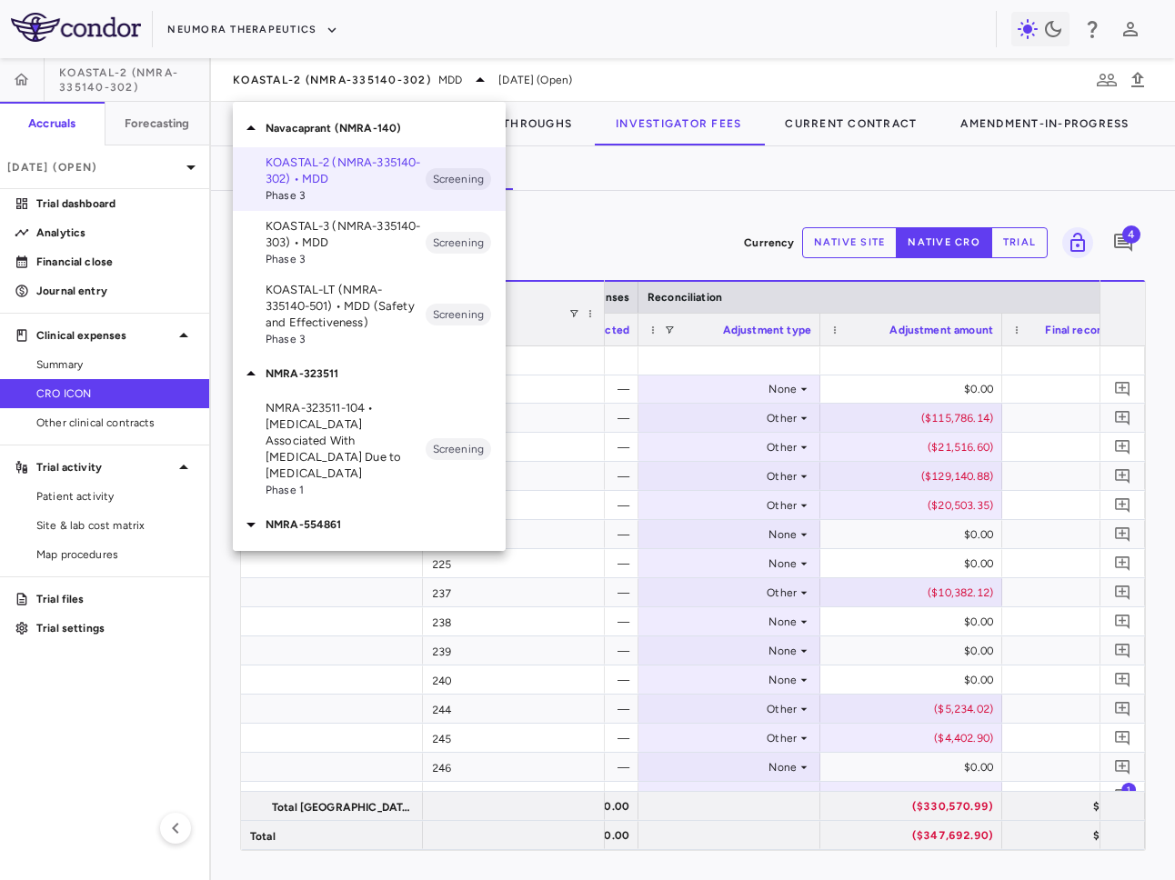
click at [308, 422] on p "NMRA-323511-104 • Agitation Associated With Dementia Due to Alzheimer's Disease" at bounding box center [345, 441] width 160 height 82
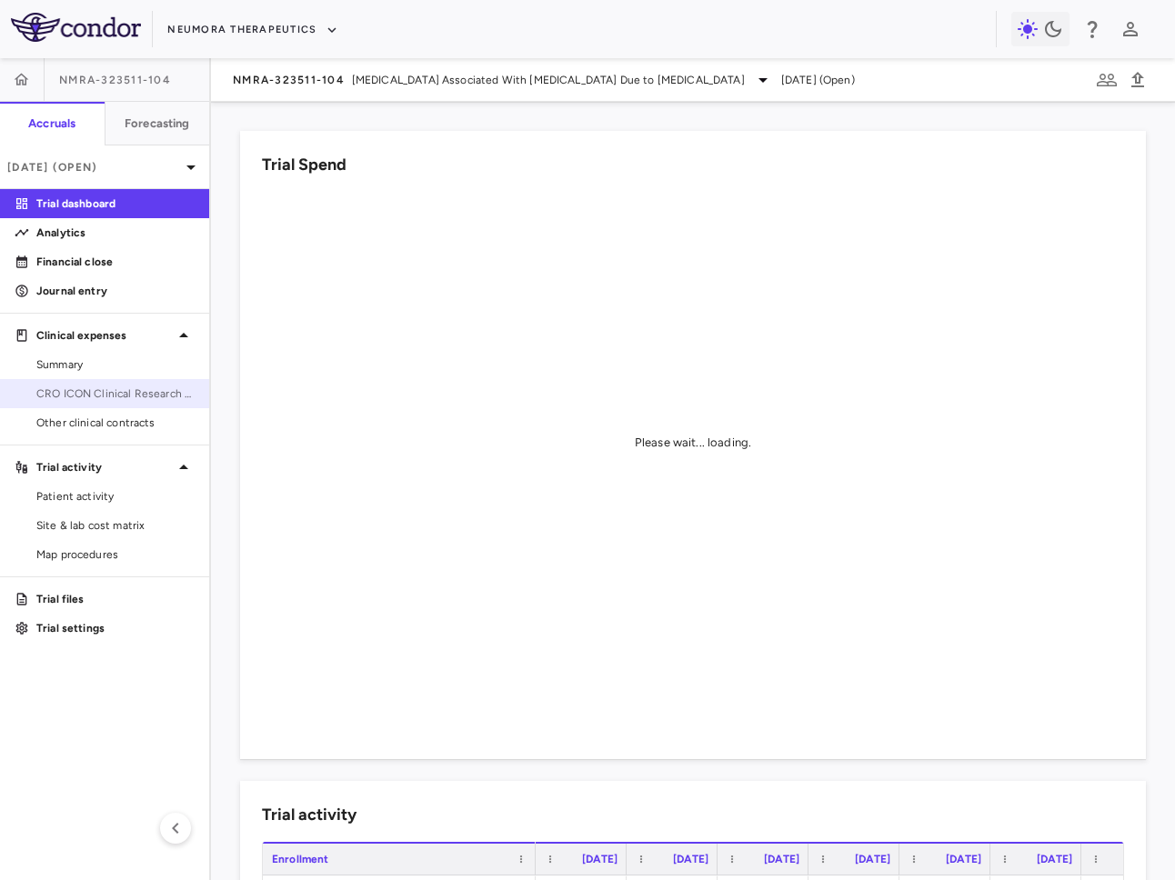
click at [98, 389] on span "CRO ICON Clinical Research Limited" at bounding box center [115, 394] width 158 height 16
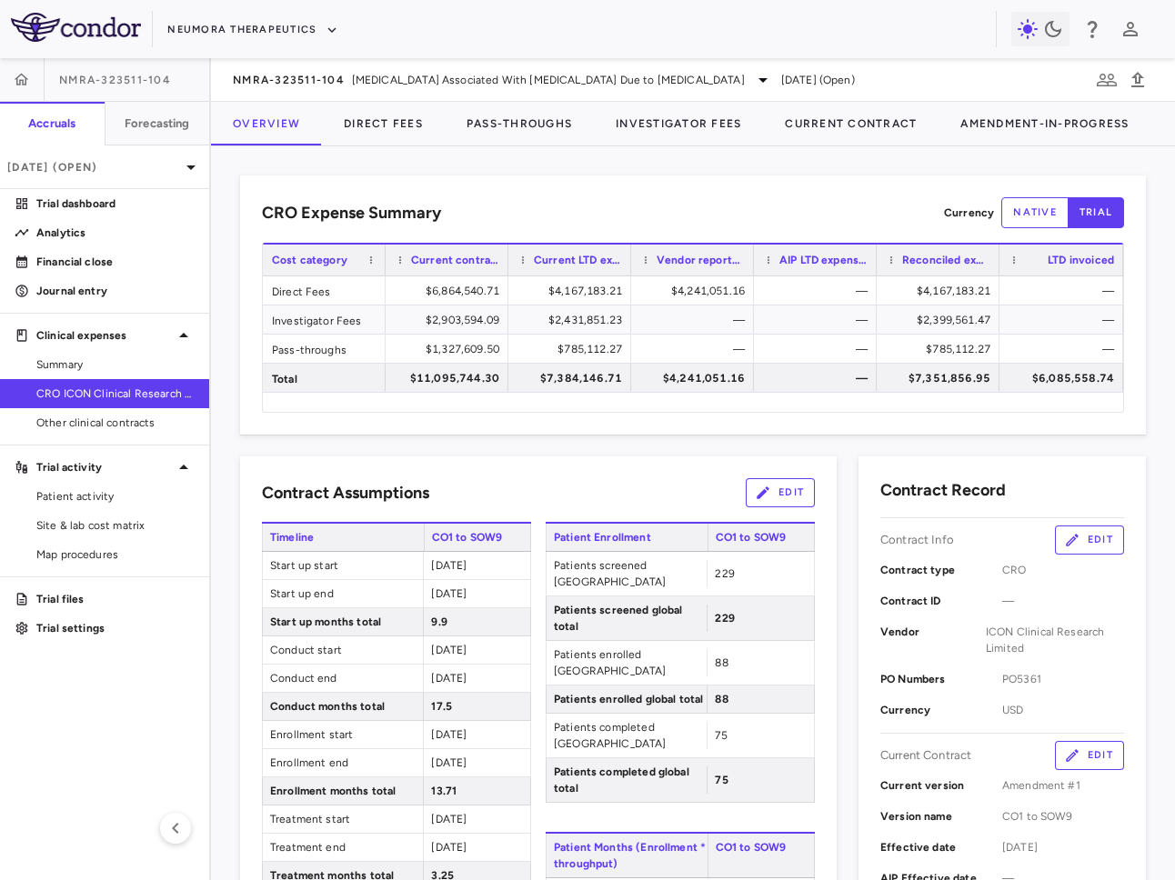
click at [388, 90] on div "NMRA-323511-104 Agitation Associated With Dementia Due to Alzheimer's Disease J…" at bounding box center [693, 80] width 964 height 44
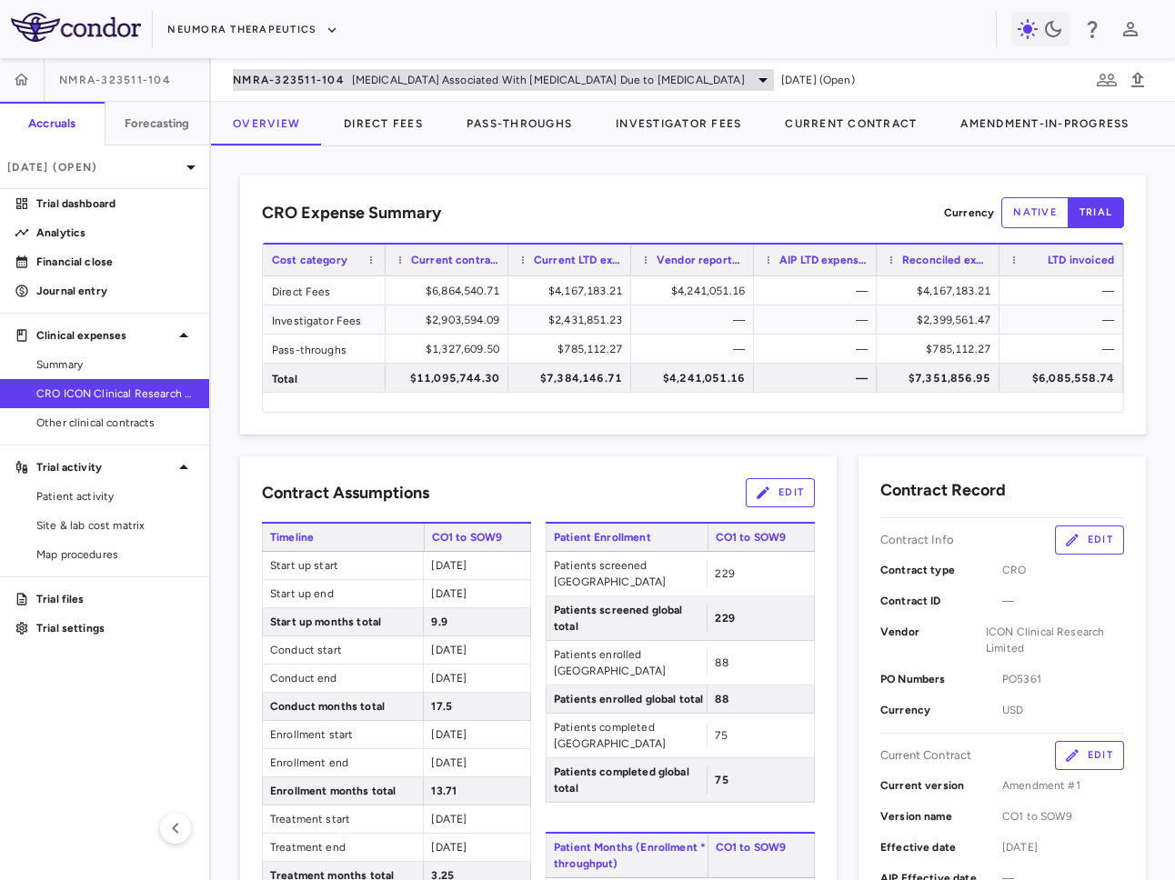
click at [356, 79] on span "Agitation Associated With Dementia Due to Alzheimer's Disease" at bounding box center [548, 80] width 393 height 16
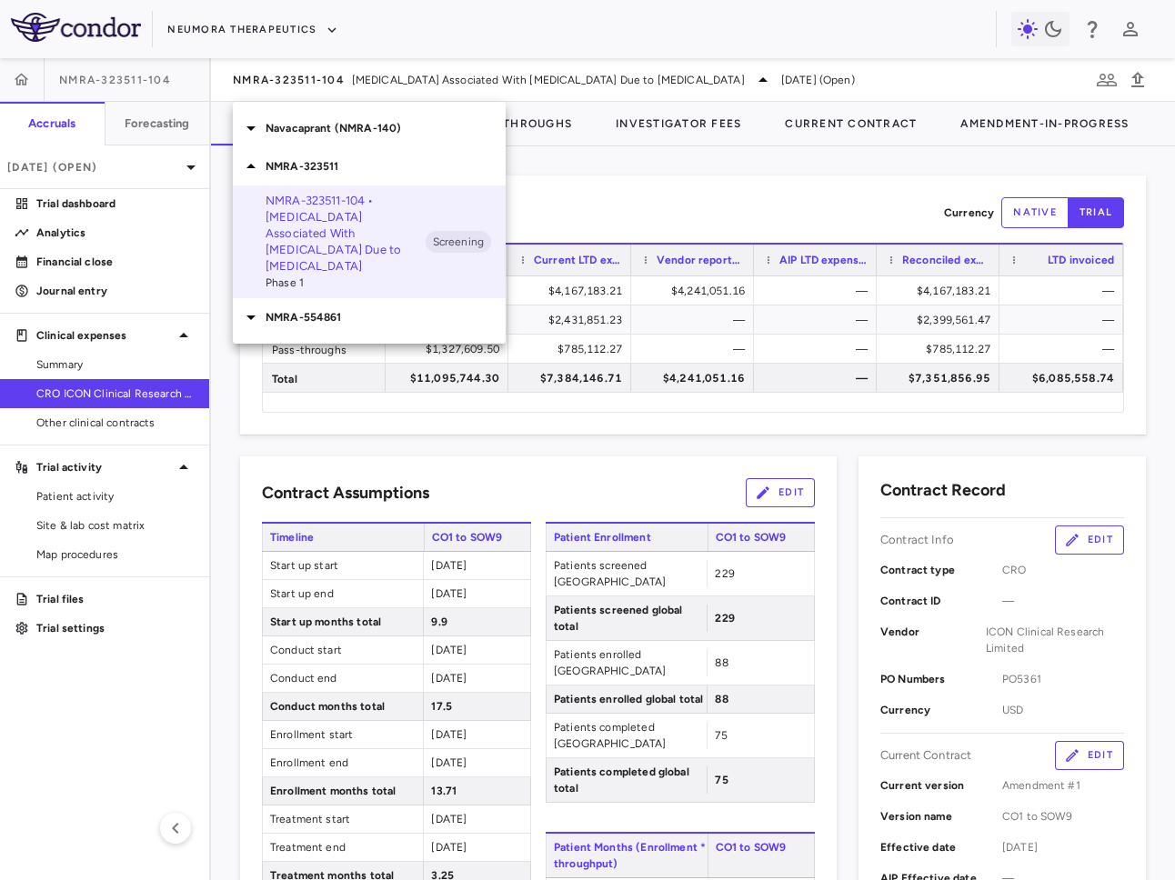
click at [341, 125] on p "Navacaprant (NMRA-140)" at bounding box center [385, 128] width 240 height 16
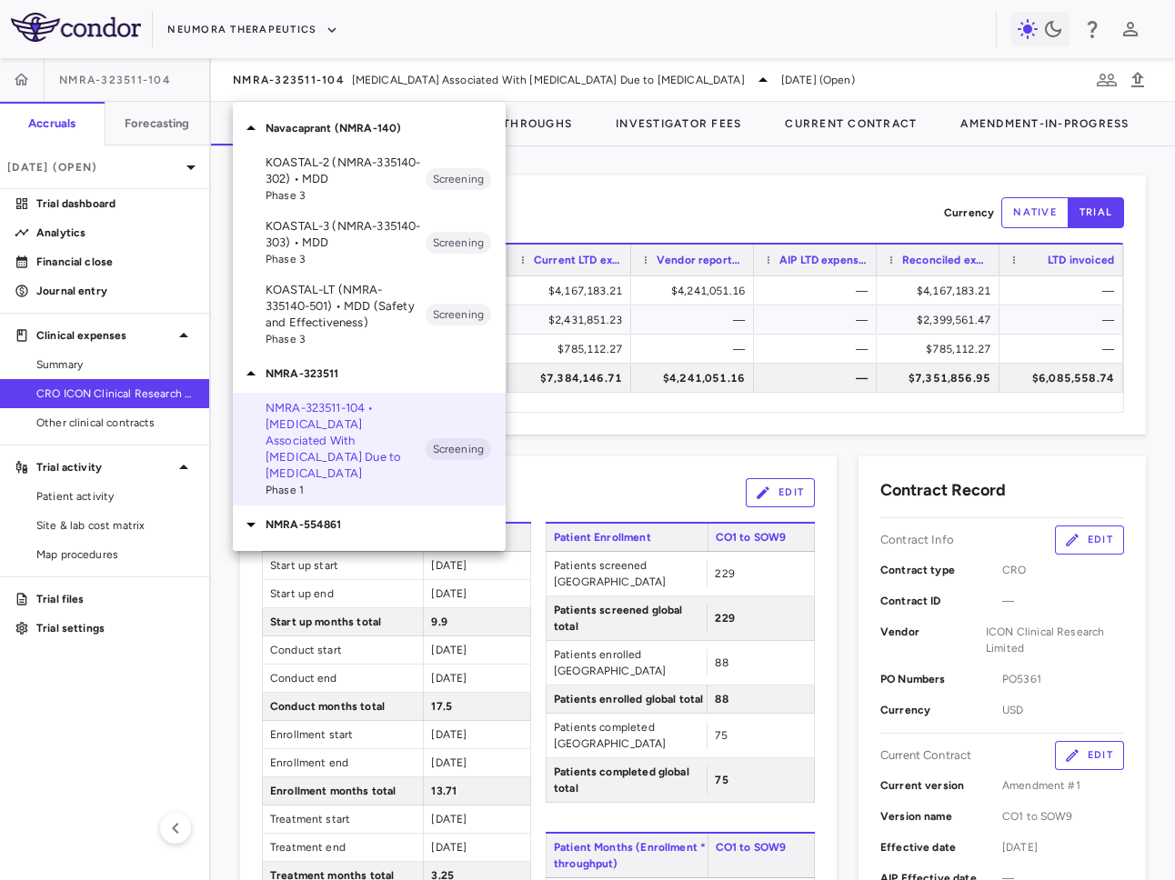
click at [337, 176] on p "KOASTAL-2 (NMRA-335140-302) • MDD" at bounding box center [345, 171] width 160 height 33
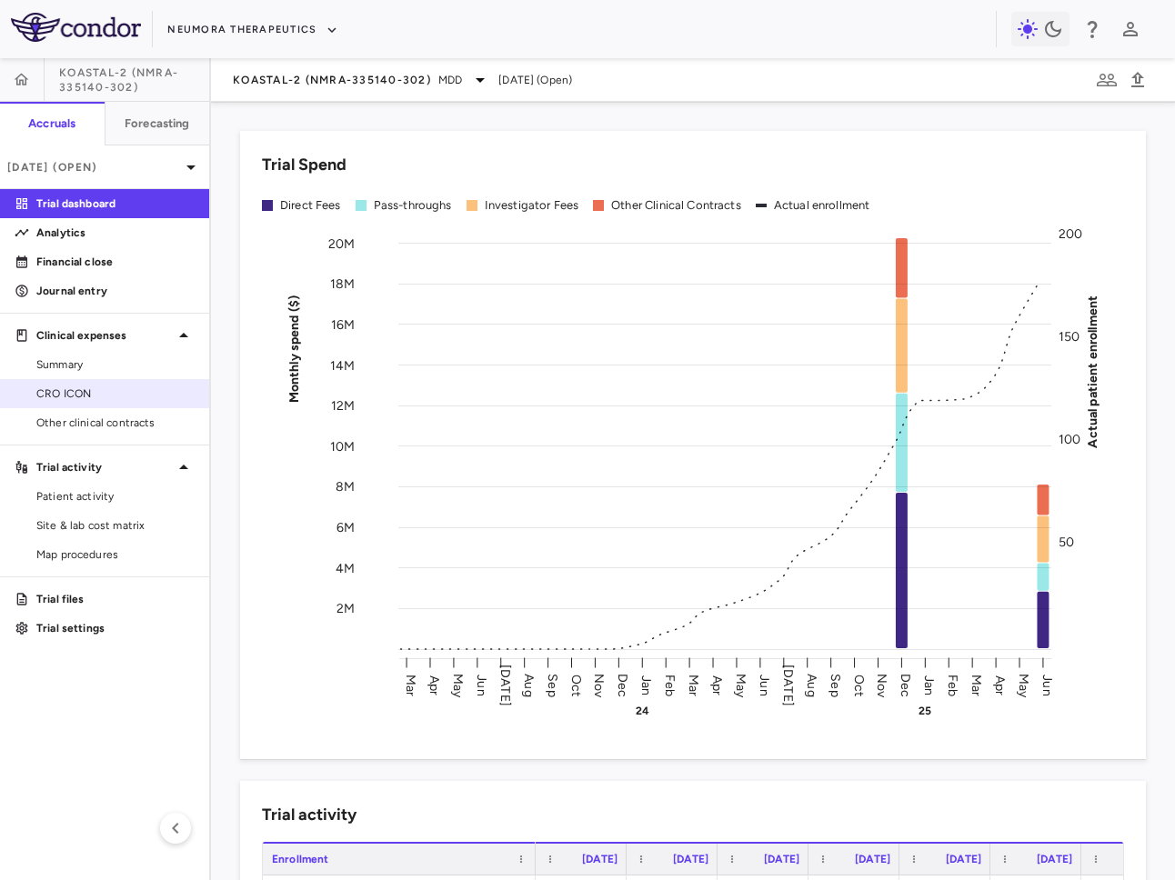
click at [74, 397] on span "CRO ICON" at bounding box center [115, 394] width 158 height 16
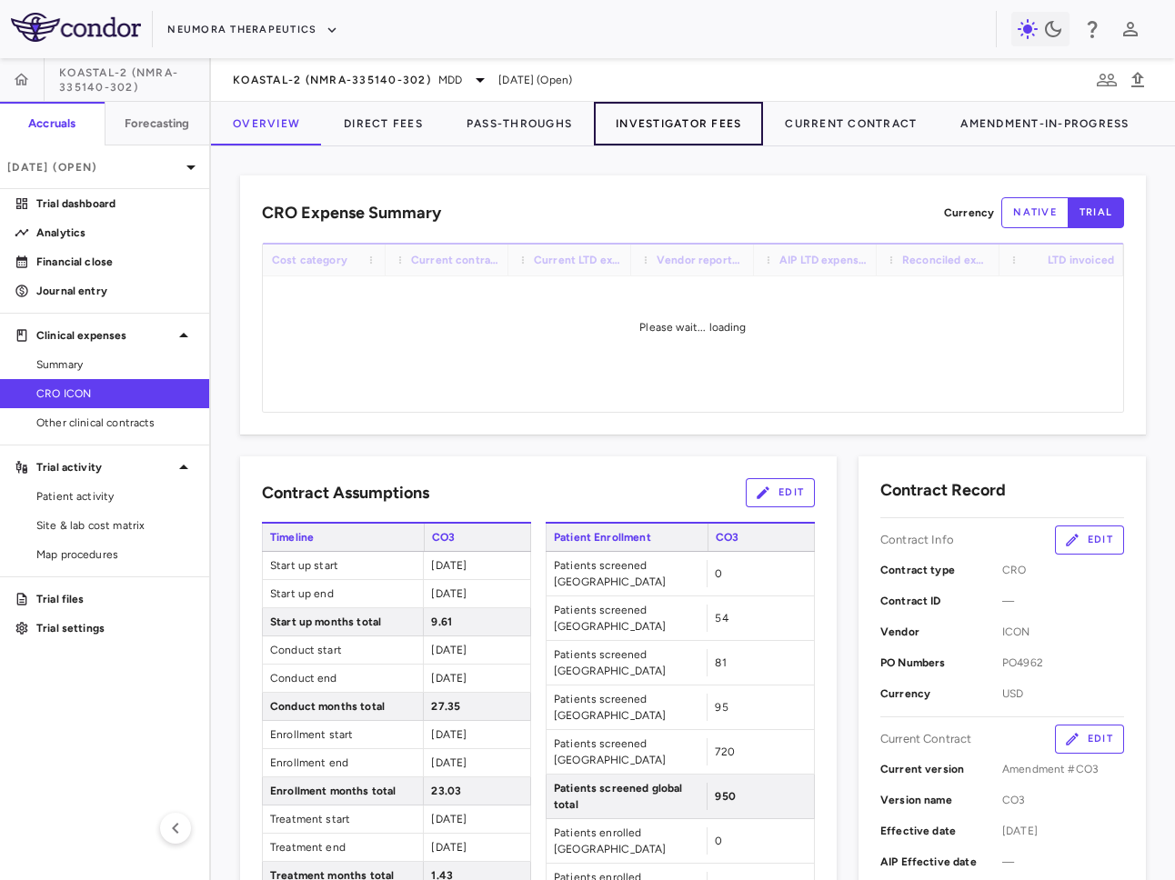
click at [687, 125] on button "Investigator Fees" at bounding box center [678, 124] width 169 height 44
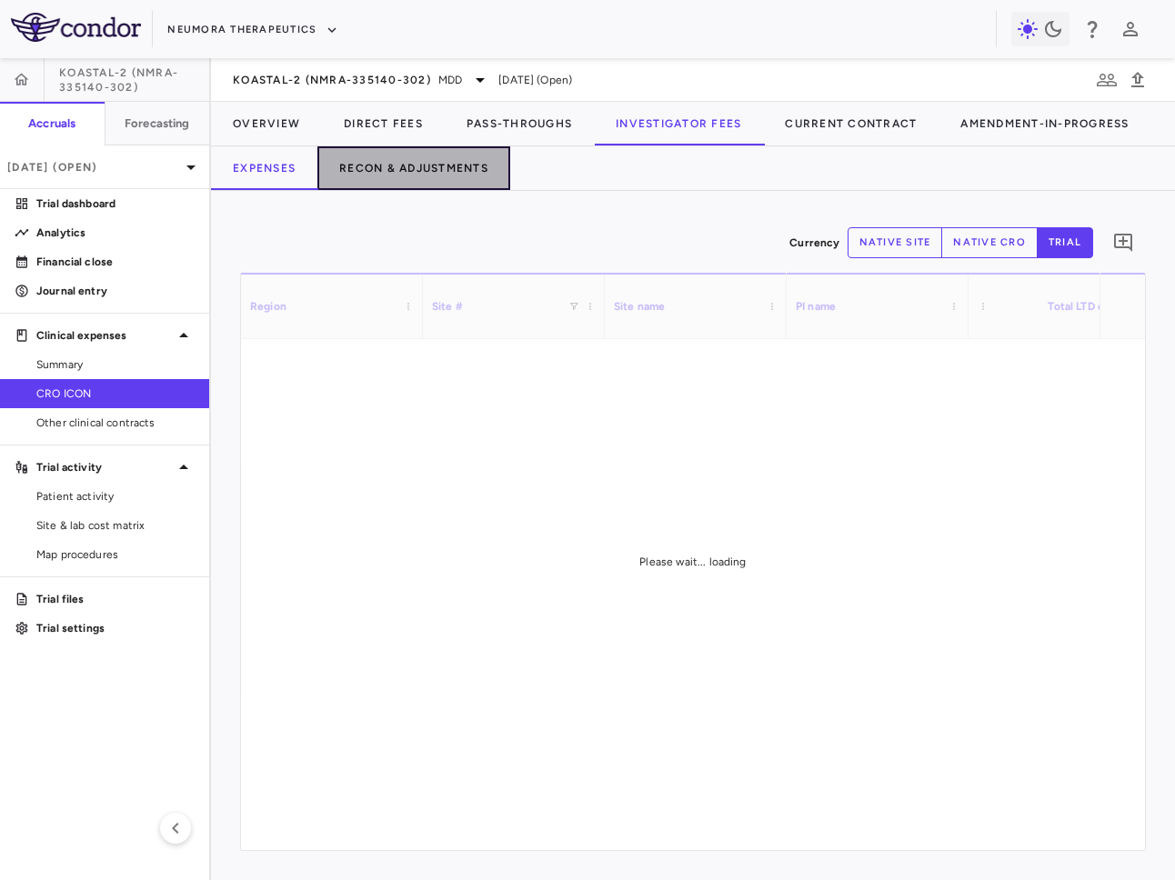
click at [451, 169] on button "Recon & Adjustments" at bounding box center [413, 168] width 193 height 44
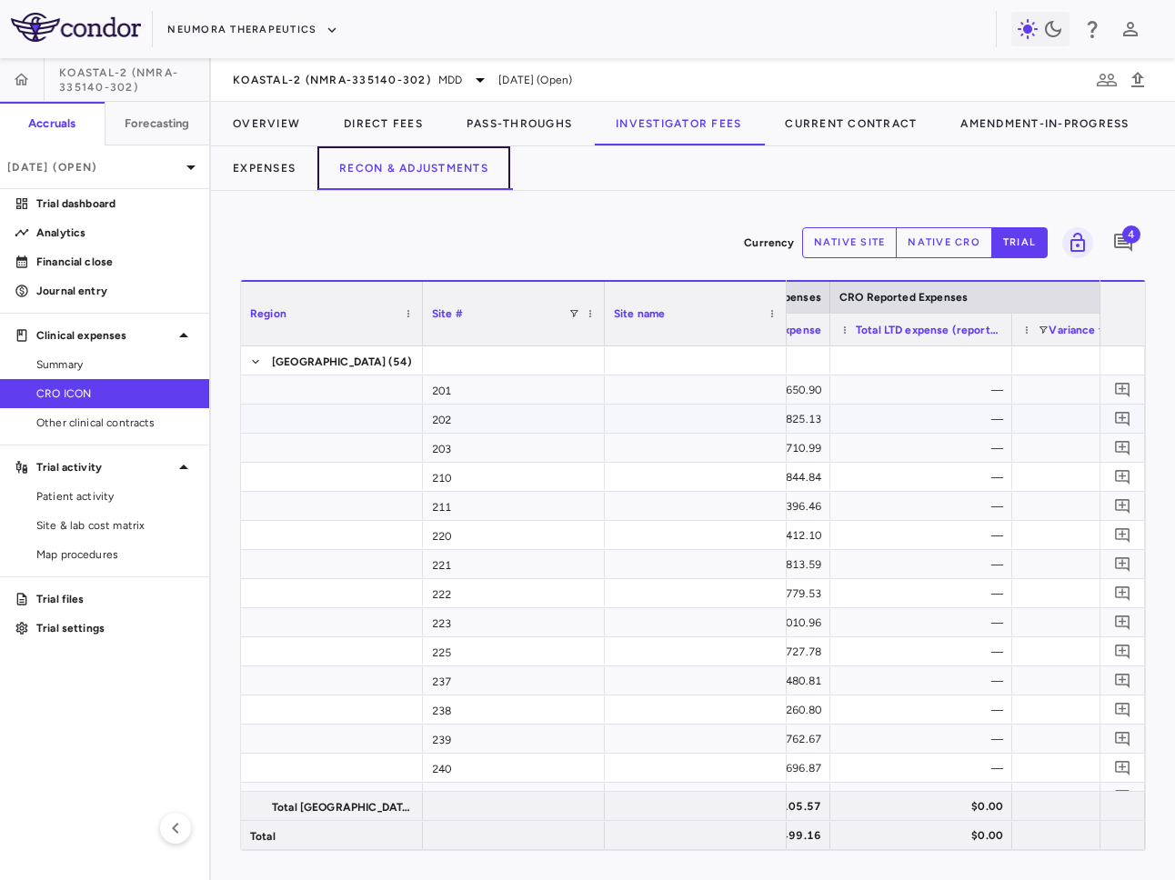
scroll to position [0, 1687]
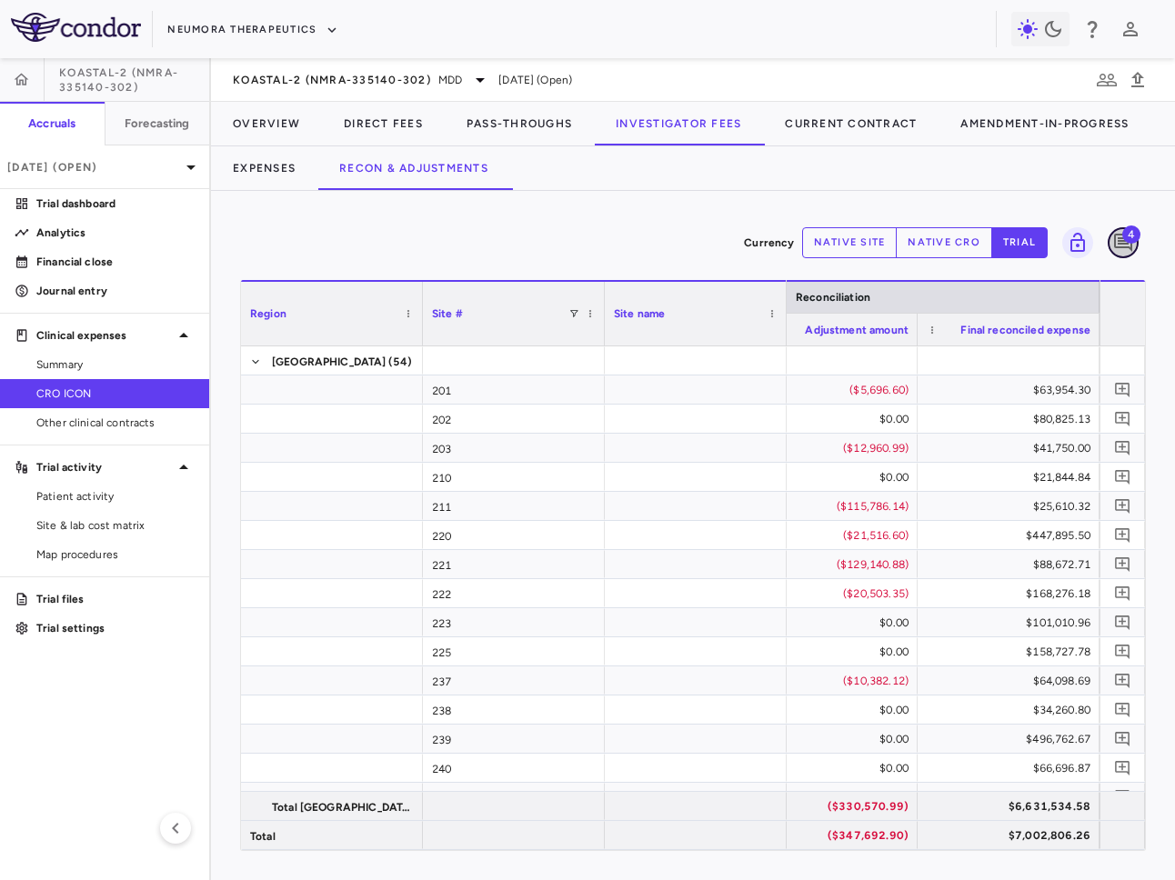
click at [1127, 247] on icon "Add comment" at bounding box center [1123, 243] width 18 height 18
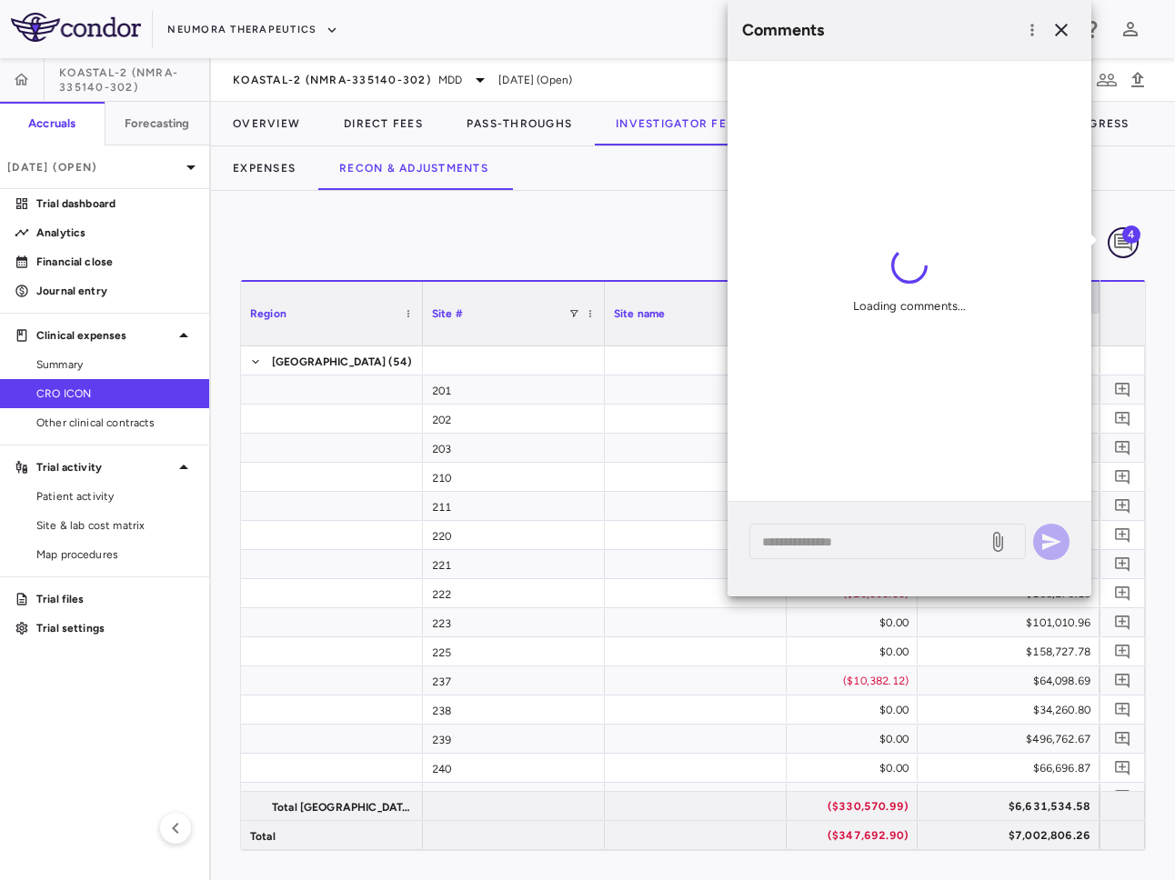
scroll to position [148, 0]
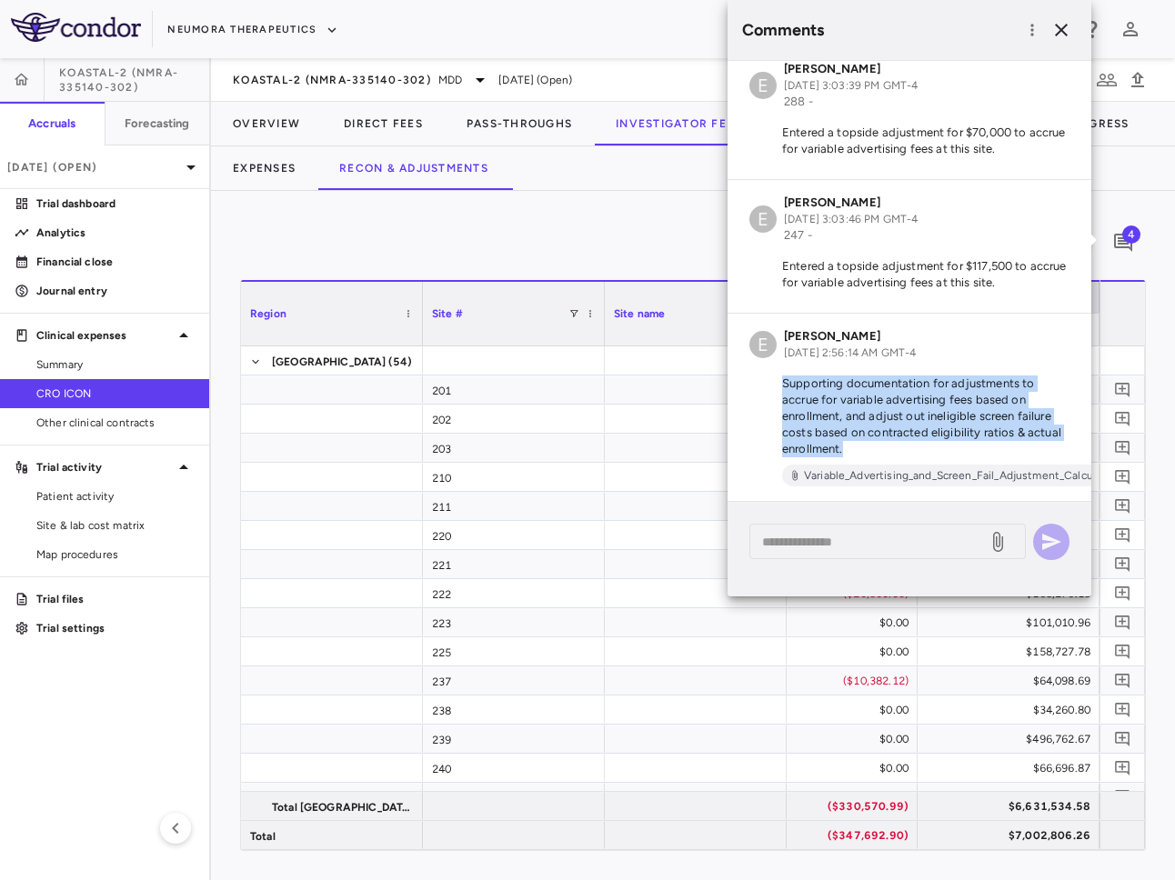
drag, startPoint x: 781, startPoint y: 385, endPoint x: 883, endPoint y: 446, distance: 119.1
click at [883, 446] on p "Supporting documentation for adjustments to accrue for variable advertising fee…" at bounding box center [909, 417] width 320 height 82
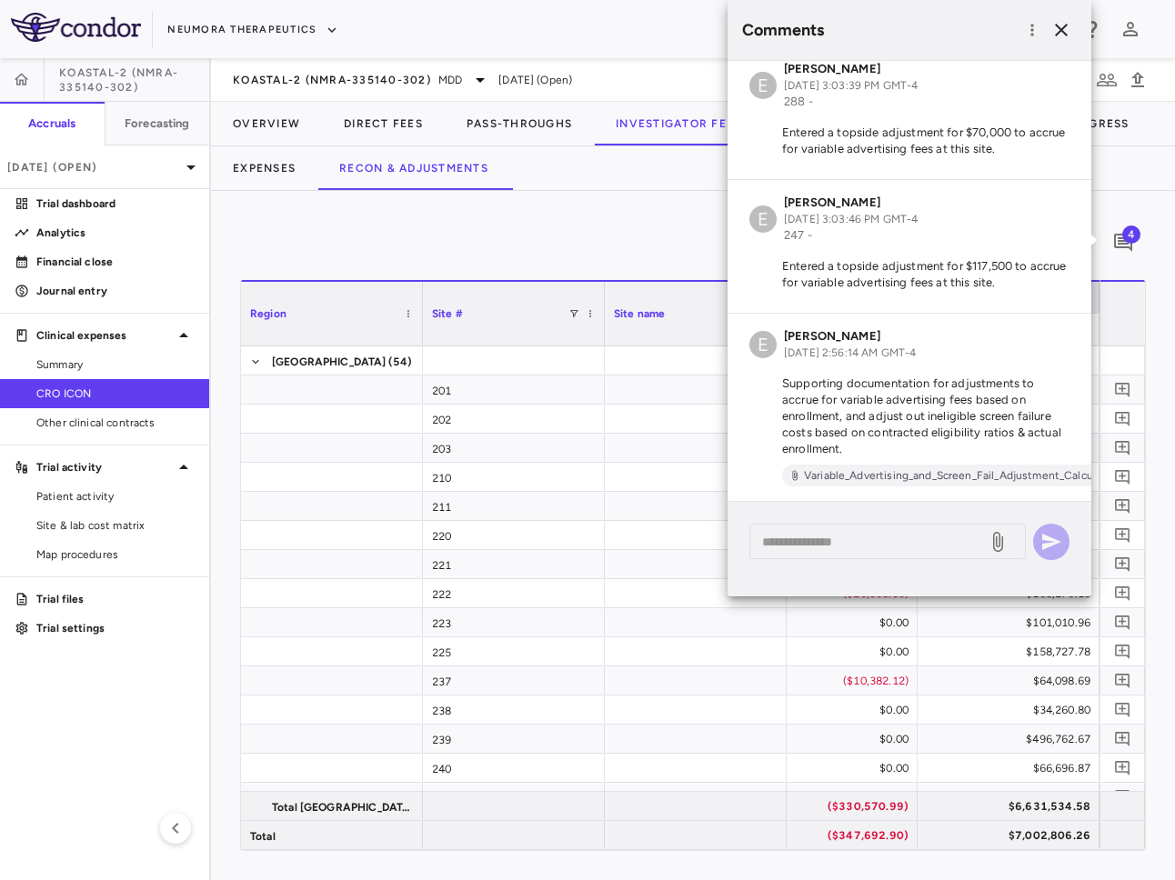
click at [650, 237] on div "Currency native site native cro trial 4" at bounding box center [693, 242] width 906 height 45
click at [1061, 26] on icon "button" at bounding box center [1061, 30] width 22 height 22
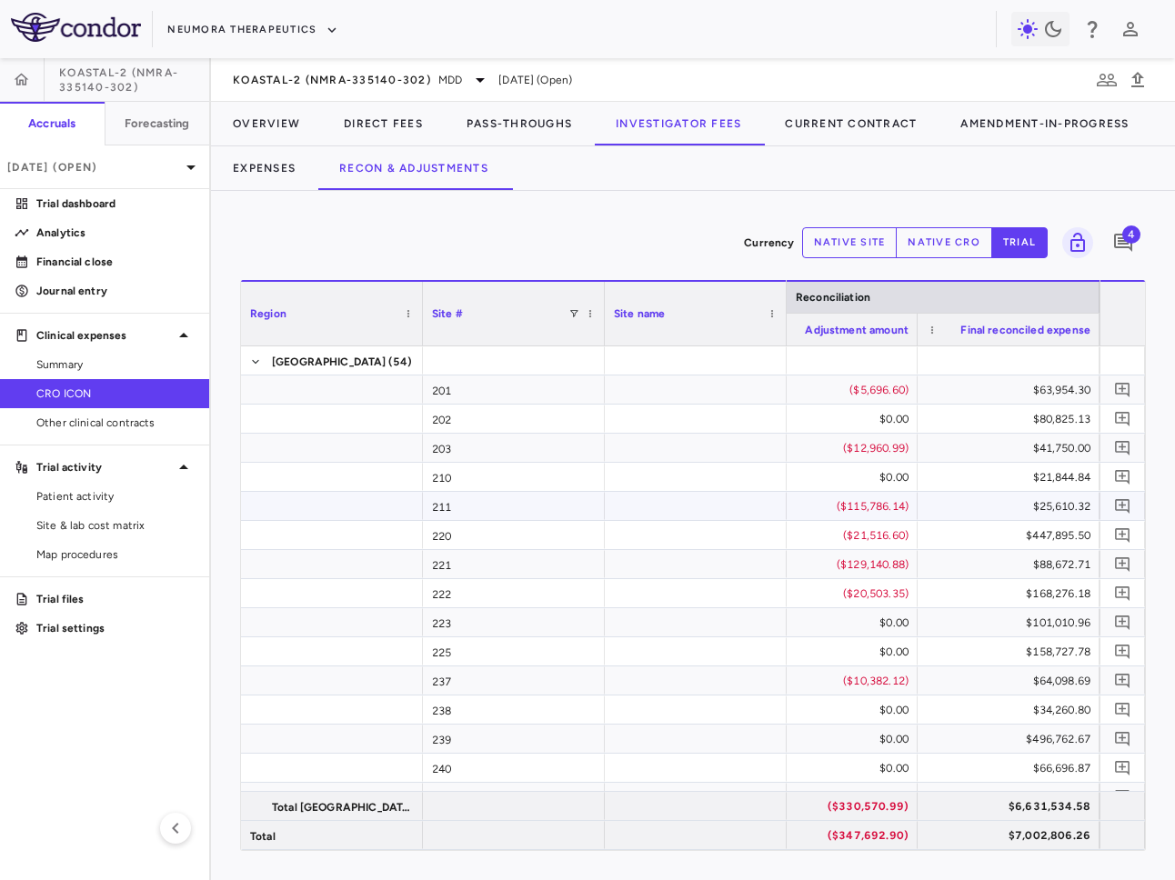
scroll to position [315, 0]
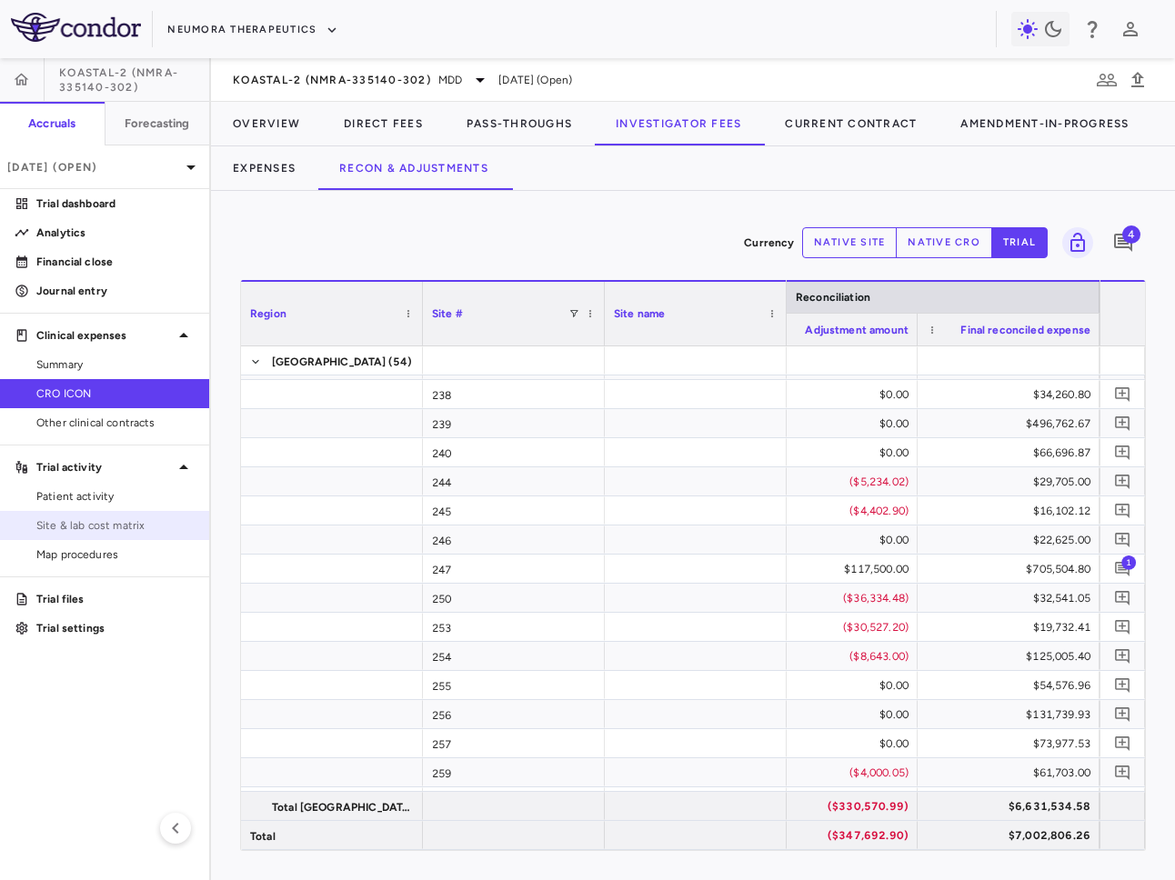
click at [93, 512] on link "Site & lab cost matrix" at bounding box center [104, 525] width 209 height 27
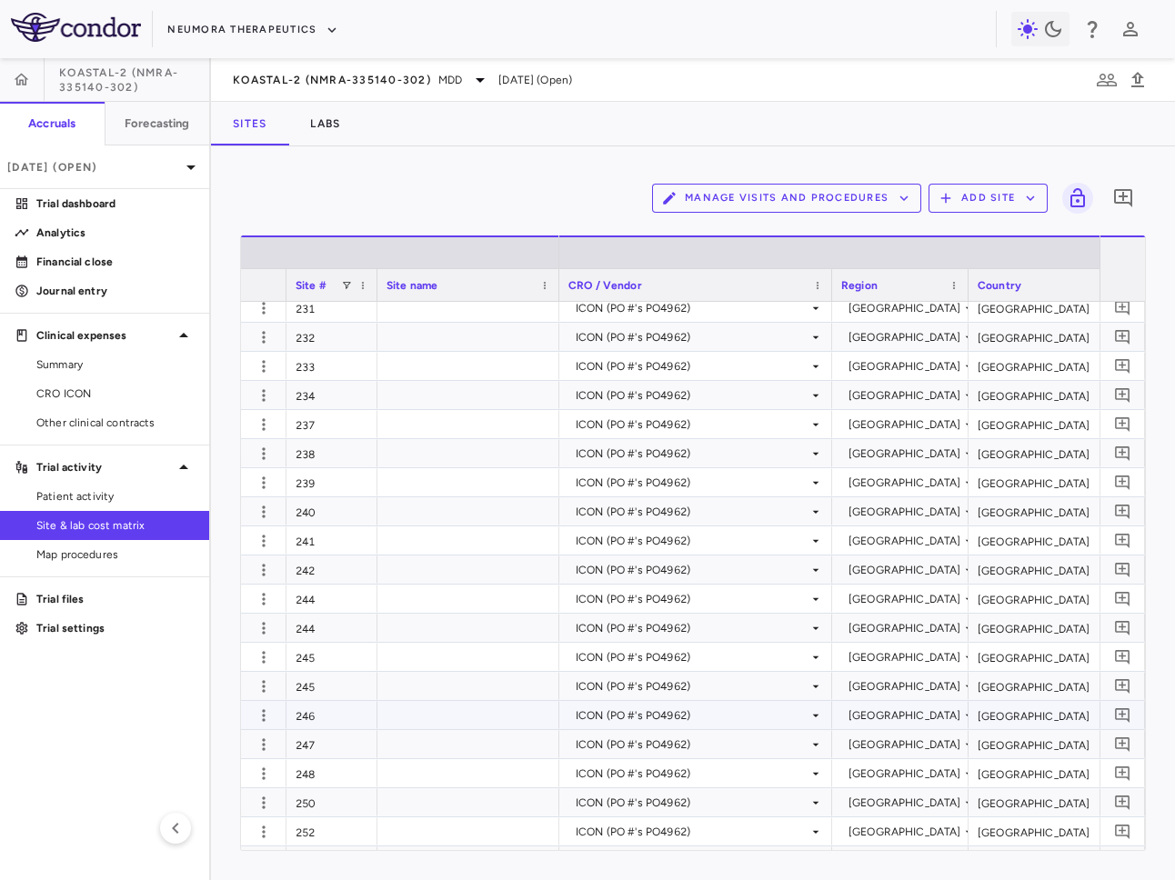
scroll to position [655, 0]
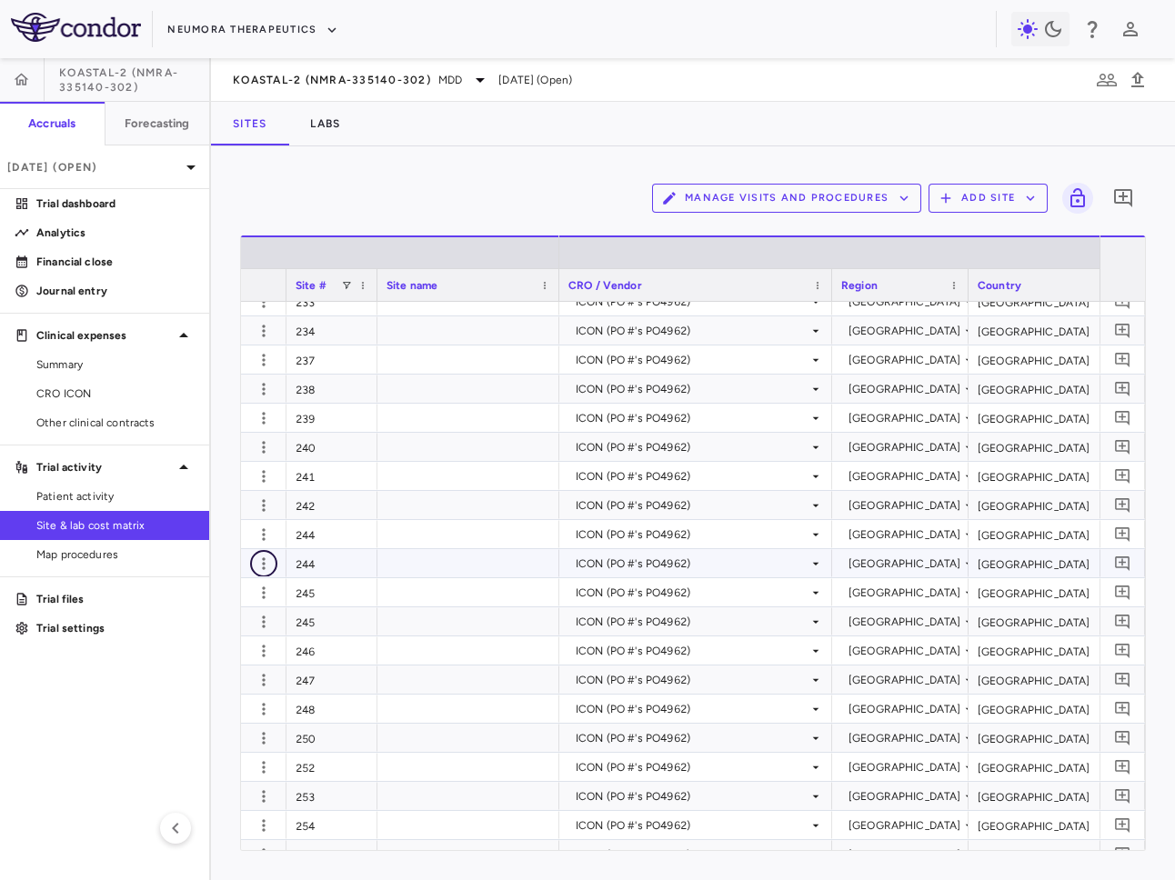
click at [253, 563] on button "button" at bounding box center [263, 563] width 27 height 27
click at [211, 644] on div "Edit site" at bounding box center [192, 633] width 169 height 33
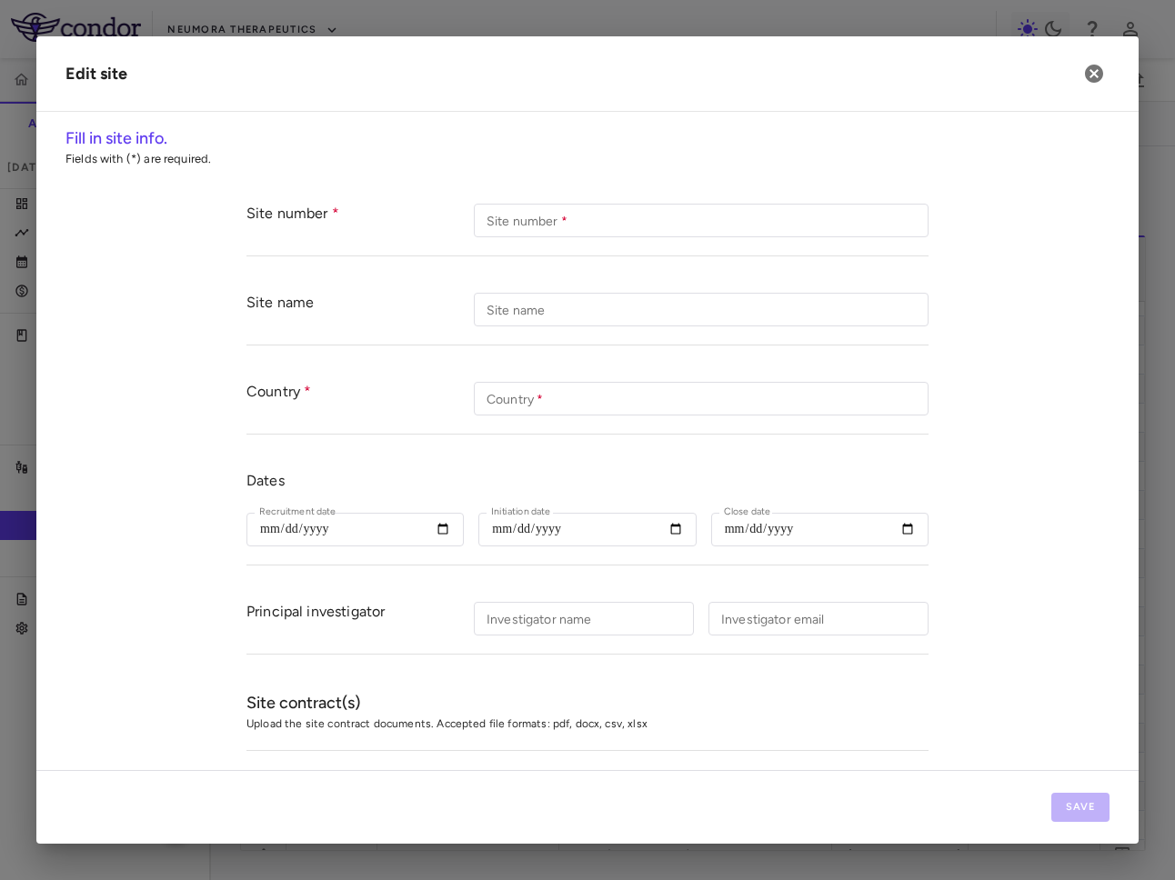
type input "***"
type input "**********"
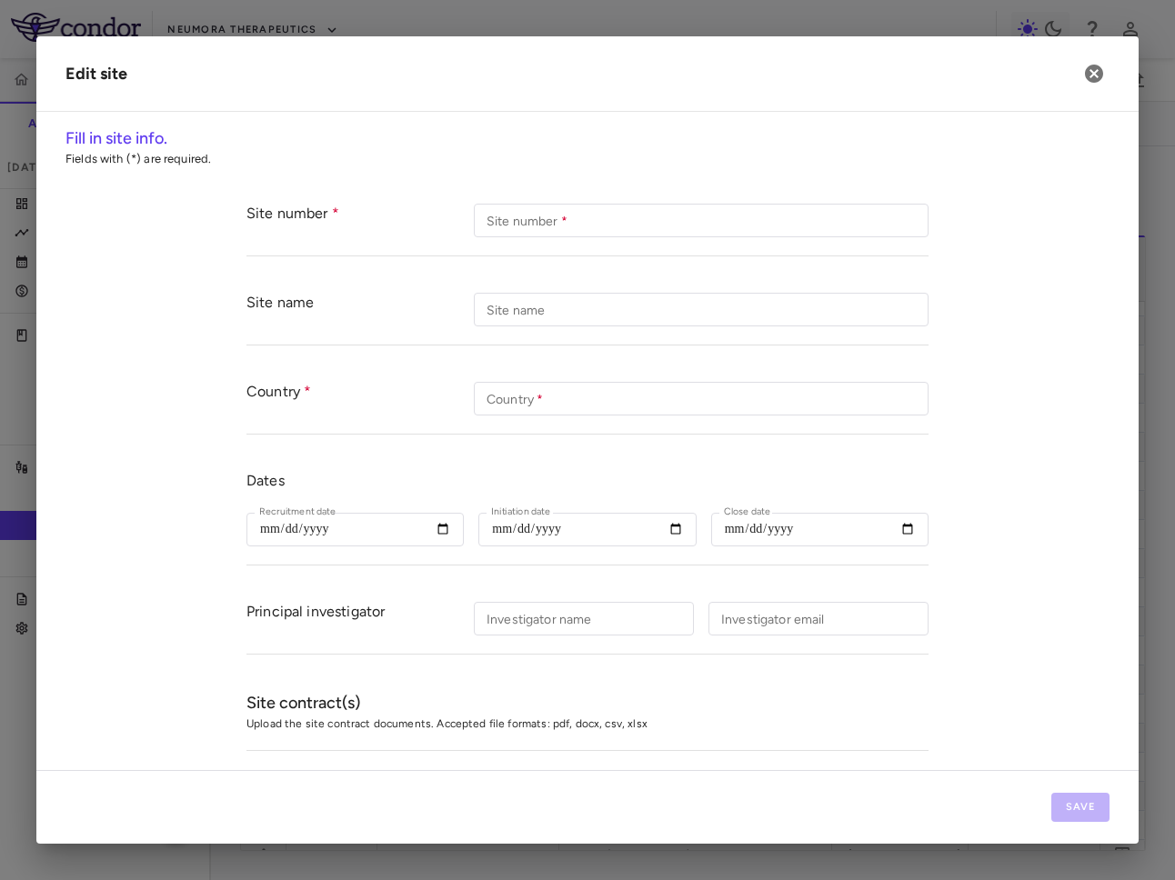
type input "**********"
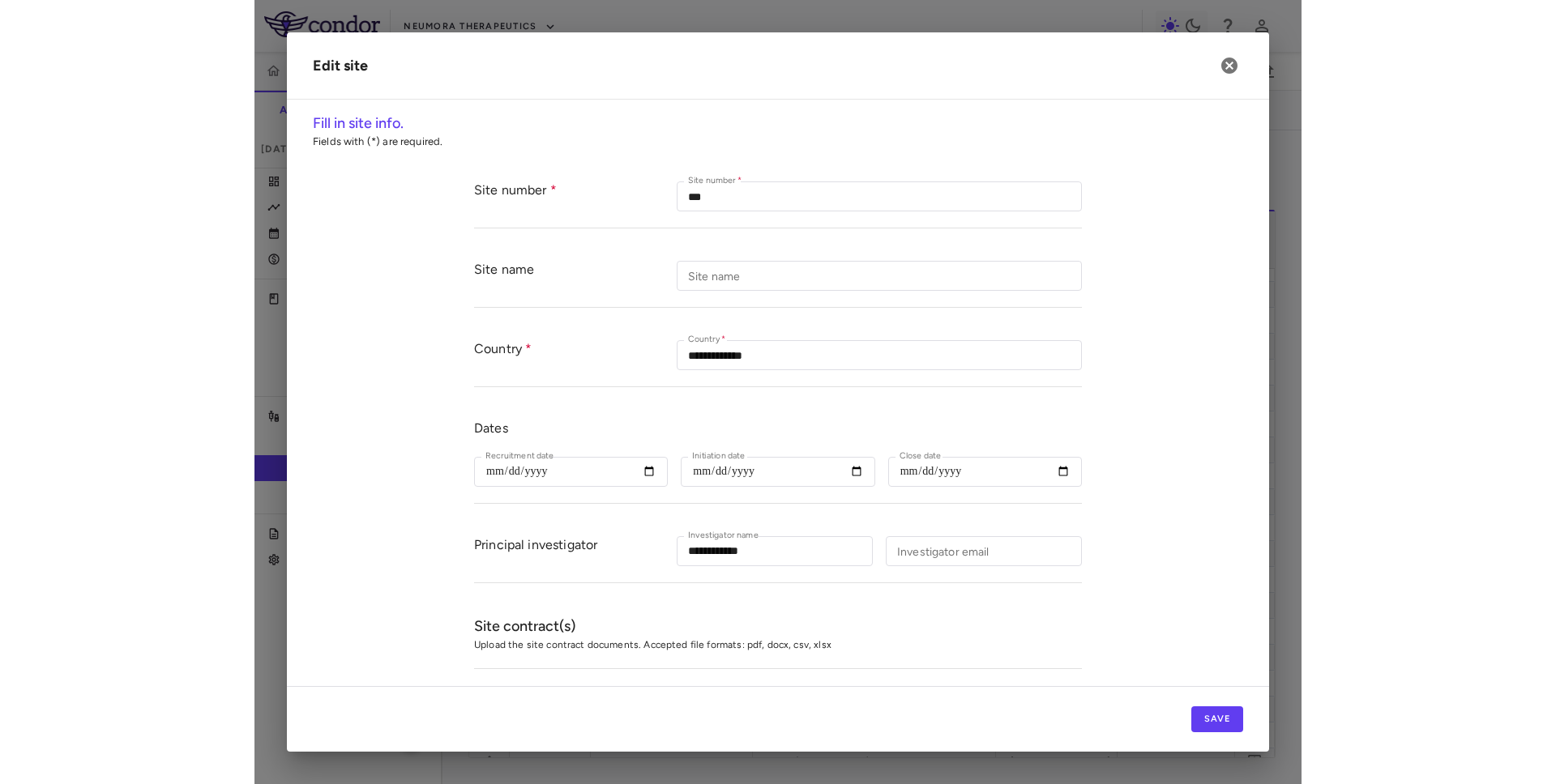
scroll to position [584, 0]
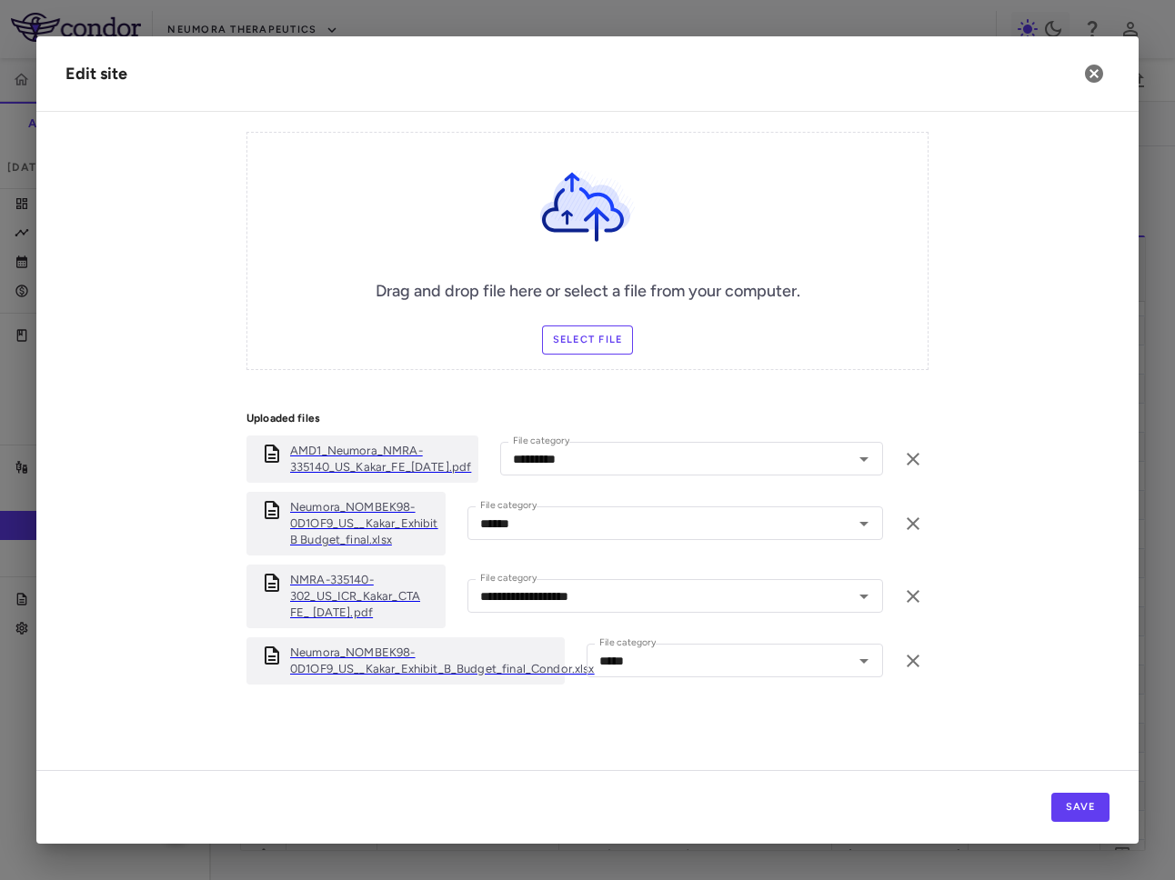
click at [426, 659] on p "Neumora_NOMBEK98-0D1OF9_US__Kakar_Exhibit_B_Budget_final_Condor.xlsx" at bounding box center [442, 661] width 305 height 33
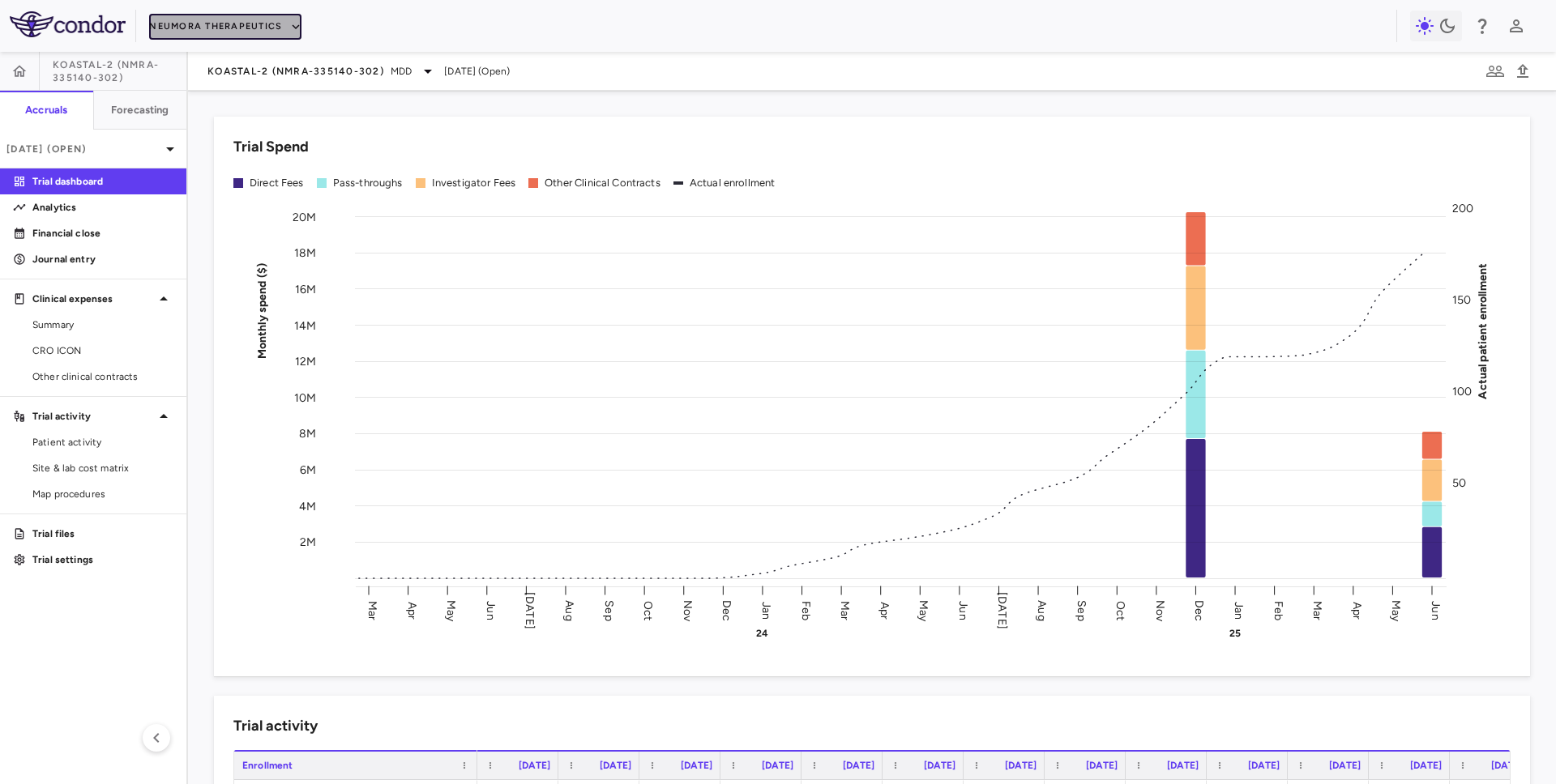
click at [209, 35] on button "Neumora Therapeutics" at bounding box center [225, 26] width 152 height 26
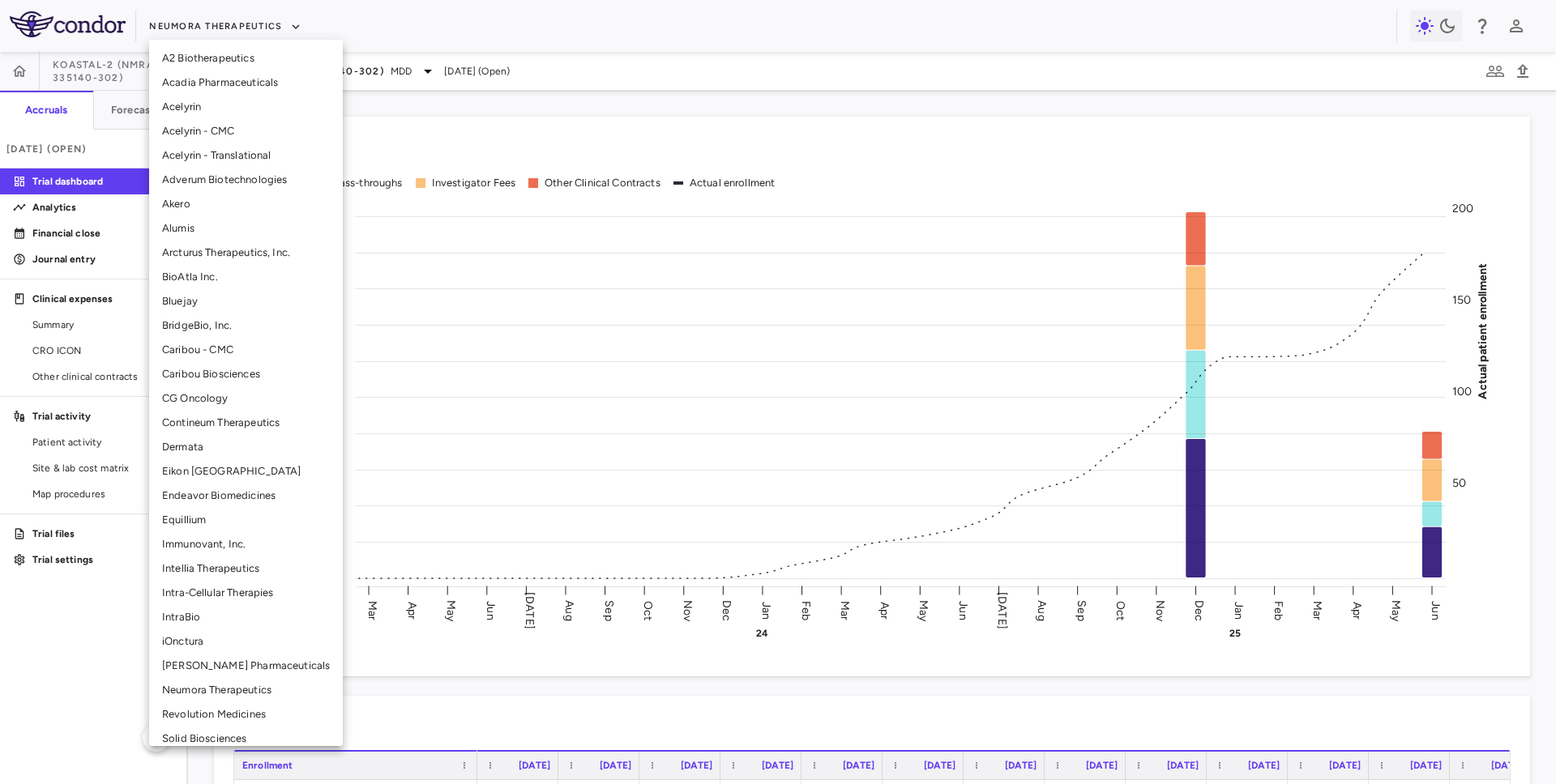
click at [192, 576] on li "Intellia Therapeutics" at bounding box center [245, 568] width 193 height 24
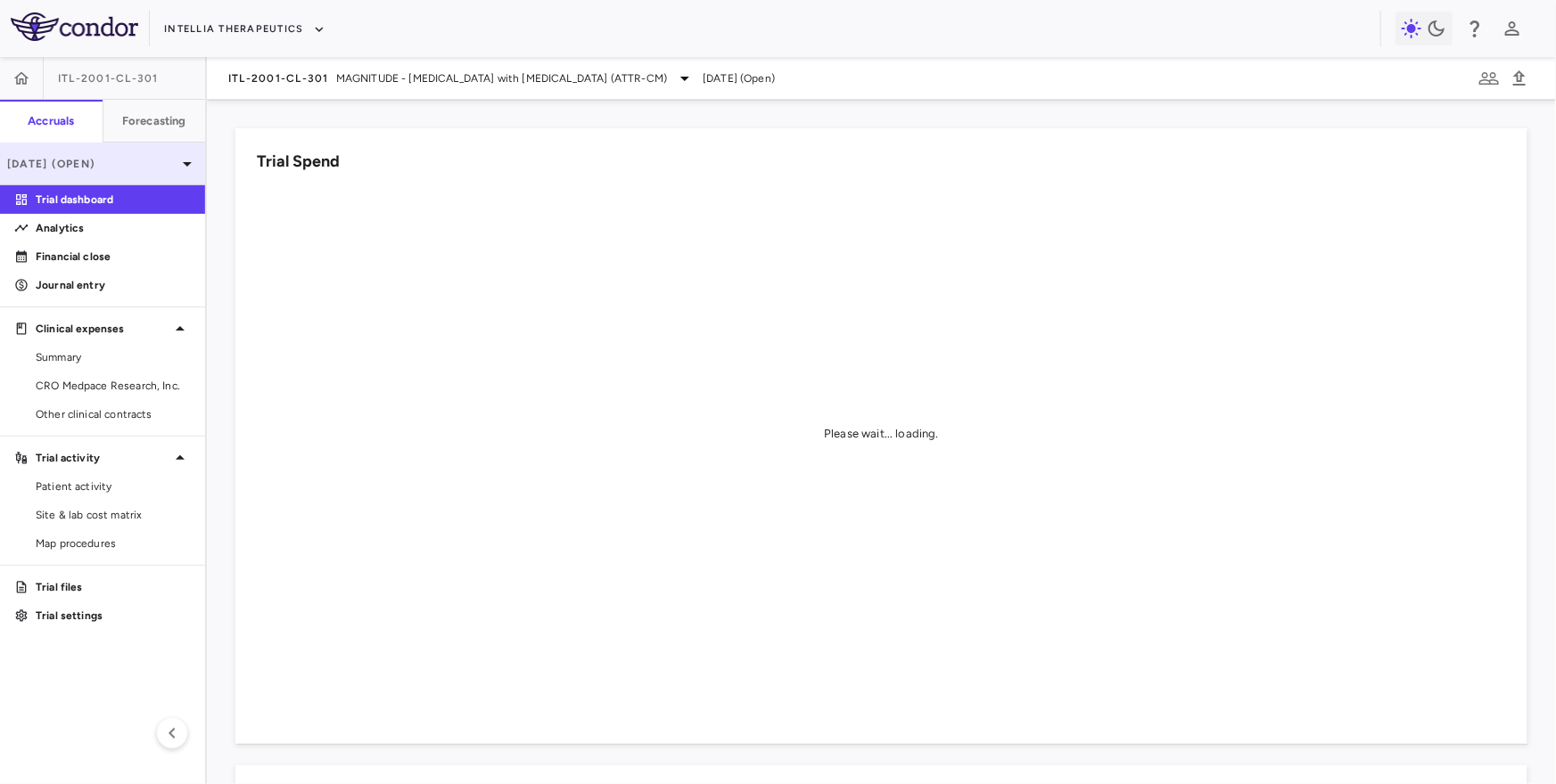
click at [139, 170] on p "[DATE] (Open)" at bounding box center [91, 164] width 170 height 16
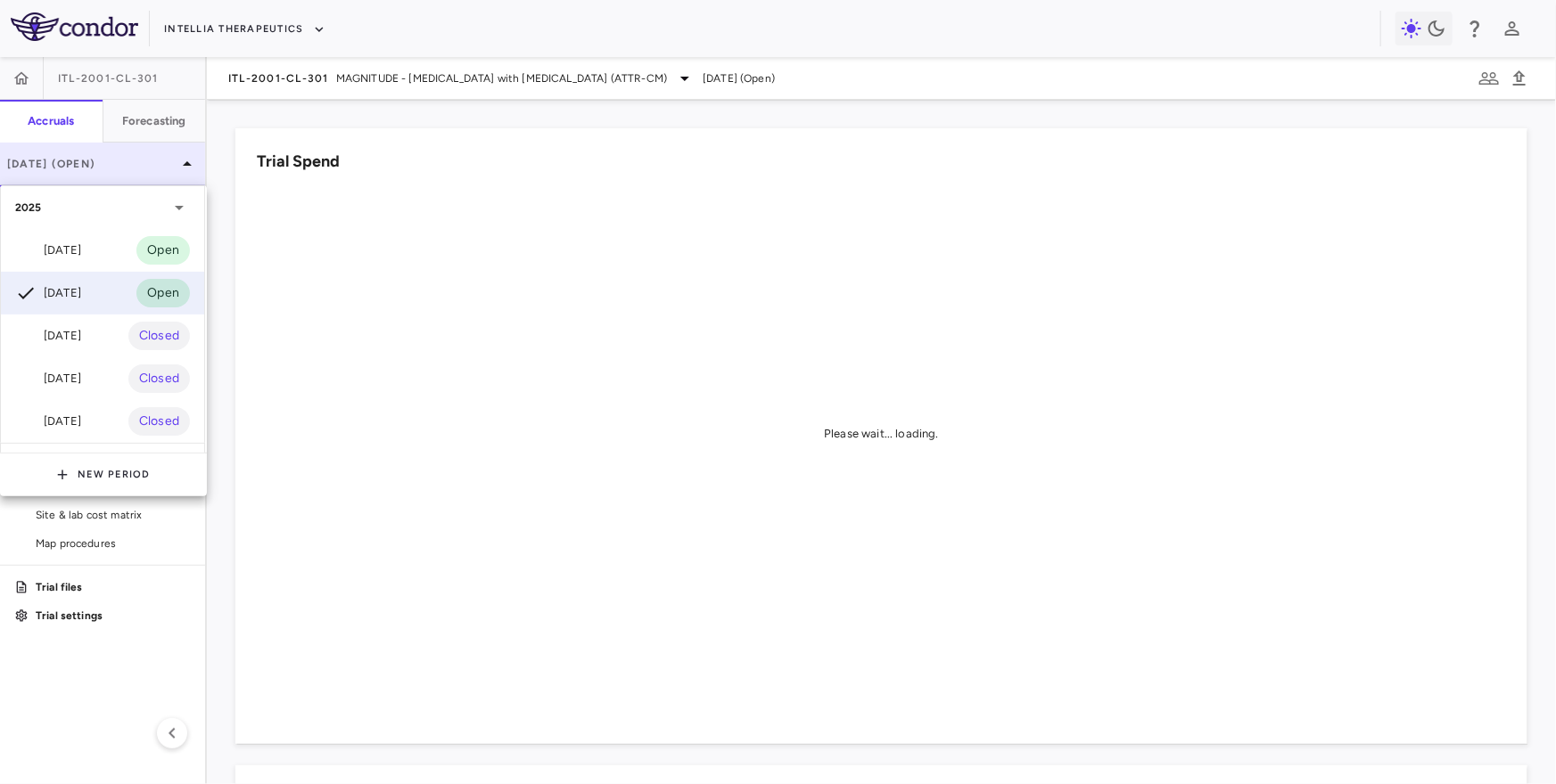
click at [139, 170] on div at bounding box center [778, 392] width 1556 height 784
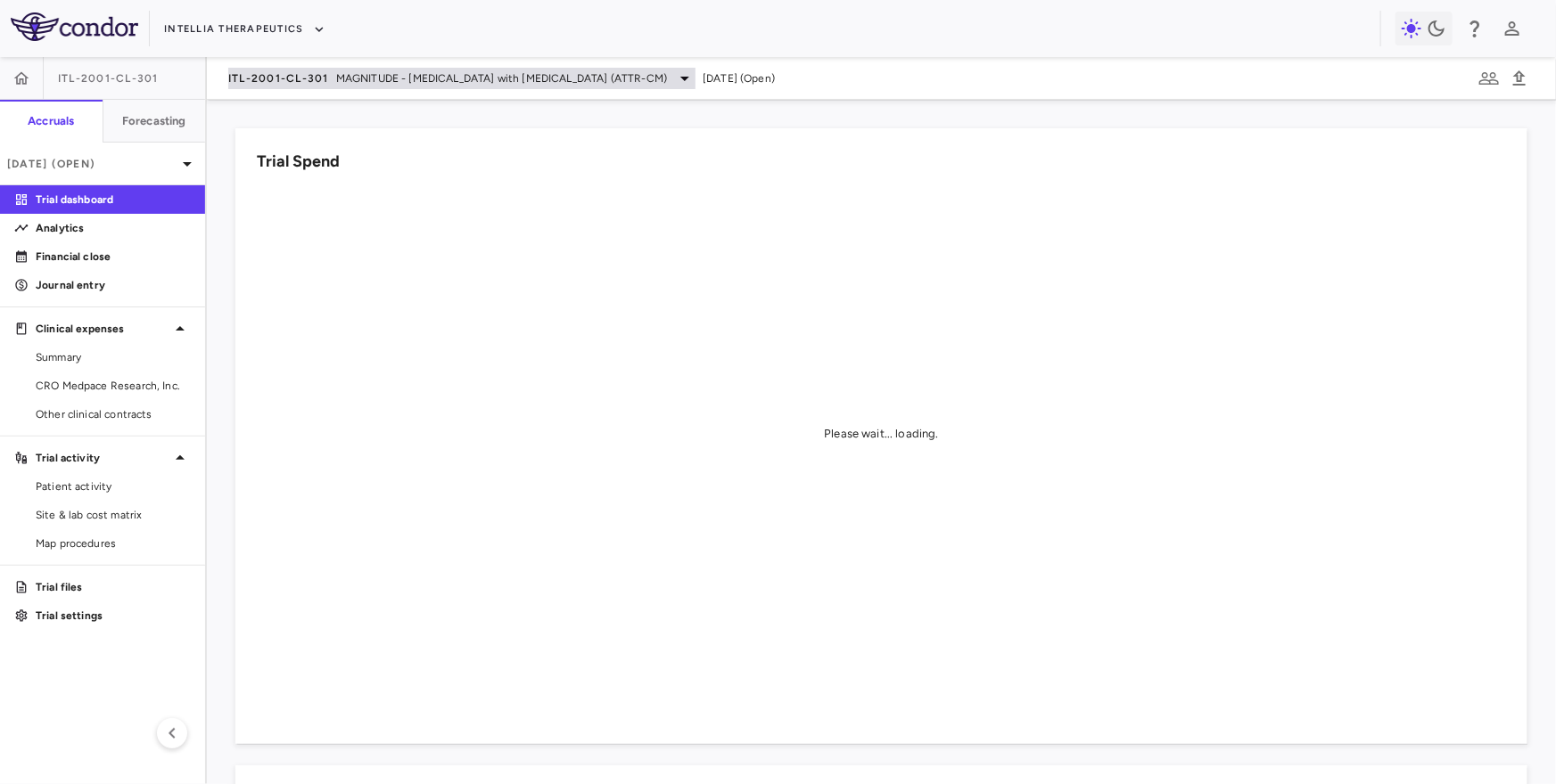
click at [323, 68] on div "ITL-2001-CL-301 MAGNITUDE - [MEDICAL_DATA] with [MEDICAL_DATA] (ATTR-CM)" at bounding box center [462, 78] width 467 height 22
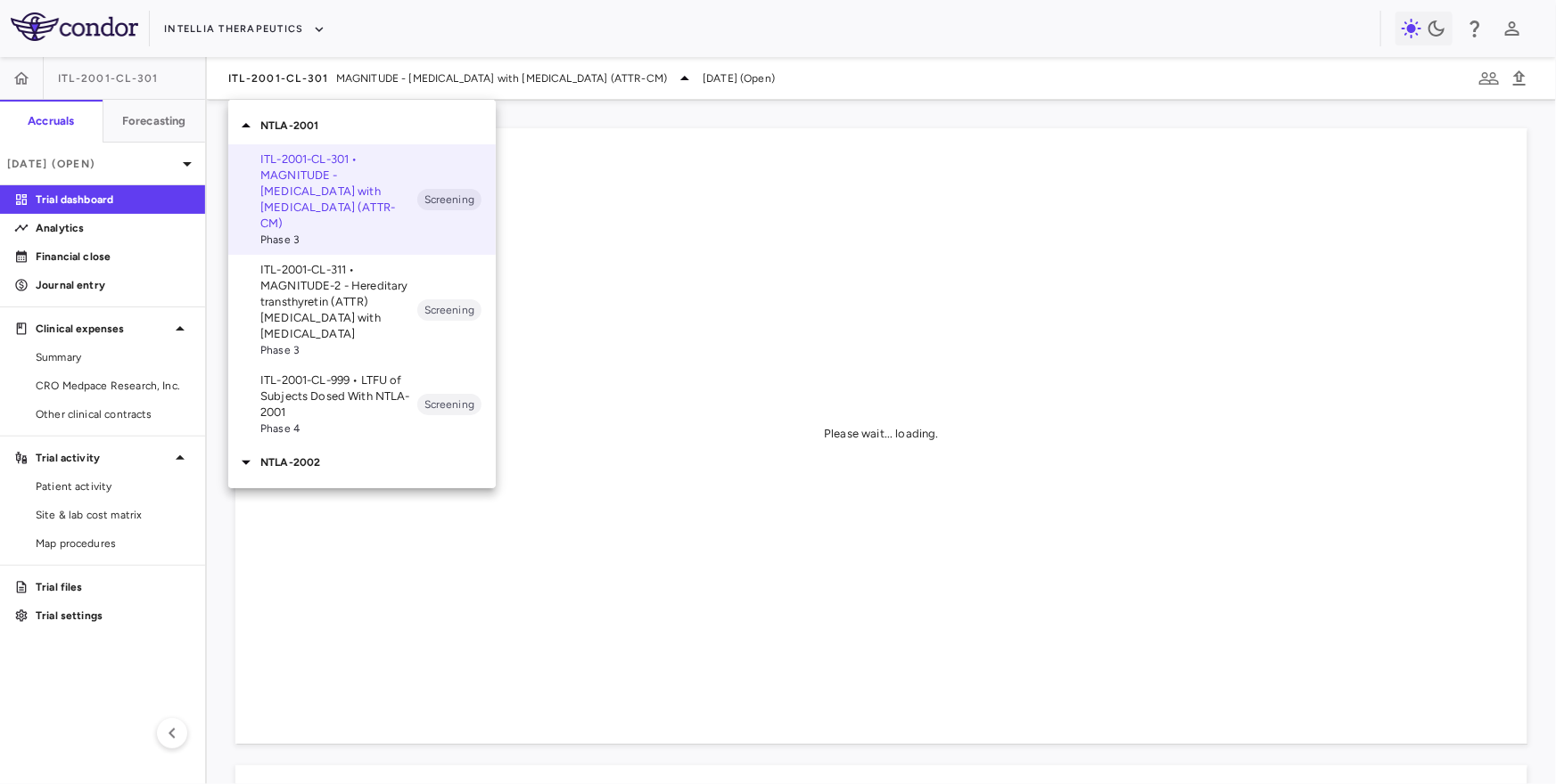
click at [348, 263] on p "ITL-2001-CL-311 • MAGNITUDE-2 - Hereditary transthyretin (ATTR) [MEDICAL_DATA] …" at bounding box center [338, 302] width 157 height 80
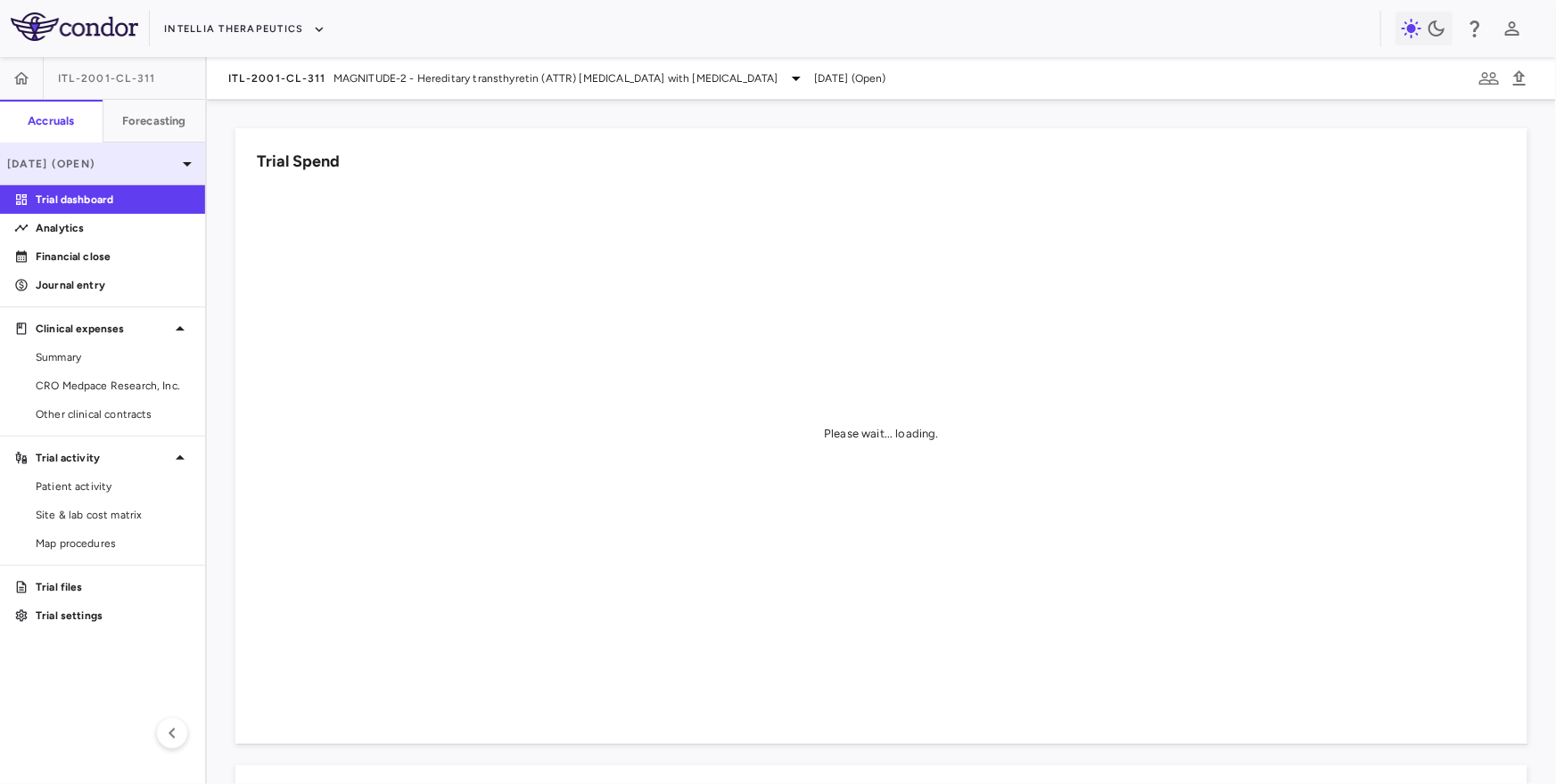
click at [93, 159] on p "[DATE] (Open)" at bounding box center [91, 164] width 170 height 16
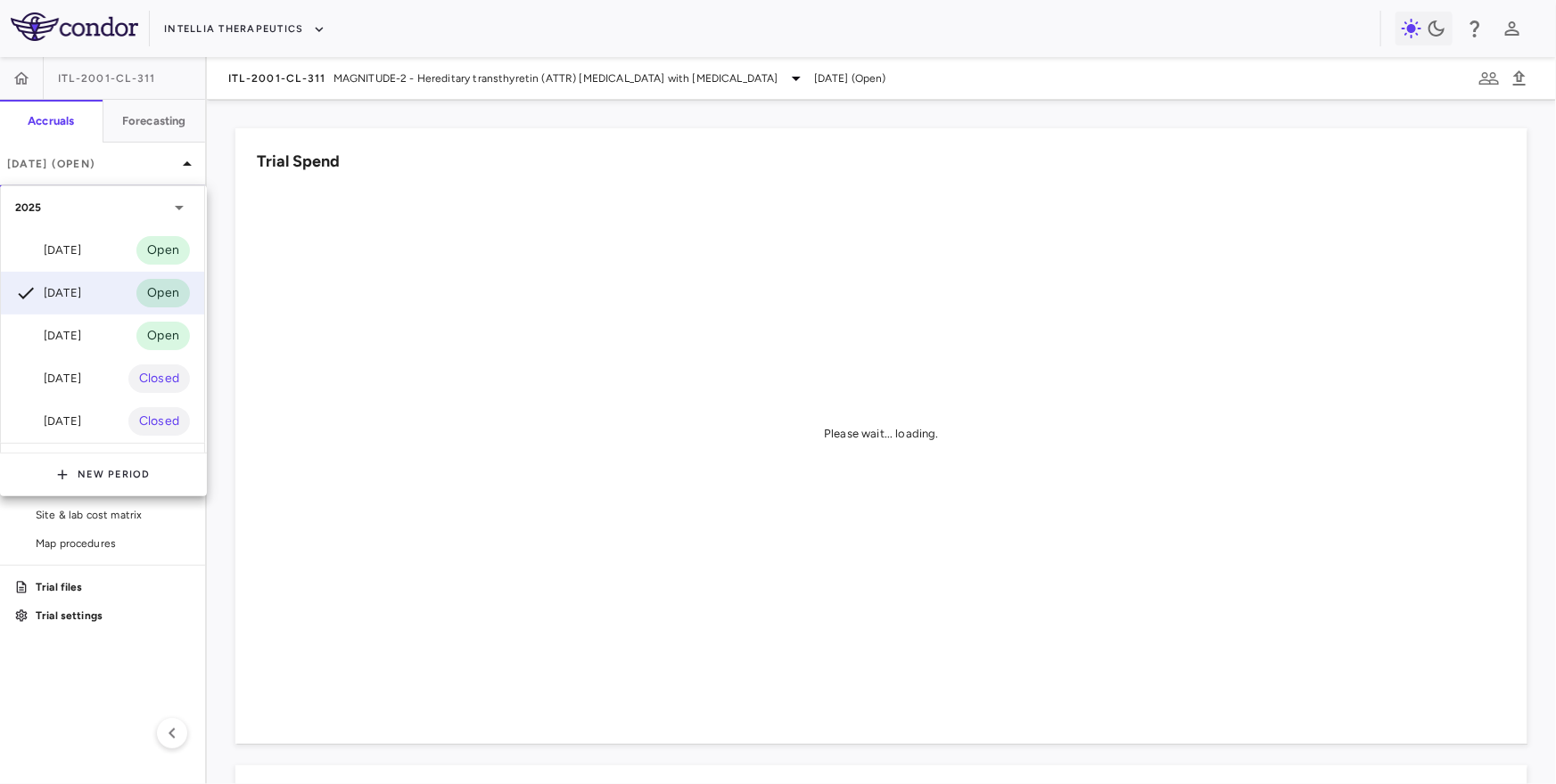
click at [122, 169] on div at bounding box center [778, 392] width 1556 height 784
